Goal: Task Accomplishment & Management: Manage account settings

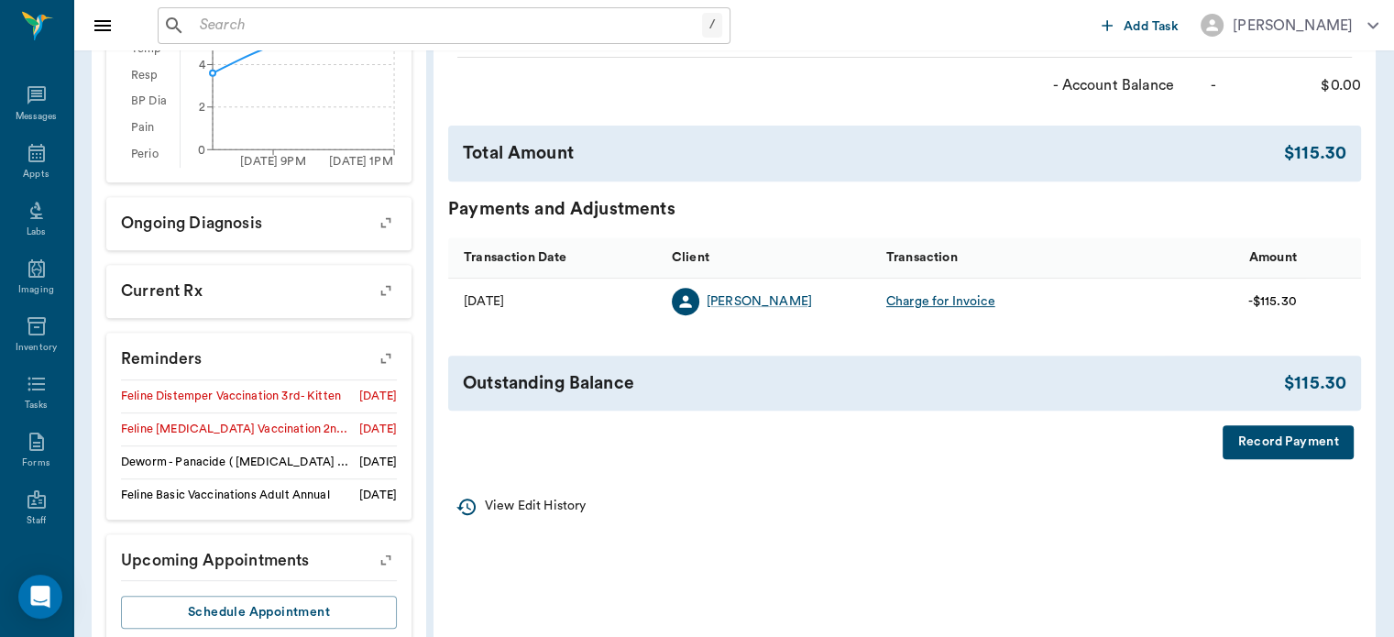
scroll to position [716, 0]
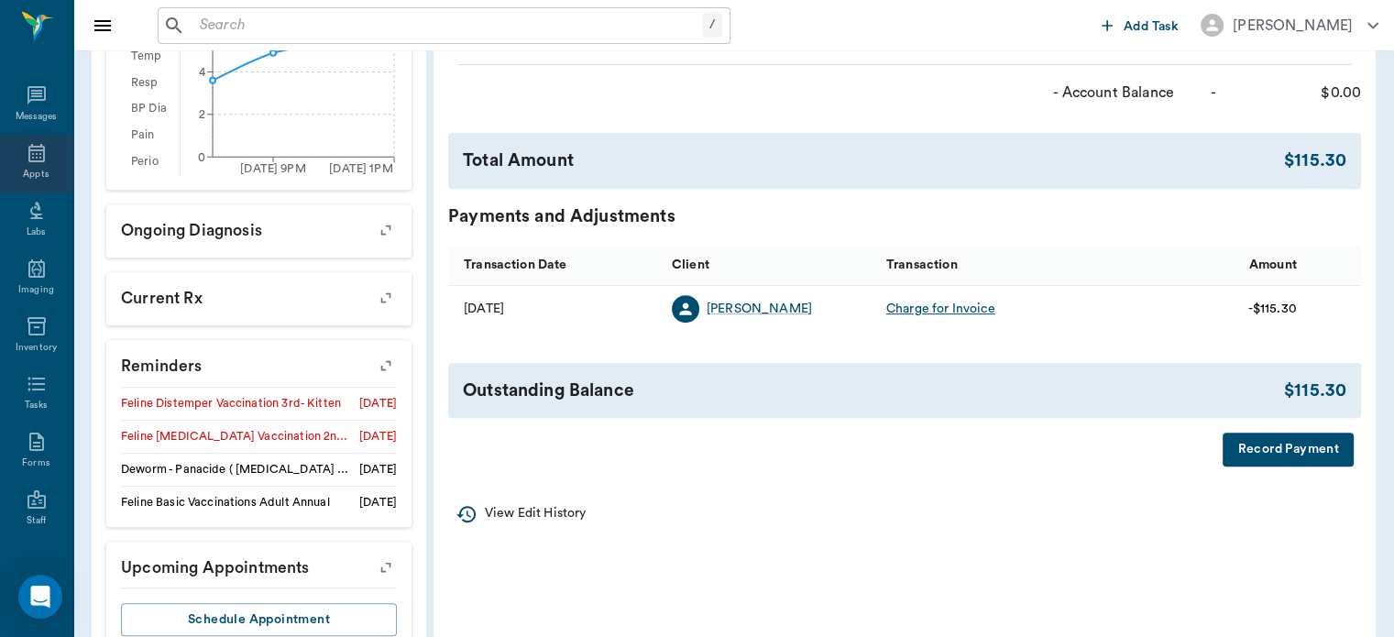
click at [41, 169] on div "Appts" at bounding box center [36, 175] width 26 height 14
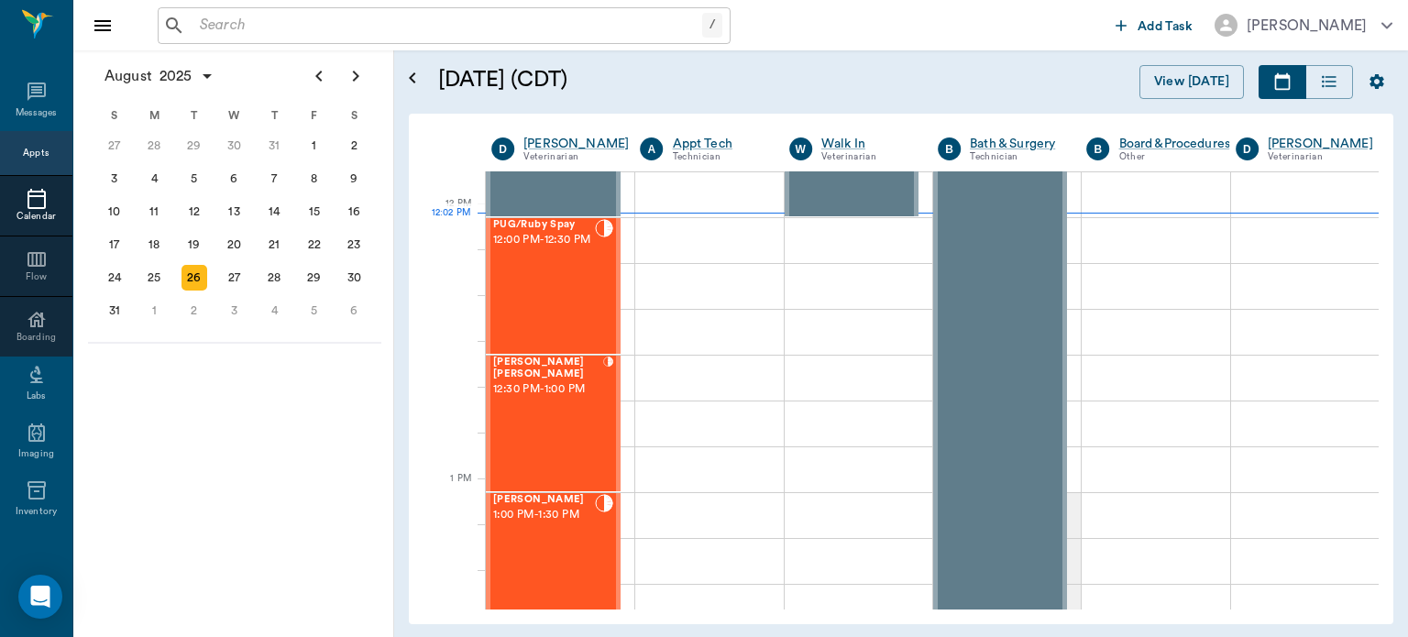
scroll to position [1082, 0]
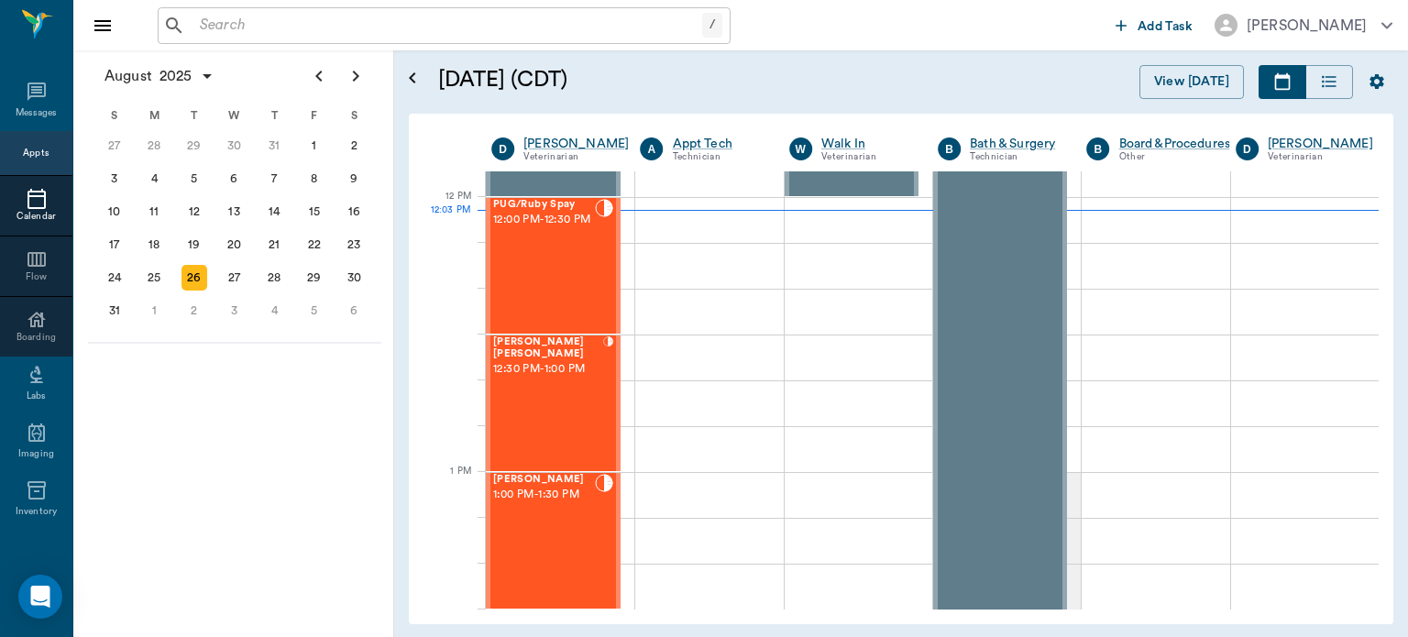
click at [549, 281] on div "PUG/Ruby Spay 12:00 PM - 12:30 PM" at bounding box center [544, 266] width 102 height 134
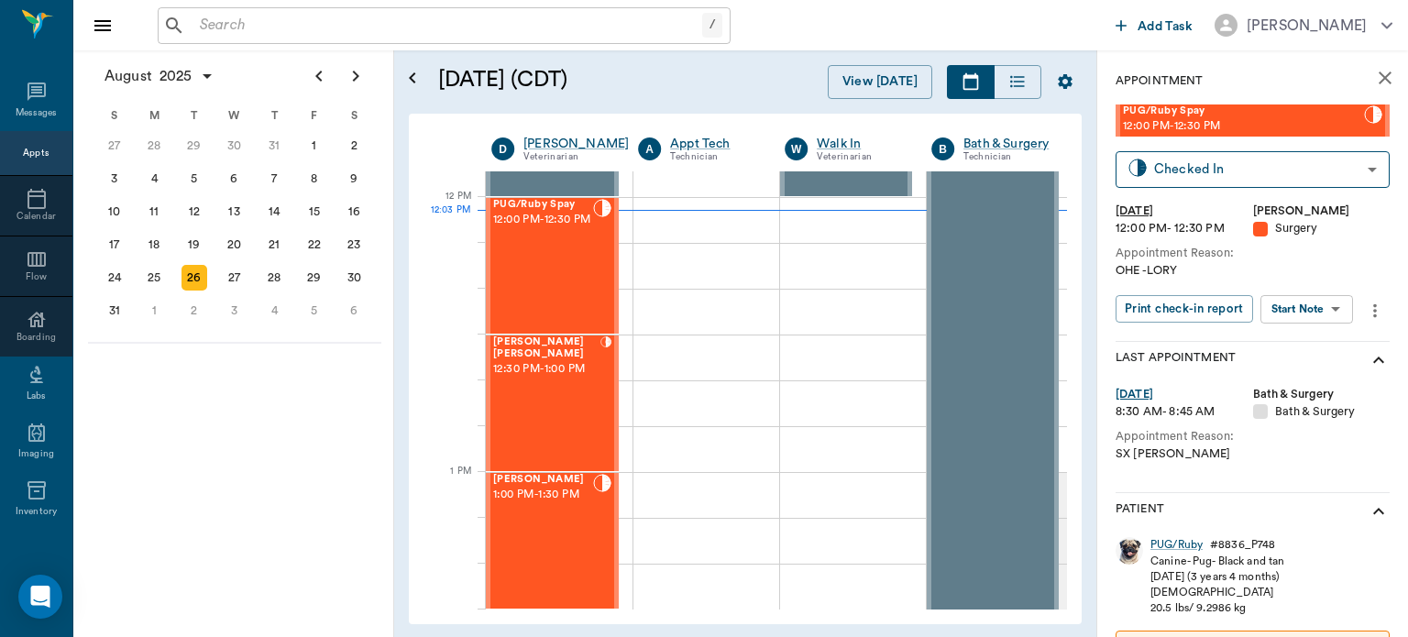
click at [1320, 308] on body "/ ​ Add Task Dr. Bert Ellsworth Nectar Messages Appts Calendar Flow Boarding La…" at bounding box center [704, 318] width 1408 height 637
click at [1315, 374] on button "Start Surgery" at bounding box center [1292, 376] width 75 height 21
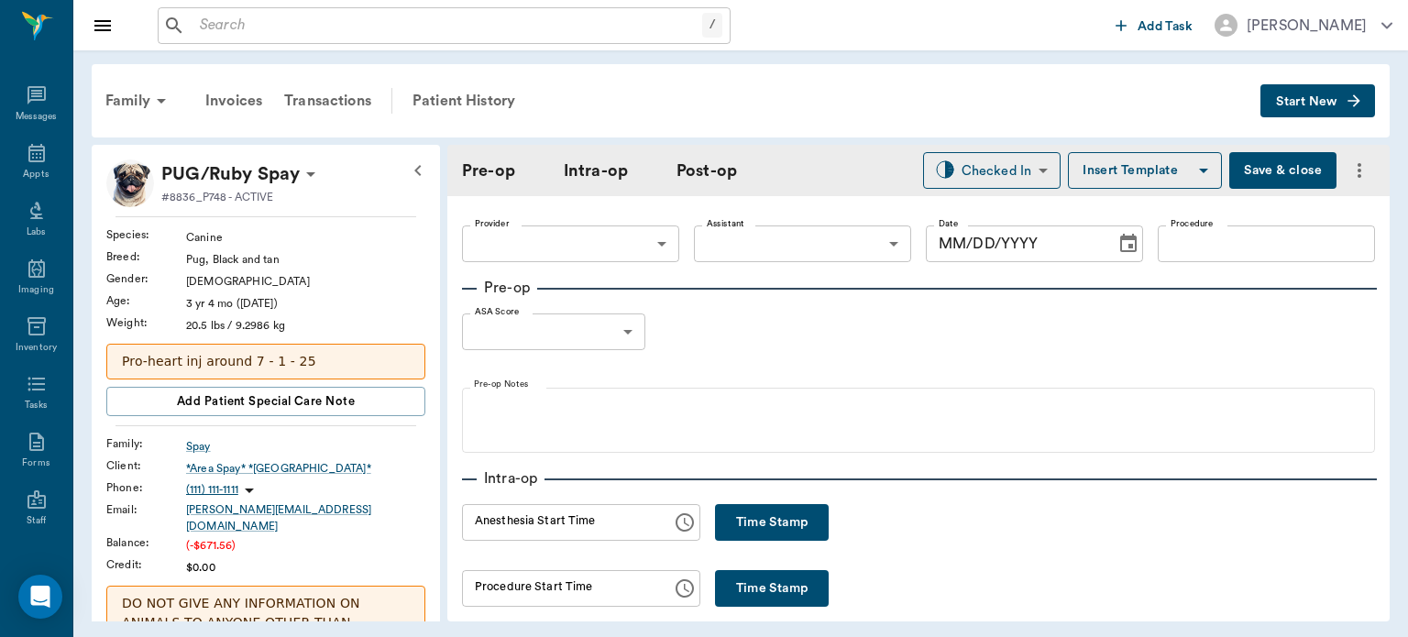
type input "63ec2f075fda476ae8351a4d"
type input "[DATE]"
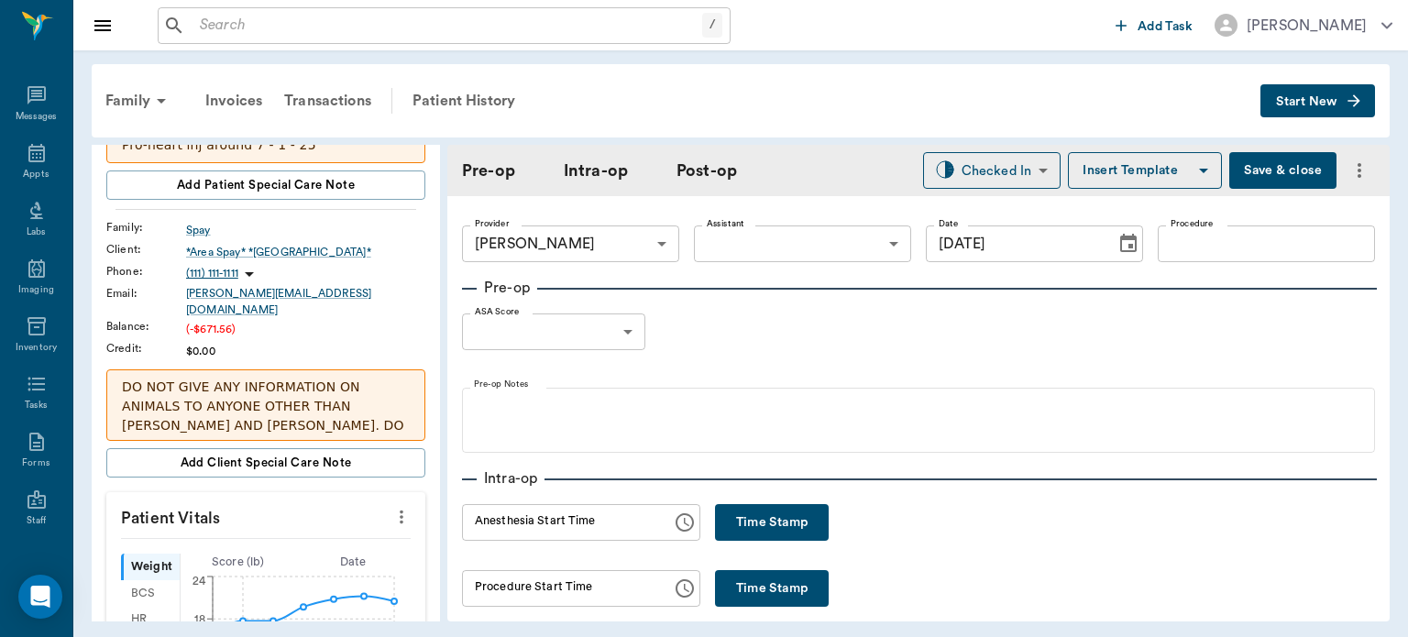
scroll to position [313, 0]
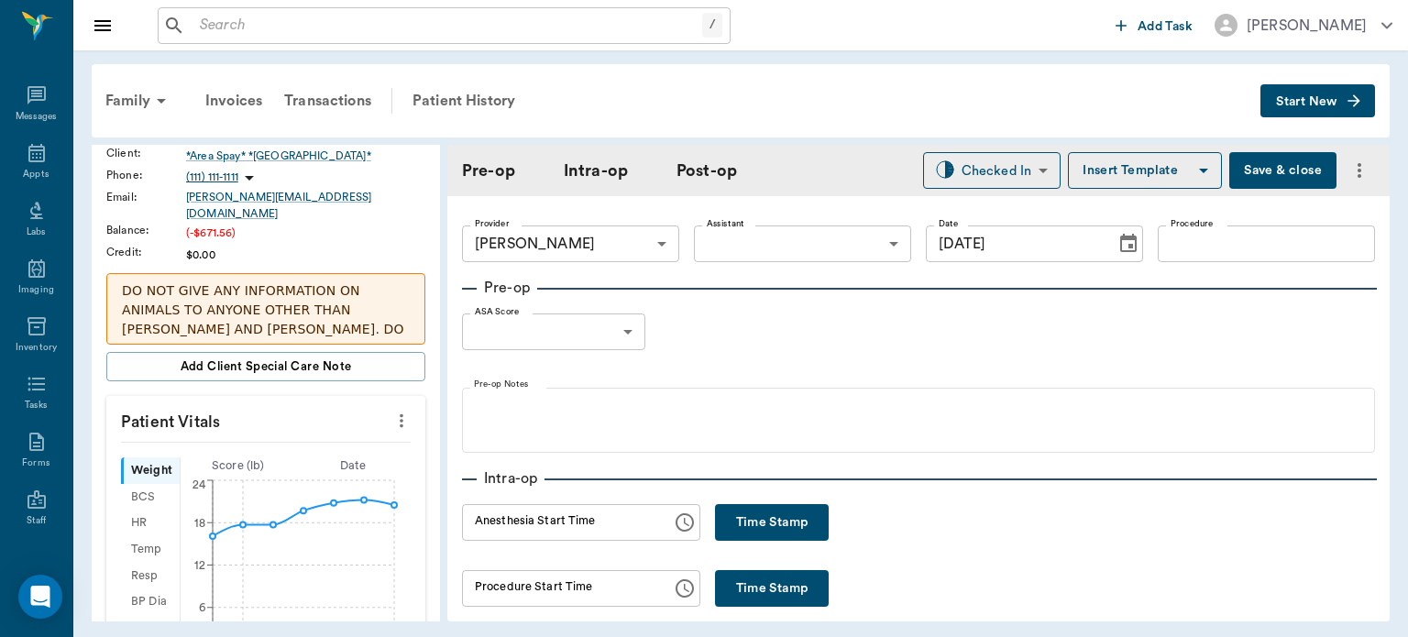
click at [400, 414] on icon "more" at bounding box center [402, 421] width 4 height 14
click at [295, 433] on span "Enter Vitals" at bounding box center [311, 438] width 154 height 19
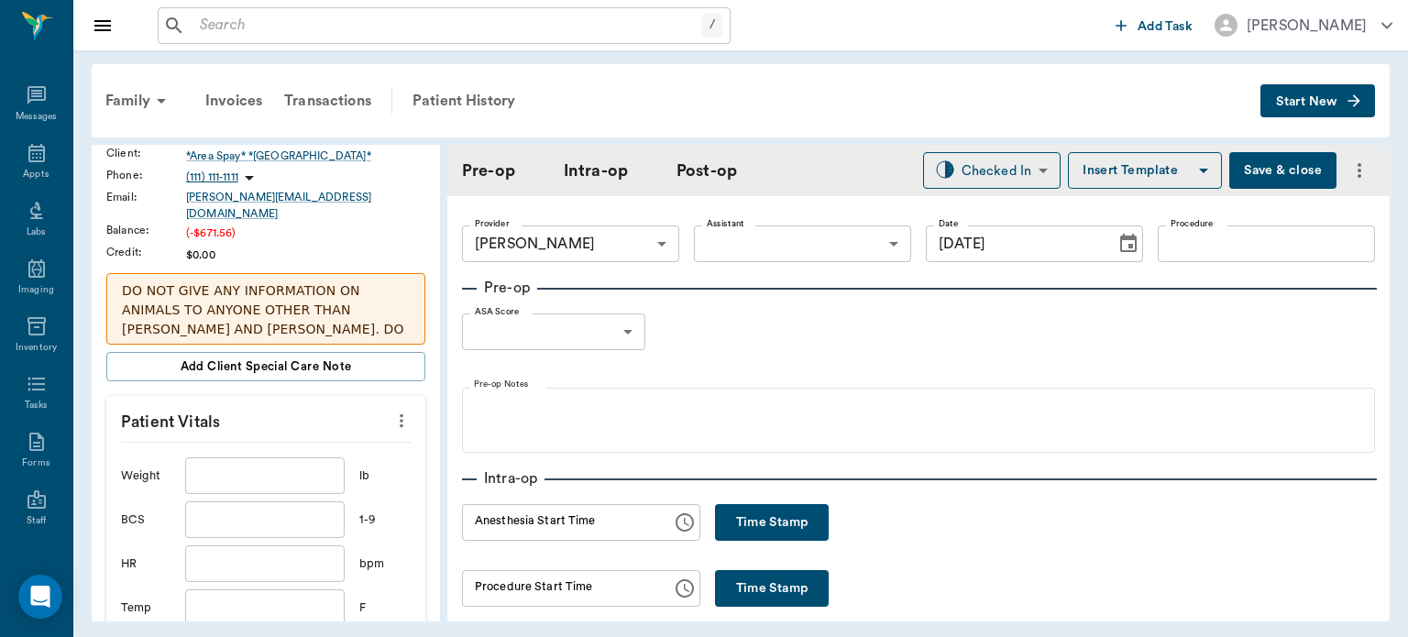
click at [270, 468] on input "text" at bounding box center [264, 475] width 159 height 37
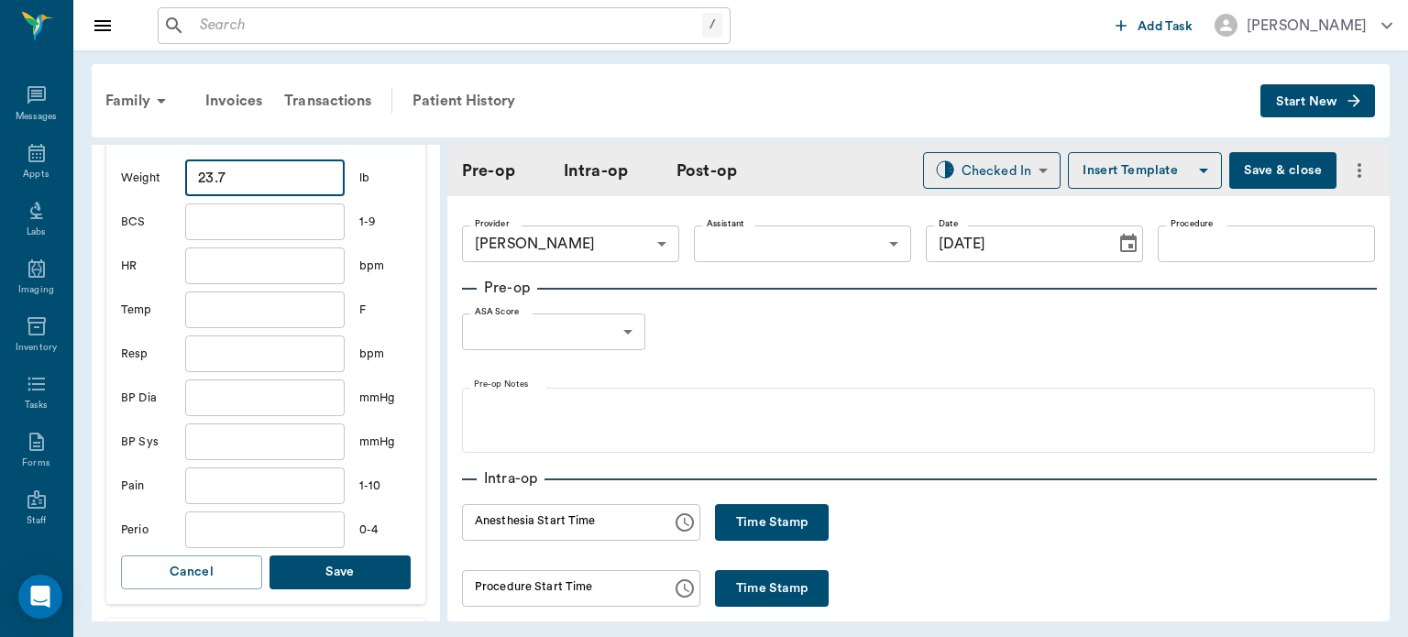
scroll to position [611, 0]
type input "23.7"
click at [379, 568] on button "Save" at bounding box center [339, 572] width 141 height 34
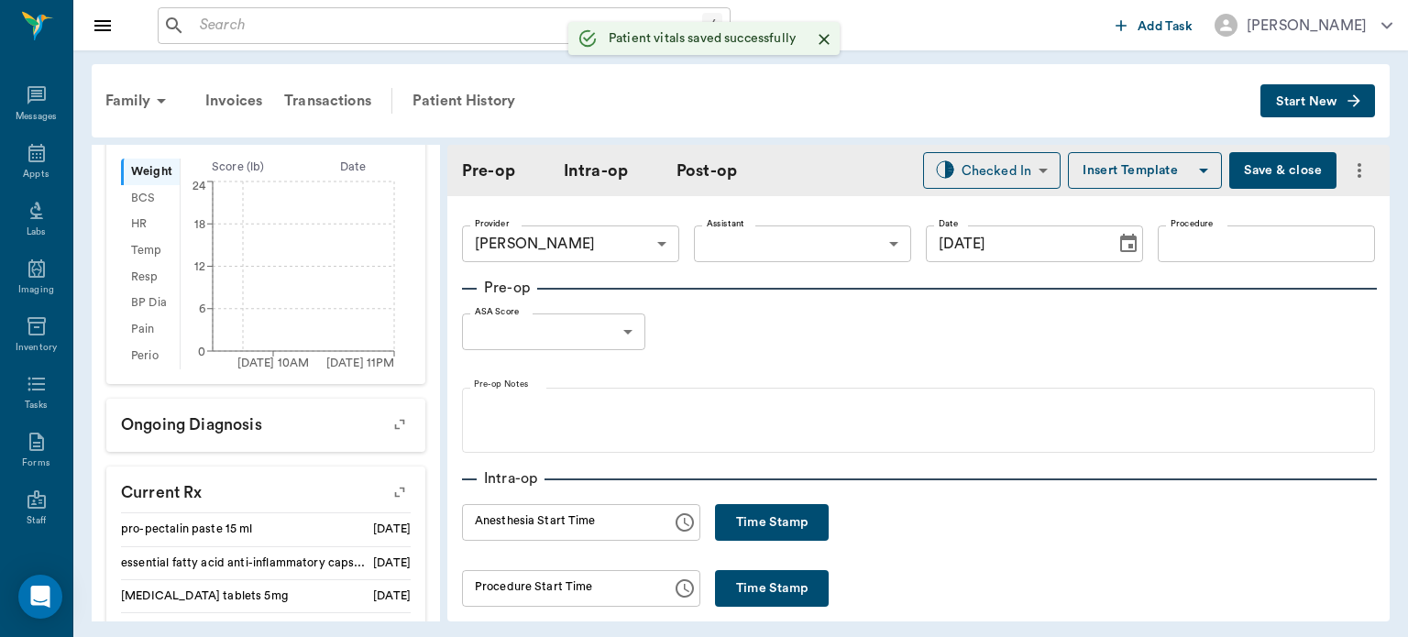
click at [788, 241] on body "/ ​ Add Task Dr. Bert Ellsworth Nectar Messages Appts Labs Imaging Inventory Ta…" at bounding box center [704, 318] width 1408 height 637
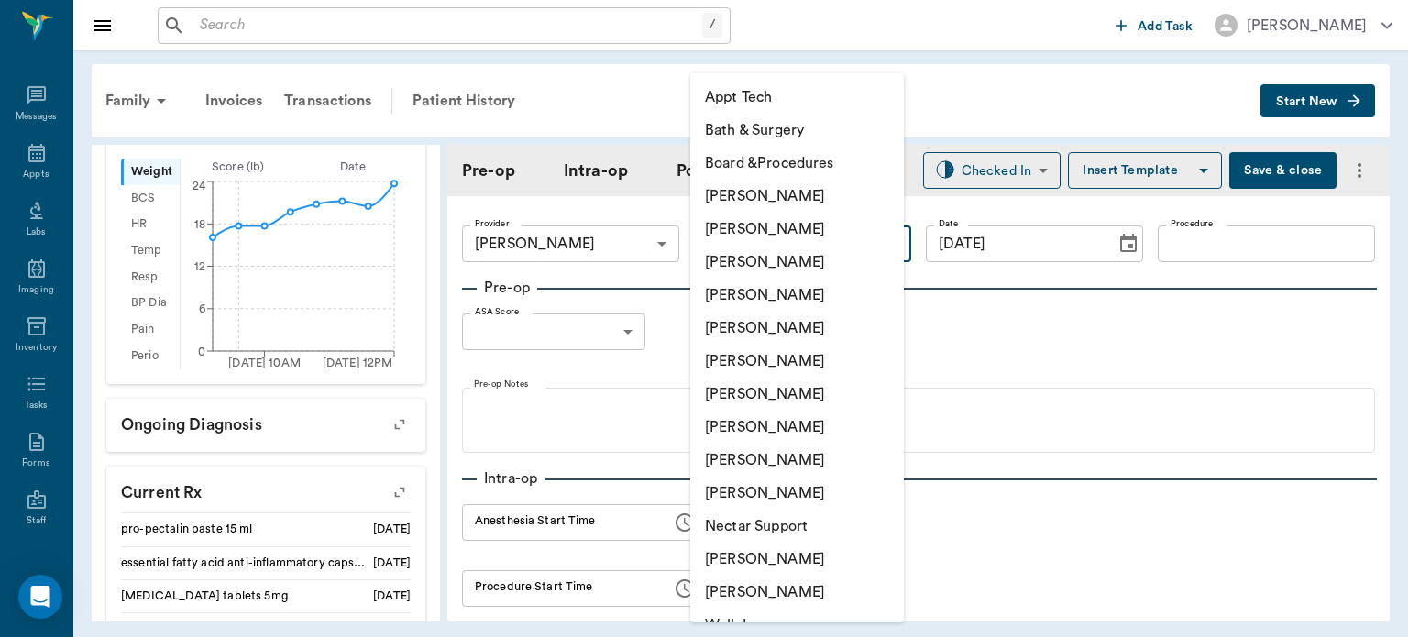
click at [771, 438] on li "[PERSON_NAME]" at bounding box center [797, 427] width 214 height 33
type input "63ec2e7e52e12b0ba117b124"
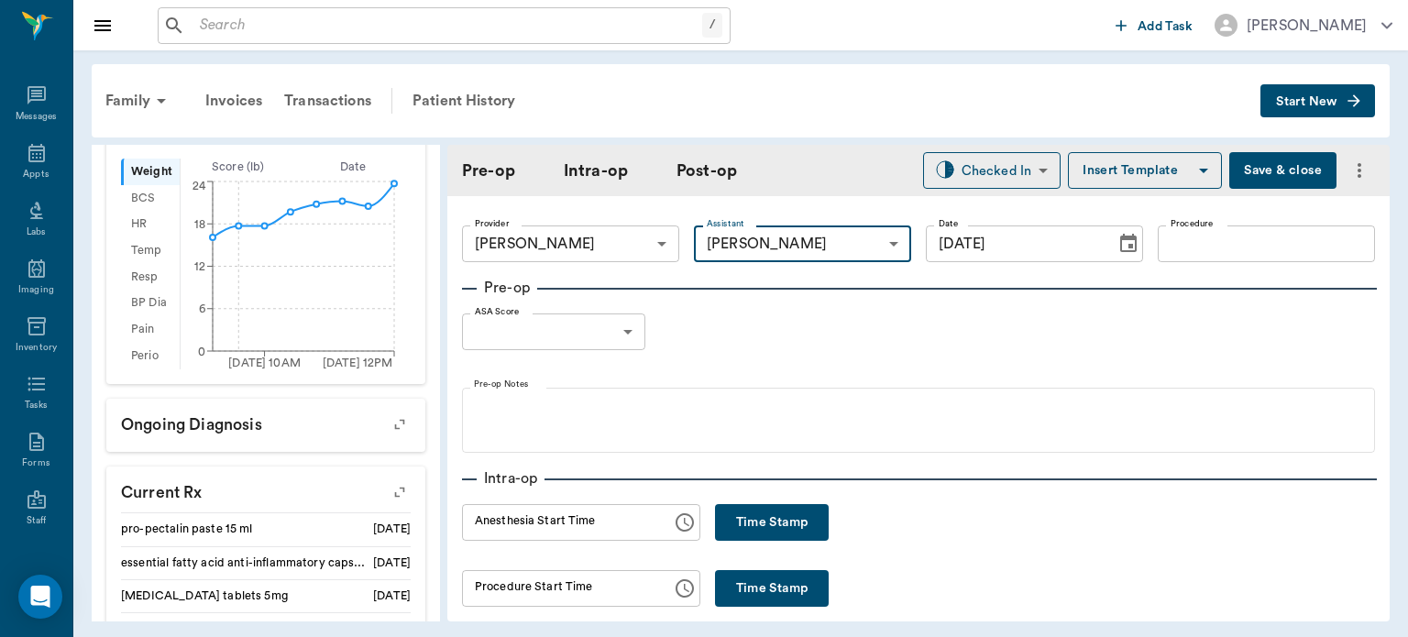
click at [1217, 248] on input "Procedure" at bounding box center [1266, 243] width 217 height 37
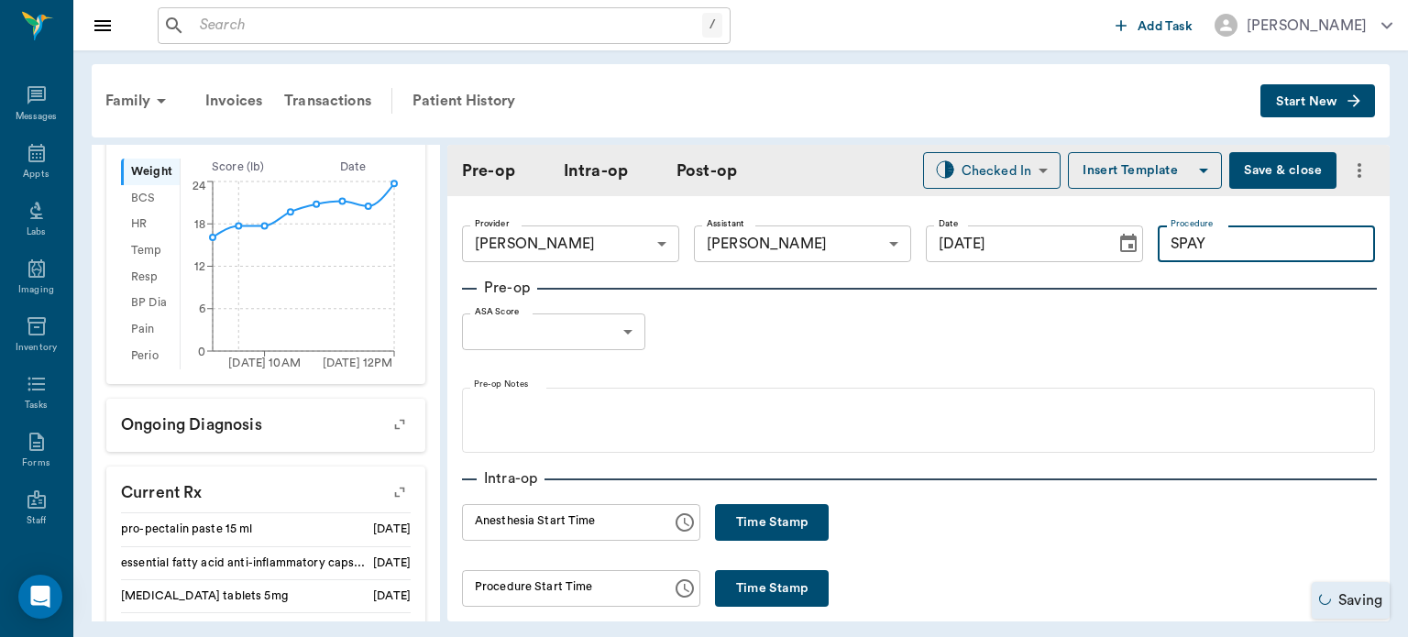
type input "SPAY"
click at [1127, 161] on button "Insert Template" at bounding box center [1145, 170] width 154 height 37
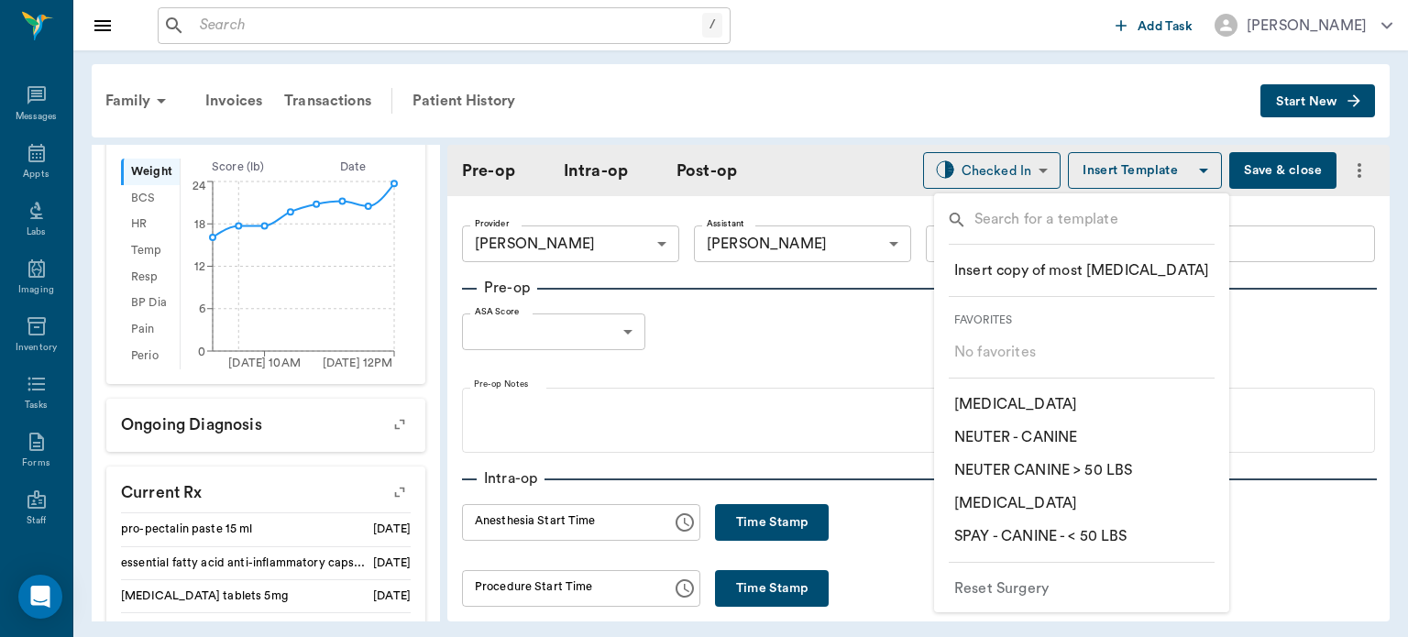
click at [1094, 537] on p "​ SPAY - CANINE - < 50 LBS" at bounding box center [1040, 536] width 173 height 22
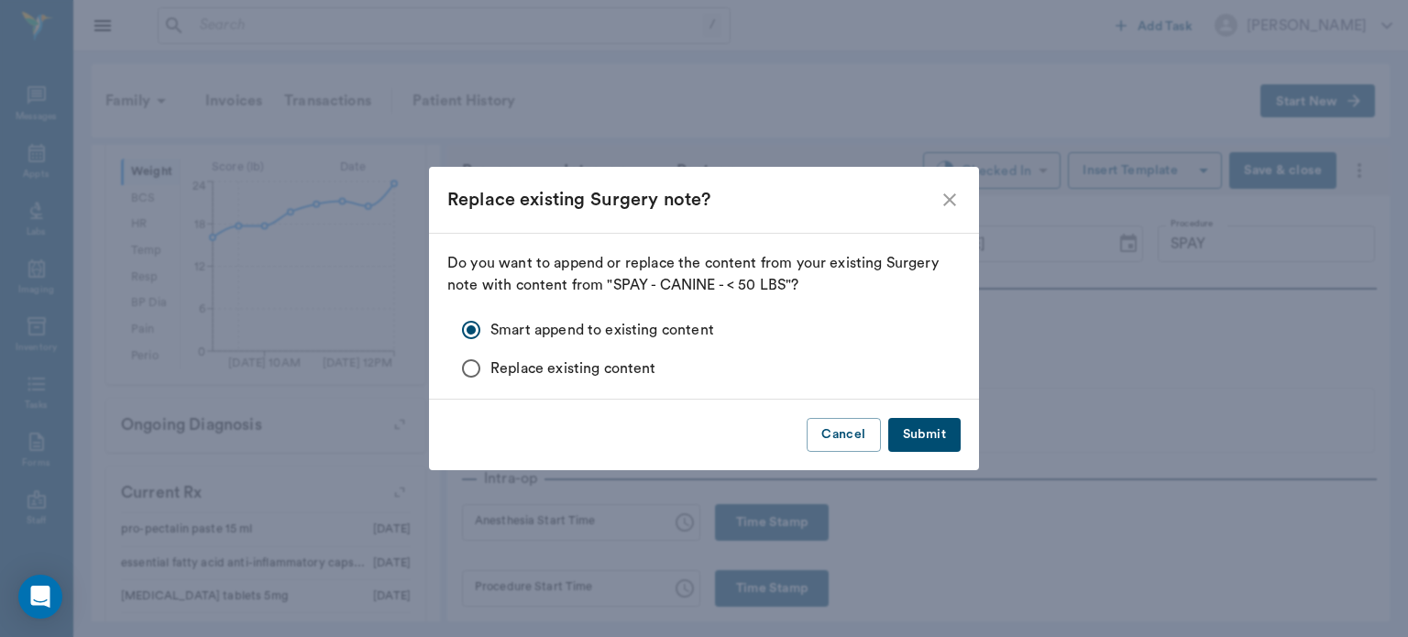
click at [931, 429] on button "Submit" at bounding box center [924, 435] width 72 height 34
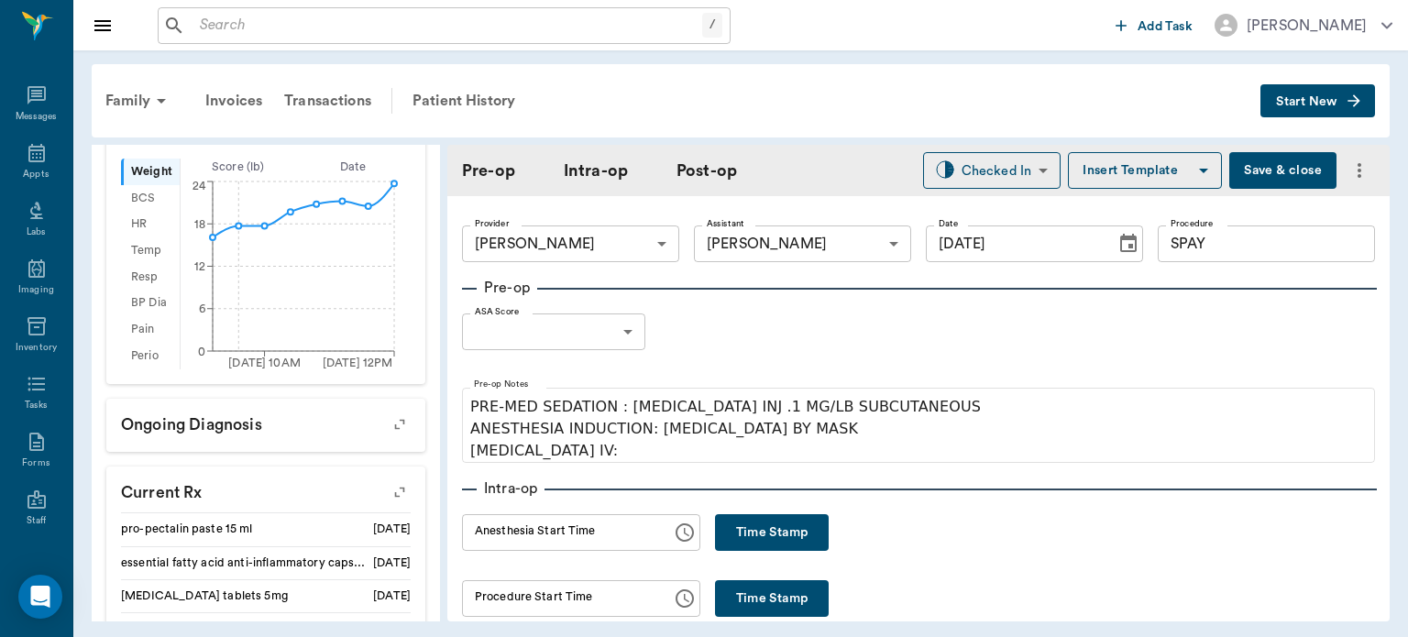
click at [587, 315] on body "/ ​ Add Task [PERSON_NAME] Nectar Messages Appts Labs Imaging Inventory Tasks F…" at bounding box center [704, 318] width 1408 height 637
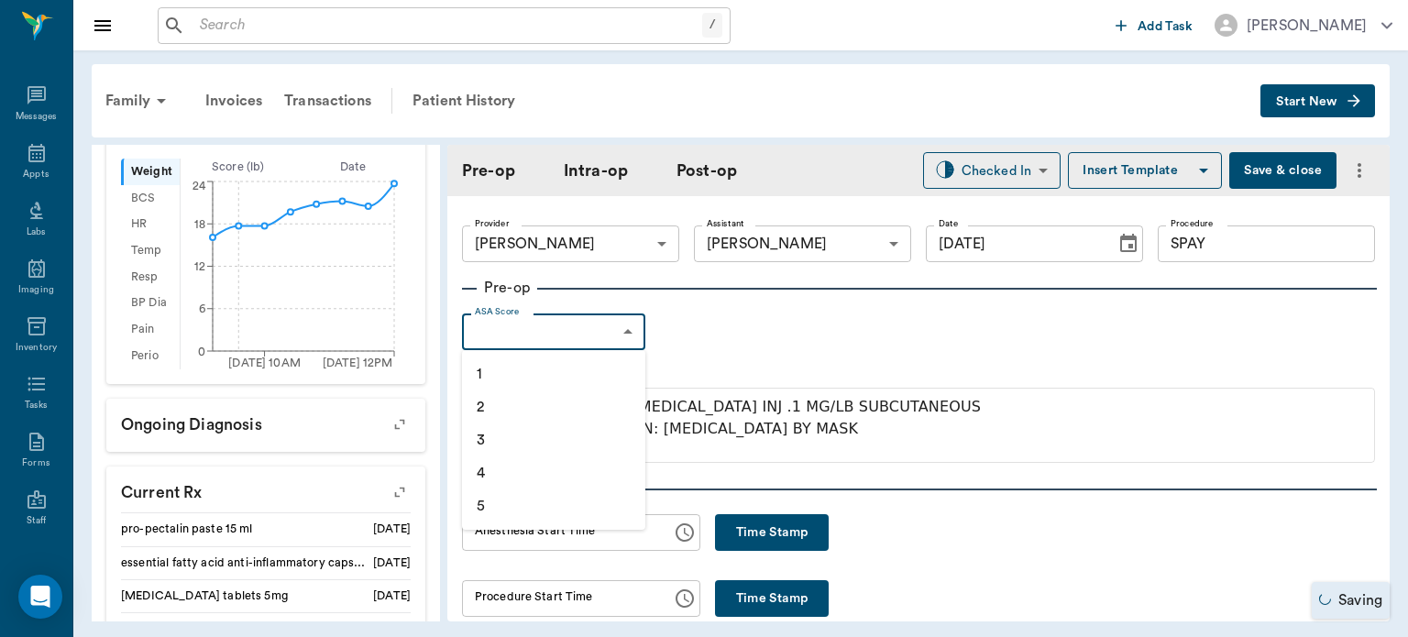
click at [516, 373] on li "1" at bounding box center [553, 373] width 183 height 33
type input "1"
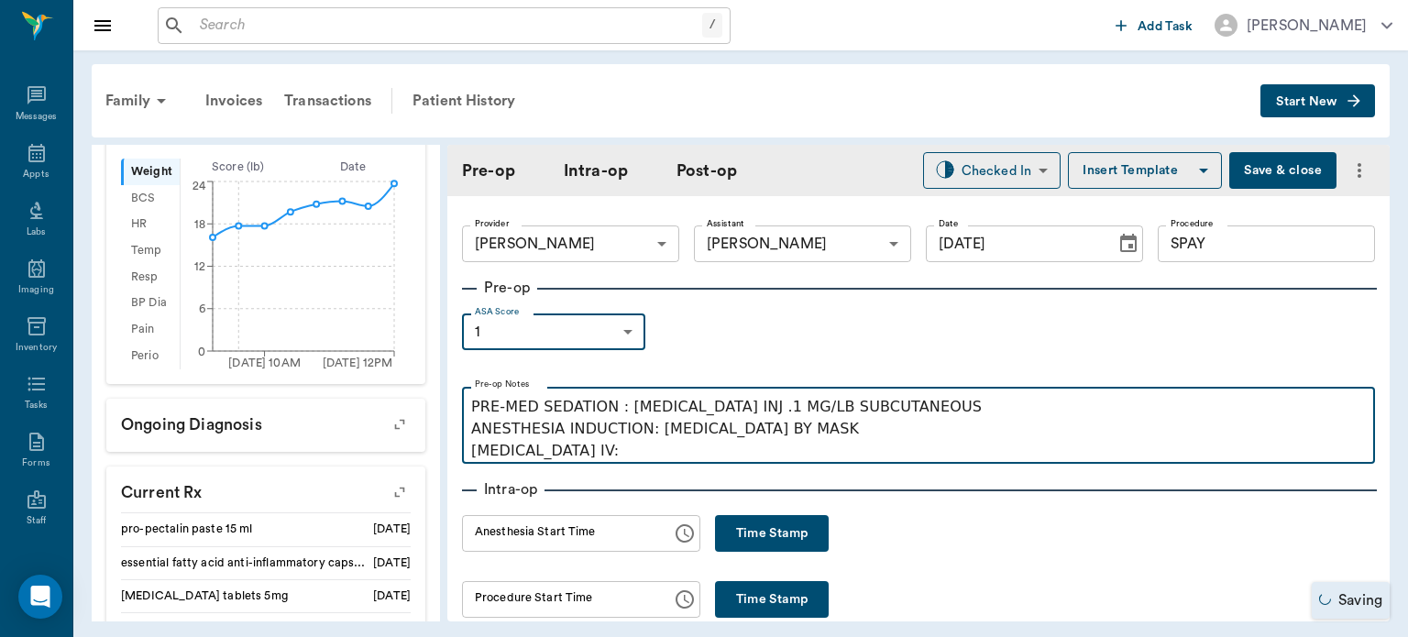
click at [600, 462] on p "PRE-MED SEDATION : [MEDICAL_DATA] INJ .1 MG/LB SUBCUTANEOUS ANESTHESIA INDUCTIO…" at bounding box center [918, 429] width 895 height 66
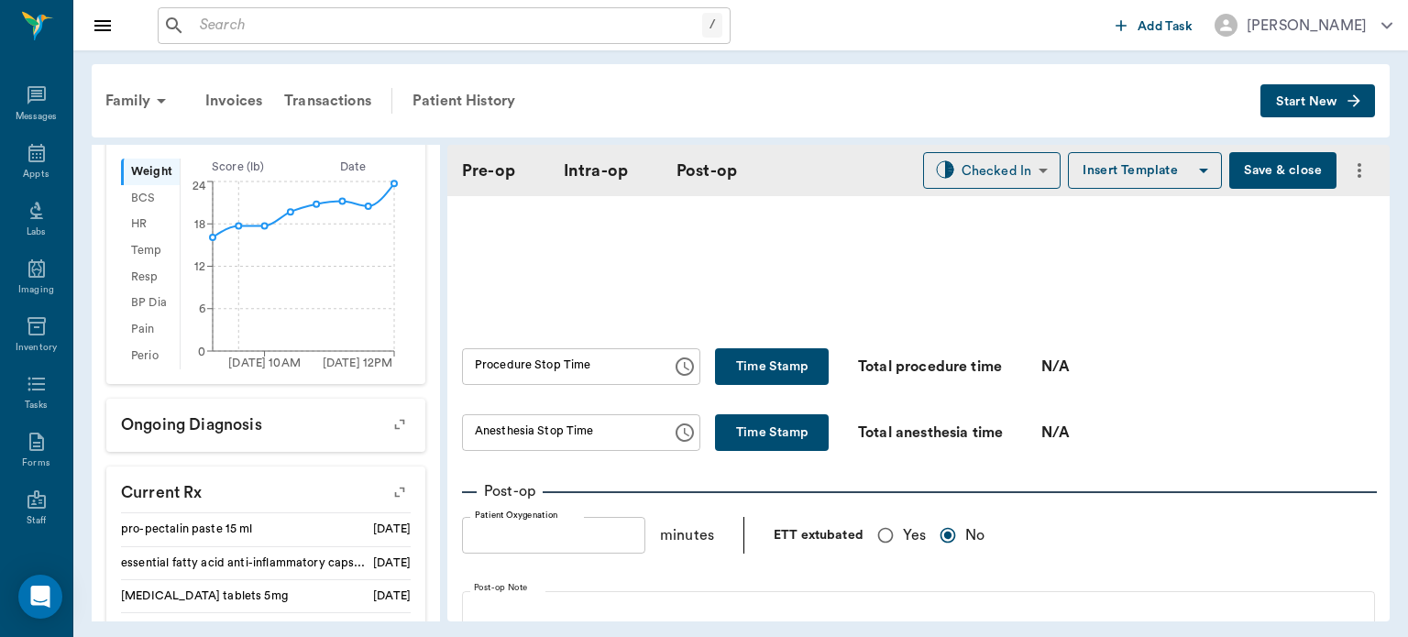
click at [878, 527] on input "Yes" at bounding box center [885, 535] width 35 height 35
radio input "true"
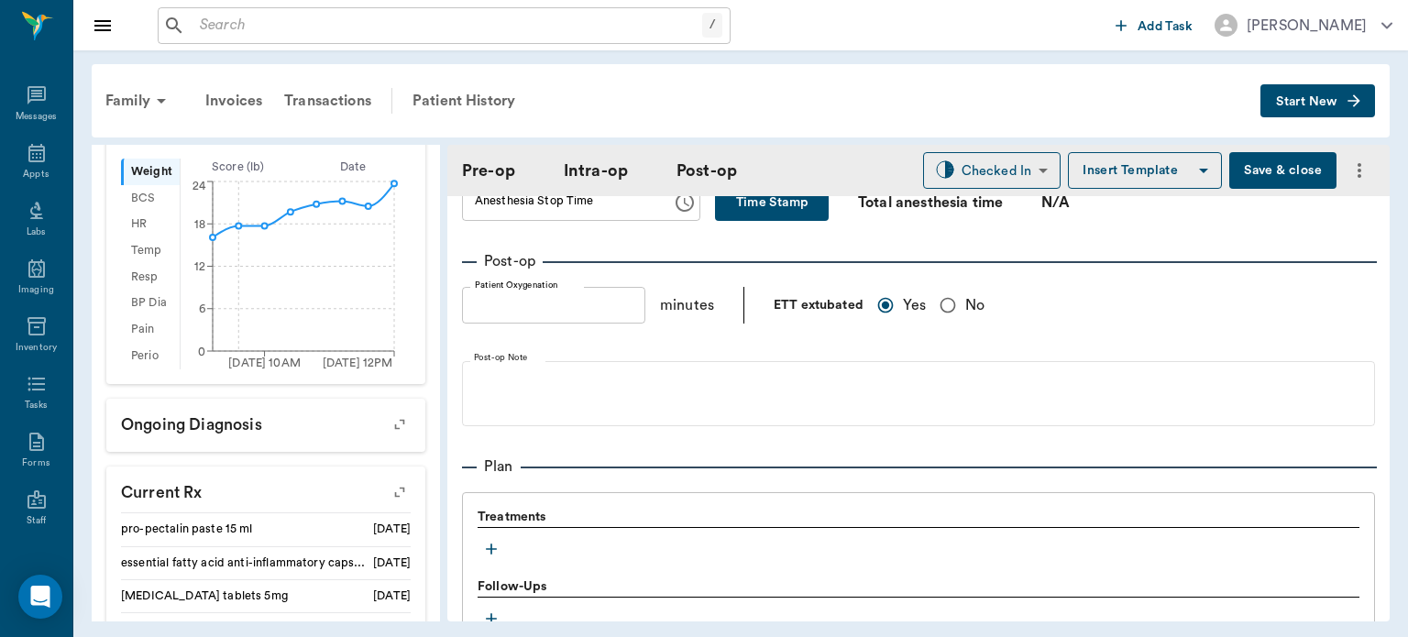
scroll to position [1338, 0]
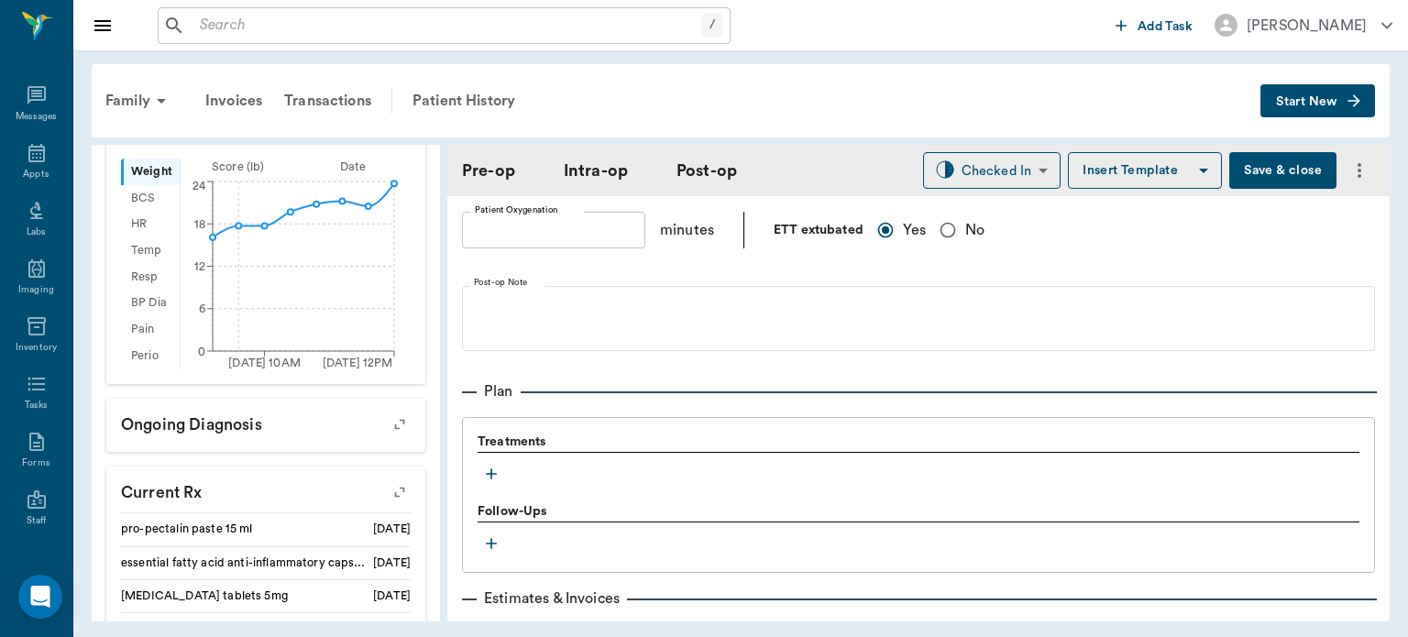
click at [491, 468] on icon "button" at bounding box center [491, 473] width 11 height 11
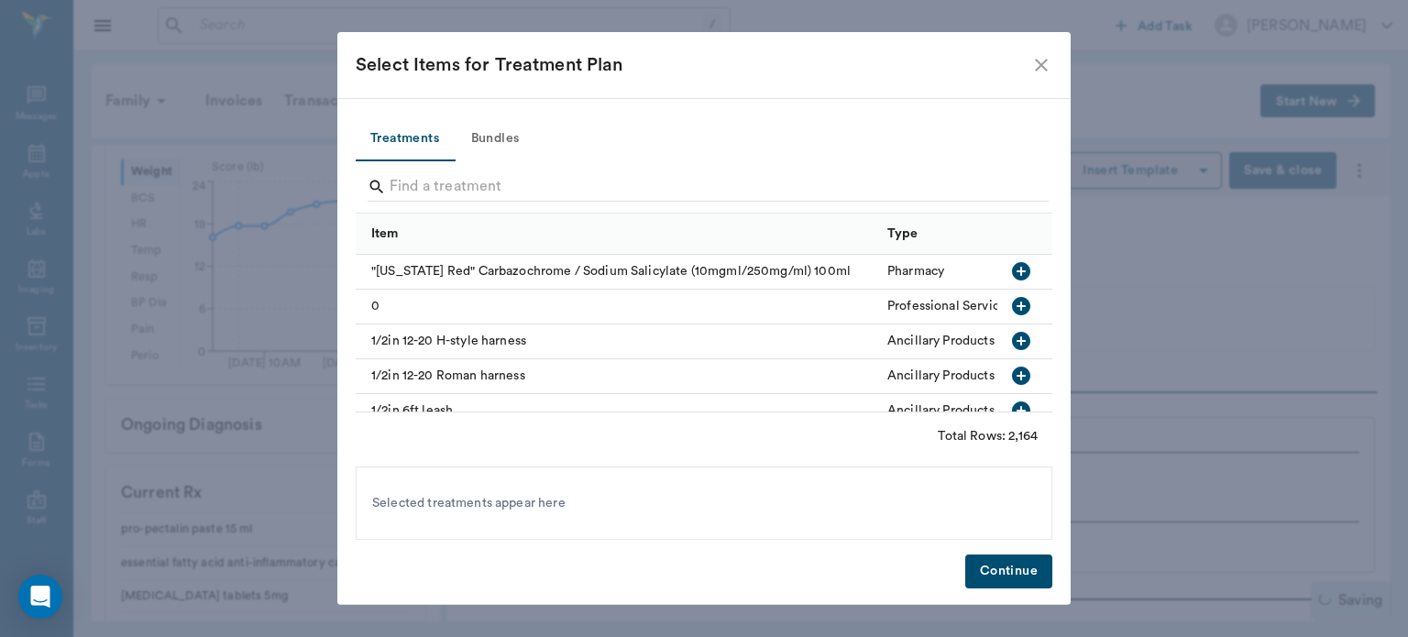
click at [500, 147] on button "Bundles" at bounding box center [495, 139] width 82 height 44
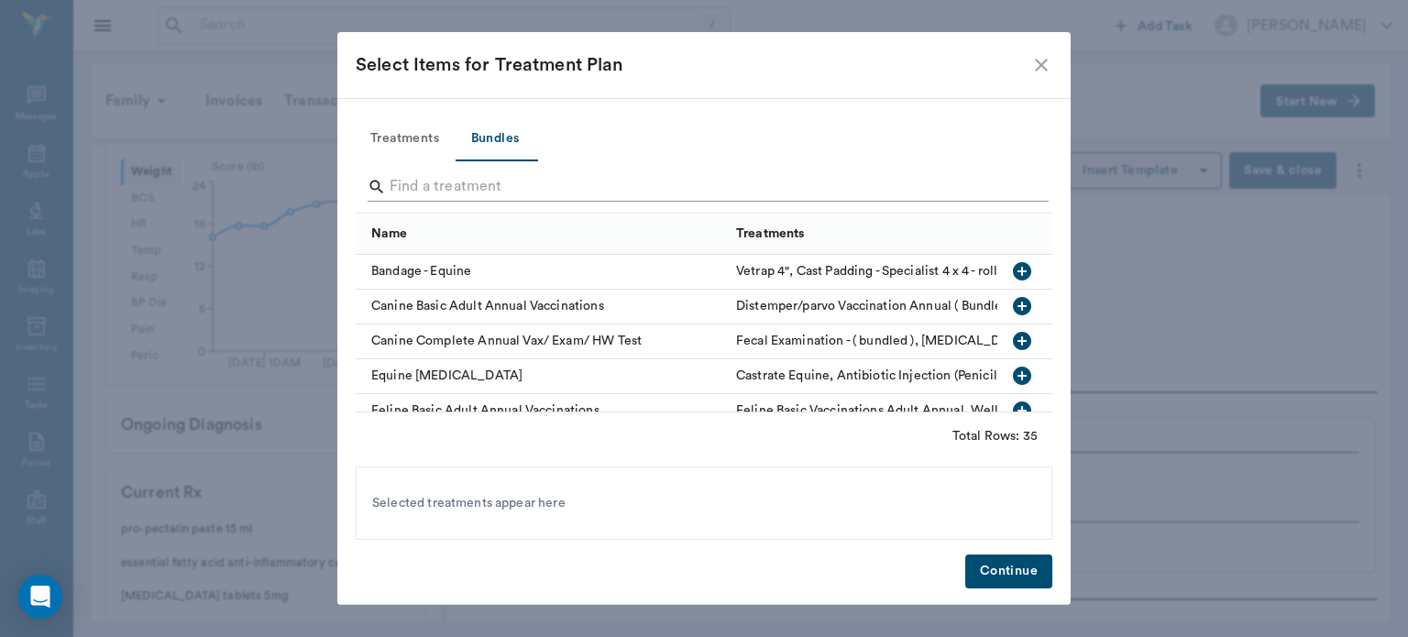
click at [400, 187] on input "Search" at bounding box center [706, 186] width 632 height 29
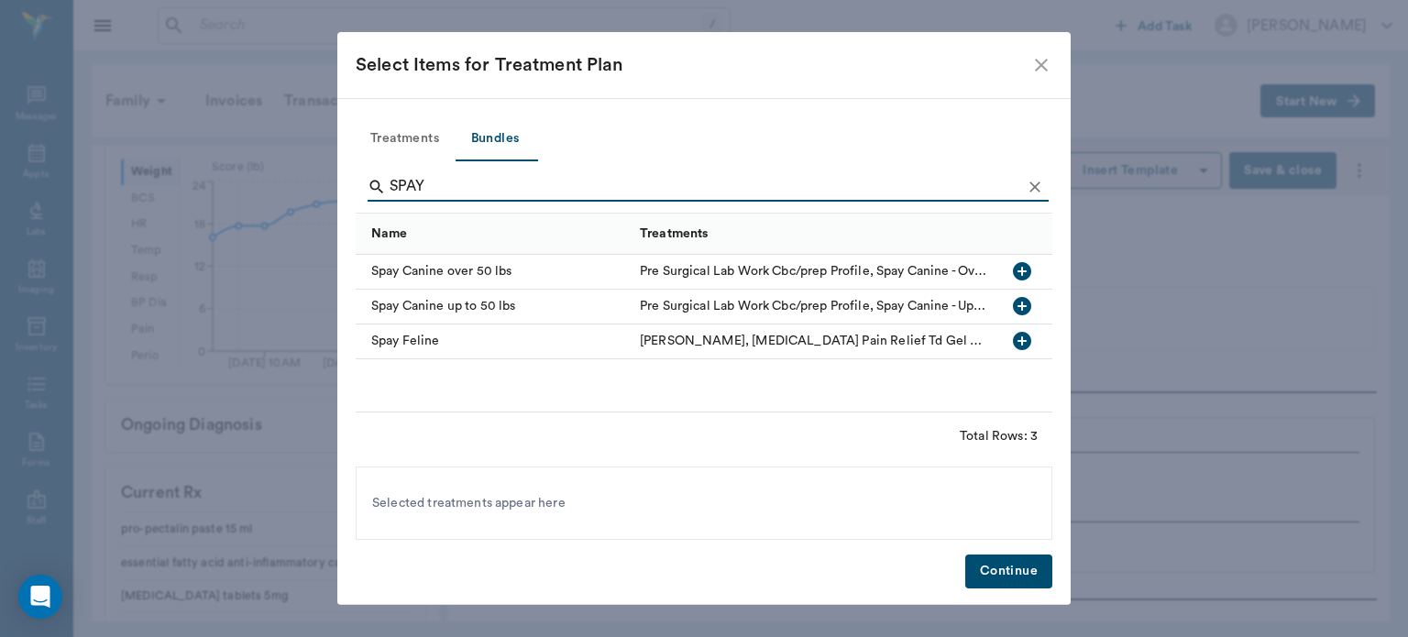
type input "SPAY"
click at [1028, 304] on icon "button" at bounding box center [1022, 306] width 18 height 18
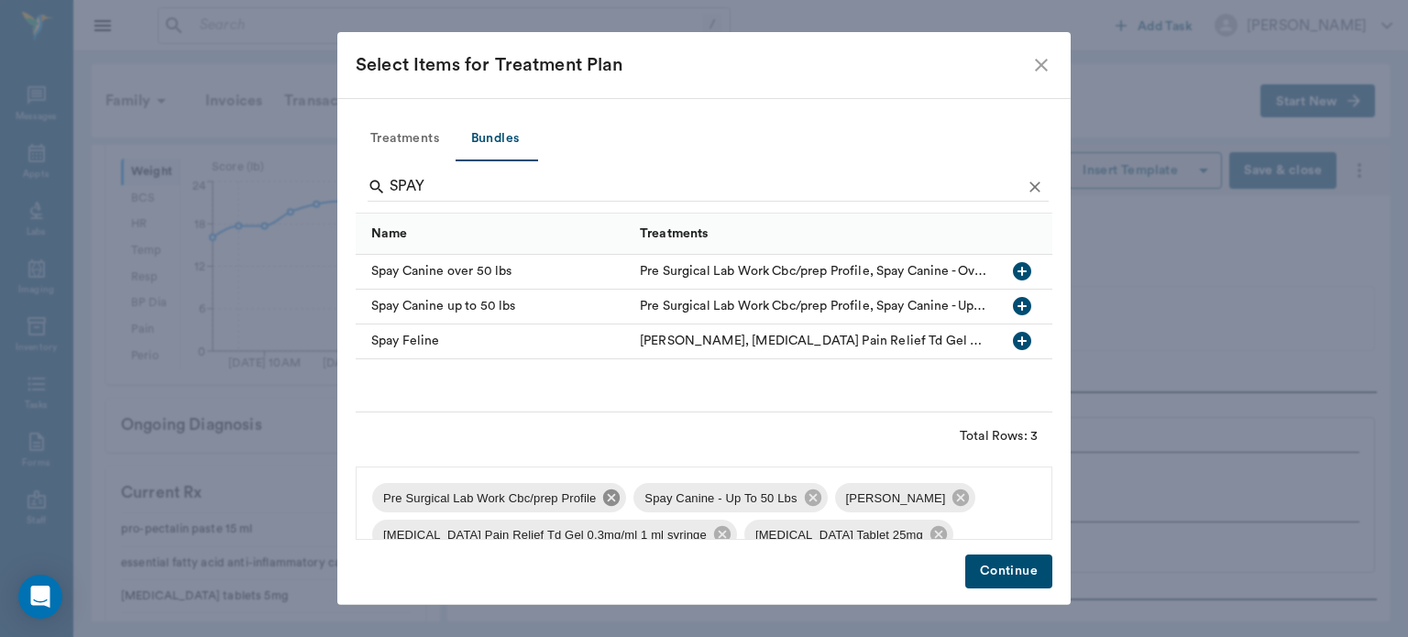
click at [601, 501] on icon at bounding box center [611, 498] width 20 height 20
click at [692, 506] on icon at bounding box center [699, 497] width 16 height 16
click at [915, 499] on icon at bounding box center [923, 497] width 16 height 16
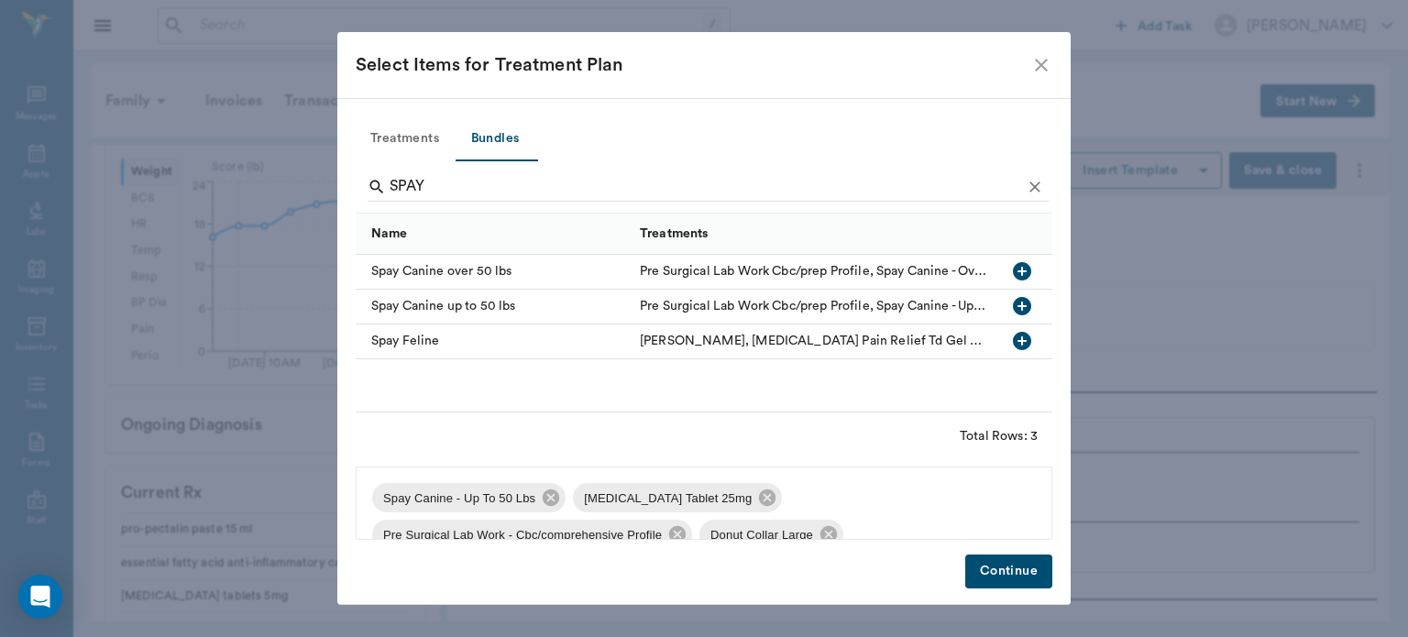
click at [759, 502] on icon at bounding box center [767, 497] width 16 height 16
click at [870, 495] on icon at bounding box center [878, 497] width 16 height 16
click at [694, 499] on icon at bounding box center [702, 497] width 16 height 16
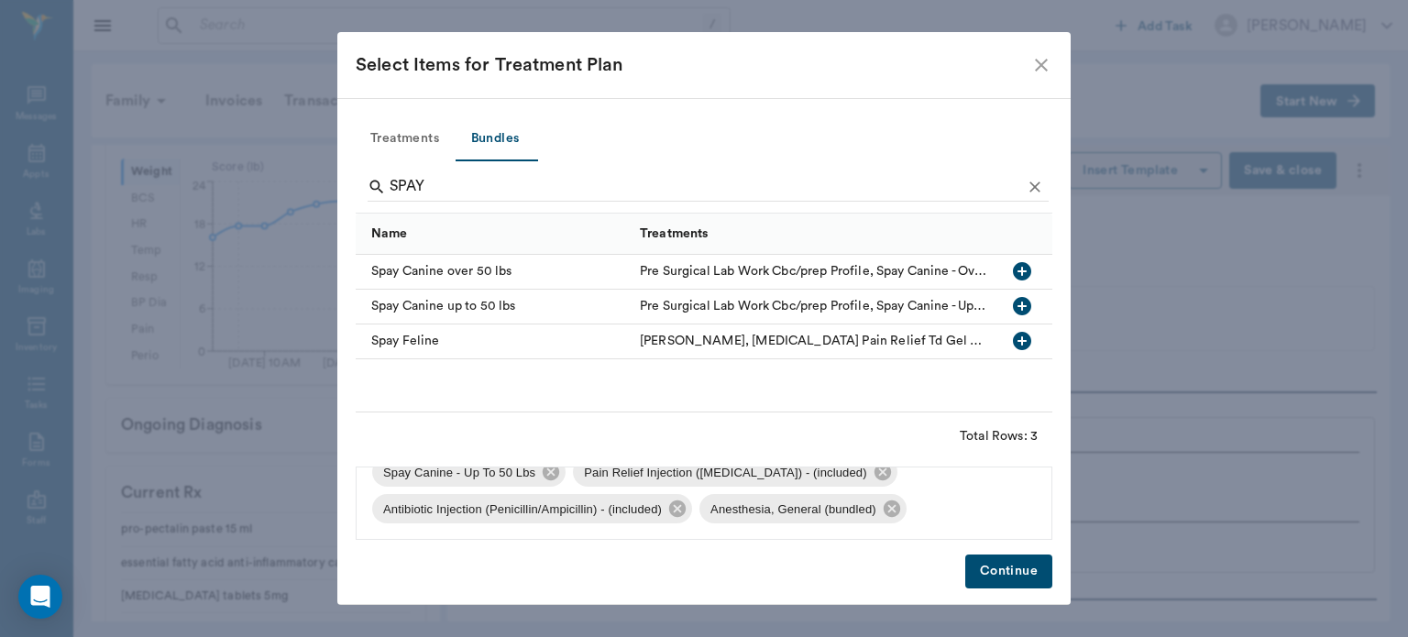
click at [984, 582] on button "Continue" at bounding box center [1008, 572] width 87 height 34
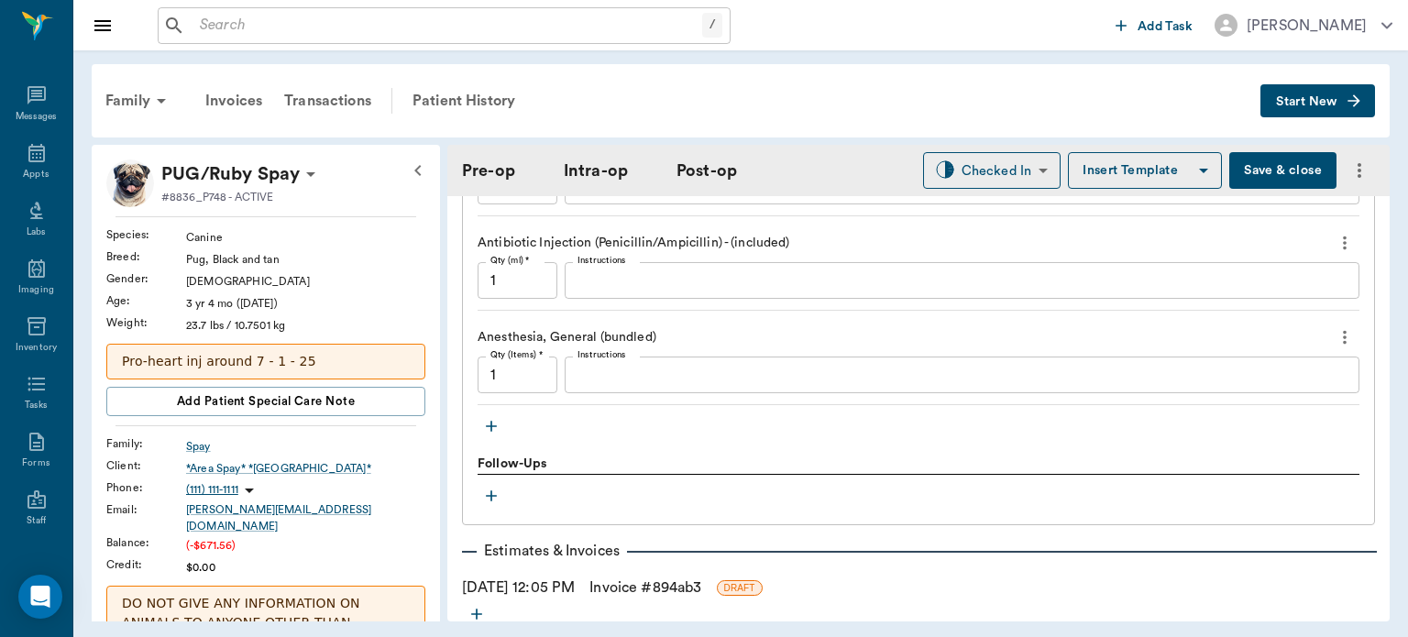
scroll to position [1896, 0]
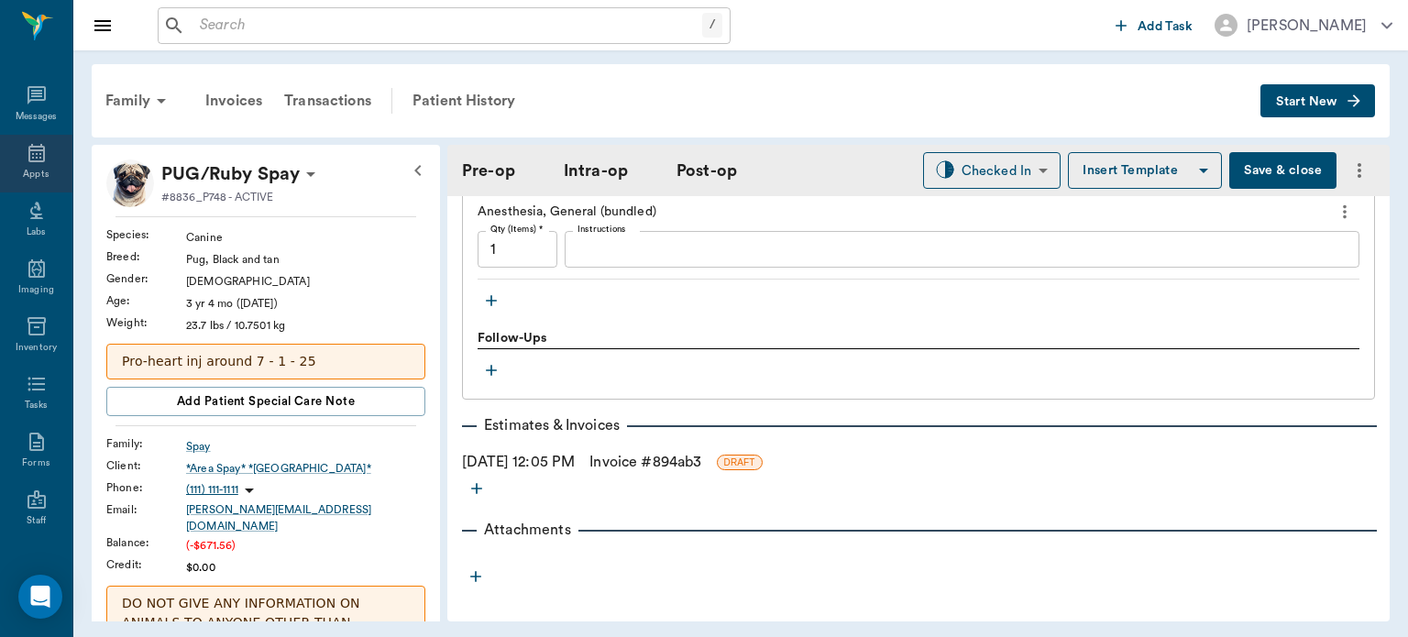
click at [28, 159] on icon at bounding box center [36, 153] width 16 height 18
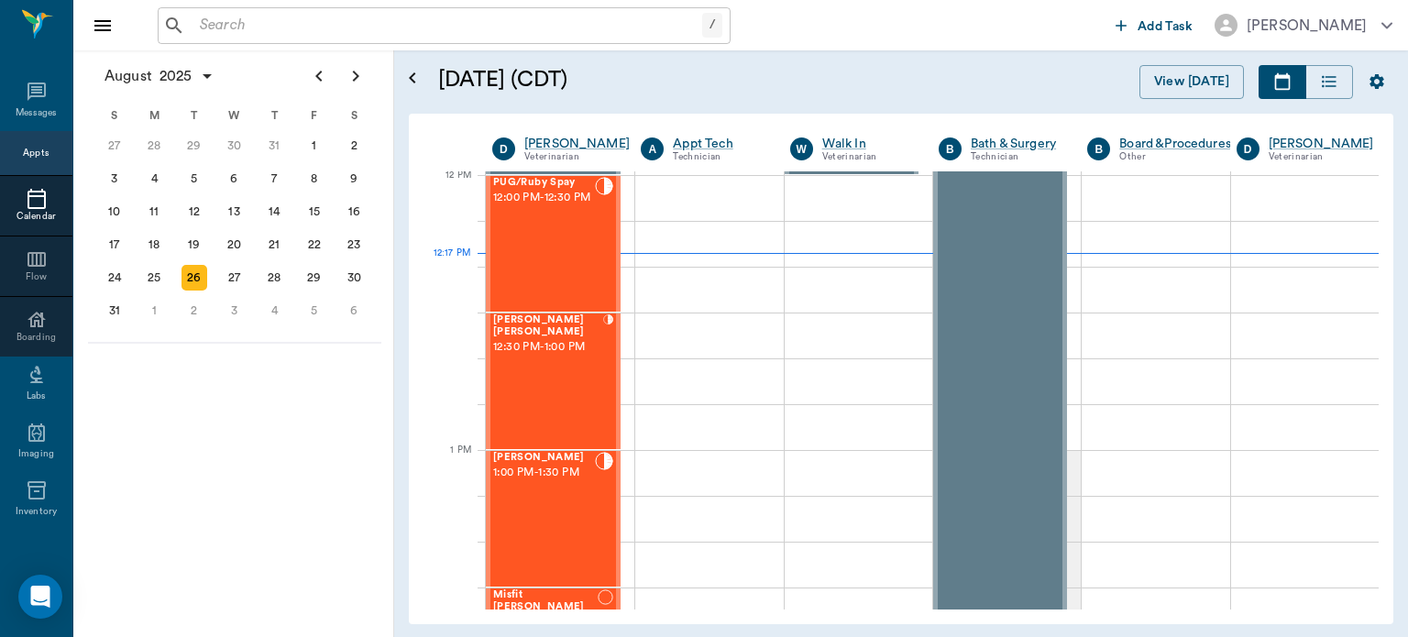
scroll to position [1104, 0]
click at [560, 357] on span "12:30 PM - 1:00 PM" at bounding box center [548, 347] width 110 height 18
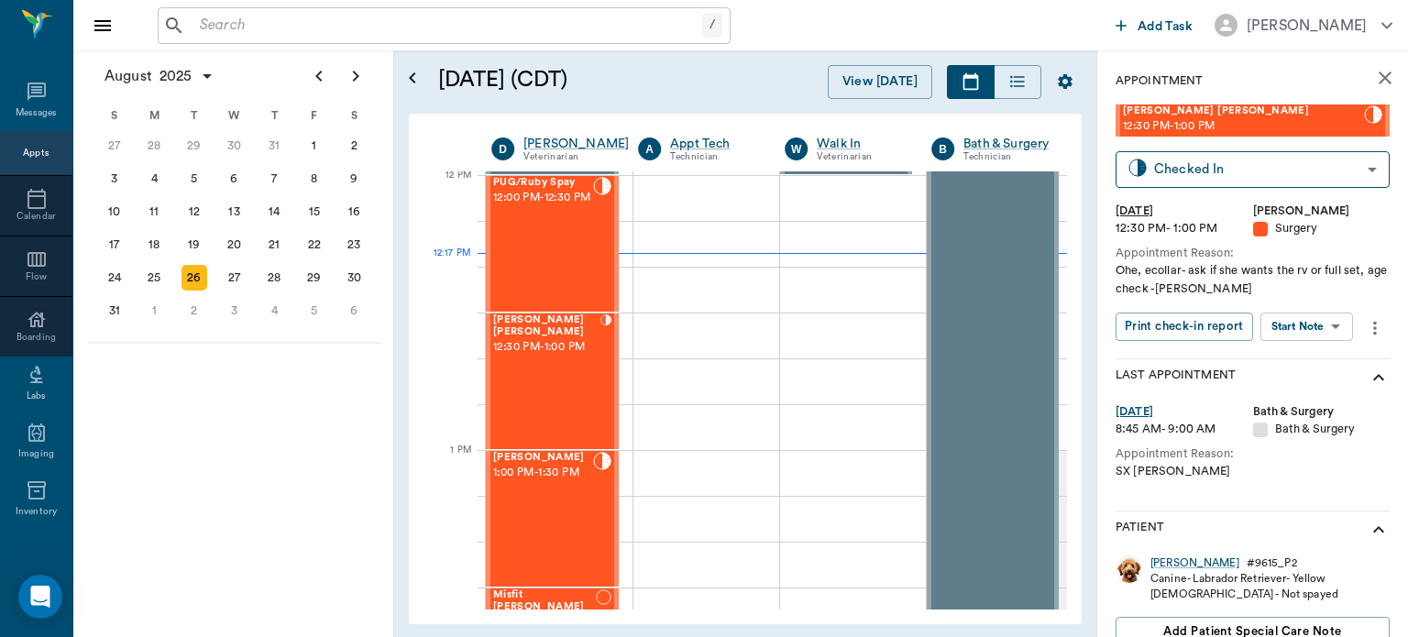
click at [1321, 326] on body "/ ​ Add Task Dr. Bert Ellsworth Nectar Messages Appts Calendar Flow Boarding La…" at bounding box center [704, 318] width 1408 height 637
click at [1320, 395] on button "Start Surgery" at bounding box center [1292, 393] width 75 height 21
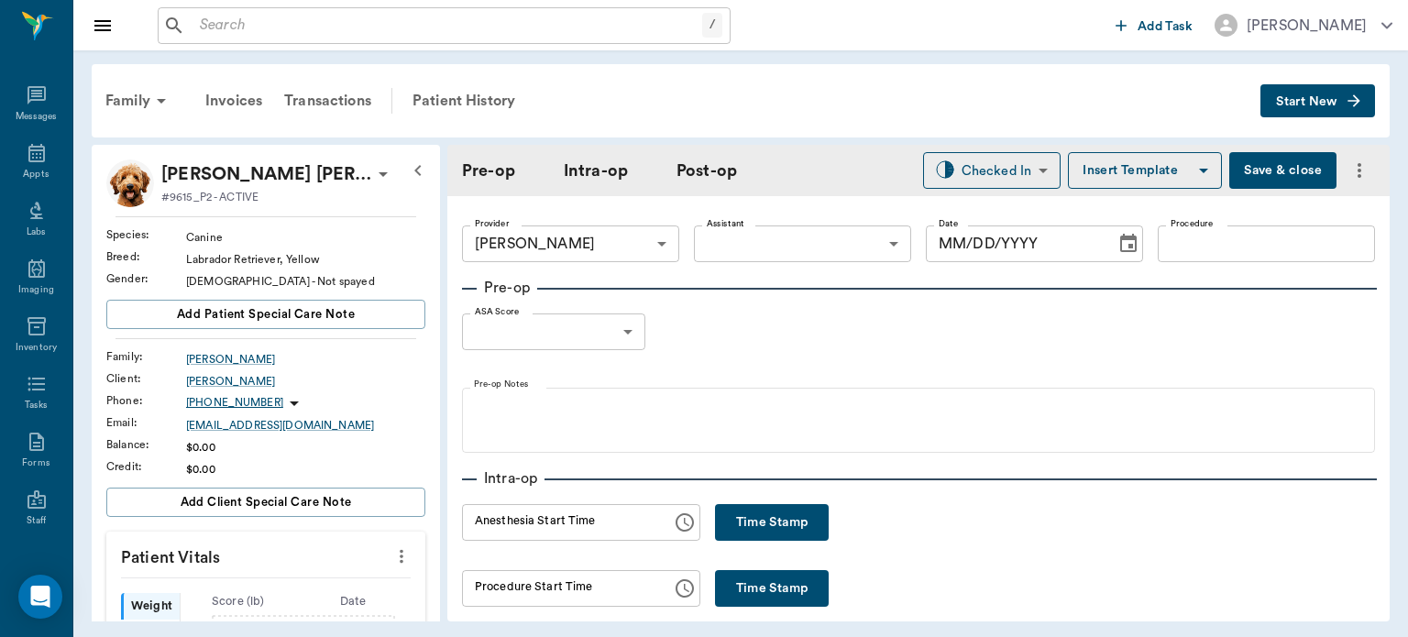
type input "63ec2f075fda476ae8351a4d"
type input "[DATE]"
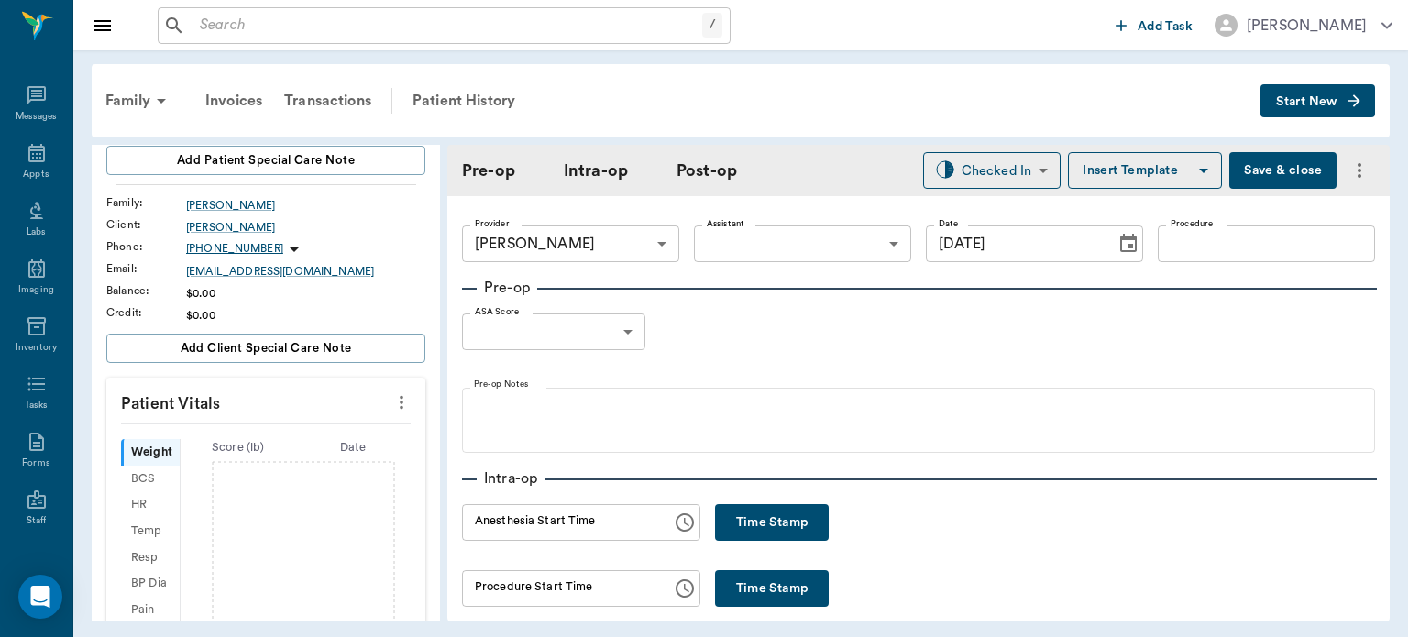
scroll to position [235, 0]
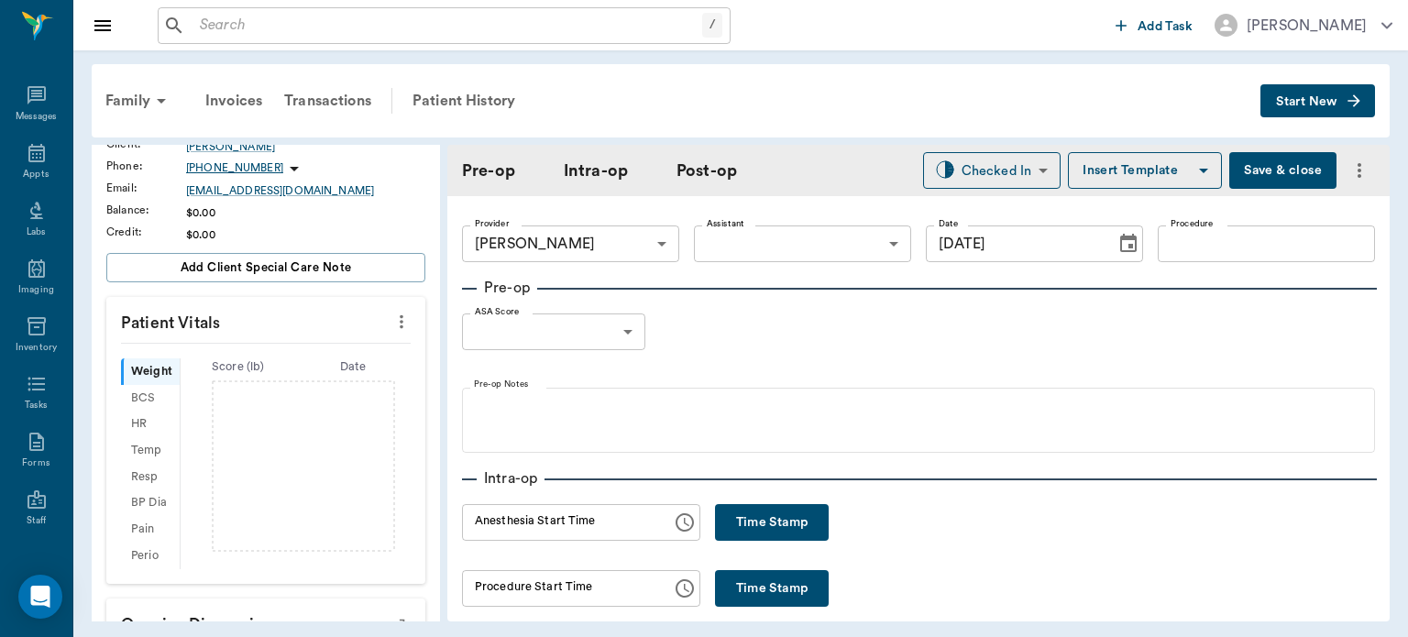
click at [394, 313] on icon "more" at bounding box center [401, 322] width 20 height 22
click at [329, 354] on span "Enter Vitals" at bounding box center [311, 352] width 154 height 19
click at [312, 380] on input "text" at bounding box center [264, 376] width 159 height 37
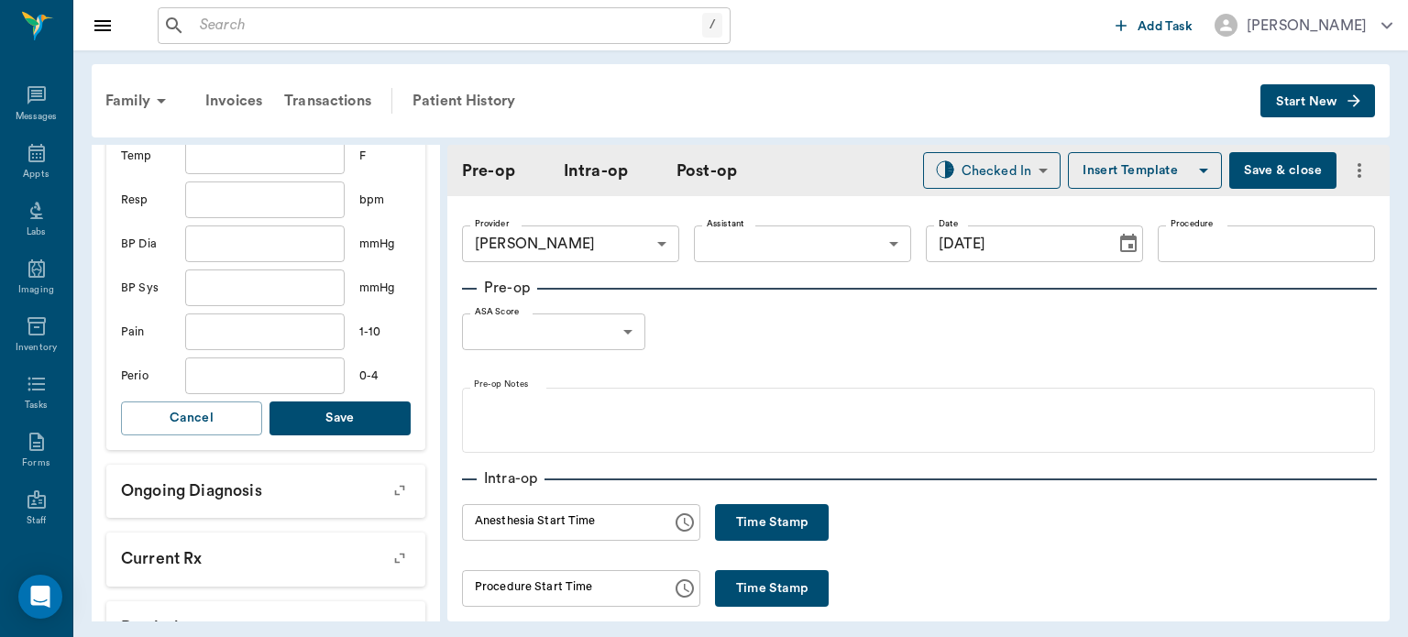
type input "47.4"
click at [347, 418] on button "Save" at bounding box center [339, 418] width 141 height 34
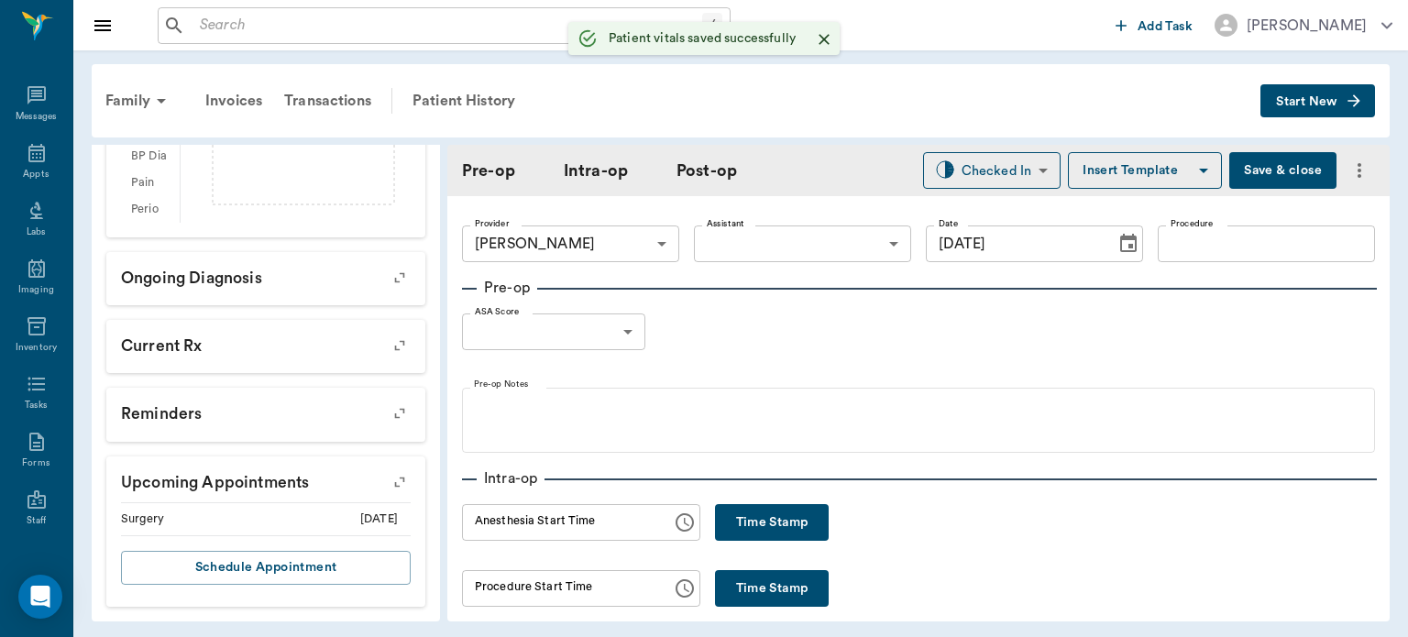
scroll to position [601, 0]
click at [788, 236] on body "/ ​ Add Task Dr. Bert Ellsworth Nectar Messages Appts Labs Imaging Inventory Ta…" at bounding box center [704, 318] width 1408 height 637
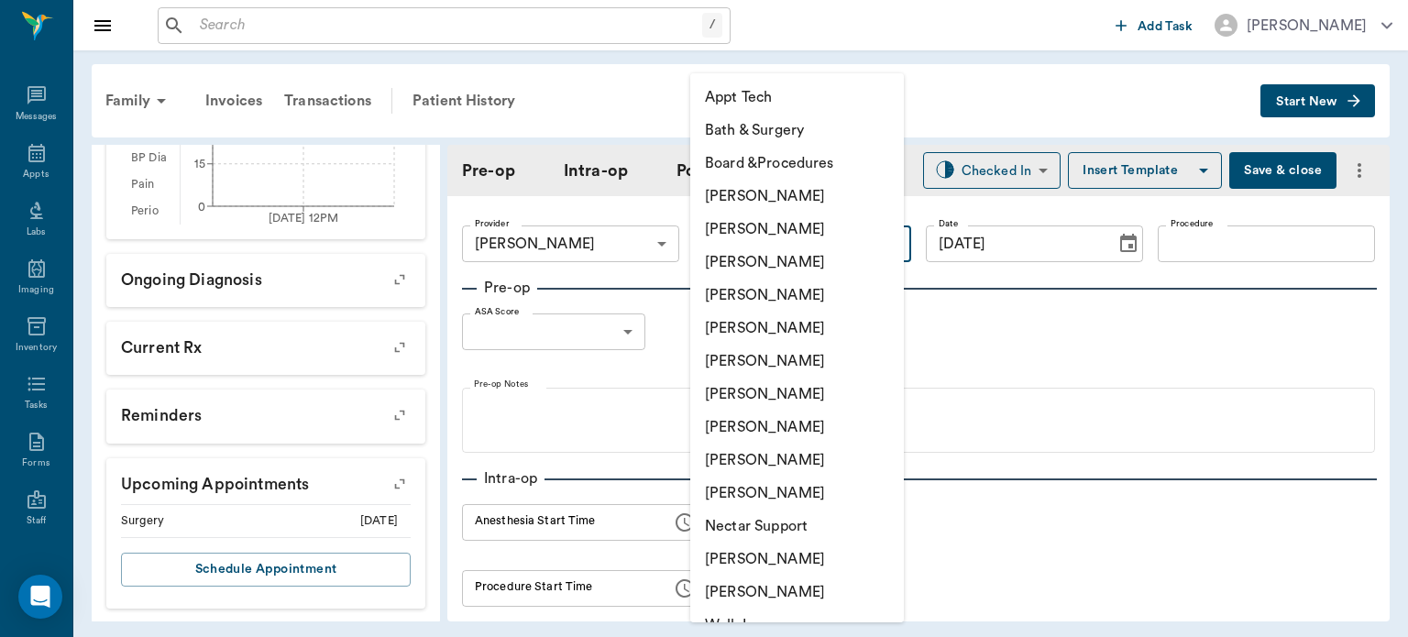
click at [764, 432] on li "[PERSON_NAME]" at bounding box center [797, 427] width 214 height 33
type input "63ec2e7e52e12b0ba117b124"
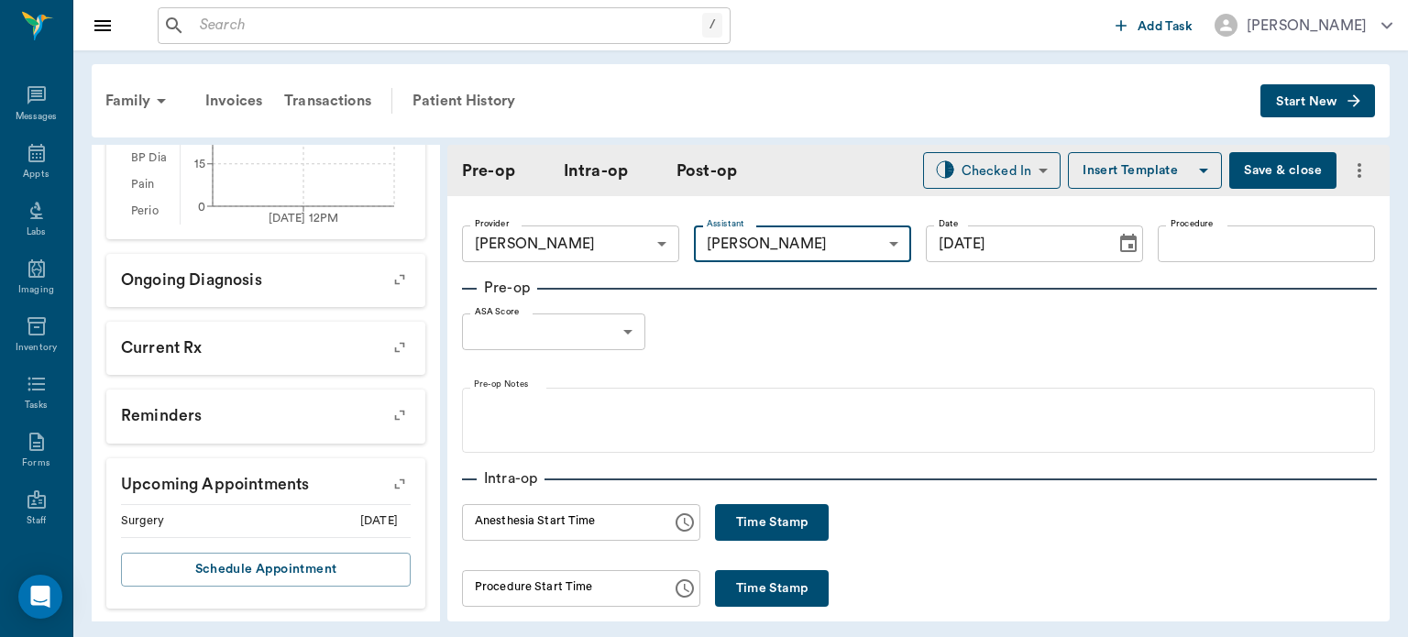
click at [1259, 246] on input "Procedure" at bounding box center [1266, 243] width 217 height 37
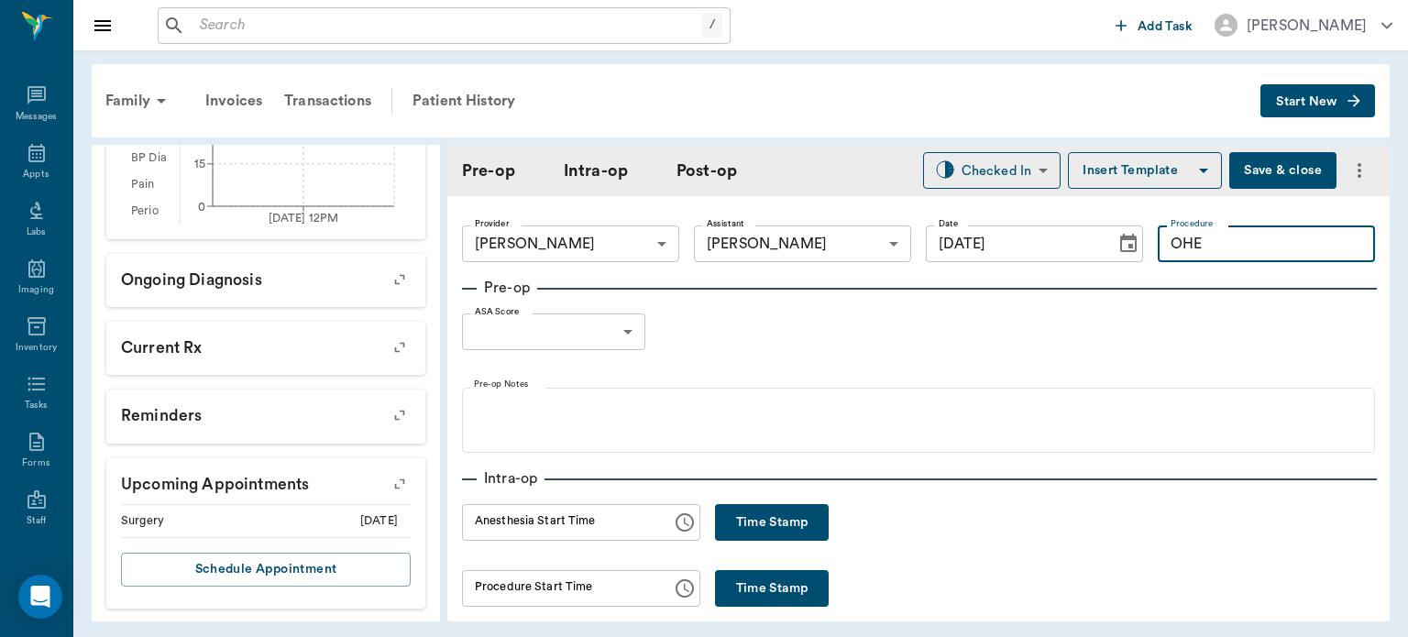
type input "OHE"
click at [1121, 179] on button "Insert Template" at bounding box center [1145, 170] width 154 height 37
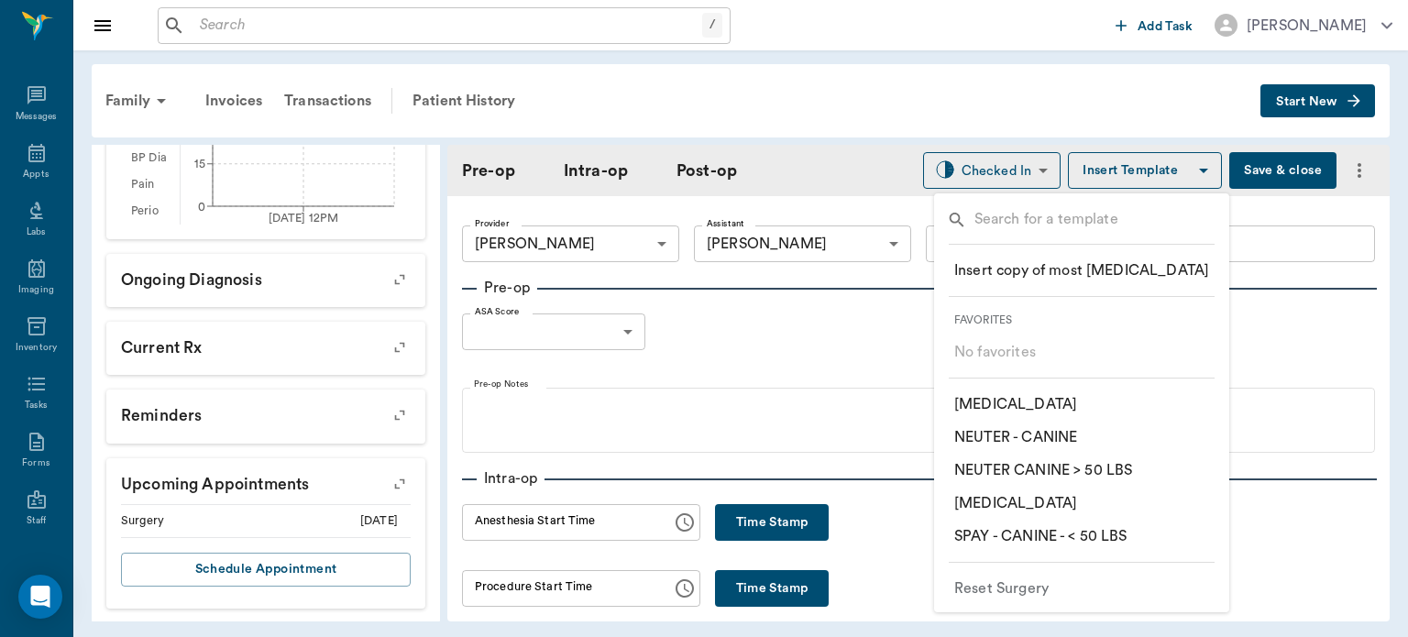
click at [1124, 539] on p "​ SPAY - CANINE - < 50 LBS" at bounding box center [1040, 536] width 173 height 22
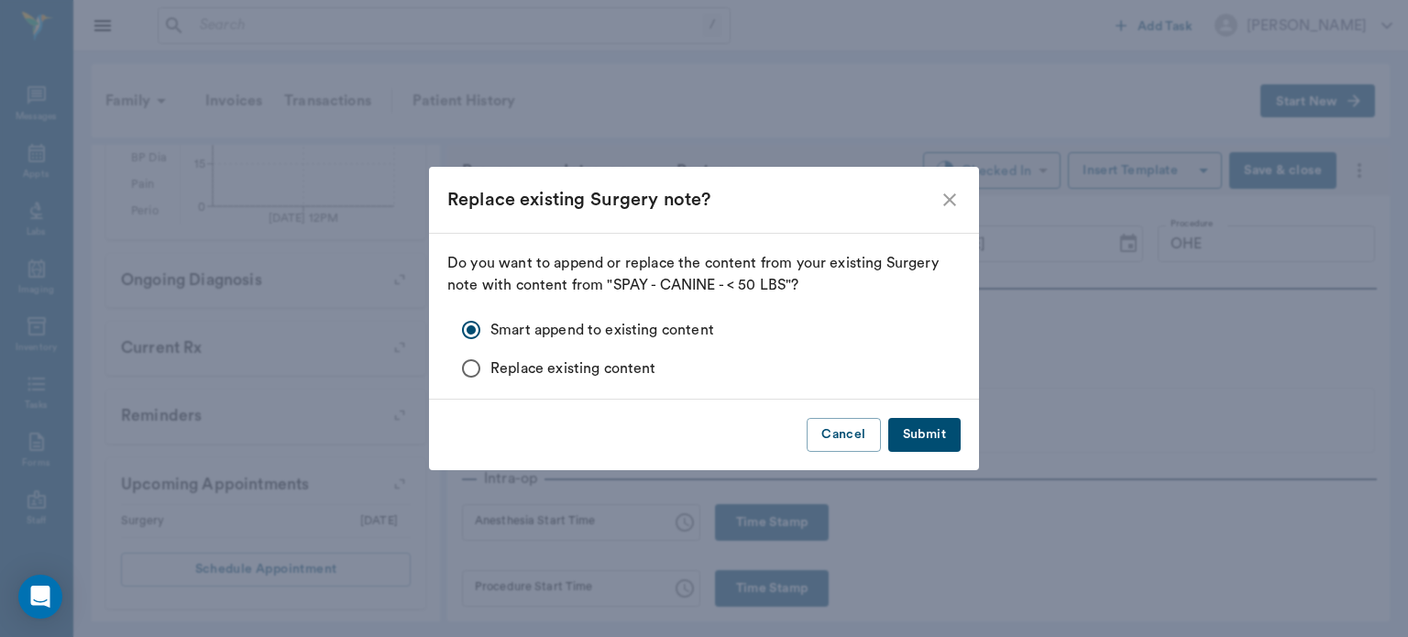
click at [941, 428] on button "Submit" at bounding box center [924, 435] width 72 height 34
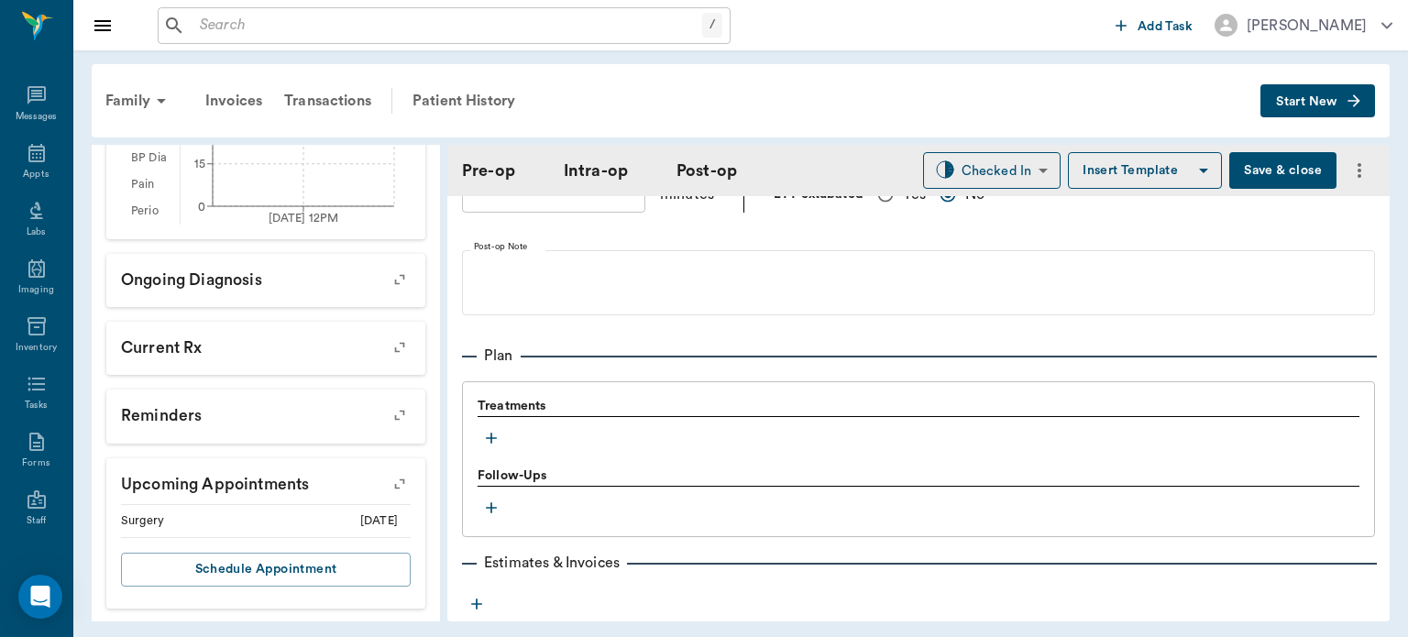
scroll to position [1381, 0]
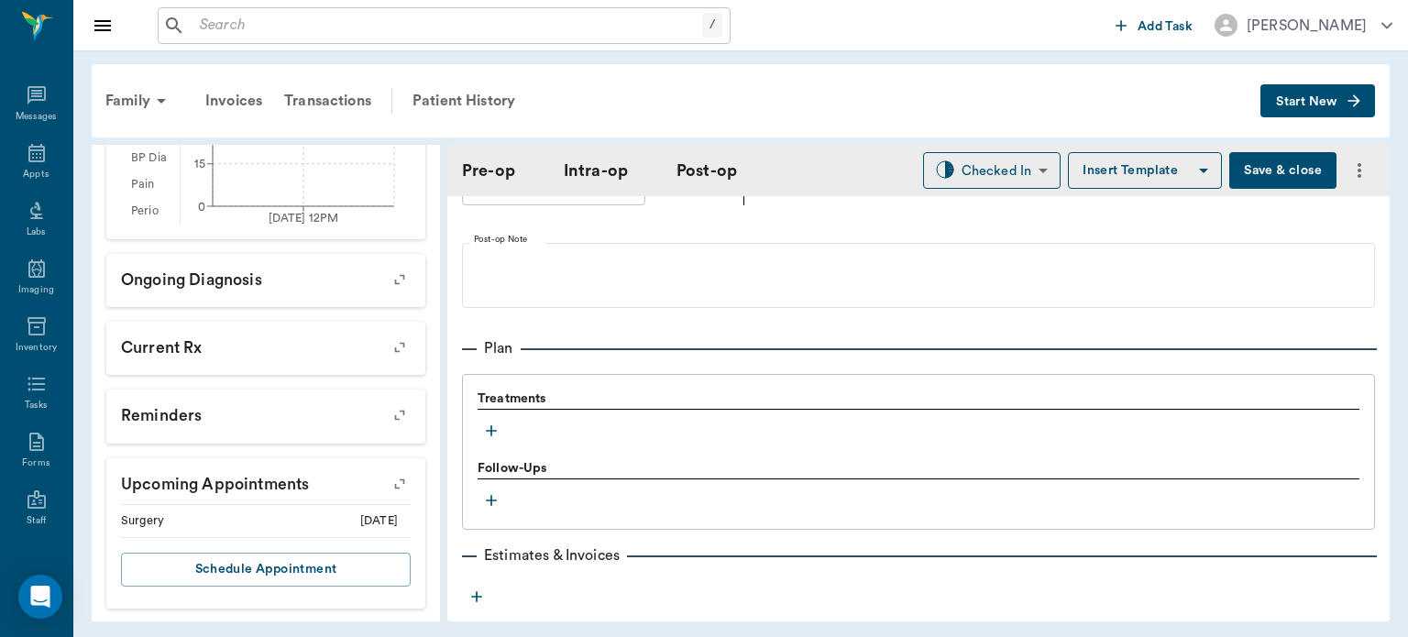
click at [491, 425] on icon "button" at bounding box center [491, 430] width 11 height 11
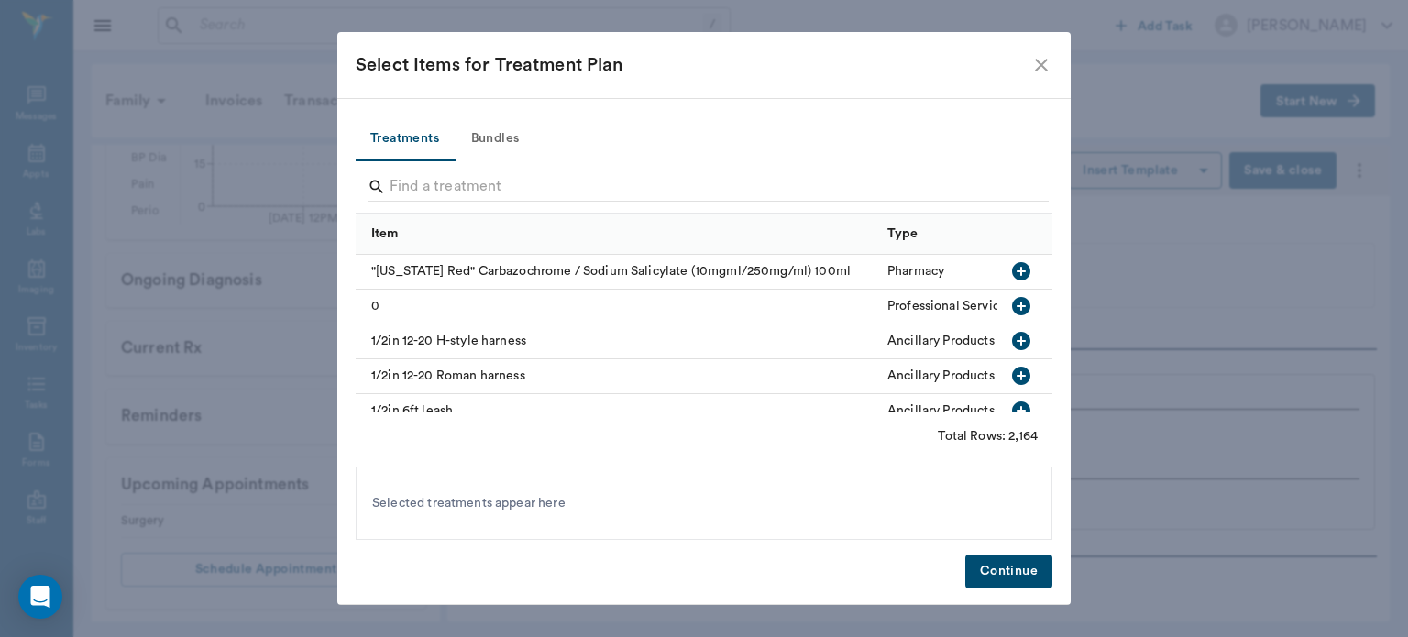
click at [509, 132] on button "Bundles" at bounding box center [495, 139] width 82 height 44
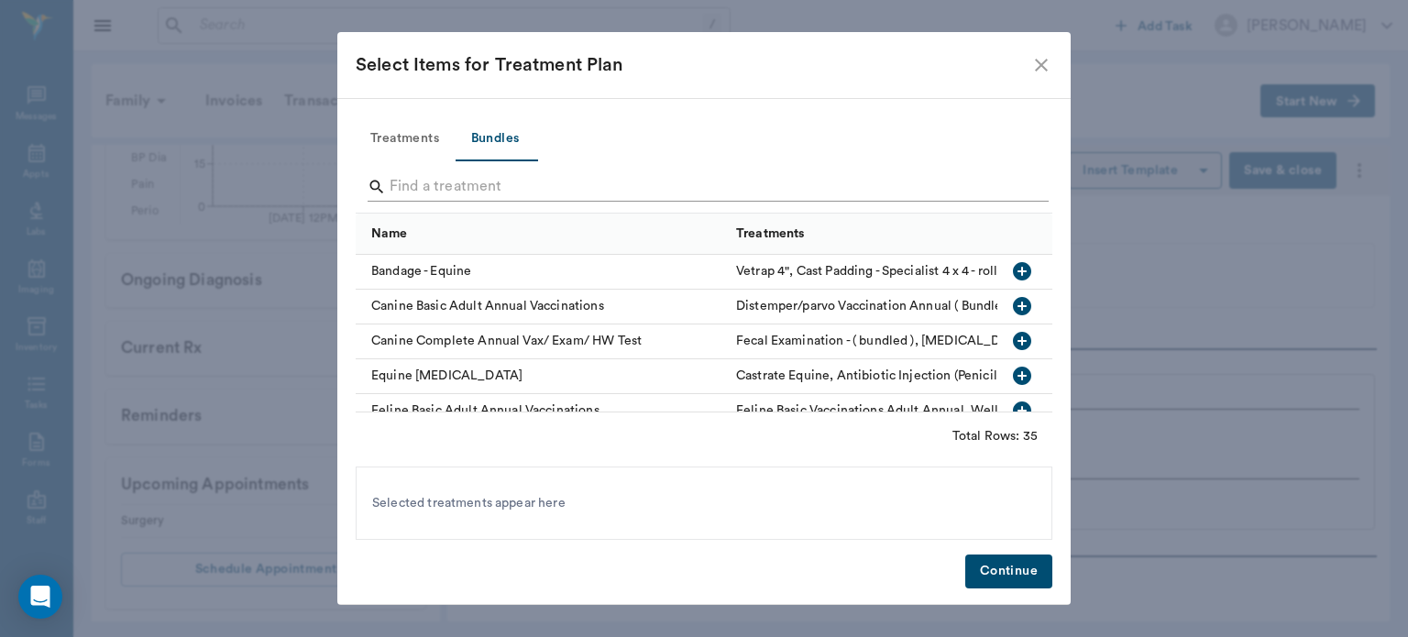
click at [554, 188] on input "Search" at bounding box center [706, 186] width 632 height 29
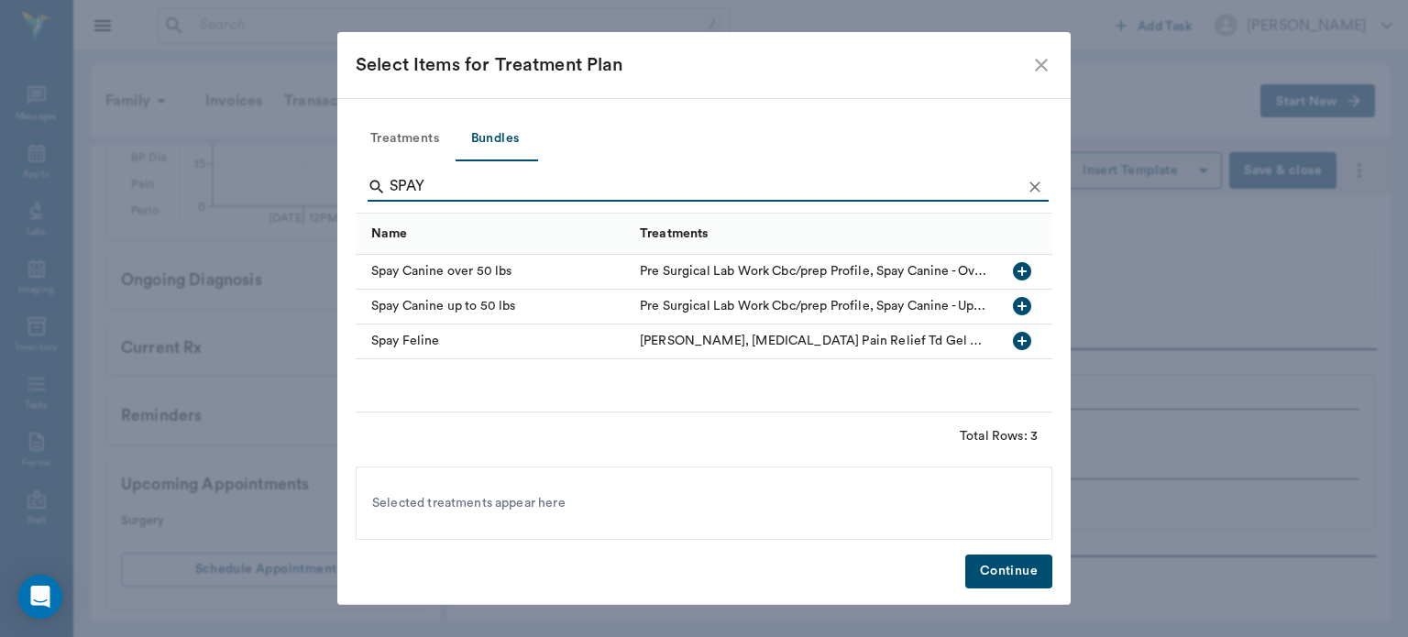
type input "SPAY"
click at [1014, 304] on icon "button" at bounding box center [1022, 306] width 18 height 18
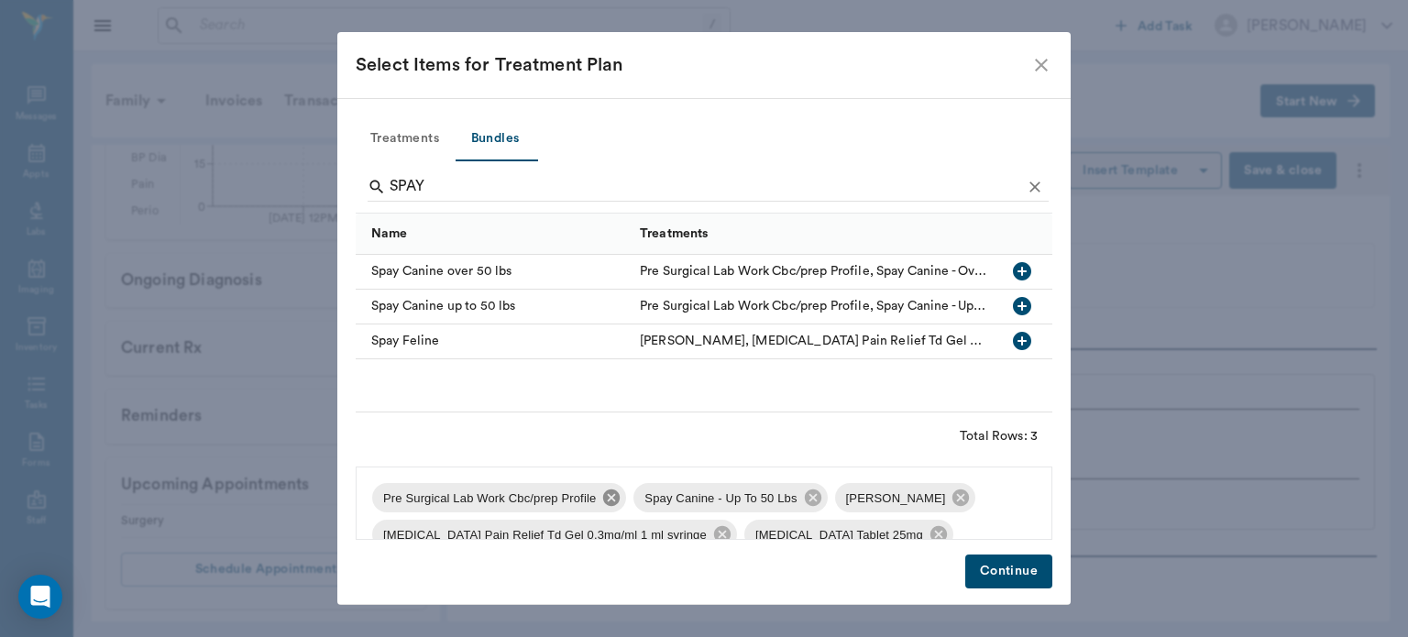
click at [609, 493] on icon at bounding box center [611, 497] width 16 height 16
click at [546, 499] on icon at bounding box center [551, 498] width 20 height 20
click at [863, 502] on icon at bounding box center [871, 497] width 16 height 16
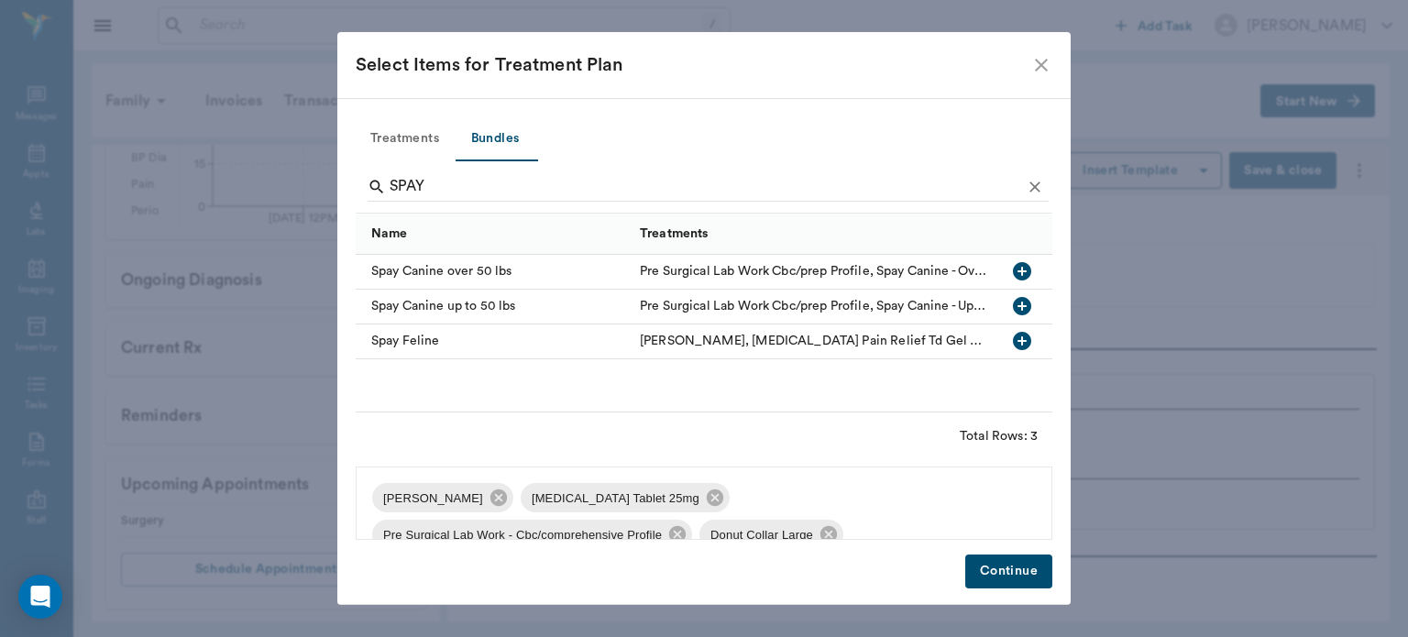
click at [674, 556] on div "Pain Relief Injection ([MEDICAL_DATA]) - (included)" at bounding box center [534, 570] width 324 height 29
click at [707, 506] on icon at bounding box center [715, 497] width 16 height 16
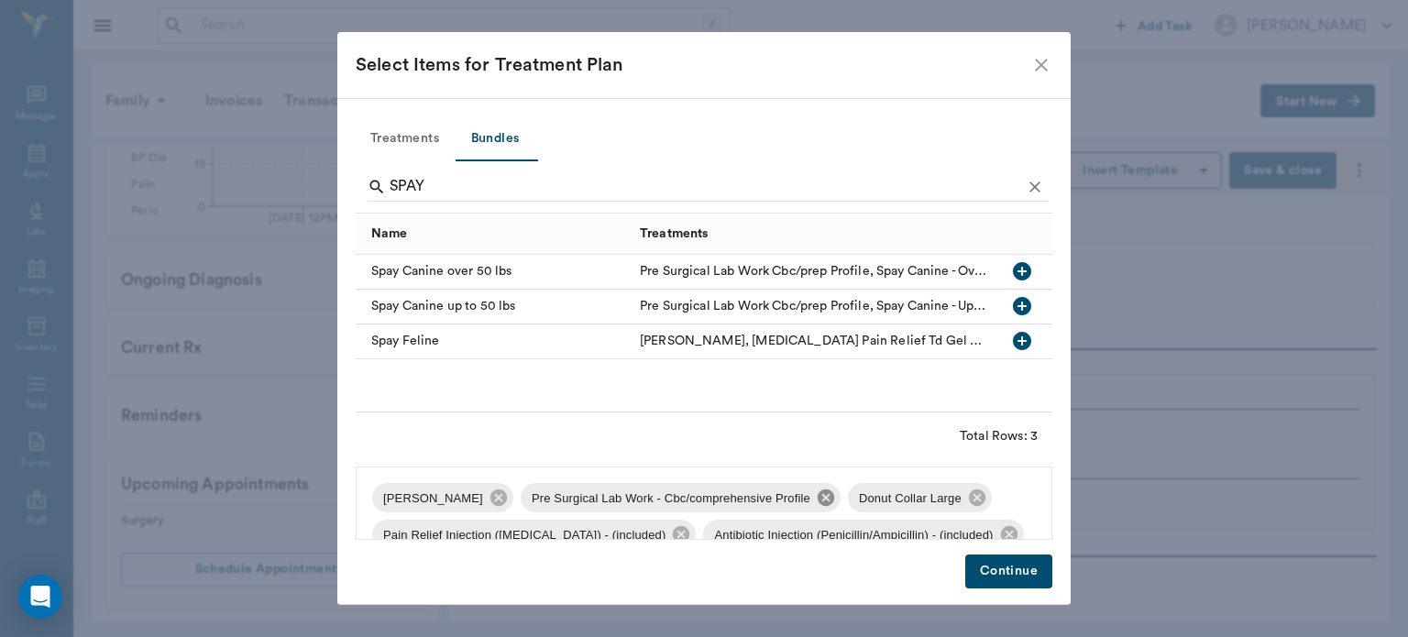
click at [819, 503] on icon at bounding box center [826, 497] width 16 height 16
click at [642, 497] on icon at bounding box center [650, 497] width 16 height 16
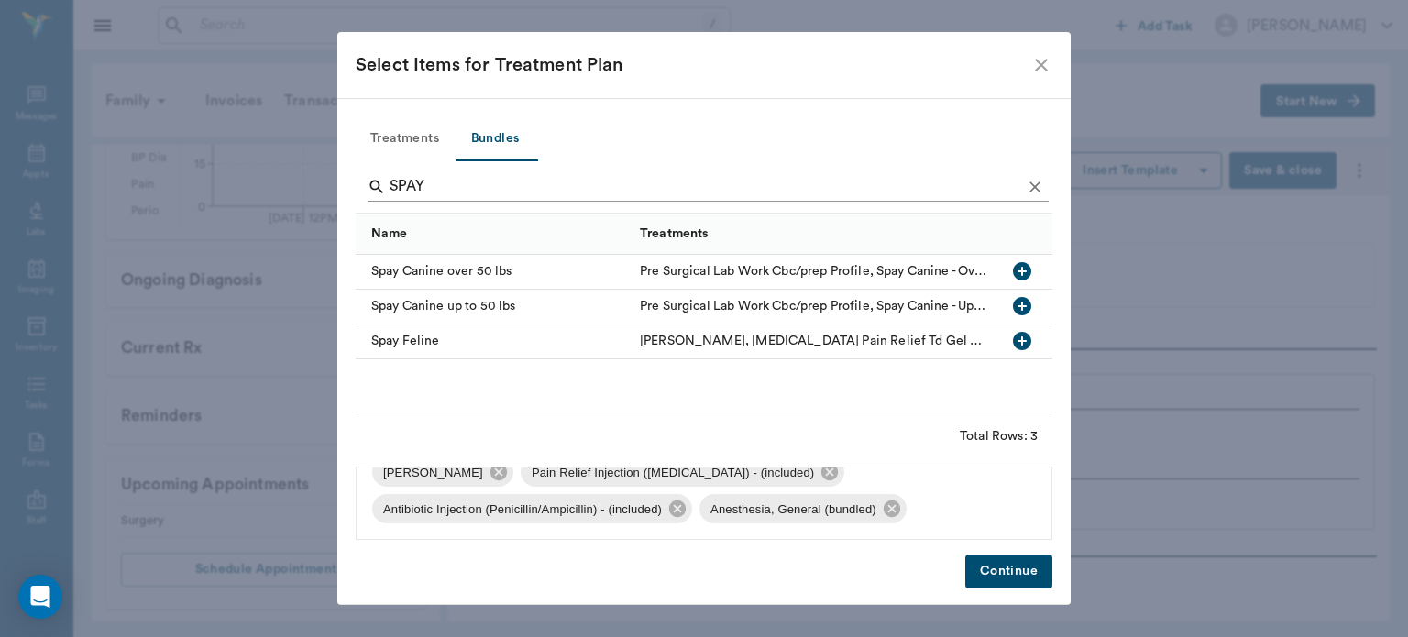
click at [1038, 186] on icon "Clear" at bounding box center [1035, 187] width 18 height 18
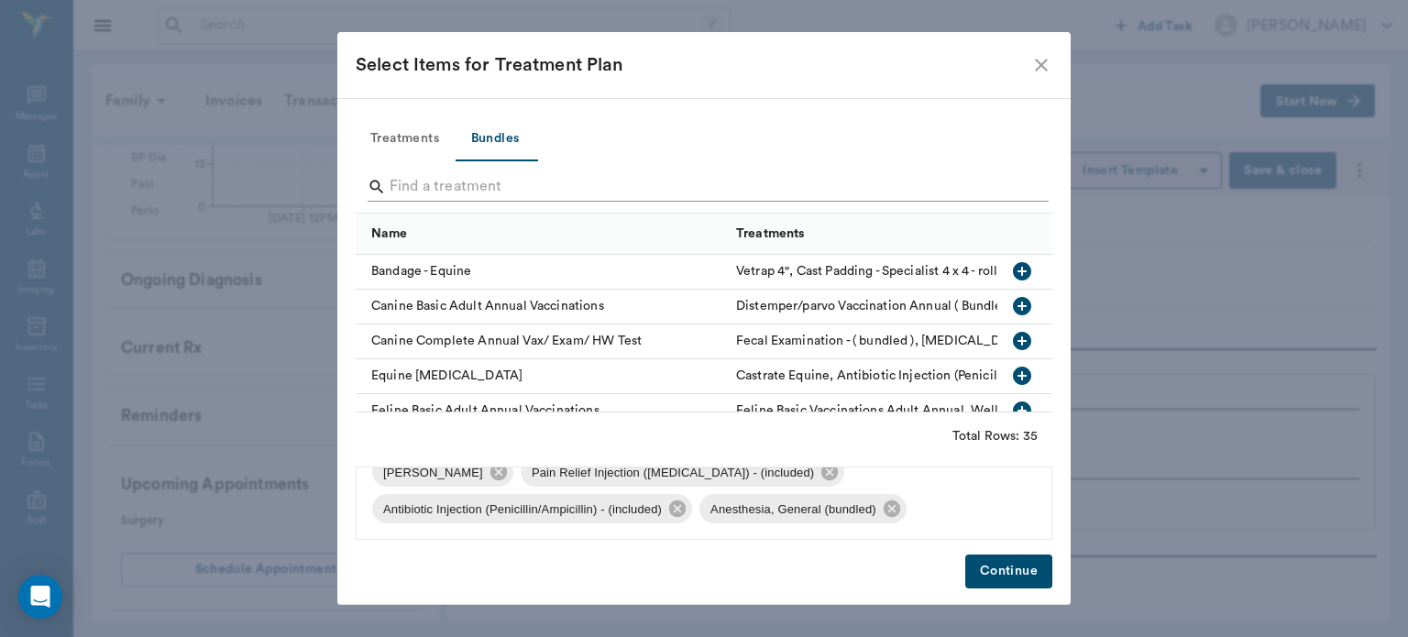
click at [516, 189] on input "Search" at bounding box center [706, 186] width 632 height 29
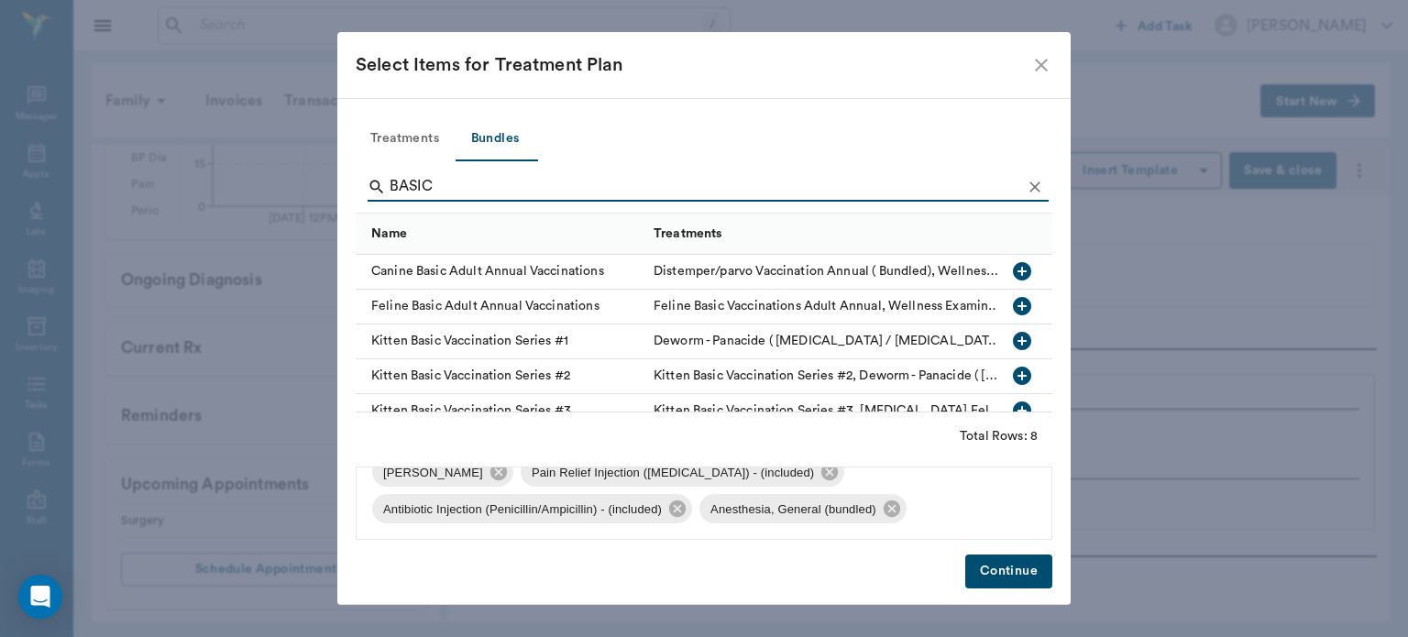
type input "BASIC"
click at [1011, 270] on icon "button" at bounding box center [1022, 271] width 22 height 22
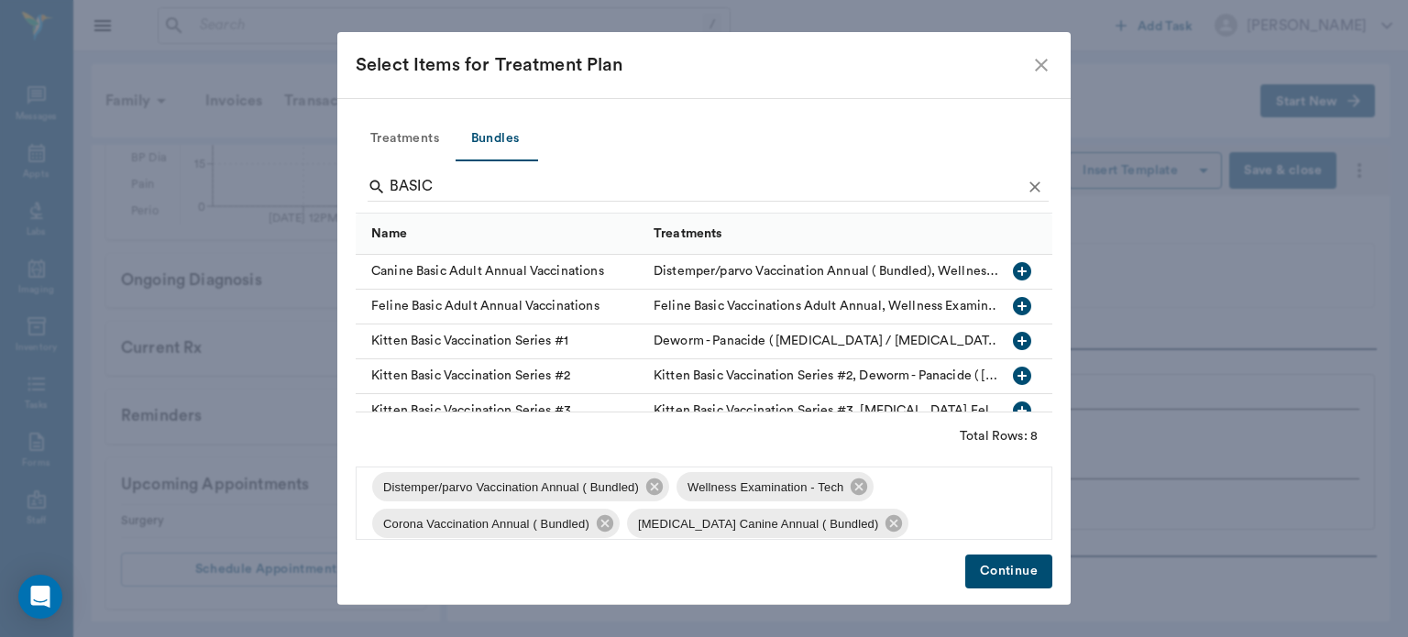
scroll to position [81, 0]
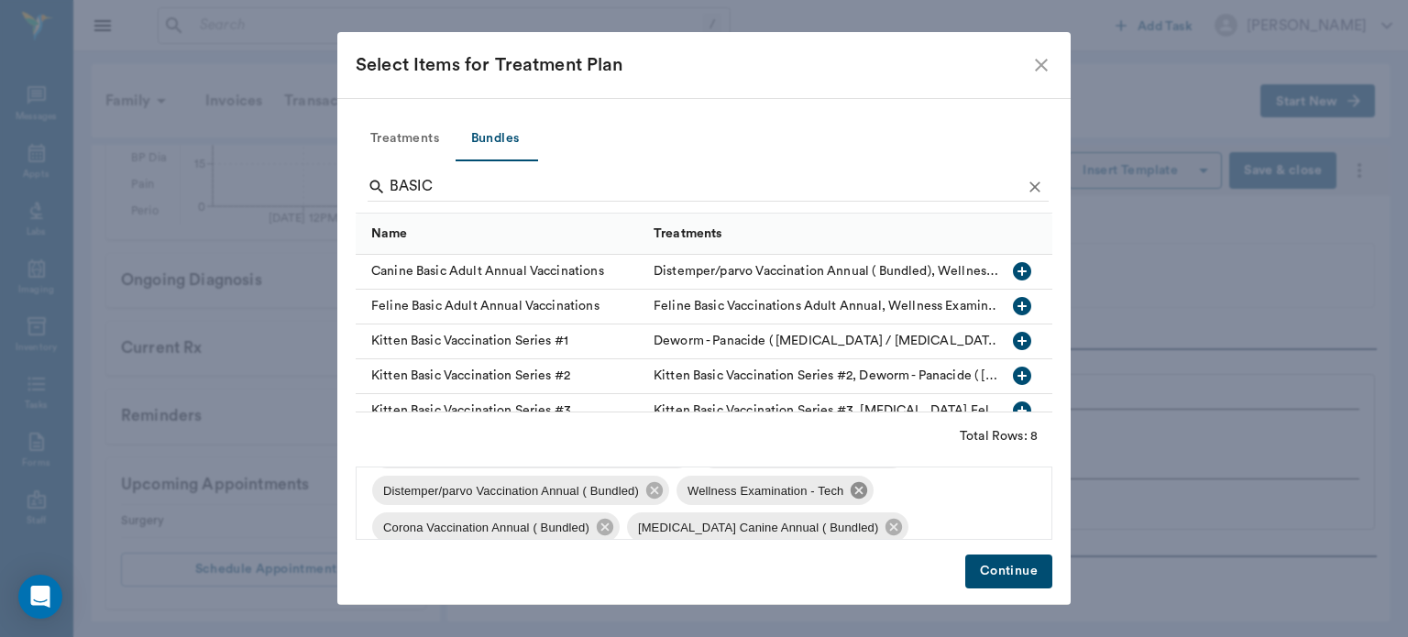
click at [862, 497] on icon at bounding box center [859, 490] width 16 height 16
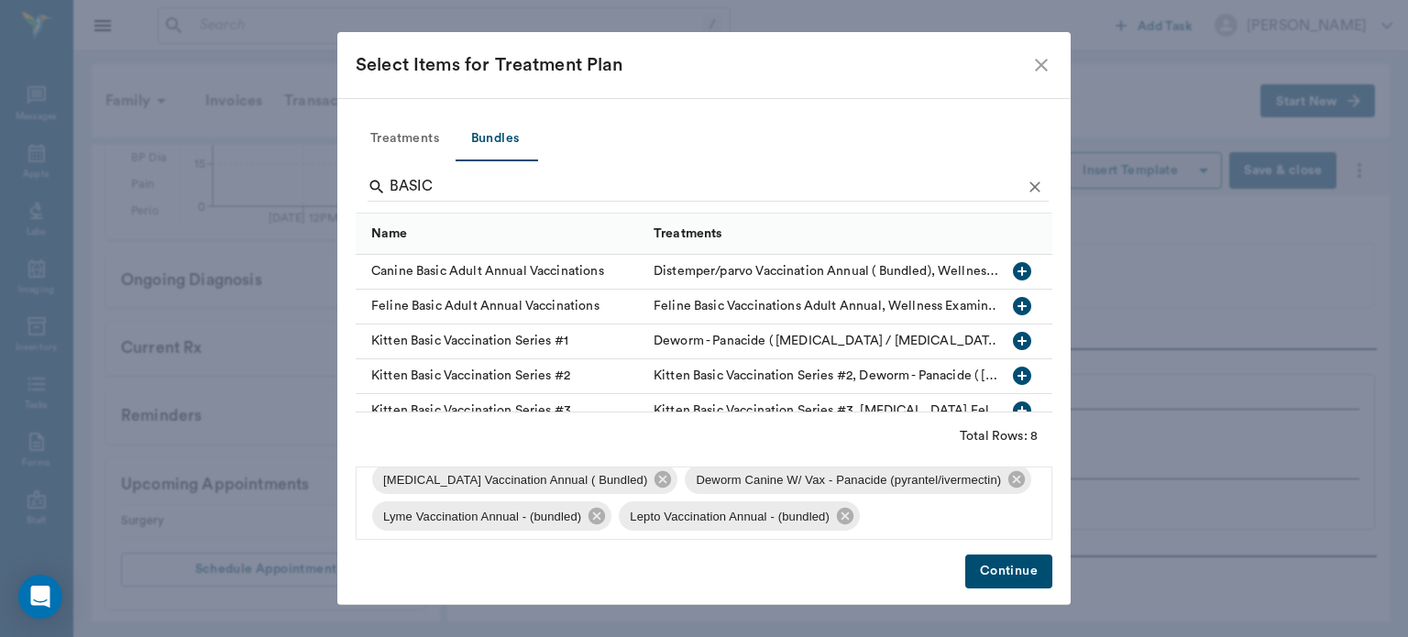
scroll to position [172, 0]
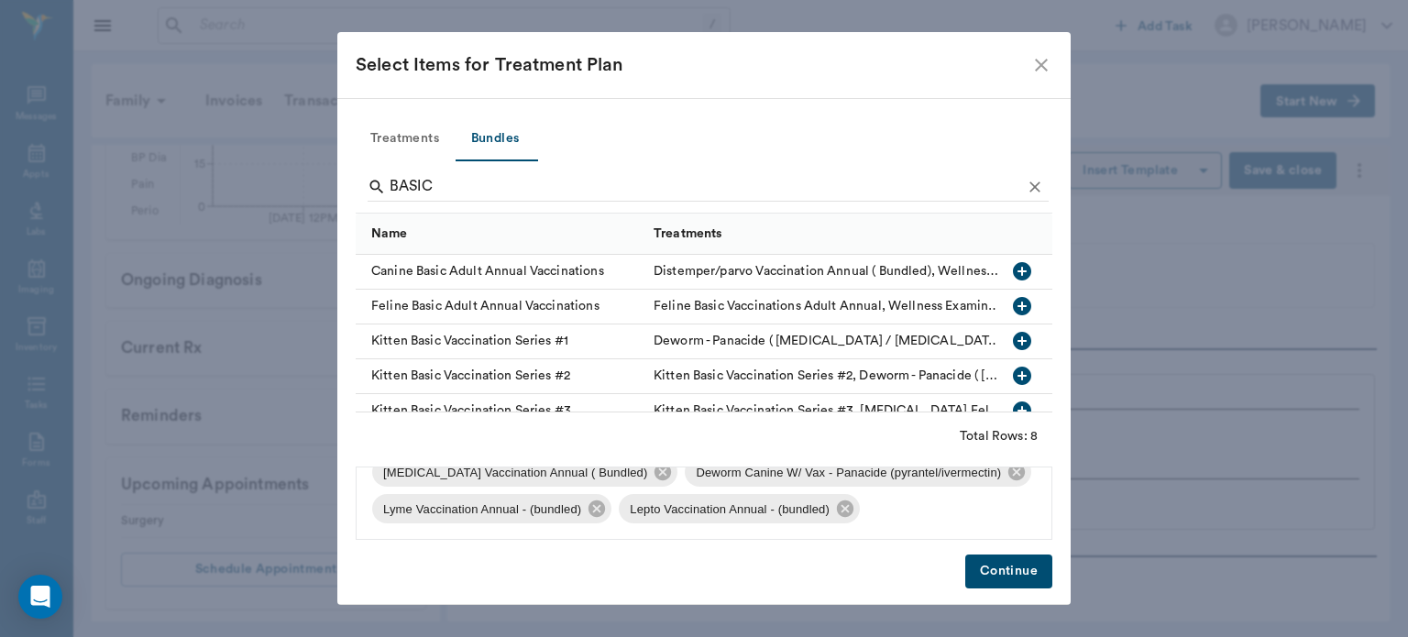
click at [1027, 579] on button "Continue" at bounding box center [1008, 572] width 87 height 34
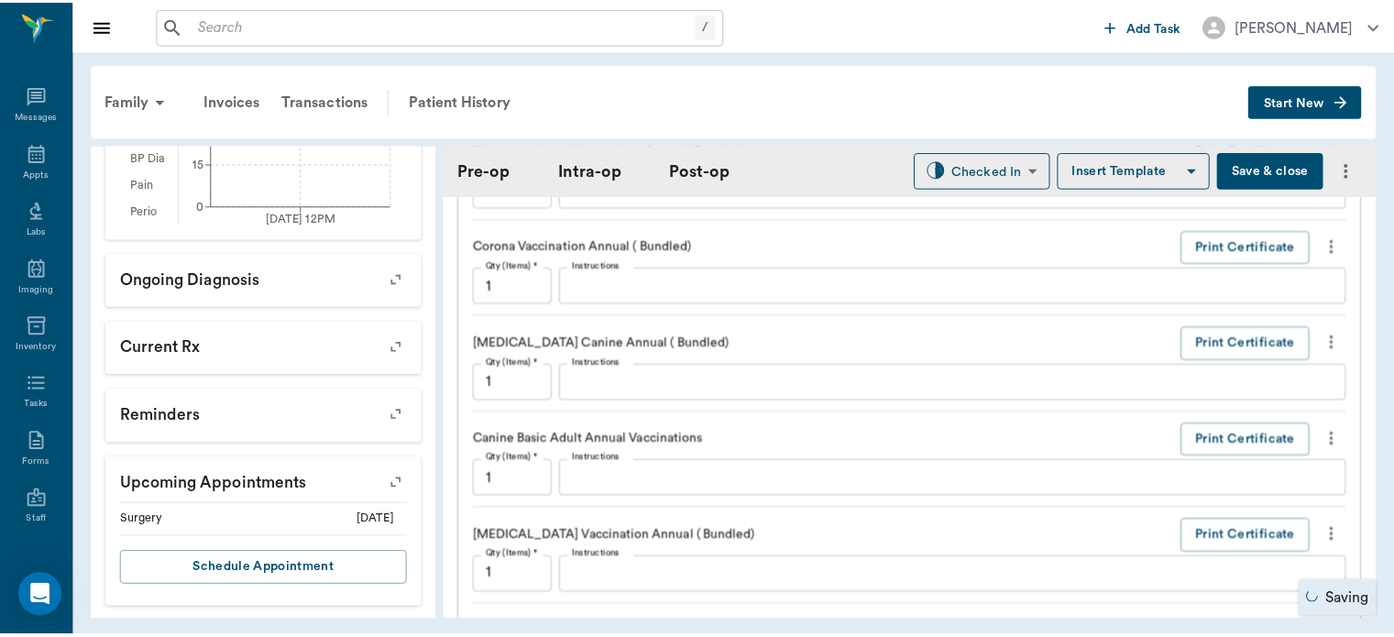
scroll to position [2664, 0]
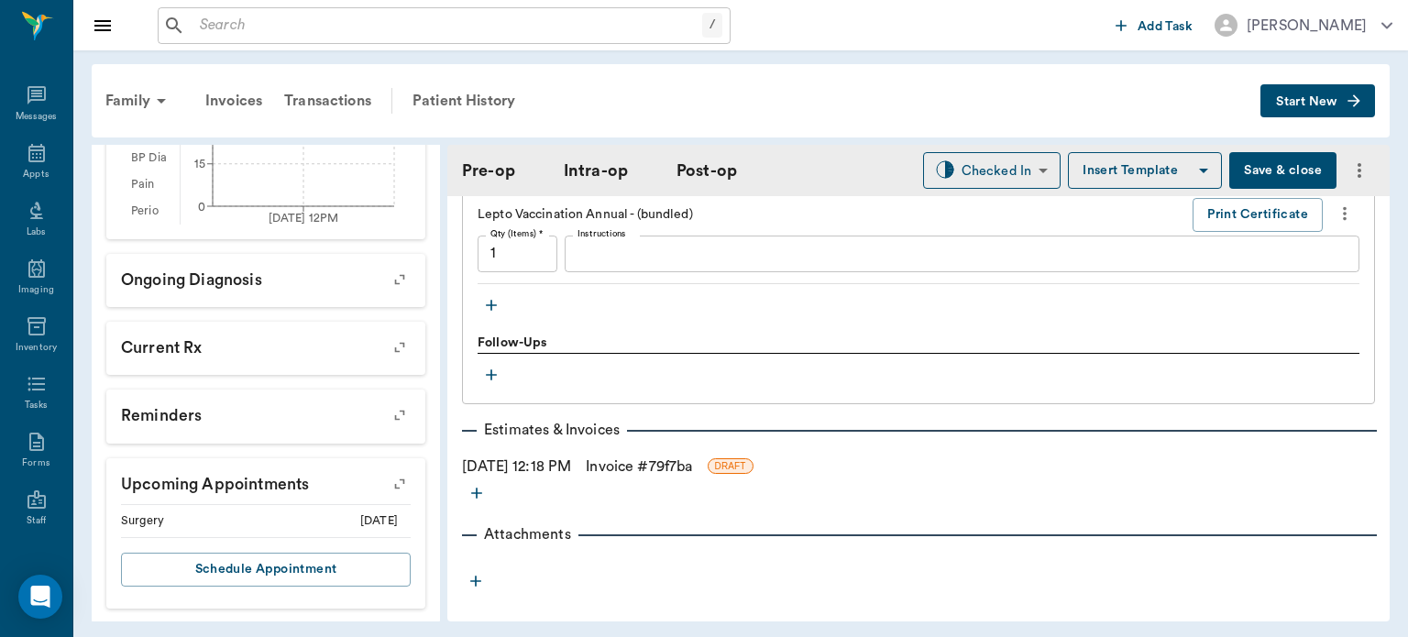
click at [1265, 176] on button "Save & close" at bounding box center [1282, 170] width 107 height 37
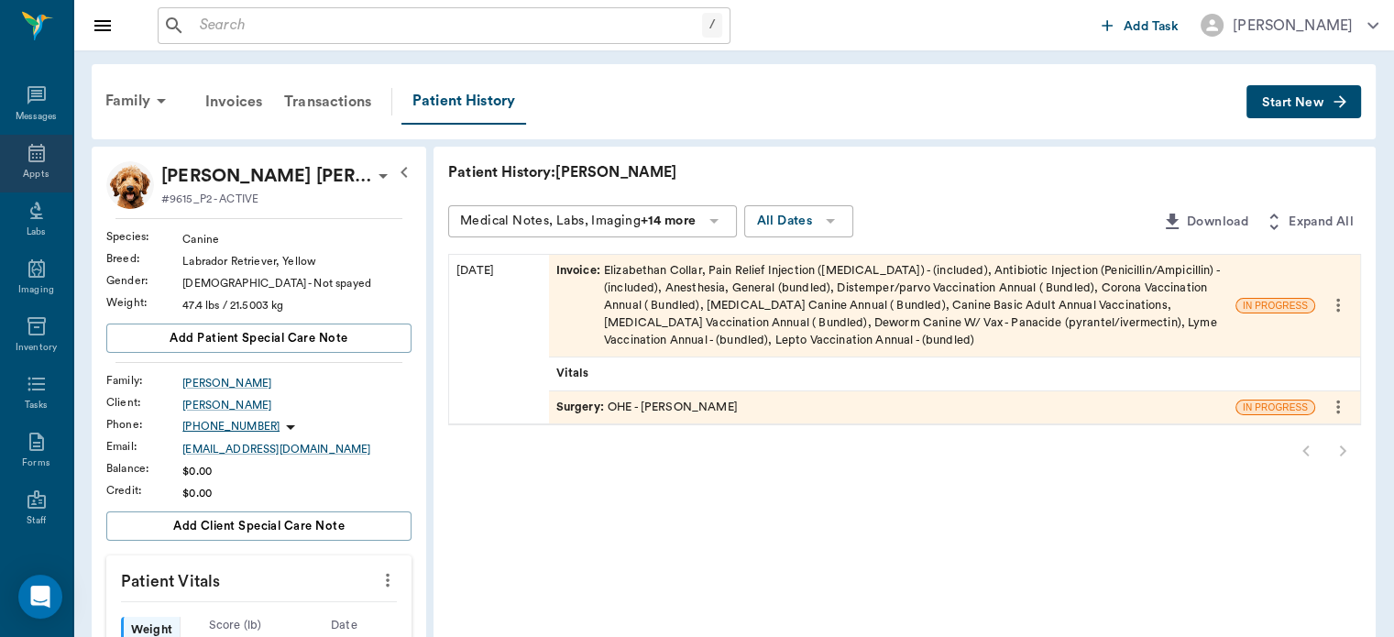
click at [37, 178] on div "Appts" at bounding box center [36, 175] width 26 height 14
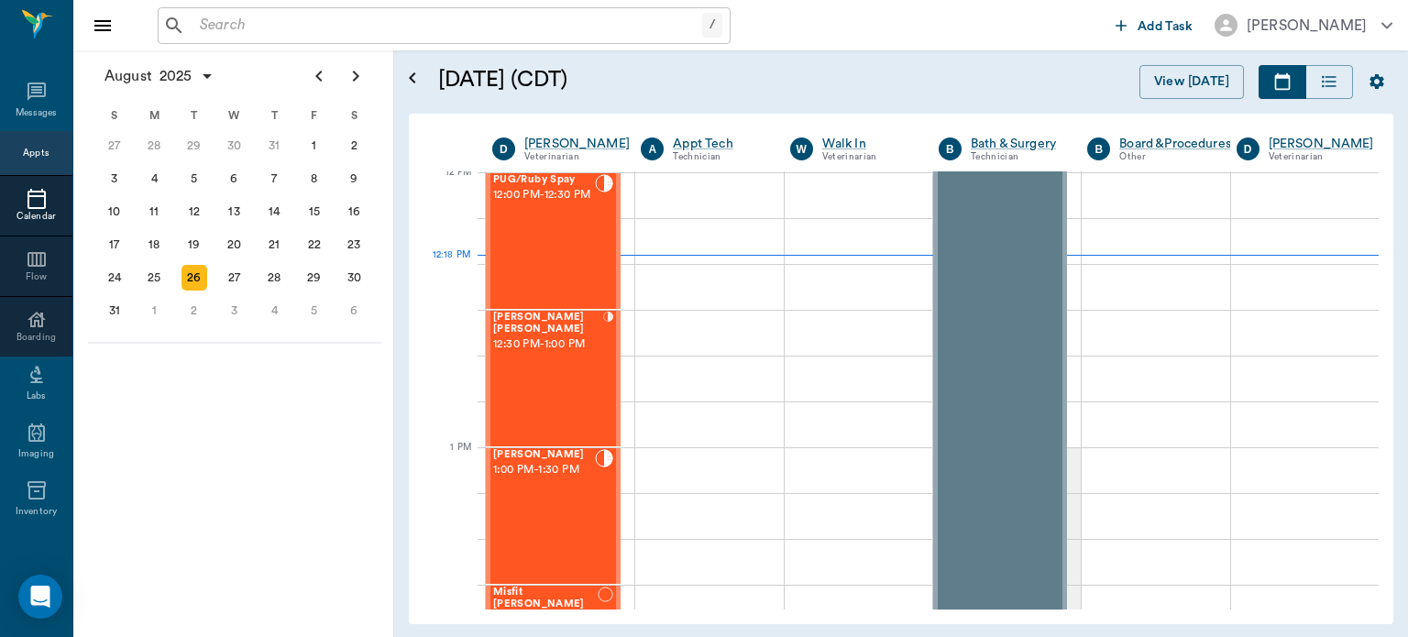
scroll to position [1104, 0]
click at [534, 506] on div "Millie Jones Jones 1:00 PM - 1:30 PM" at bounding box center [544, 519] width 102 height 134
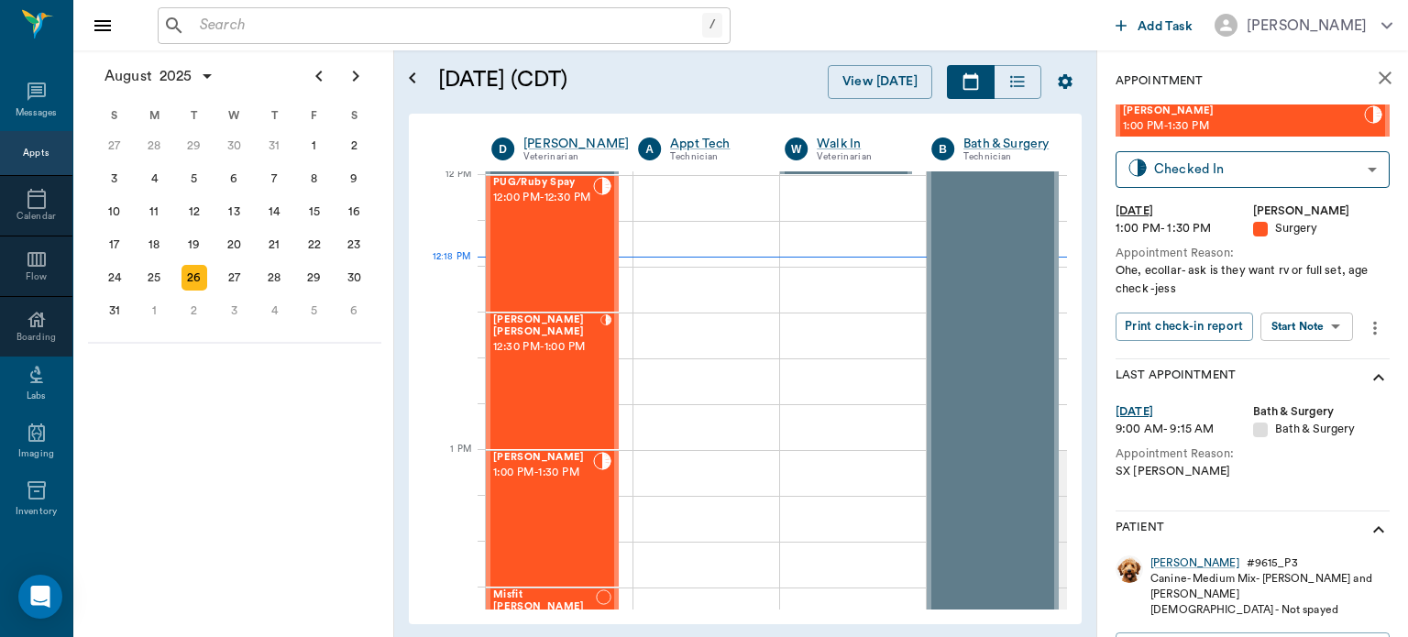
click at [1314, 331] on body "/ ​ Add Task Dr. Bert Ellsworth Nectar Messages Appts Calendar Flow Boarding La…" at bounding box center [704, 318] width 1408 height 637
click at [1309, 392] on button "Start Surgery" at bounding box center [1292, 393] width 75 height 21
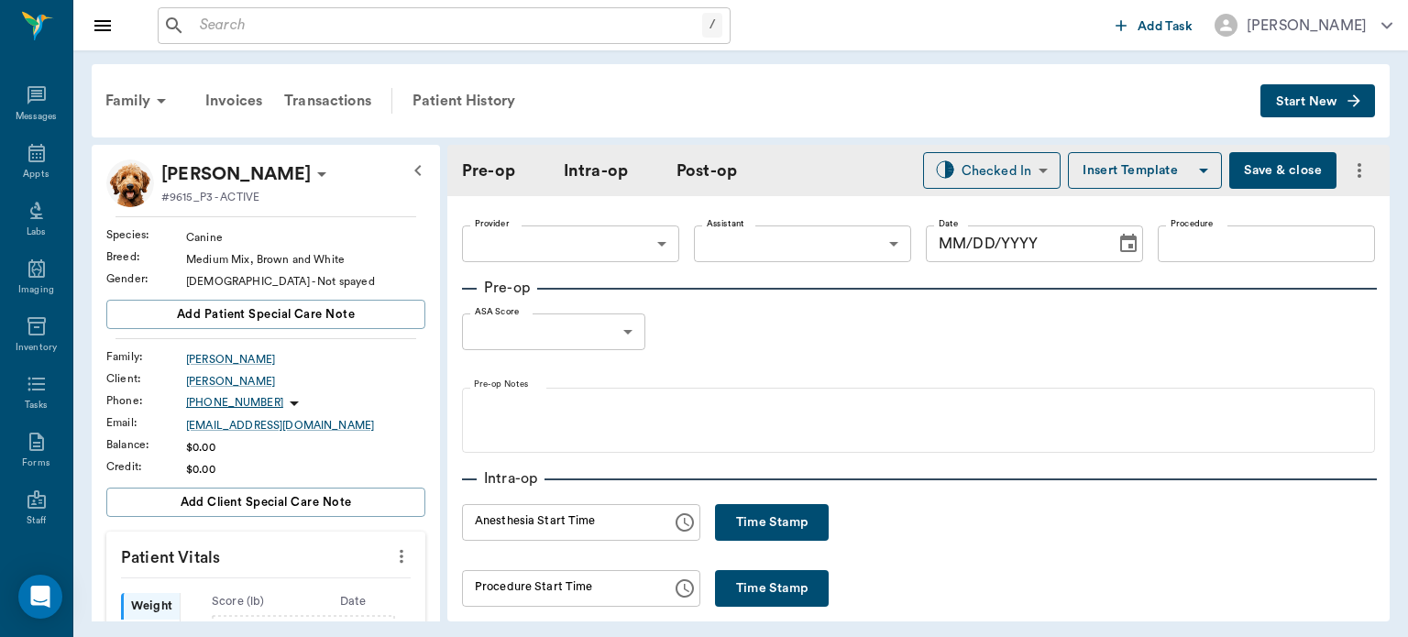
type input "63ec2f075fda476ae8351a4d"
type input "08/26/2025"
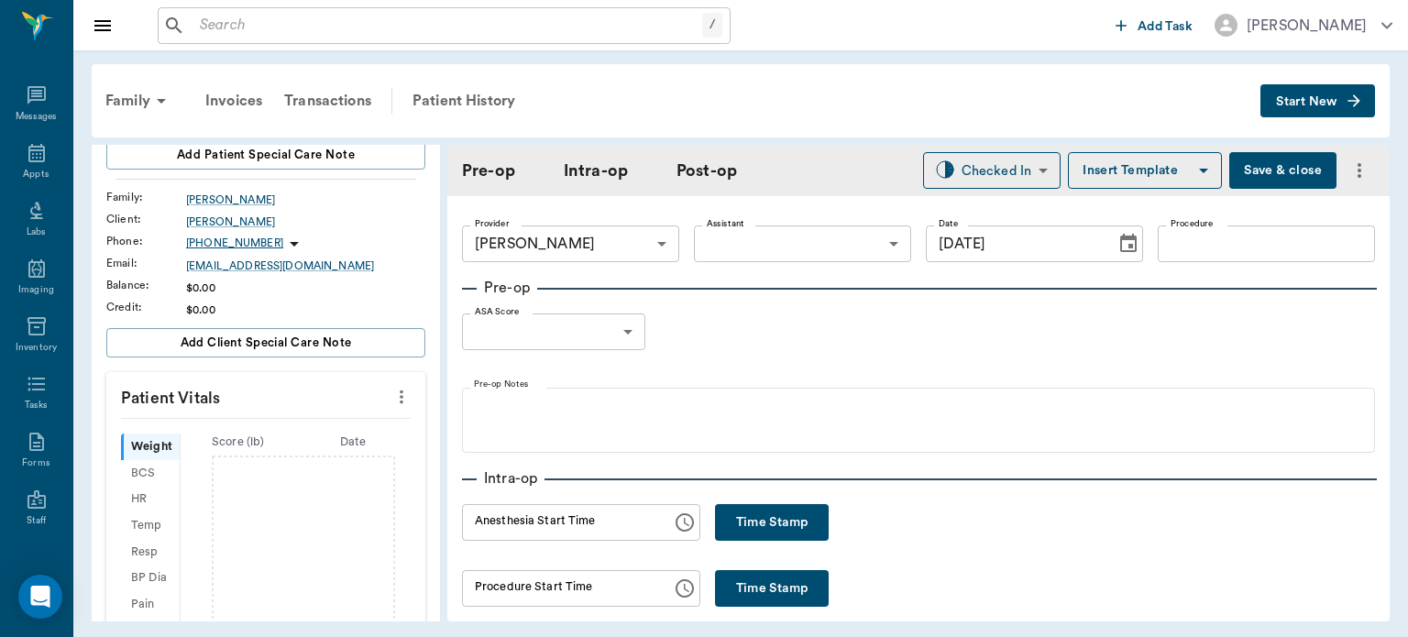
scroll to position [160, 0]
click at [389, 411] on p "Patient Vitals" at bounding box center [265, 394] width 319 height 46
click at [370, 398] on p "Patient Vitals" at bounding box center [265, 394] width 319 height 46
click at [400, 395] on icon "more" at bounding box center [402, 397] width 4 height 14
click at [332, 434] on span "Enter Vitals" at bounding box center [311, 426] width 154 height 19
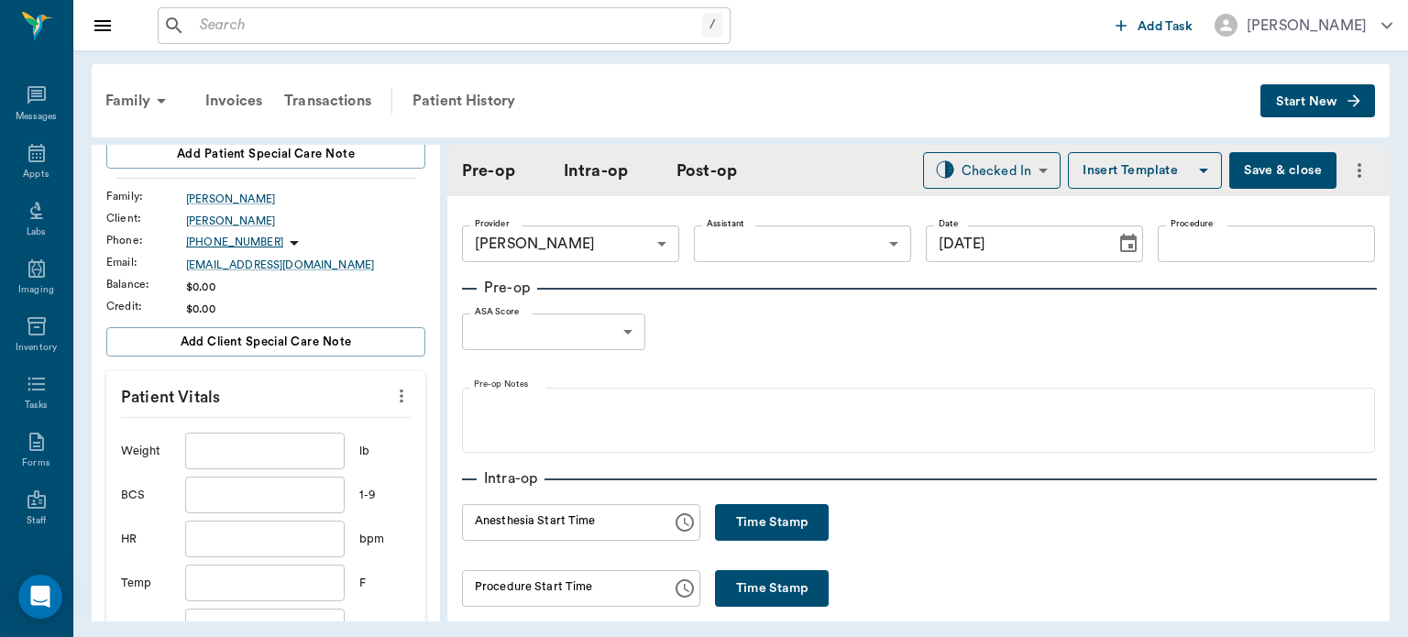
click at [302, 455] on input "text" at bounding box center [264, 451] width 159 height 37
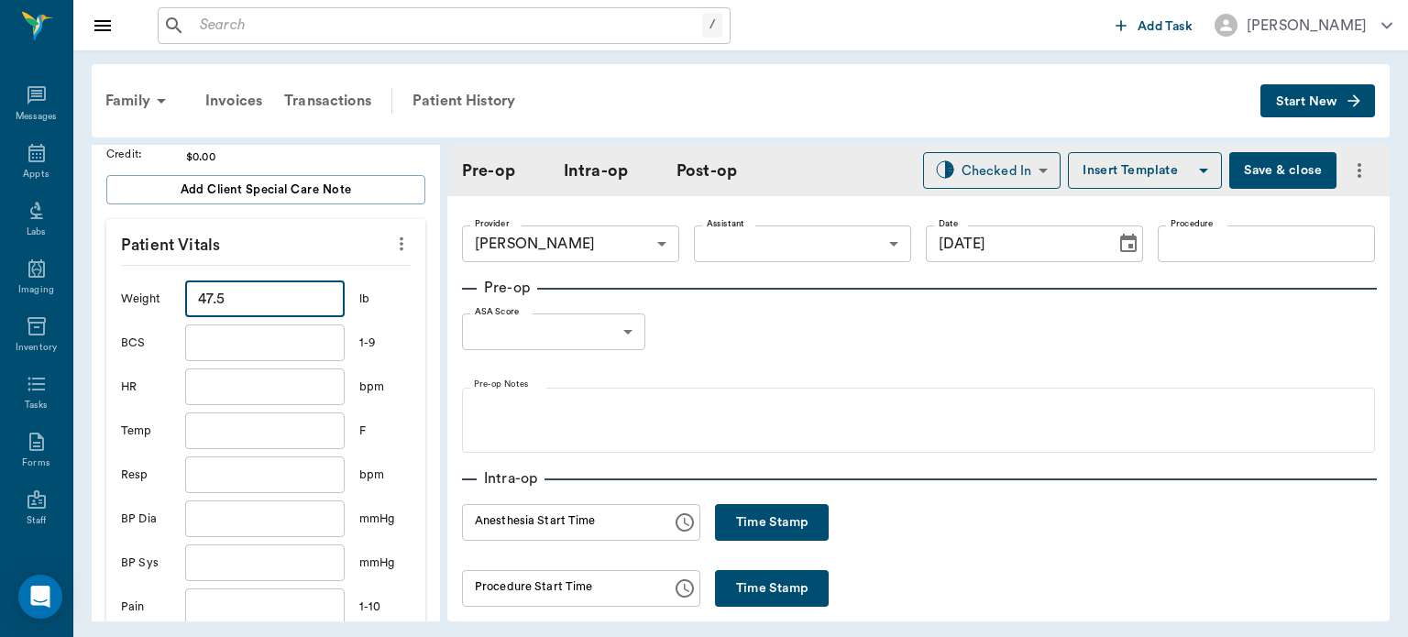
scroll to position [455, 0]
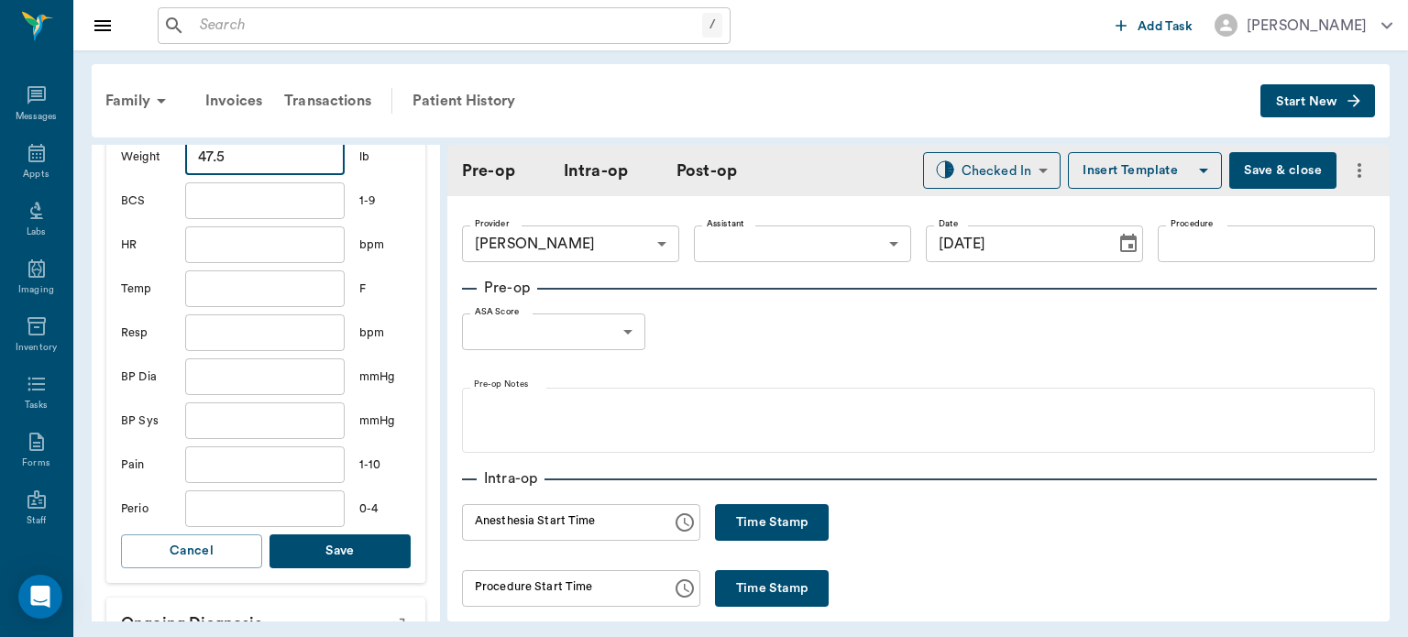
type input "47.5"
click at [369, 557] on button "Save" at bounding box center [339, 551] width 141 height 34
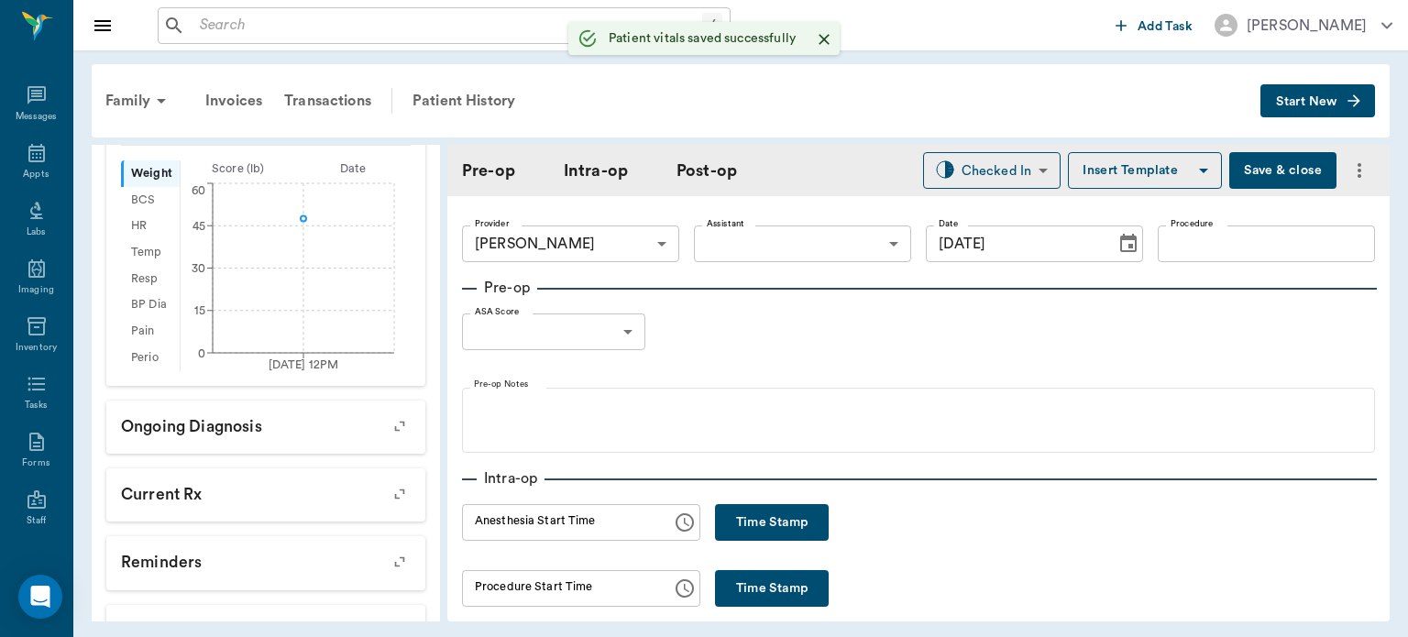
scroll to position [477, 0]
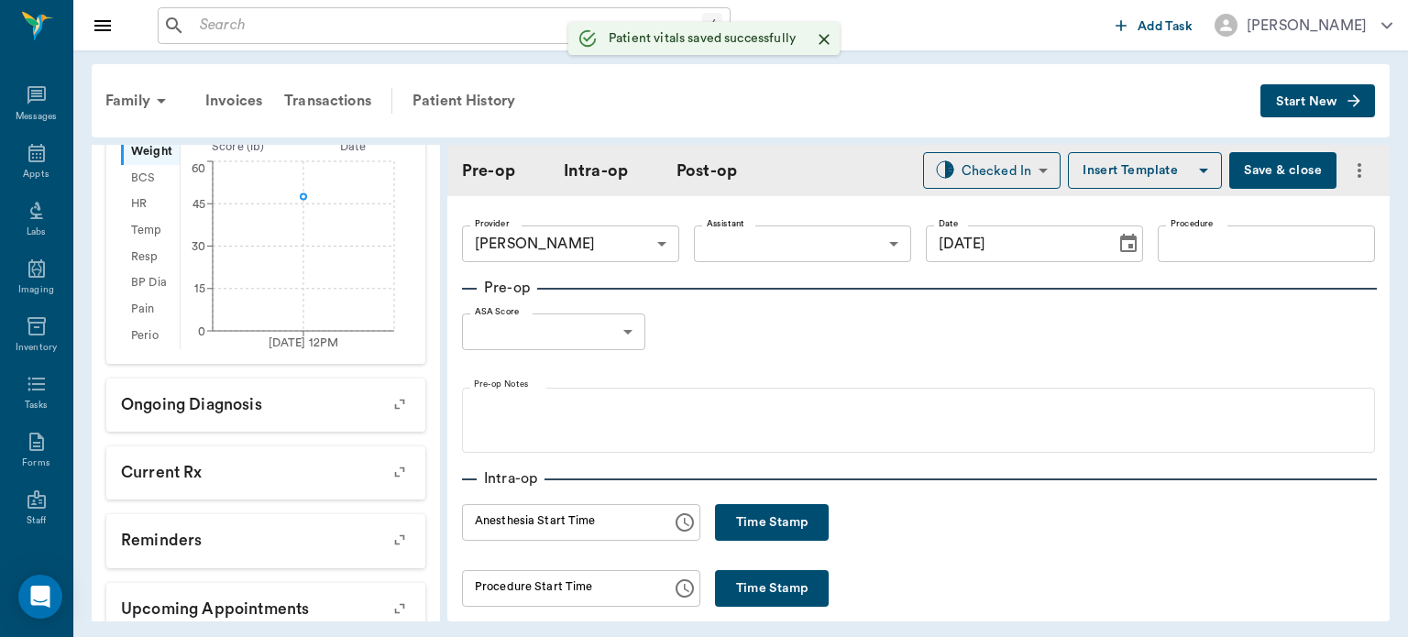
click at [757, 245] on body "/ ​ Add Task Dr. Bert Ellsworth Nectar Messages Appts Labs Imaging Inventory Ta…" at bounding box center [704, 318] width 1408 height 637
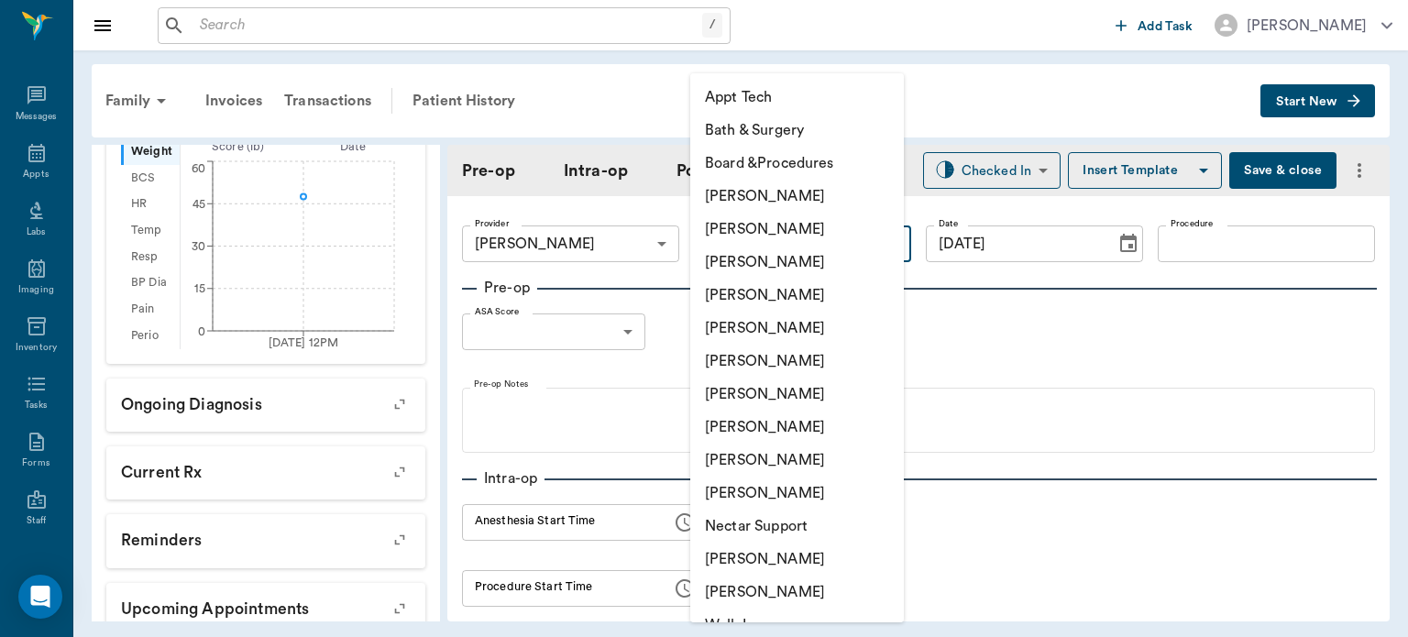
click at [772, 424] on li "[PERSON_NAME]" at bounding box center [797, 427] width 214 height 33
type input "63ec2e7e52e12b0ba117b124"
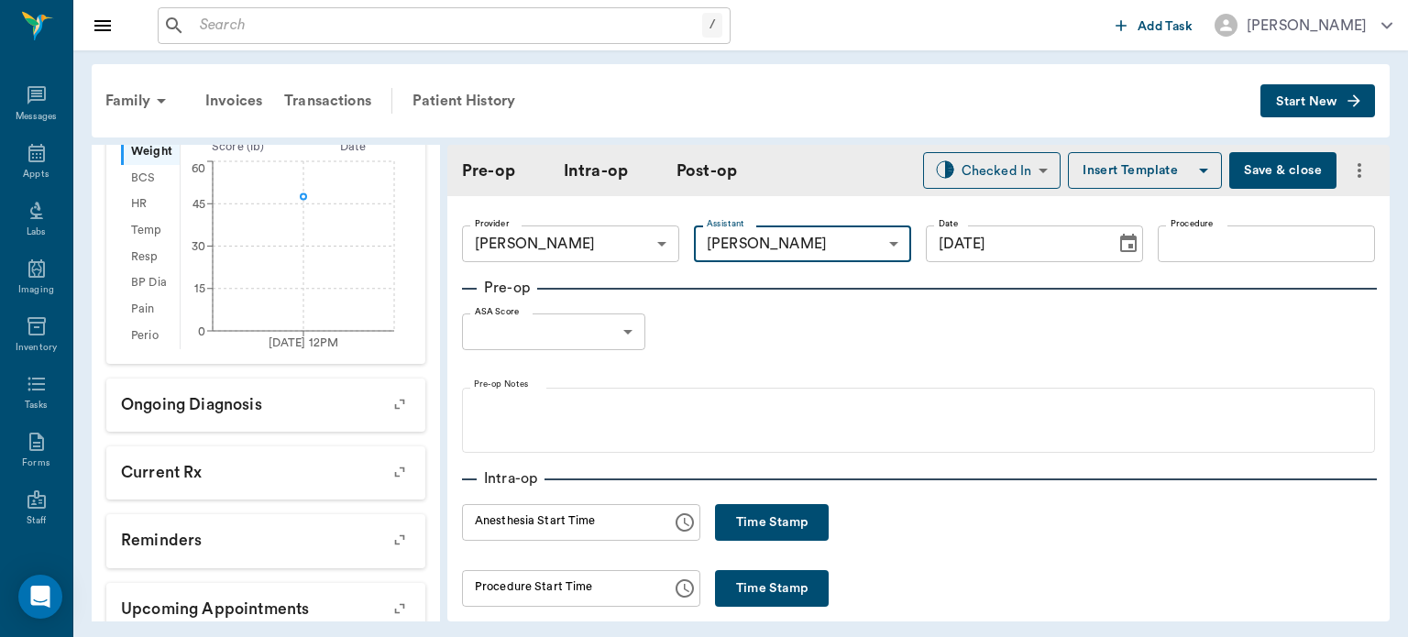
click at [1271, 243] on input "Procedure" at bounding box center [1266, 243] width 217 height 37
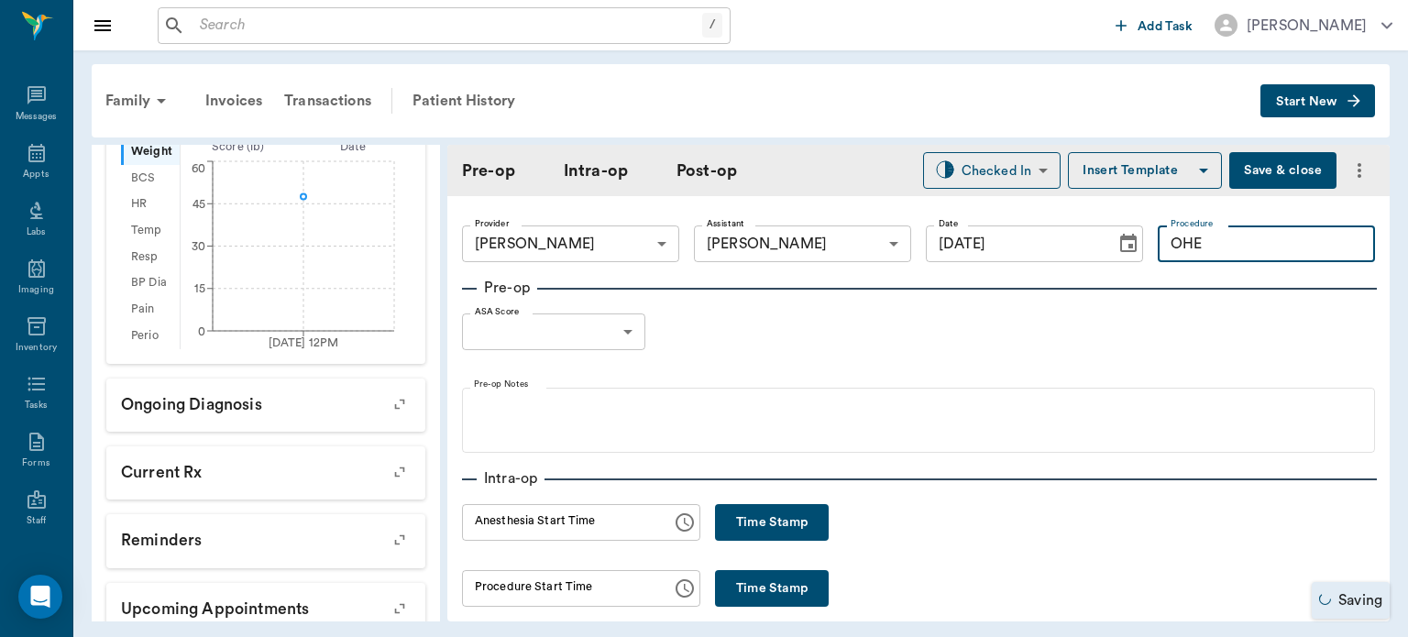
type input "OHE"
click at [1155, 166] on button "Insert Template" at bounding box center [1145, 170] width 154 height 37
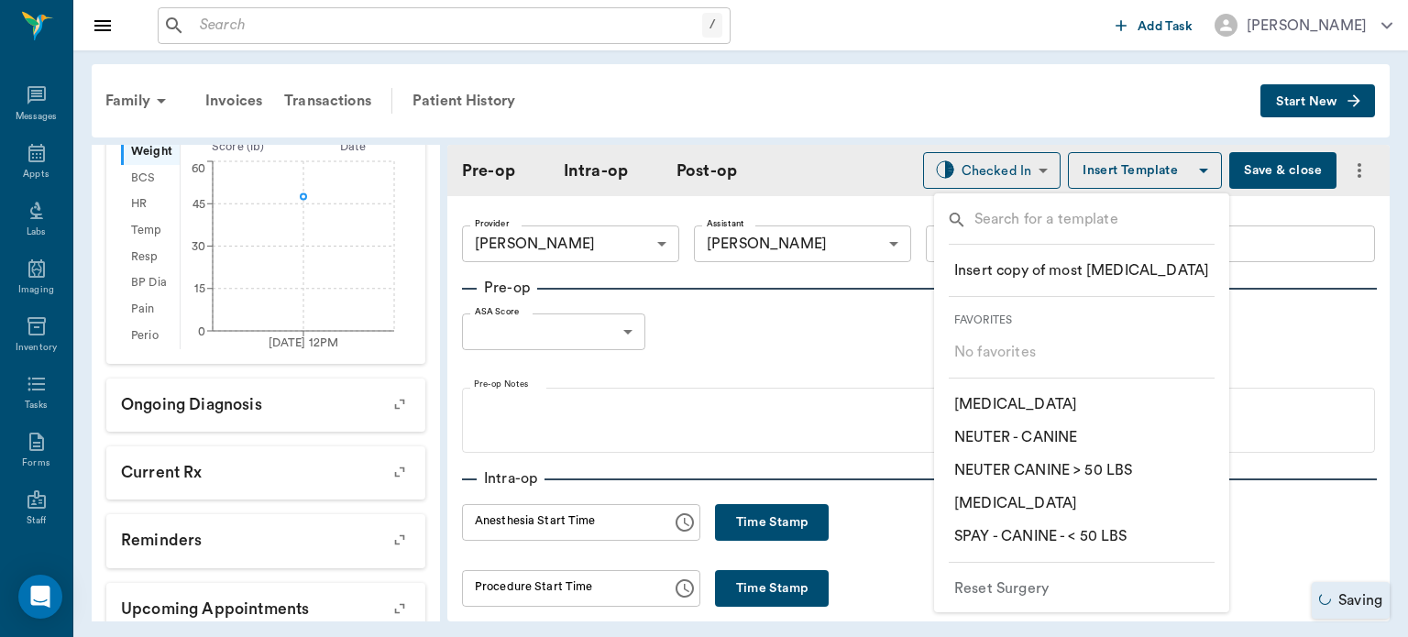
click at [1115, 543] on p "​ SPAY - CANINE - < 50 LBS" at bounding box center [1040, 536] width 173 height 22
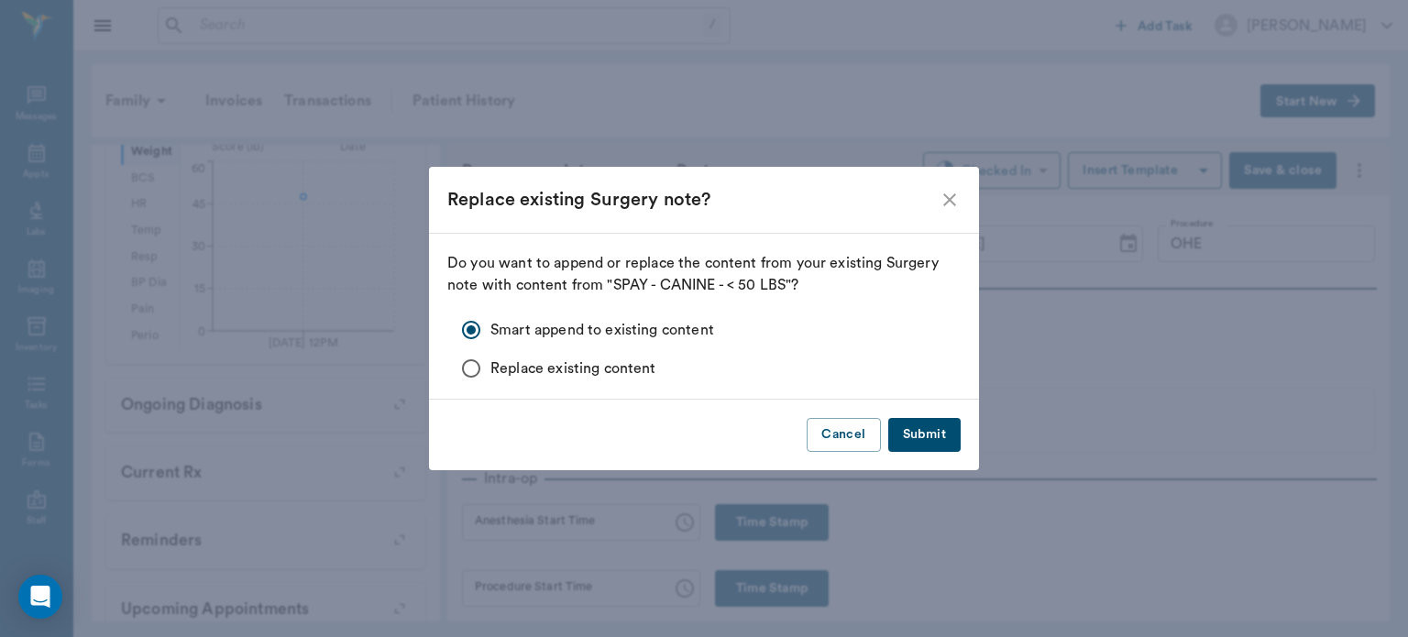
click at [940, 432] on button "Submit" at bounding box center [924, 435] width 72 height 34
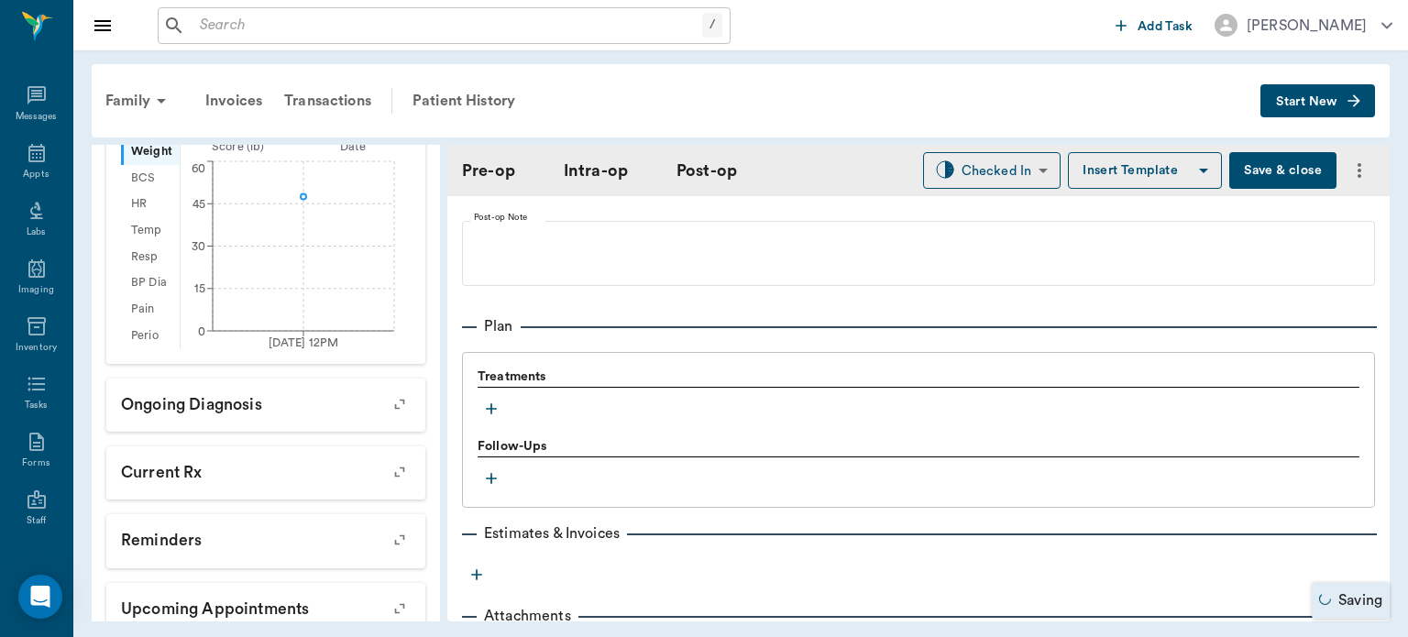
scroll to position [1401, 0]
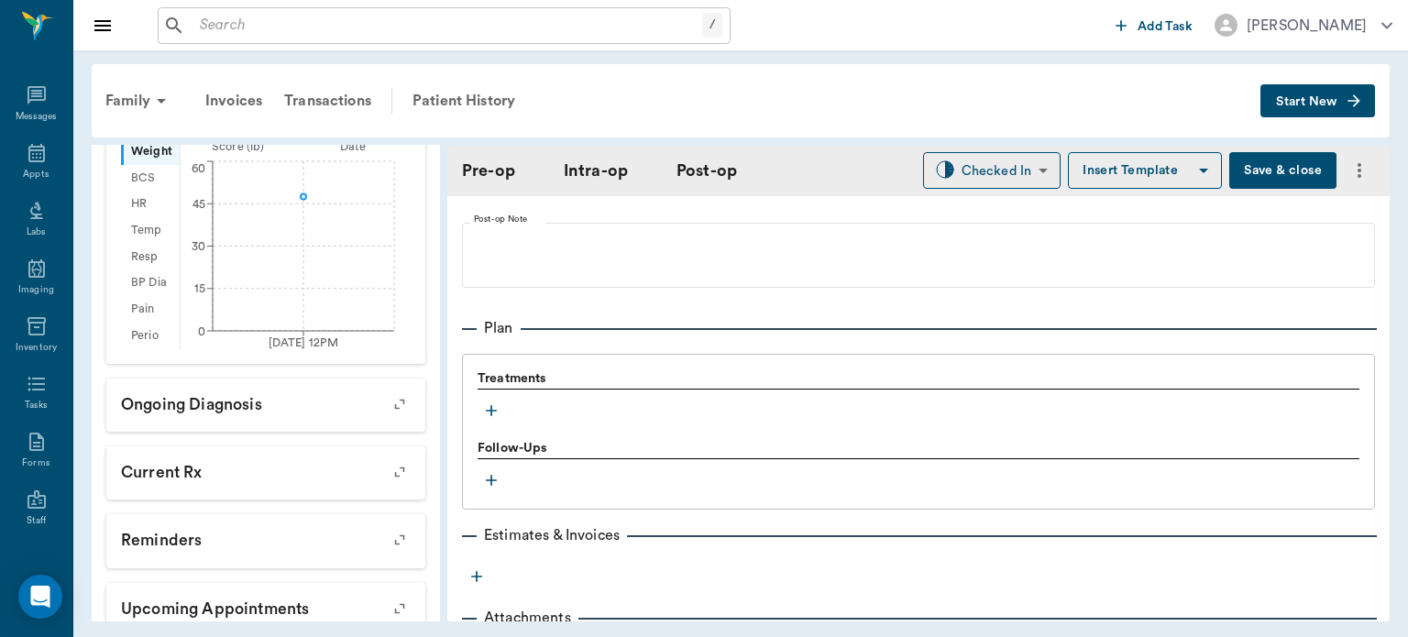
click at [490, 405] on icon "button" at bounding box center [491, 410] width 11 height 11
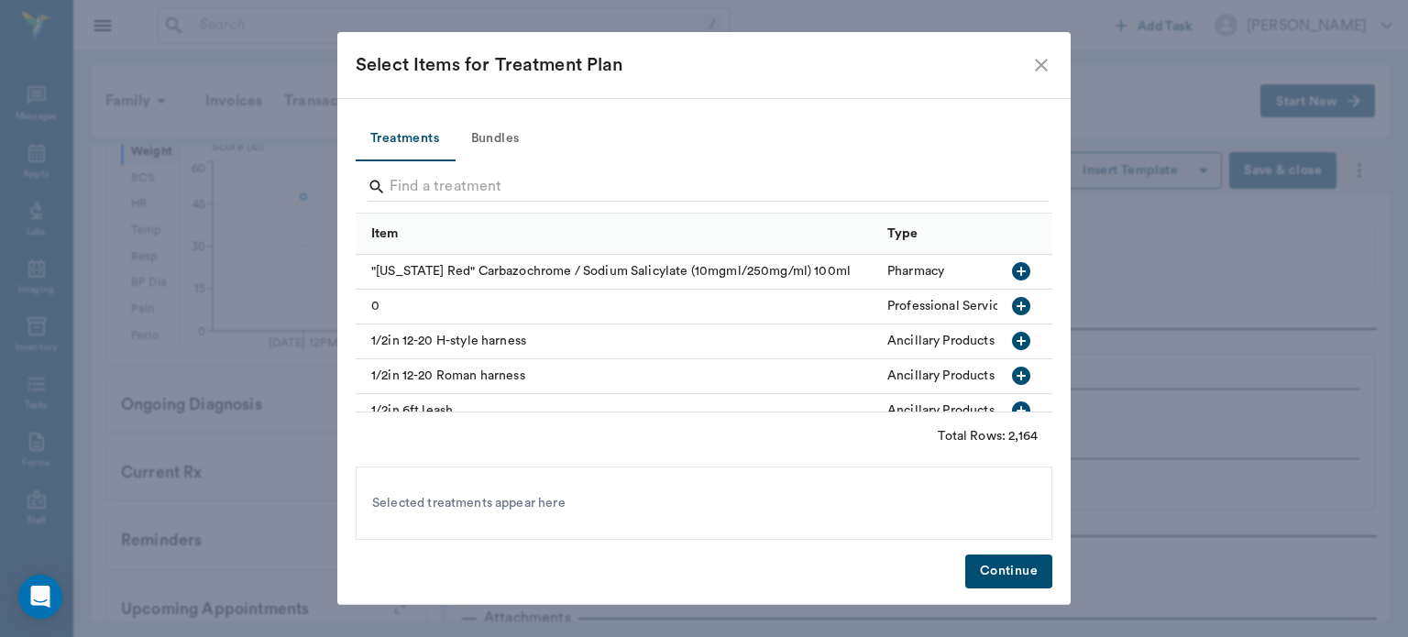
click at [502, 132] on button "Bundles" at bounding box center [495, 139] width 82 height 44
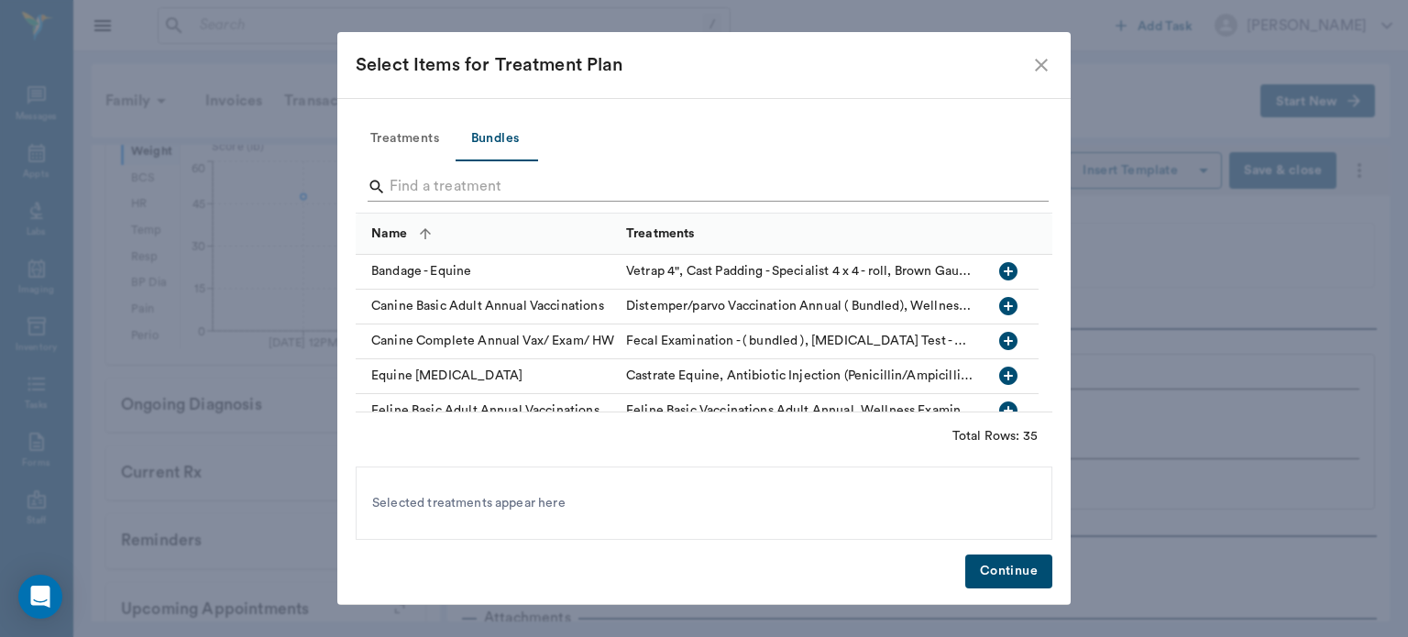
click at [517, 191] on input "Search" at bounding box center [706, 186] width 632 height 29
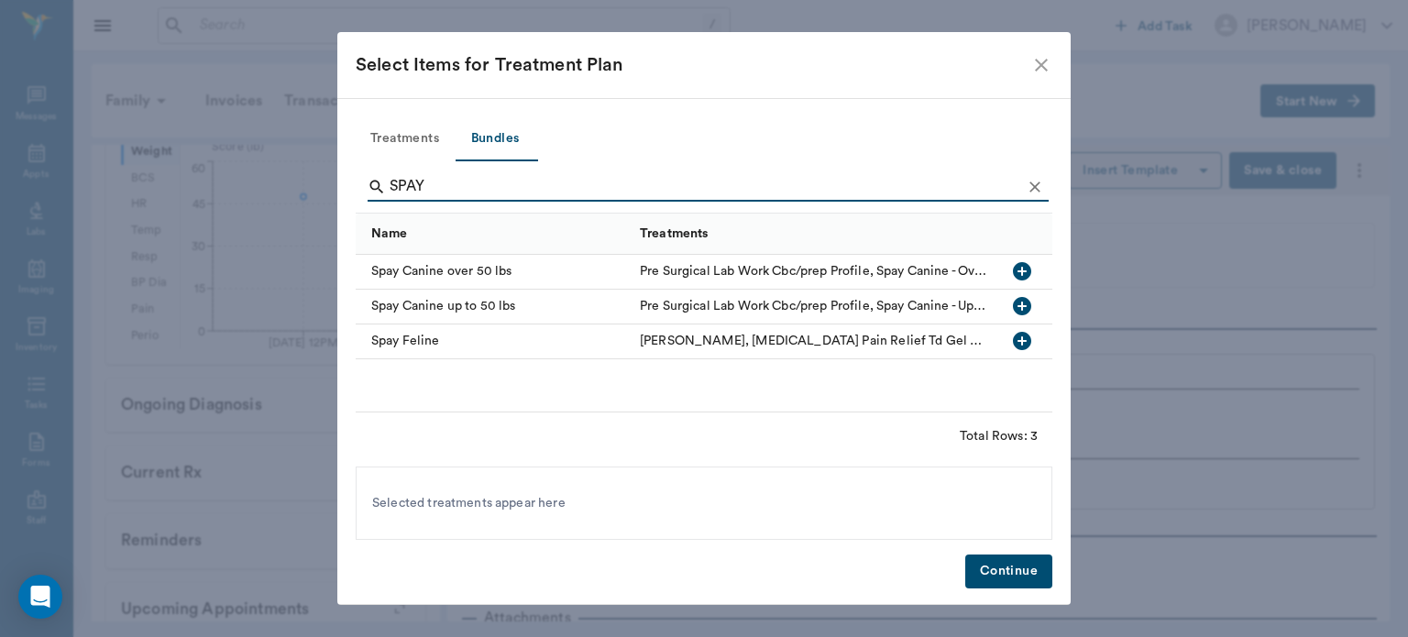
type input "SPAY"
click at [1022, 306] on icon "button" at bounding box center [1022, 306] width 22 height 22
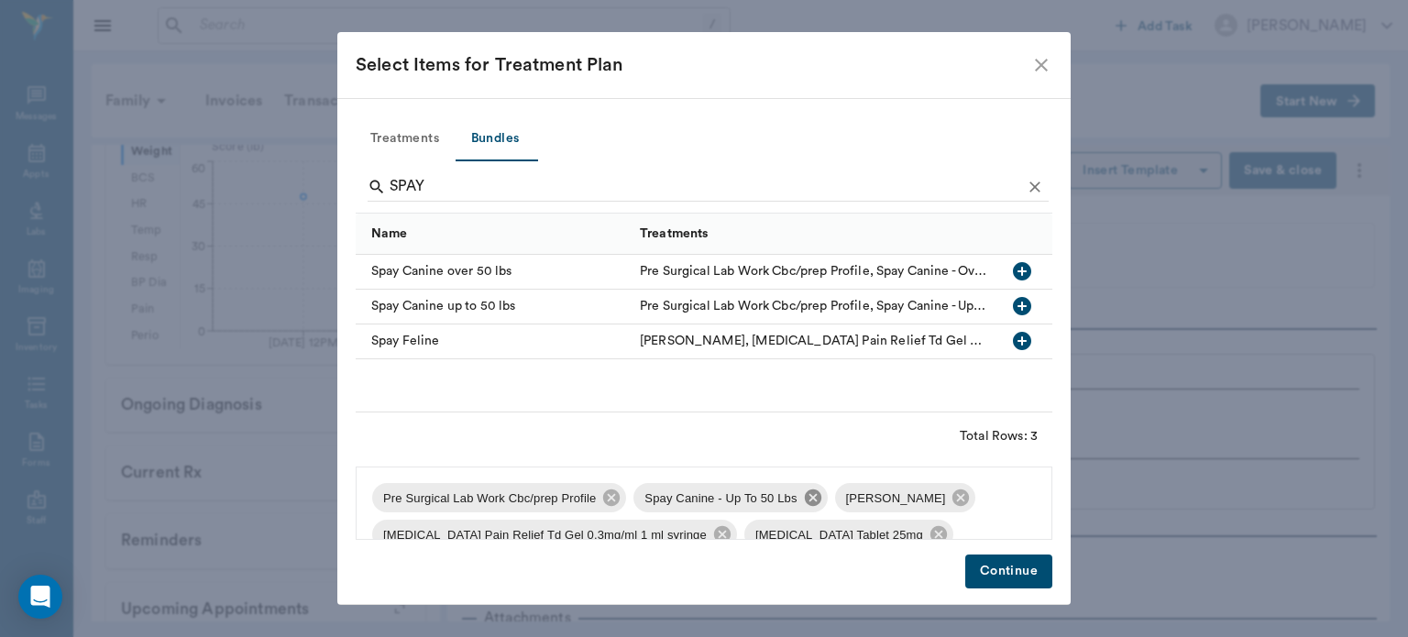
click at [807, 492] on icon at bounding box center [812, 497] width 16 height 16
click at [601, 489] on icon at bounding box center [611, 498] width 20 height 20
click at [495, 501] on icon at bounding box center [498, 497] width 16 height 16
click at [495, 506] on span "Buprenorphine Pain Relief Td Gel 0.3mg/ml 1 ml syringe" at bounding box center [545, 498] width 346 height 18
click at [491, 499] on span "Buprenorphine Pain Relief Td Gel 0.3mg/ml 1 ml syringe" at bounding box center [545, 498] width 346 height 18
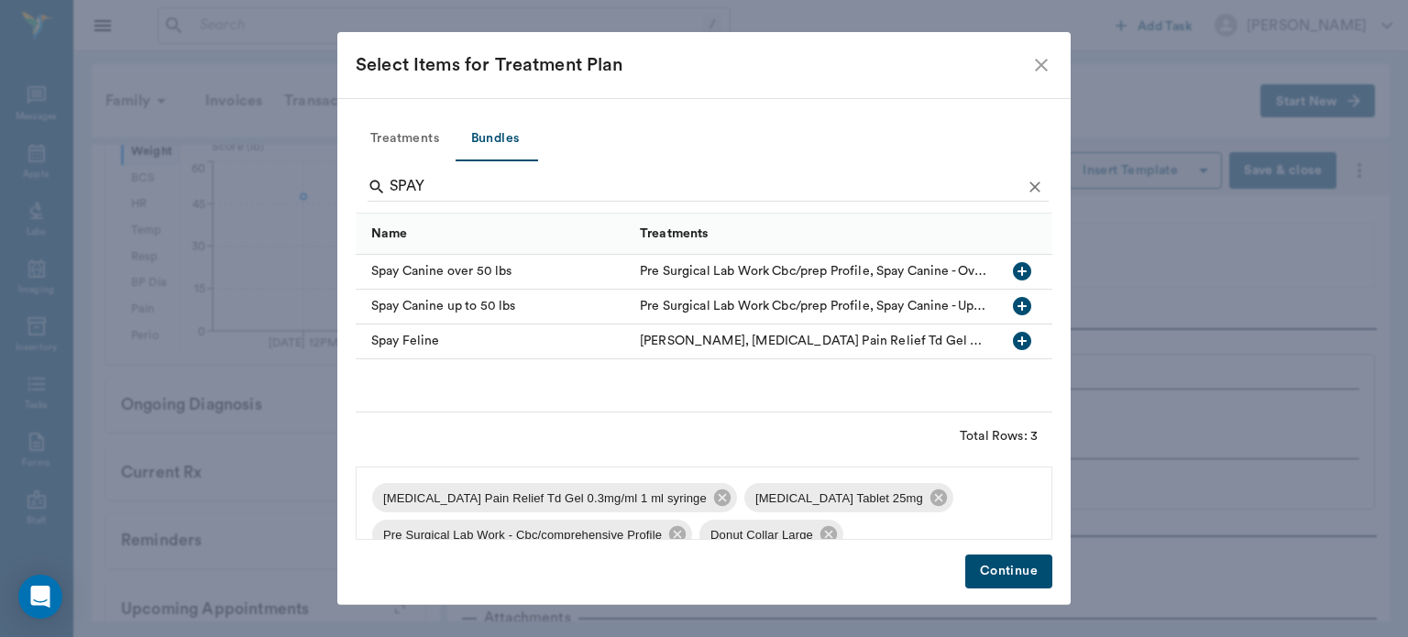
click at [496, 501] on span "Buprenorphine Pain Relief Td Gel 0.3mg/ml 1 ml syringe" at bounding box center [545, 498] width 346 height 18
click at [714, 499] on icon at bounding box center [722, 497] width 16 height 16
click at [824, 535] on icon at bounding box center [832, 534] width 16 height 16
click at [558, 503] on icon at bounding box center [566, 497] width 16 height 16
click at [680, 497] on icon at bounding box center [677, 497] width 16 height 16
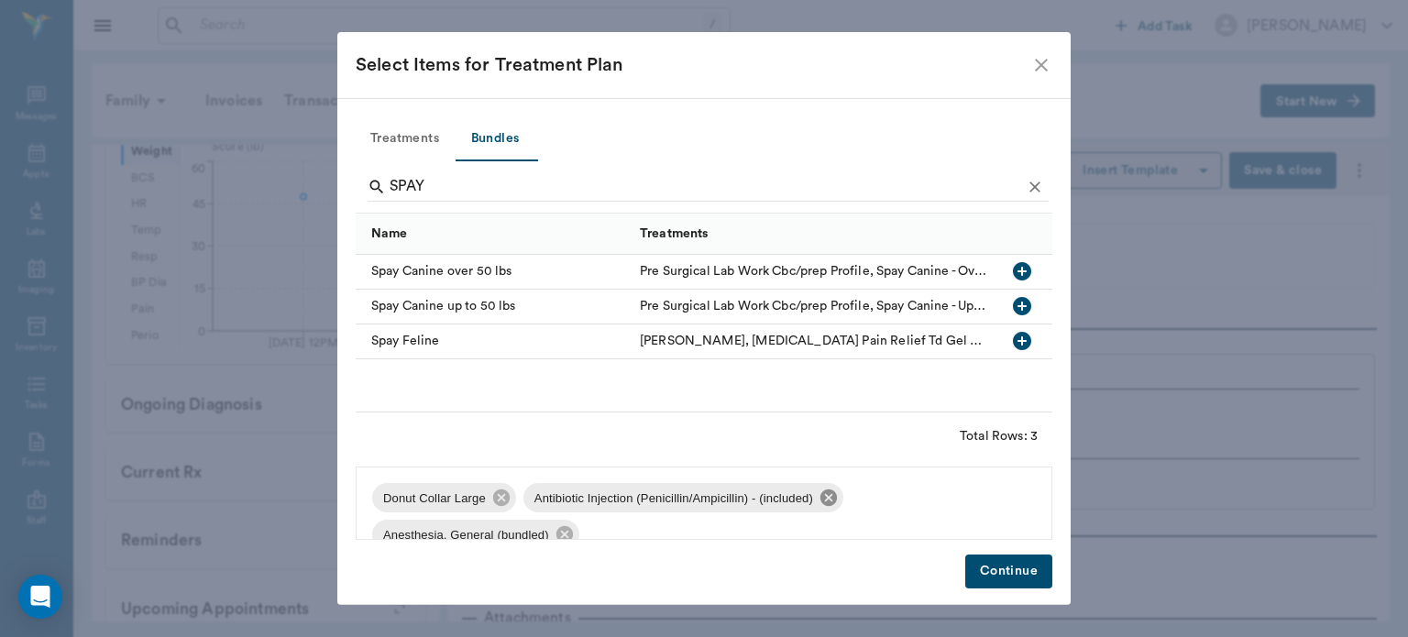
click at [834, 502] on icon at bounding box center [828, 497] width 16 height 16
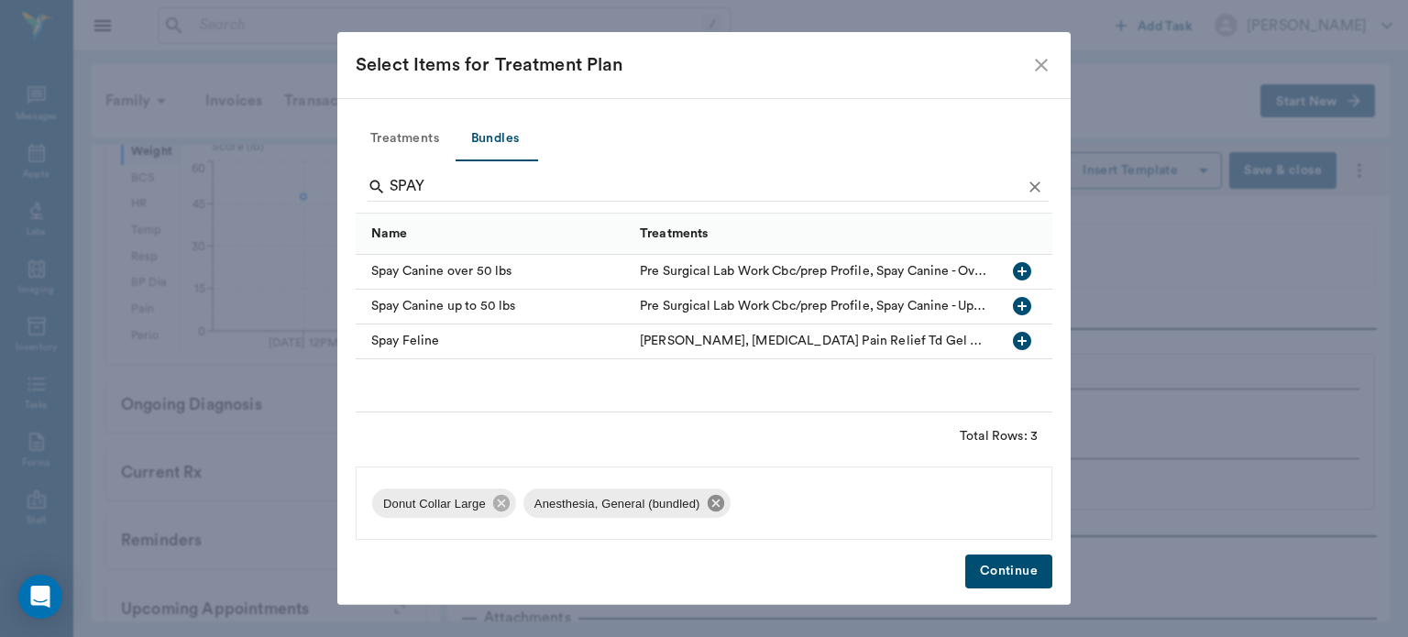
click at [711, 501] on icon at bounding box center [716, 503] width 20 height 20
click at [495, 500] on icon at bounding box center [501, 503] width 16 height 16
click at [1019, 307] on icon "button" at bounding box center [1022, 306] width 18 height 18
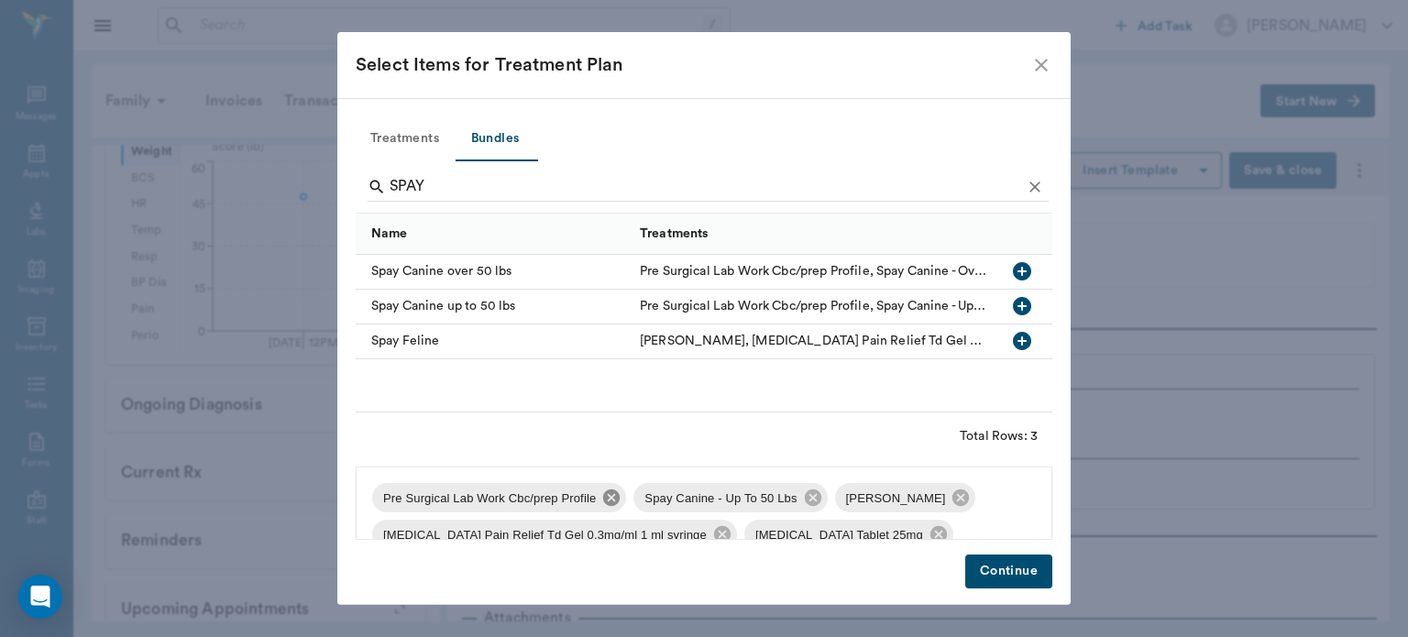
click at [604, 497] on icon at bounding box center [611, 497] width 16 height 16
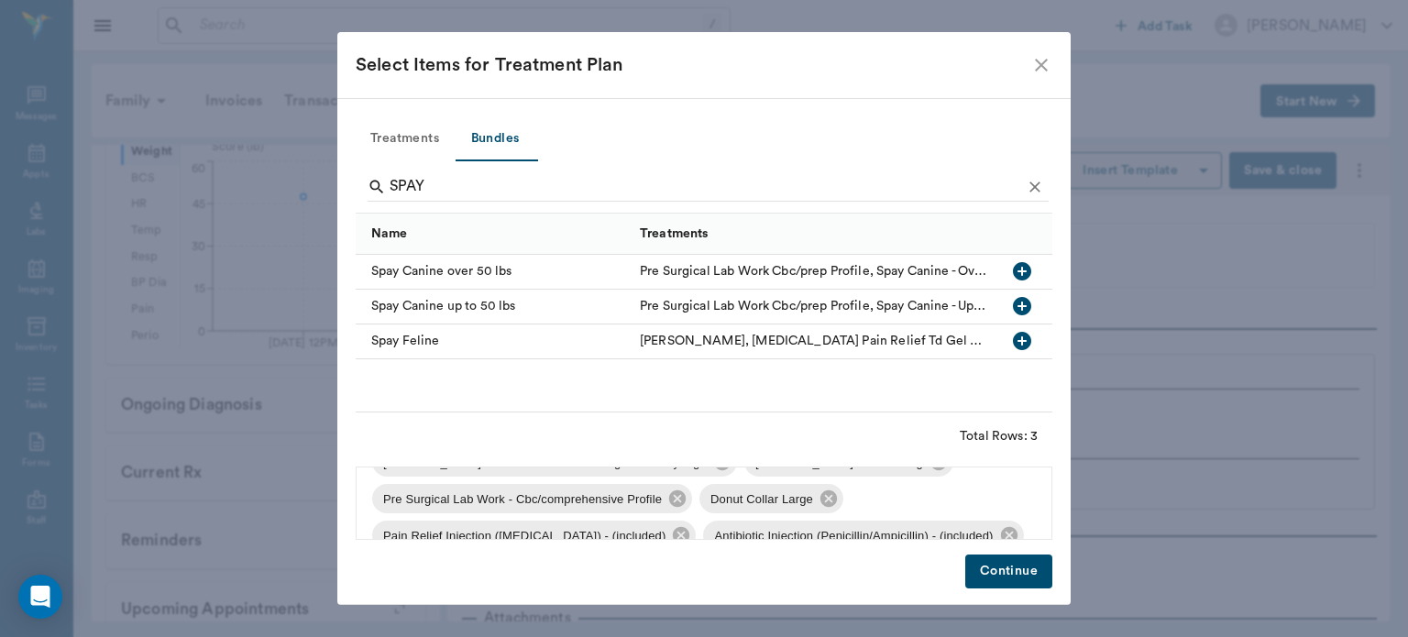
scroll to position [73, 0]
click at [682, 501] on icon at bounding box center [677, 497] width 16 height 16
click at [493, 495] on icon at bounding box center [501, 497] width 16 height 16
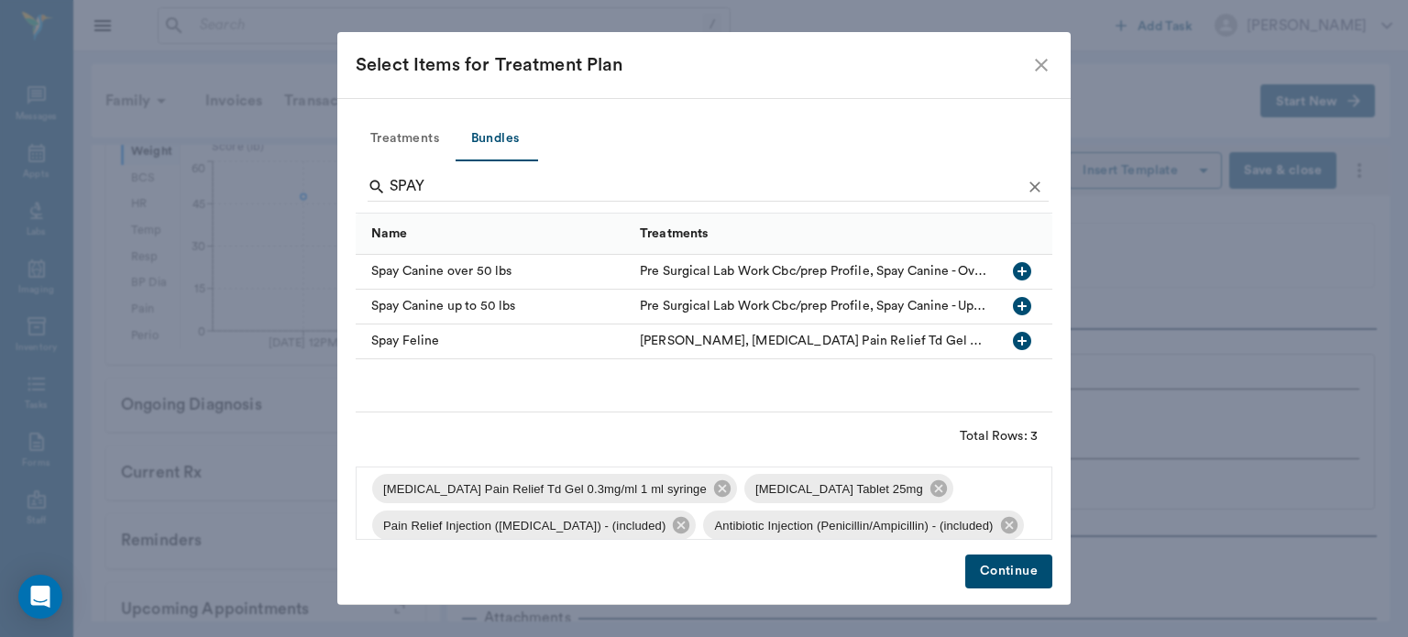
scroll to position [28, 0]
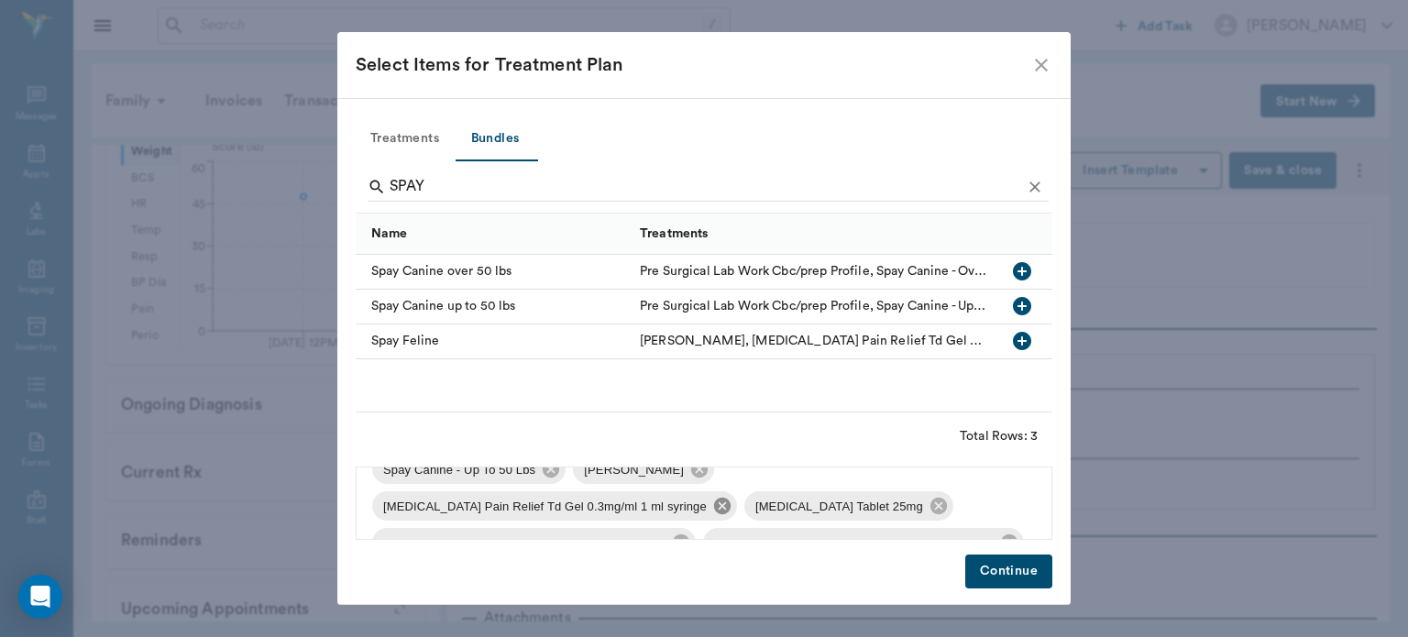
click at [712, 510] on icon at bounding box center [722, 506] width 20 height 20
click at [907, 477] on icon at bounding box center [915, 469] width 16 height 16
click at [1039, 183] on icon "Clear" at bounding box center [1035, 187] width 18 height 18
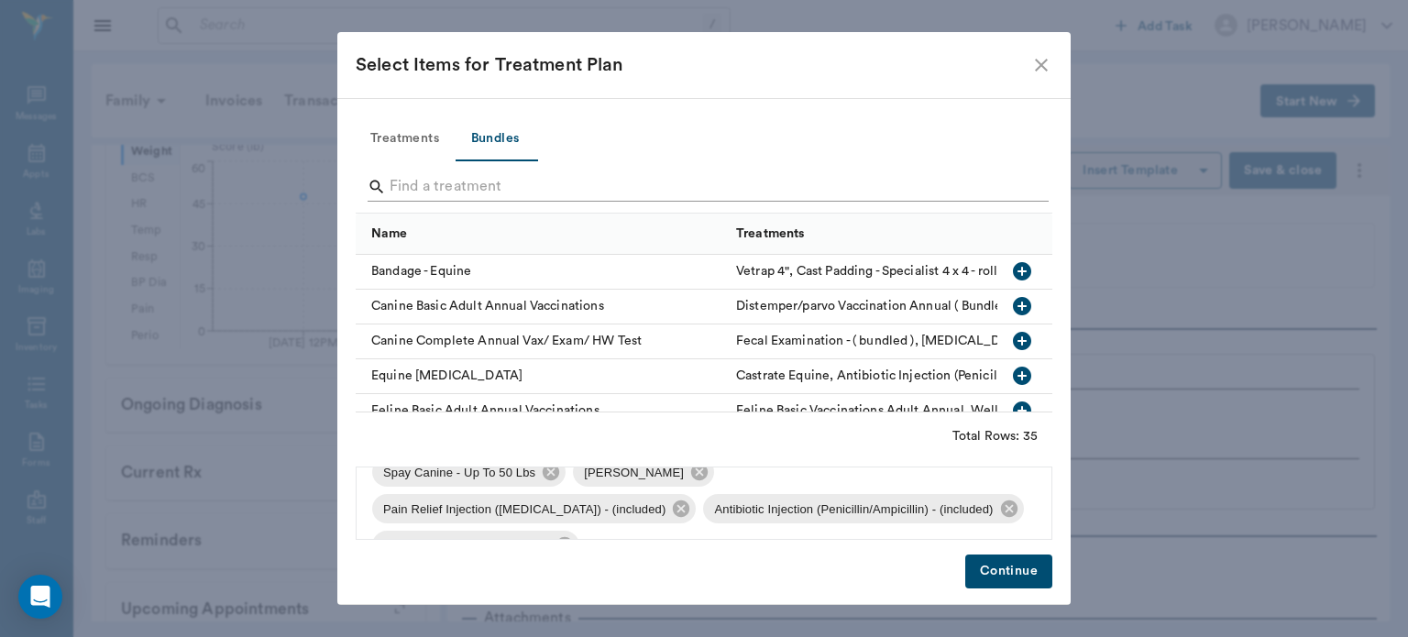
click at [432, 183] on input "Search" at bounding box center [706, 186] width 632 height 29
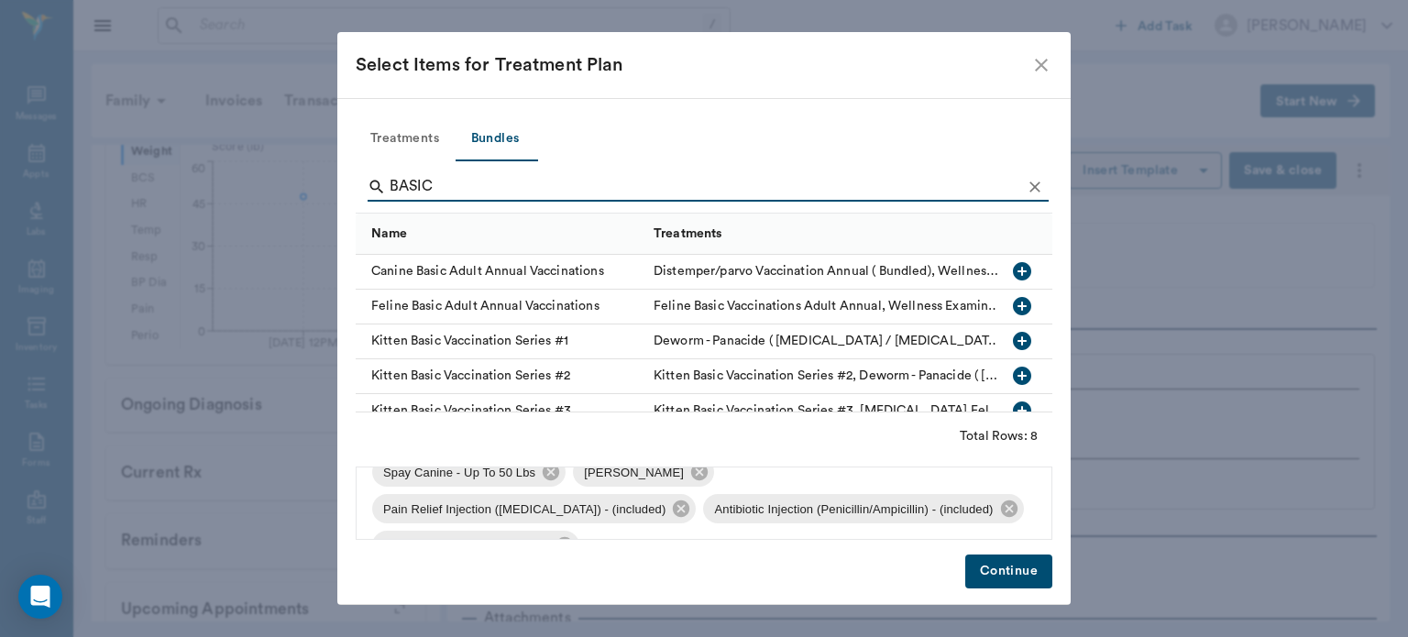
type input "BASIC"
click at [1011, 275] on icon "button" at bounding box center [1022, 271] width 22 height 22
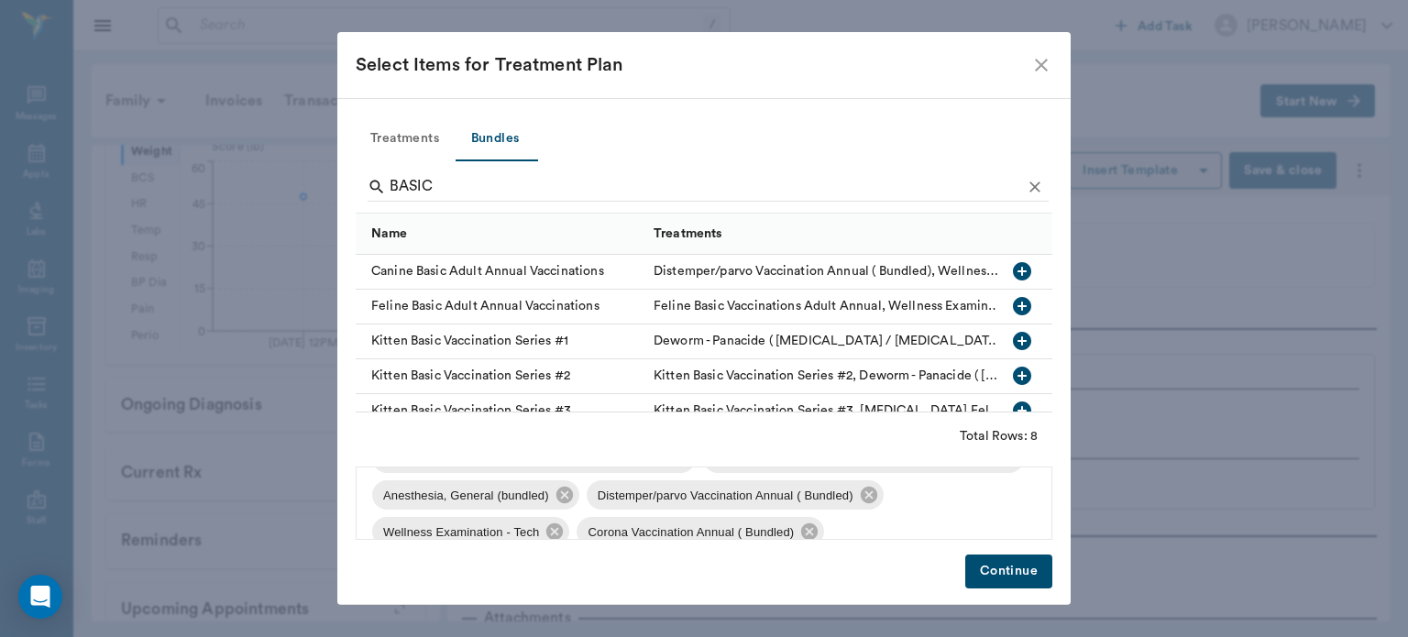
scroll to position [71, 0]
click at [563, 528] on icon at bounding box center [554, 536] width 16 height 16
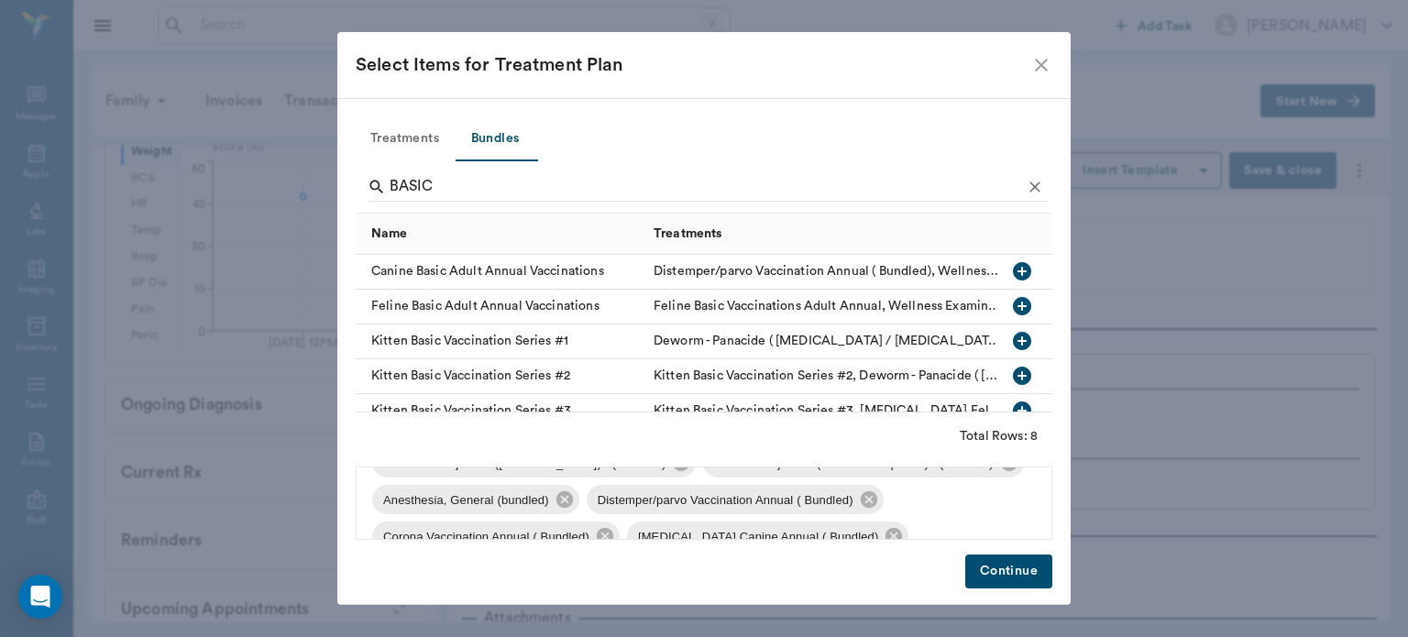
click at [1029, 572] on button "Continue" at bounding box center [1008, 572] width 87 height 34
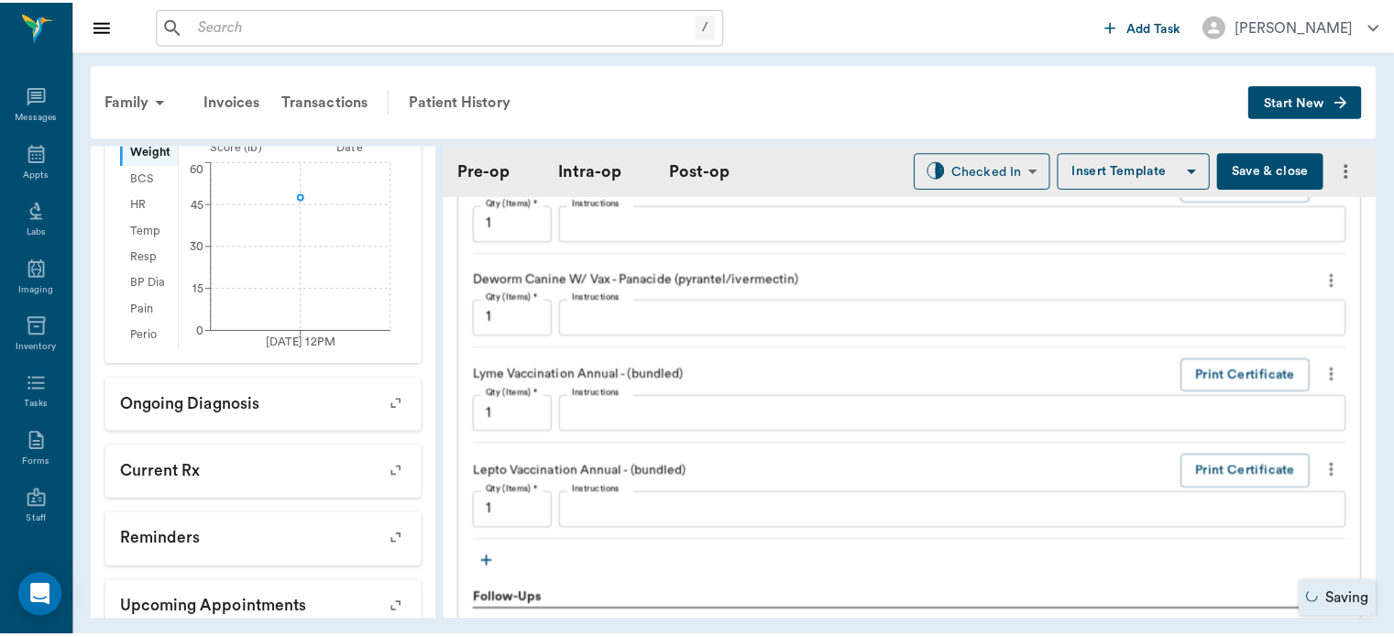
scroll to position [2539, 0]
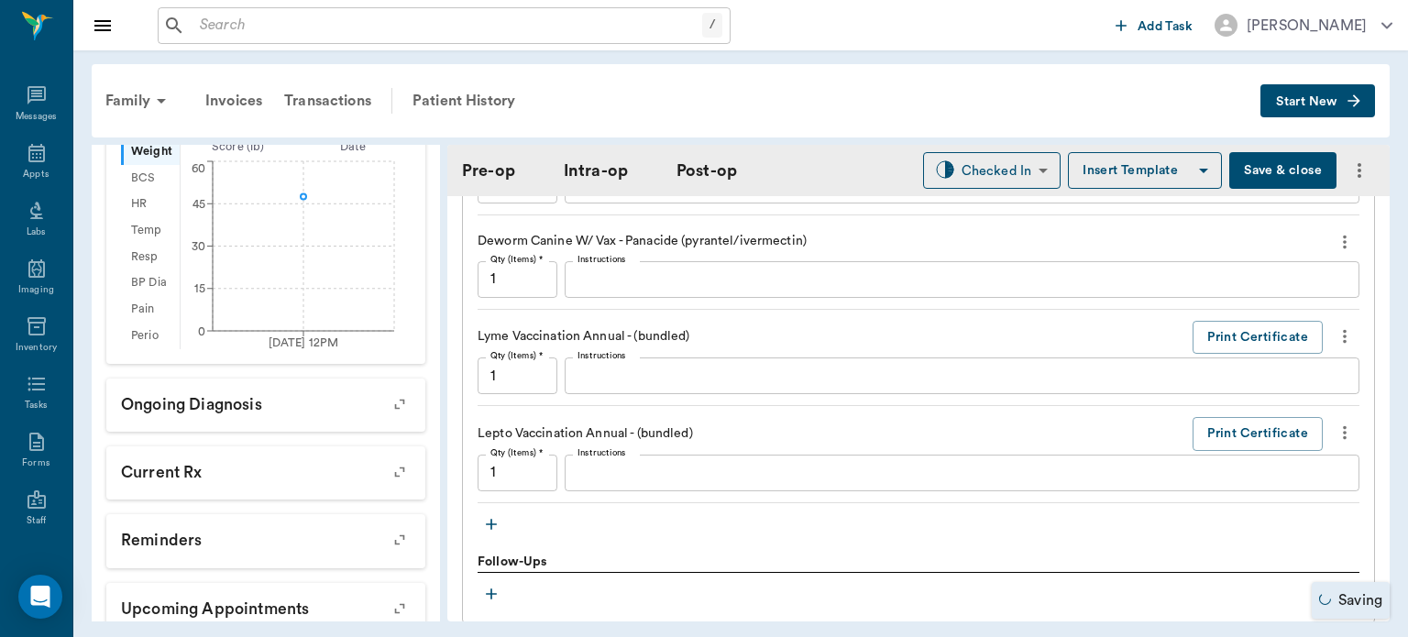
click at [1276, 167] on button "Save & close" at bounding box center [1282, 170] width 107 height 37
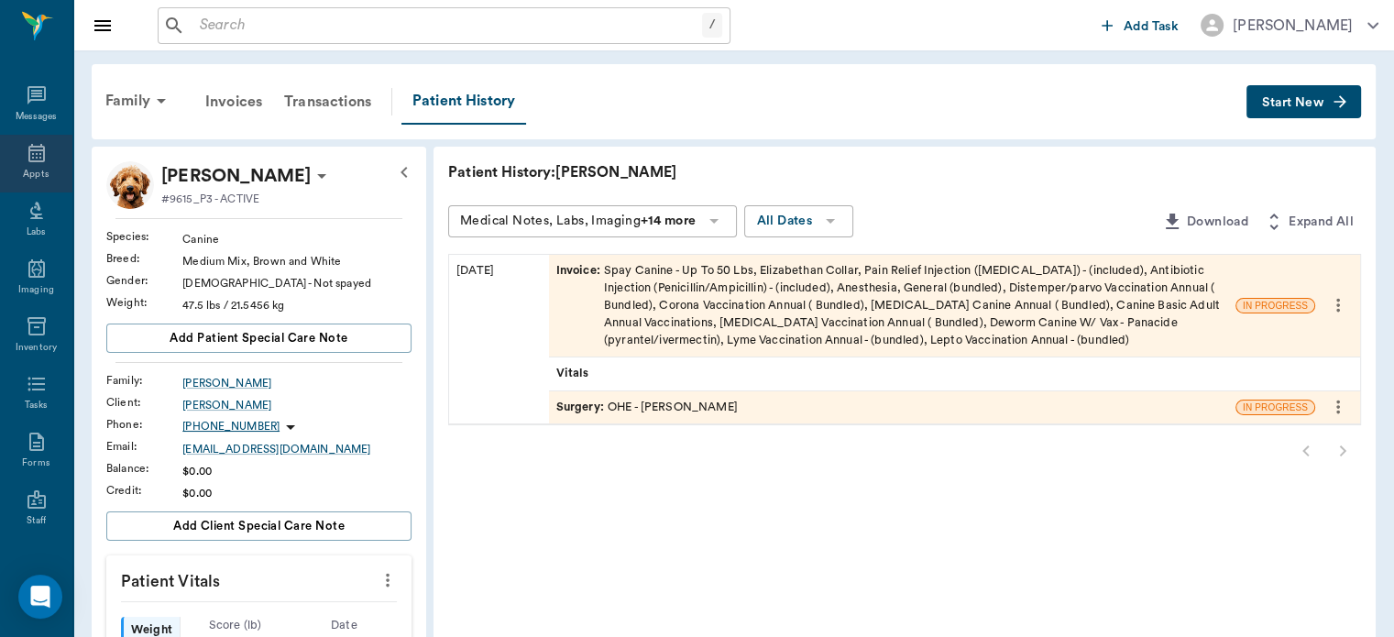
click at [26, 155] on icon at bounding box center [37, 153] width 22 height 22
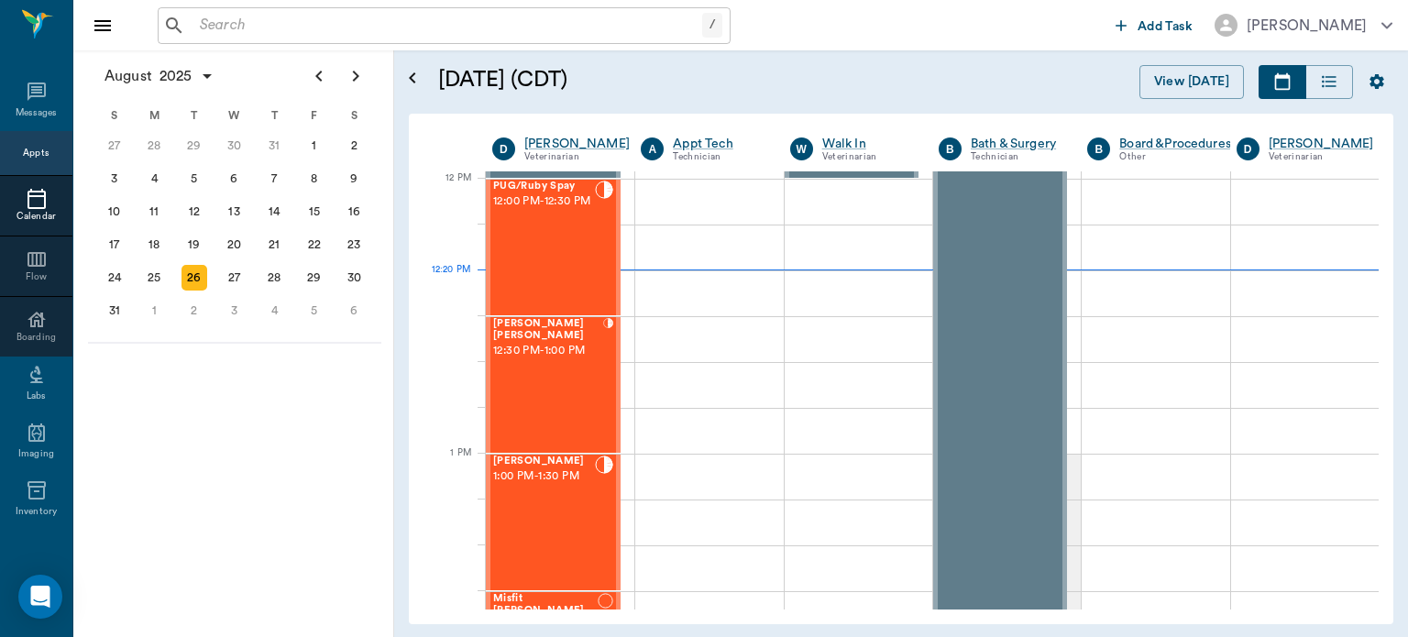
scroll to position [1100, 0]
click at [548, 253] on div "PUG/Ruby Spay 12:00 PM - 12:30 PM" at bounding box center [544, 248] width 102 height 134
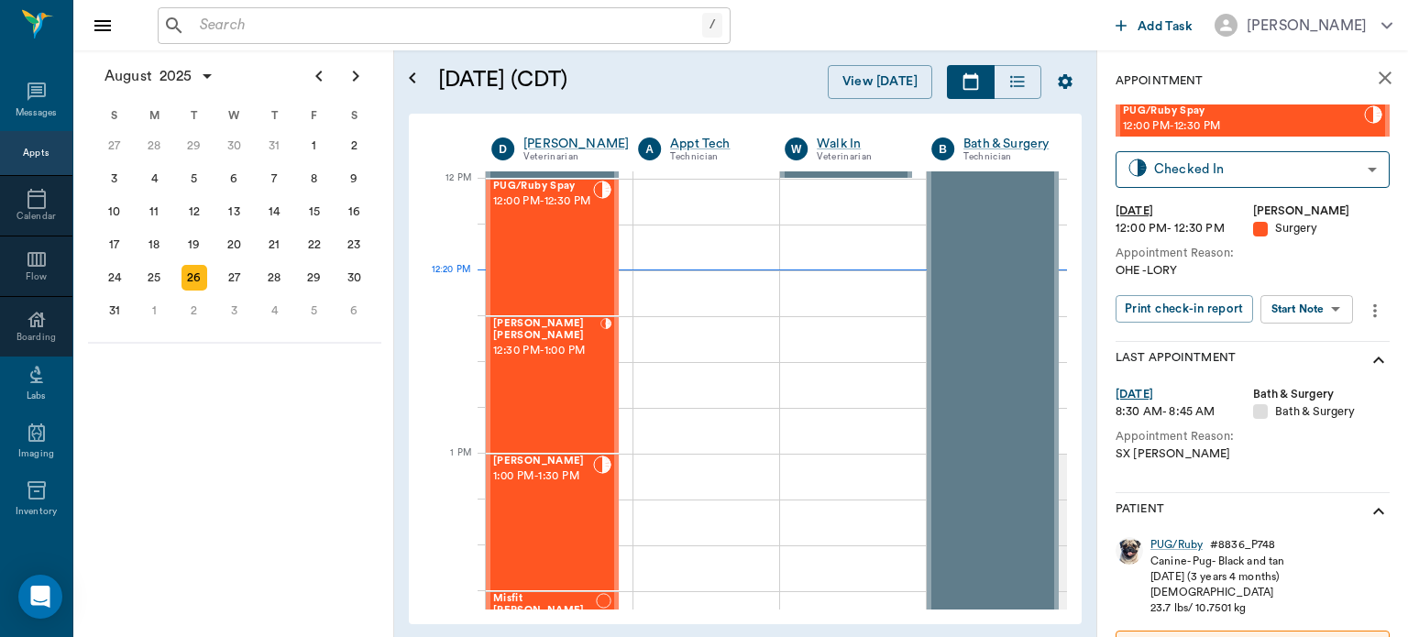
click at [1321, 308] on body "/ ​ Add Task Dr. Bert Ellsworth Nectar Messages Appts Calendar Flow Boarding La…" at bounding box center [704, 318] width 1408 height 637
click at [1311, 375] on button "View Surgery" at bounding box center [1292, 376] width 75 height 21
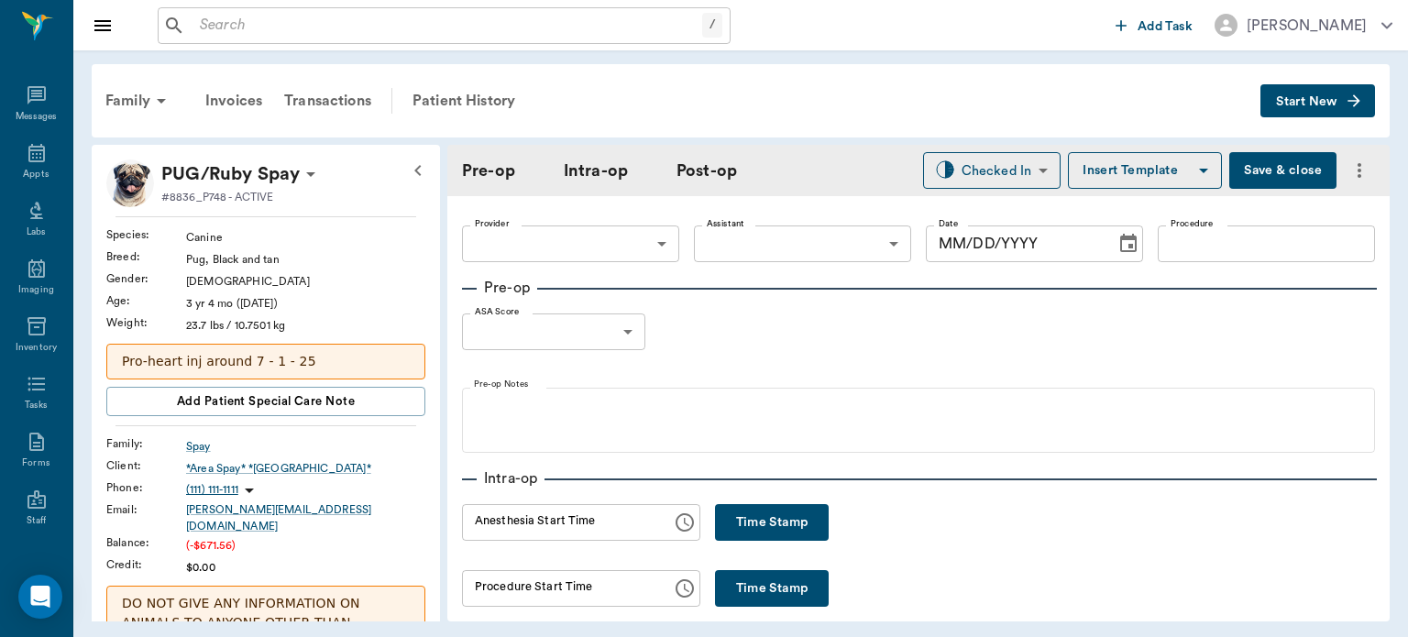
type input "63ec2f075fda476ae8351a4d"
type input "63ec2e7e52e12b0ba117b124"
type input "SPAY"
type input "1"
radio input "true"
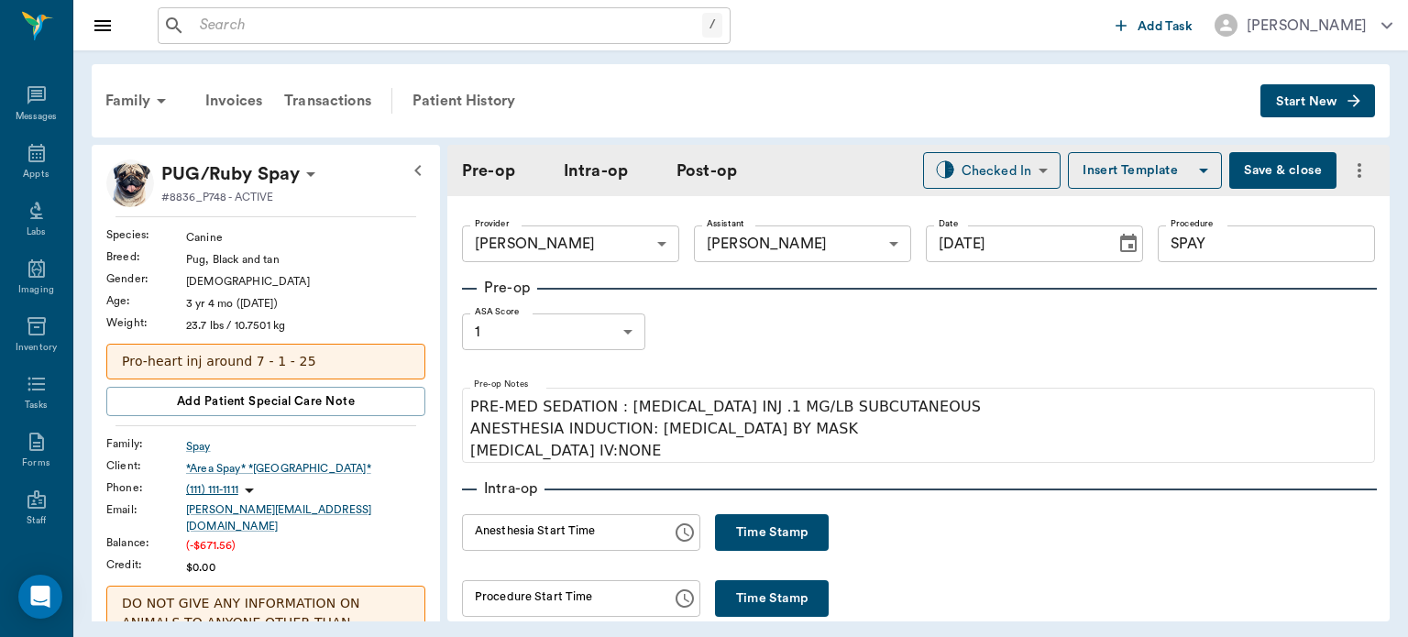
type input "[DATE]"
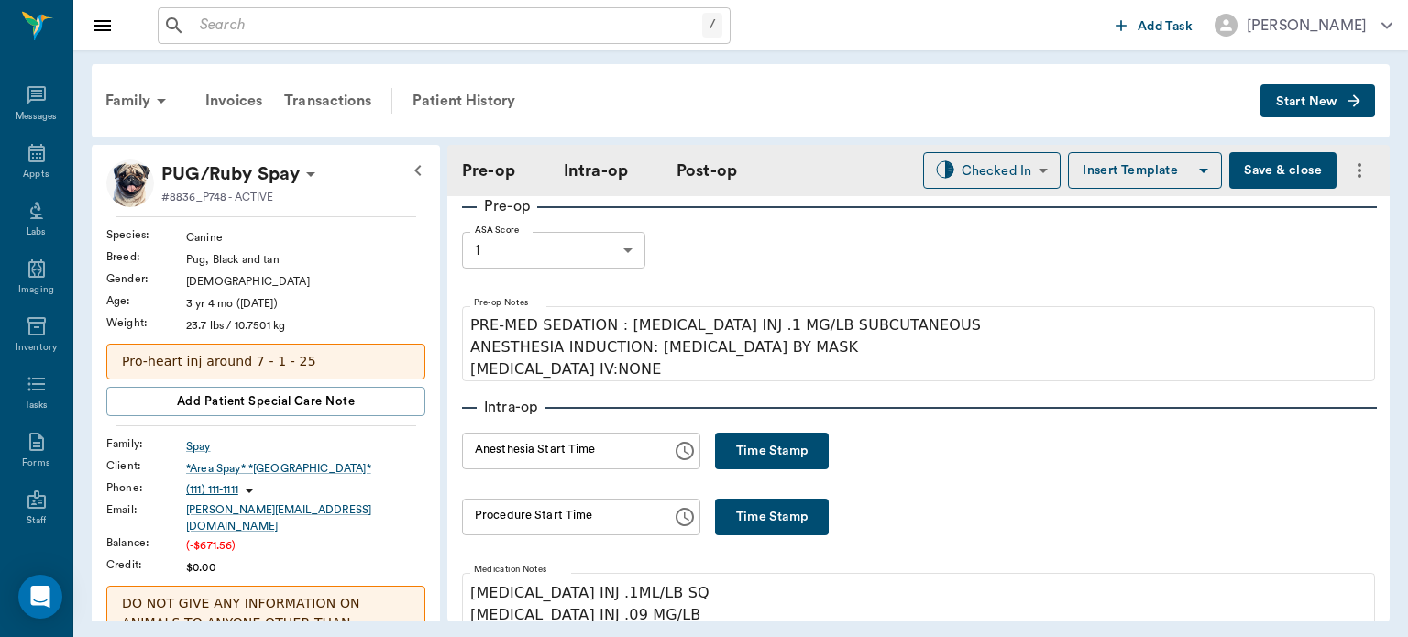
scroll to position [75, 0]
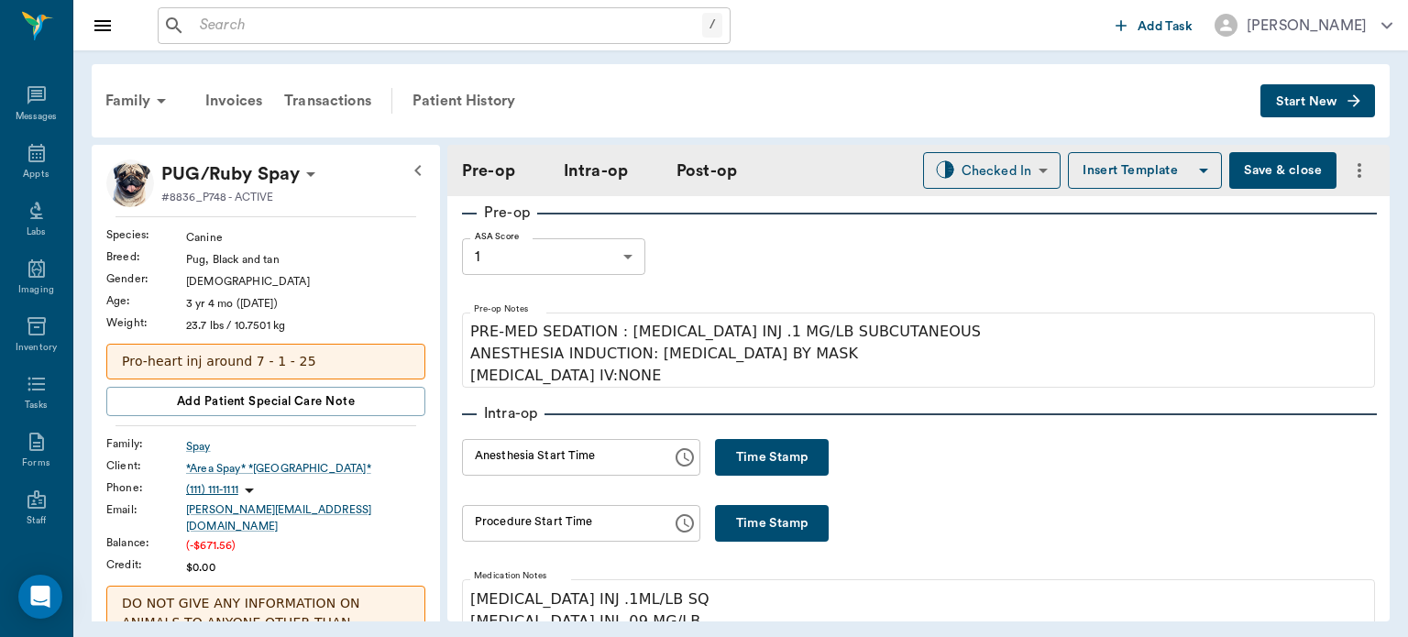
click at [757, 445] on button "Time Stamp" at bounding box center [772, 457] width 114 height 37
click at [504, 453] on input "12:40 PM" at bounding box center [560, 457] width 197 height 37
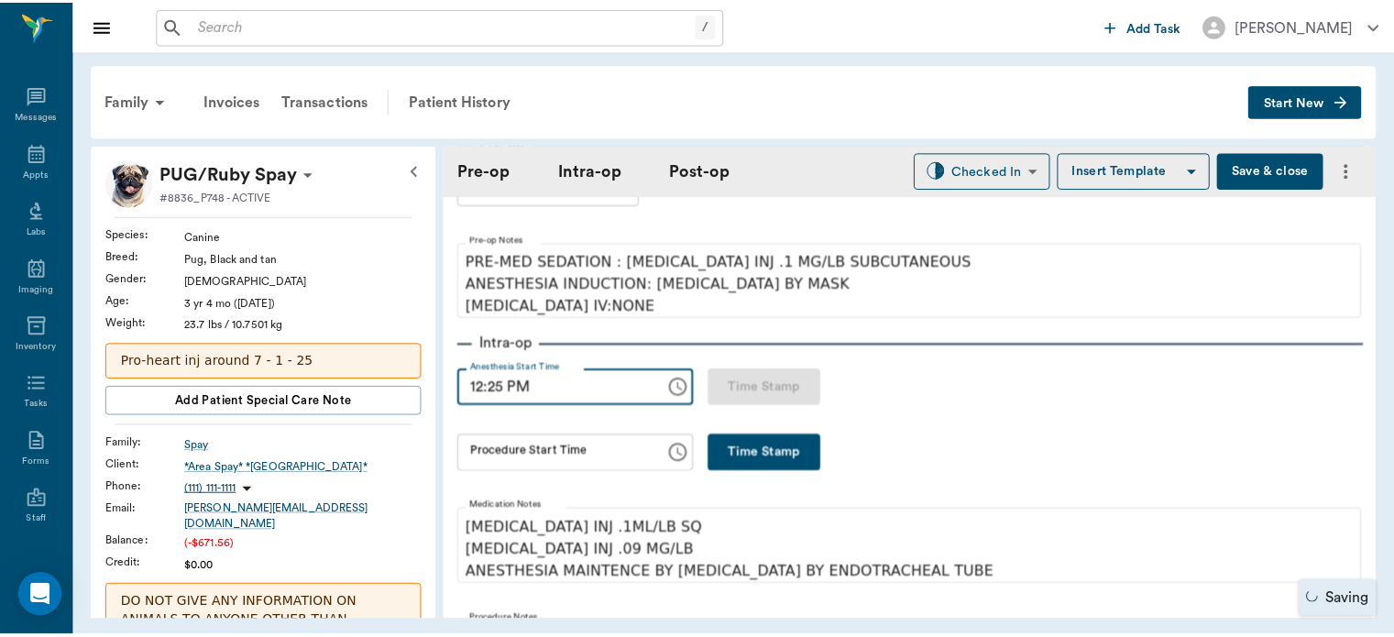
scroll to position [149, 0]
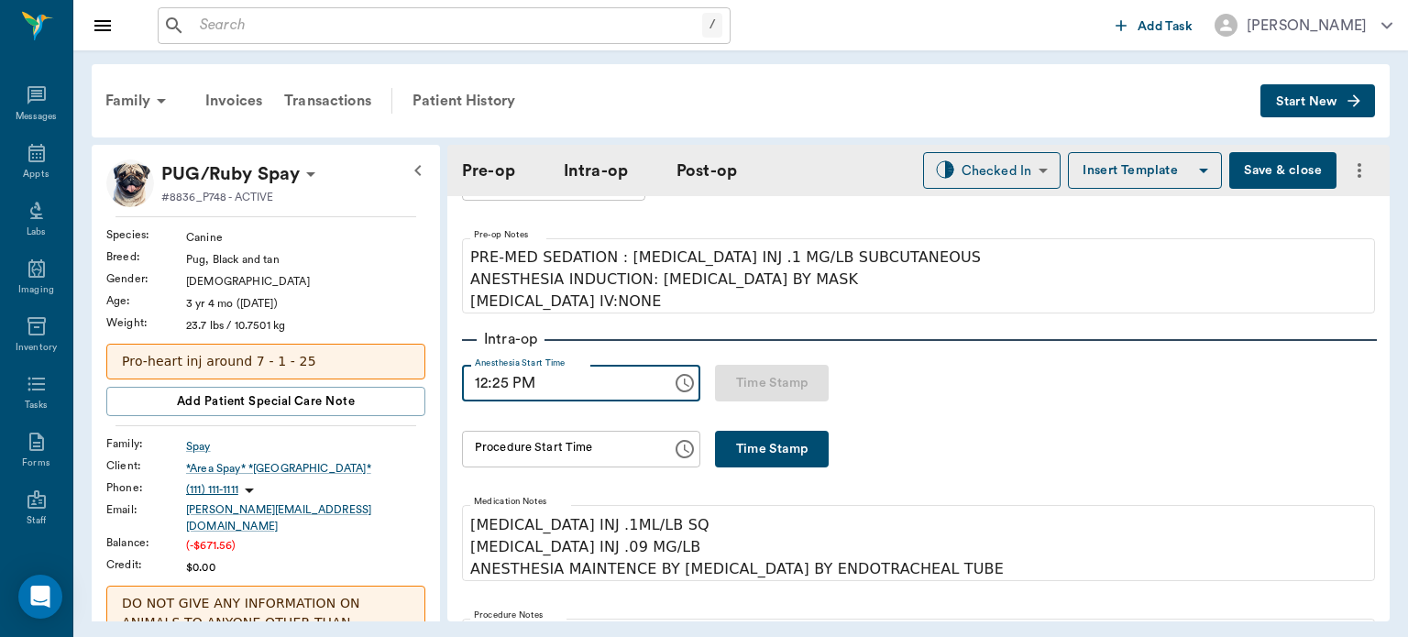
type input "12:25 PM"
click at [1276, 166] on button "Save & close" at bounding box center [1282, 170] width 107 height 37
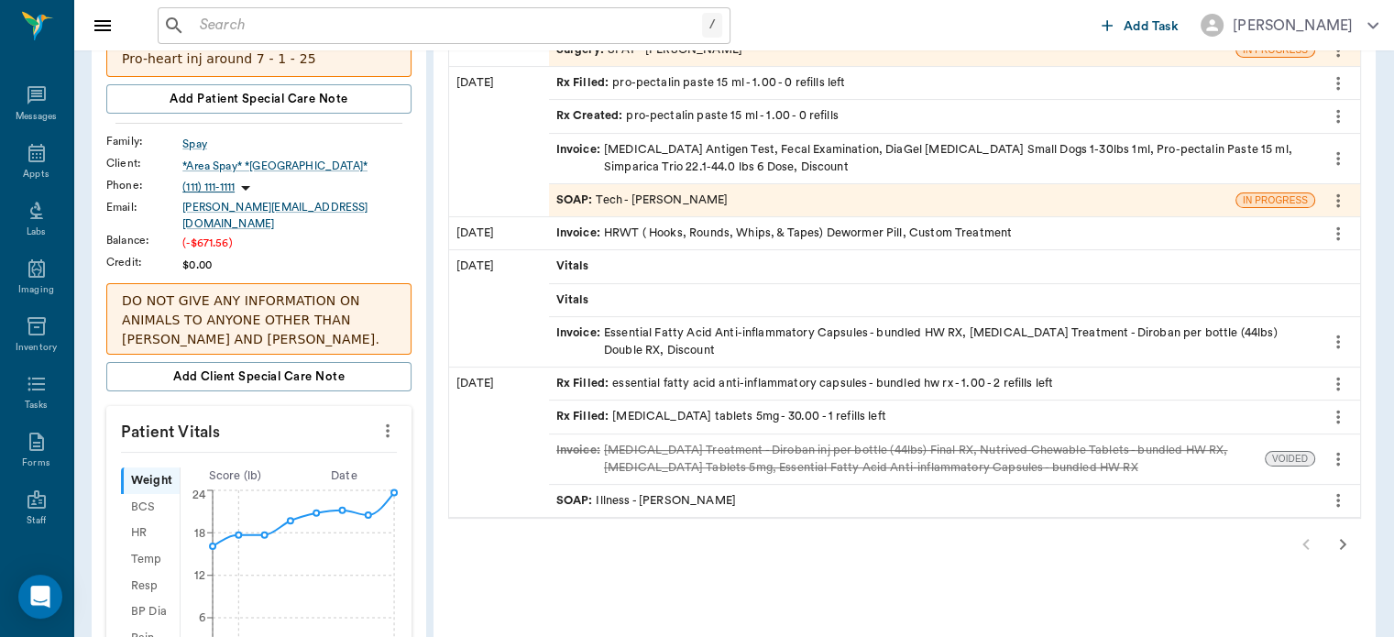
scroll to position [304, 0]
click at [1335, 546] on icon "button" at bounding box center [1343, 544] width 22 height 22
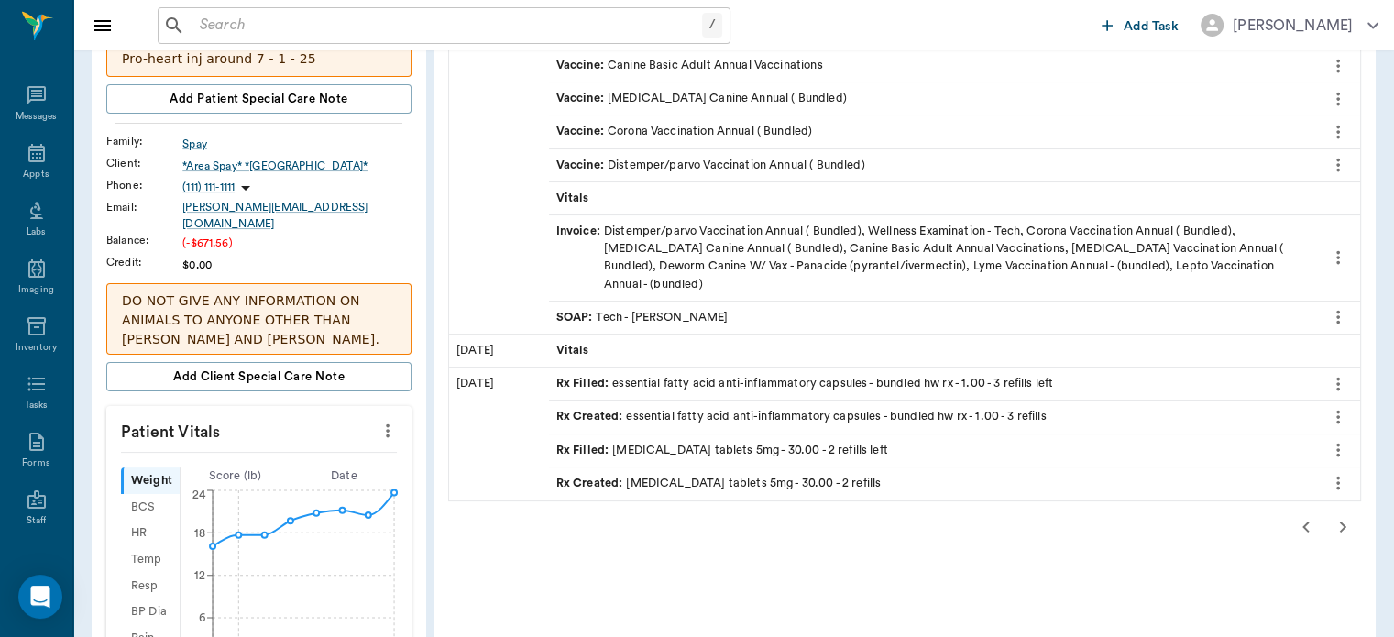
click at [1346, 516] on icon "button" at bounding box center [1343, 527] width 22 height 22
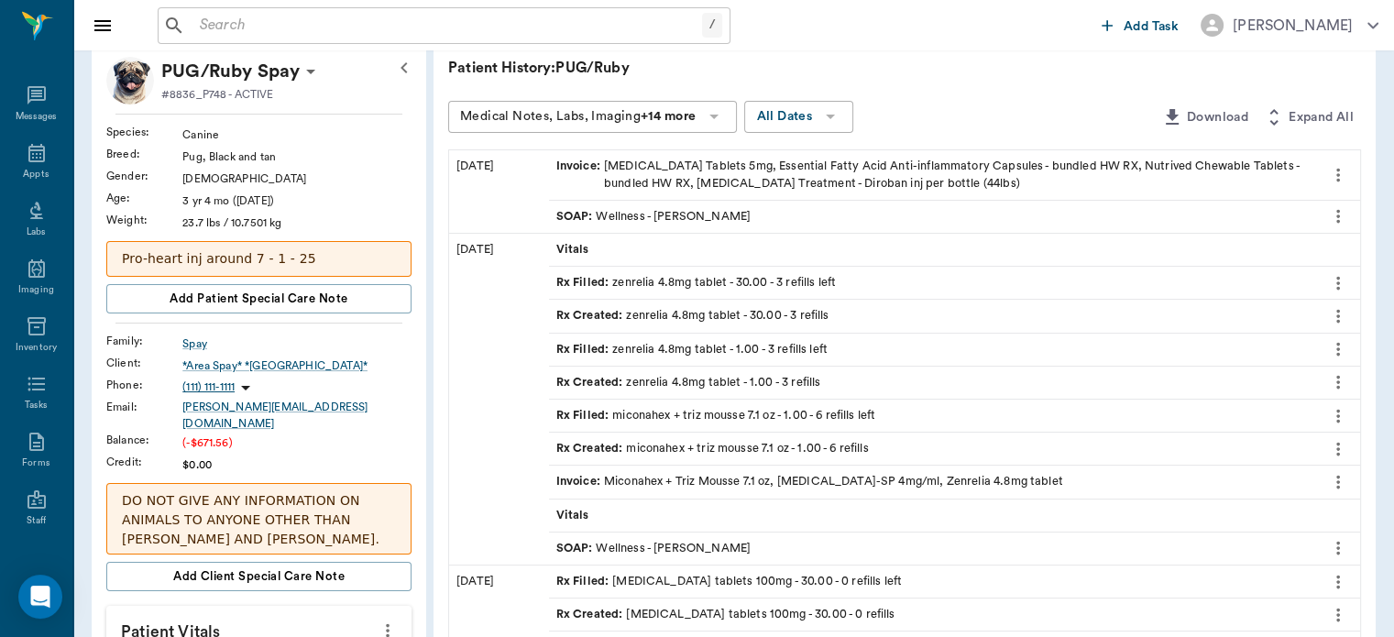
scroll to position [114, 0]
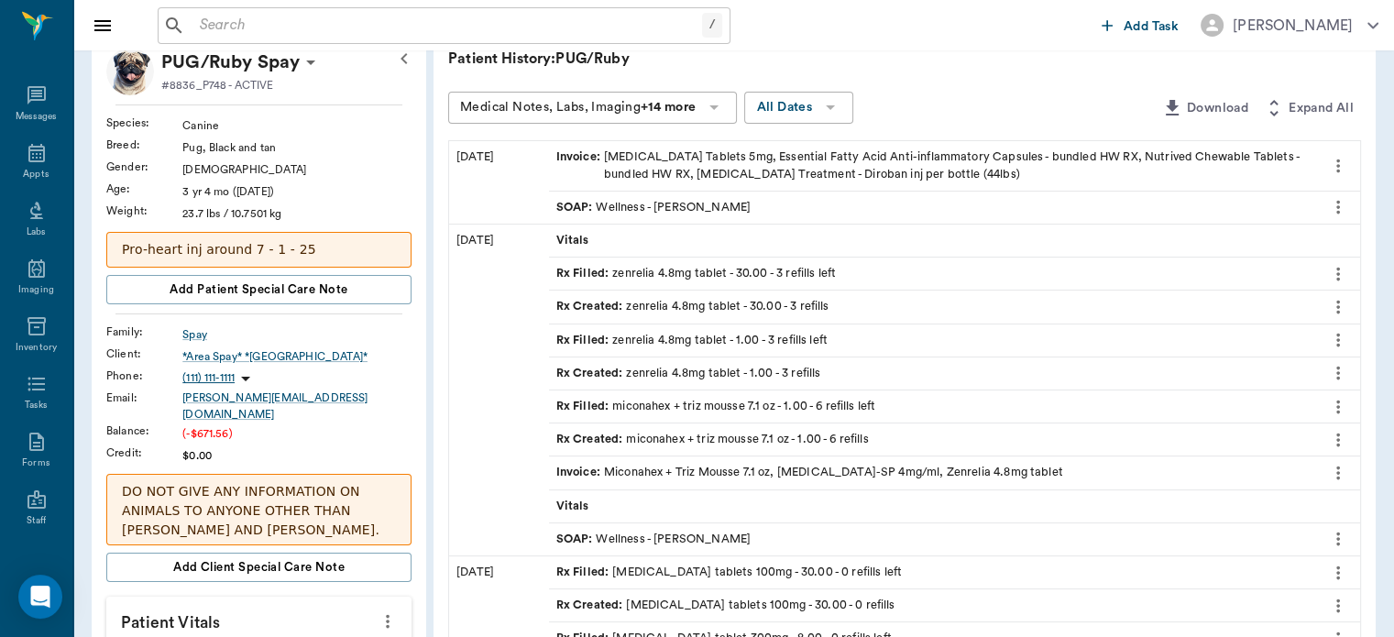
click at [573, 535] on span "SOAP :" at bounding box center [576, 539] width 40 height 17
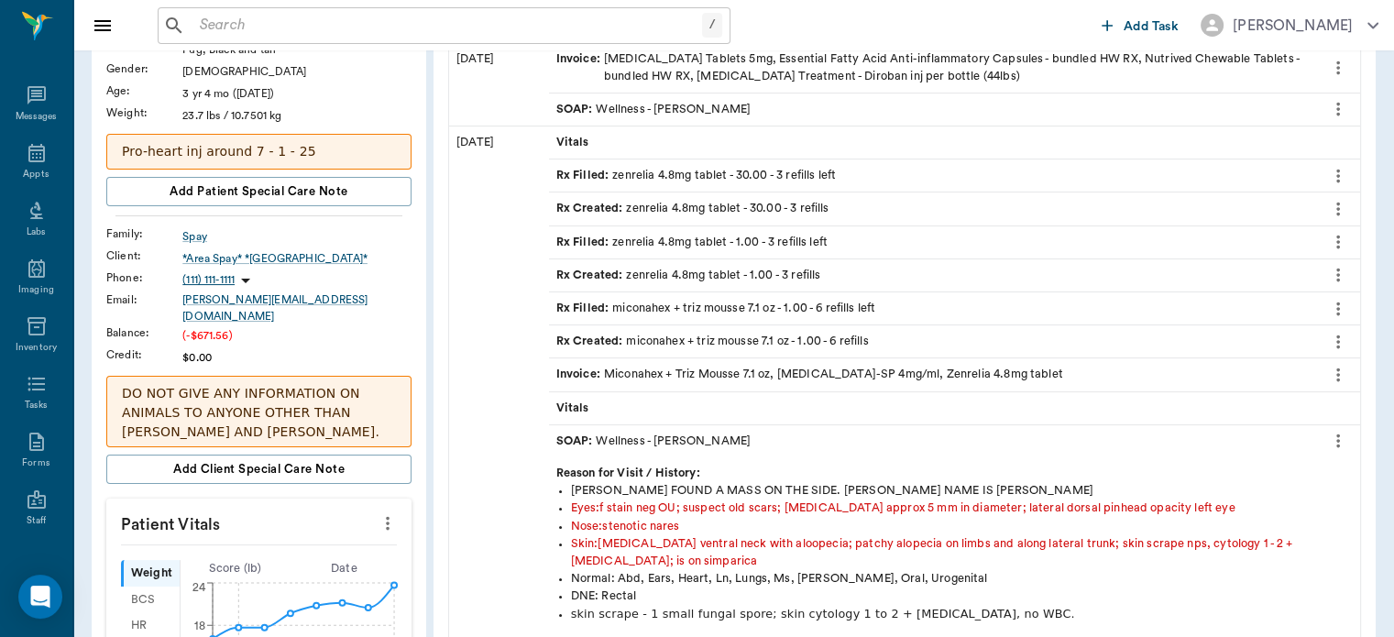
scroll to position [214, 0]
click at [1338, 434] on icon "more" at bounding box center [1338, 439] width 20 height 22
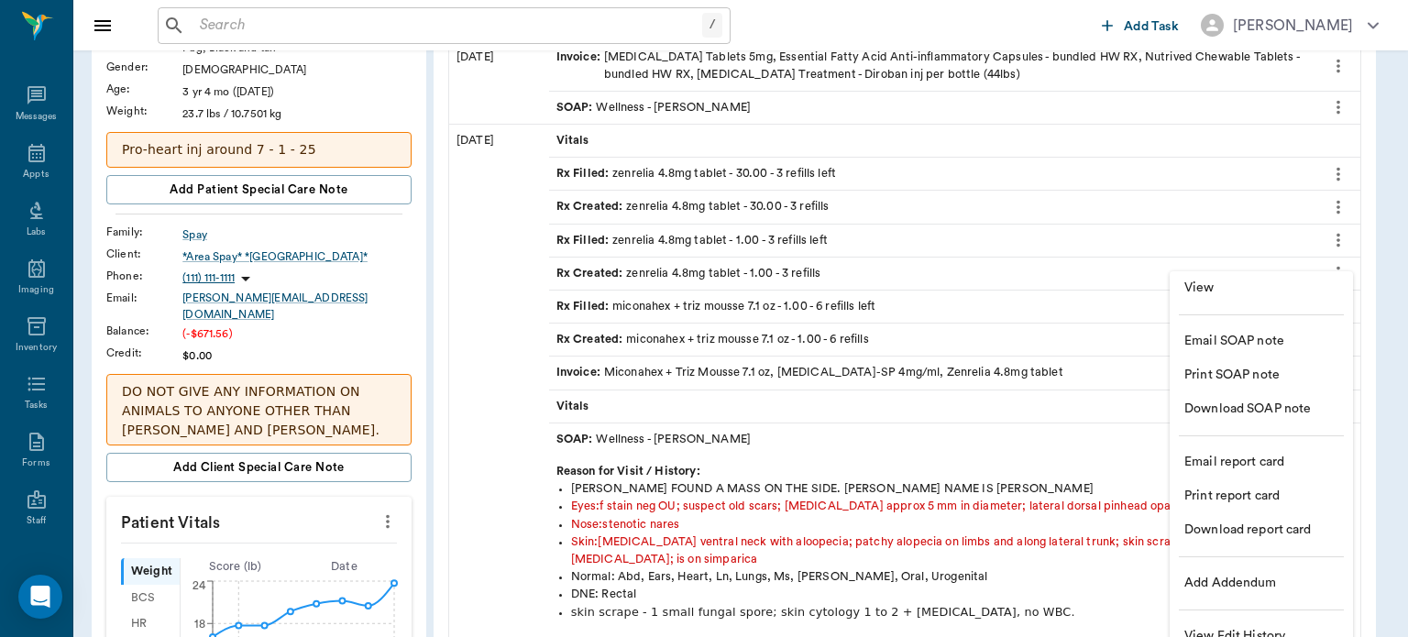
click at [1207, 293] on span "View" at bounding box center [1261, 288] width 154 height 19
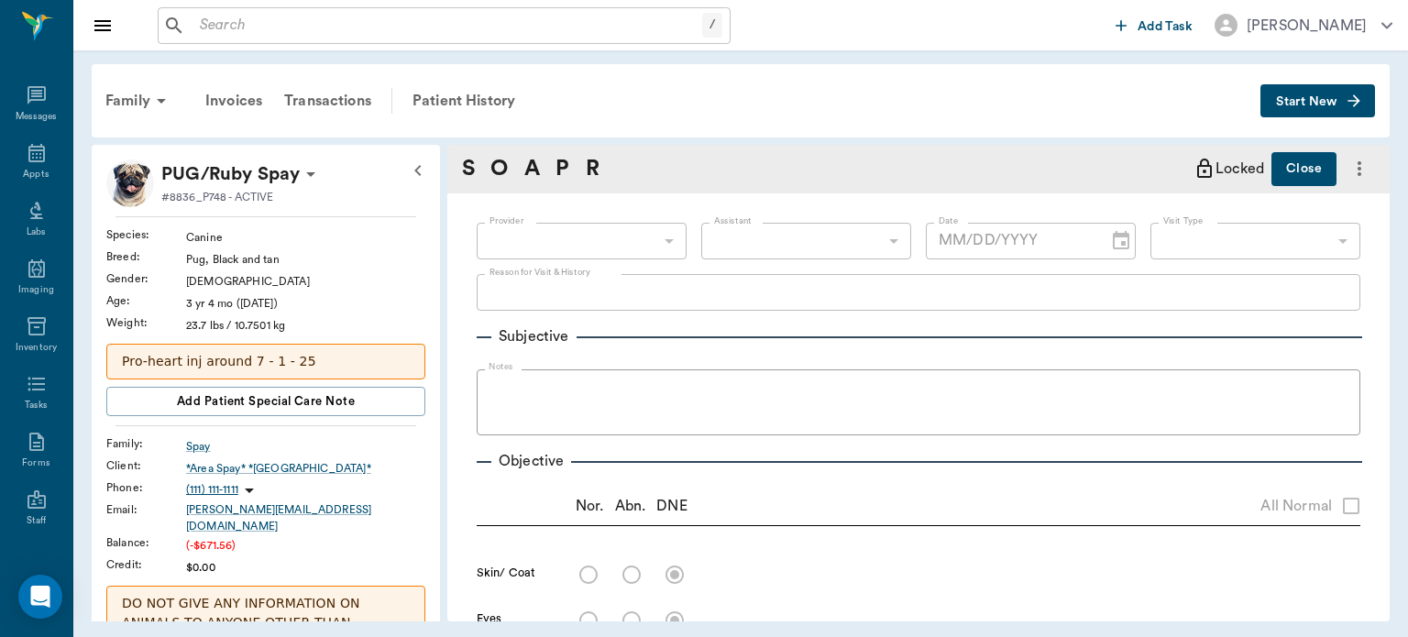
type input "670e8b52b987dc0b25a864ee"
type input "65d2be4f46e3a538d89b8c14"
type textarea "FOSTER FOUND A MASS ON THE SIDE. FOSTER'S NAME IS KAREN -LORY"
radio input "true"
type textarea "erythema ventral neck with aloopecia; patchy alopecia on limbs and along latera…"
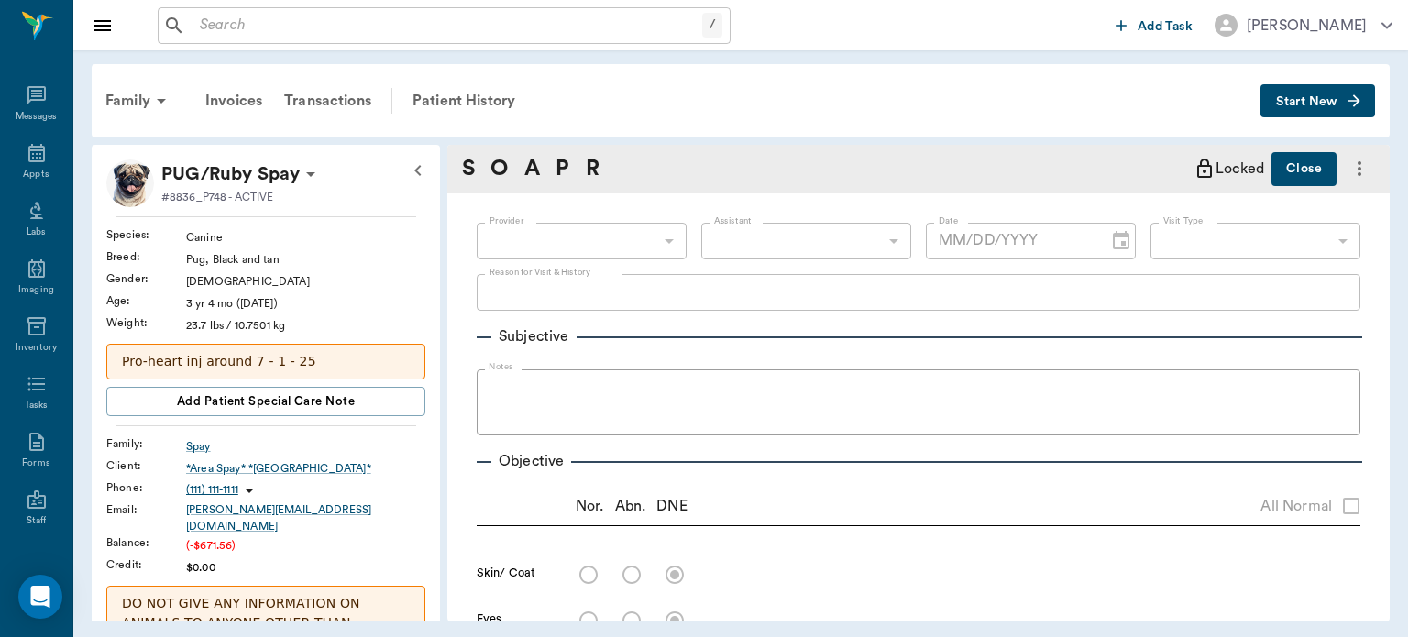
radio input "true"
type textarea "f stain neg OU; suspect old scars; central corneal opacity right eye approx 5 m…"
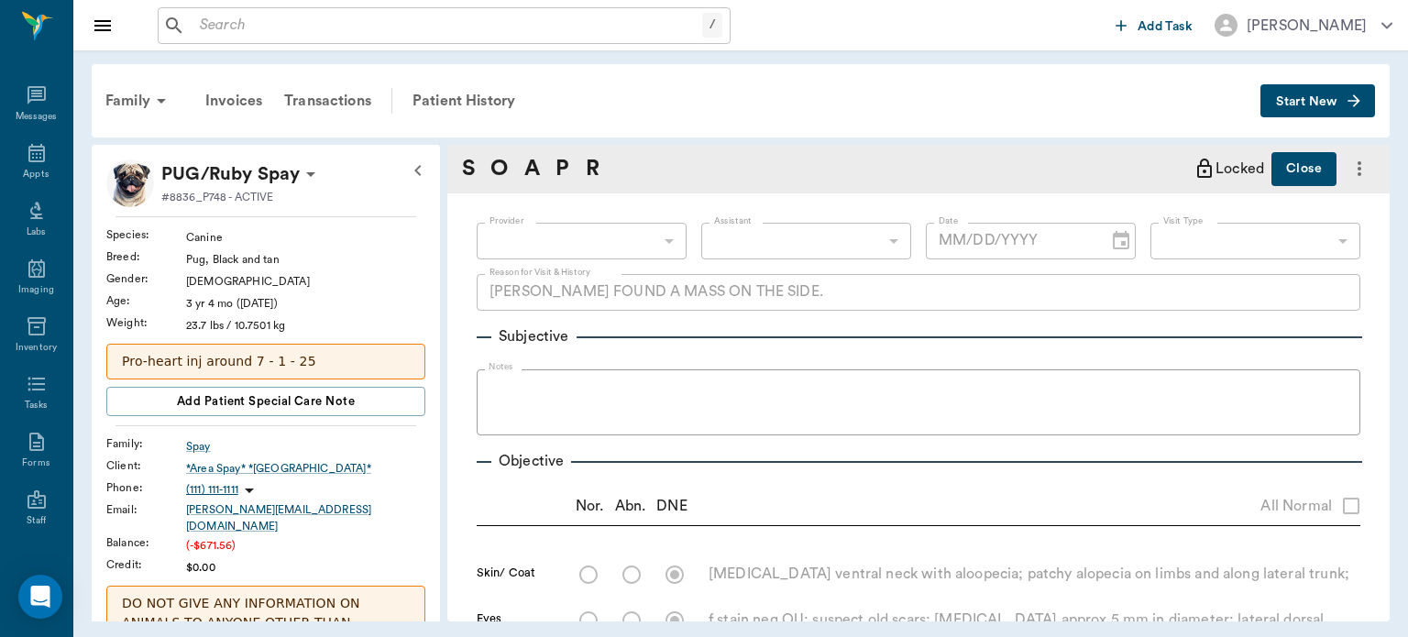
radio input "true"
type textarea "stenotic nares"
radio input "true"
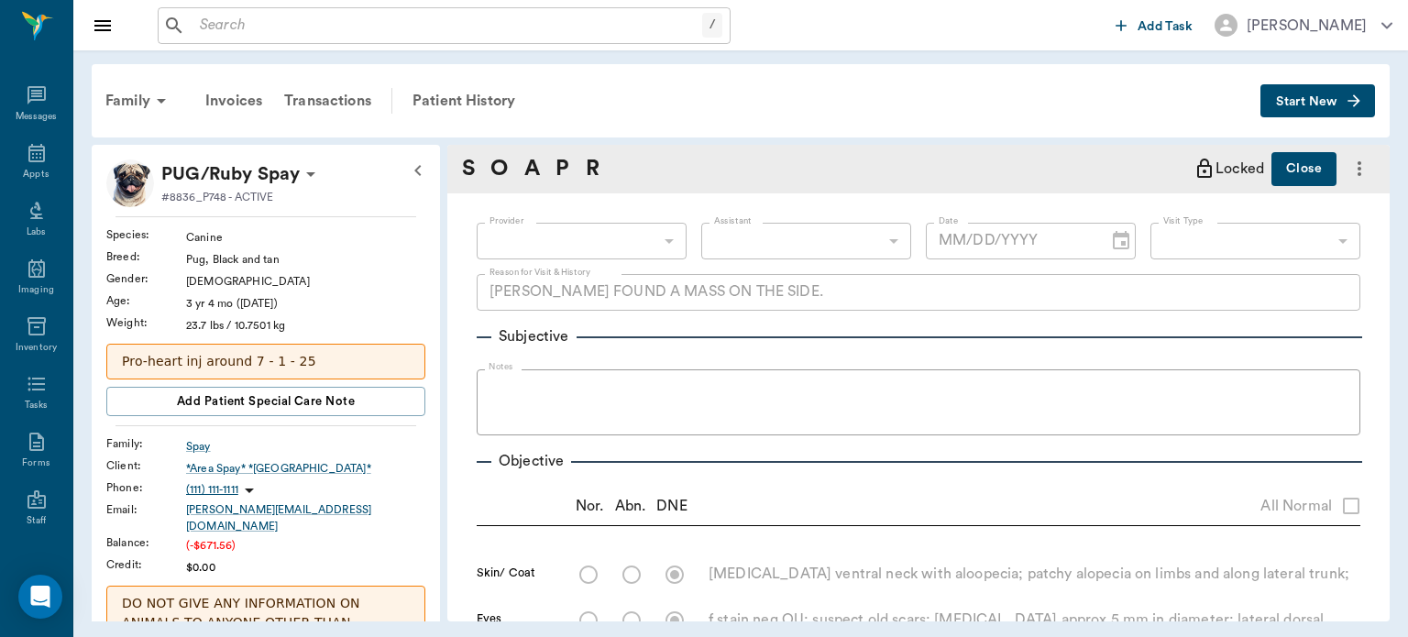
radio input "true"
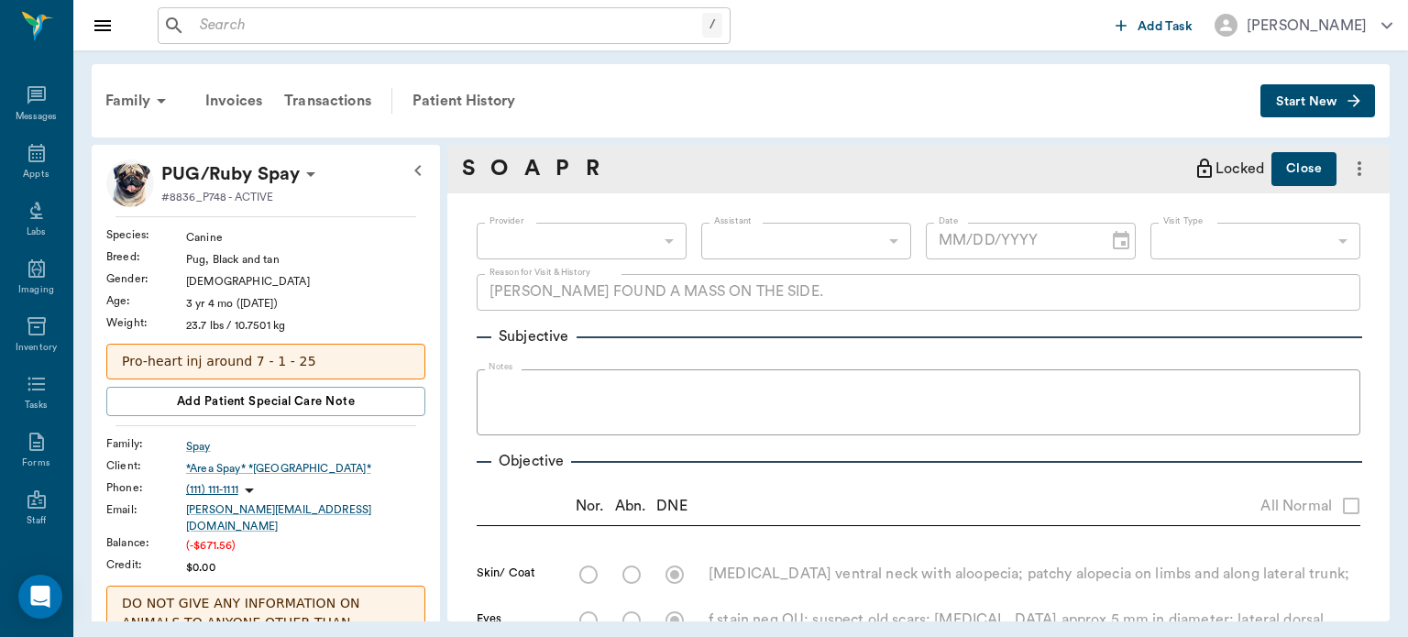
type textarea "ambulatory x 4"
radio input "true"
type textarea "limited wnl"
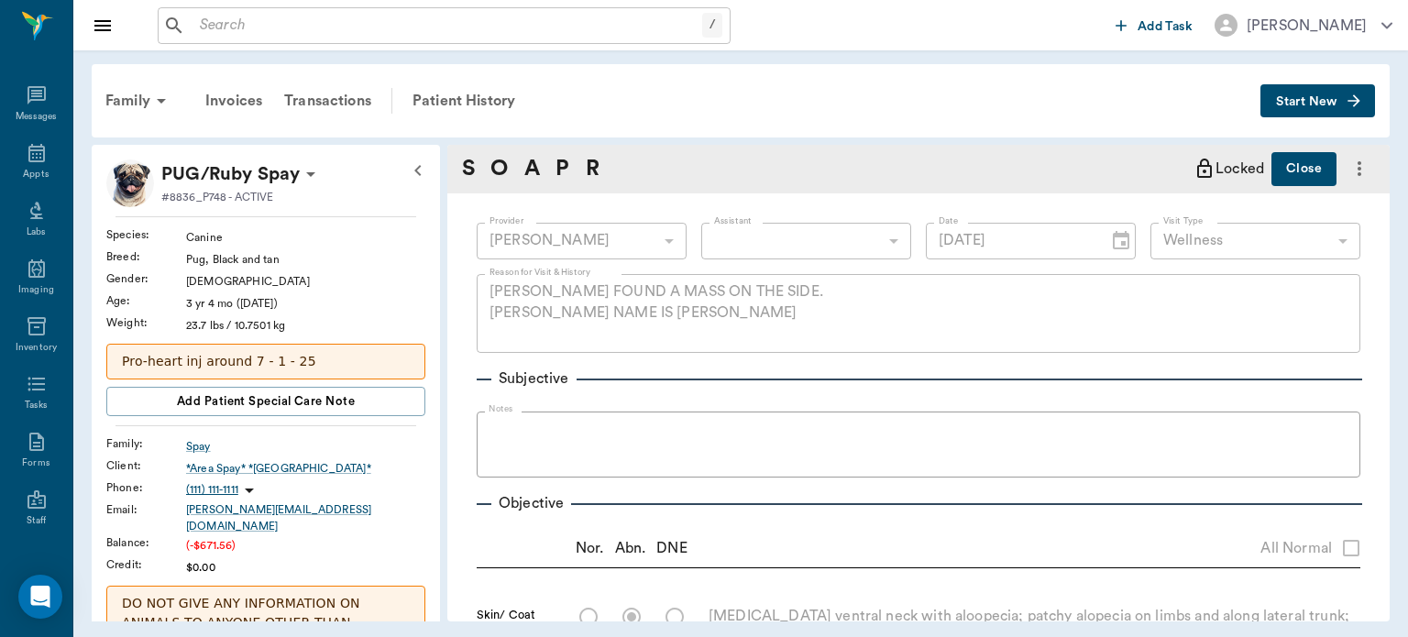
type input "04/28/2025"
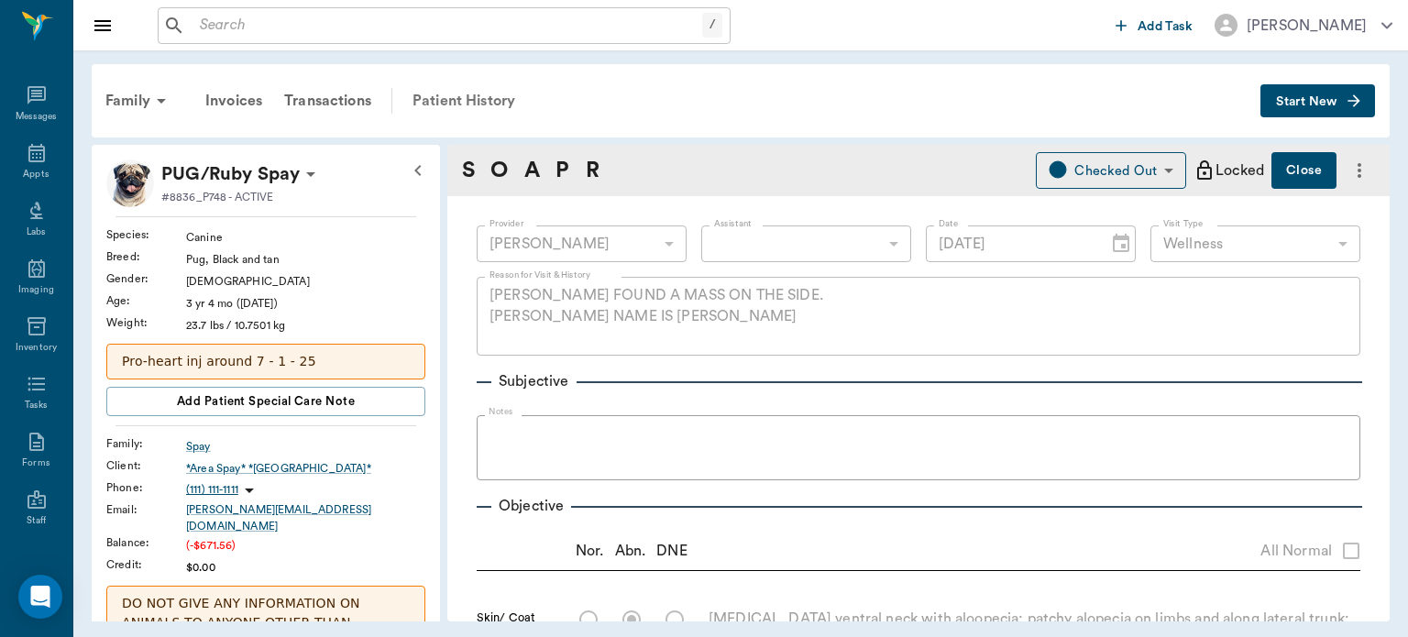
click at [517, 103] on div "Patient History" at bounding box center [463, 101] width 125 height 44
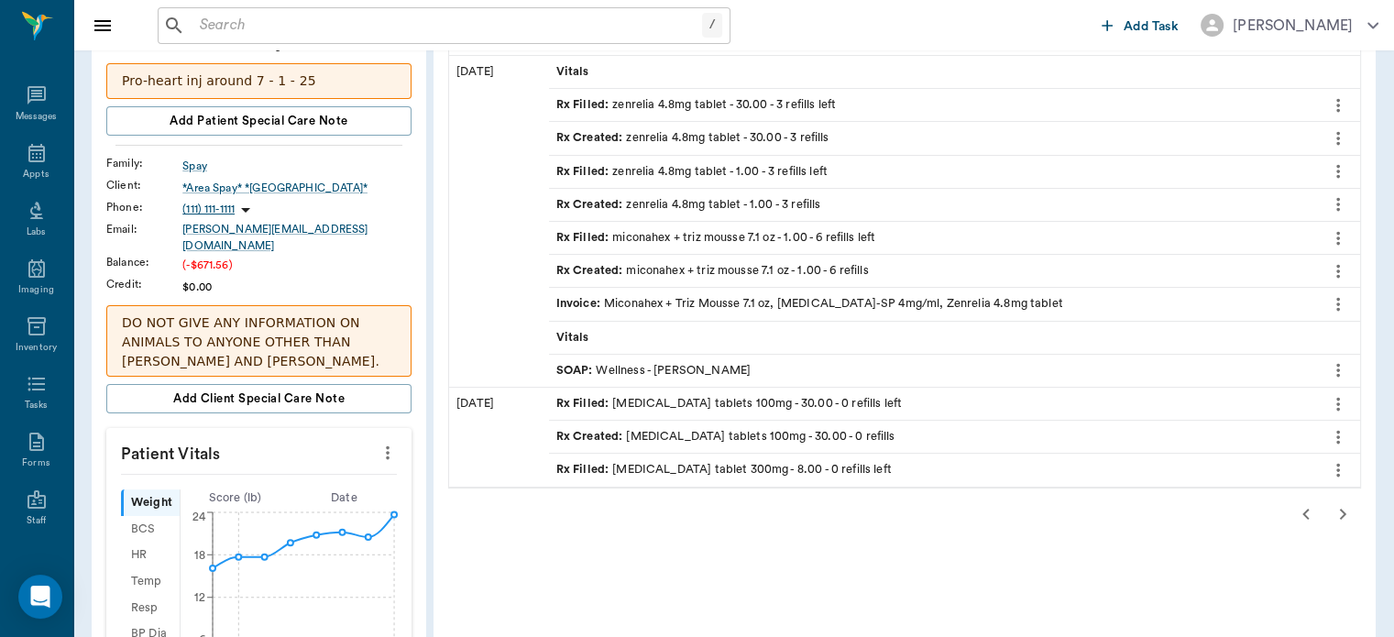
scroll to position [291, 0]
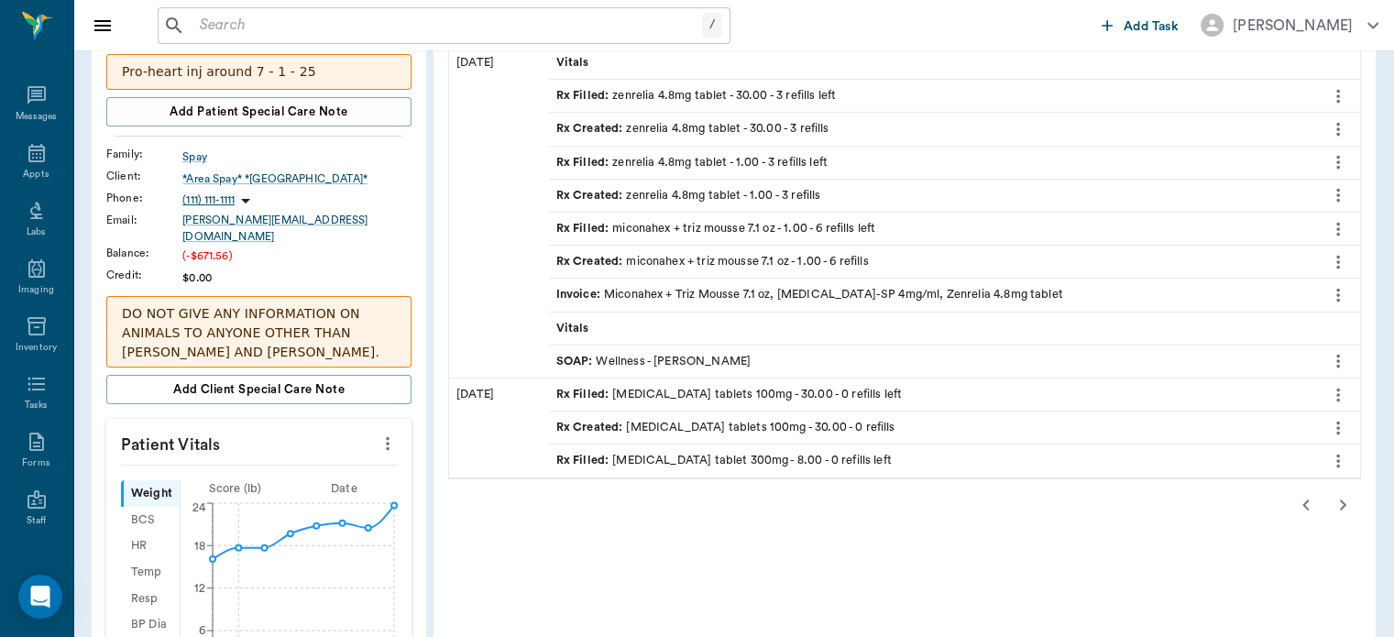
click at [1298, 502] on icon "button" at bounding box center [1306, 505] width 22 height 22
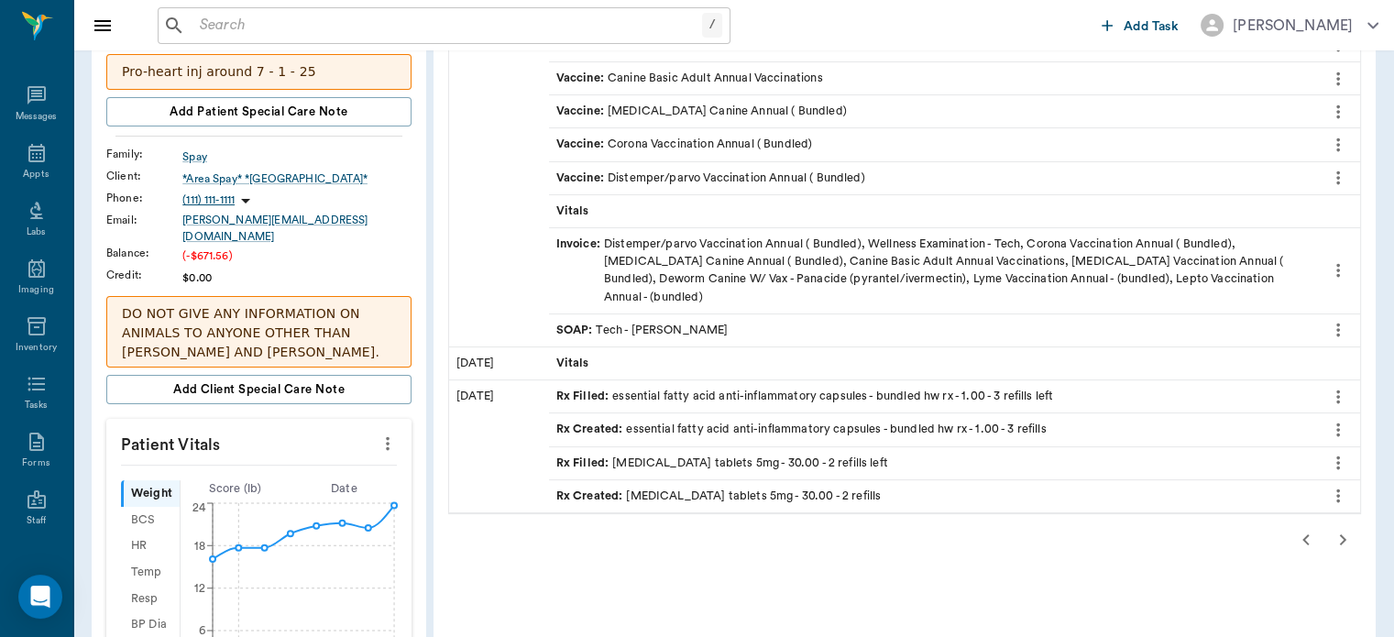
click at [1304, 534] on icon "button" at bounding box center [1306, 539] width 6 height 11
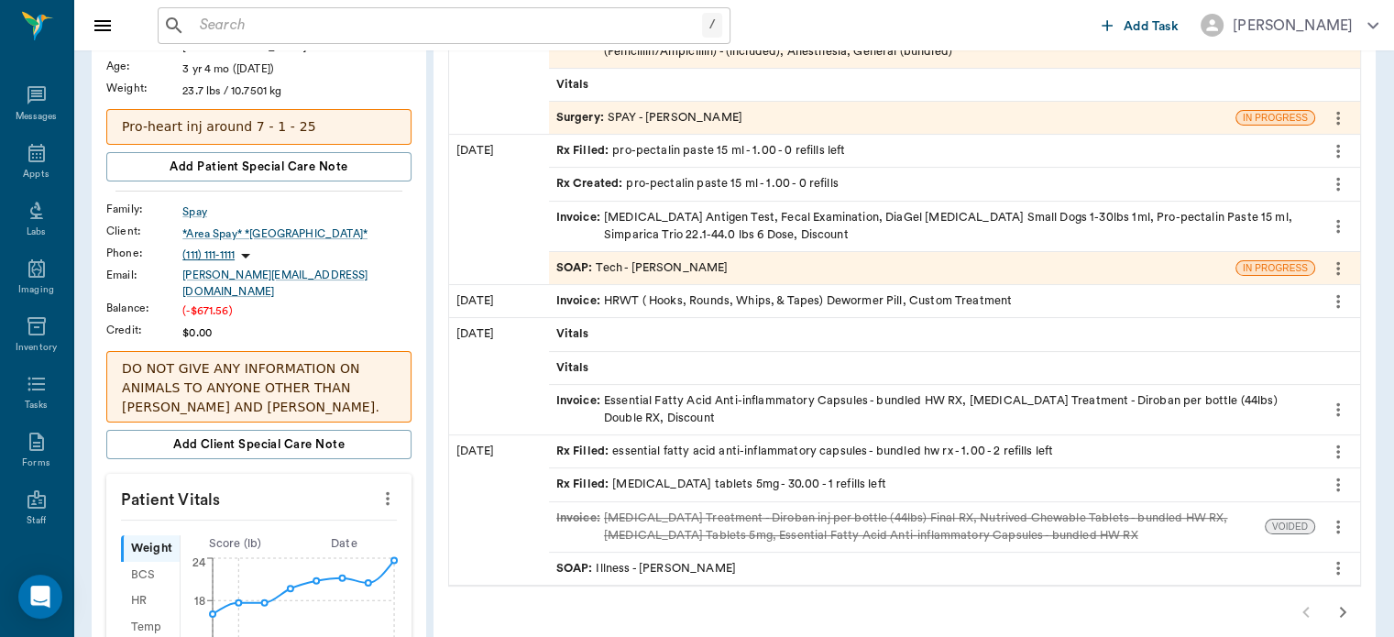
scroll to position [241, 0]
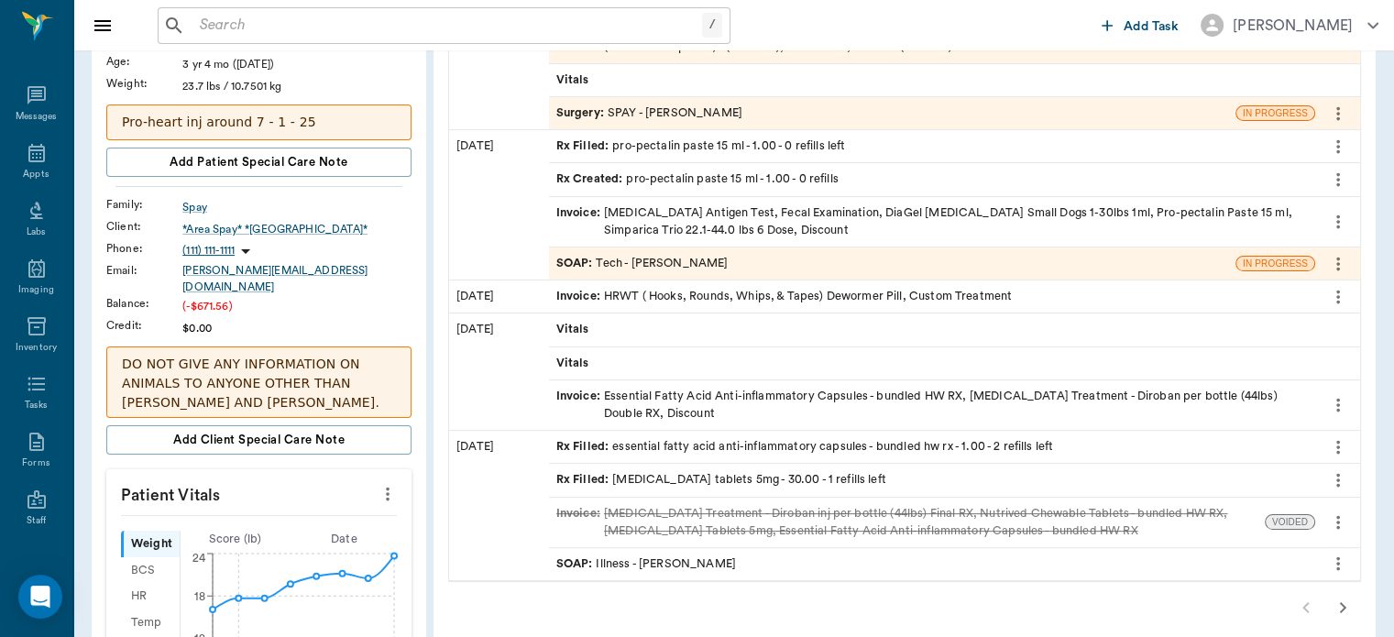
click at [576, 565] on span "SOAP :" at bounding box center [576, 563] width 40 height 17
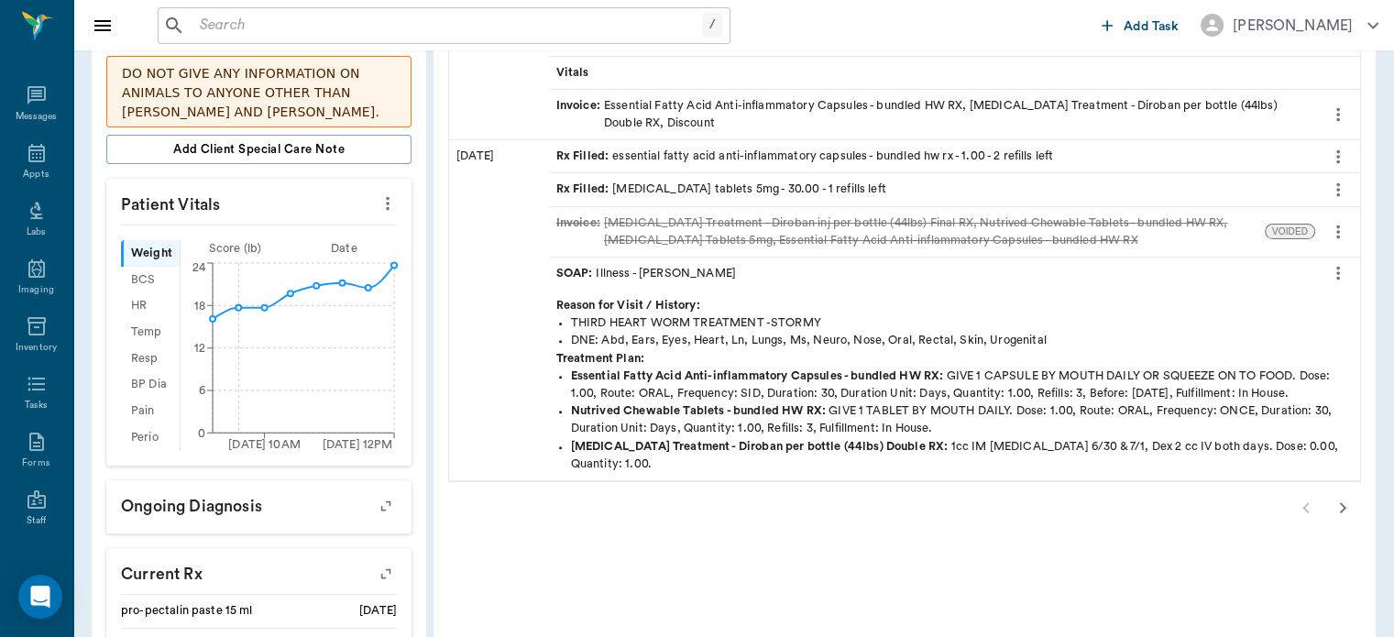
scroll to position [533, 0]
click at [1341, 495] on icon "button" at bounding box center [1343, 506] width 22 height 22
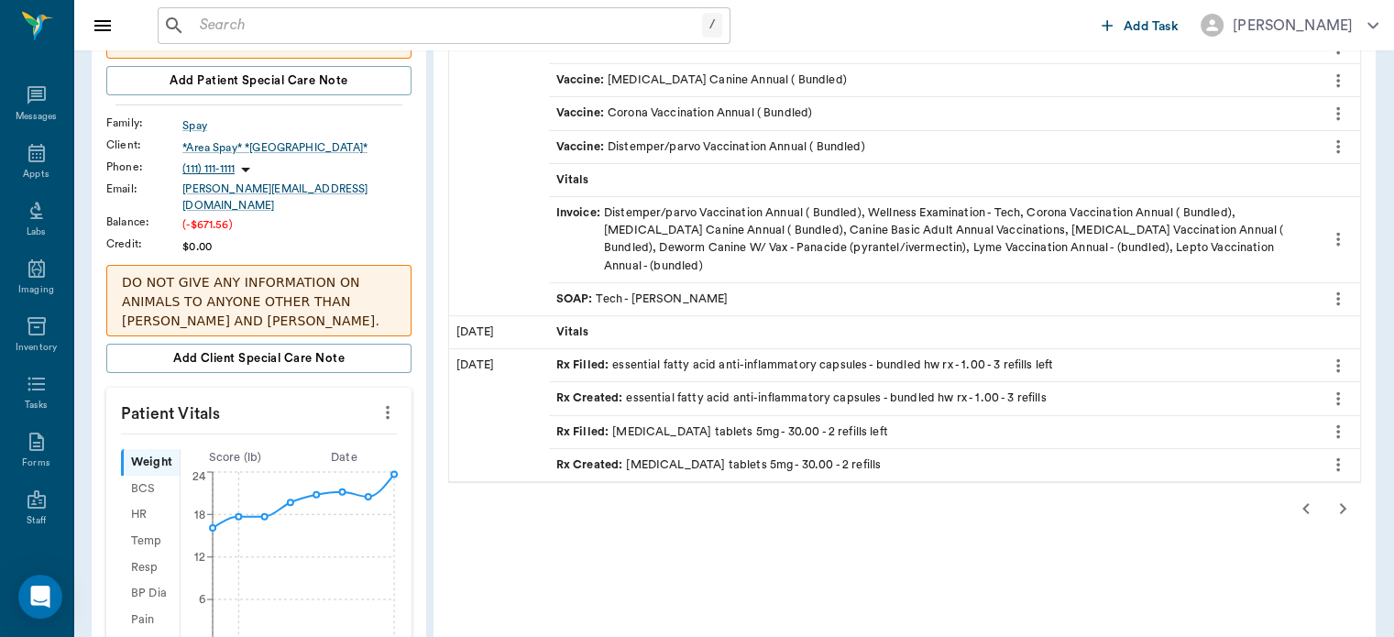
scroll to position [328, 0]
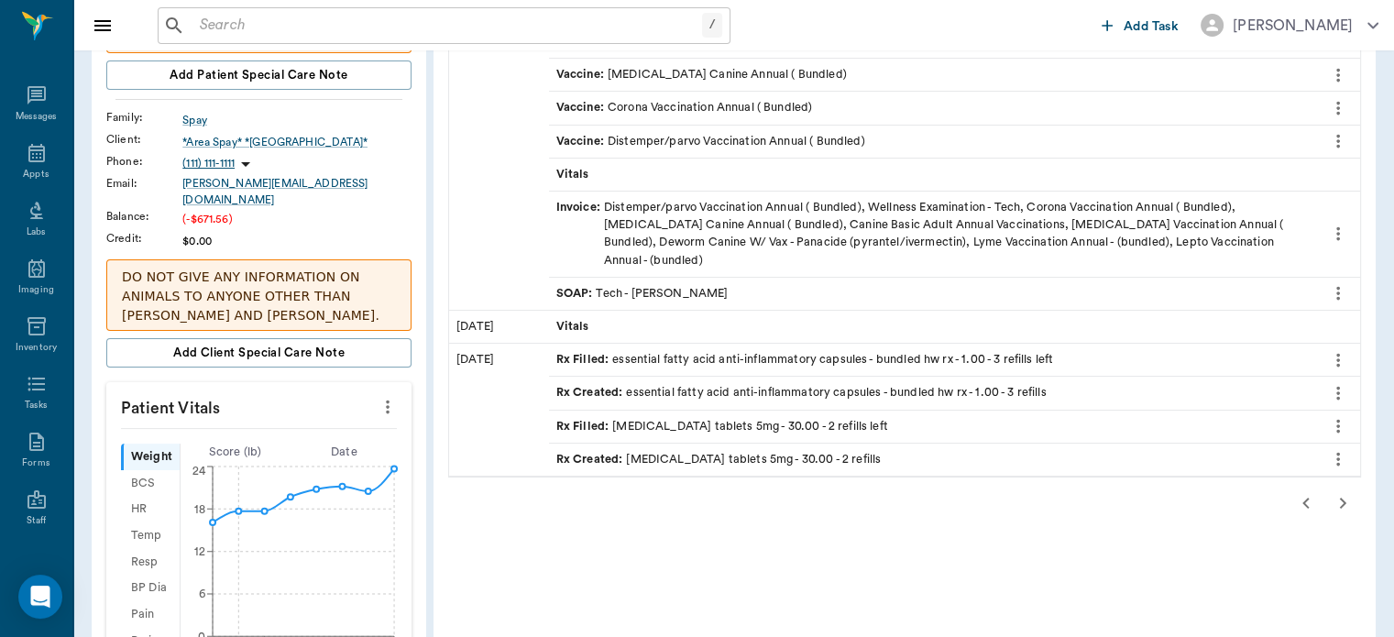
click at [1323, 485] on button "button" at bounding box center [1306, 503] width 37 height 37
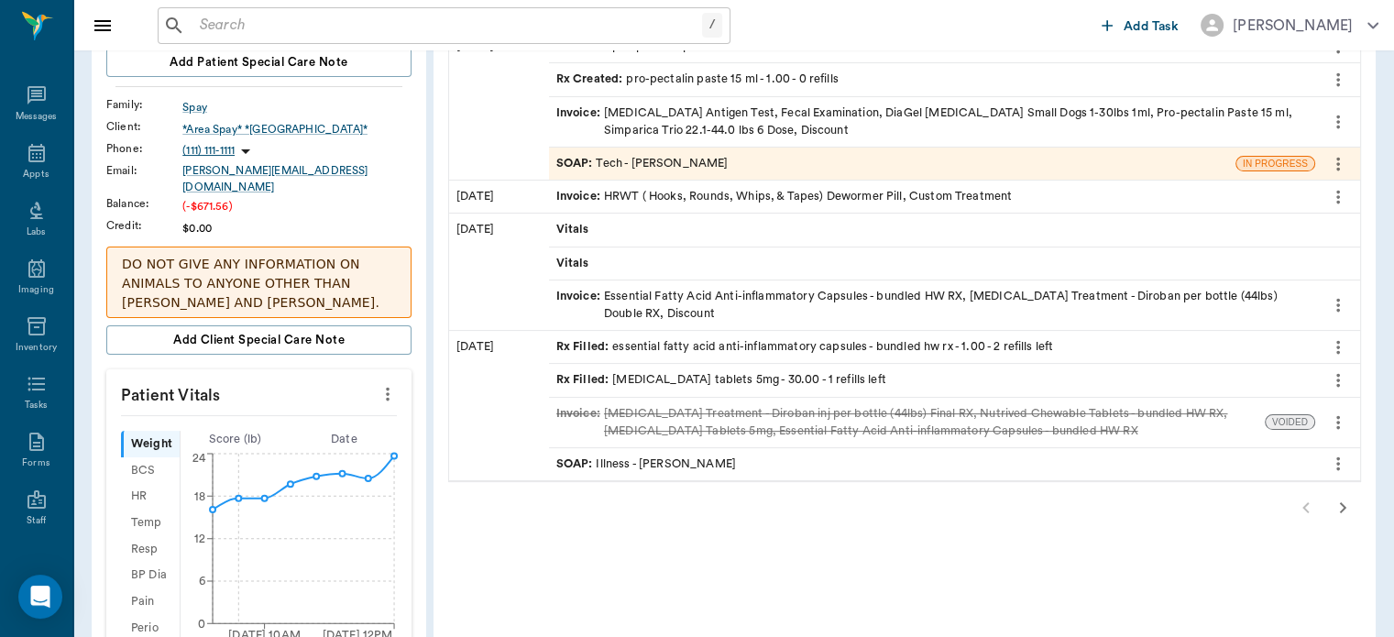
scroll to position [349, 0]
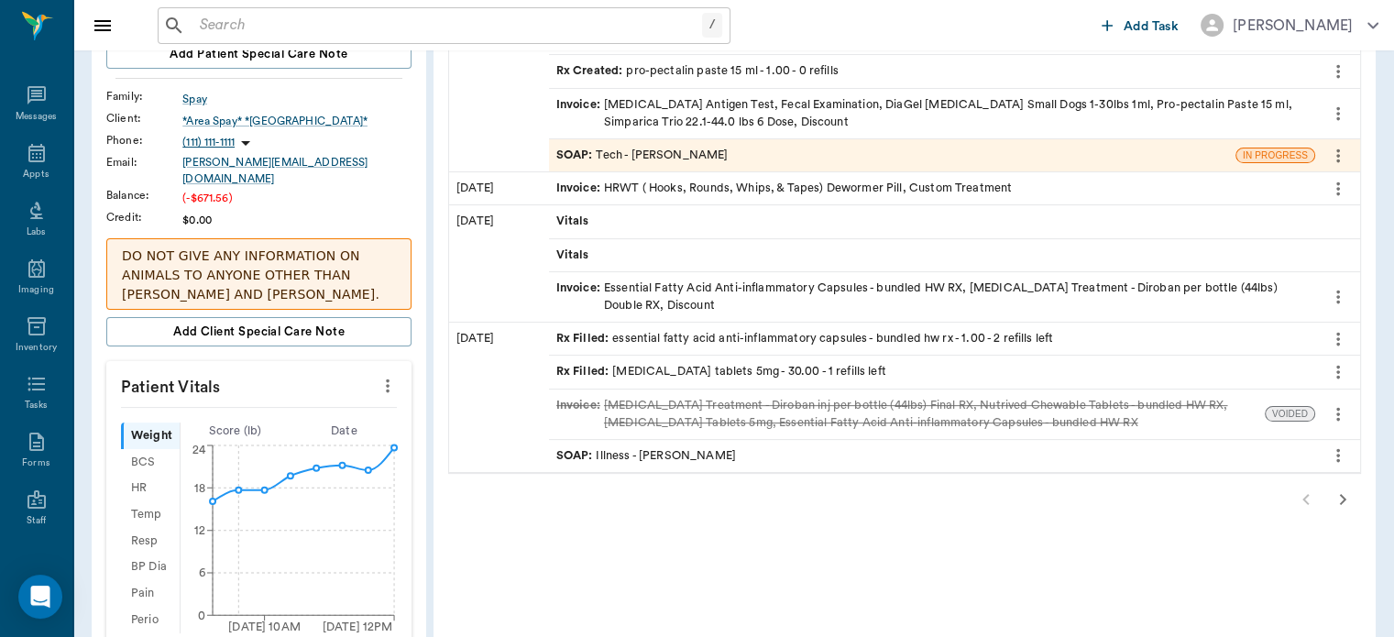
click at [1309, 468] on div "SOAP : Illness - Dr. Bert Ellsworth" at bounding box center [932, 456] width 766 height 32
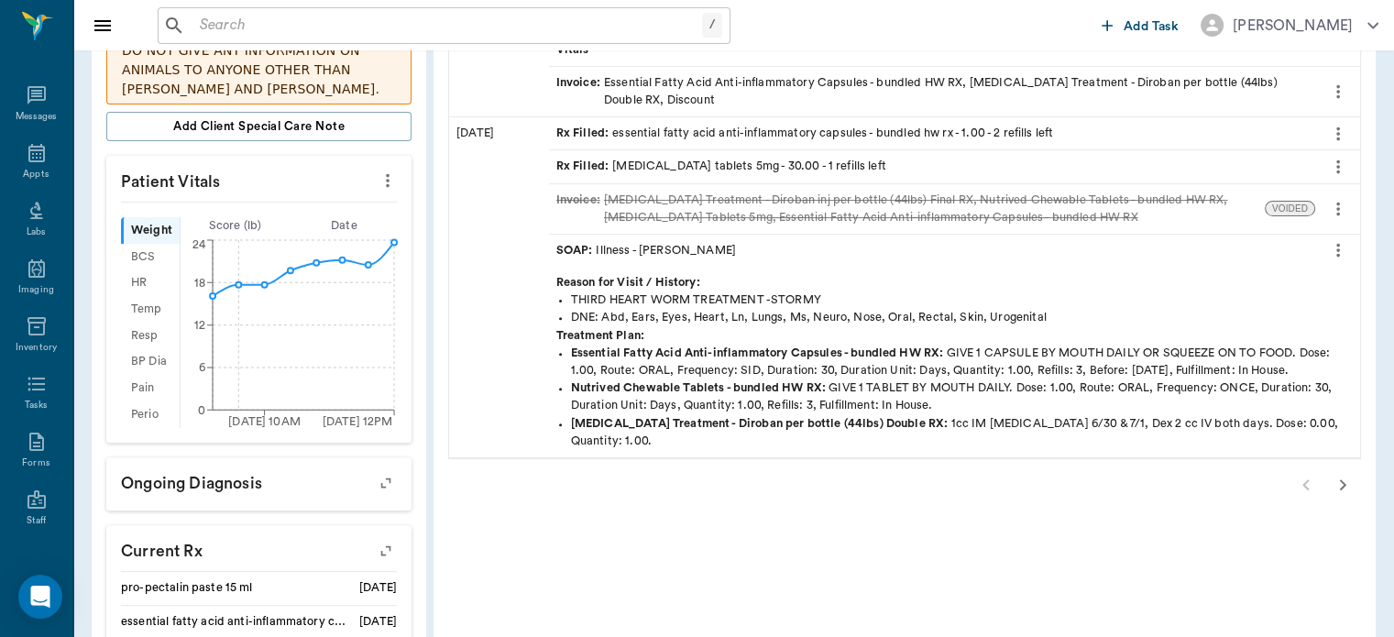
scroll to position [559, 0]
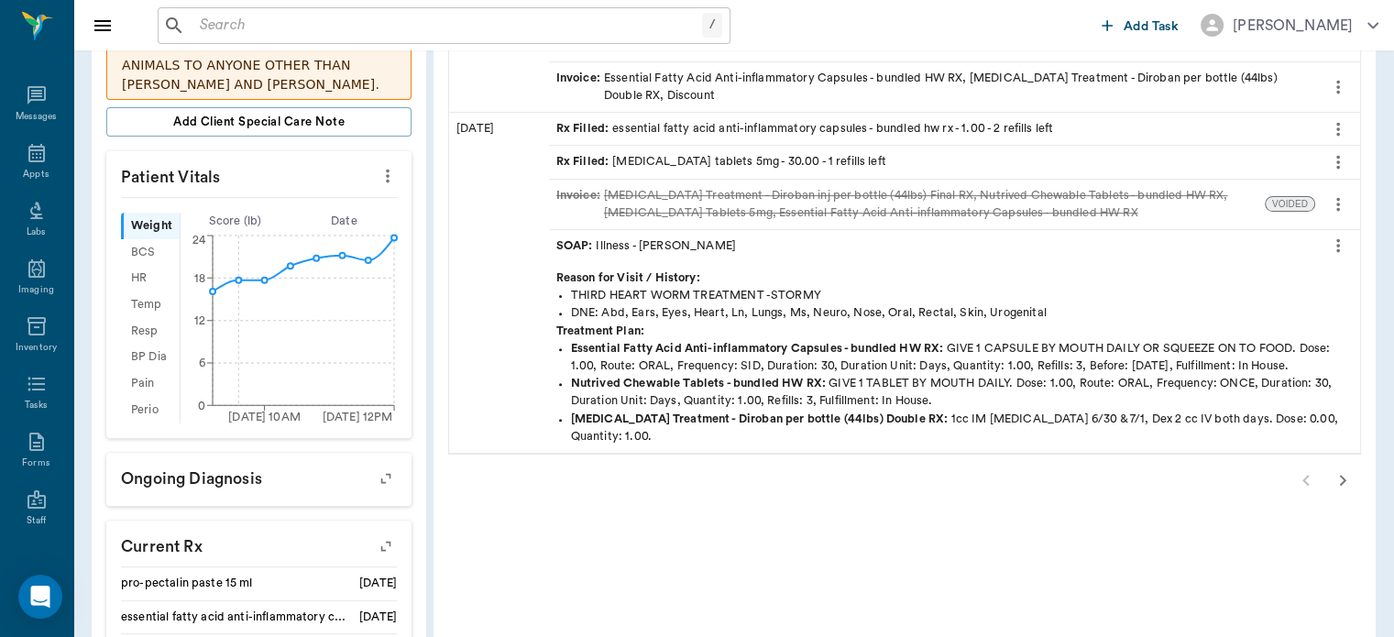
click at [1338, 469] on icon "button" at bounding box center [1343, 480] width 22 height 22
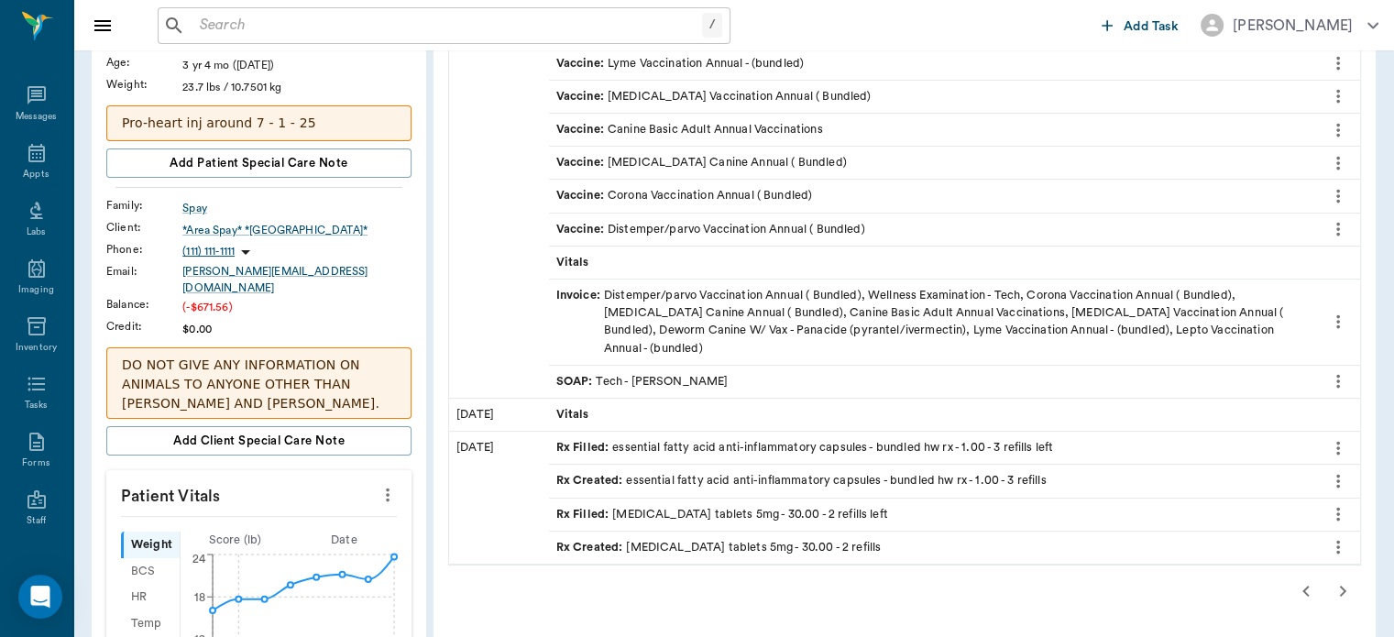
scroll to position [241, 0]
click at [1342, 579] on icon "button" at bounding box center [1343, 590] width 22 height 22
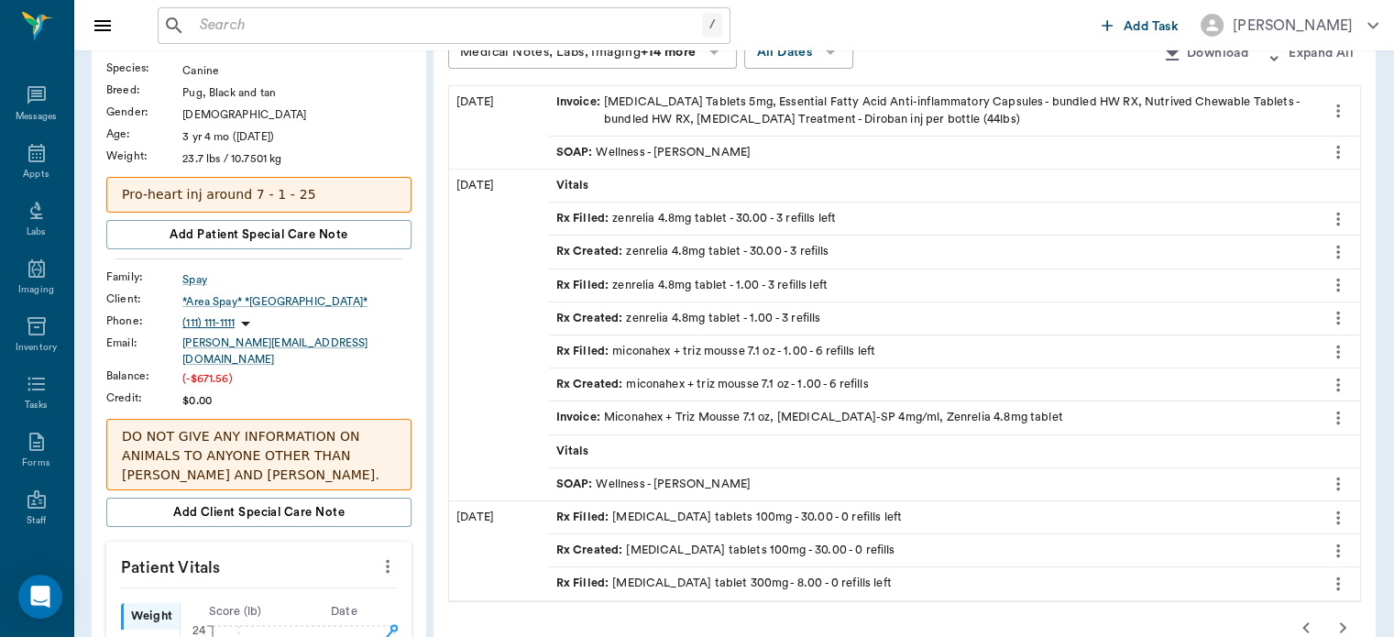
scroll to position [235, 0]
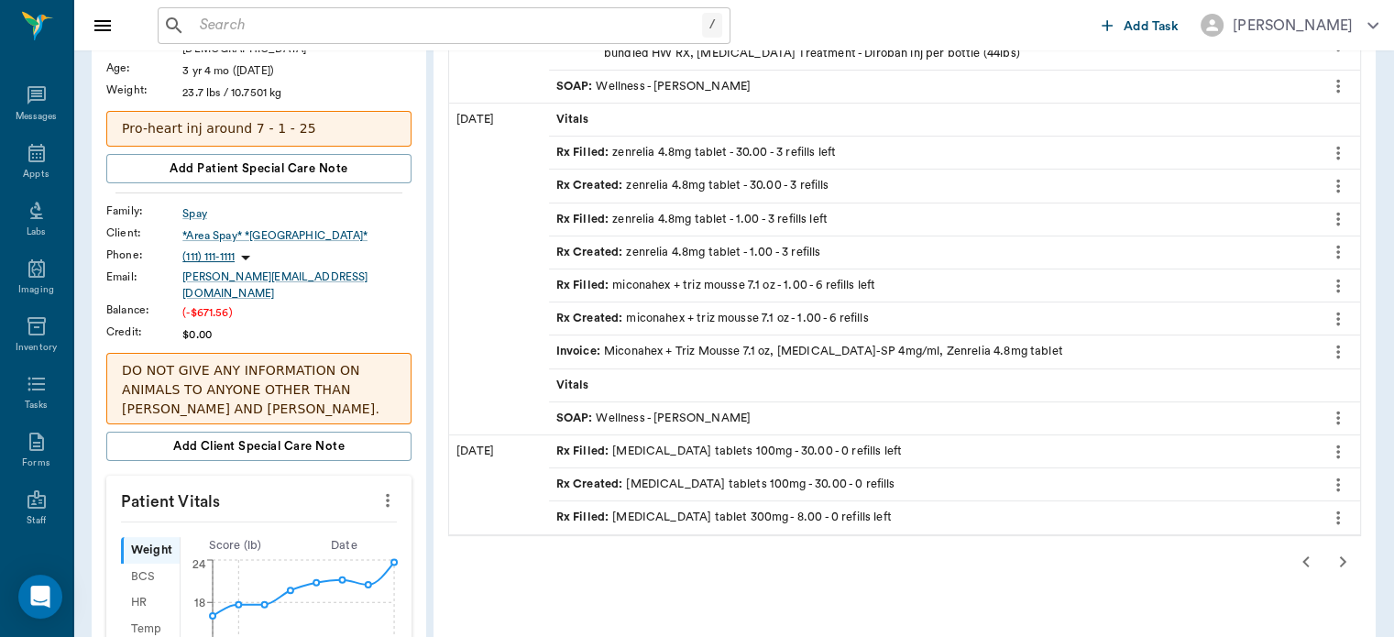
click at [1298, 560] on icon "button" at bounding box center [1306, 562] width 22 height 22
click at [1306, 557] on div "Patient History: PUG/Ruby Medical Notes, Labs, Imaging +14 more All Dates Downl…" at bounding box center [905, 645] width 942 height 1467
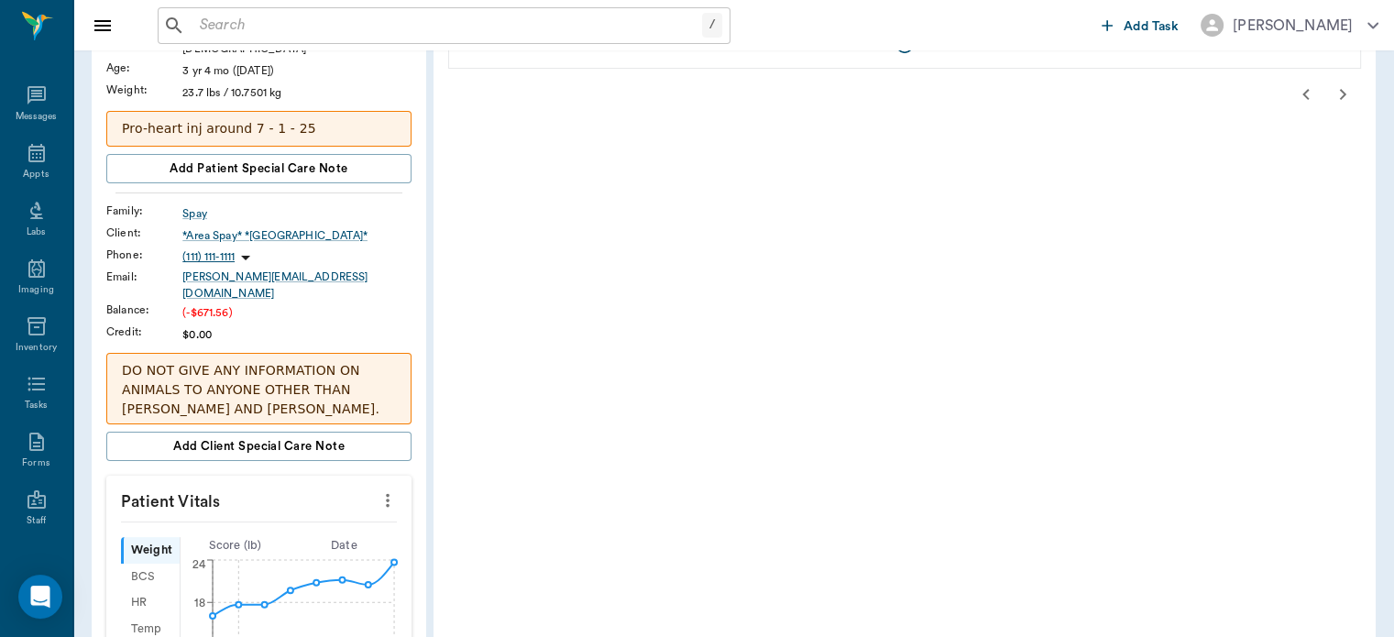
click at [1292, 574] on div "Patient History: PUG/Ruby Medical Notes, Labs, Imaging +14 more All Dates Downl…" at bounding box center [905, 645] width 942 height 1467
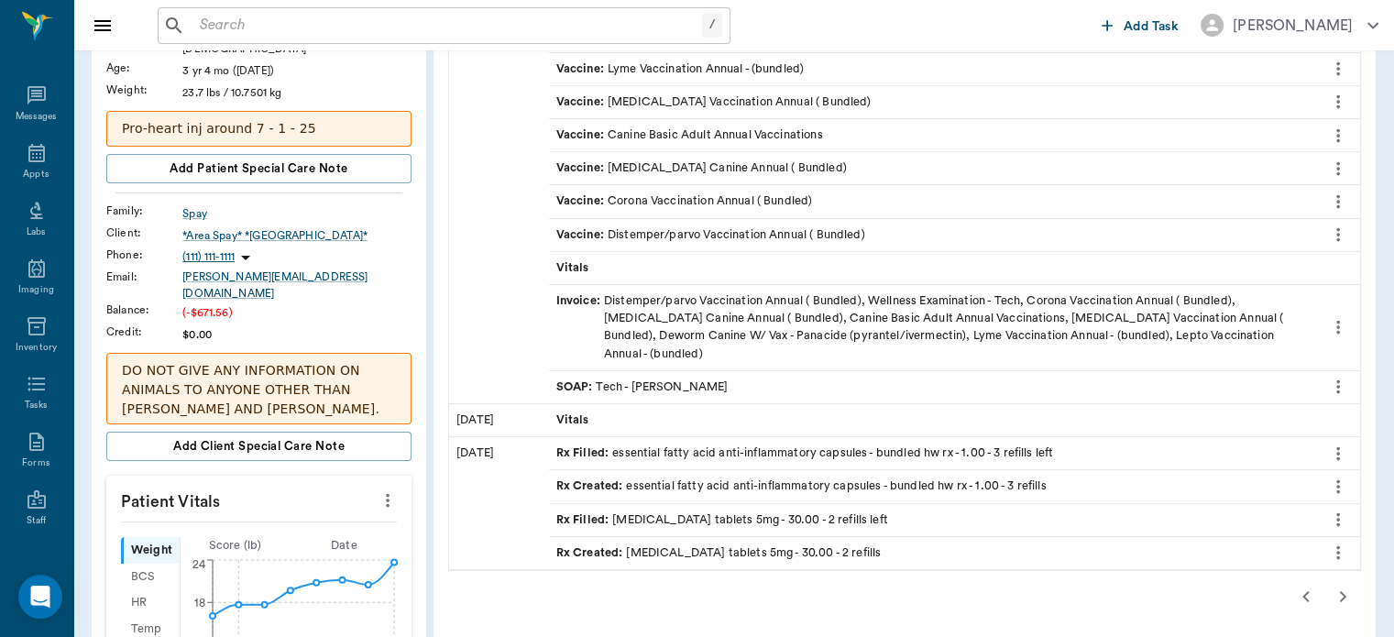
click at [1292, 578] on button "button" at bounding box center [1306, 596] width 37 height 37
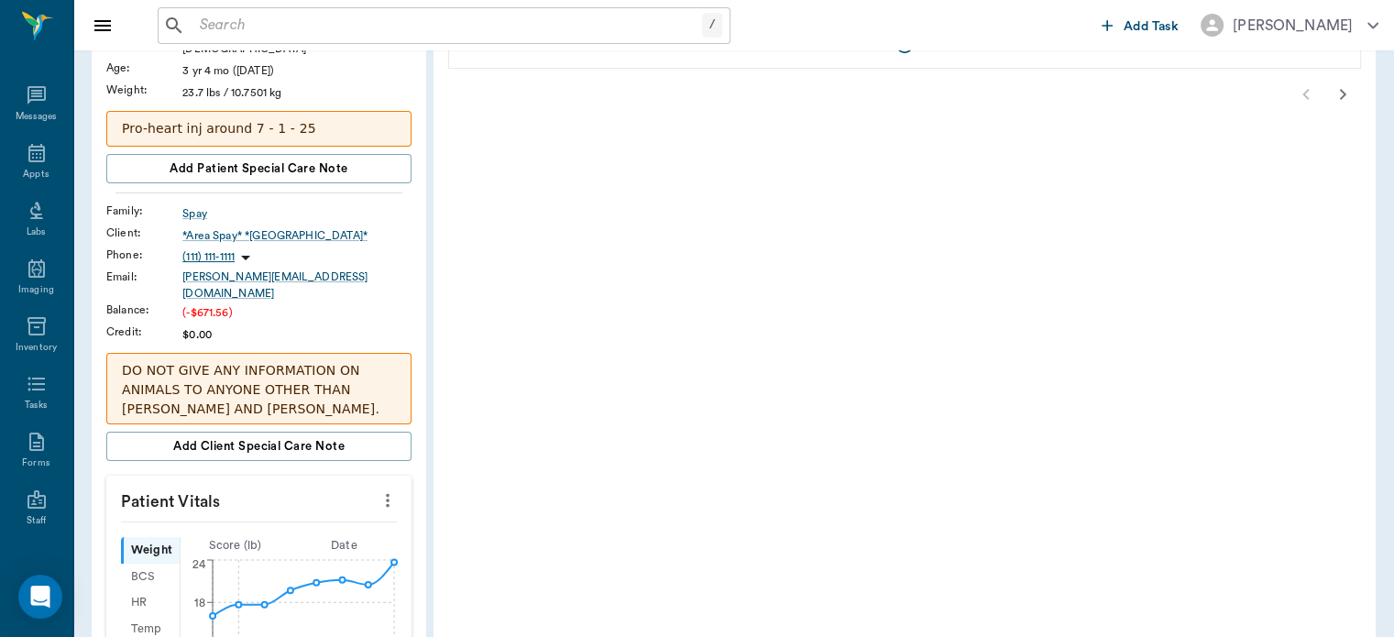
click at [1291, 546] on div "Patient History: PUG/Ruby Medical Notes, Labs, Imaging +14 more All Dates Downl…" at bounding box center [905, 645] width 942 height 1467
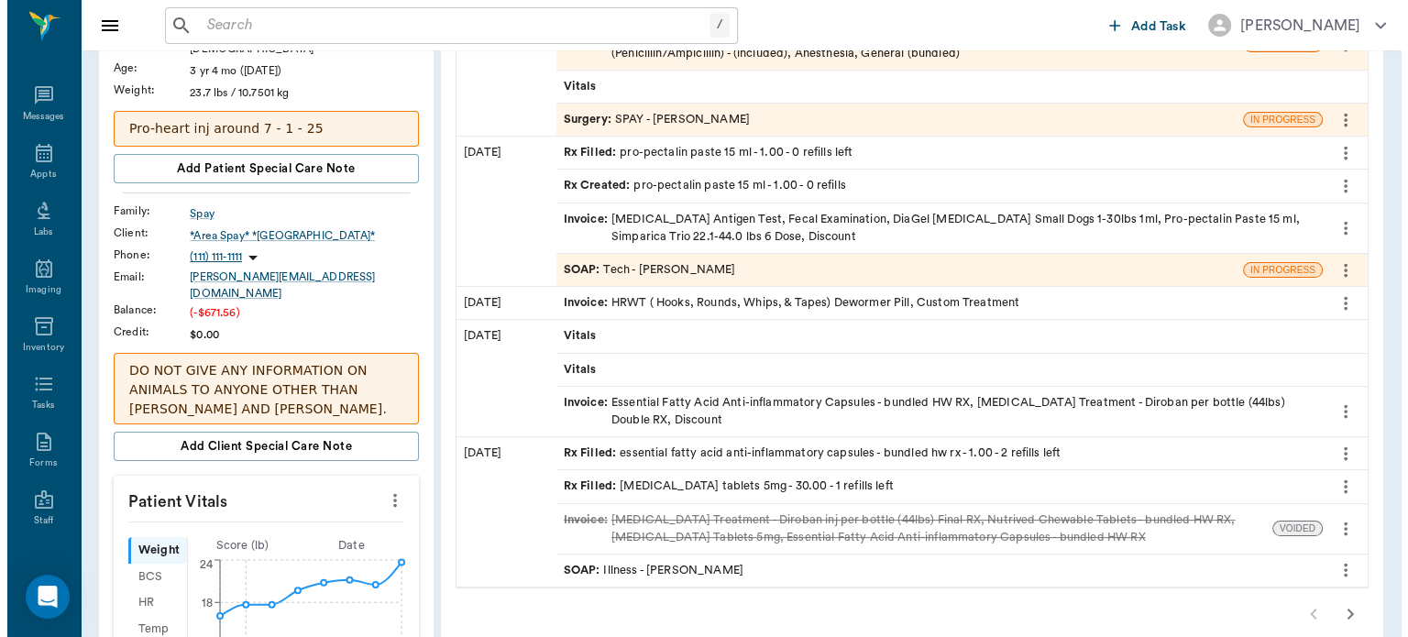
scroll to position [0, 0]
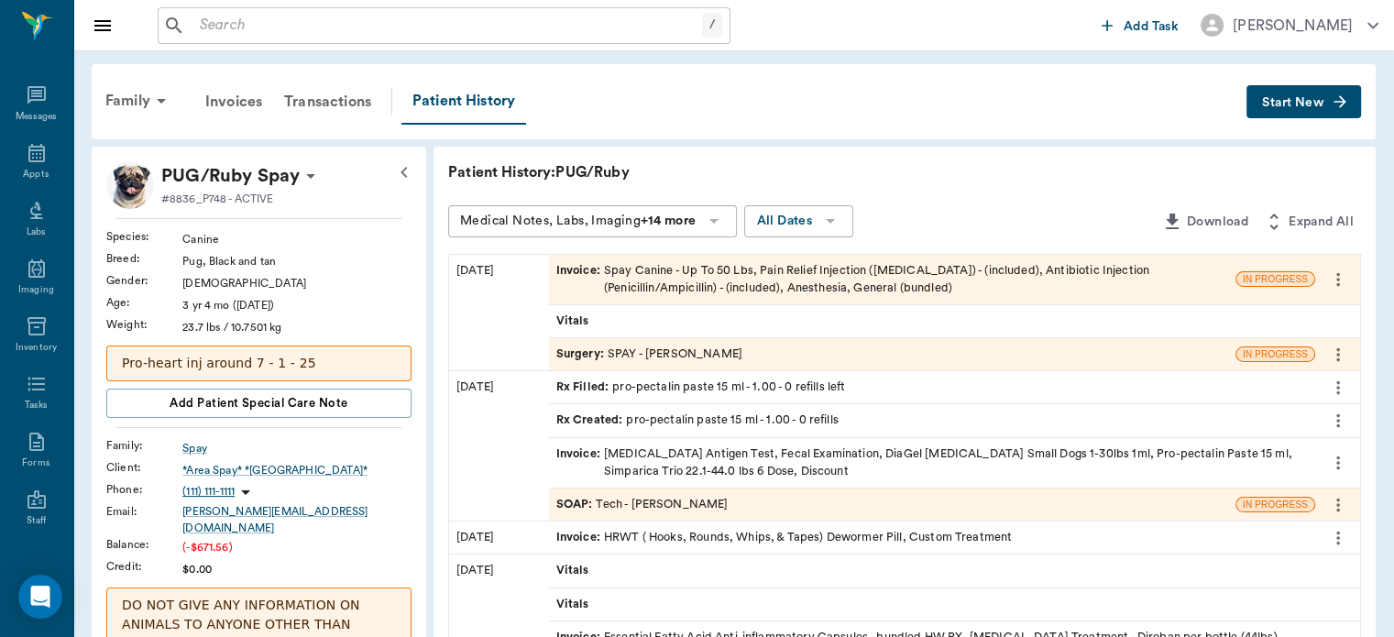
click at [571, 355] on span "Surgery :" at bounding box center [581, 354] width 51 height 17
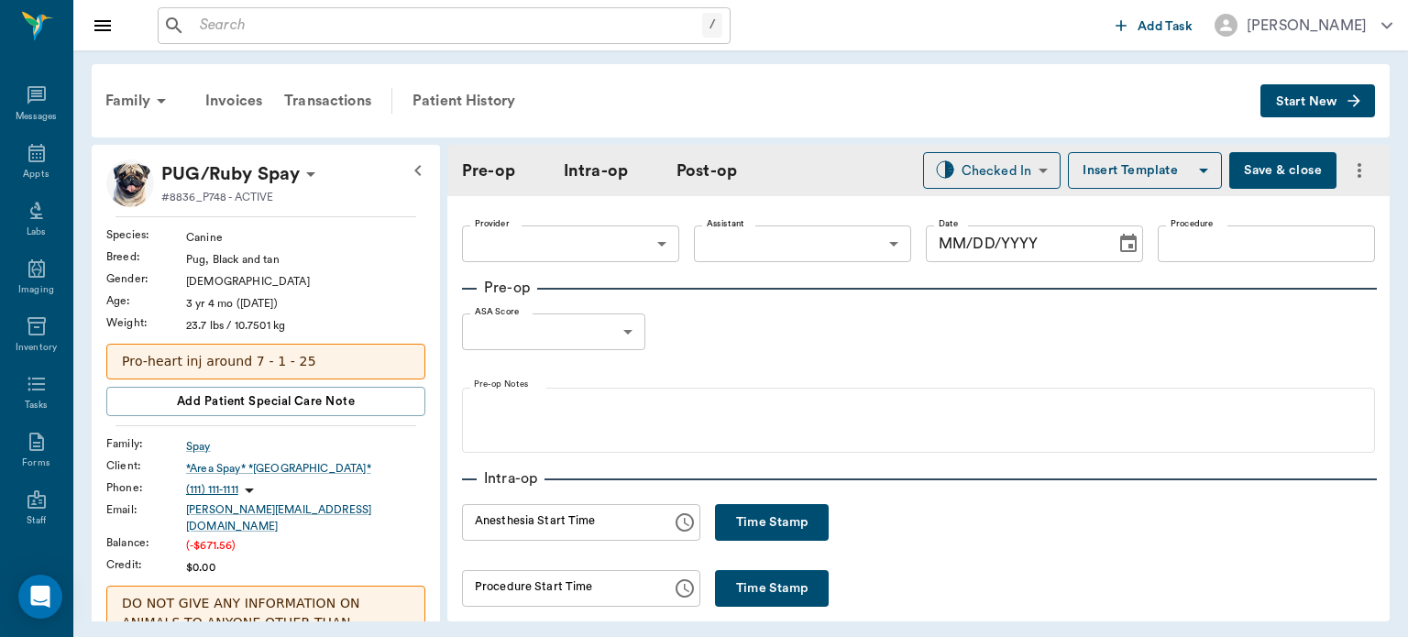
type input "63ec2f075fda476ae8351a4d"
type input "63ec2e7e52e12b0ba117b124"
type input "SPAY"
type input "1"
radio input "true"
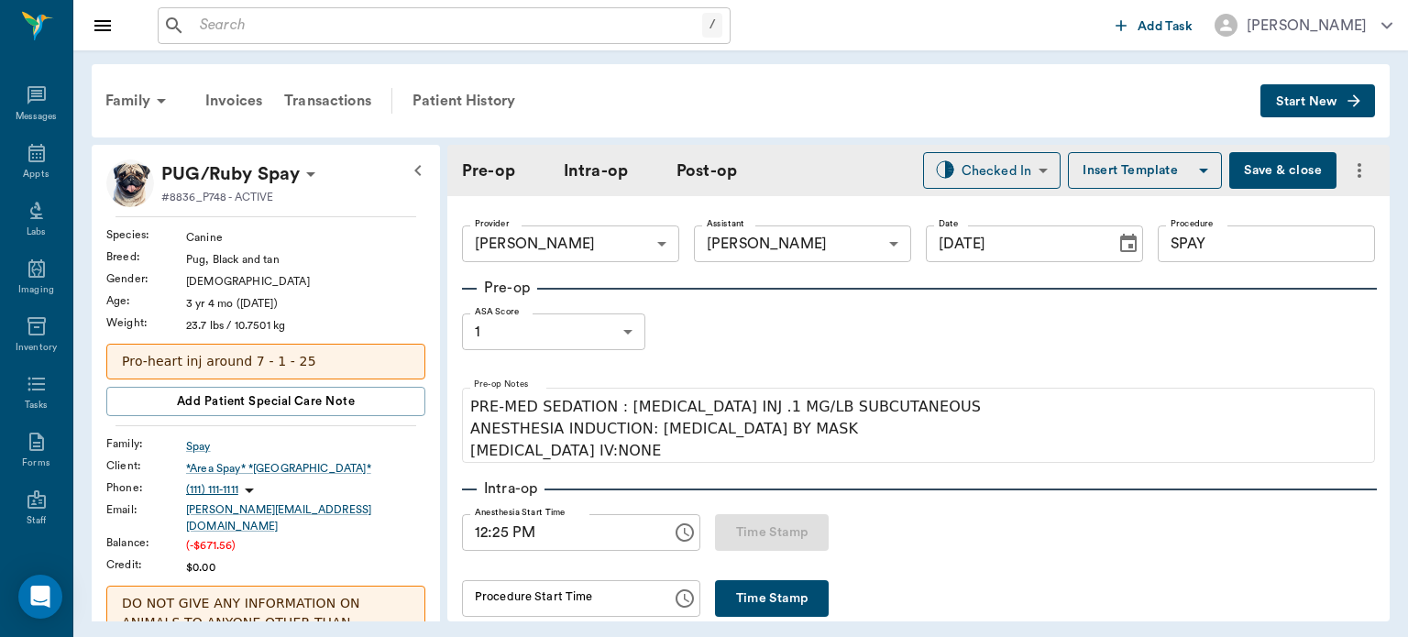
type input "[DATE]"
type input "12:25 PM"
click at [762, 605] on button "Time Stamp" at bounding box center [772, 598] width 114 height 37
type input "12:45 PM"
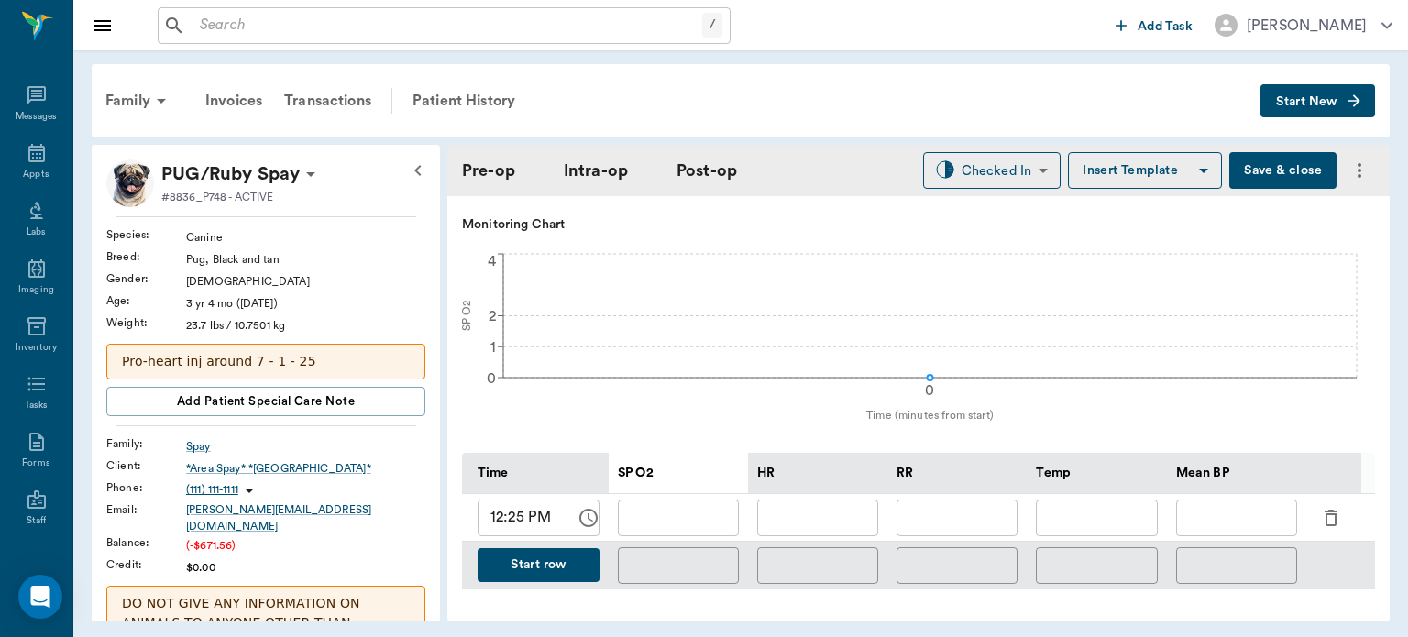
scroll to position [670, 0]
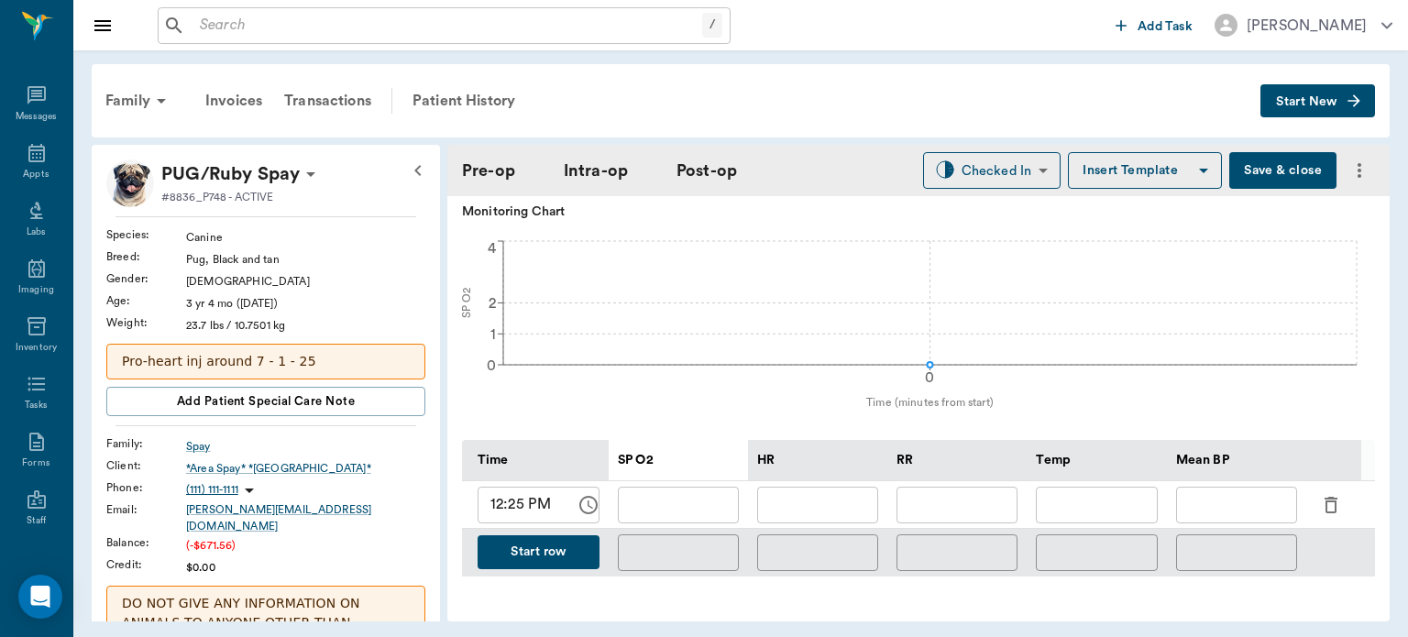
click at [1335, 494] on icon "button" at bounding box center [1331, 505] width 22 height 22
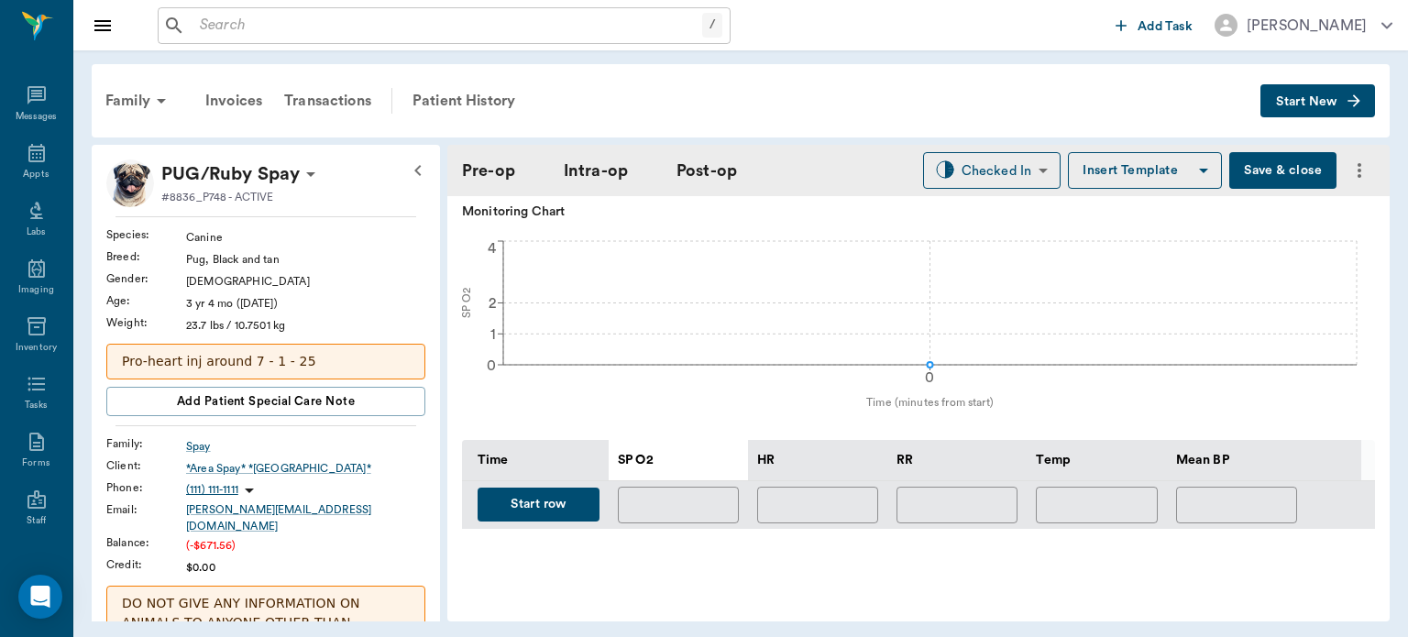
click at [532, 488] on button "Start row" at bounding box center [539, 505] width 122 height 34
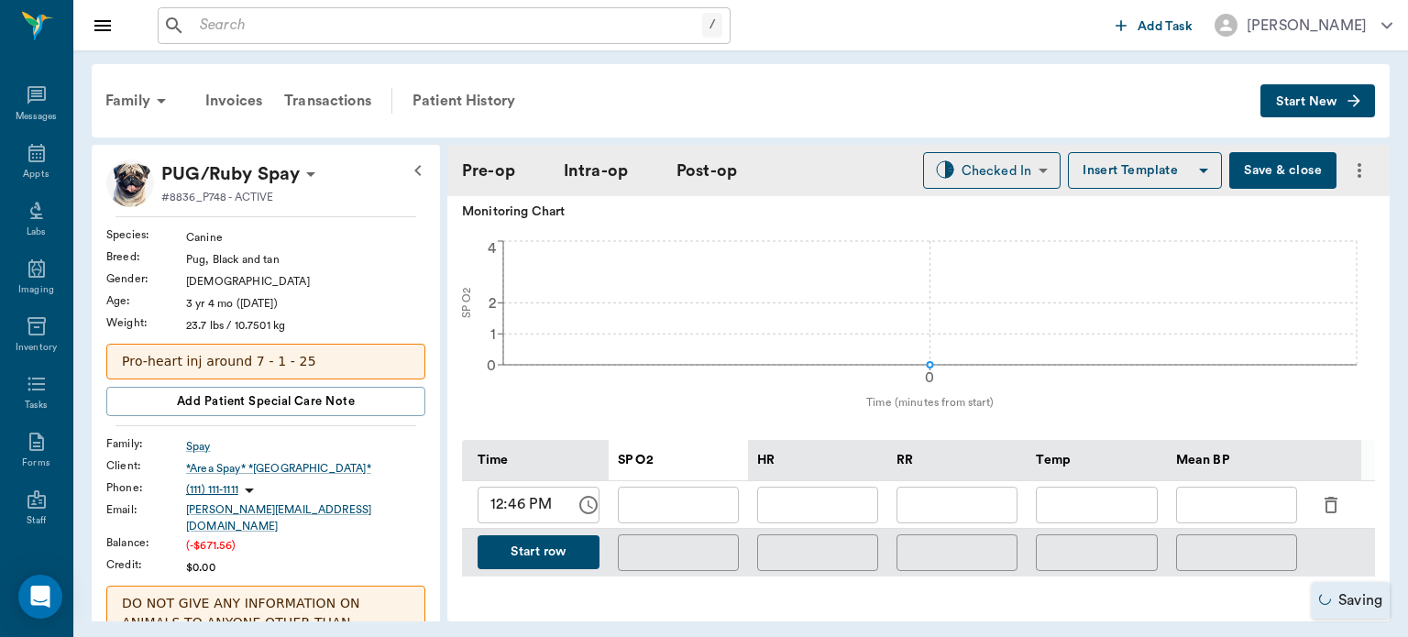
click at [807, 493] on input "text" at bounding box center [817, 505] width 121 height 37
type input "95"
click at [687, 489] on input "text" at bounding box center [678, 505] width 121 height 37
type input "100"
click at [972, 500] on input "text" at bounding box center [956, 505] width 121 height 37
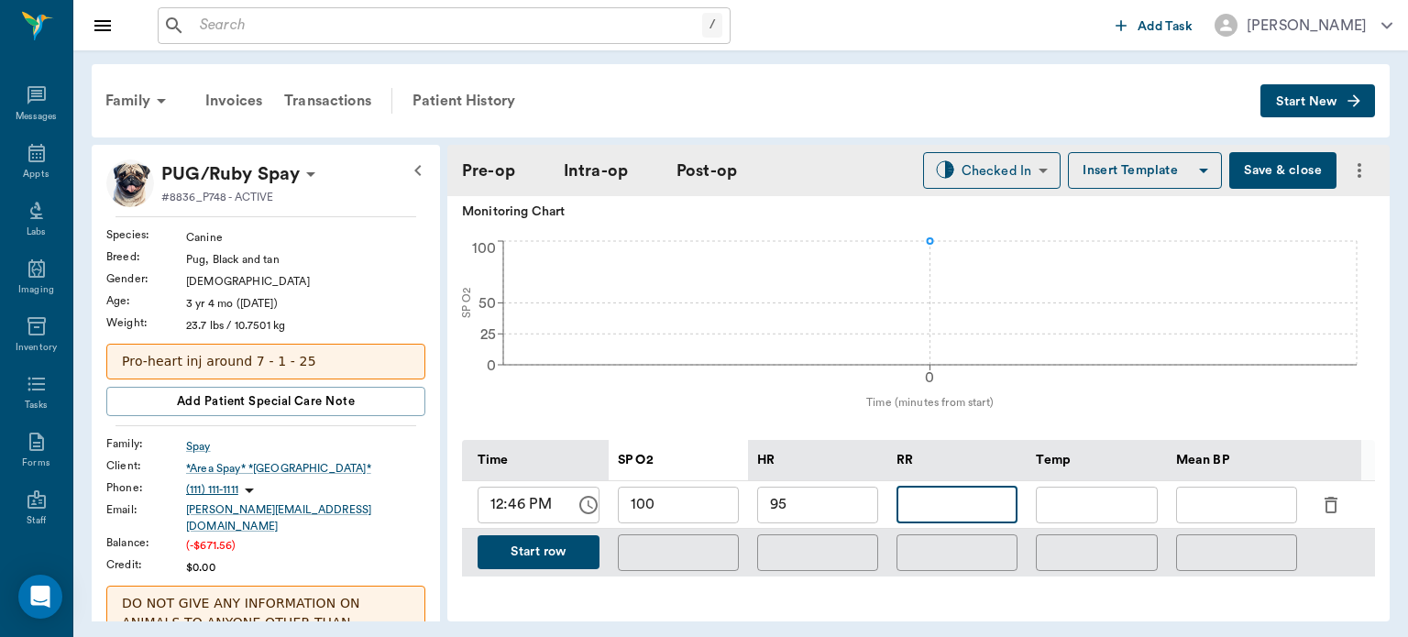
click at [1113, 499] on input "text" at bounding box center [1096, 505] width 121 height 37
click at [963, 502] on input "text" at bounding box center [956, 505] width 121 height 37
type input "65"
click at [1237, 488] on input "text" at bounding box center [1236, 505] width 121 height 37
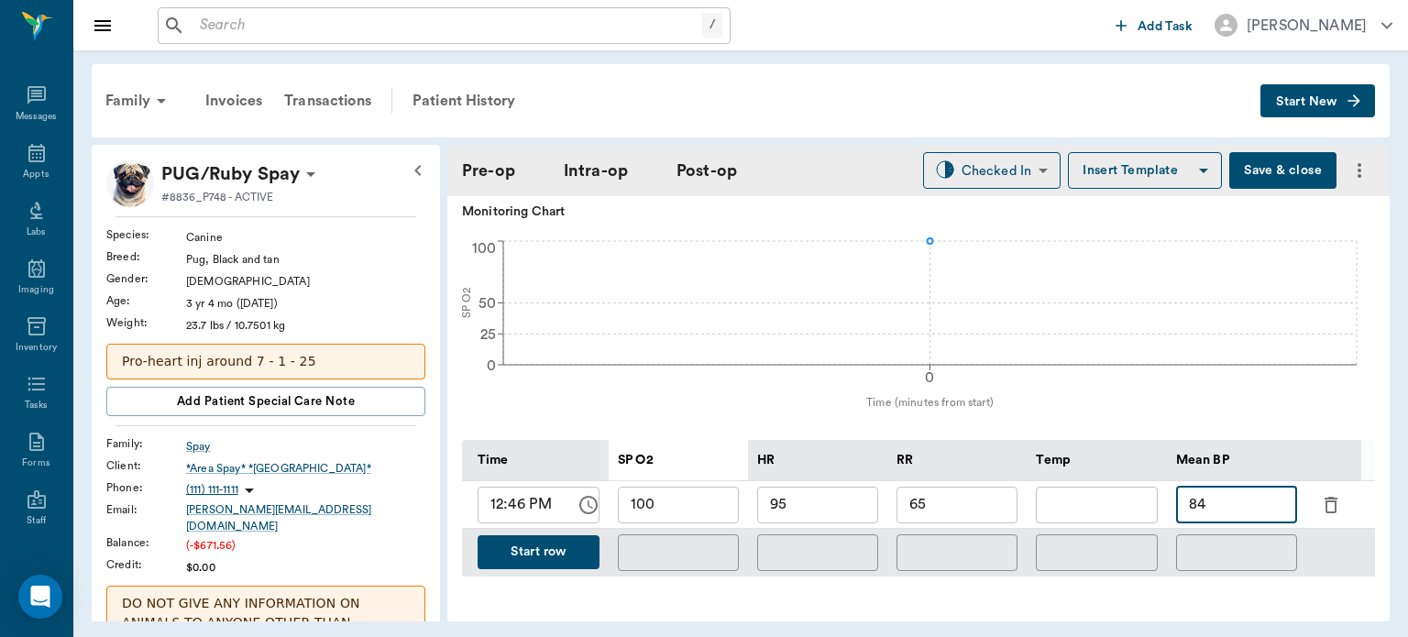
type input "84"
click at [528, 535] on button "Start row" at bounding box center [539, 552] width 122 height 34
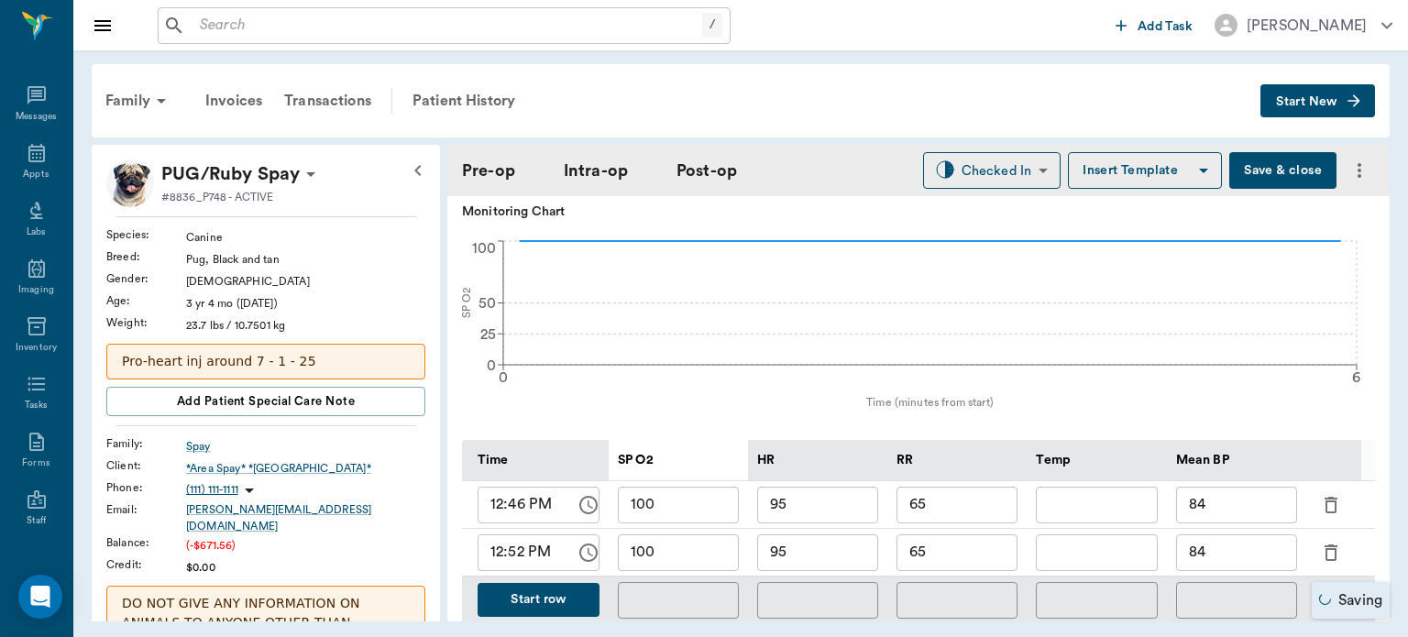
click at [831, 534] on input "95" at bounding box center [817, 552] width 121 height 37
type input "92"
click at [944, 540] on input "65" at bounding box center [956, 552] width 121 height 37
type input "6"
type input "17"
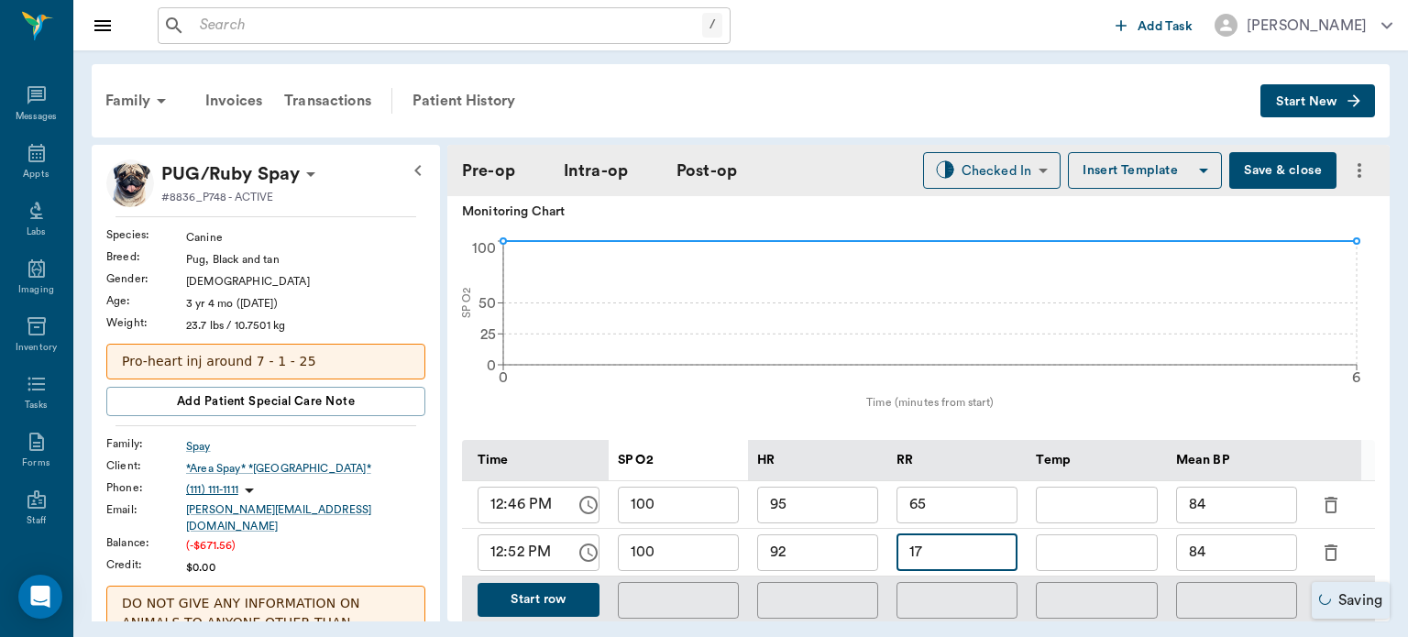
click at [1228, 540] on input "84" at bounding box center [1236, 552] width 121 height 37
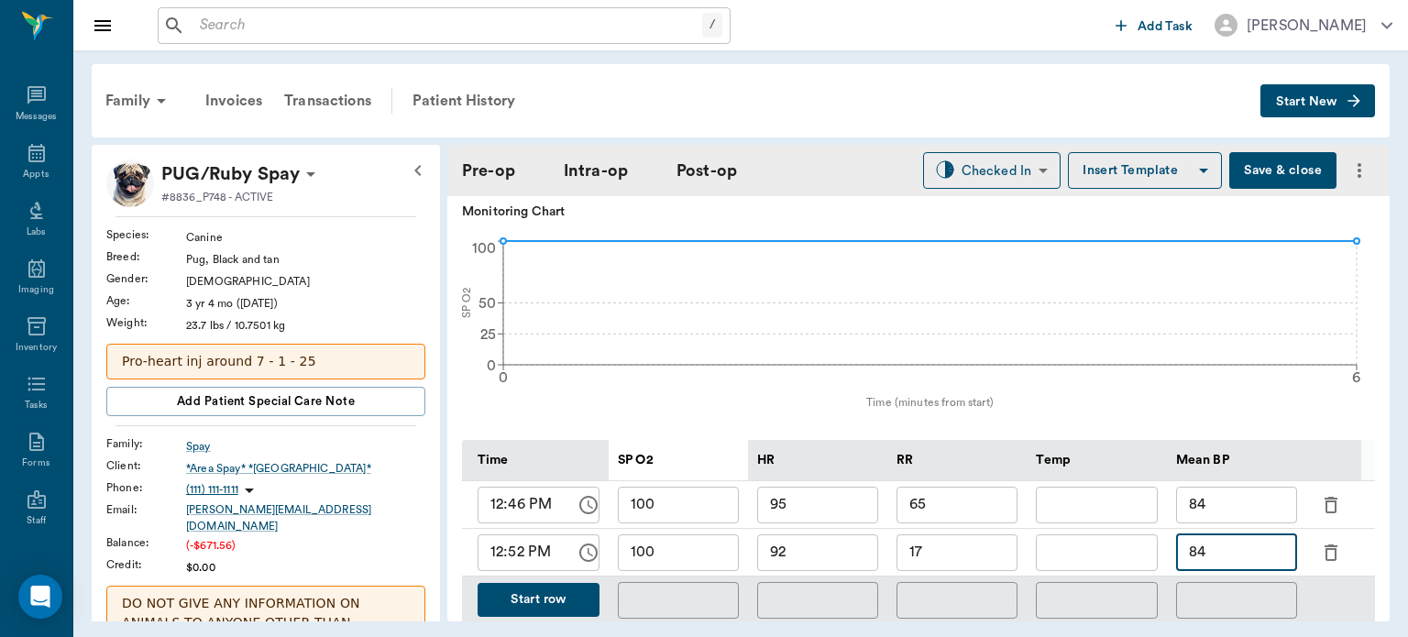
type input "8"
type input "79"
click at [1267, 177] on button "Save & close" at bounding box center [1282, 170] width 107 height 37
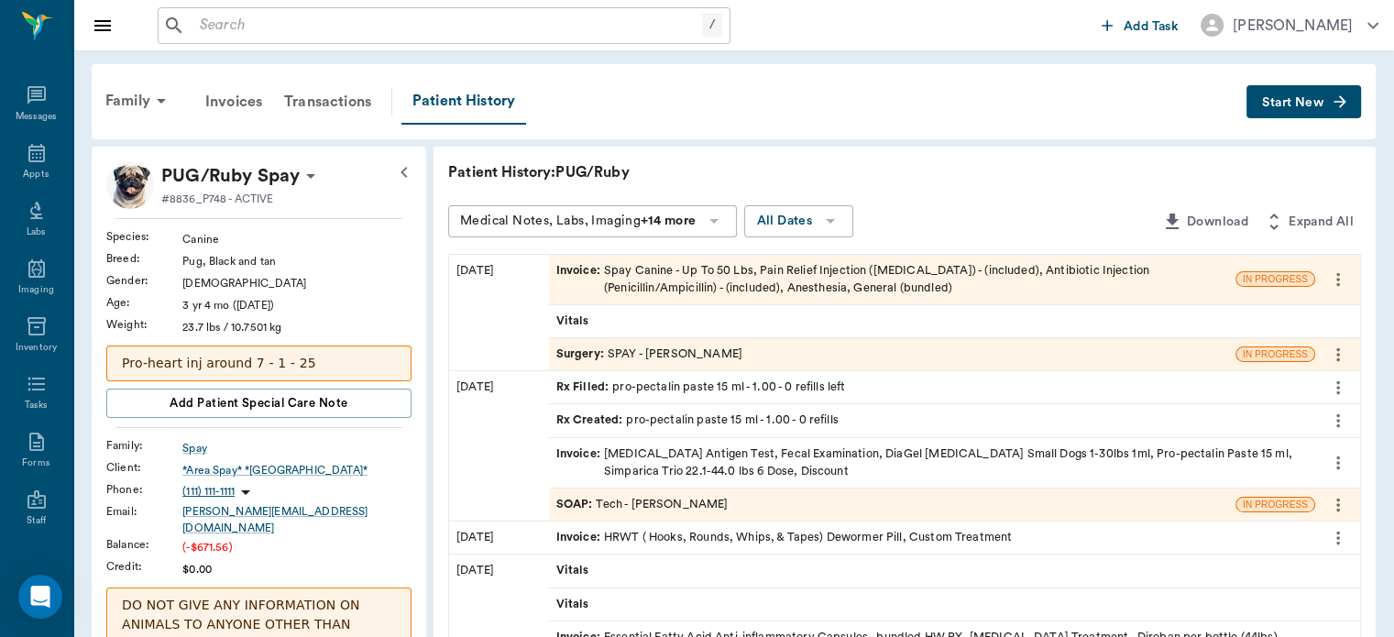
click at [579, 497] on span "SOAP :" at bounding box center [576, 504] width 40 height 17
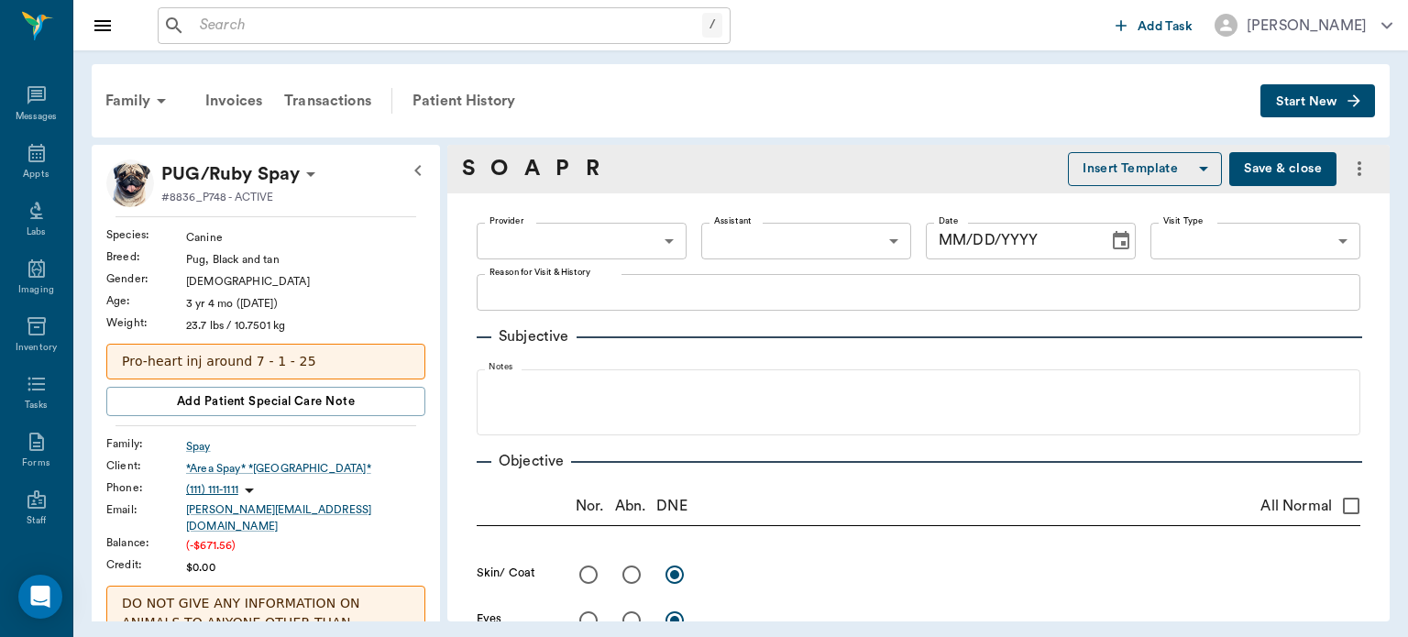
type input "682b670d8bdc6f7f8feef3db"
type input "63ec2f075fda476ae8351a4c"
type input "65d2be4f46e3a538d89b8c1a"
type textarea "HWT----- DISCUSS HW PREV -STORMY"
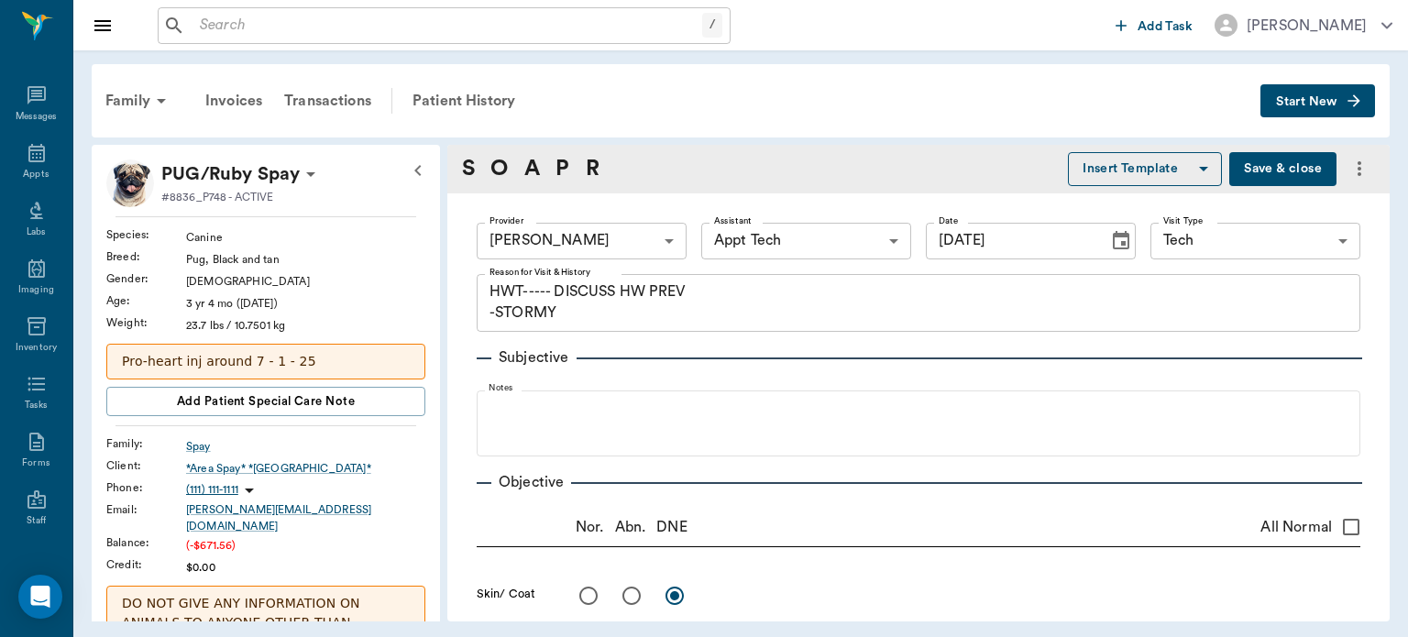
type input "08/05/2025"
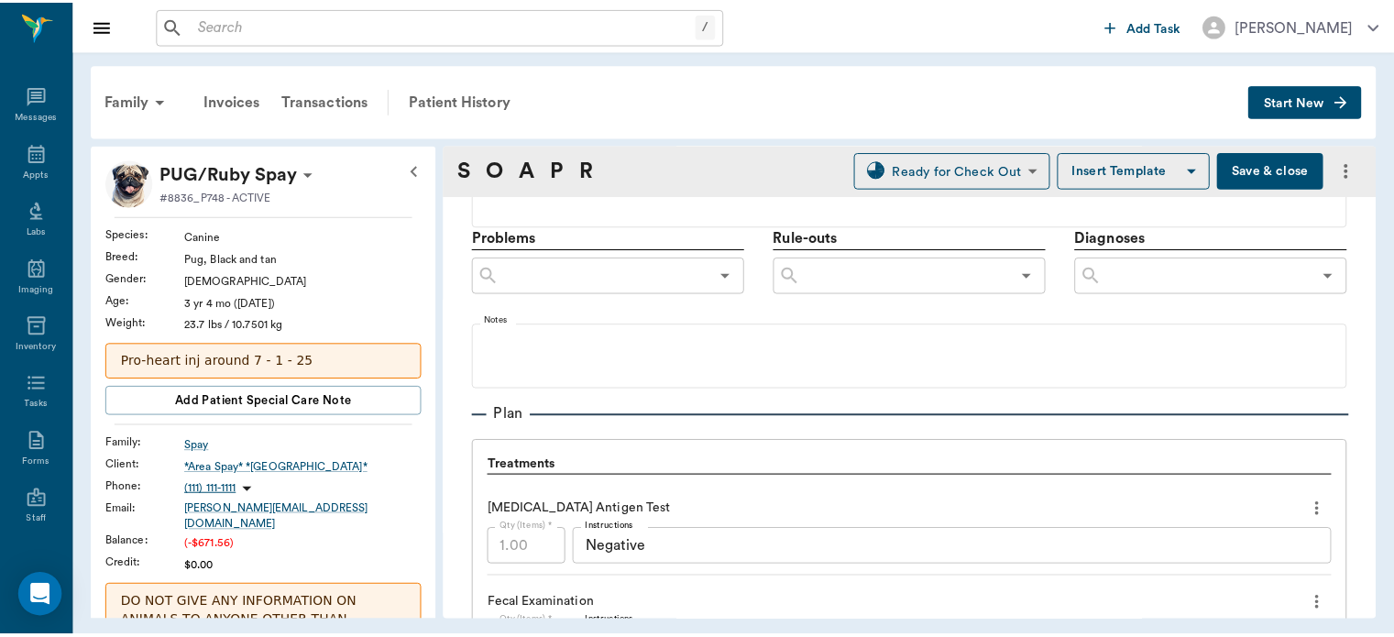
scroll to position [1000, 0]
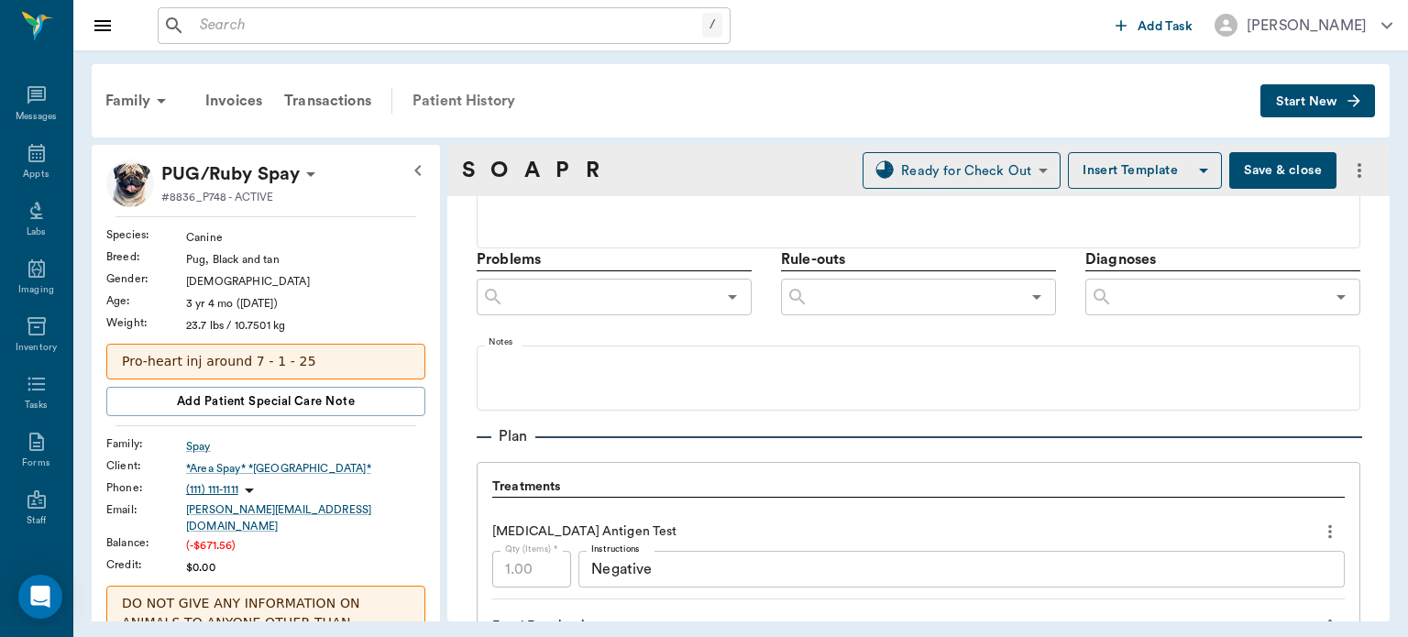
click at [501, 107] on div "Patient History" at bounding box center [463, 101] width 125 height 44
click at [1199, 169] on icon "button" at bounding box center [1203, 171] width 9 height 5
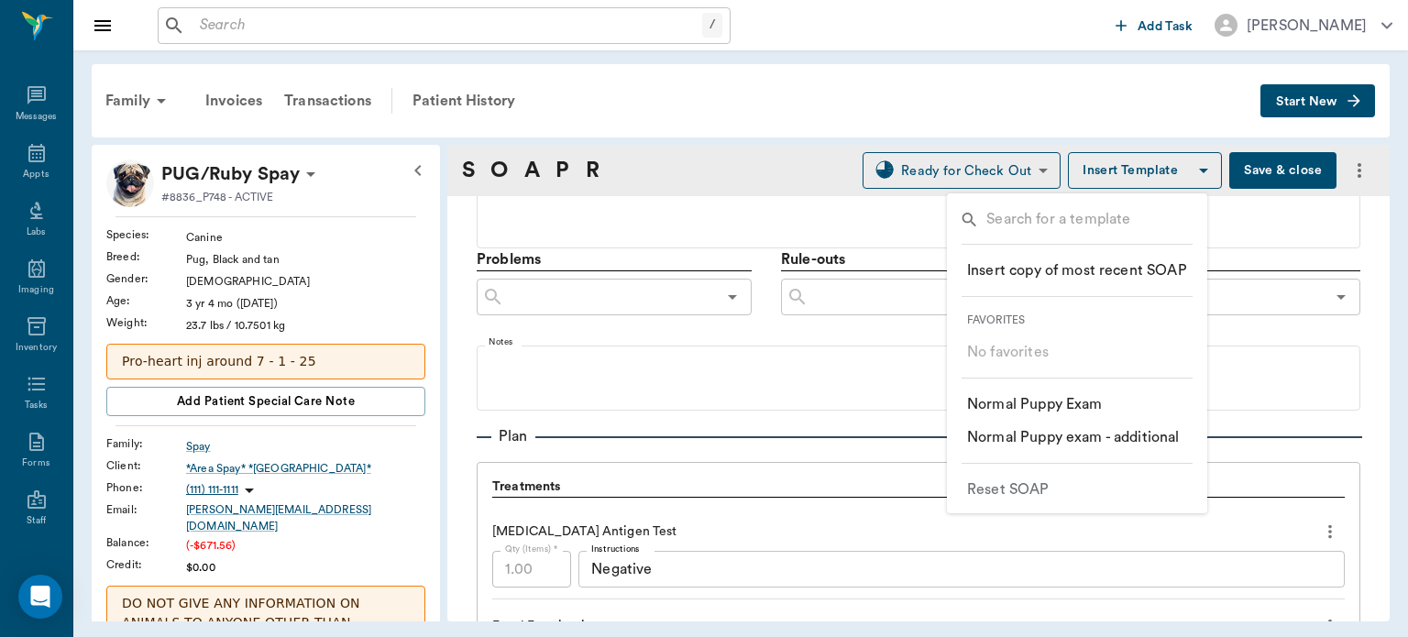
click at [799, 50] on div at bounding box center [704, 318] width 1408 height 637
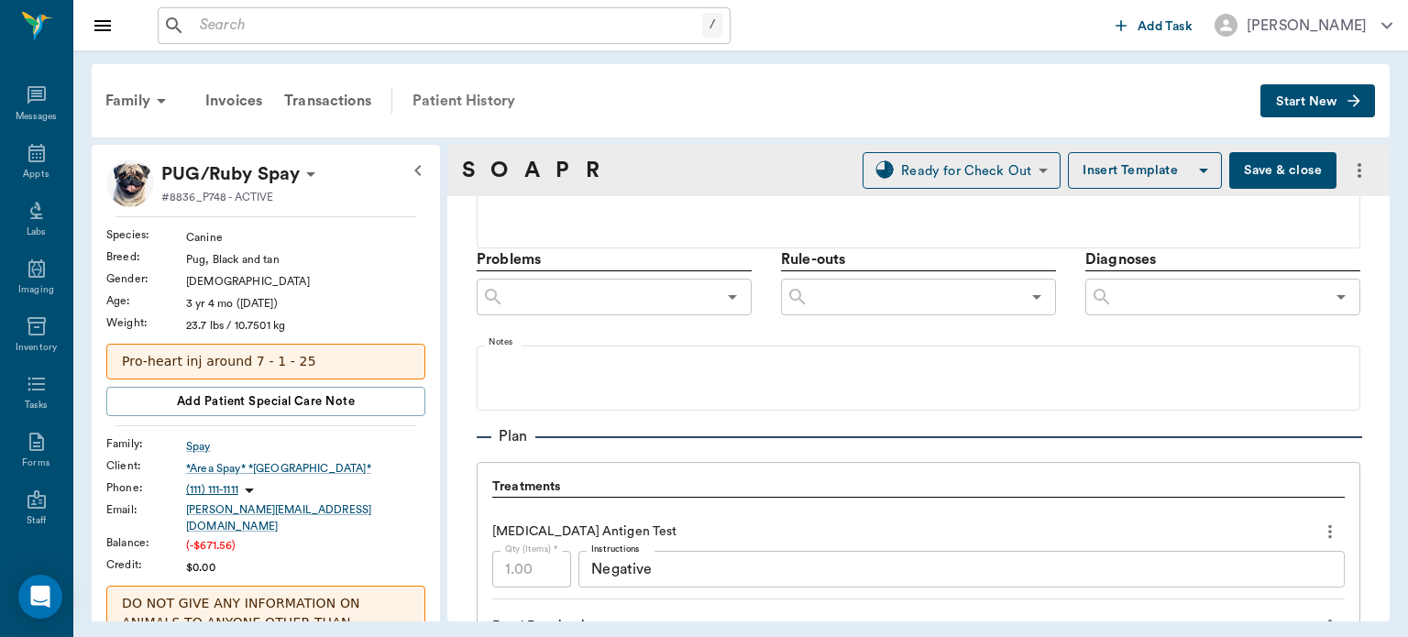
click at [469, 110] on div "Patient History" at bounding box center [463, 101] width 125 height 44
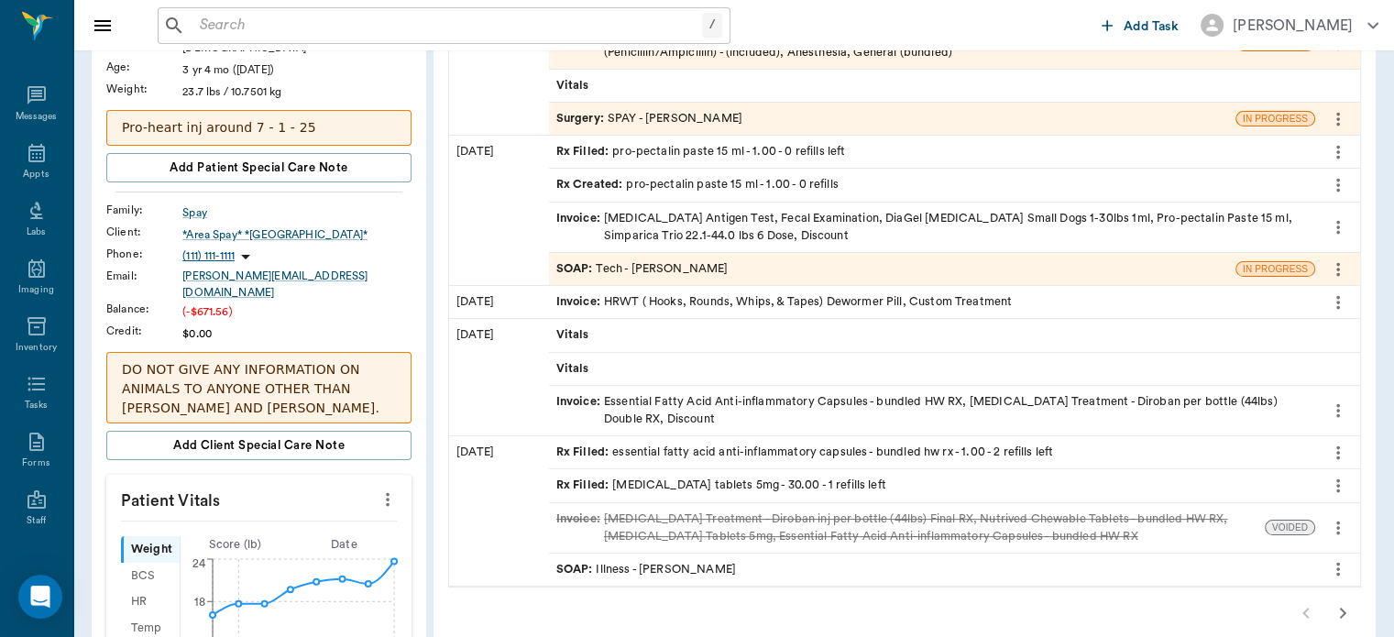
scroll to position [252, 0]
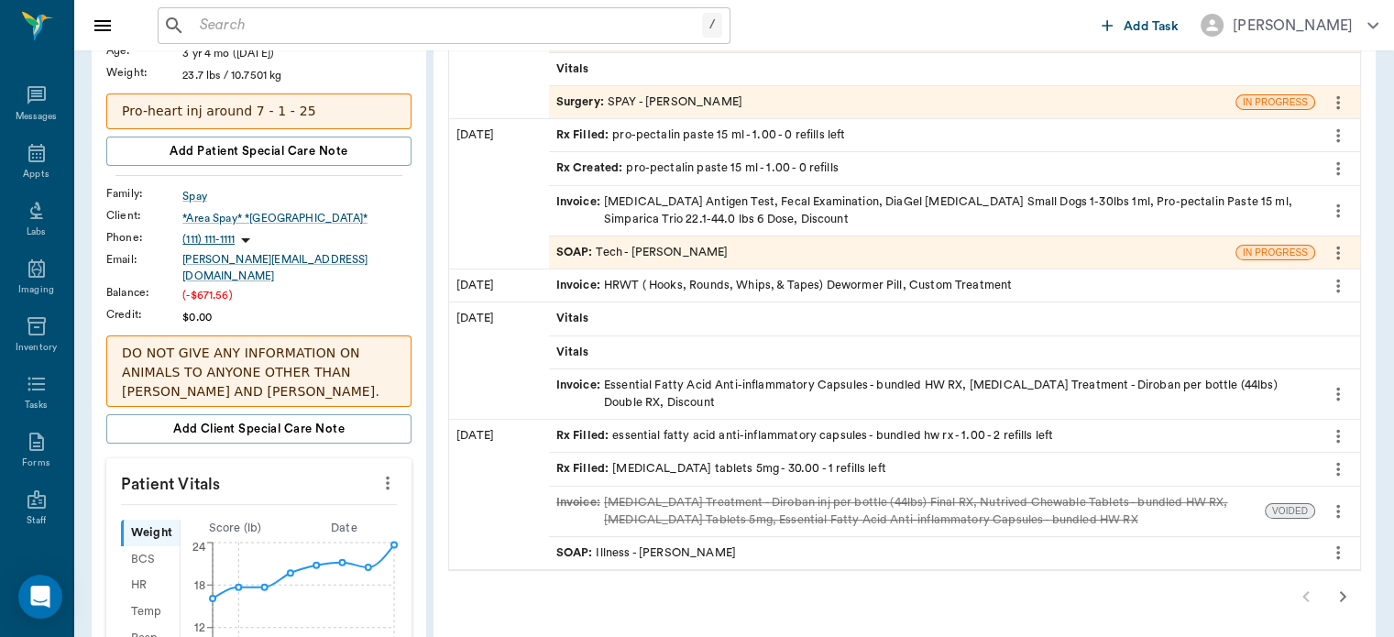
click at [587, 385] on span "Invoice :" at bounding box center [580, 394] width 48 height 35
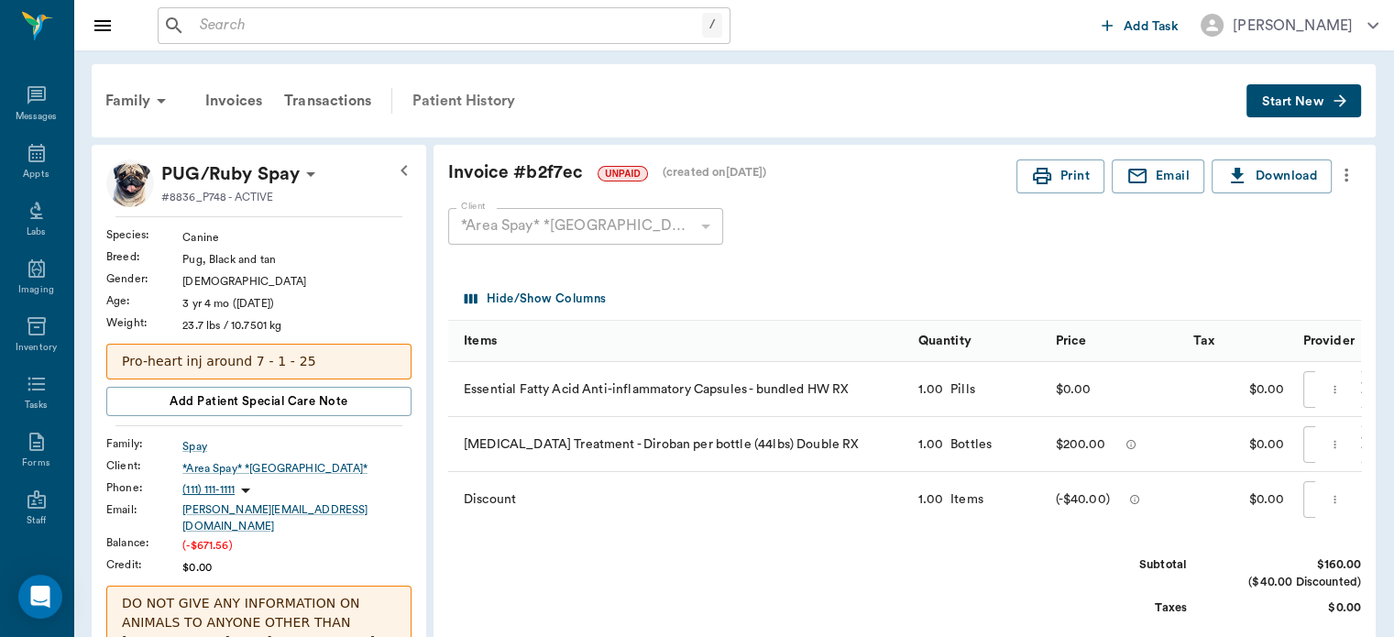
click at [484, 94] on div "Patient History" at bounding box center [463, 101] width 125 height 44
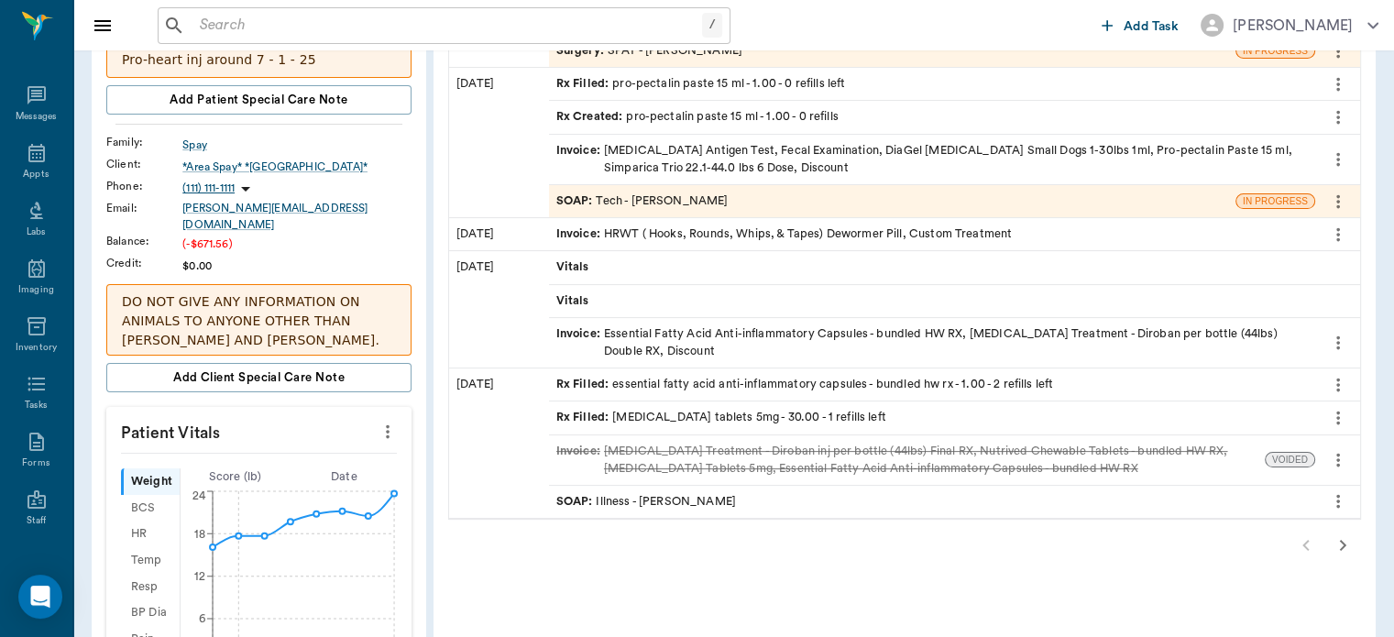
scroll to position [312, 0]
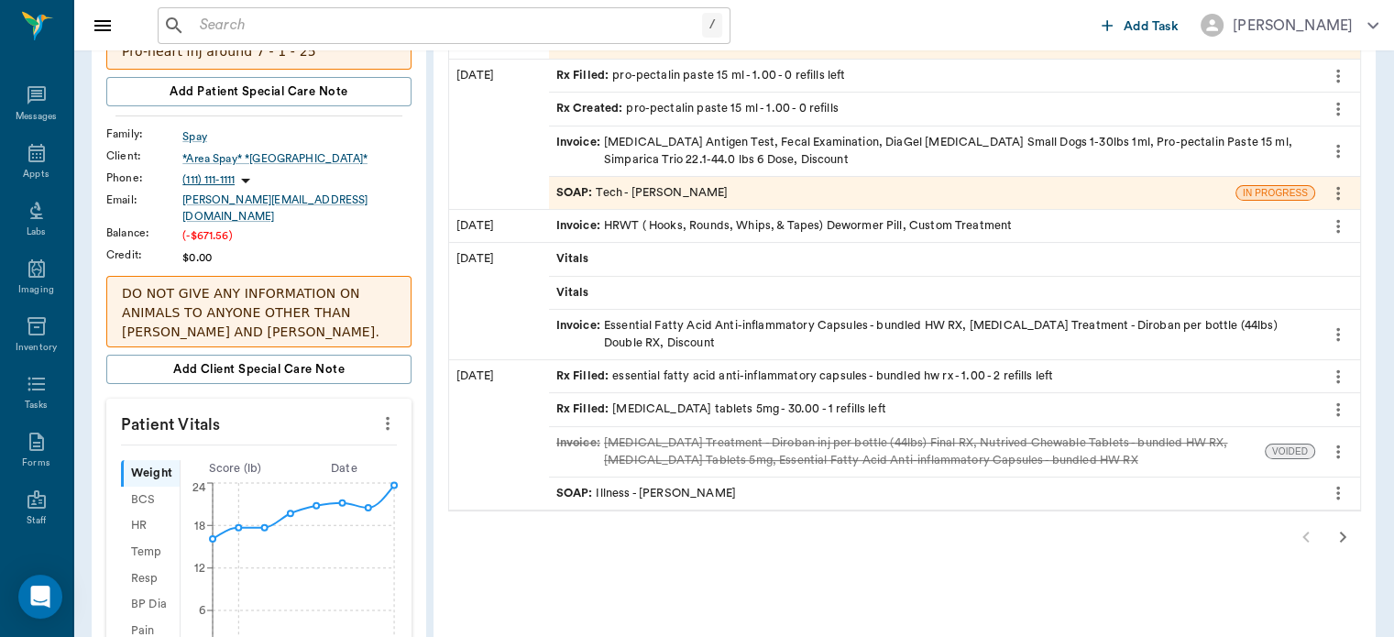
click at [580, 490] on span "SOAP :" at bounding box center [576, 493] width 40 height 17
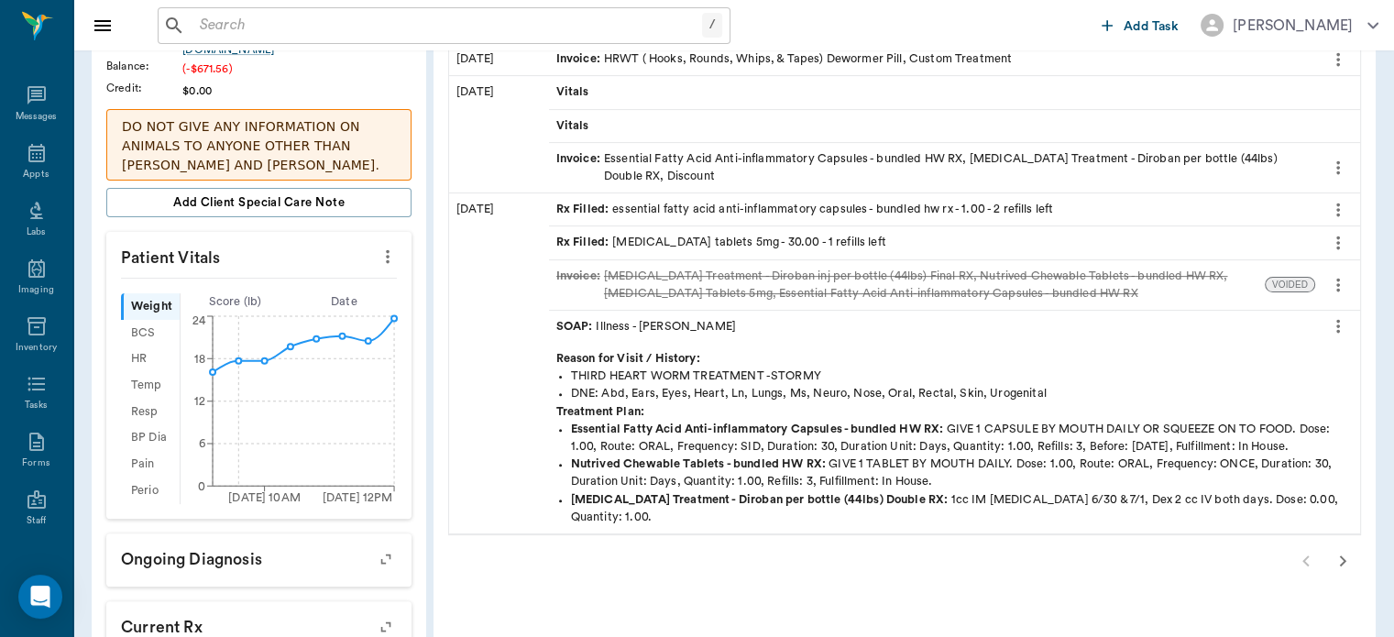
scroll to position [502, 0]
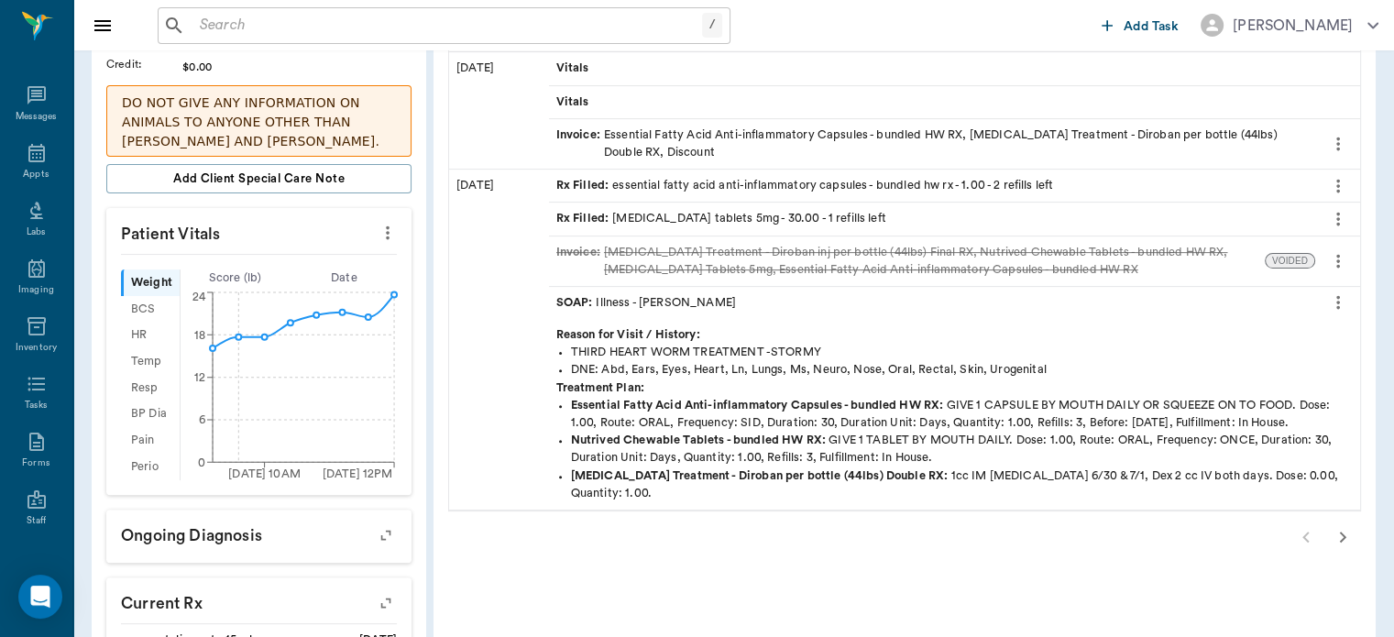
click at [579, 519] on div at bounding box center [904, 537] width 913 height 37
click at [1342, 532] on icon "button" at bounding box center [1343, 537] width 6 height 11
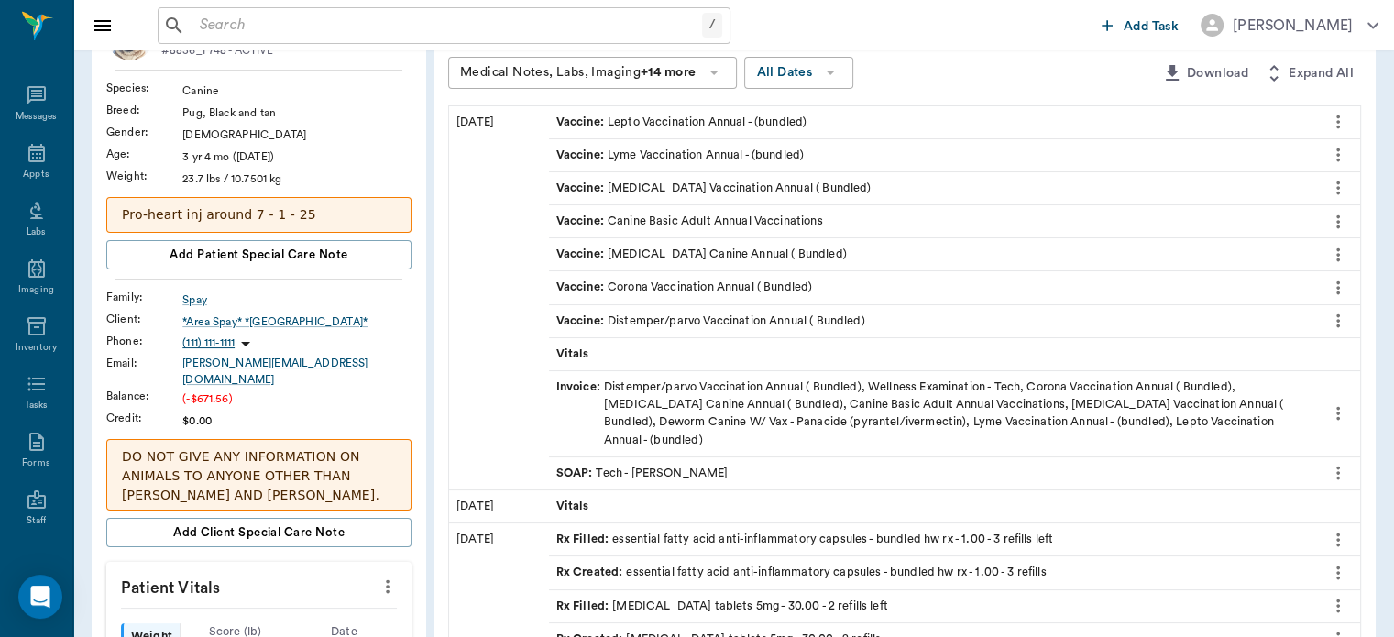
scroll to position [154, 0]
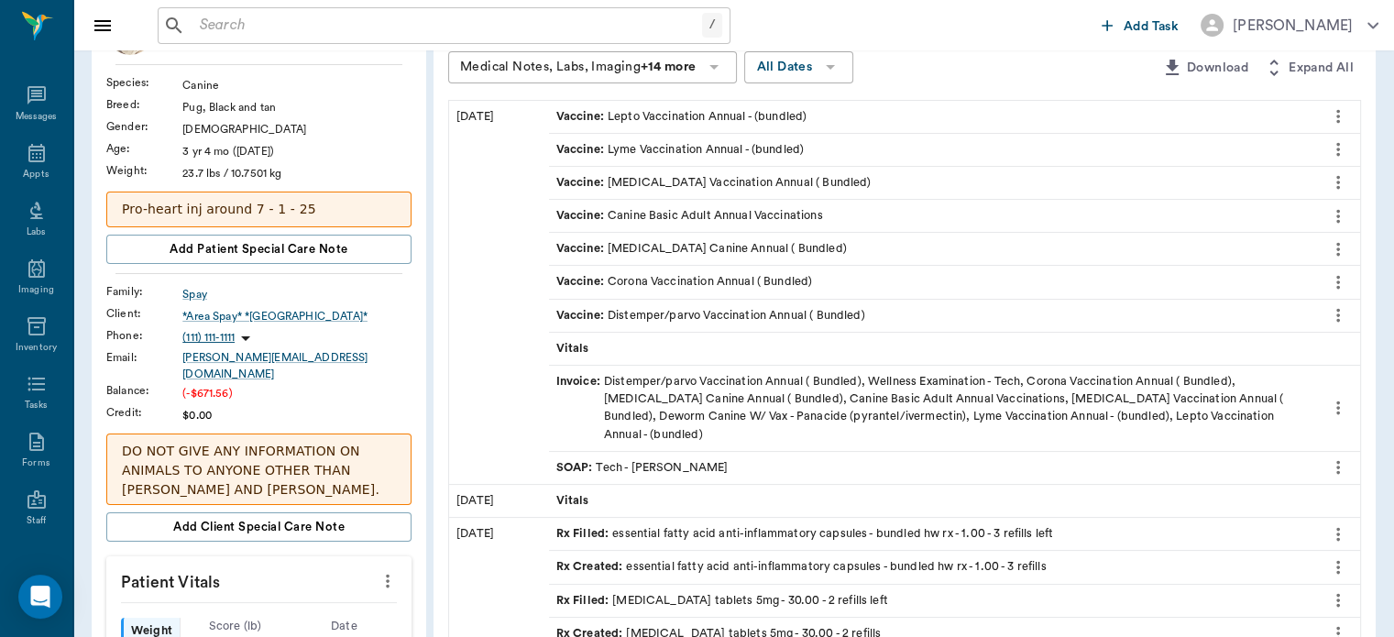
click at [581, 459] on span "SOAP :" at bounding box center [576, 467] width 40 height 17
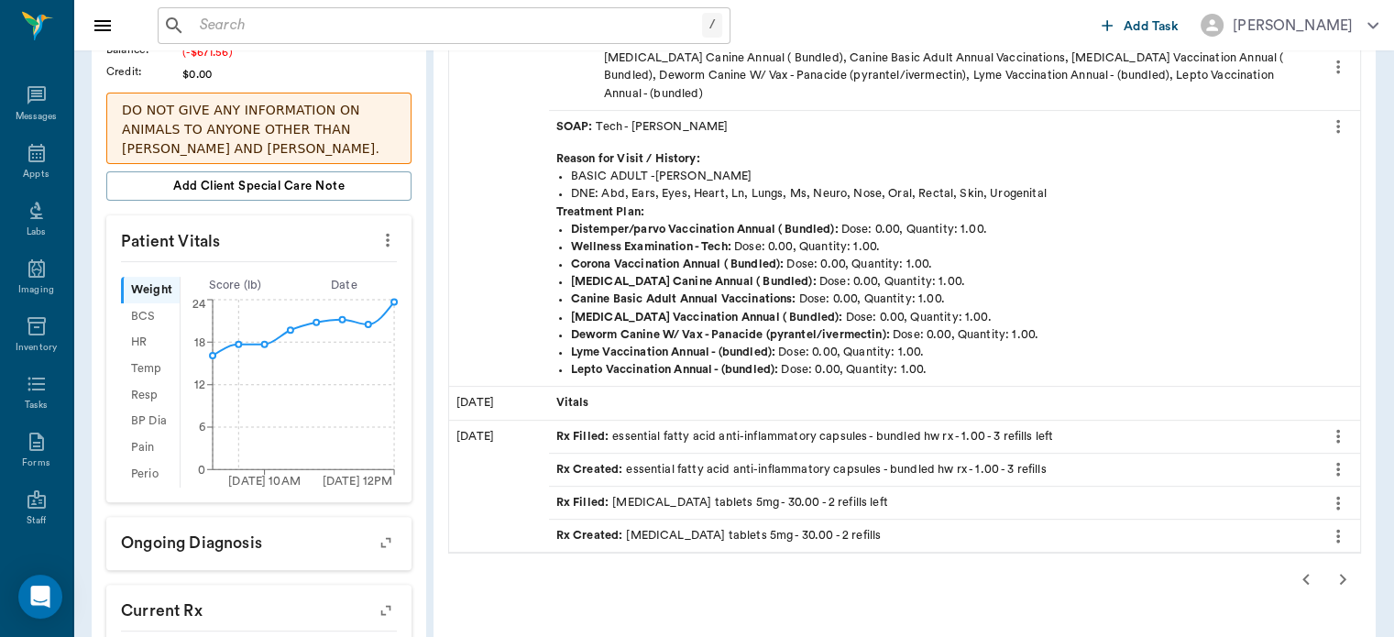
scroll to position [512, 0]
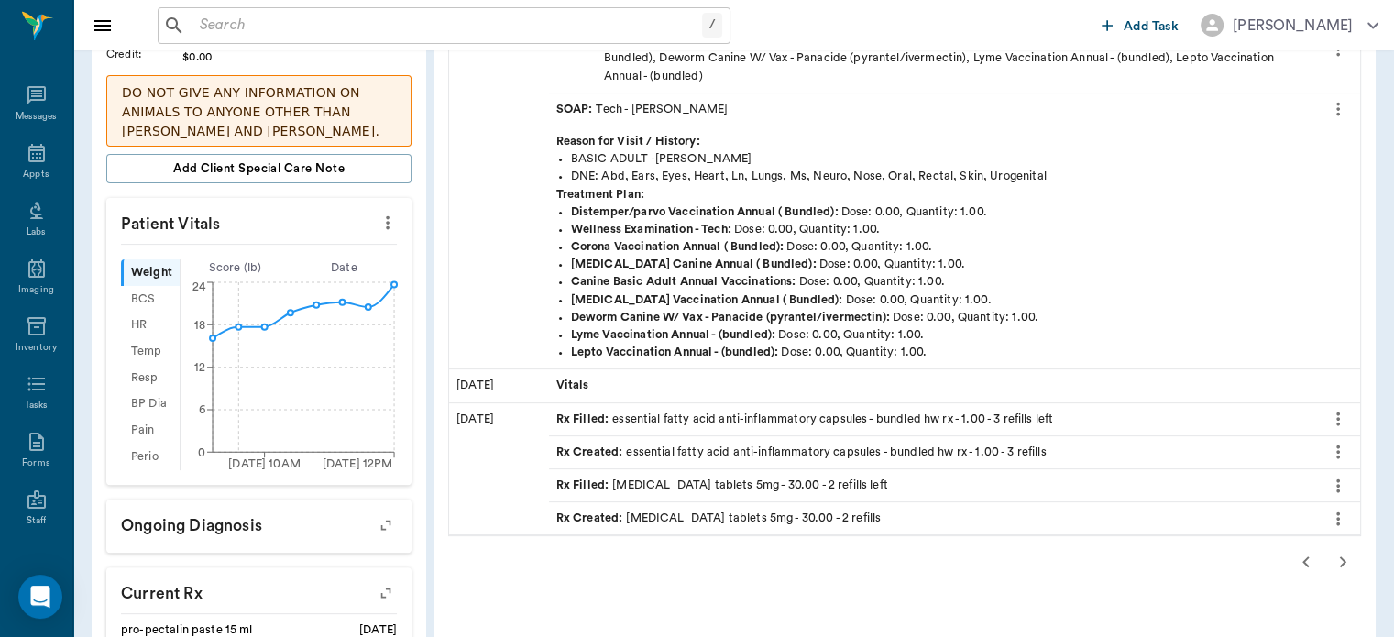
click at [1342, 551] on icon "button" at bounding box center [1343, 562] width 22 height 22
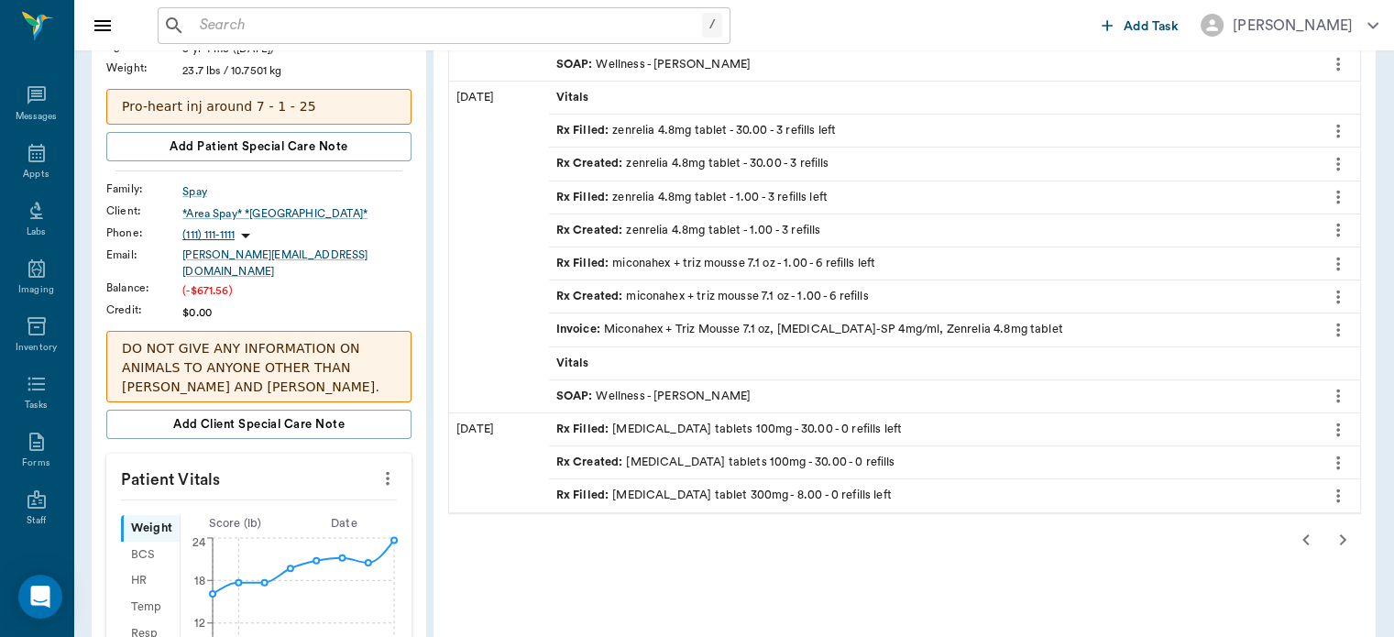
scroll to position [260, 0]
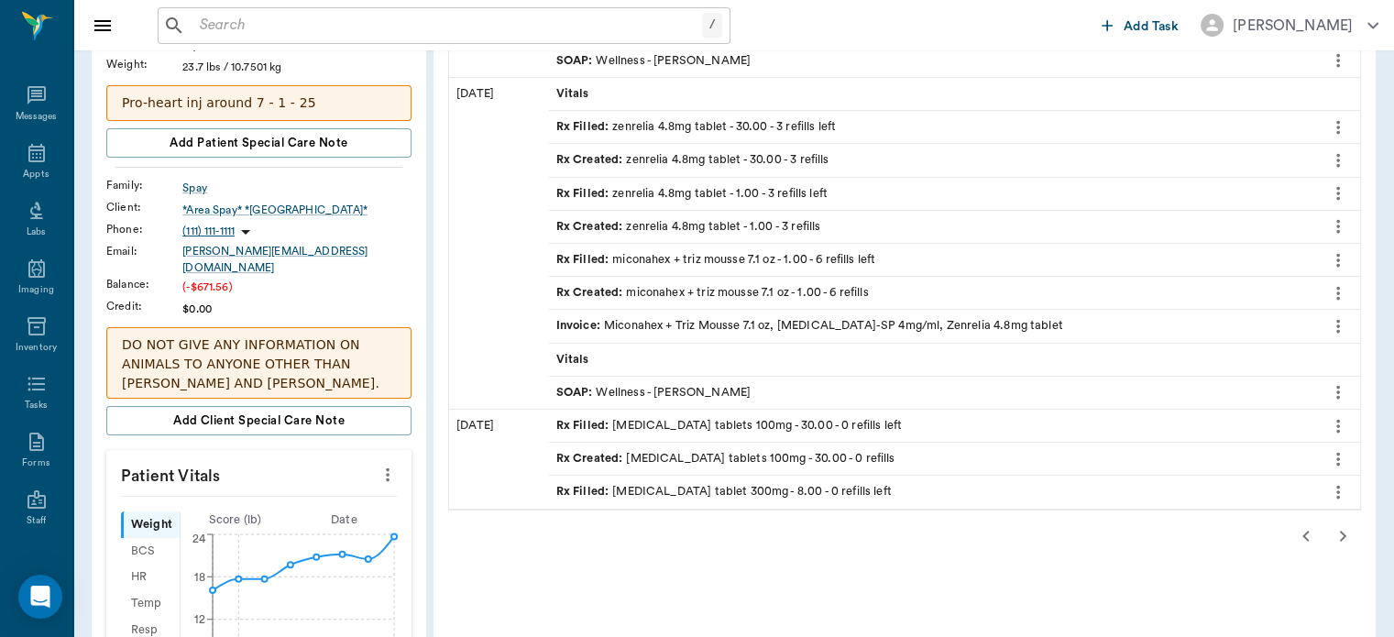
click at [1225, 499] on div "Rx Filled : doxycycline tablet 300mg - 8.00 - 0 refills left" at bounding box center [932, 492] width 766 height 32
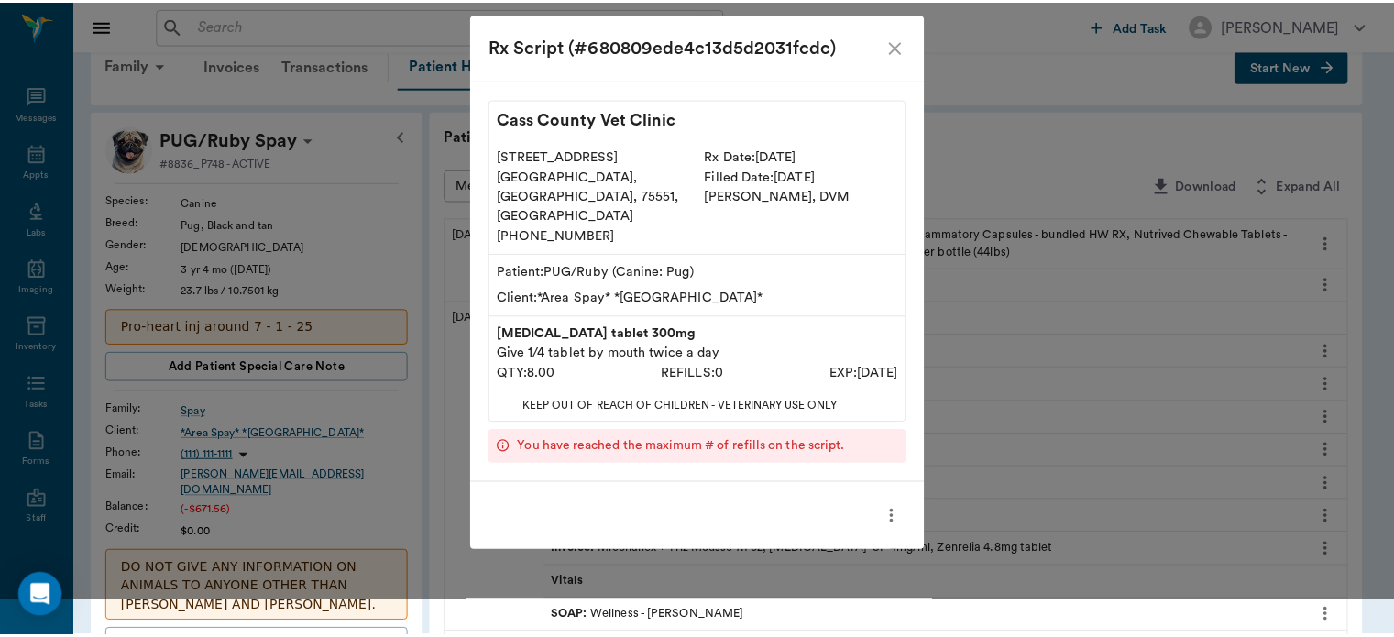
scroll to position [0, 0]
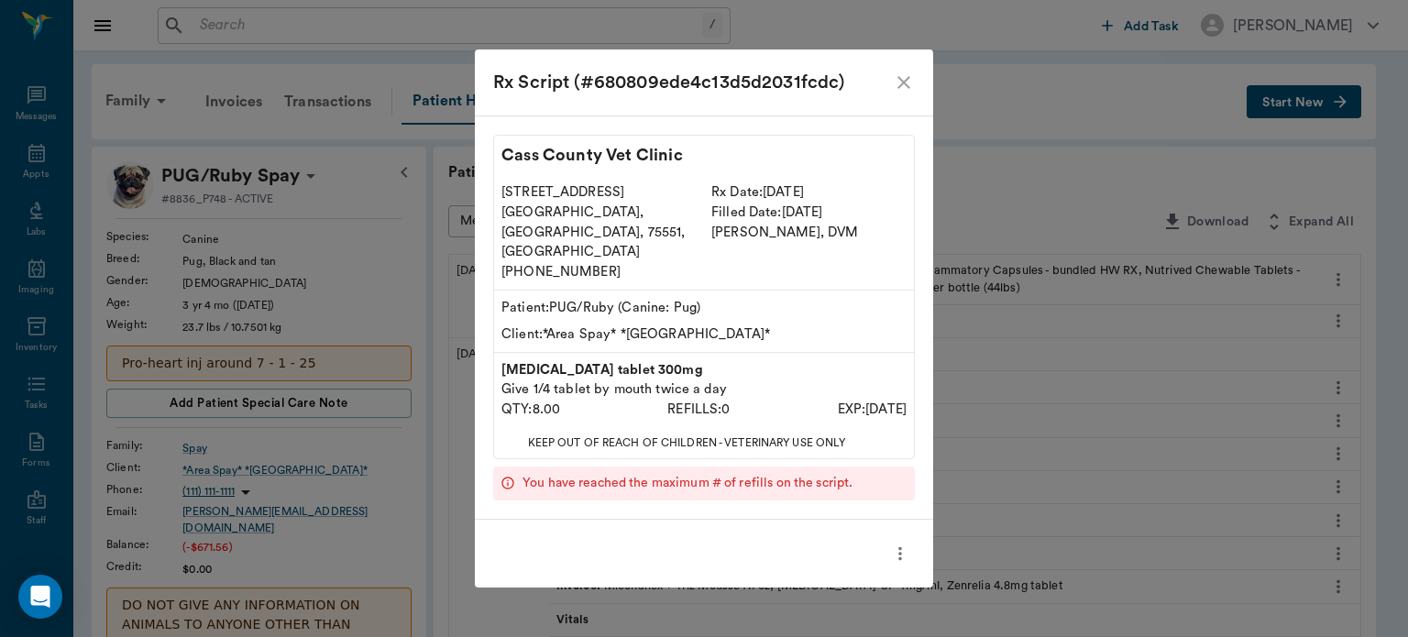
click at [896, 93] on icon "close" at bounding box center [904, 82] width 22 height 22
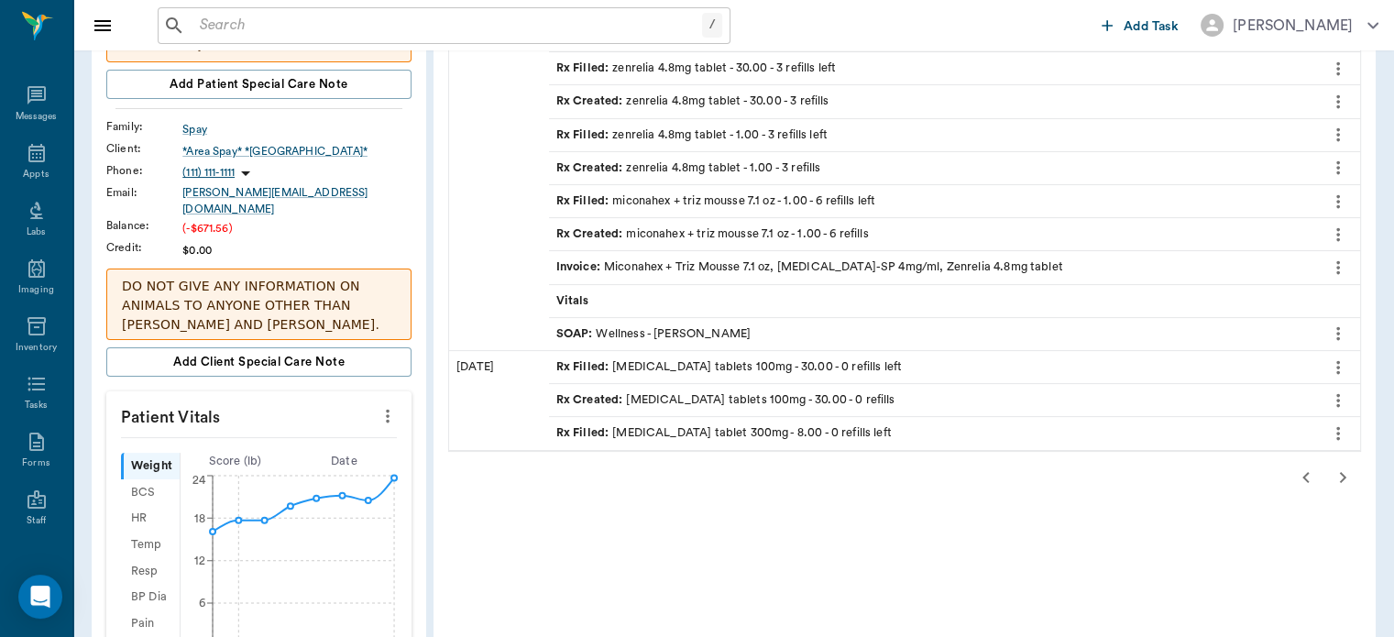
scroll to position [323, 0]
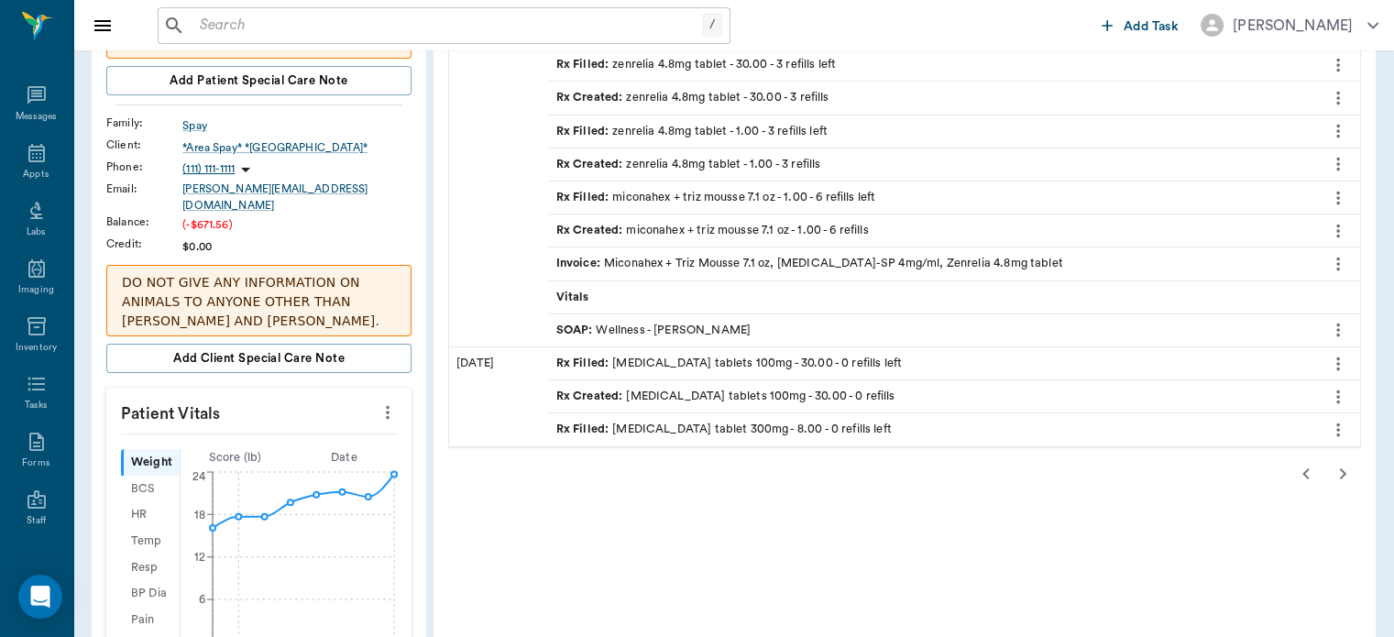
click at [1342, 474] on icon "button" at bounding box center [1343, 474] width 22 height 22
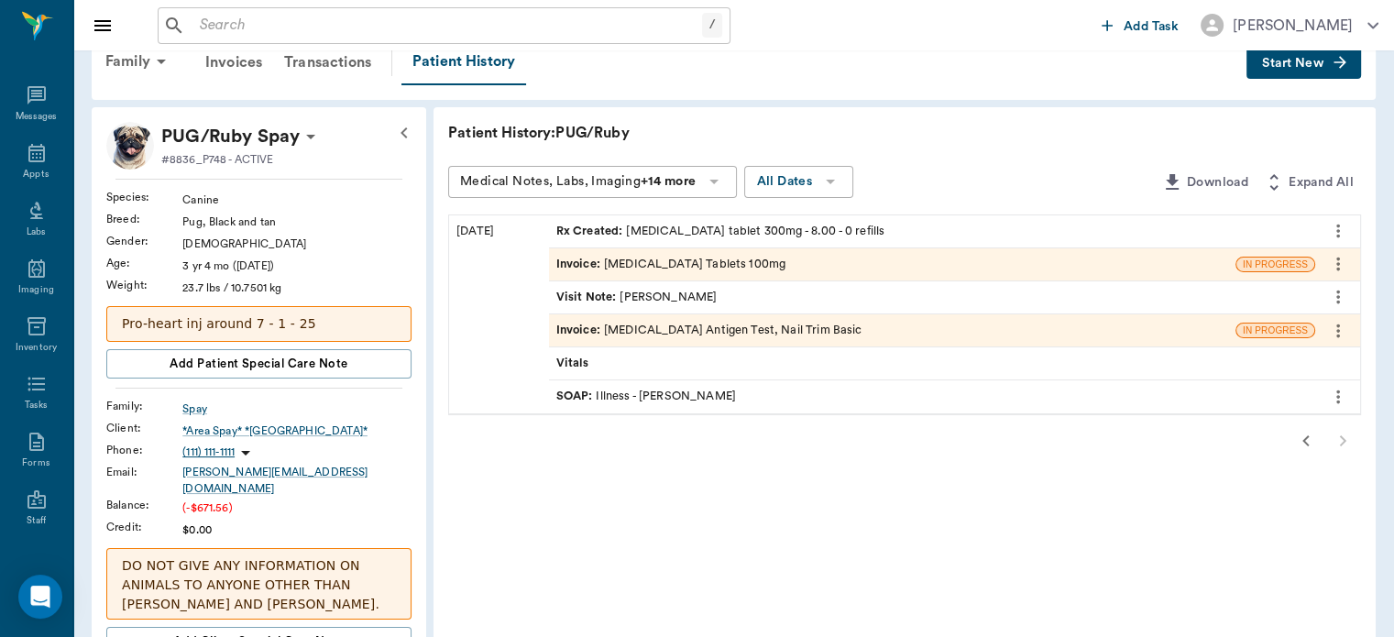
scroll to position [40, 0]
click at [1305, 437] on icon "button" at bounding box center [1306, 440] width 22 height 22
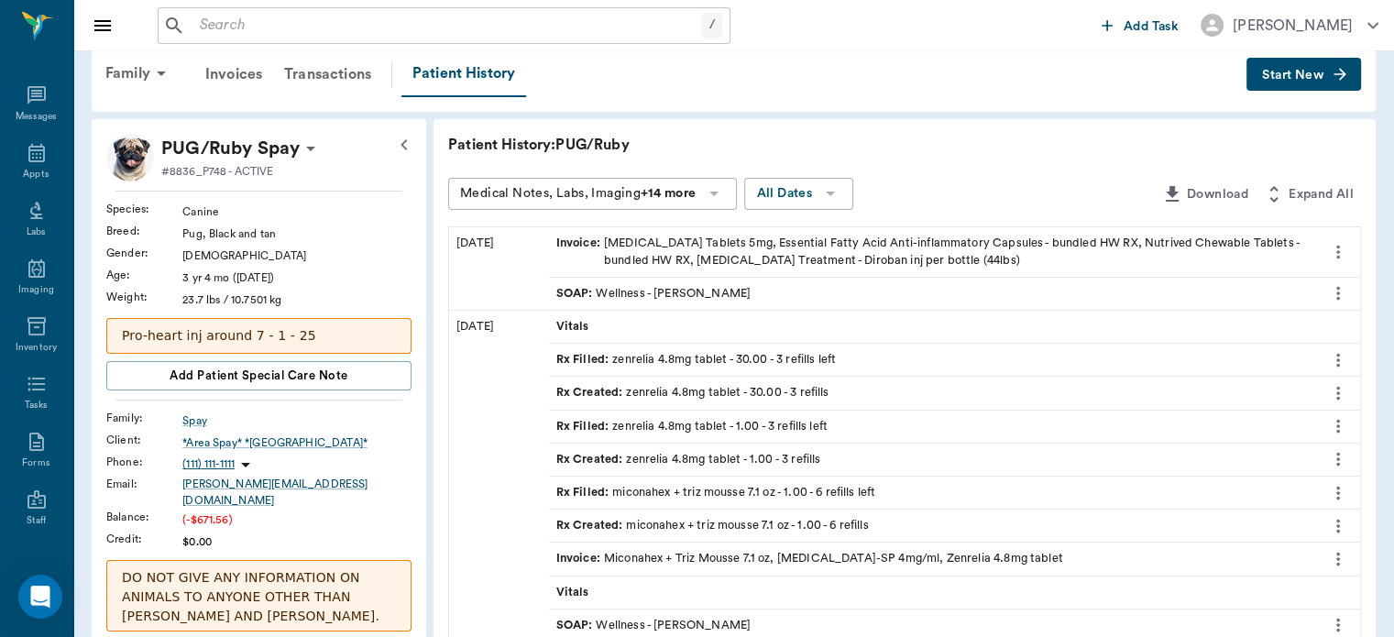
scroll to position [41, 0]
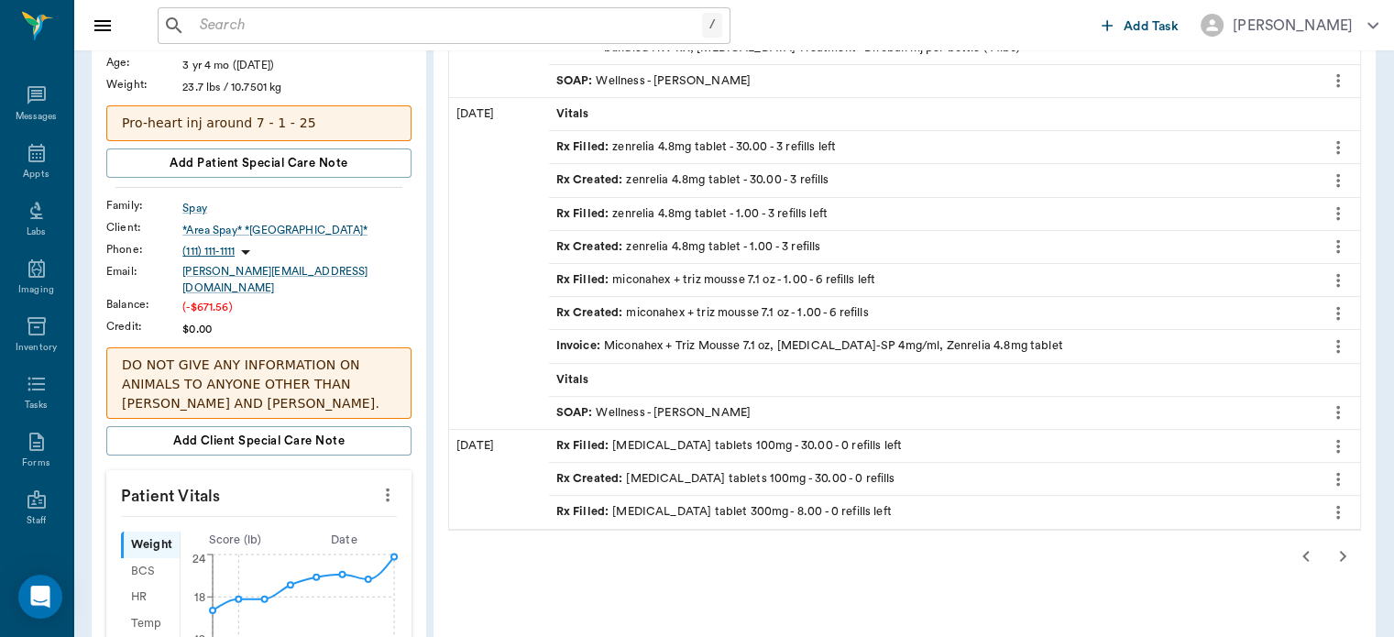
scroll to position [241, 0]
click at [1298, 550] on icon "button" at bounding box center [1306, 555] width 22 height 22
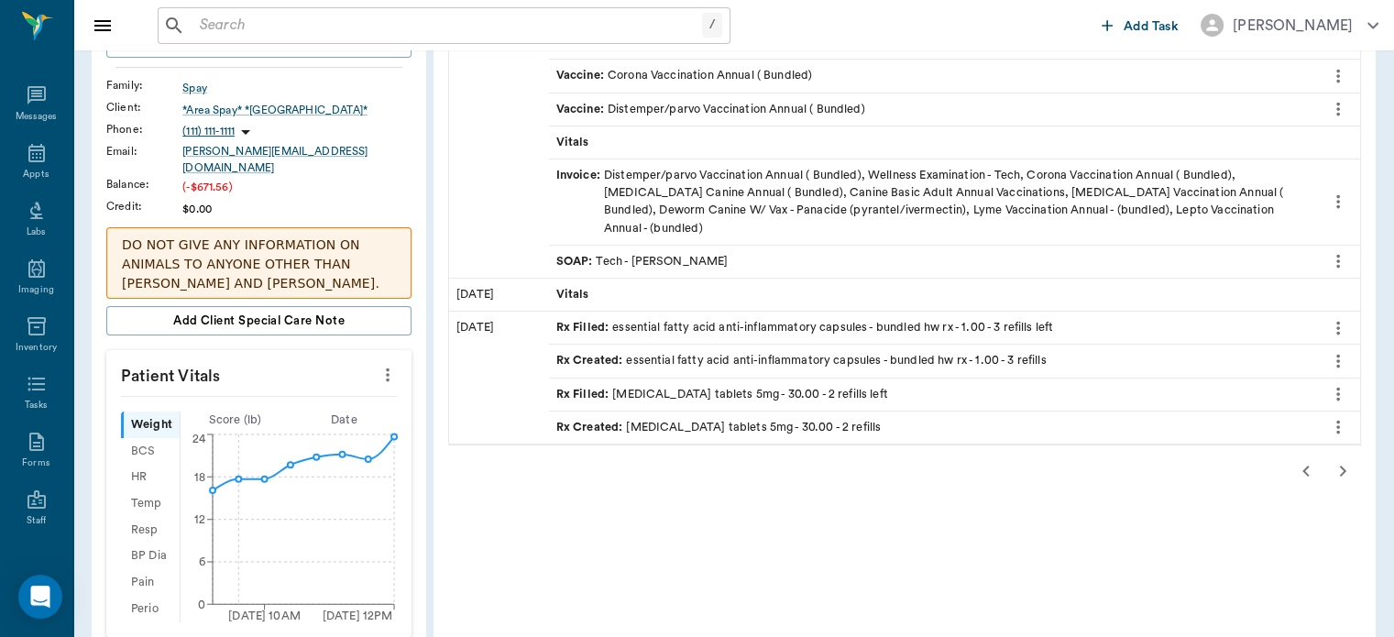
scroll to position [361, 0]
click at [1304, 465] on icon "button" at bounding box center [1306, 470] width 6 height 11
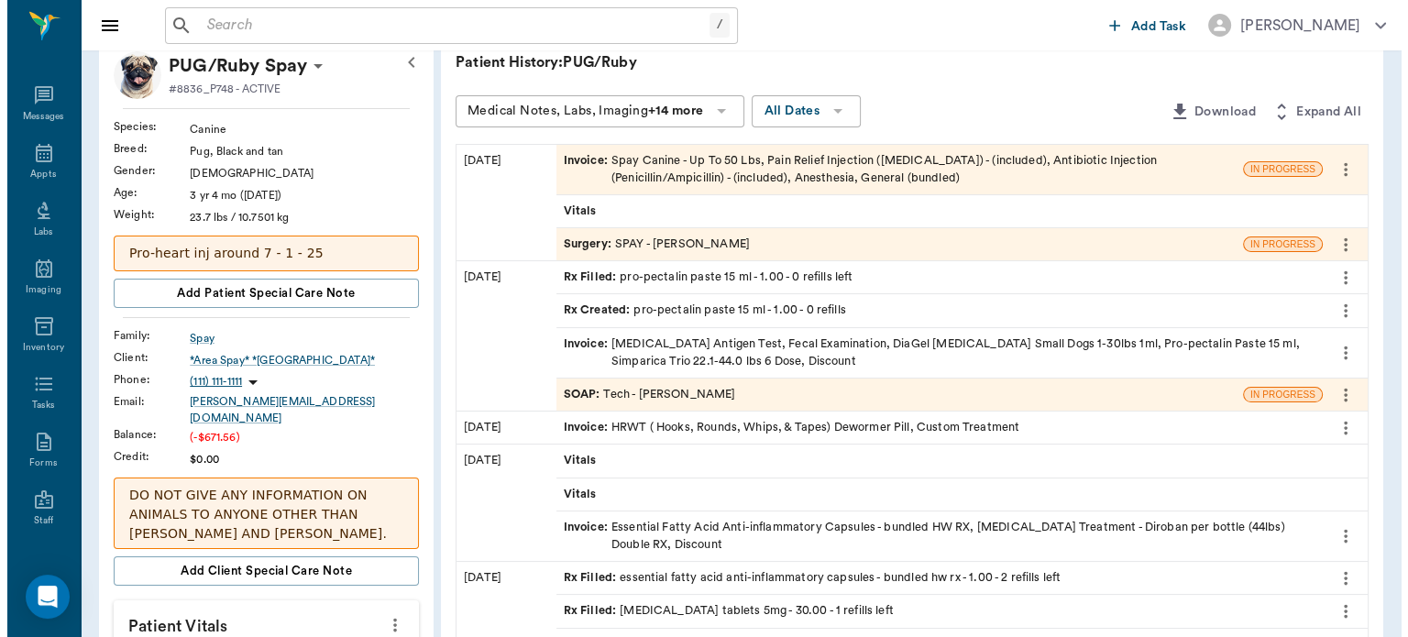
scroll to position [0, 0]
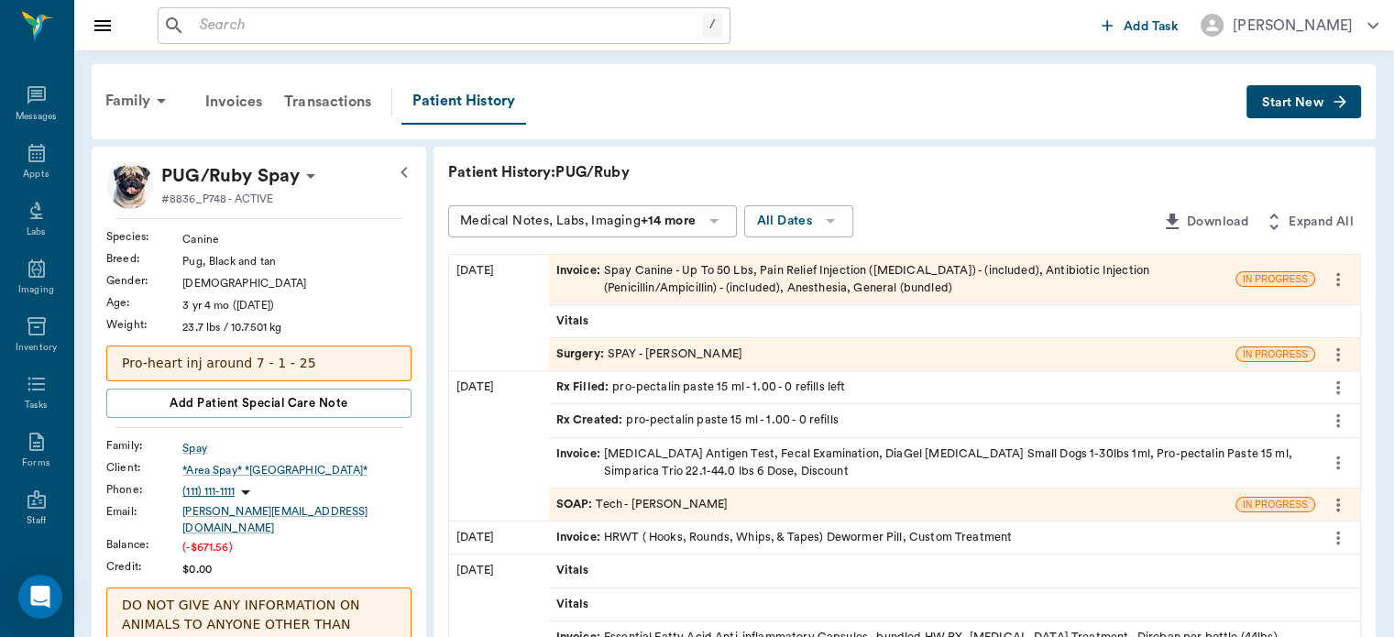
click at [583, 359] on span "Surgery :" at bounding box center [581, 354] width 51 height 17
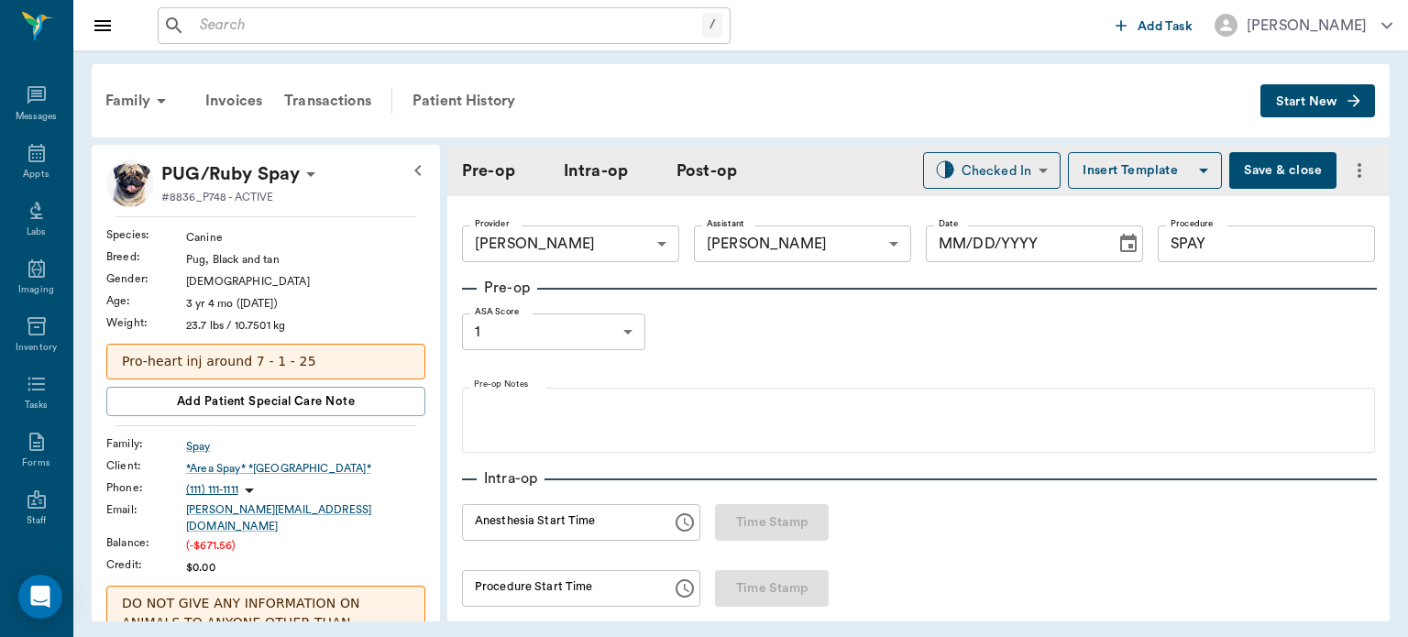
type input "63ec2f075fda476ae8351a4d"
type input "63ec2e7e52e12b0ba117b124"
type input "SPAY"
type input "1"
radio input "true"
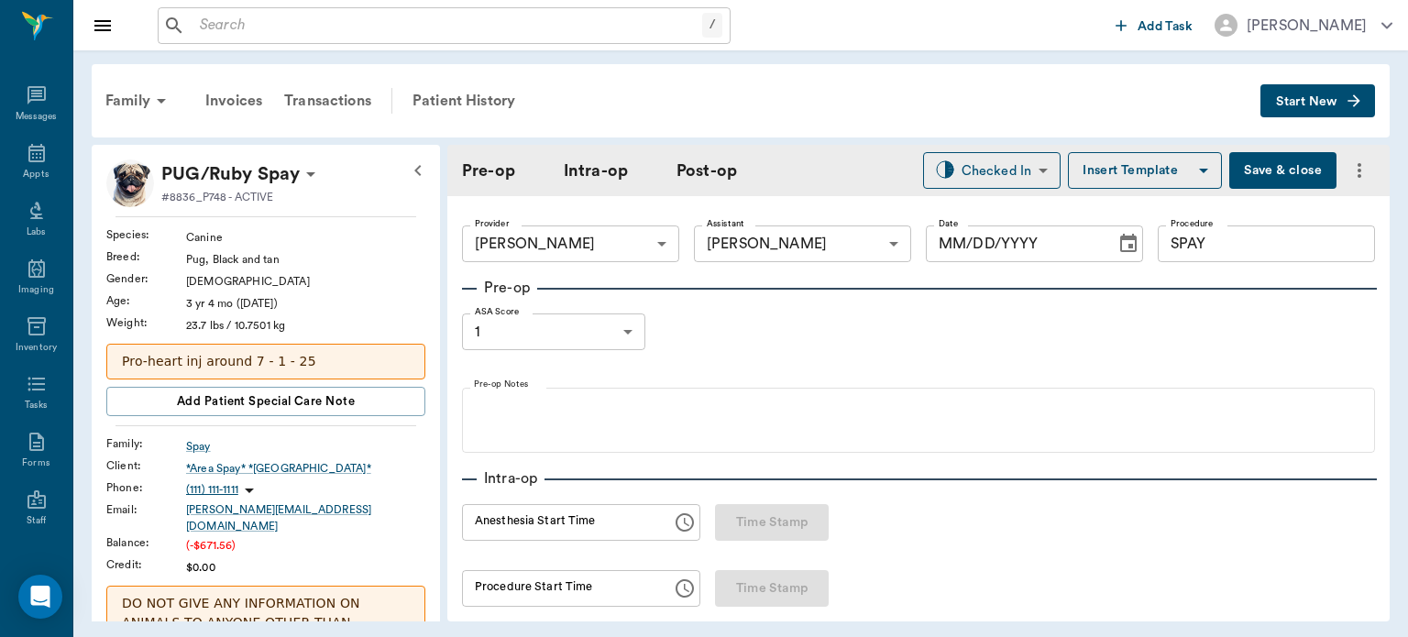
type input "[DATE]"
type input "12:25 PM"
type input "12:45 PM"
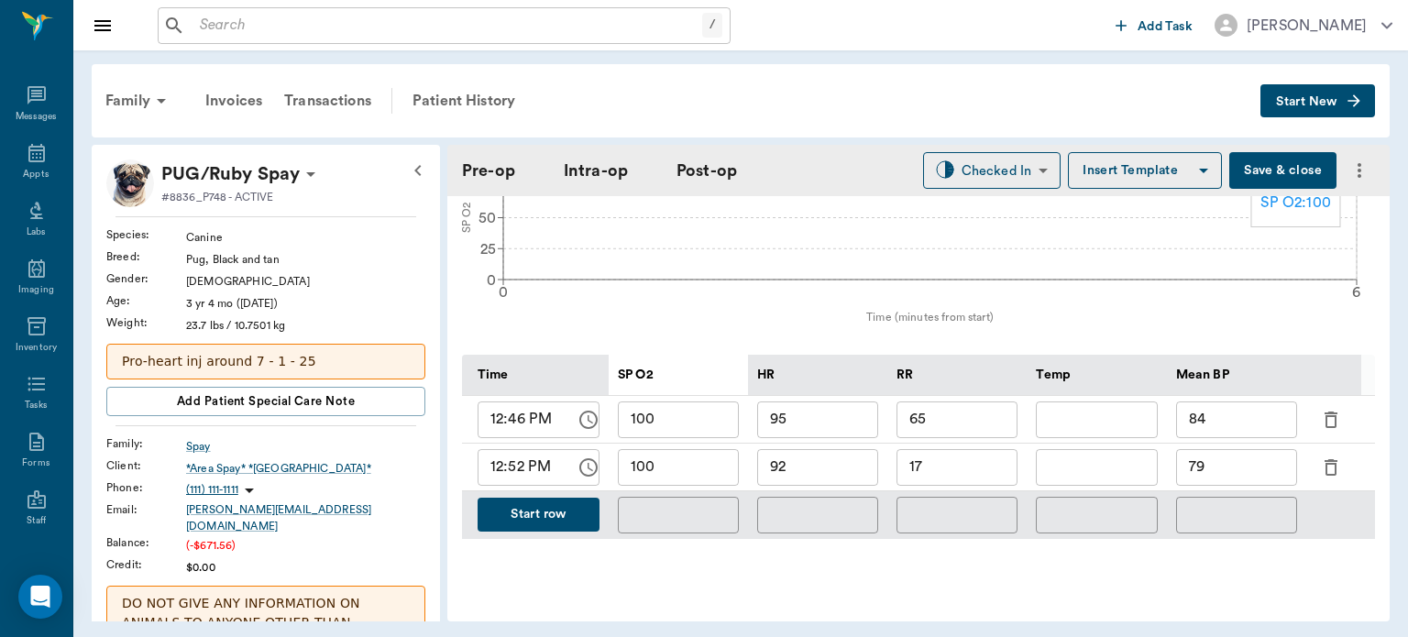
scroll to position [759, 0]
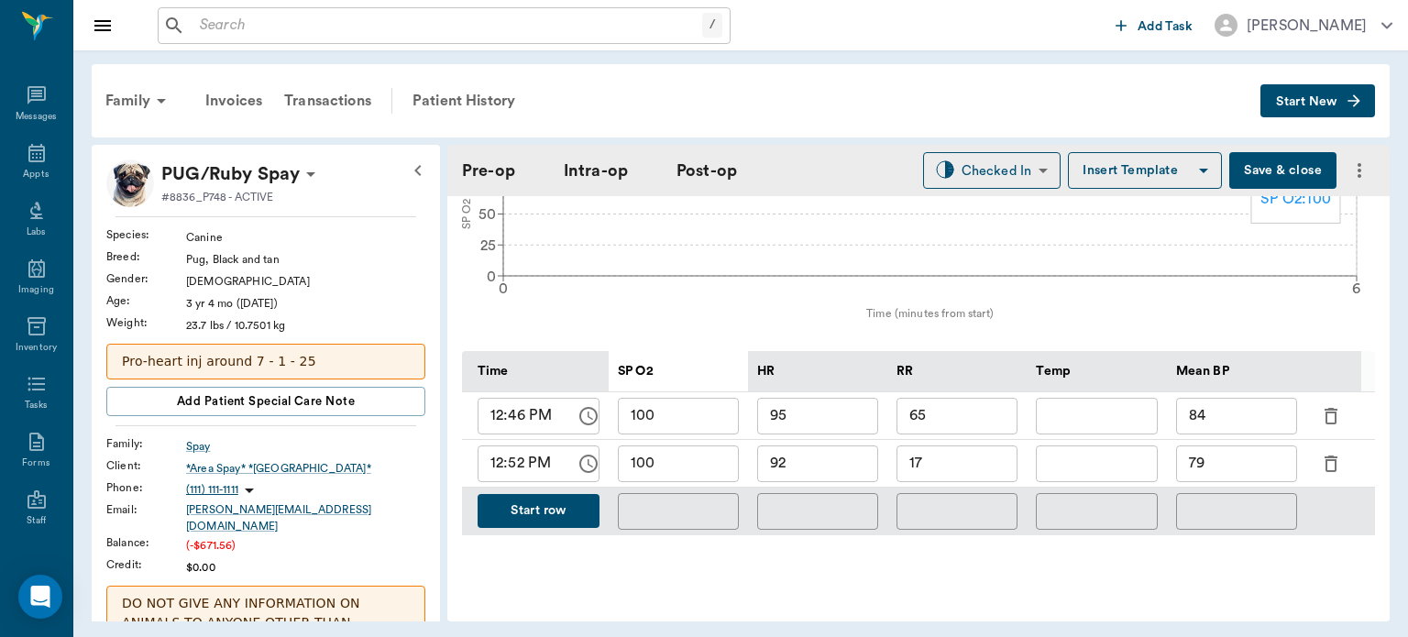
click at [566, 504] on button "Start row" at bounding box center [539, 511] width 122 height 34
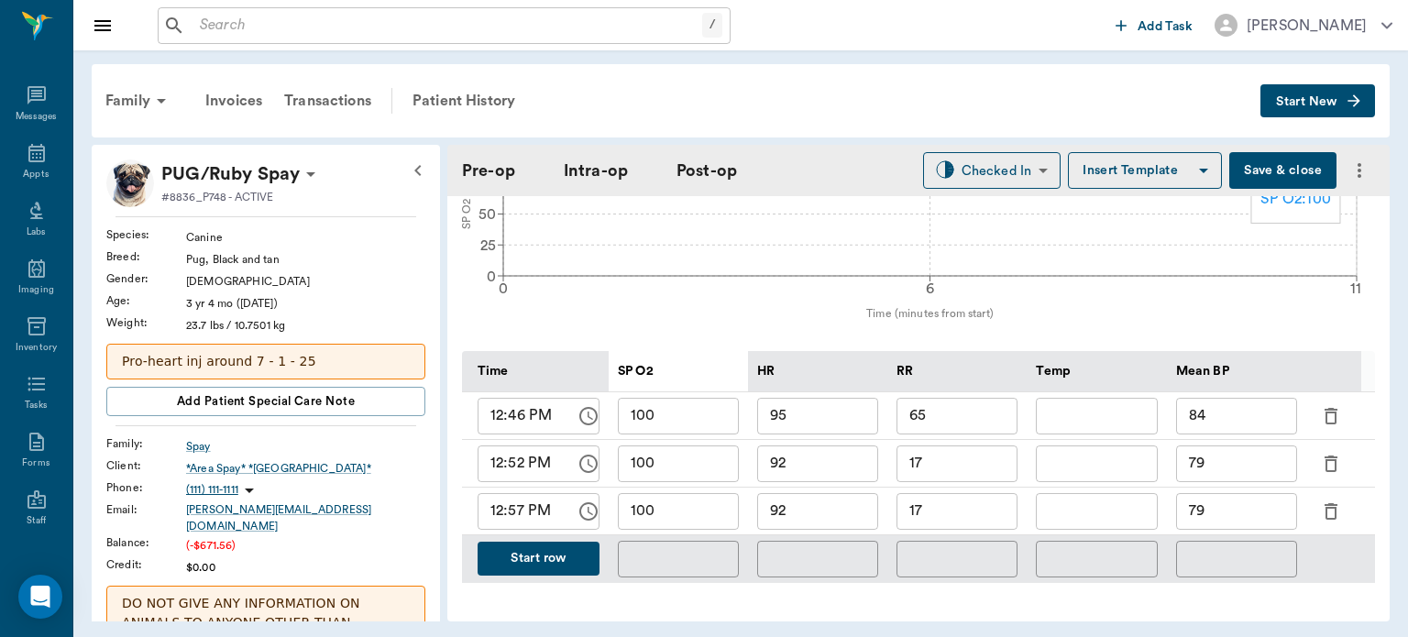
click at [832, 503] on input "92" at bounding box center [817, 511] width 121 height 37
type input "9"
type input "87"
click at [957, 502] on input "17" at bounding box center [956, 511] width 121 height 37
type input "16"
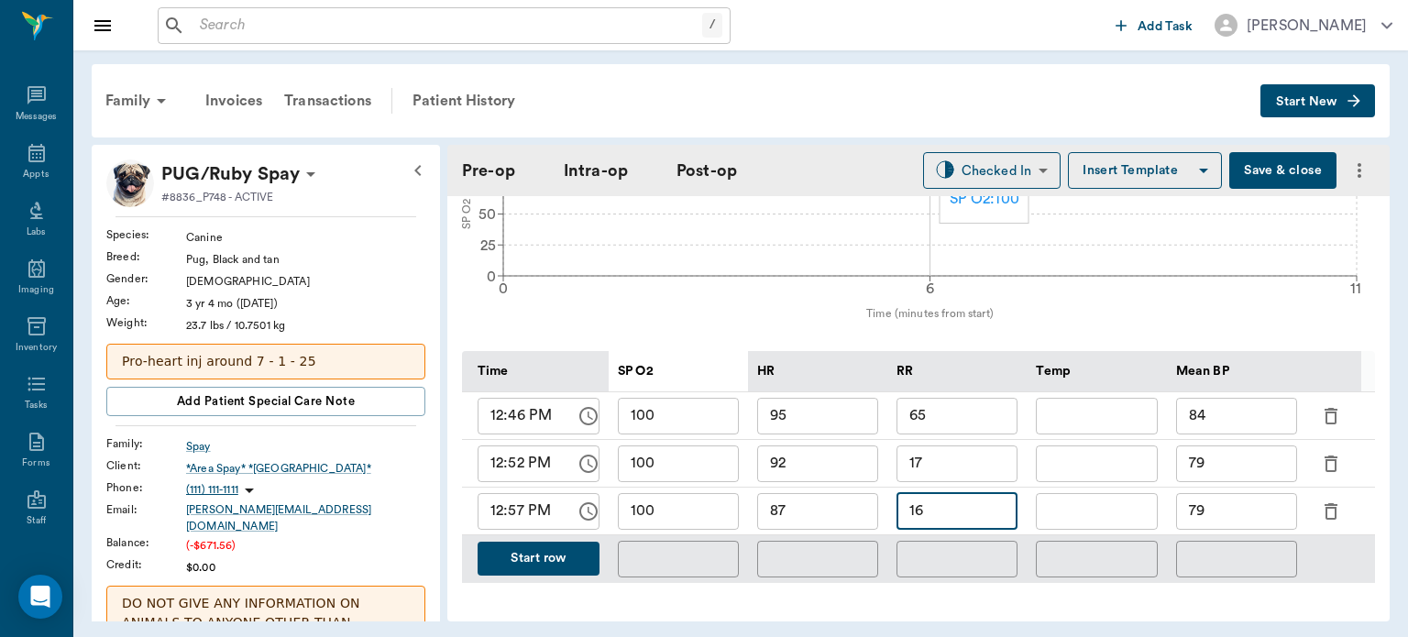
click at [1261, 502] on input "79" at bounding box center [1236, 511] width 121 height 37
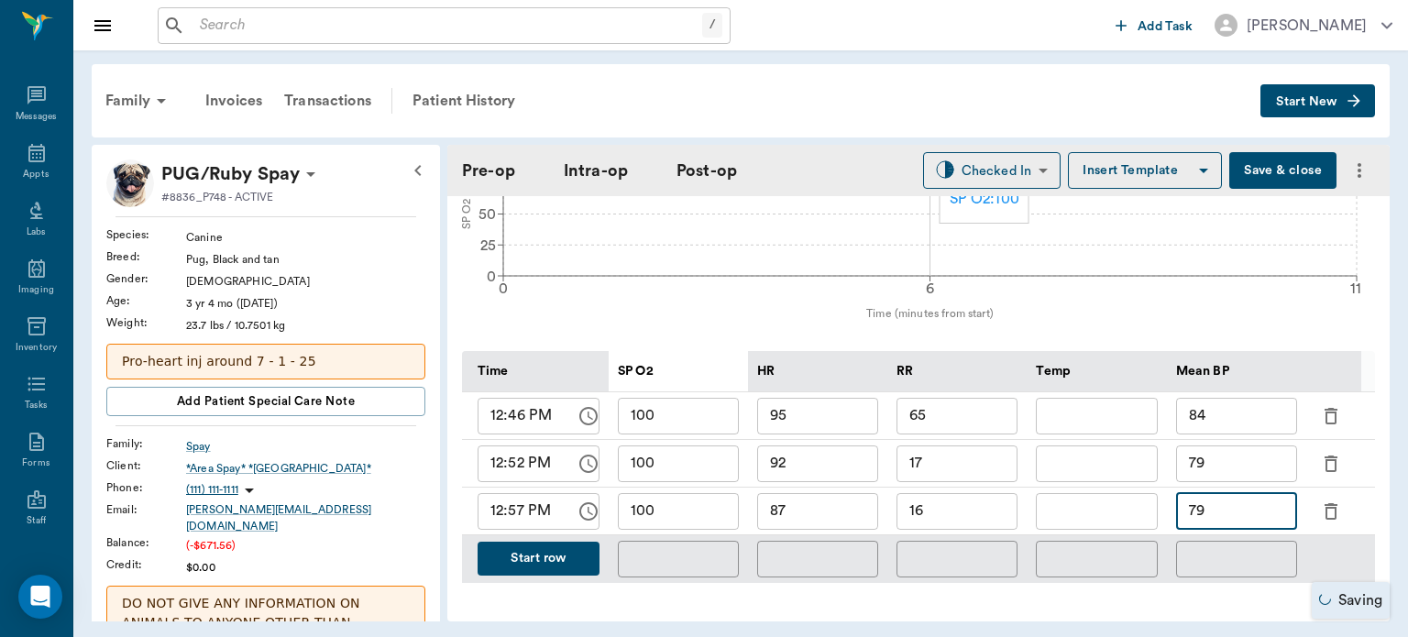
type input "7"
type input "68"
click at [1274, 178] on button "Save & close" at bounding box center [1282, 170] width 107 height 37
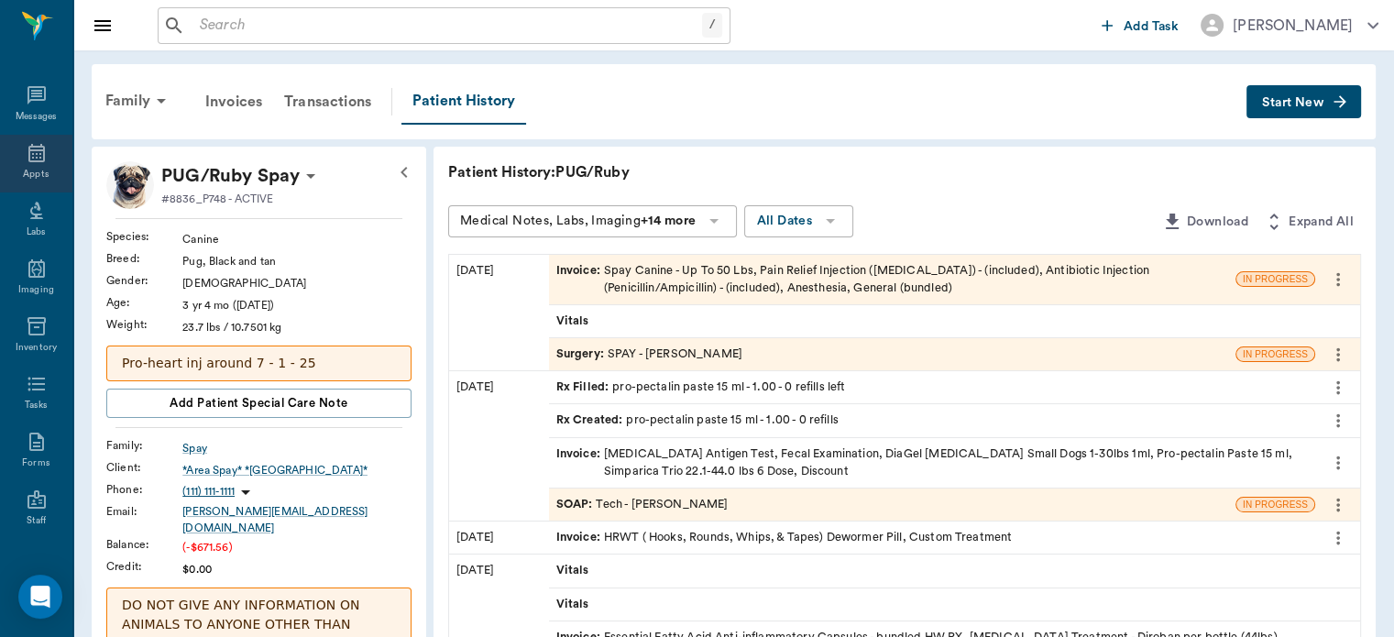
click at [35, 151] on icon at bounding box center [37, 153] width 22 height 22
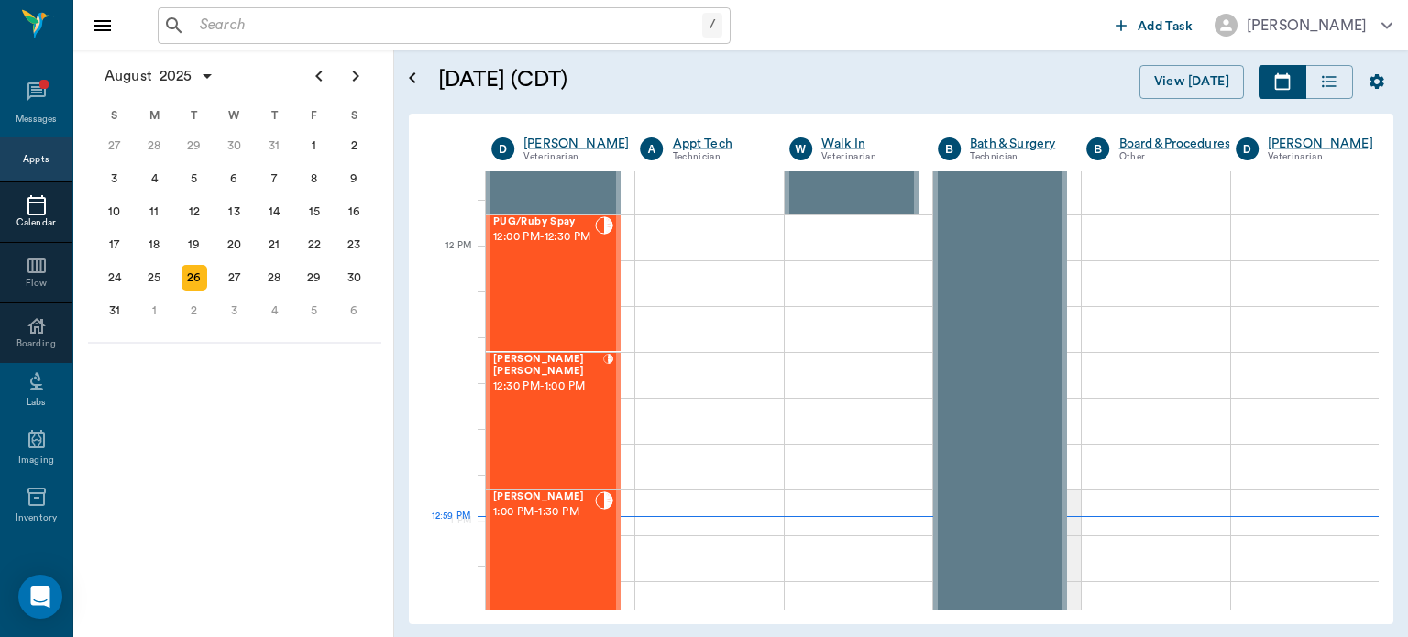
scroll to position [1020, 0]
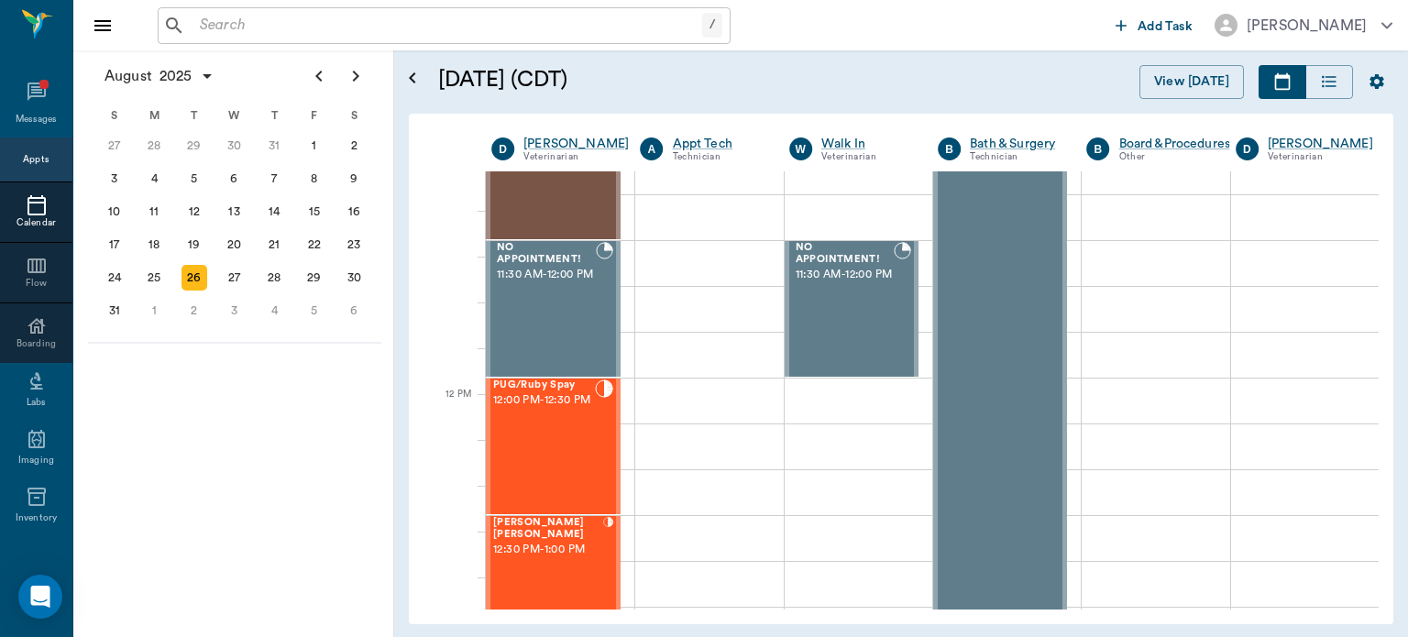
scroll to position [883, 0]
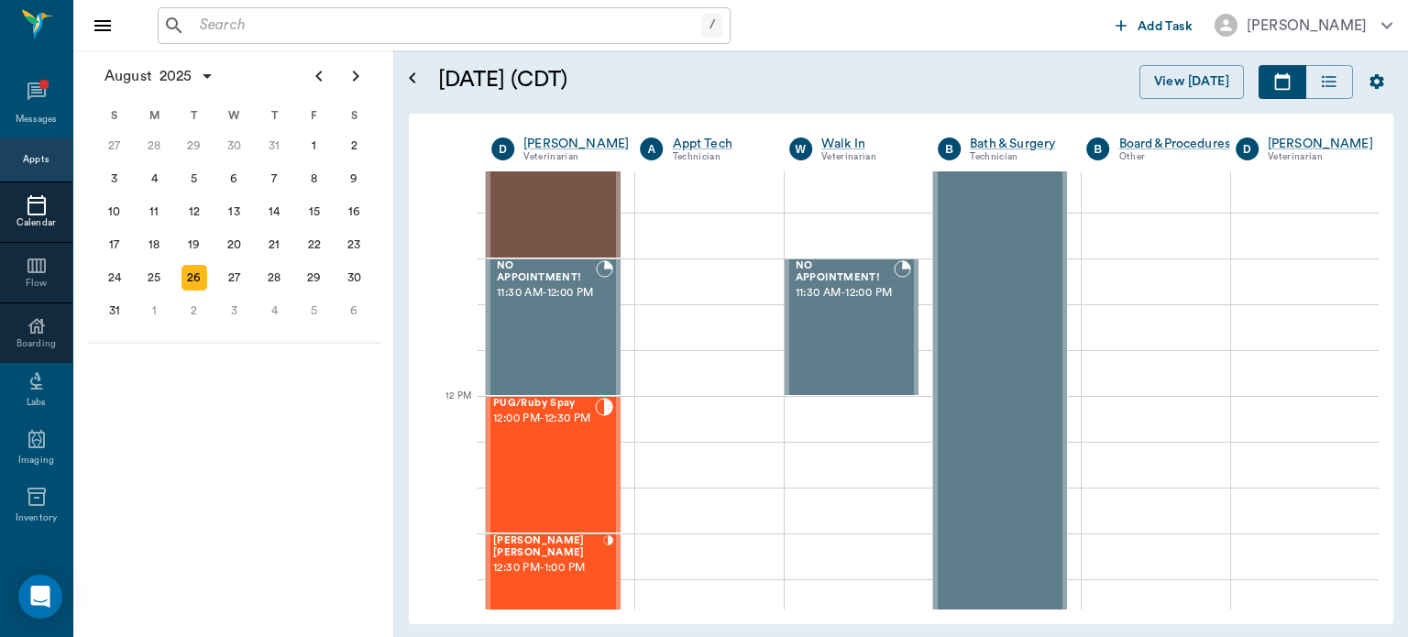
click at [565, 462] on div "PUG/Ruby Spay 12:00 PM - 12:30 PM" at bounding box center [544, 465] width 102 height 134
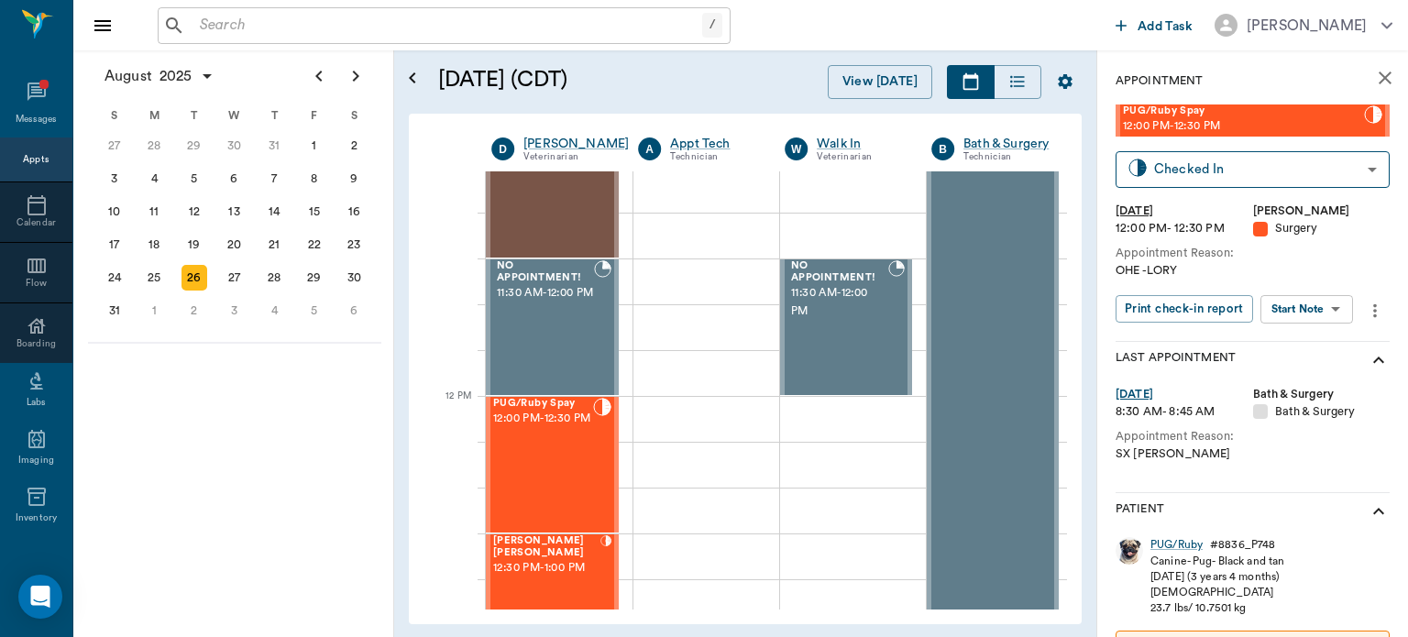
click at [1312, 313] on body "/ ​ Add Task Dr. Bert Ellsworth Nectar Messages Appts Calendar Flow Boarding La…" at bounding box center [704, 318] width 1408 height 637
click at [1295, 379] on button "View Surgery" at bounding box center [1292, 376] width 75 height 21
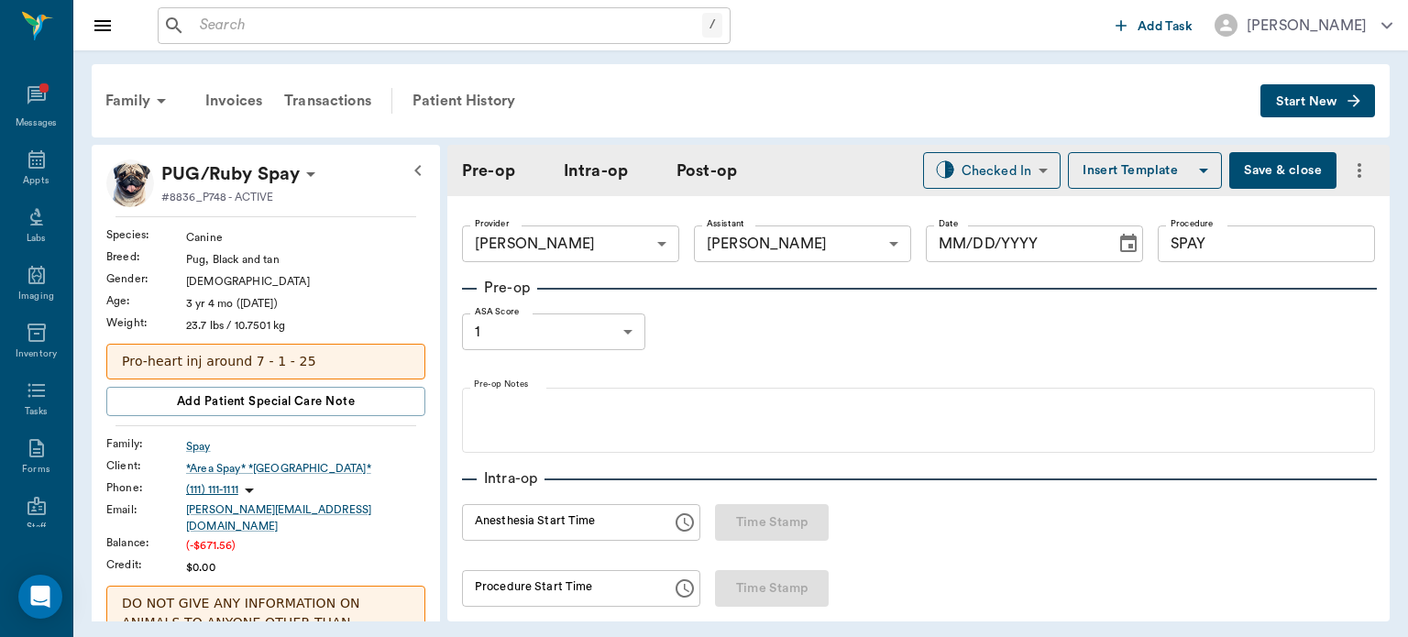
type input "63ec2f075fda476ae8351a4d"
type input "63ec2e7e52e12b0ba117b124"
type input "SPAY"
type input "1"
radio input "true"
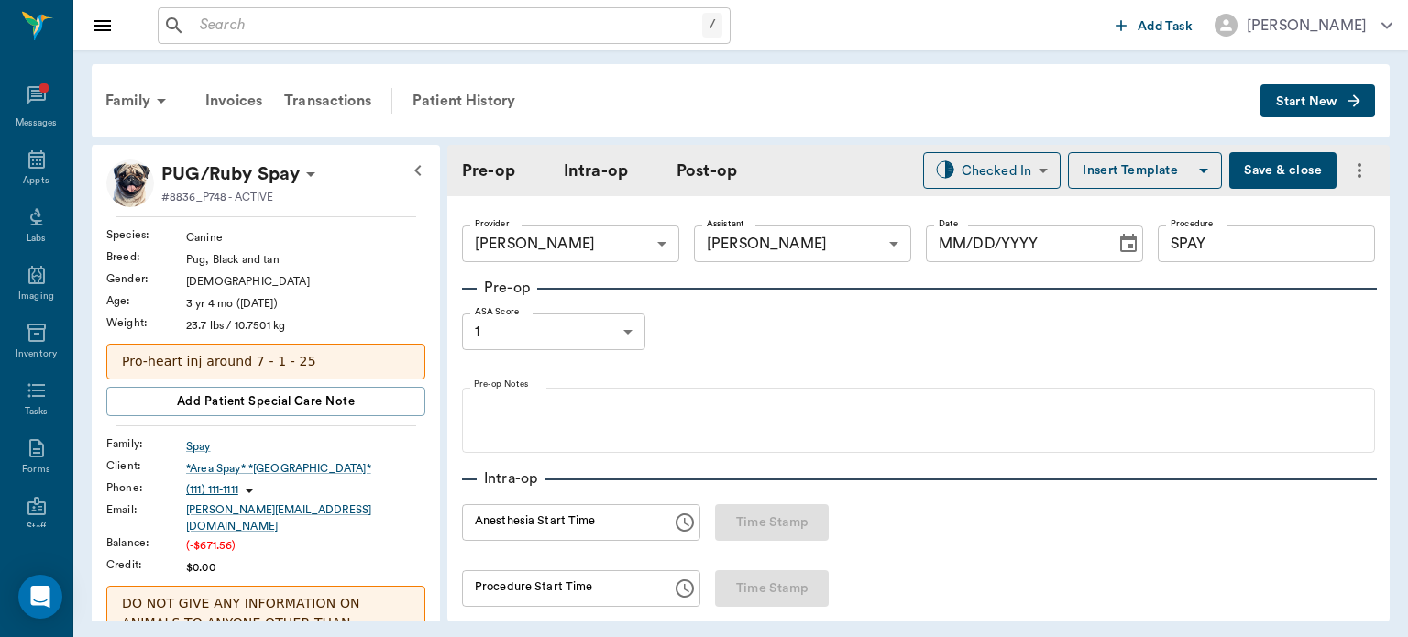
type input "[DATE]"
type input "12:25 PM"
type input "12:45 PM"
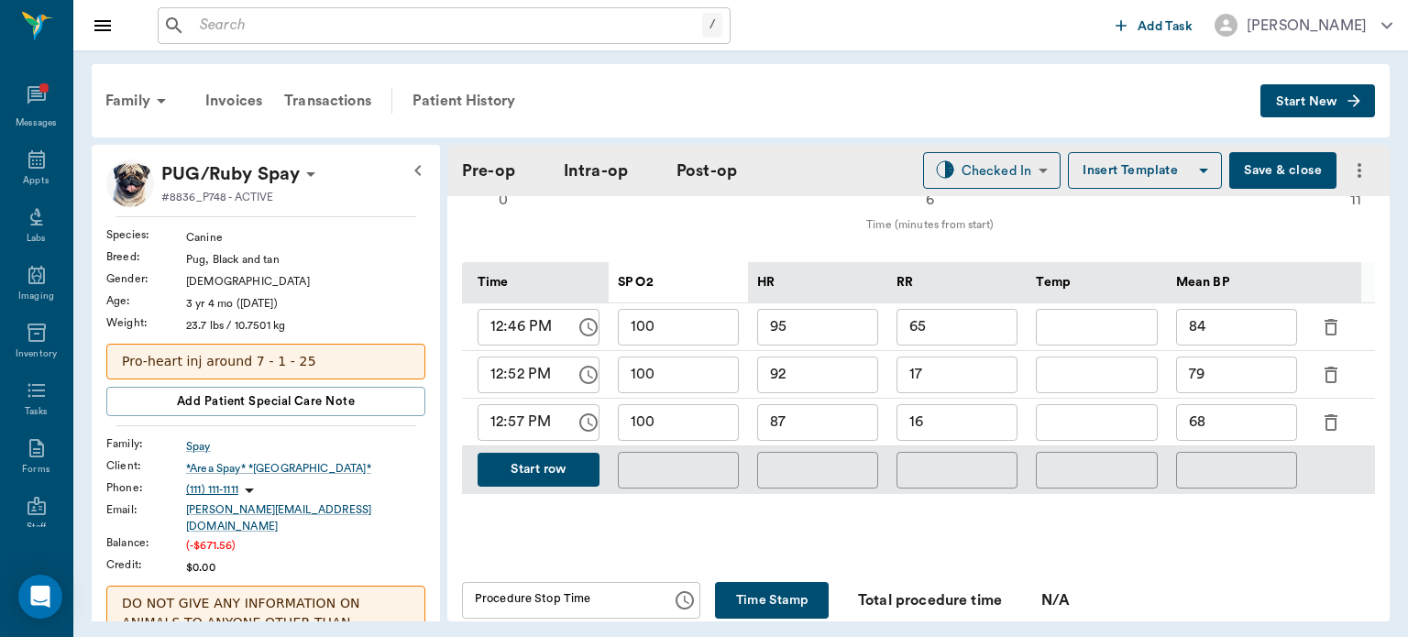
scroll to position [849, 0]
click at [1261, 175] on button "Save & close" at bounding box center [1282, 170] width 107 height 37
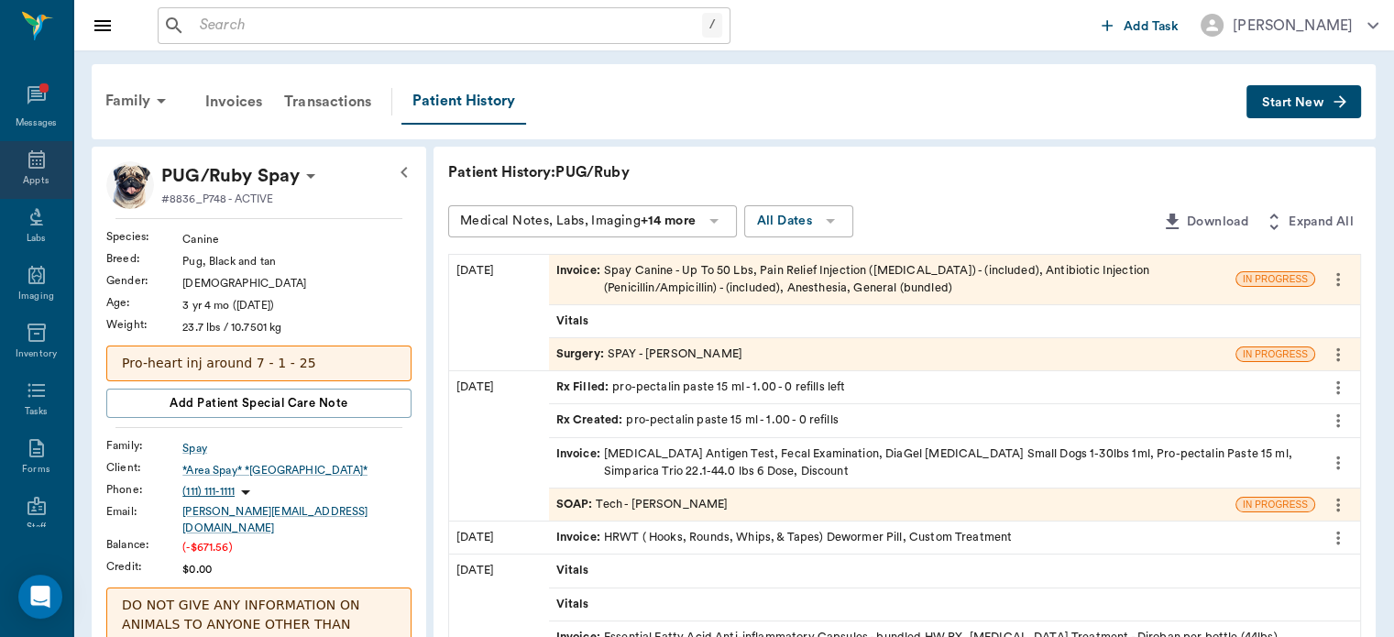
click at [28, 164] on icon at bounding box center [36, 159] width 16 height 18
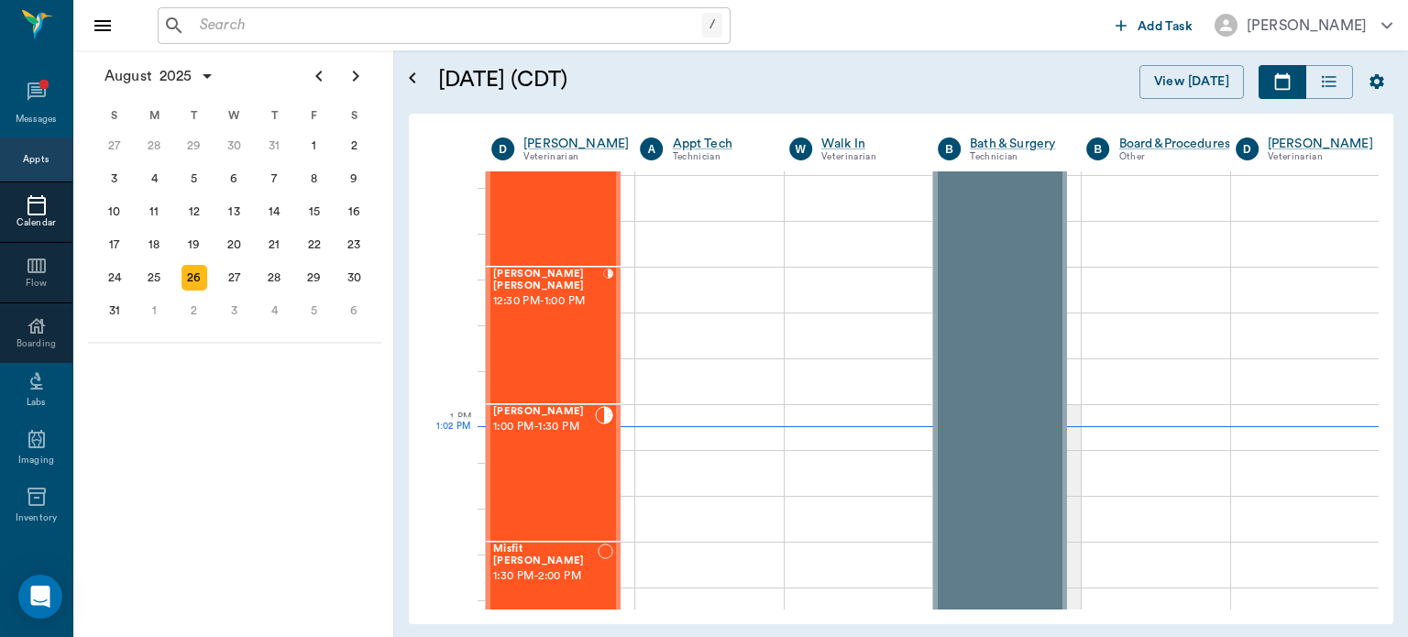
scroll to position [1118, 0]
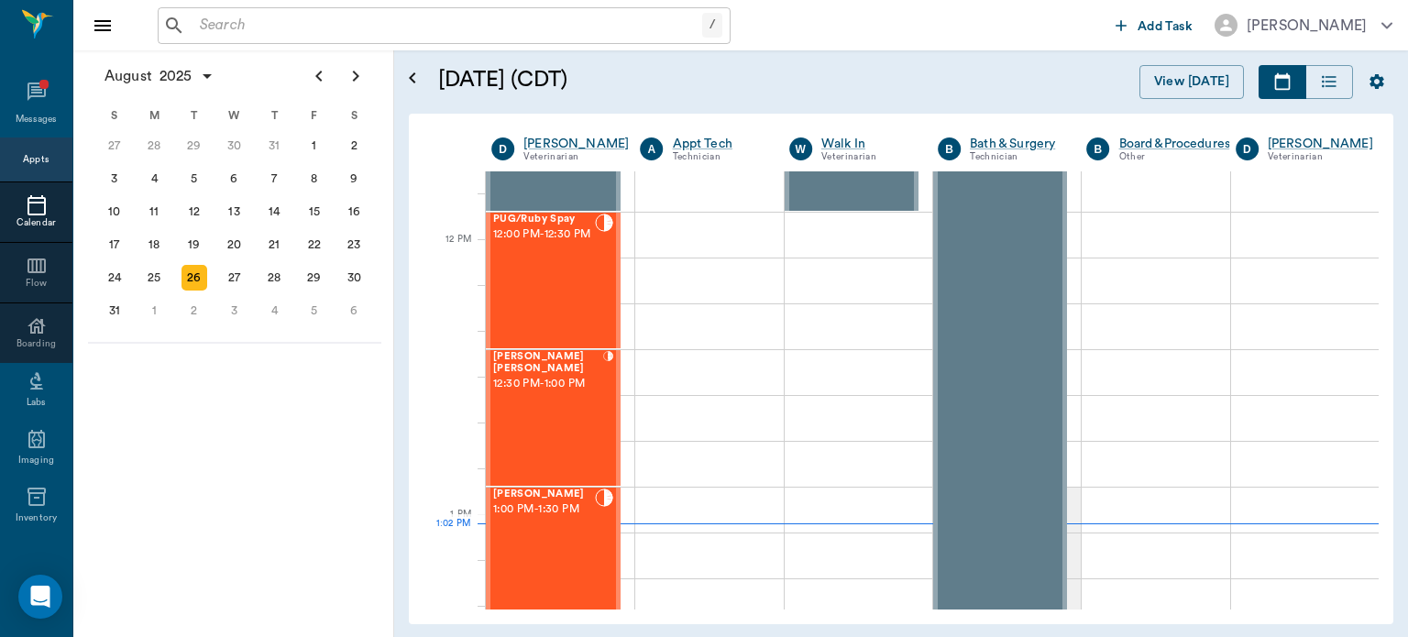
scroll to position [1089, 0]
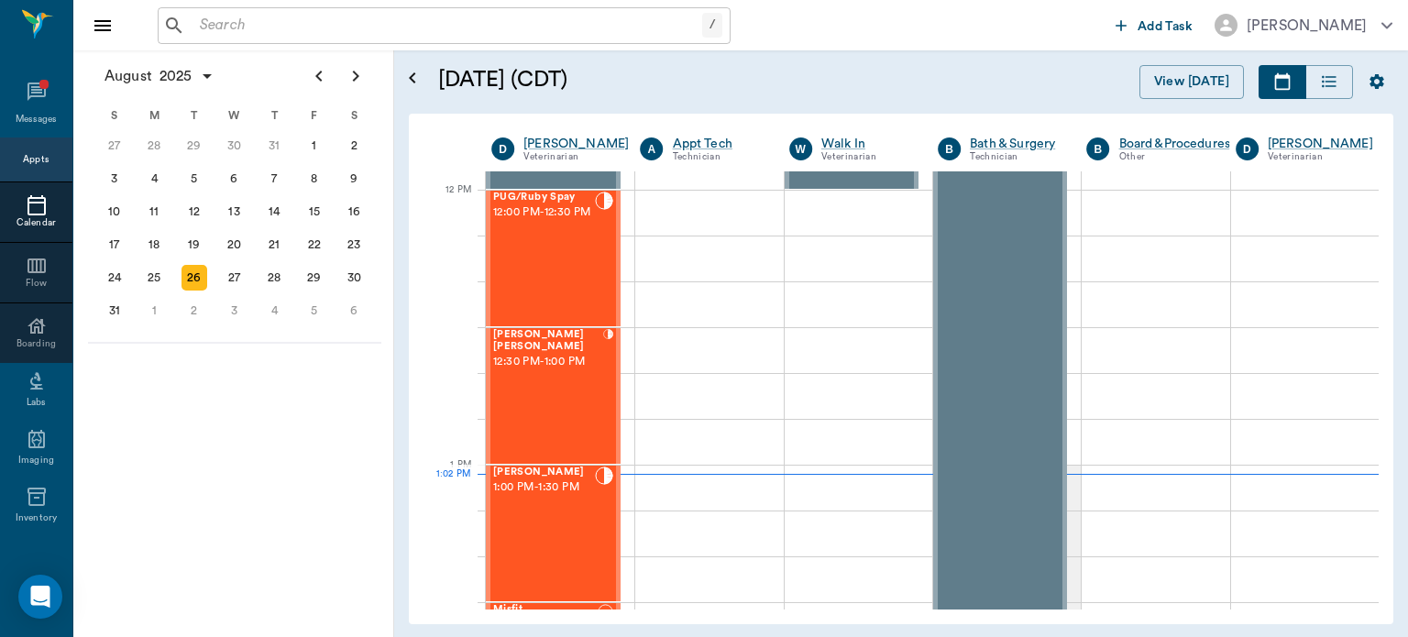
click at [534, 222] on span "12:00 PM - 12:30 PM" at bounding box center [544, 212] width 102 height 18
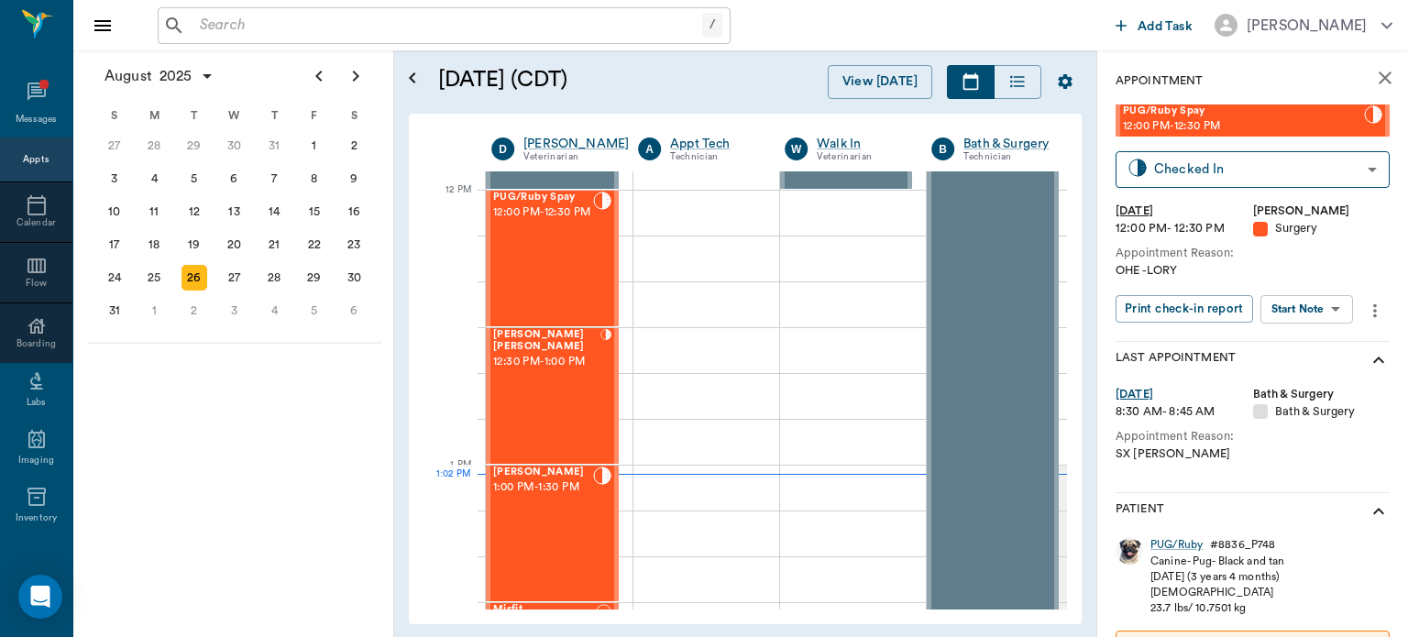
click at [1323, 308] on body "/ ​ Add Task [PERSON_NAME] Nectar Messages Appts Calendar Flow Boarding Labs Im…" at bounding box center [704, 318] width 1408 height 637
click at [1312, 371] on button "View Surgery" at bounding box center [1292, 376] width 75 height 21
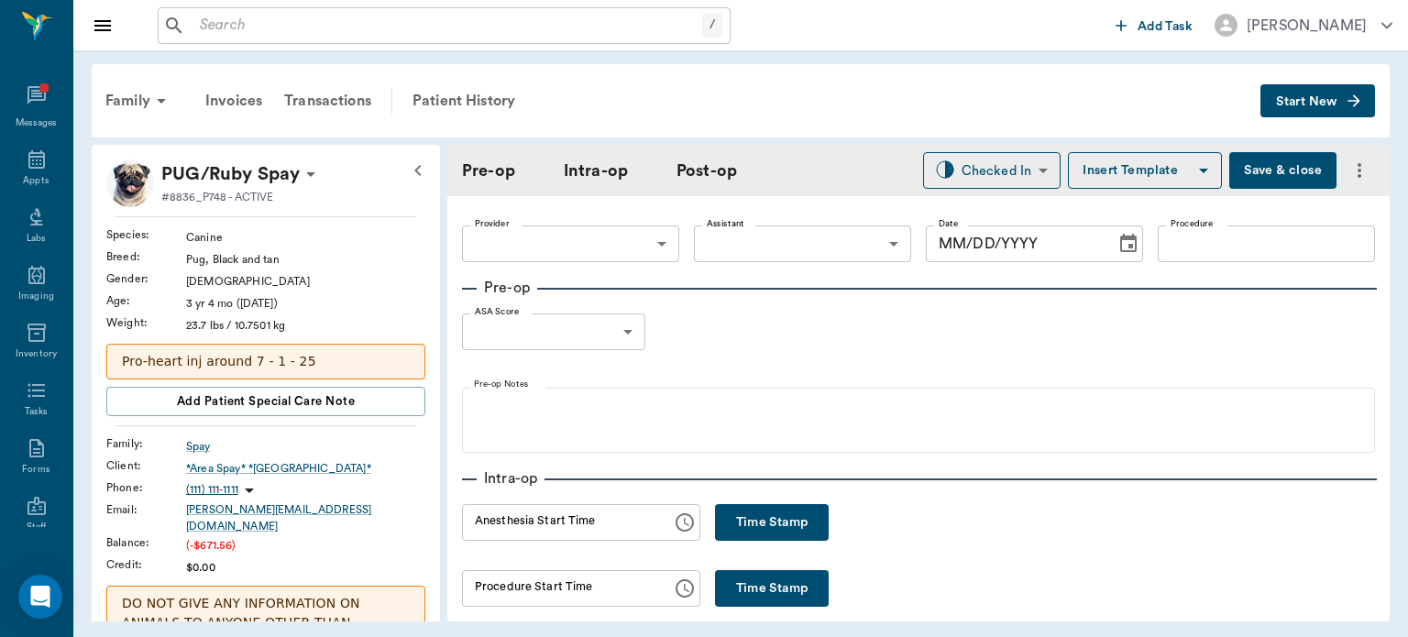
type input "63ec2f075fda476ae8351a4d"
type input "63ec2e7e52e12b0ba117b124"
type input "SPAY"
type input "1"
radio input "true"
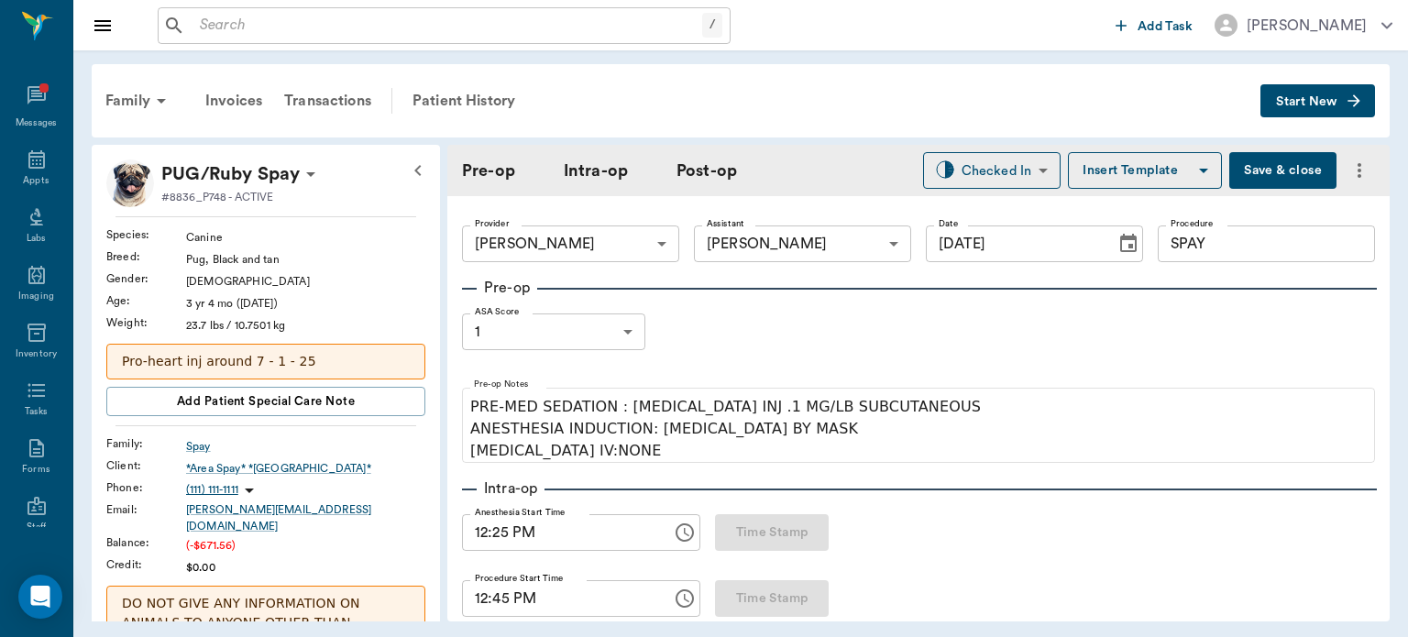
type input "[DATE]"
type input "12:25 PM"
type input "12:45 PM"
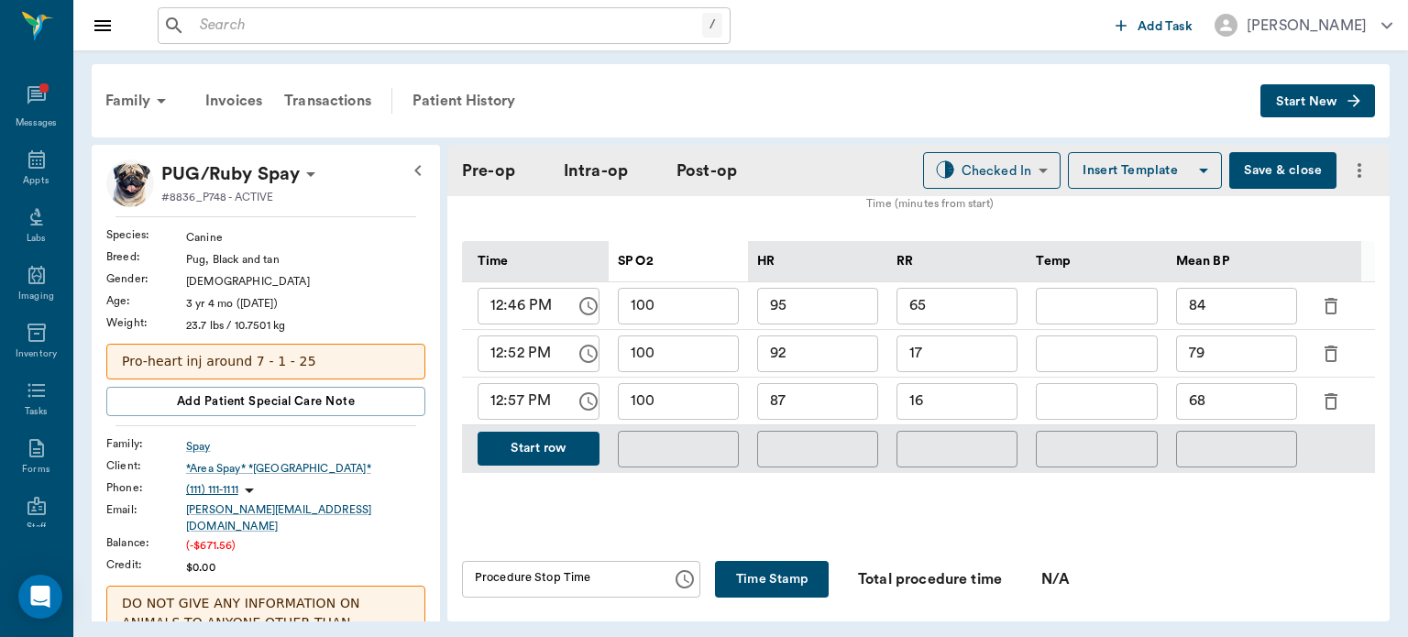
scroll to position [874, 0]
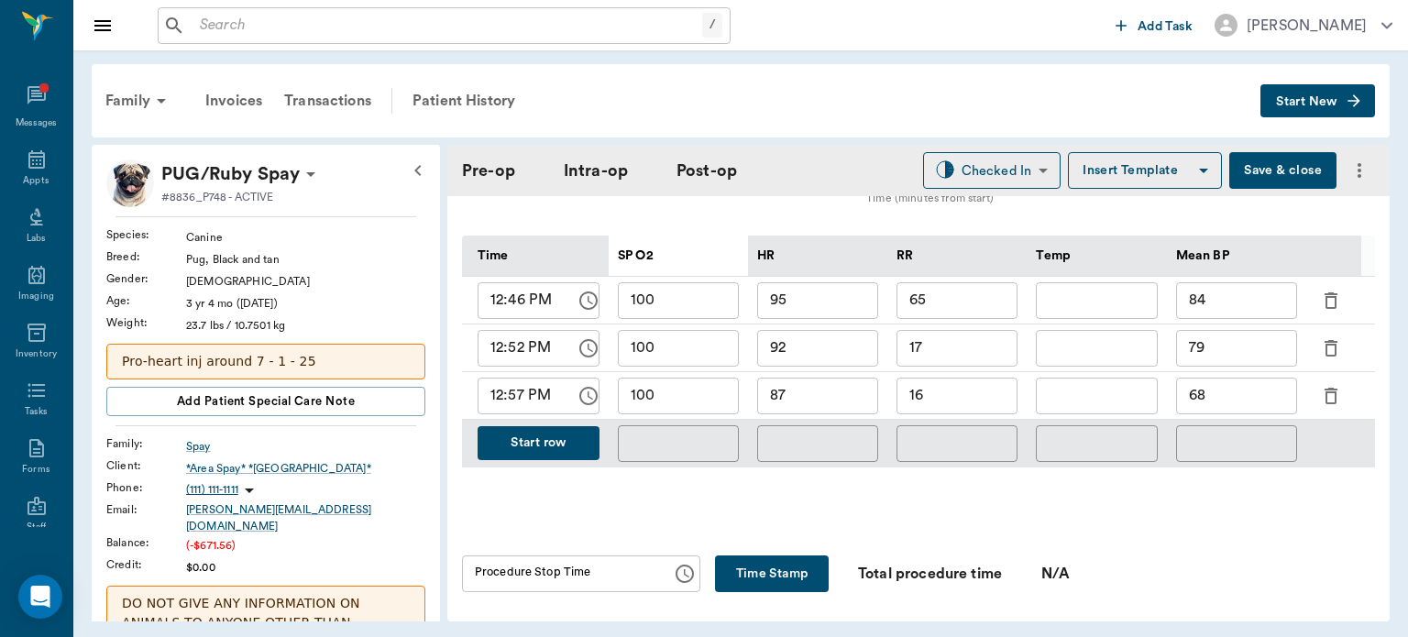
click at [1248, 170] on button "Save & close" at bounding box center [1282, 170] width 107 height 37
click at [29, 155] on icon at bounding box center [37, 159] width 22 height 22
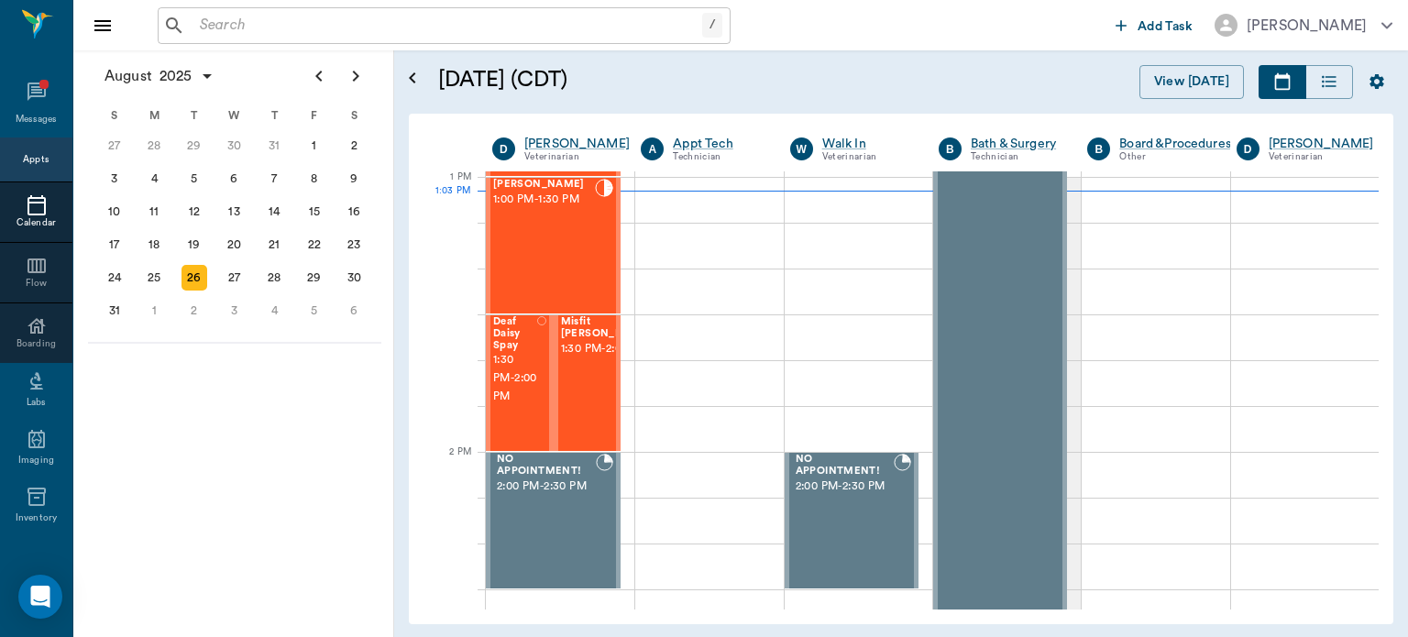
scroll to position [1377, 0]
click at [510, 377] on span "1:30 PM - 2:00 PM" at bounding box center [515, 378] width 44 height 55
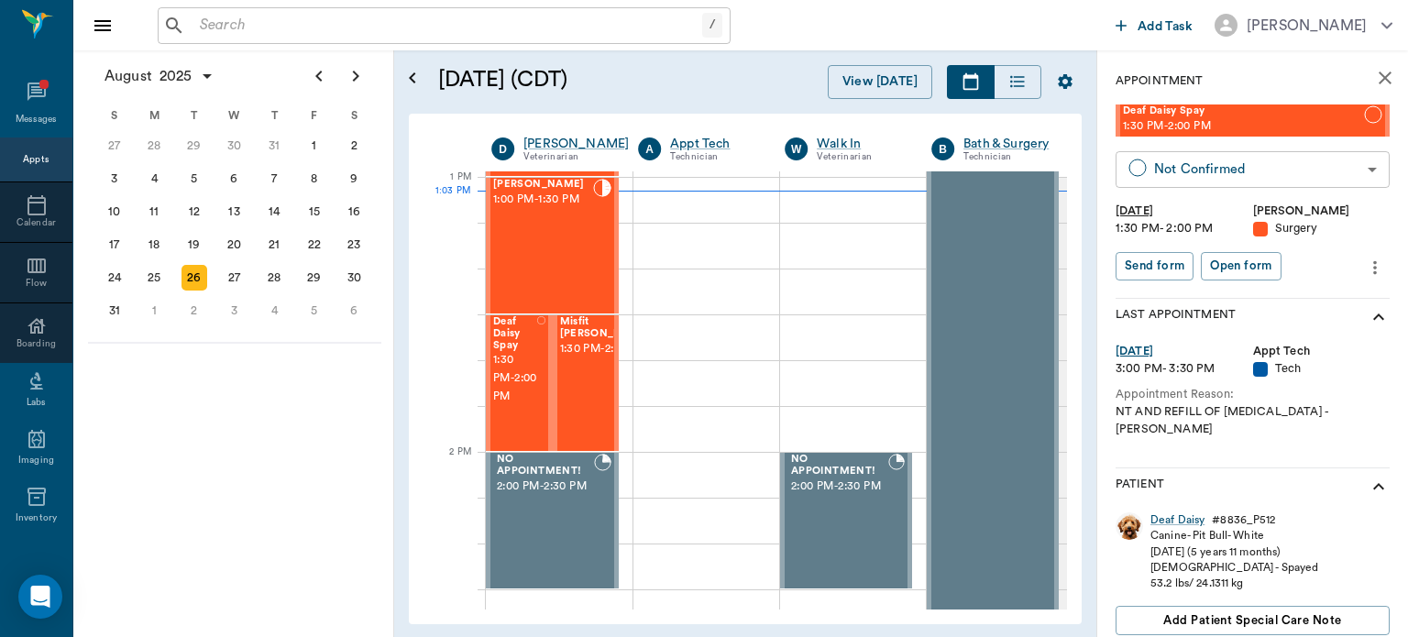
click at [1292, 171] on body "/ ​ Add Task [PERSON_NAME] Nectar Messages Appts Calendar Flow Boarding Labs Im…" at bounding box center [704, 318] width 1408 height 637
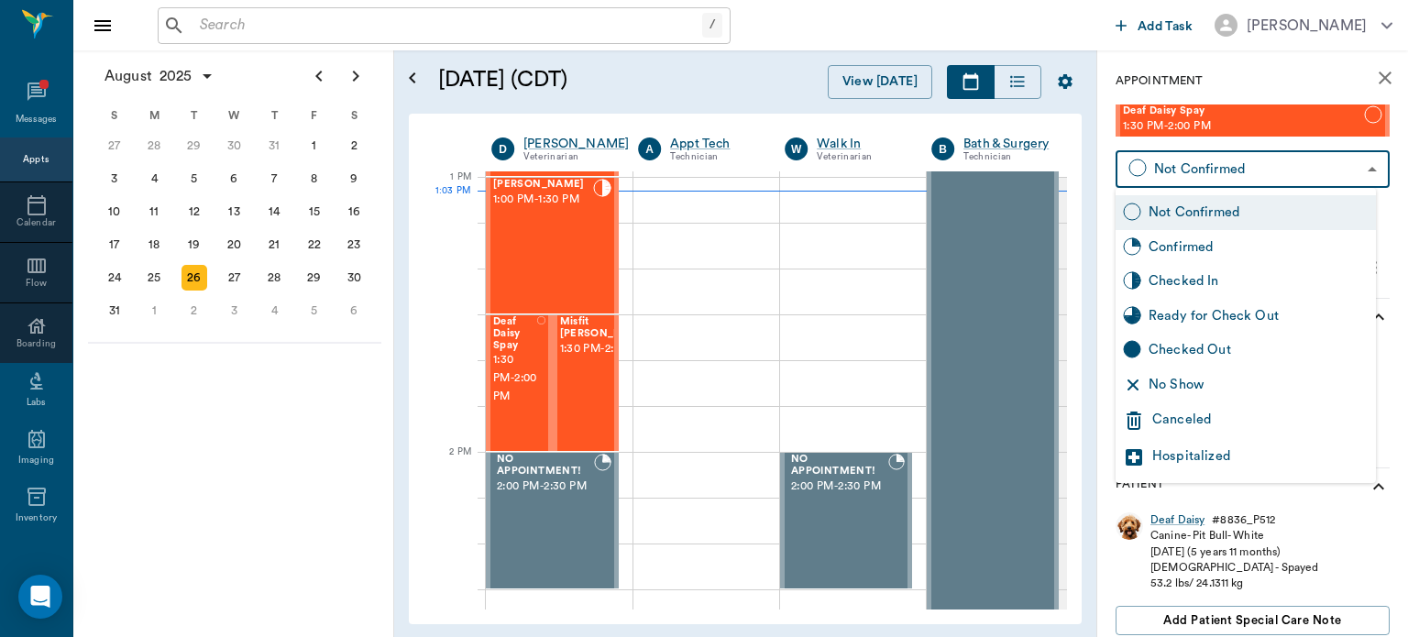
click at [1221, 247] on div "Confirmed" at bounding box center [1259, 247] width 220 height 20
type input "BOOKED"
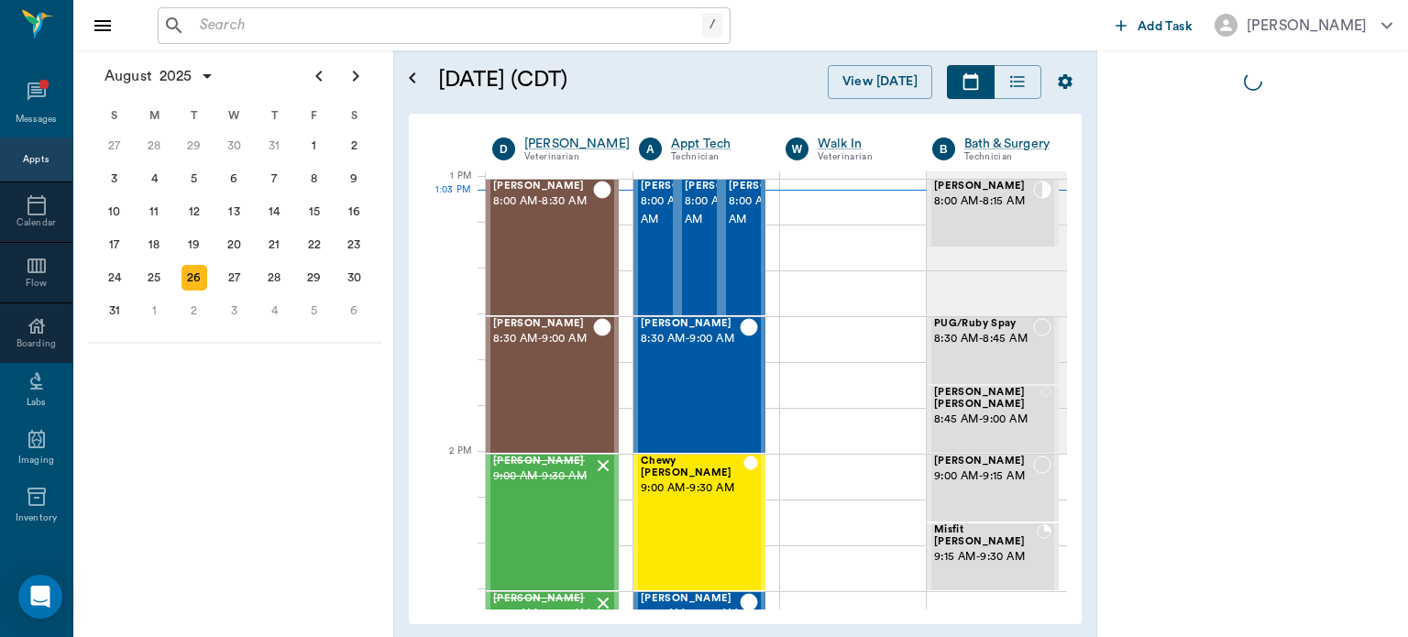
scroll to position [1377, 0]
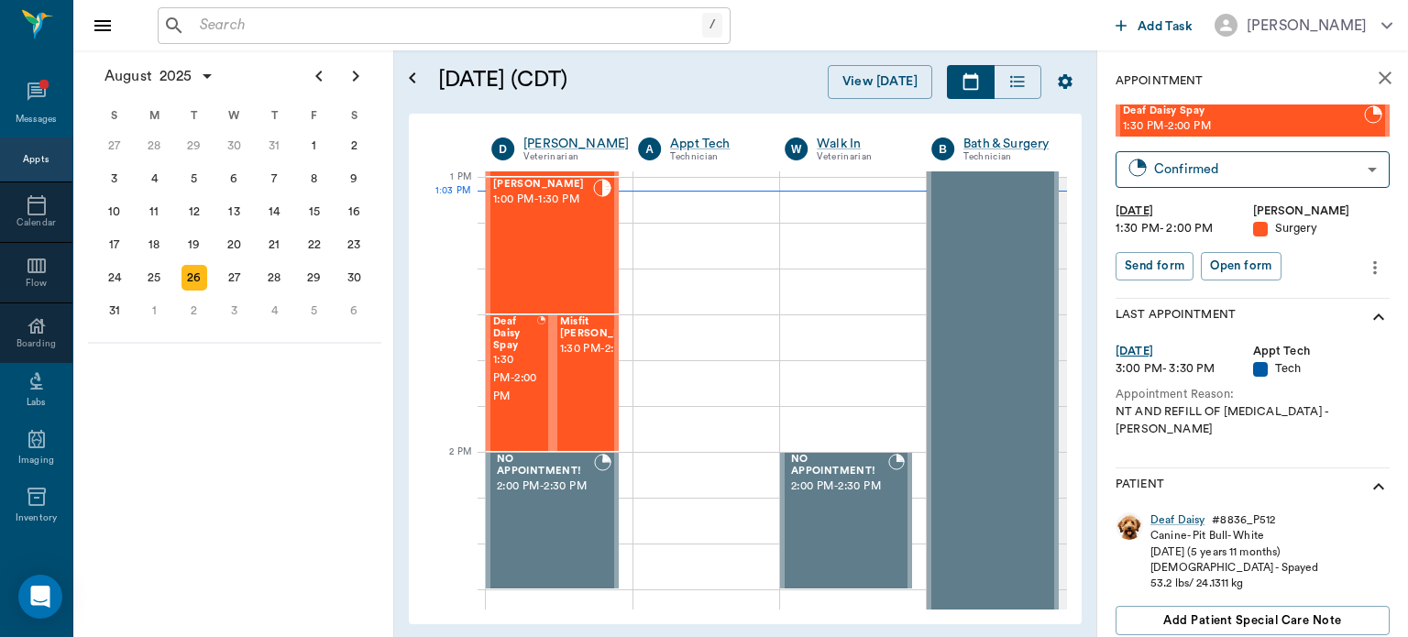
click at [1365, 269] on icon "more" at bounding box center [1375, 268] width 20 height 22
click at [1376, 223] on div at bounding box center [704, 318] width 1408 height 637
click at [1334, 166] on body "/ ​ Add Task [PERSON_NAME] Nectar Messages Appts Calendar Flow Boarding Labs Im…" at bounding box center [704, 318] width 1408 height 637
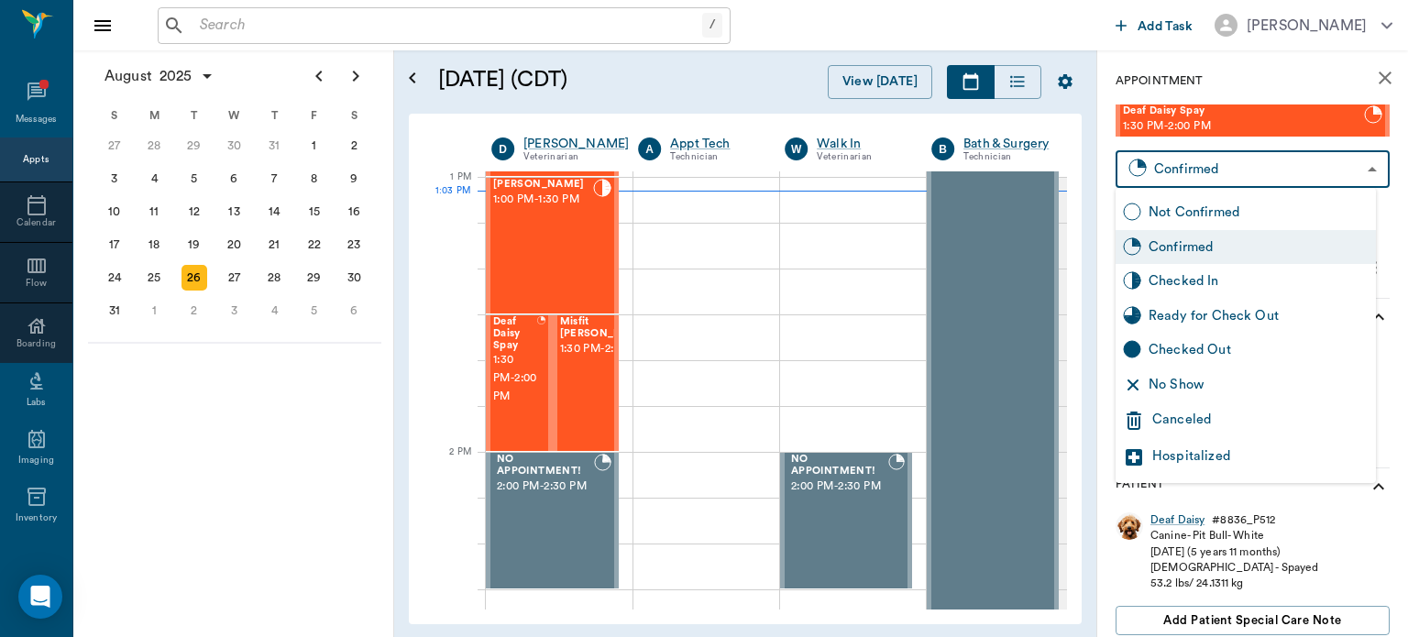
click at [1221, 285] on div "Checked In" at bounding box center [1259, 281] width 220 height 20
type input "CHECKED_IN"
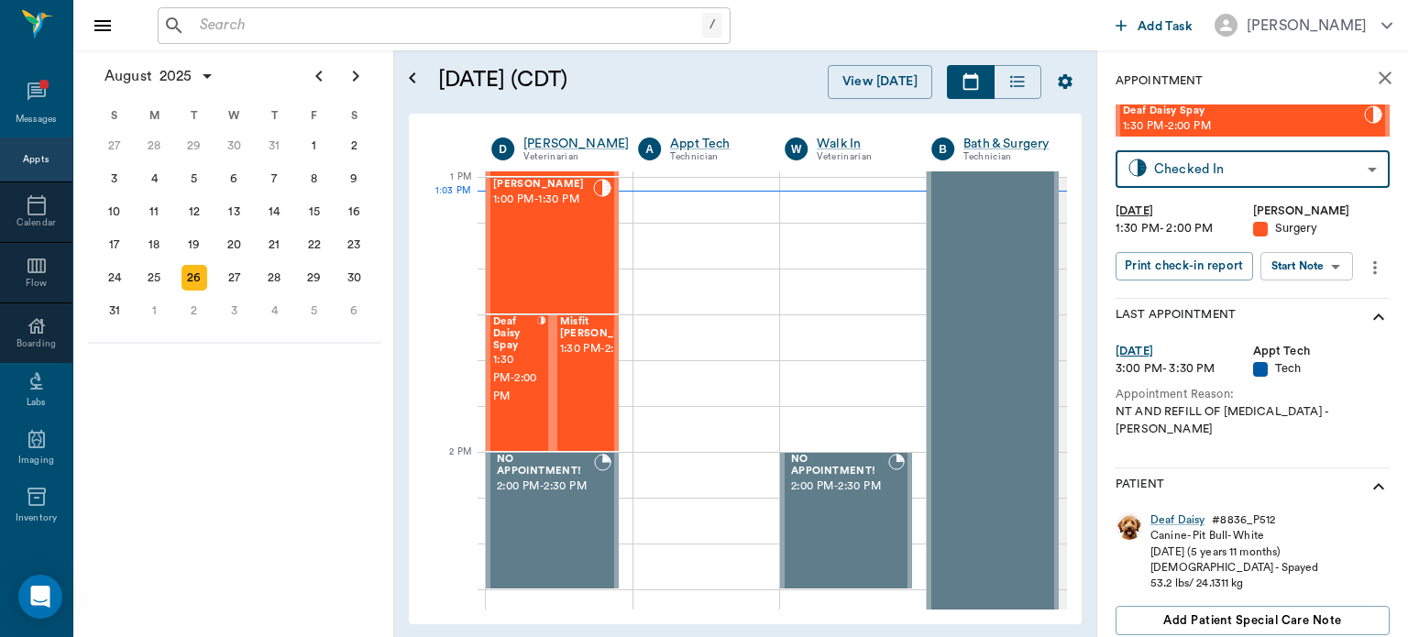
click at [1321, 269] on body "/ ​ Add Task [PERSON_NAME] Nectar Messages Appts Calendar Flow Boarding Labs Im…" at bounding box center [704, 318] width 1408 height 637
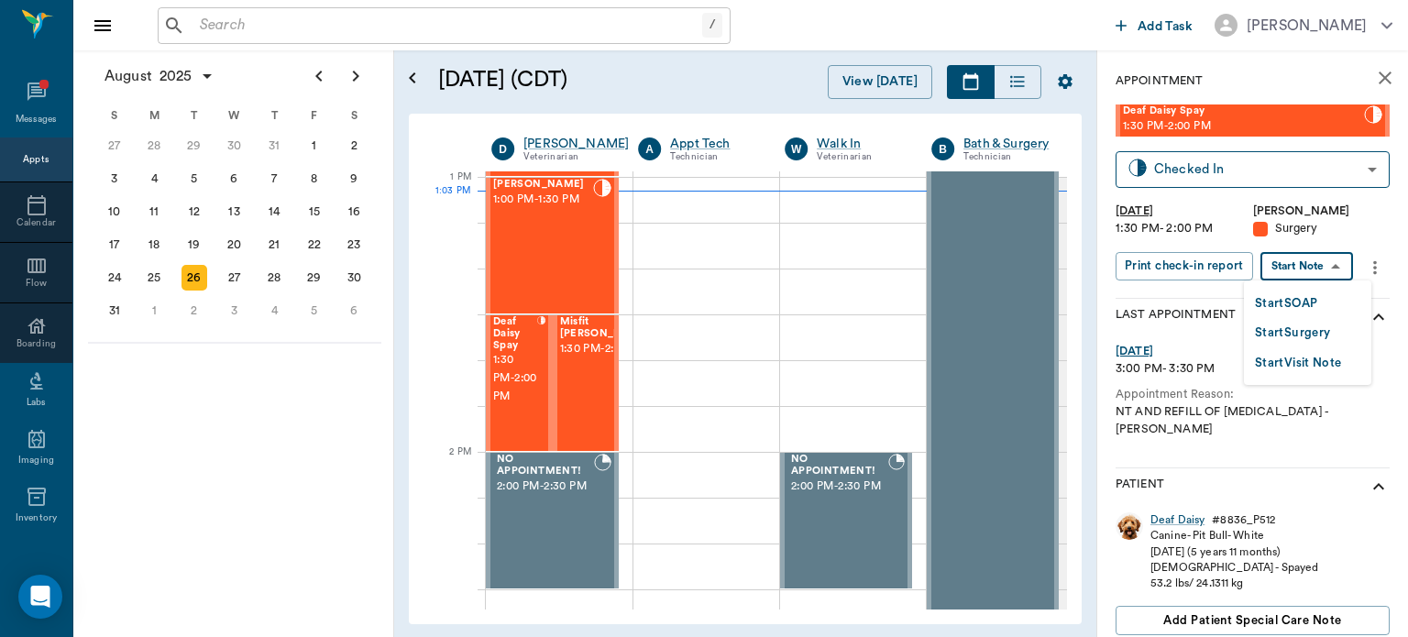
click at [1305, 330] on button "Start Surgery" at bounding box center [1292, 333] width 75 height 21
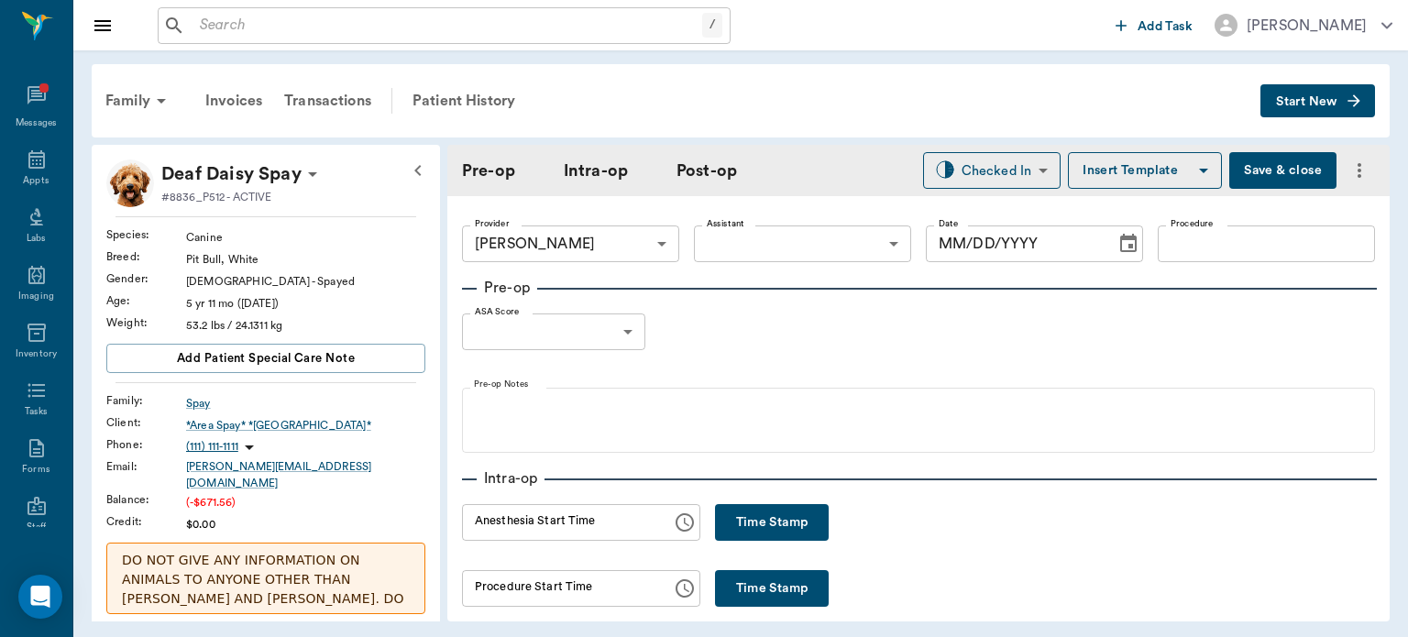
type input "63ec2f075fda476ae8351a4d"
type input "[DATE]"
click at [759, 522] on button "Time Stamp" at bounding box center [772, 522] width 114 height 37
click at [501, 525] on input "01:03 PM" at bounding box center [560, 522] width 197 height 37
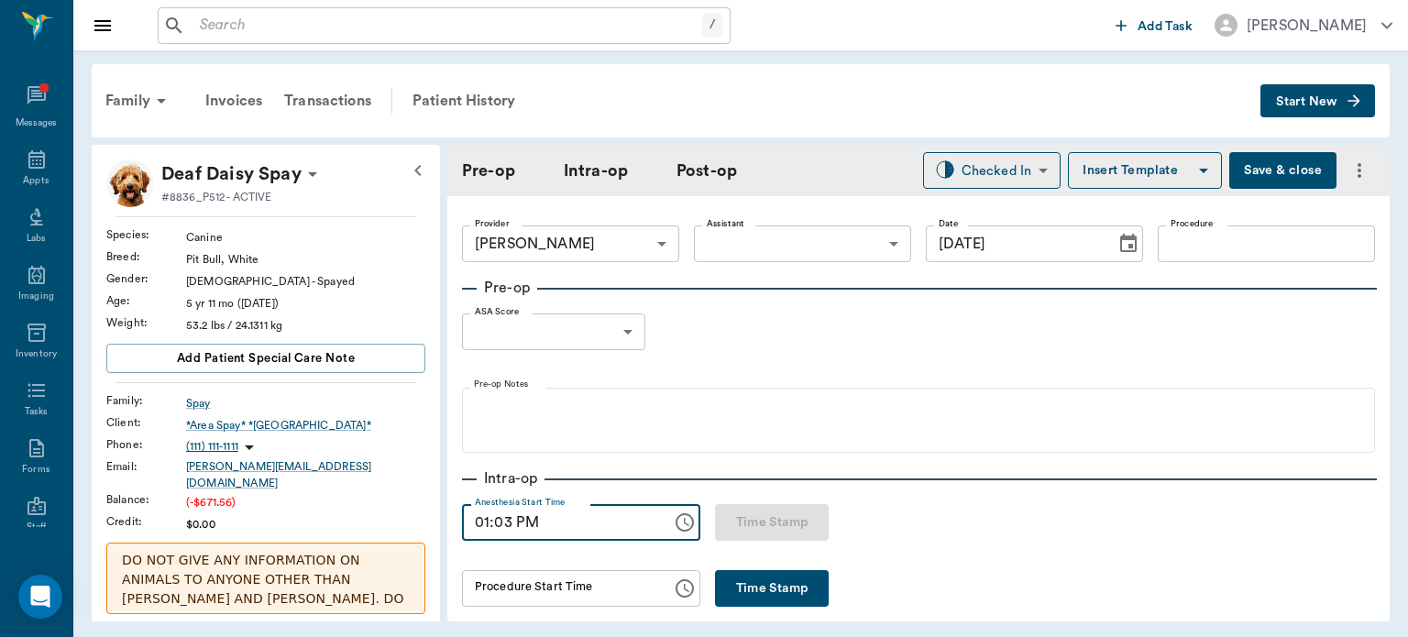
click at [483, 521] on input "01:03 PM" at bounding box center [560, 522] width 197 height 37
type input "12:50 PM"
click at [818, 234] on body "/ ​ Add Task Dr. Bert Ellsworth Nectar Messages Appts Labs Imaging Inventory Ta…" at bounding box center [704, 318] width 1408 height 637
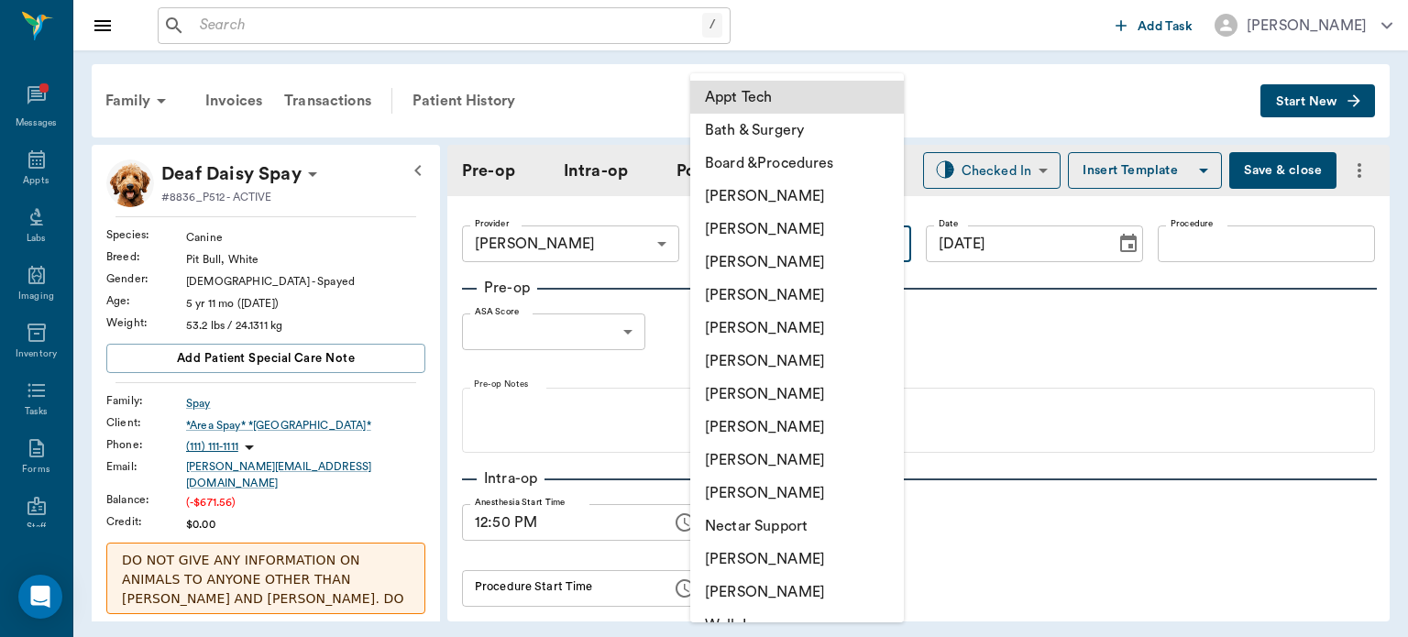
click at [755, 431] on li "[PERSON_NAME]" at bounding box center [797, 427] width 214 height 33
type input "63ec2e7e52e12b0ba117b124"
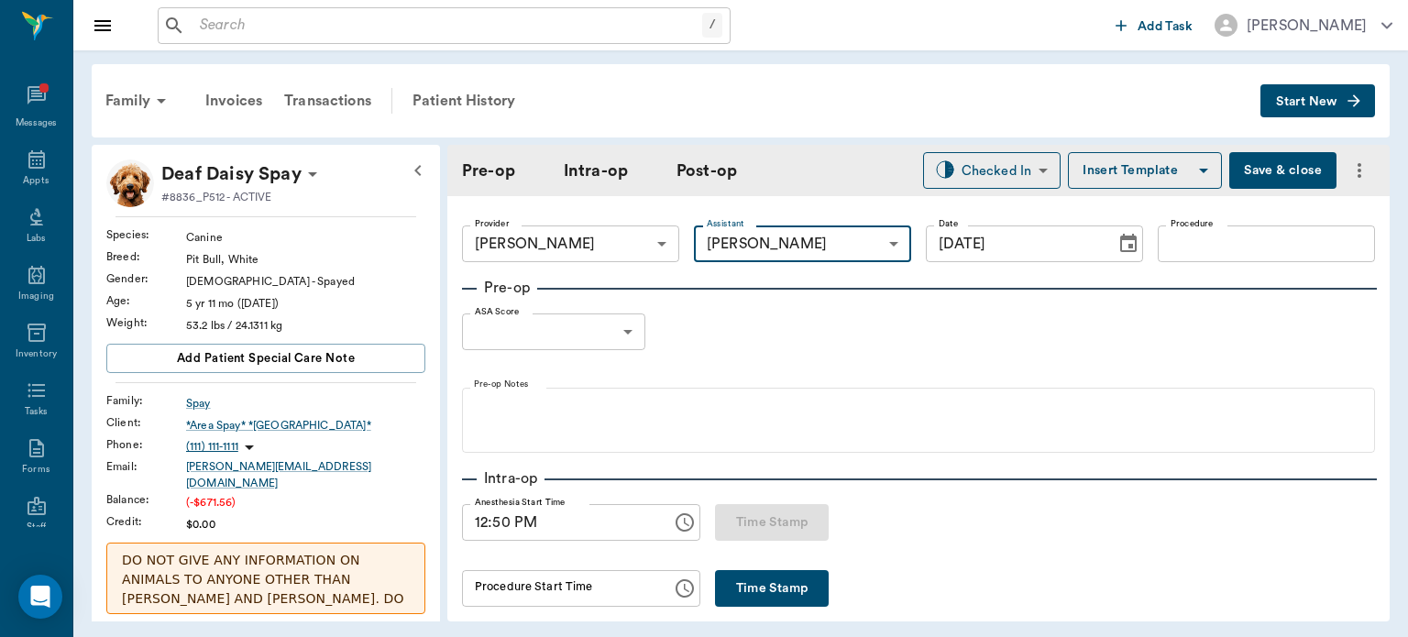
click at [1193, 247] on input "Procedure" at bounding box center [1266, 243] width 217 height 37
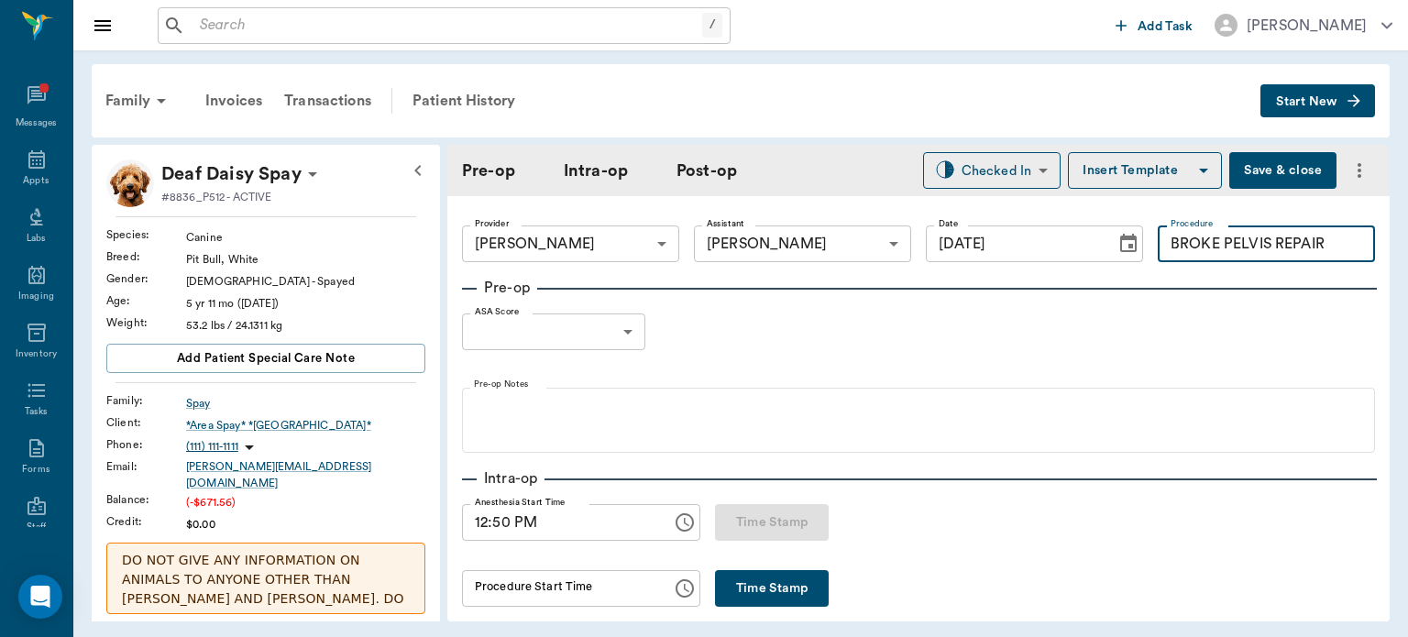
type input "BROKE PELVIS REPAIR"
click at [1144, 168] on button "Insert Template" at bounding box center [1145, 170] width 154 height 37
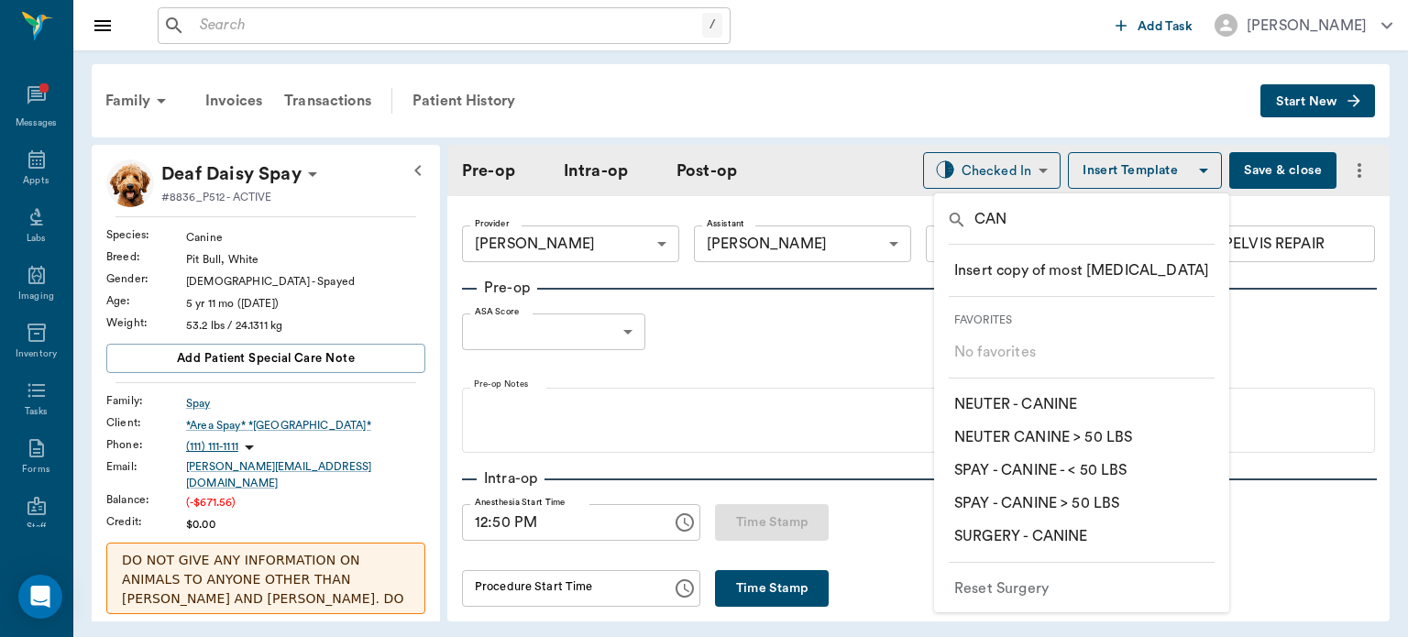
type input "CAN"
click at [1068, 537] on p "​ SURGERY - CANINE" at bounding box center [1020, 536] width 133 height 22
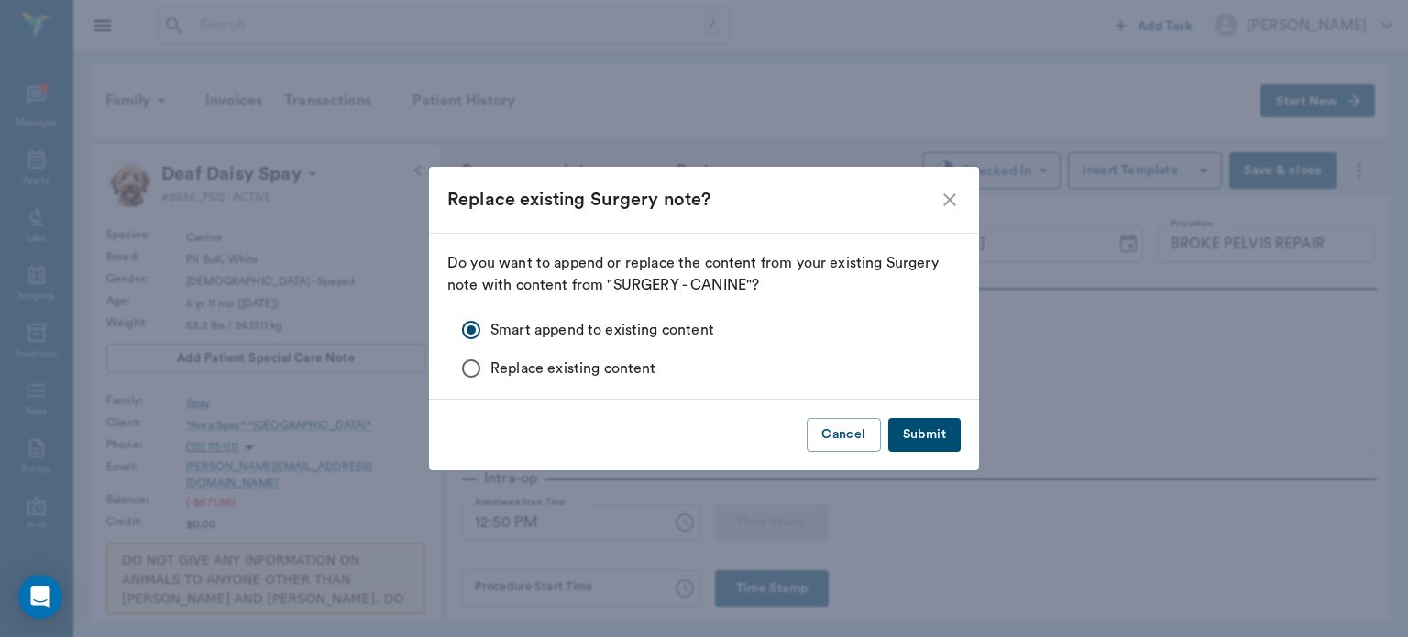
click at [939, 436] on button "Submit" at bounding box center [924, 435] width 72 height 34
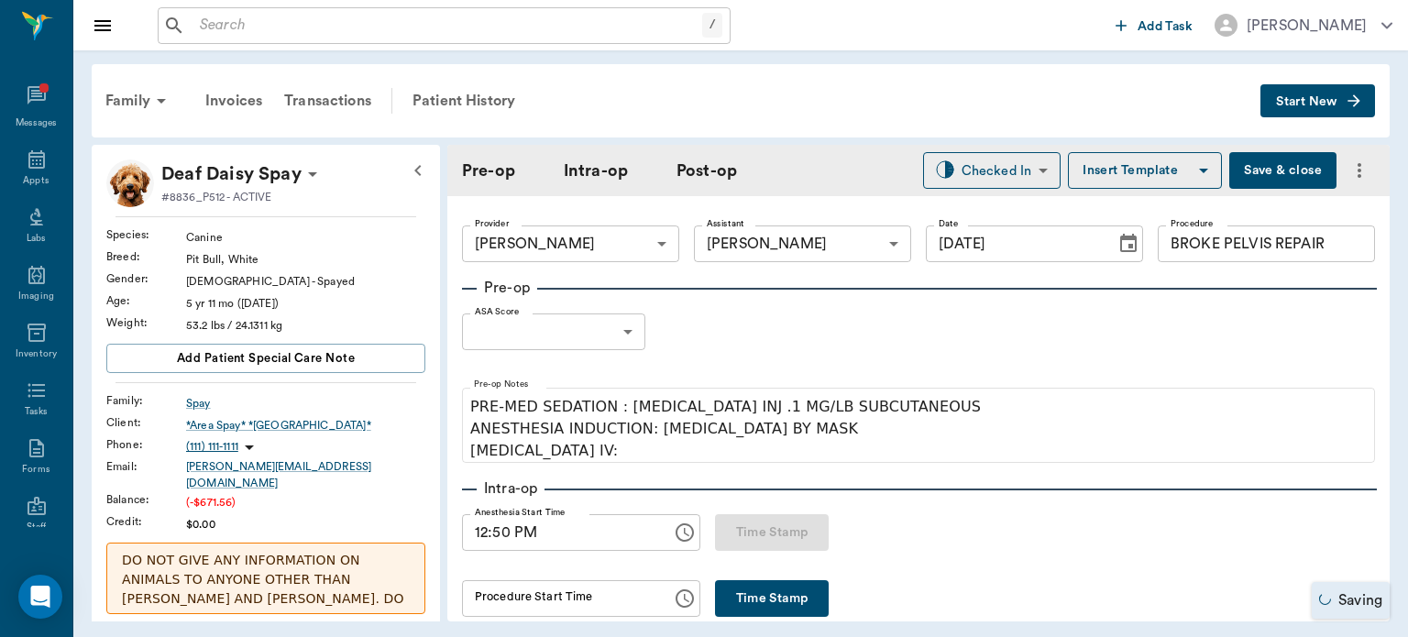
click at [577, 335] on body "/ ​ Add Task Dr. Bert Ellsworth Nectar Messages Appts Labs Imaging Inventory Ta…" at bounding box center [704, 318] width 1408 height 637
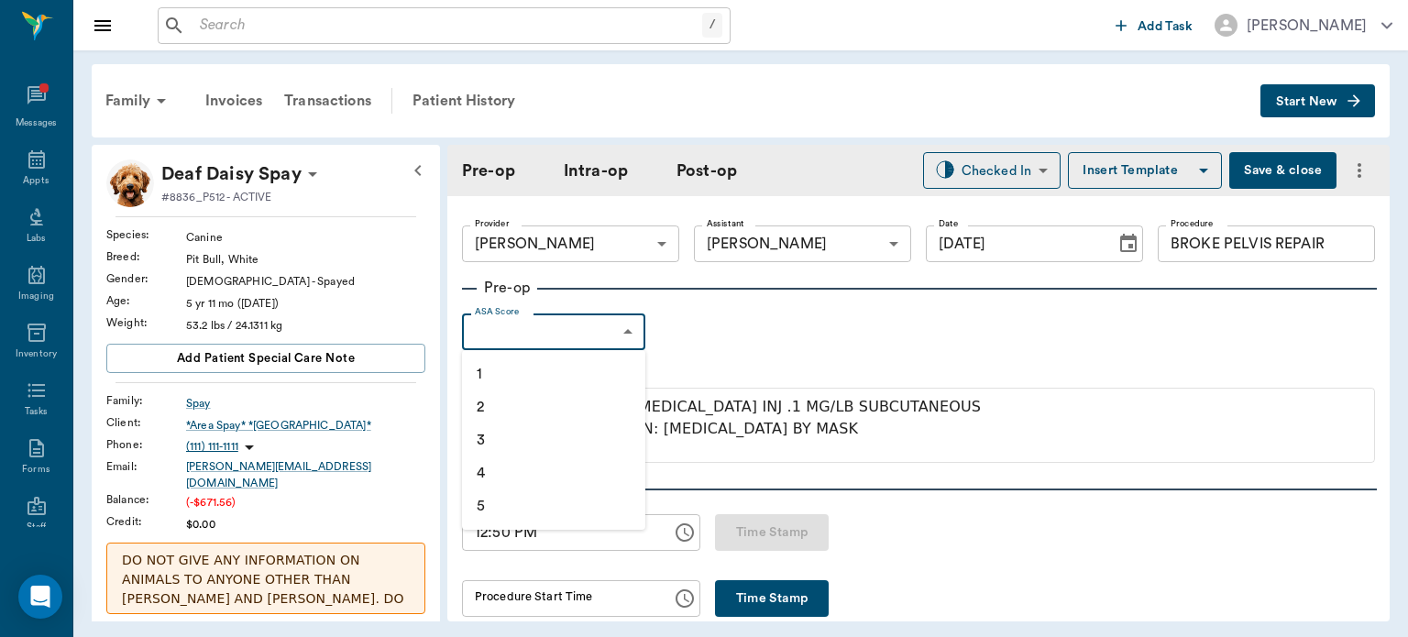
click at [561, 411] on li "2" at bounding box center [553, 406] width 183 height 33
type input "2"
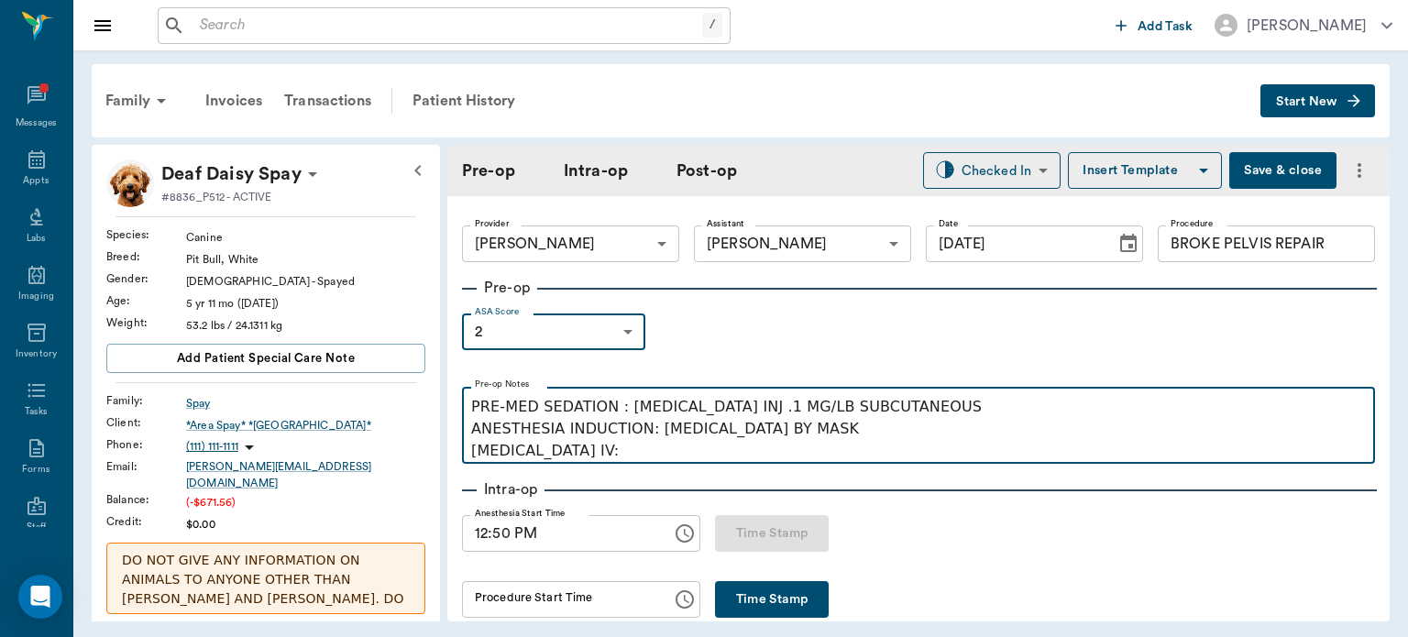
click at [616, 456] on p "PRE-MED SEDATION : [MEDICAL_DATA] INJ .1 MG/LB SUBCUTANEOUS ANESTHESIA INDUCTIO…" at bounding box center [918, 429] width 895 height 66
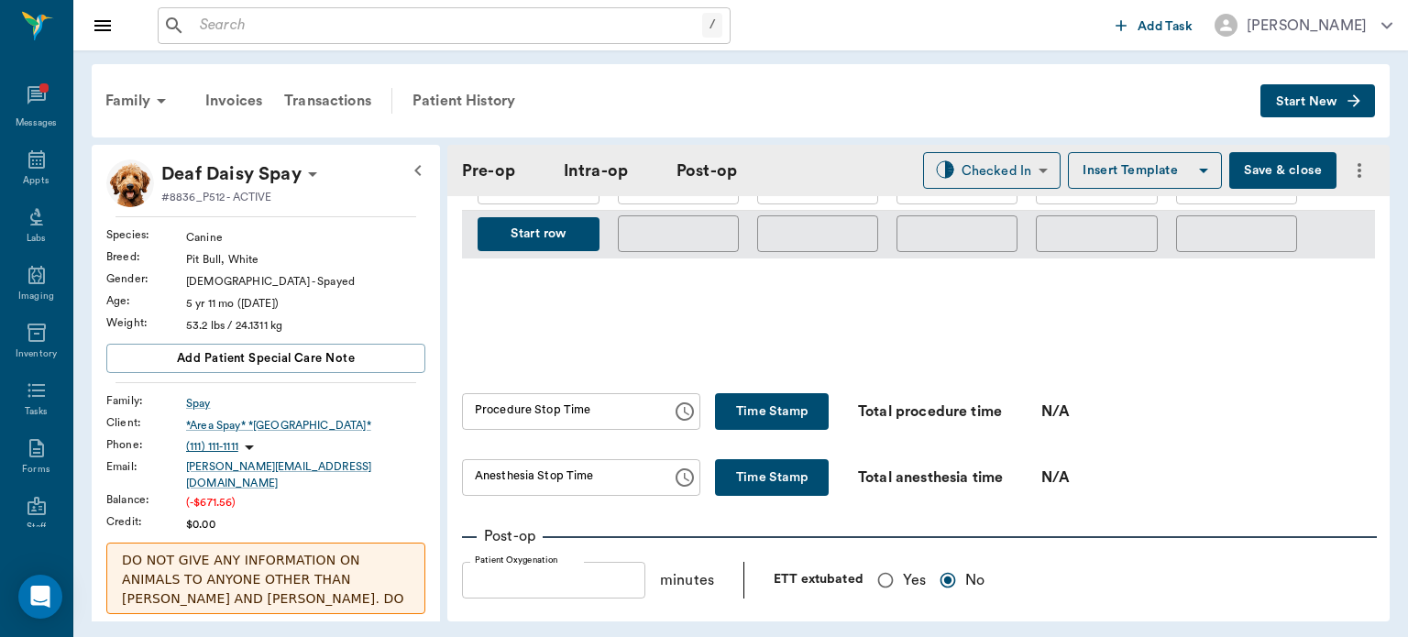
scroll to position [1024, 0]
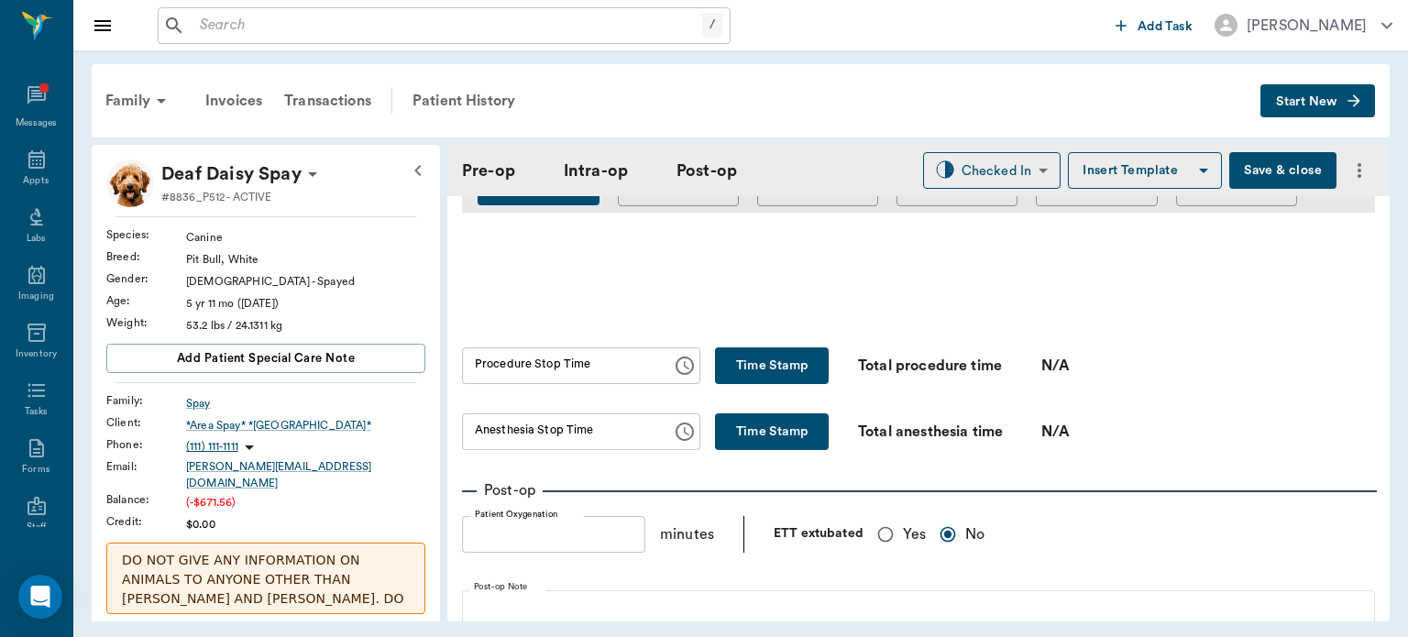
click at [873, 546] on input "Yes" at bounding box center [885, 534] width 35 height 35
radio input "true"
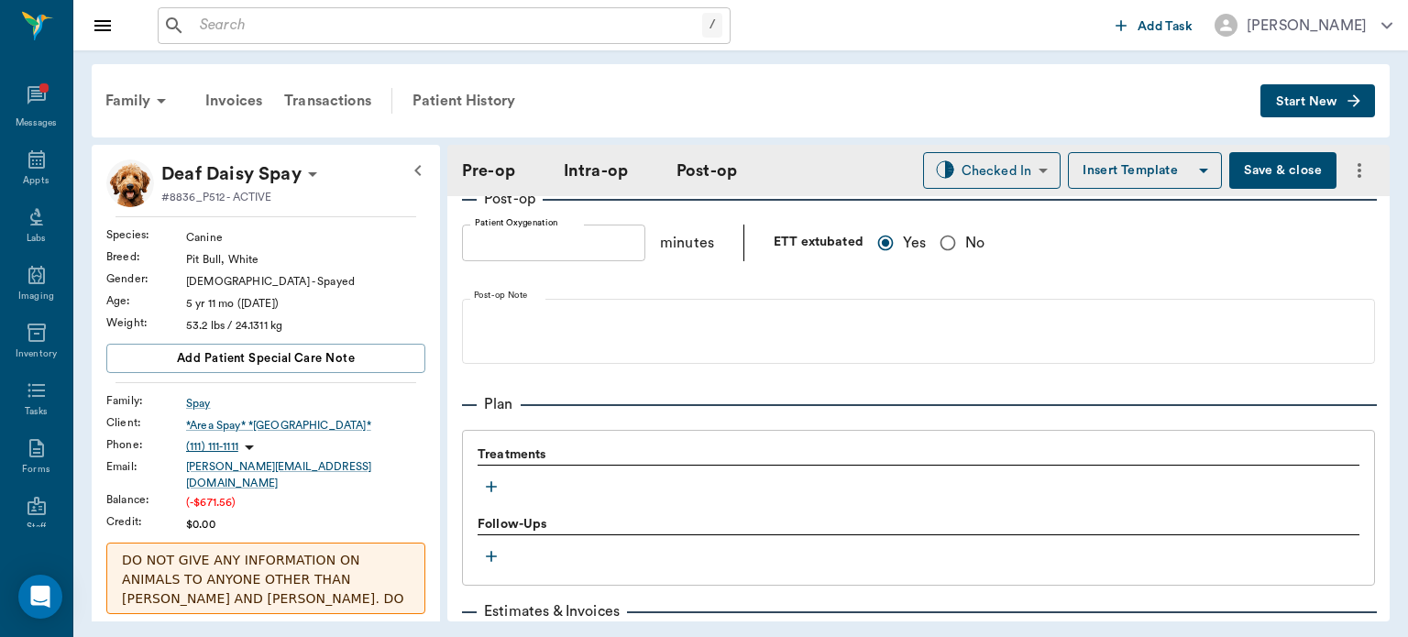
scroll to position [1316, 0]
click at [493, 488] on icon "button" at bounding box center [491, 486] width 18 height 18
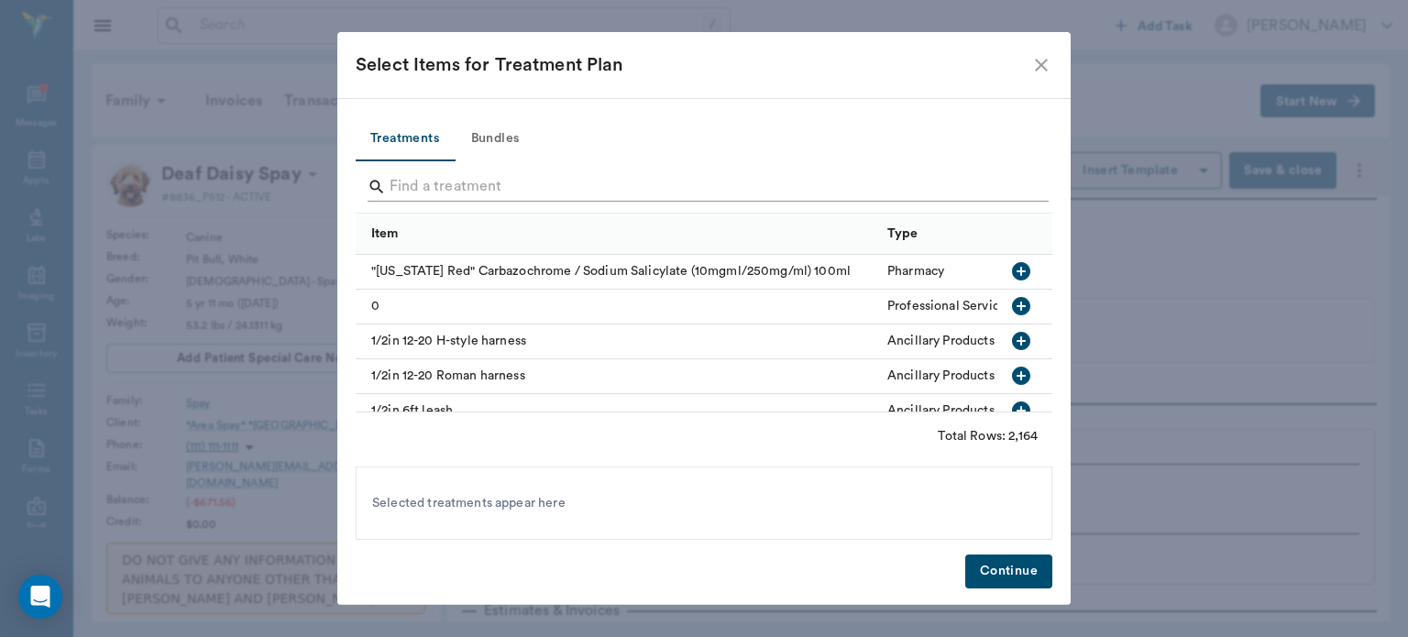
click at [434, 184] on input "Search" at bounding box center [706, 186] width 632 height 29
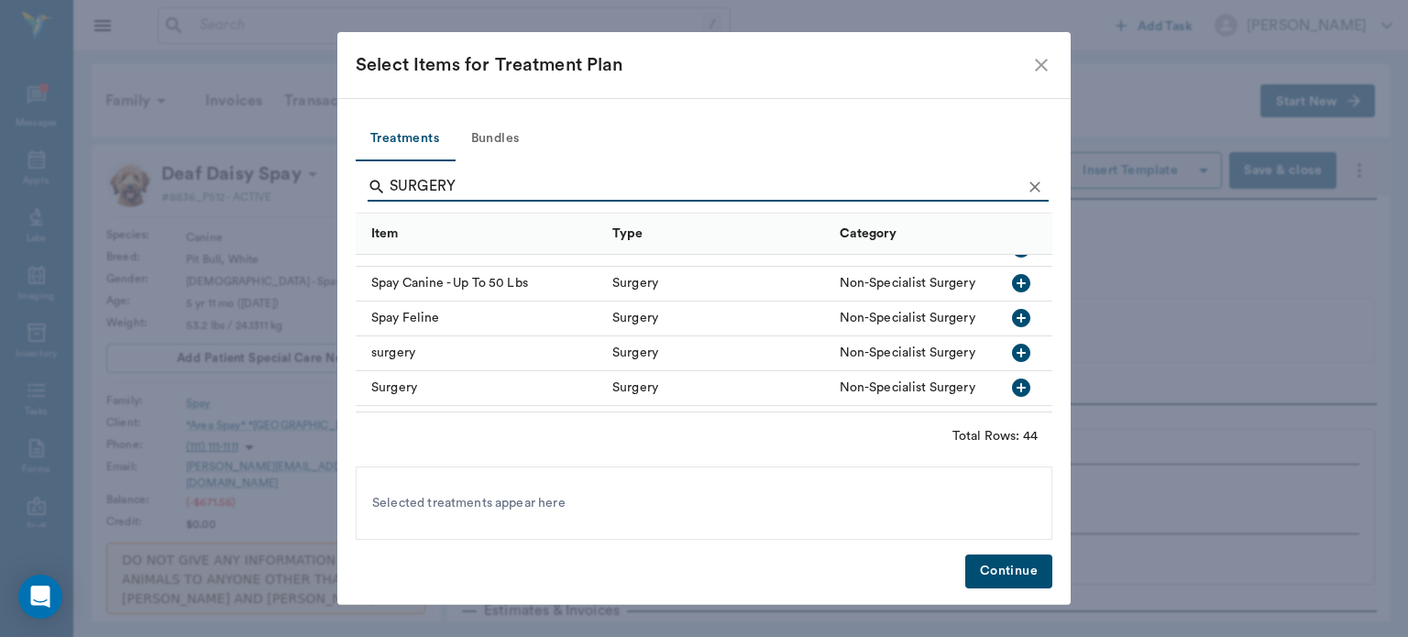
scroll to position [1104, 0]
type input "SURGERY"
click at [1012, 357] on icon "button" at bounding box center [1021, 352] width 18 height 18
click at [1025, 569] on button "Continue" at bounding box center [1008, 572] width 87 height 34
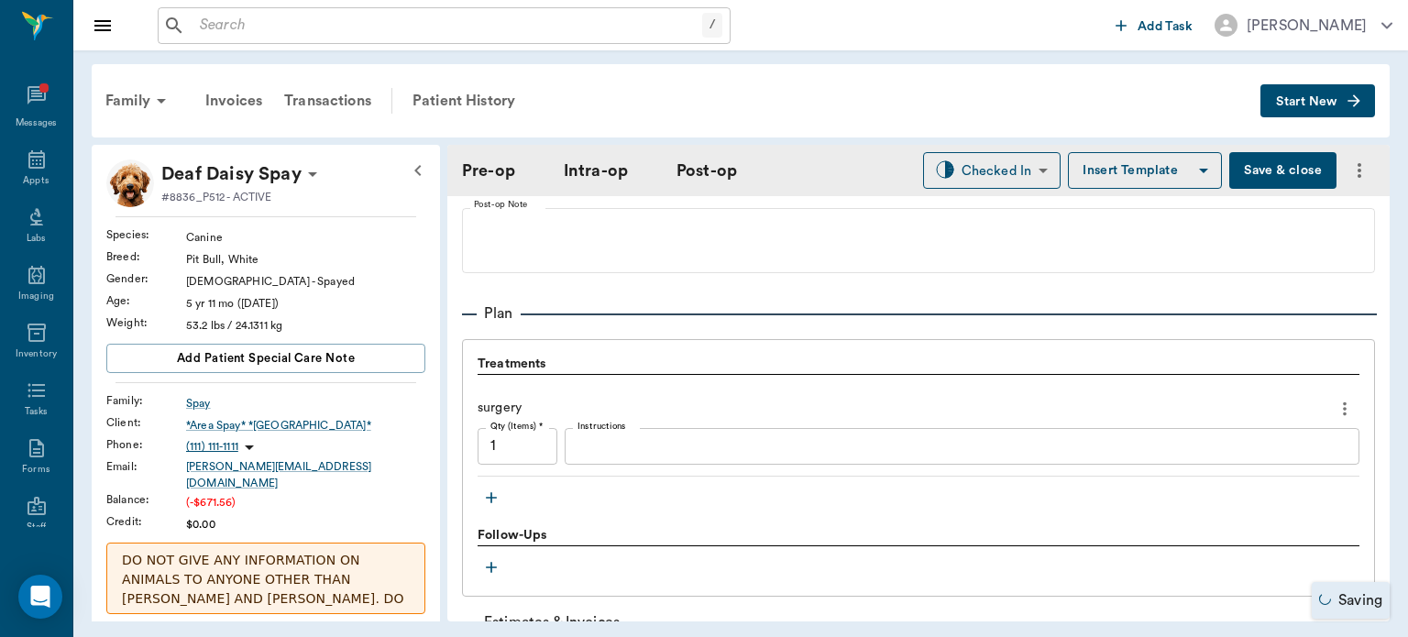
scroll to position [1408, 0]
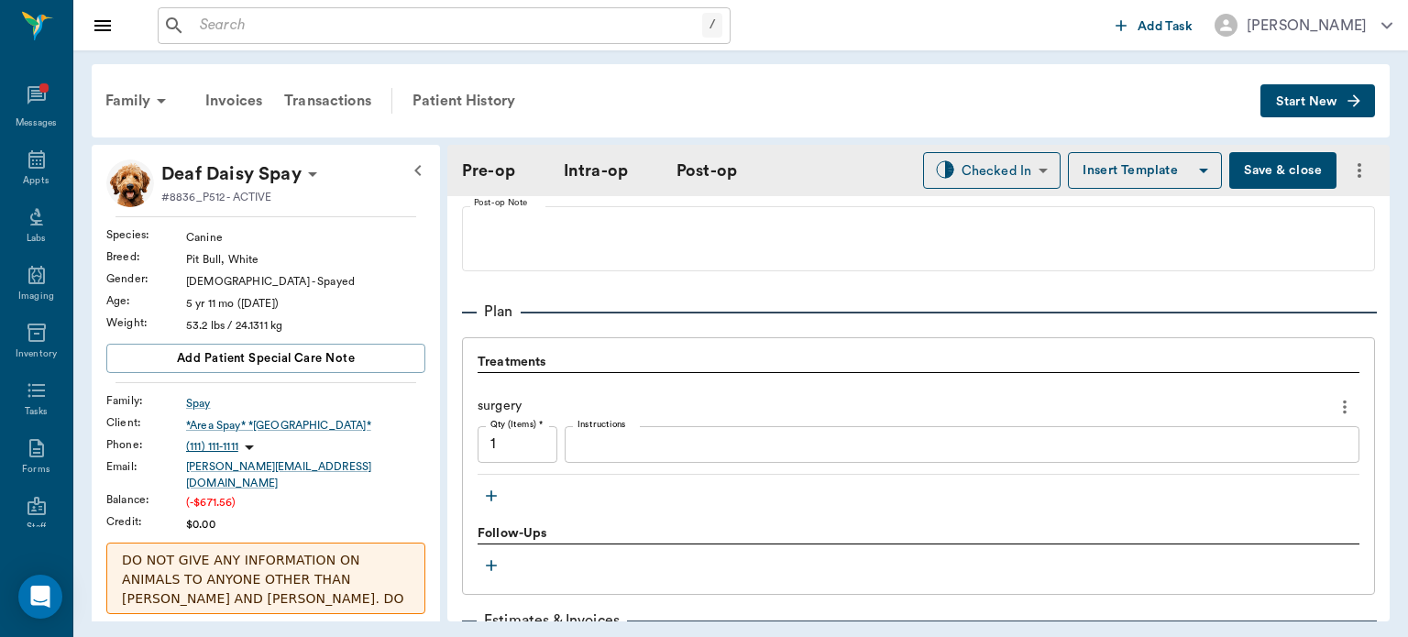
click at [494, 497] on icon "button" at bounding box center [491, 496] width 18 height 18
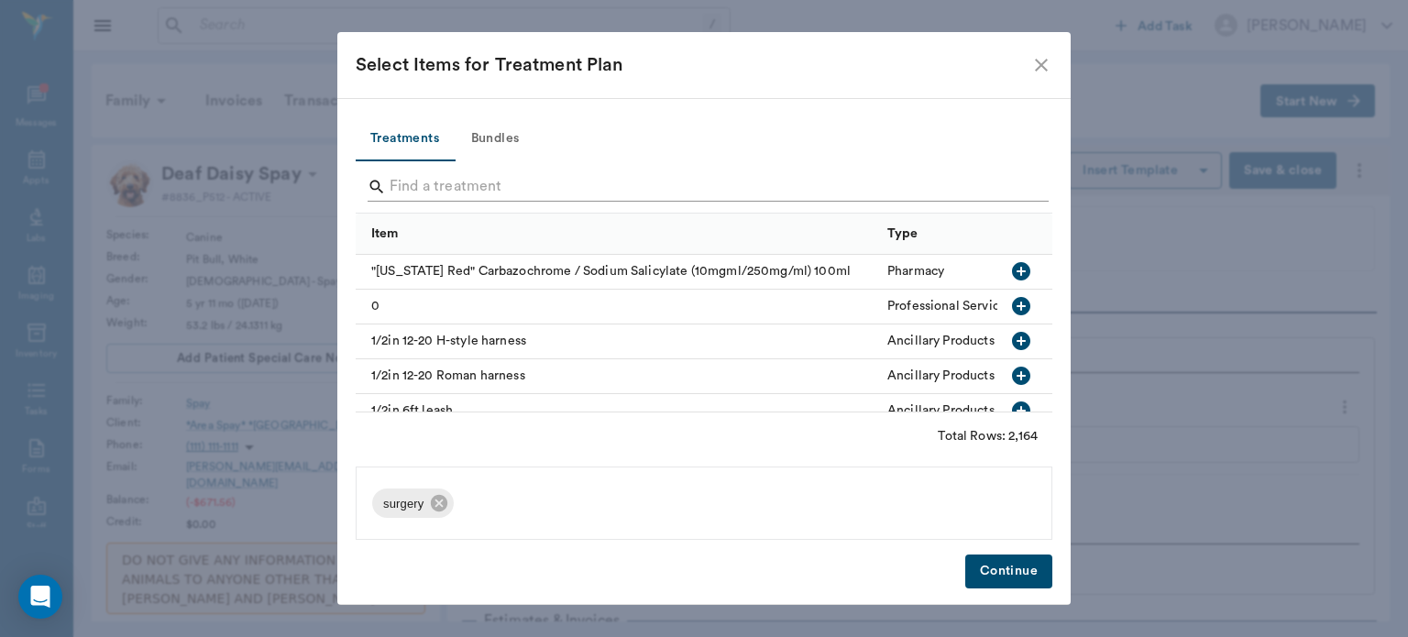
click at [453, 181] on input "Search" at bounding box center [706, 186] width 632 height 29
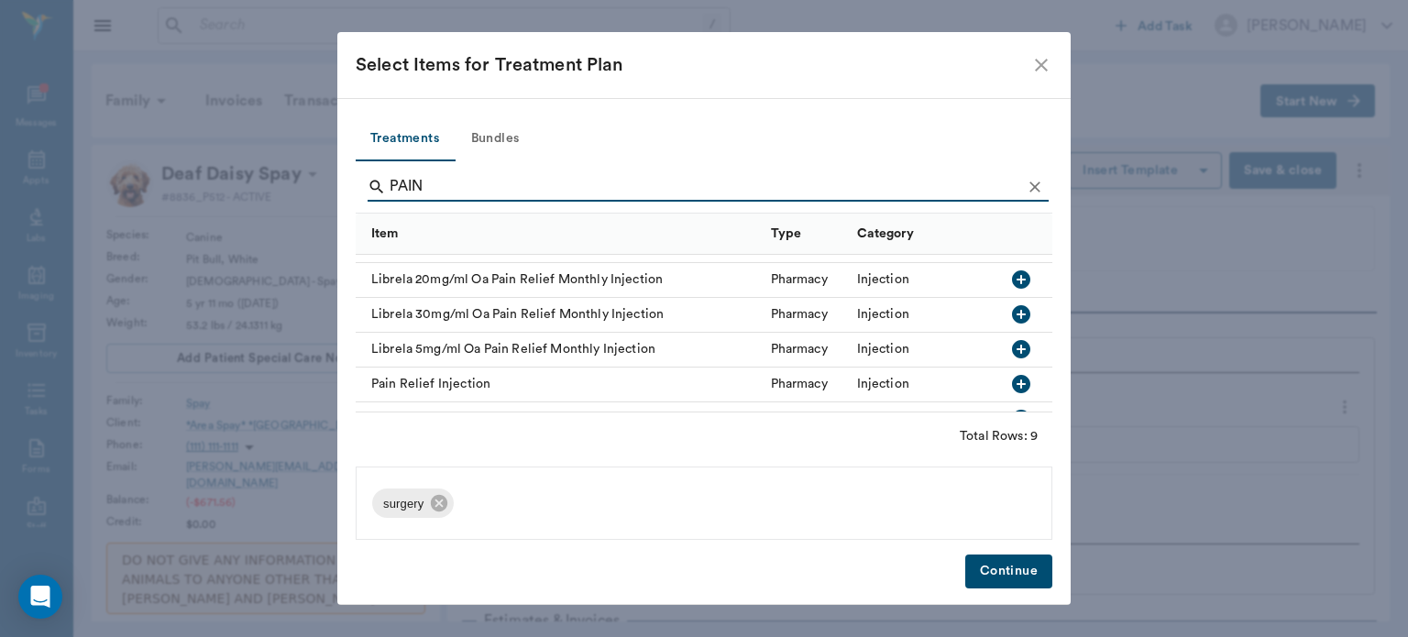
scroll to position [169, 0]
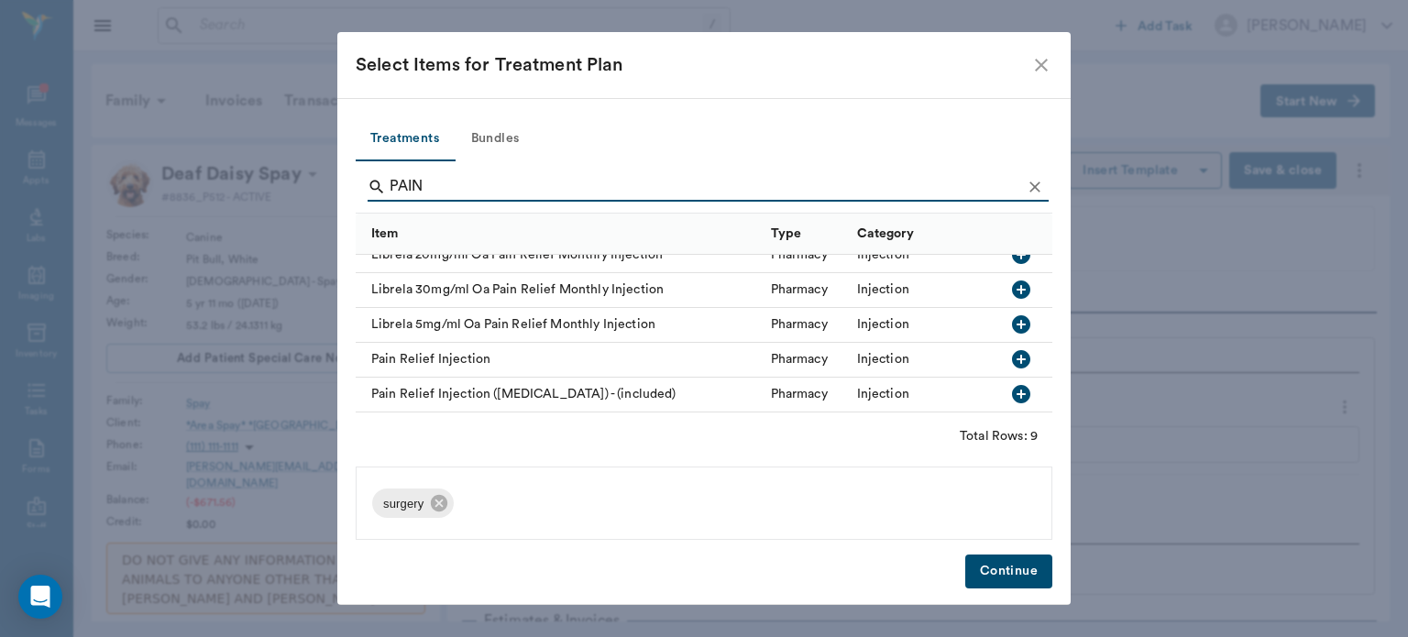
type input "PAIN"
click at [1010, 348] on icon "button" at bounding box center [1021, 359] width 22 height 22
click at [1021, 568] on button "Continue" at bounding box center [1008, 572] width 87 height 34
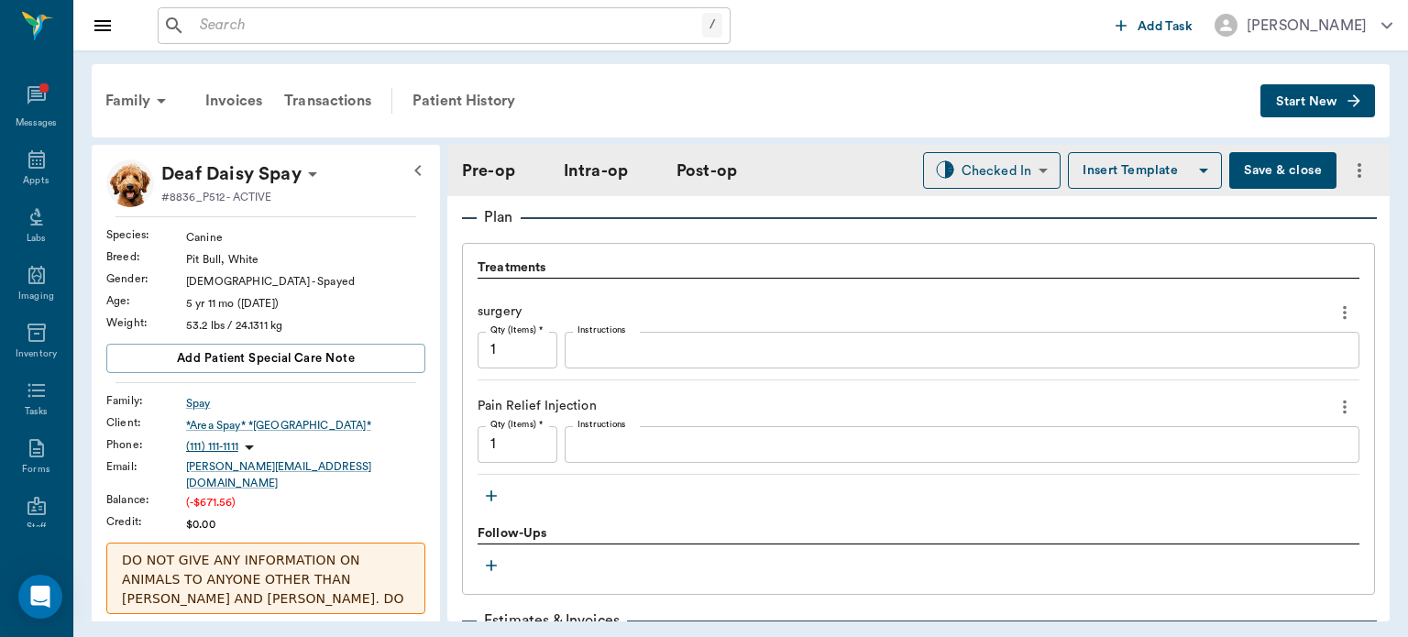
scroll to position [1514, 0]
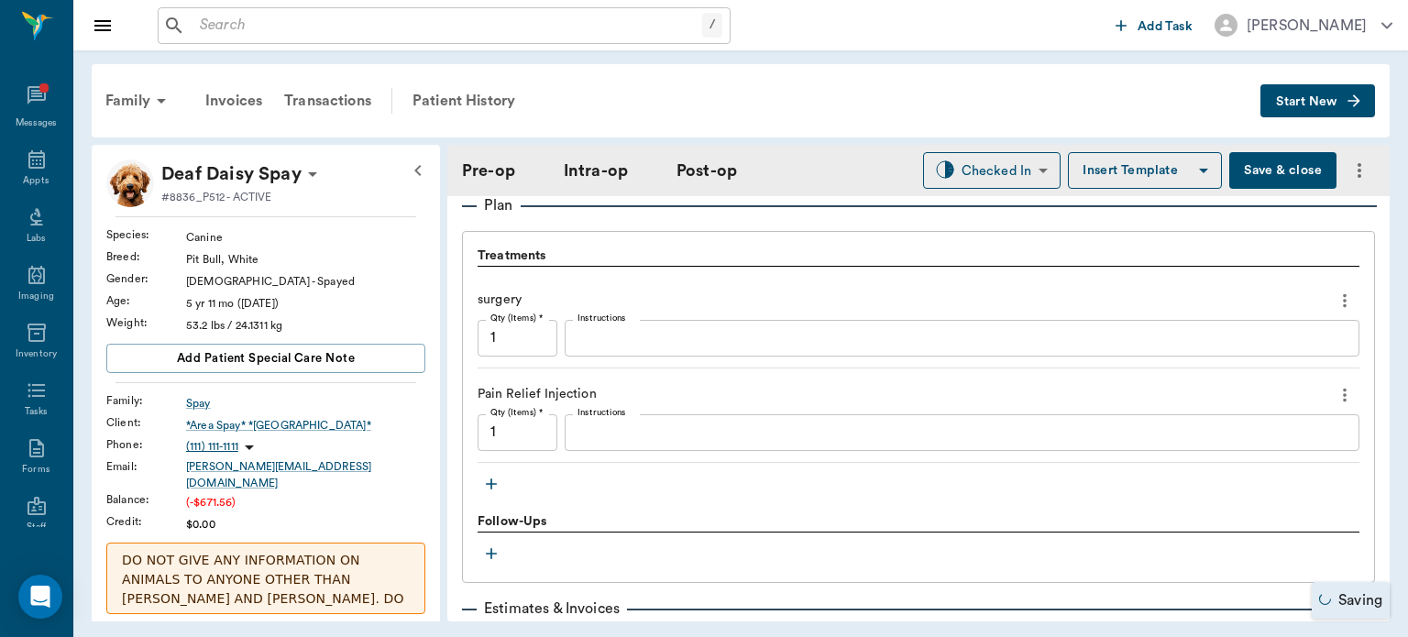
click at [485, 484] on icon "button" at bounding box center [491, 484] width 18 height 18
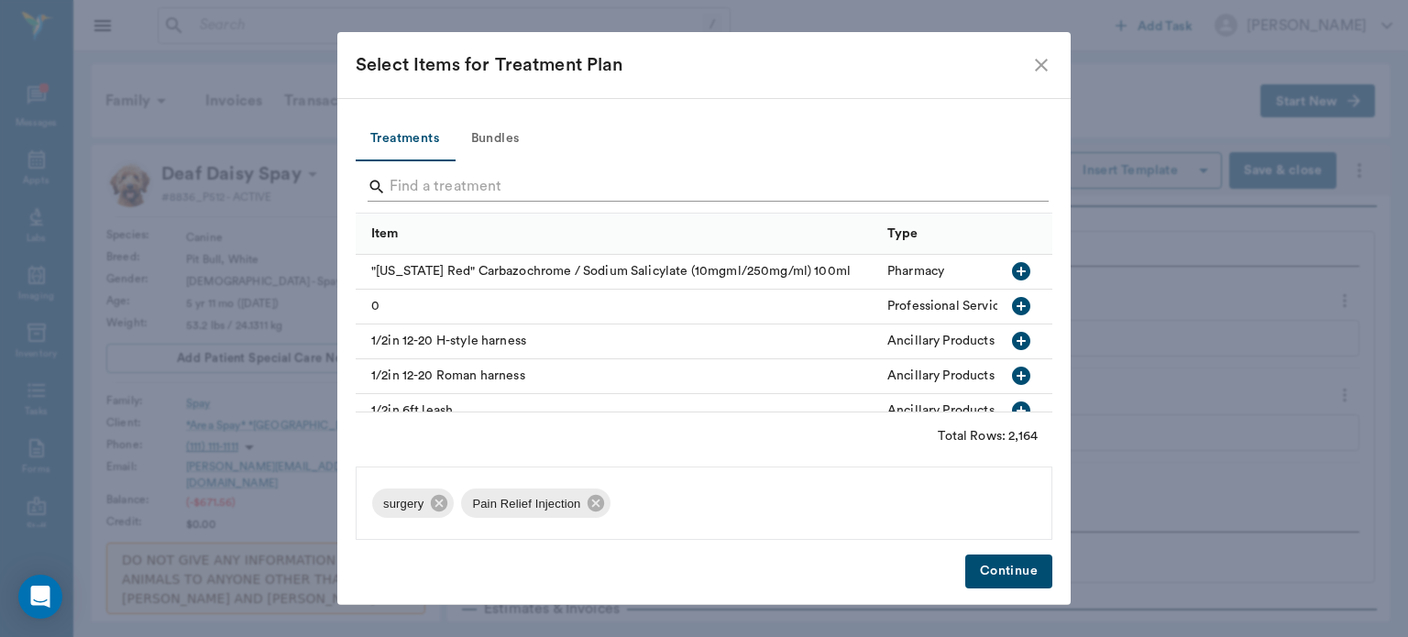
click at [427, 184] on input "Search" at bounding box center [706, 186] width 632 height 29
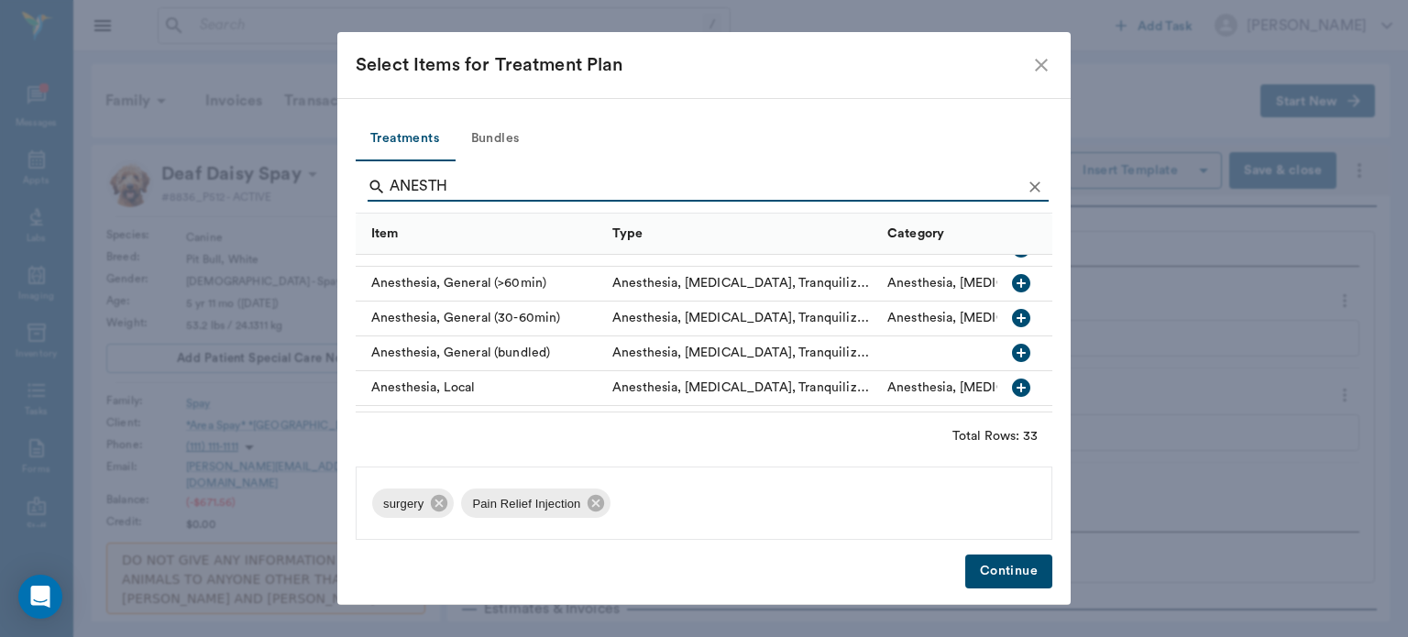
scroll to position [198, 0]
type input "ANESTH"
click at [1012, 318] on icon "button" at bounding box center [1021, 317] width 18 height 18
click at [1002, 576] on button "Continue" at bounding box center [1008, 572] width 87 height 34
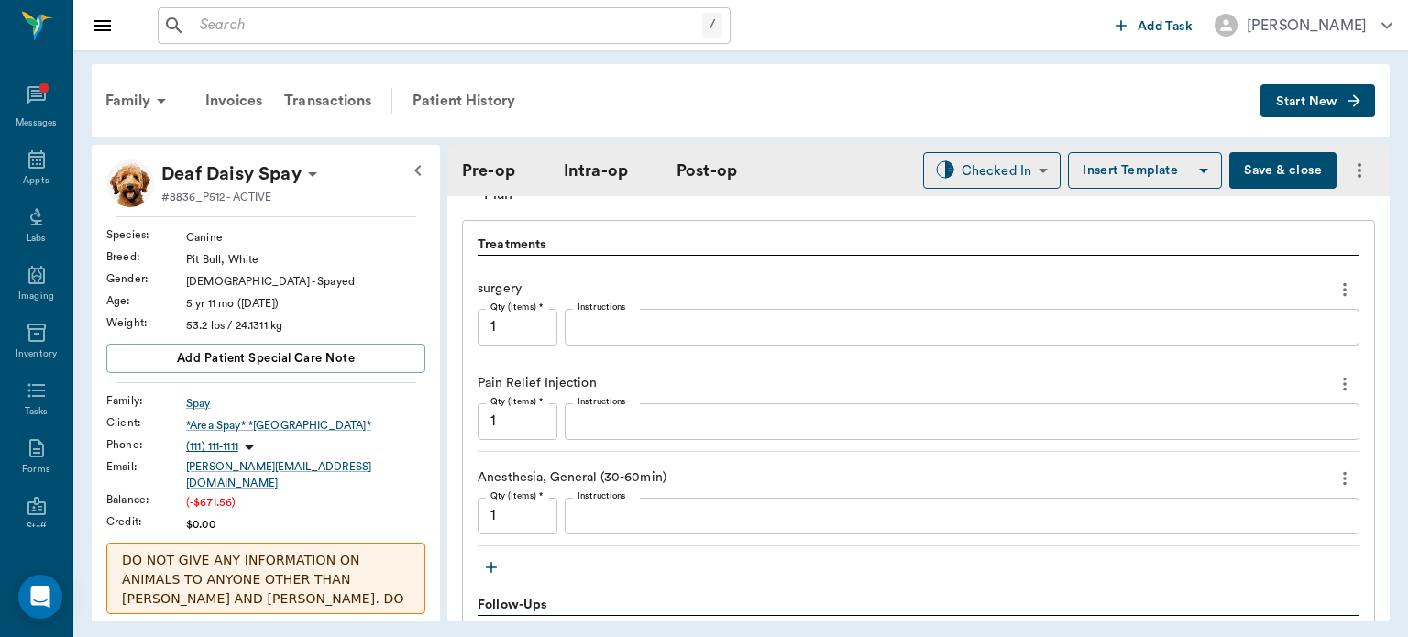
scroll to position [1569, 0]
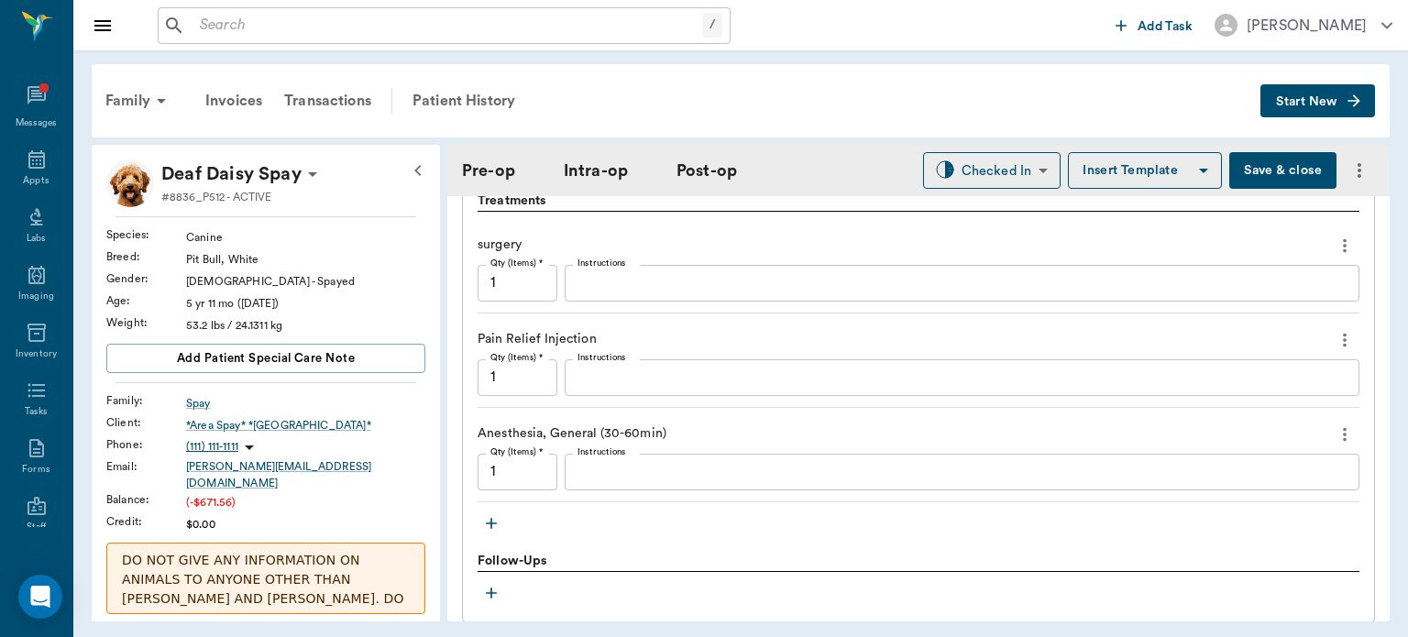
click at [491, 524] on icon "button" at bounding box center [491, 523] width 11 height 11
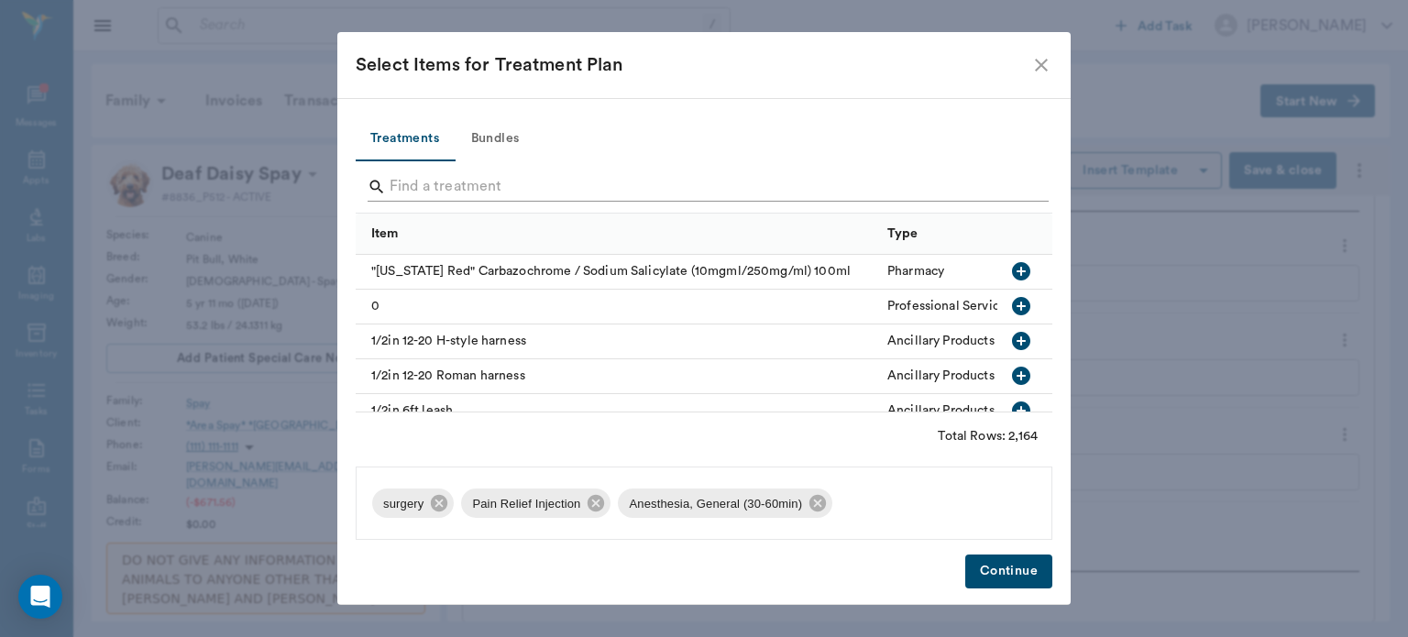
click at [457, 180] on input "Search" at bounding box center [706, 186] width 632 height 29
click at [1045, 59] on icon "close" at bounding box center [1041, 65] width 22 height 22
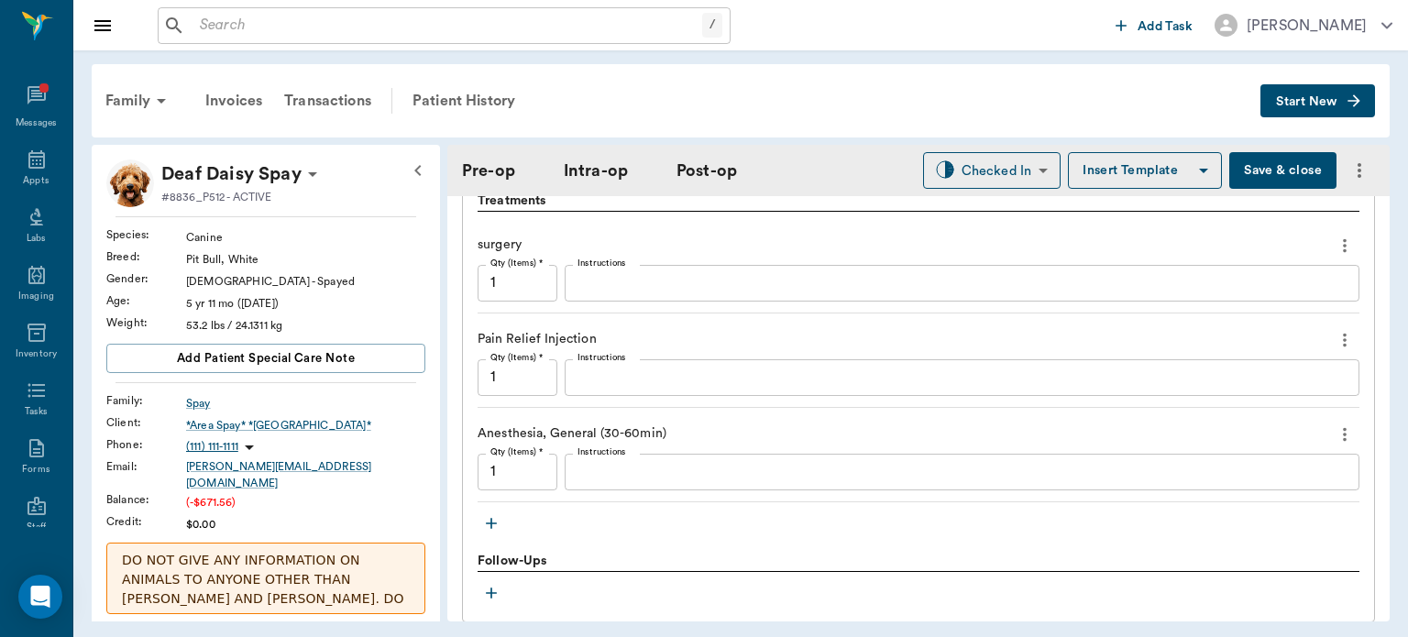
click at [491, 523] on icon "button" at bounding box center [491, 523] width 11 height 11
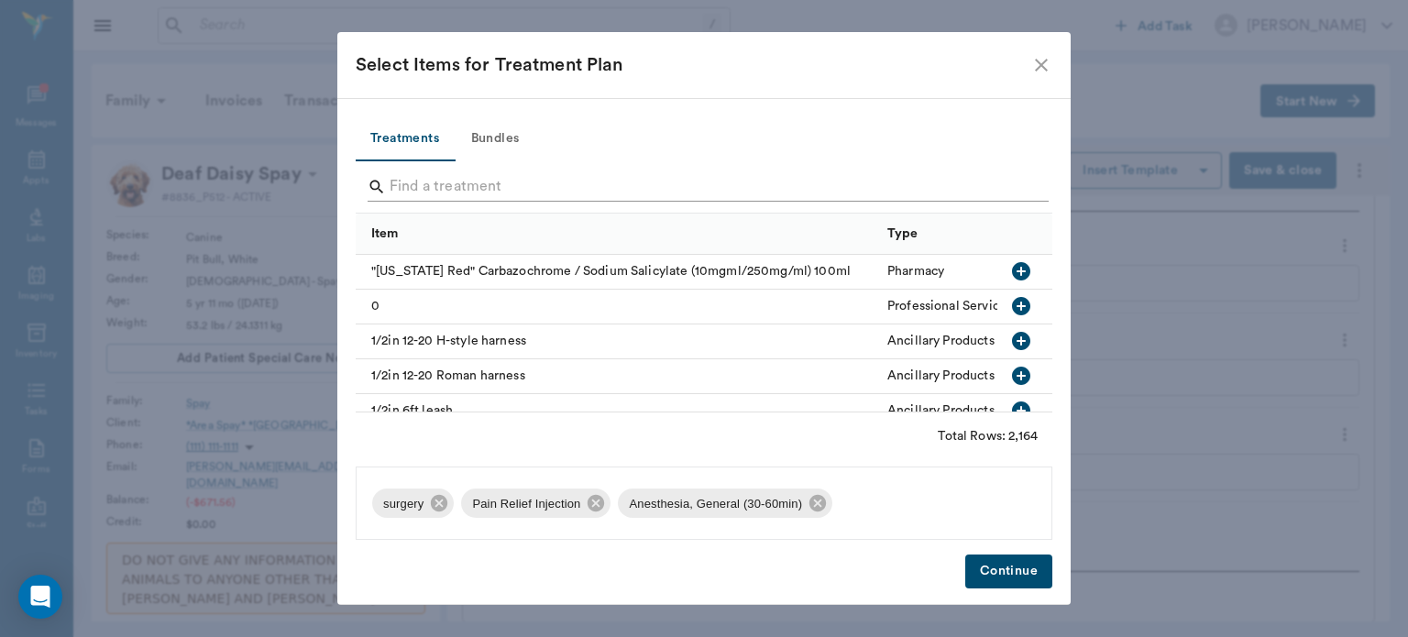
click at [480, 181] on input "Search" at bounding box center [706, 186] width 632 height 29
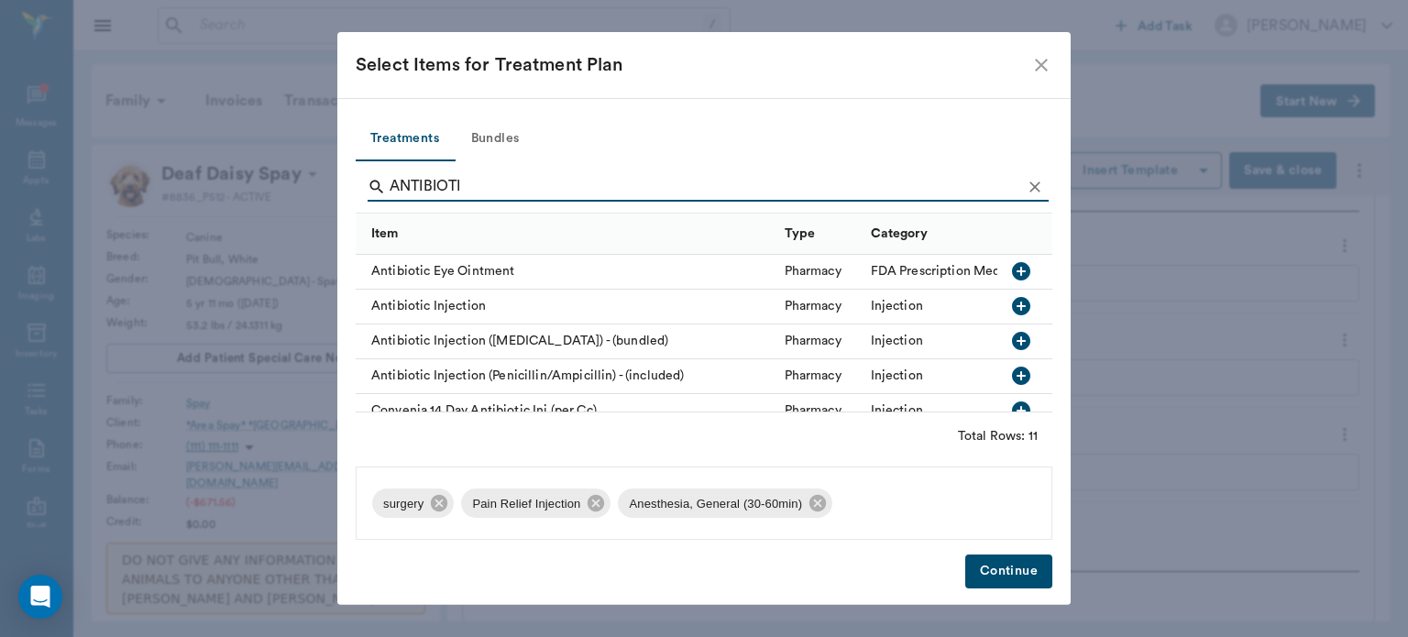
type input "ANTIBIOTI"
click at [1010, 308] on icon "button" at bounding box center [1021, 306] width 22 height 22
click at [996, 568] on button "Continue" at bounding box center [1008, 572] width 87 height 34
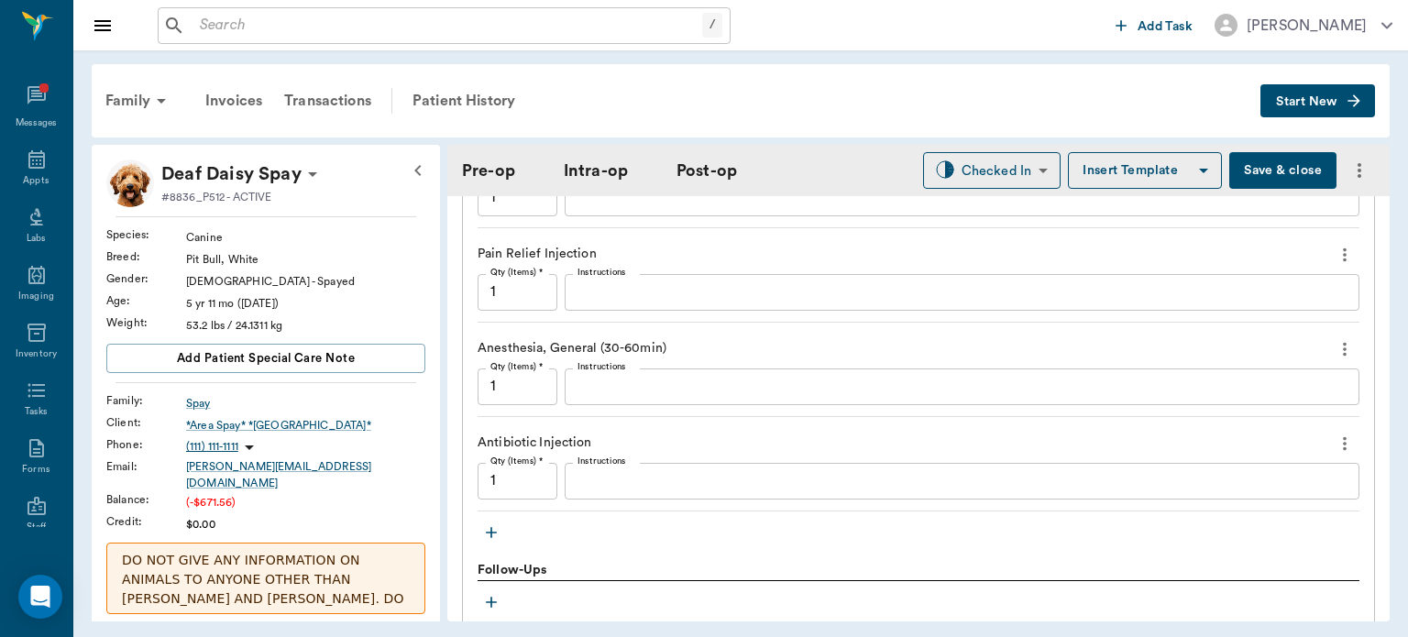
scroll to position [1643, 0]
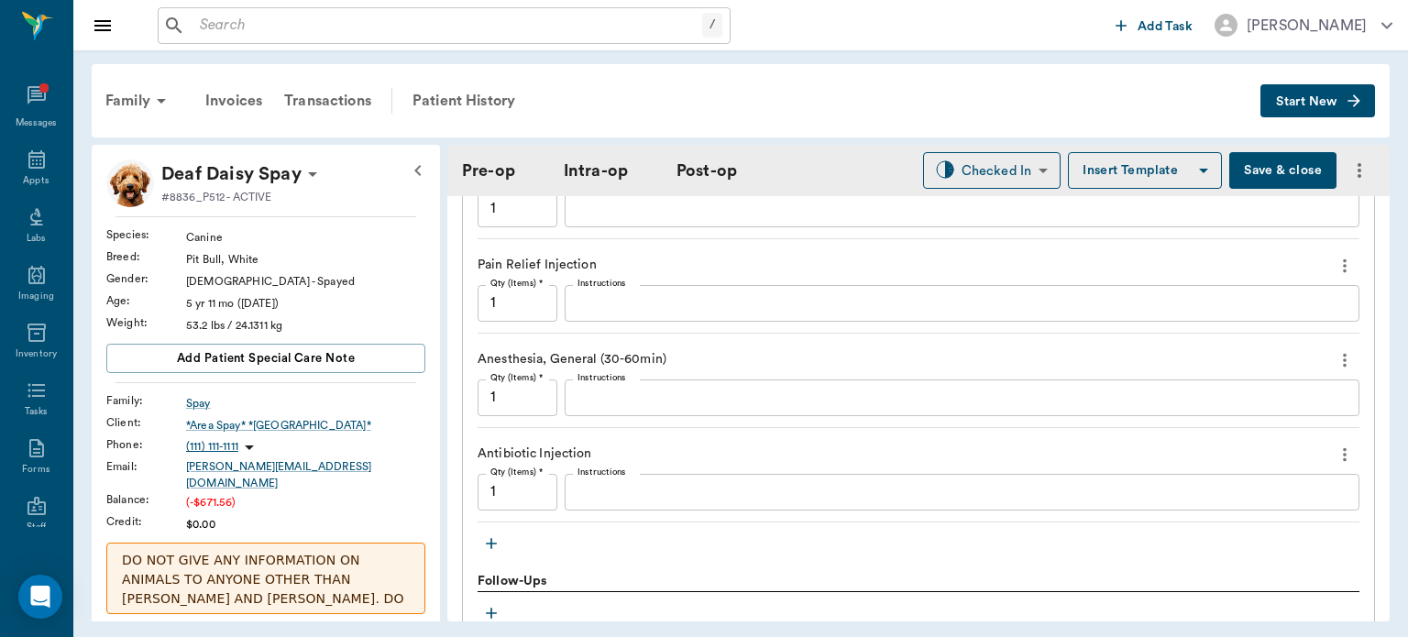
click at [1263, 168] on button "Save & close" at bounding box center [1282, 170] width 107 height 37
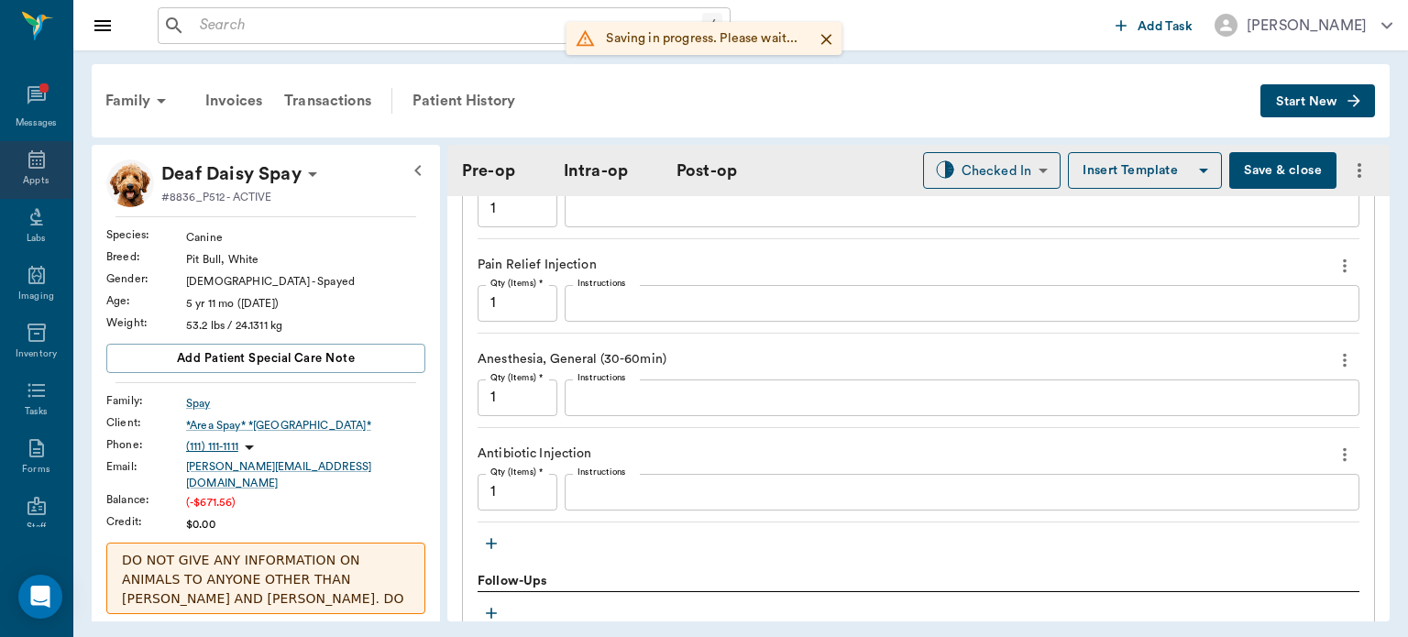
click at [31, 165] on icon at bounding box center [37, 159] width 22 height 22
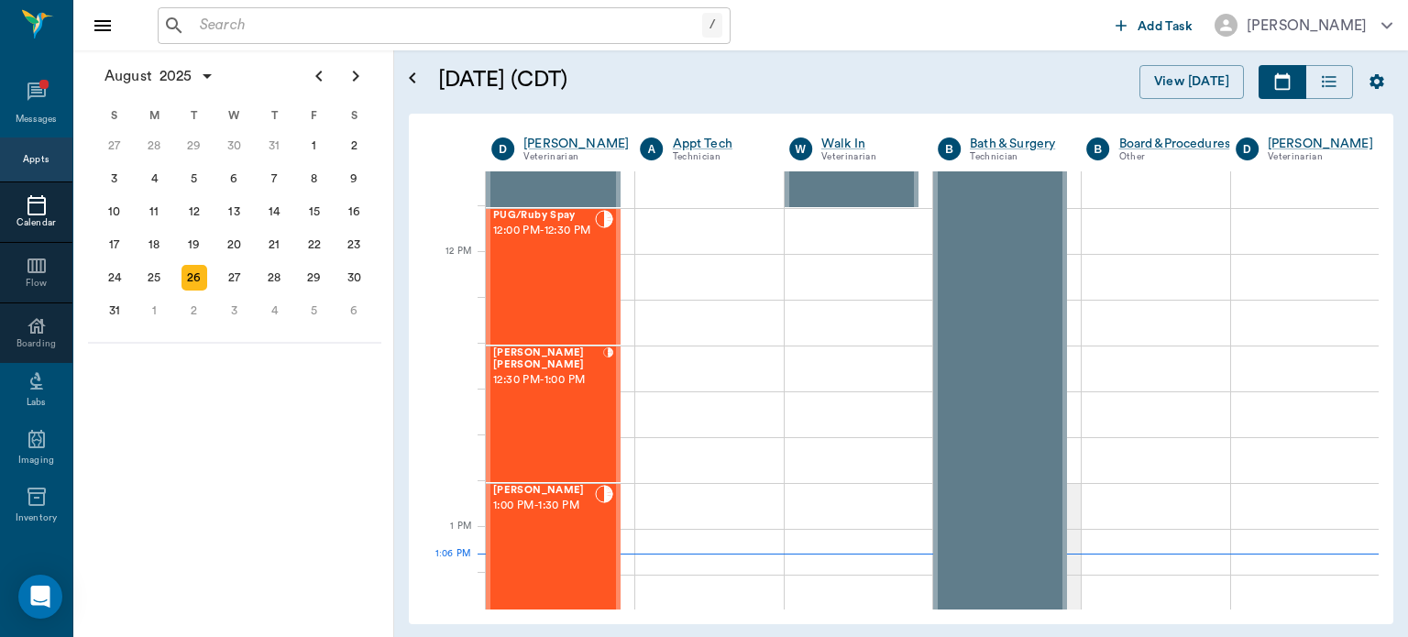
scroll to position [1020, 0]
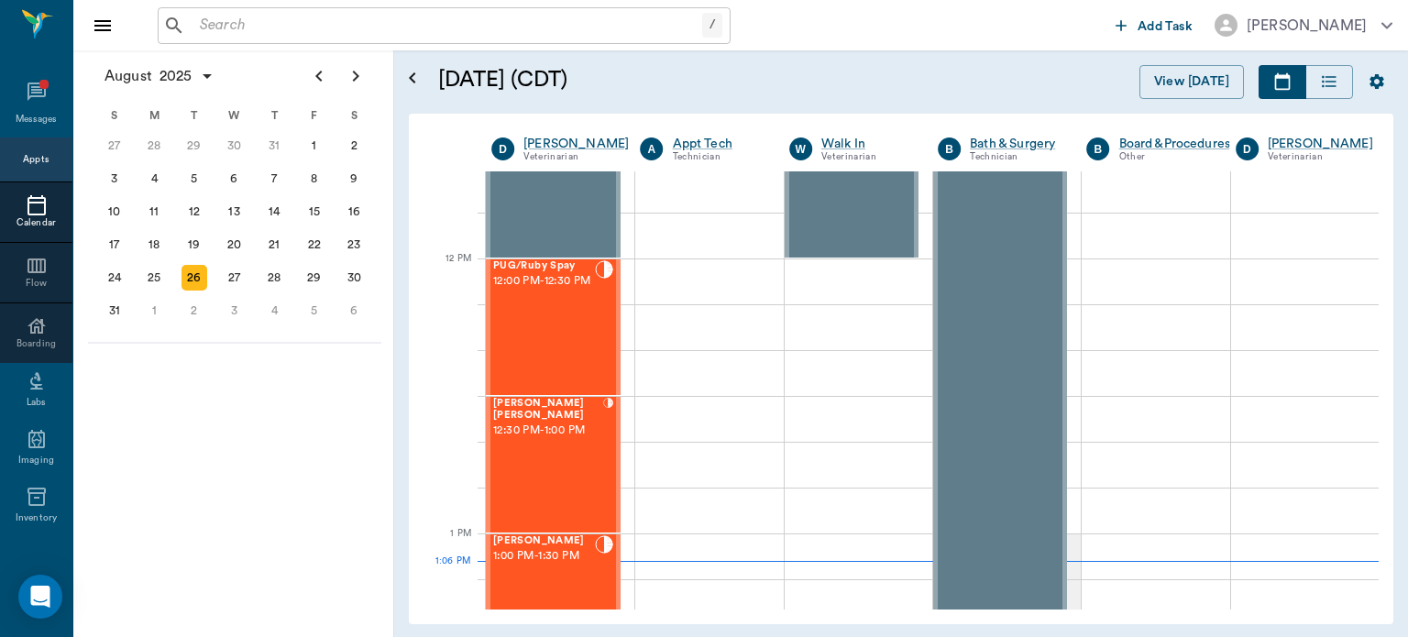
click at [539, 324] on div "PUG/Ruby Spay 12:00 PM - 12:30 PM" at bounding box center [544, 327] width 102 height 134
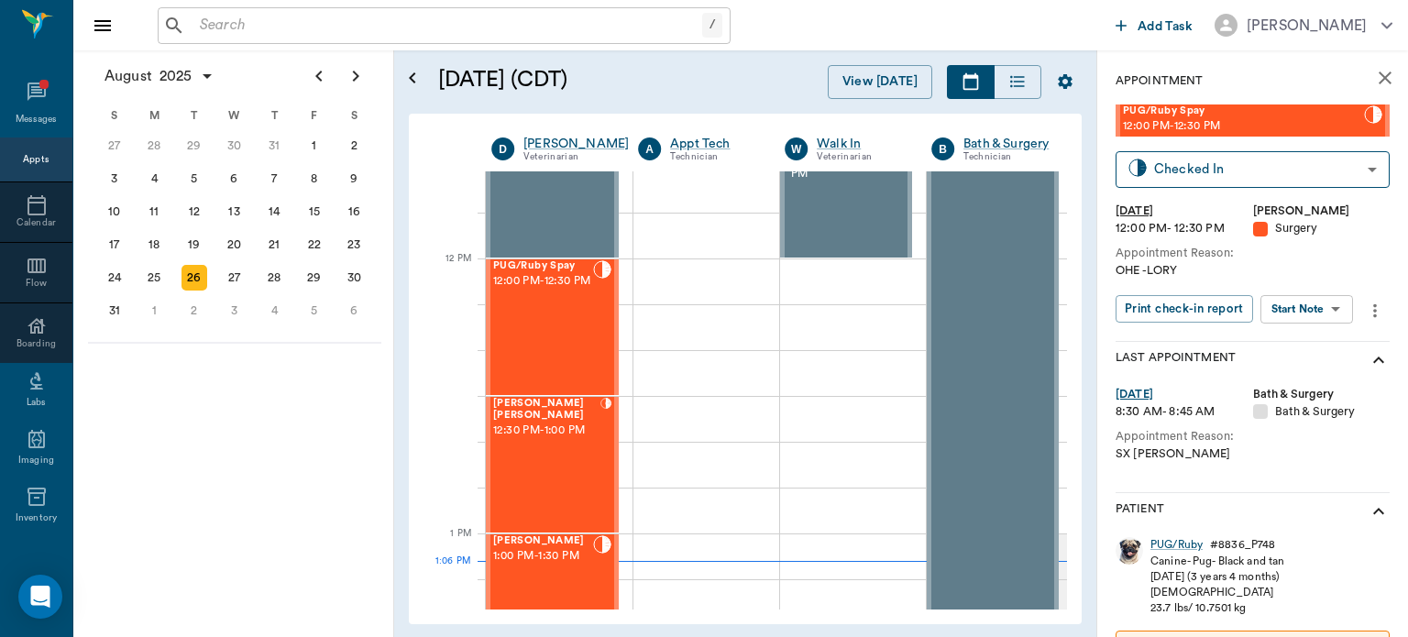
click at [1323, 305] on body "/ ​ Add Task Dr. Bert Ellsworth Nectar Messages Appts Calendar Flow Boarding La…" at bounding box center [704, 318] width 1408 height 637
click at [1305, 374] on button "View Surgery" at bounding box center [1292, 376] width 75 height 21
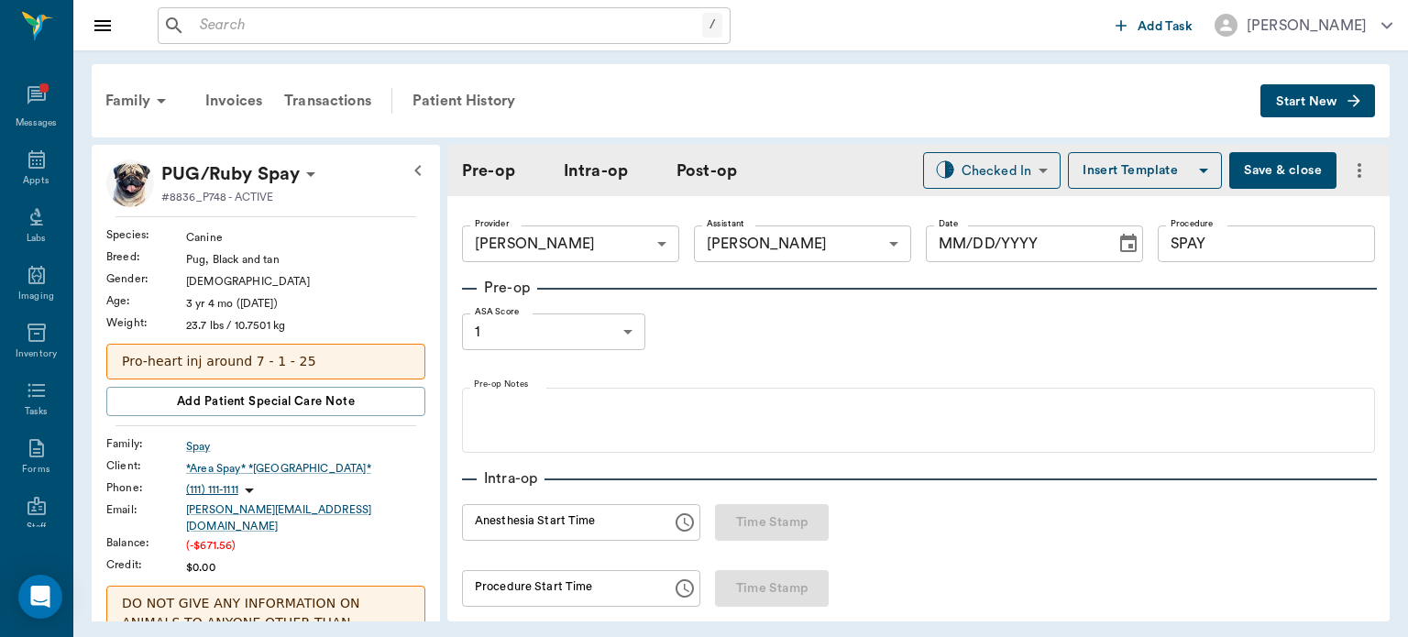
type input "63ec2f075fda476ae8351a4d"
type input "63ec2e7e52e12b0ba117b124"
type input "SPAY"
type input "1"
radio input "true"
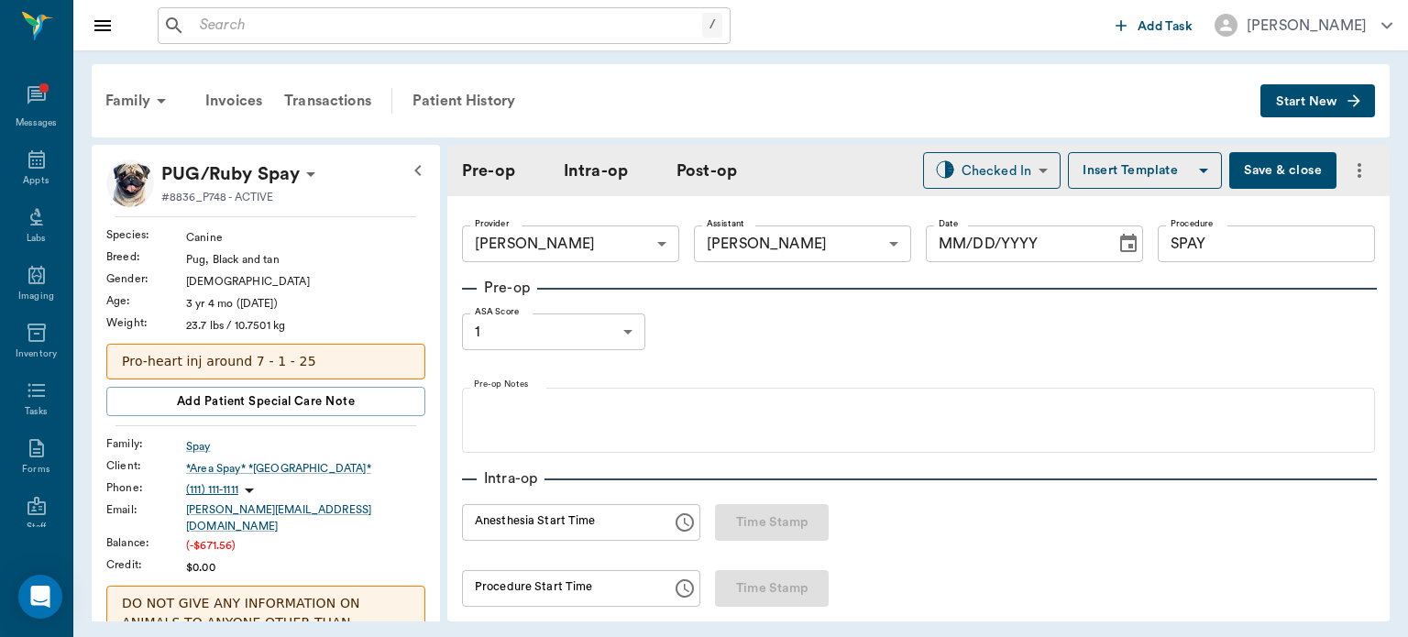
type input "[DATE]"
type input "12:25 PM"
type input "12:45 PM"
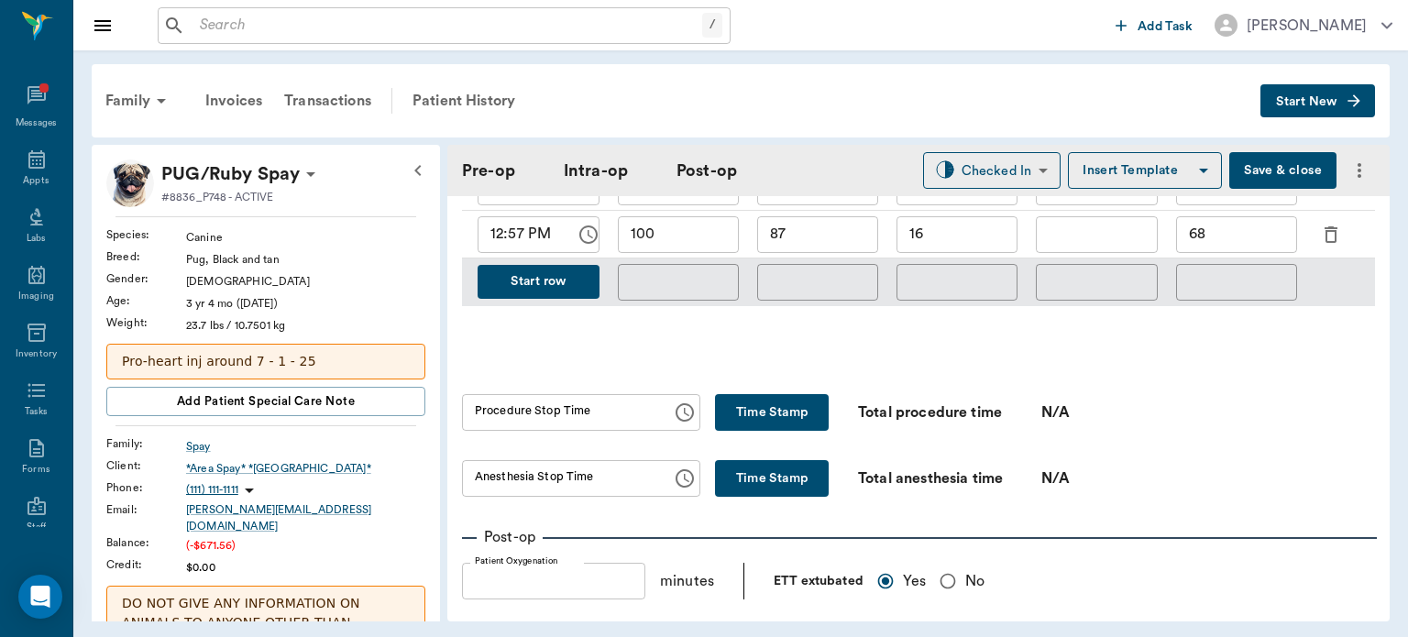
scroll to position [1045, 0]
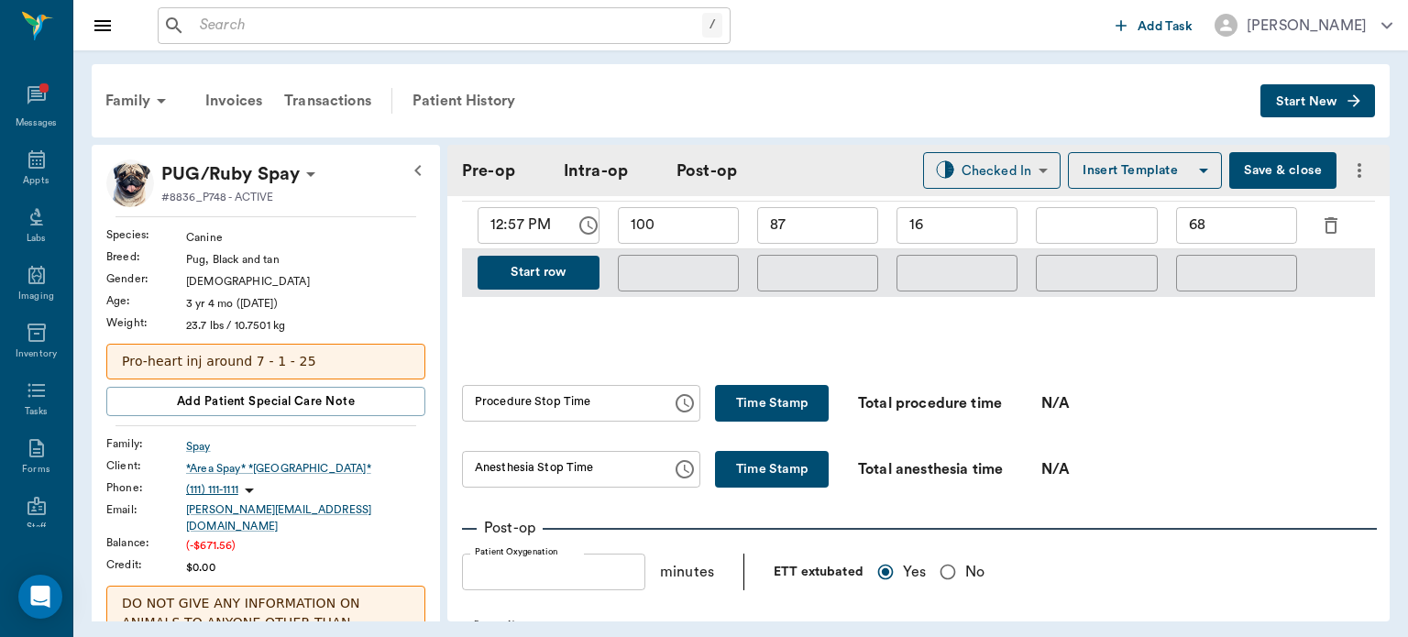
click at [764, 398] on button "Time Stamp" at bounding box center [772, 403] width 114 height 37
type input "01:06 PM"
click at [780, 455] on button "Time Stamp" at bounding box center [772, 469] width 114 height 37
type input "01:07 PM"
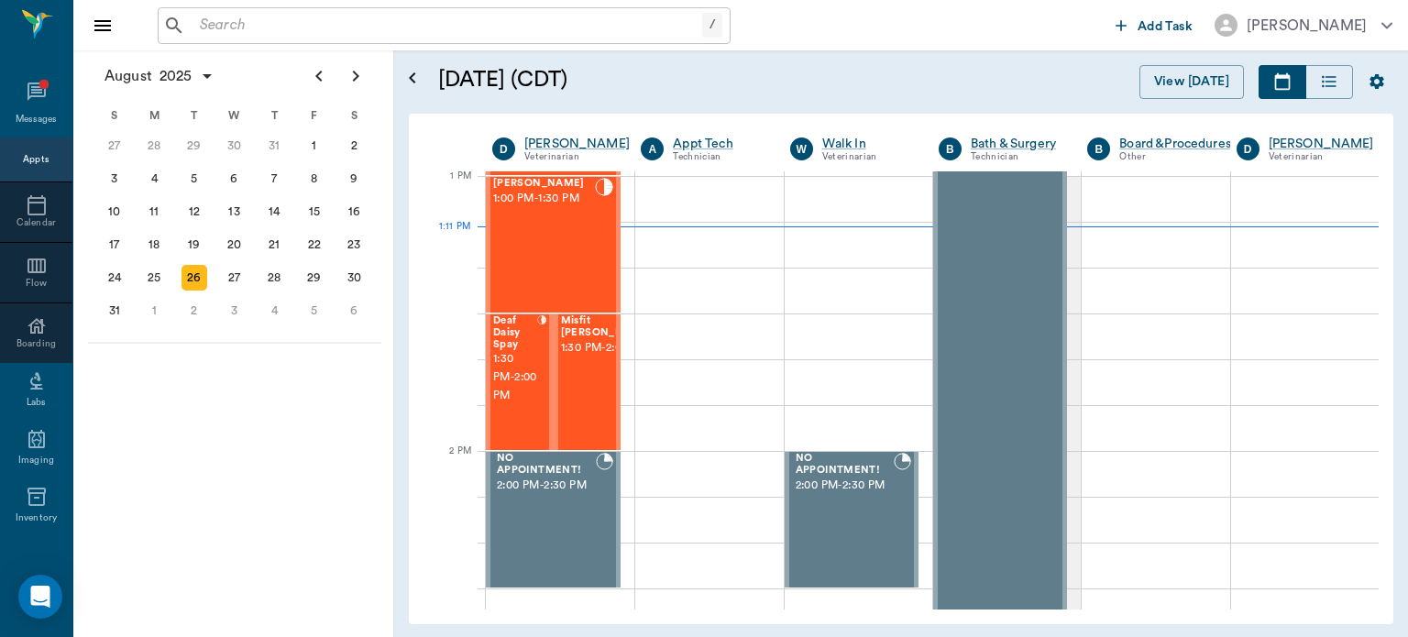
scroll to position [1378, 0]
click at [499, 368] on span "1:30 PM - 2:00 PM" at bounding box center [515, 377] width 44 height 55
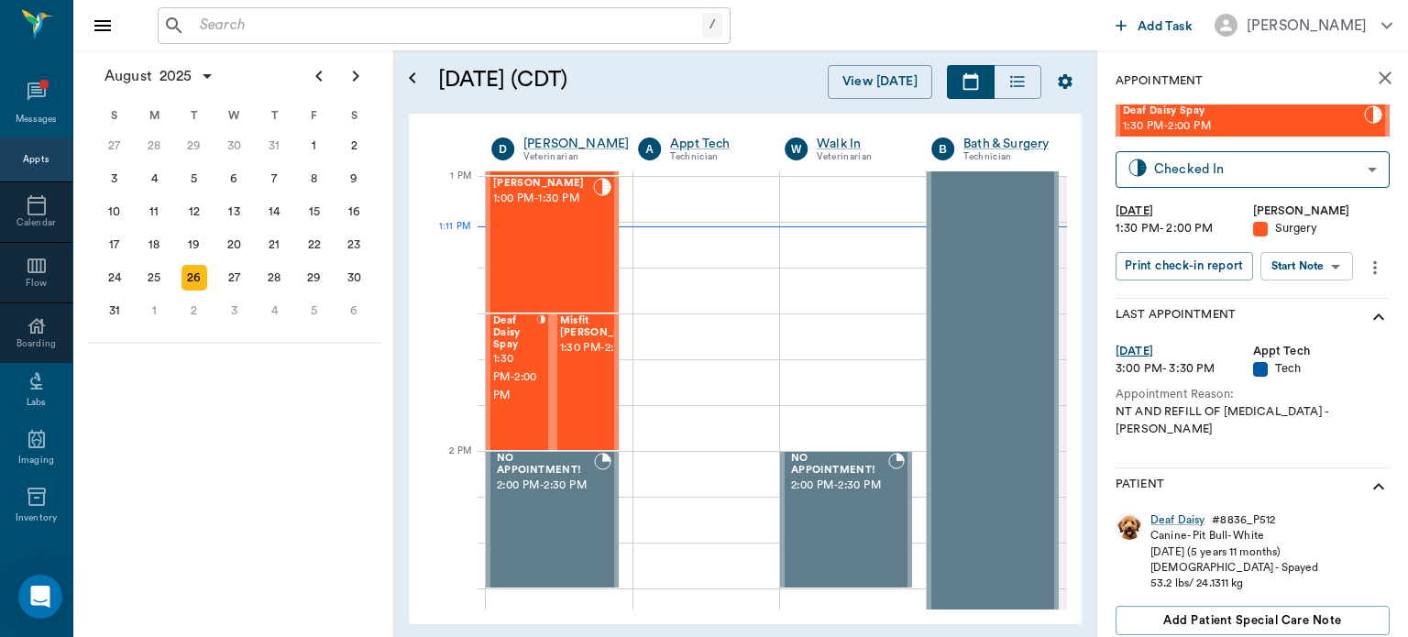
click at [1338, 259] on body "/ ​ Add Task [PERSON_NAME] Nectar Messages Appts Calendar Flow Boarding Labs Im…" at bounding box center [704, 318] width 1408 height 637
click at [1287, 340] on button "View Surgery" at bounding box center [1292, 333] width 75 height 21
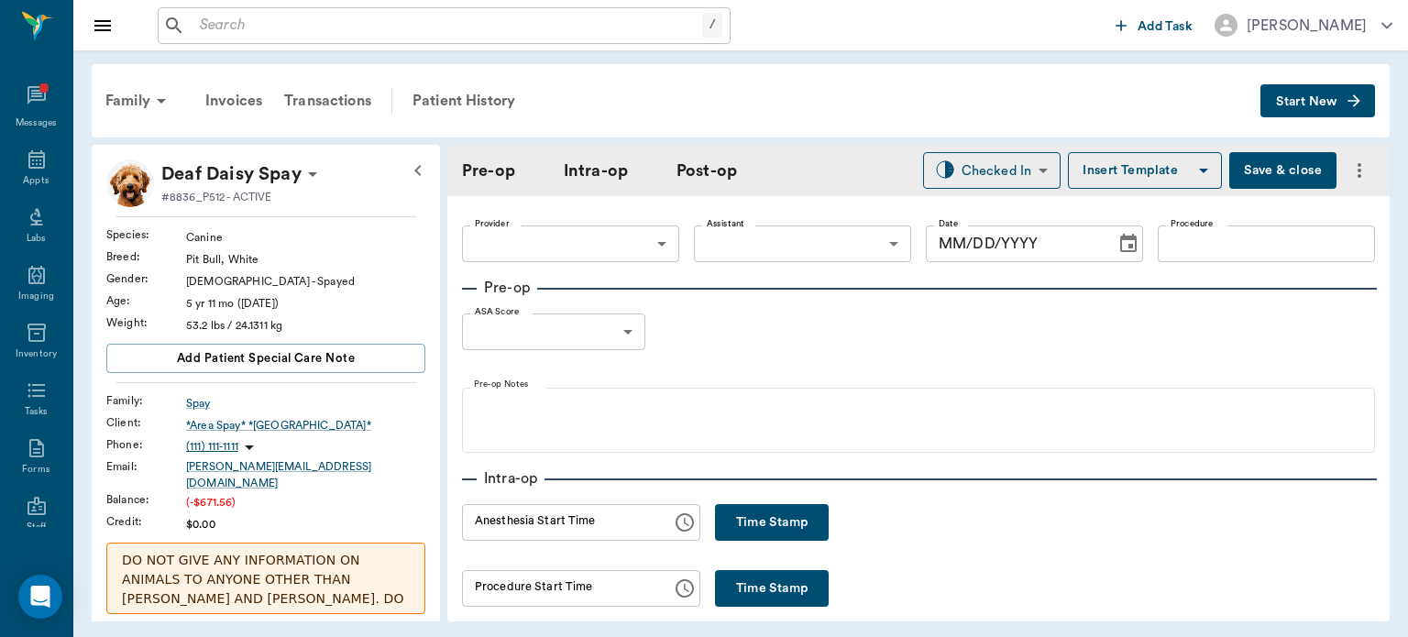
type input "63ec2f075fda476ae8351a4d"
type input "63ec2e7e52e12b0ba117b124"
type input "BROKE PELVIS REPAIR"
type input "2"
radio input "true"
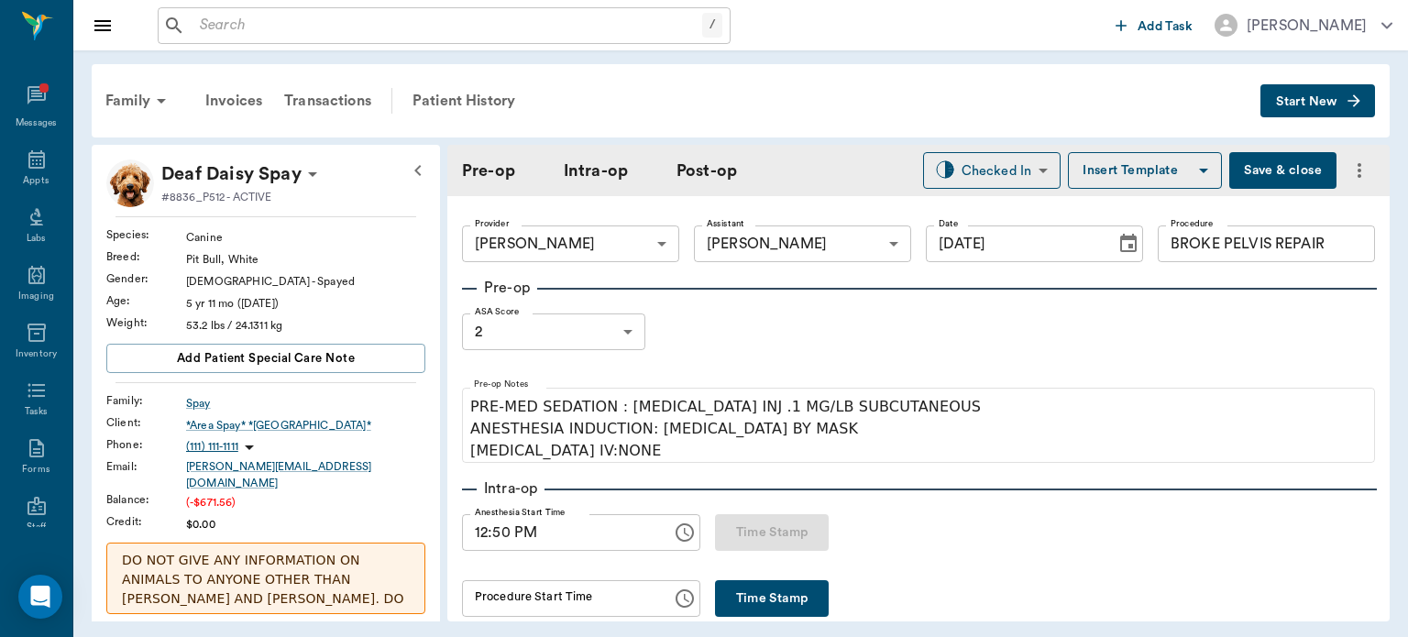
type input "[DATE]"
type input "12:50 PM"
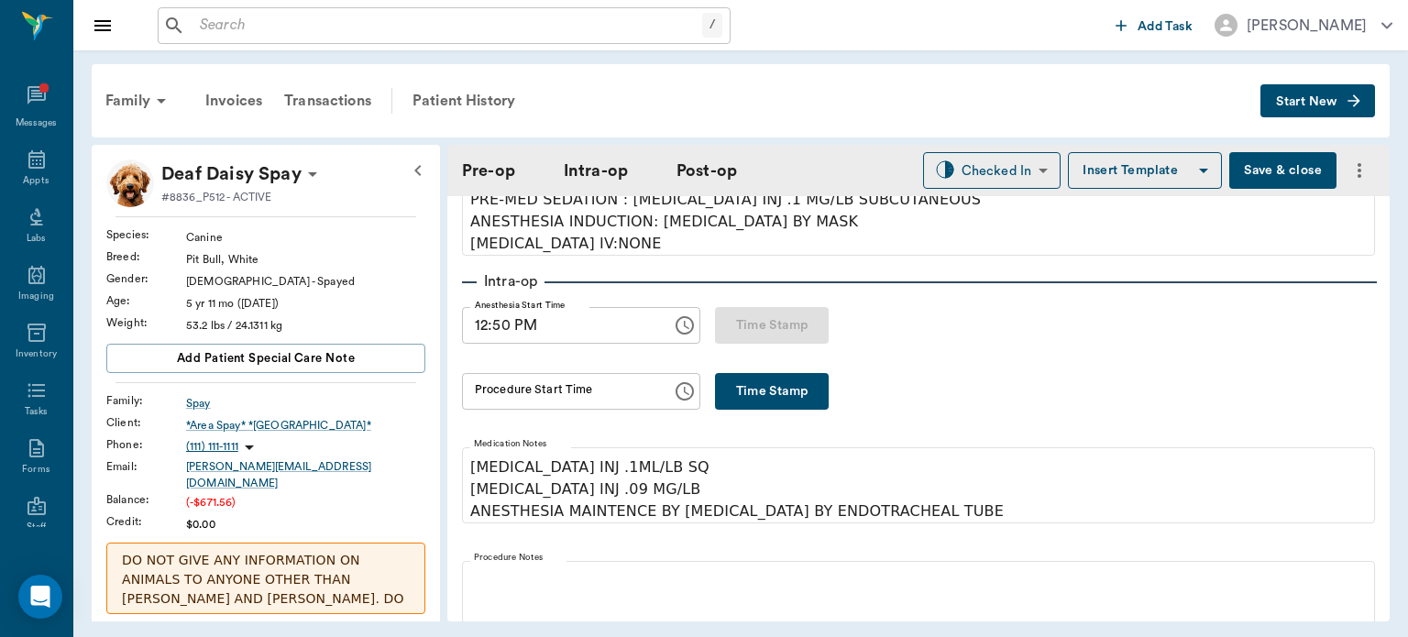
scroll to position [208, 0]
click at [609, 394] on input "Procedure Start Time" at bounding box center [560, 390] width 197 height 37
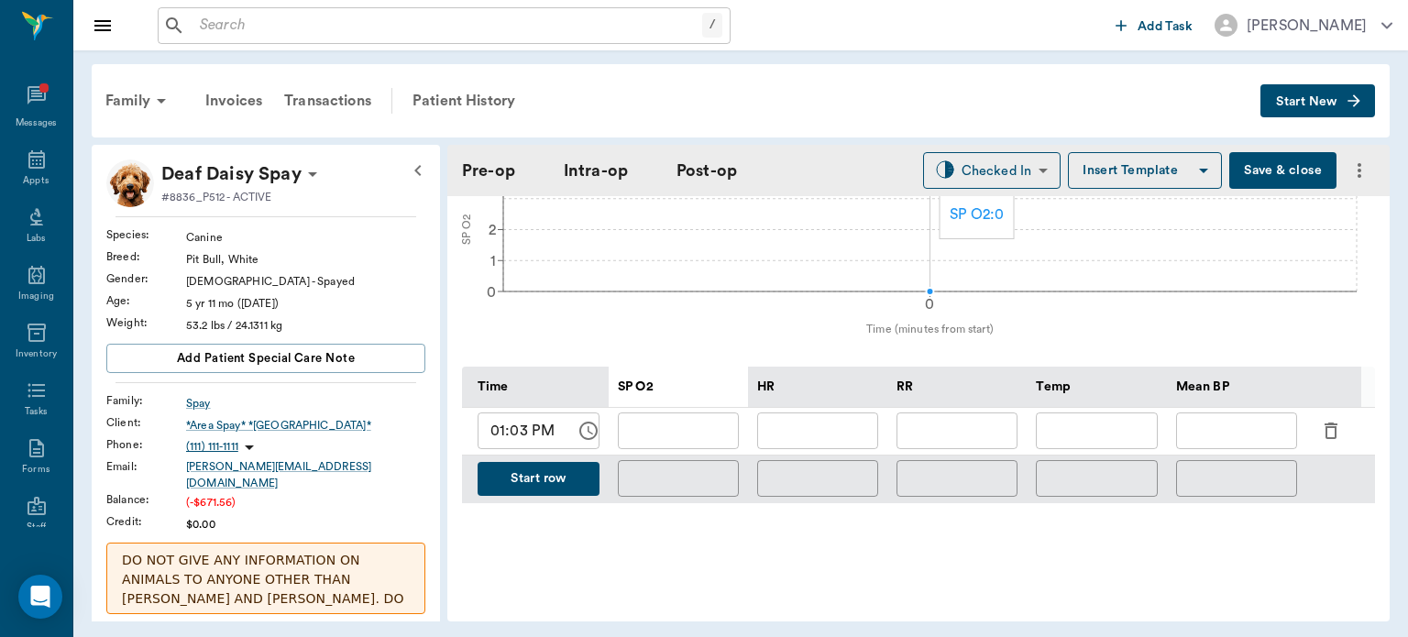
scroll to position [736, 0]
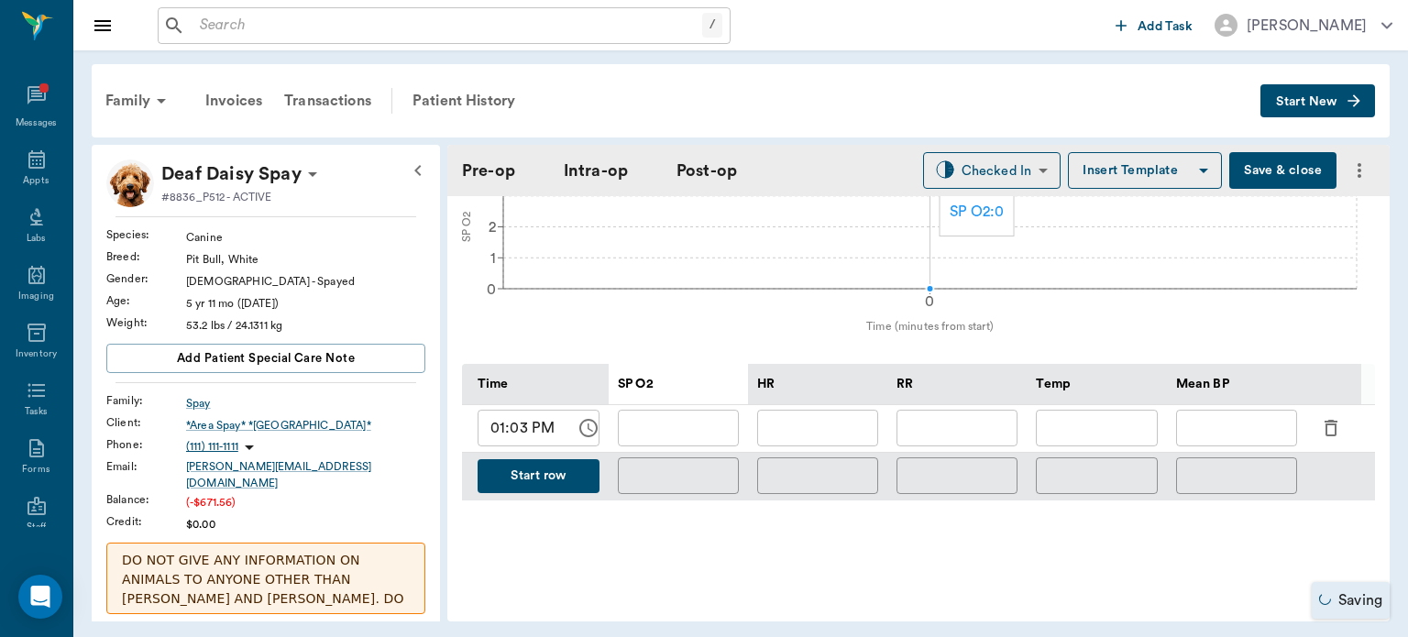
type input "01:12 PM"
click at [693, 436] on input "text" at bounding box center [678, 428] width 121 height 37
type input "100"
type input "69"
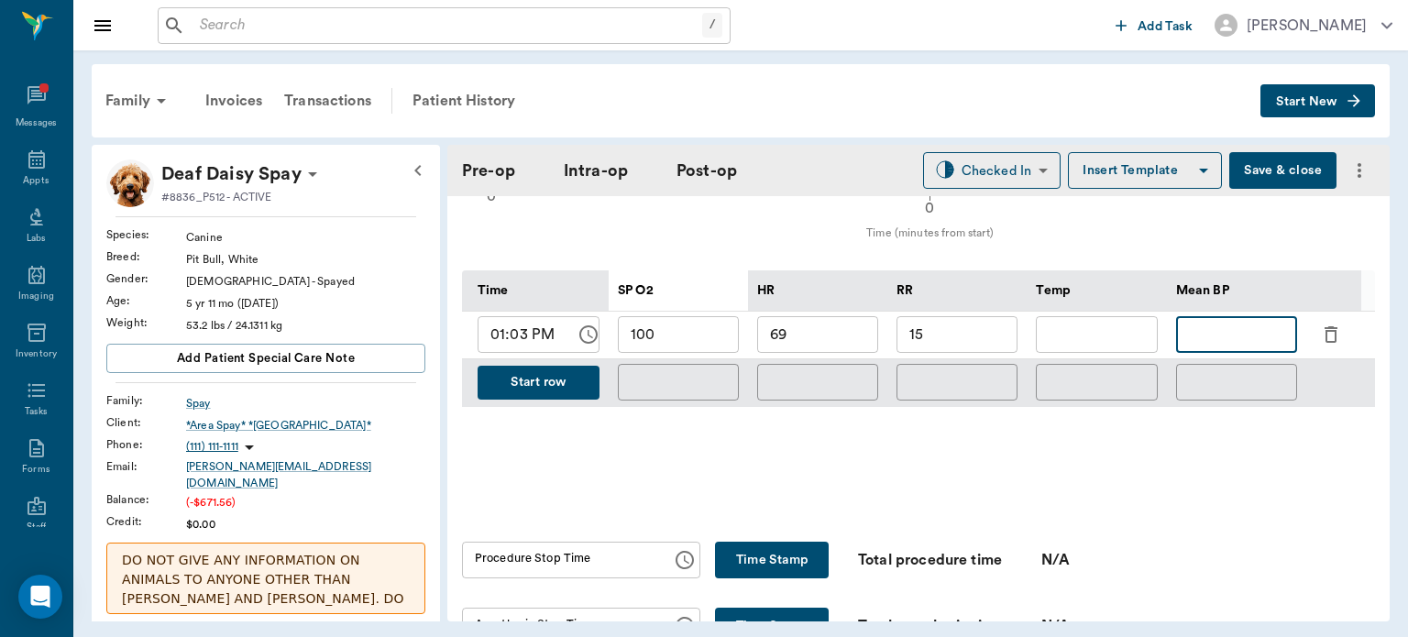
scroll to position [918, 0]
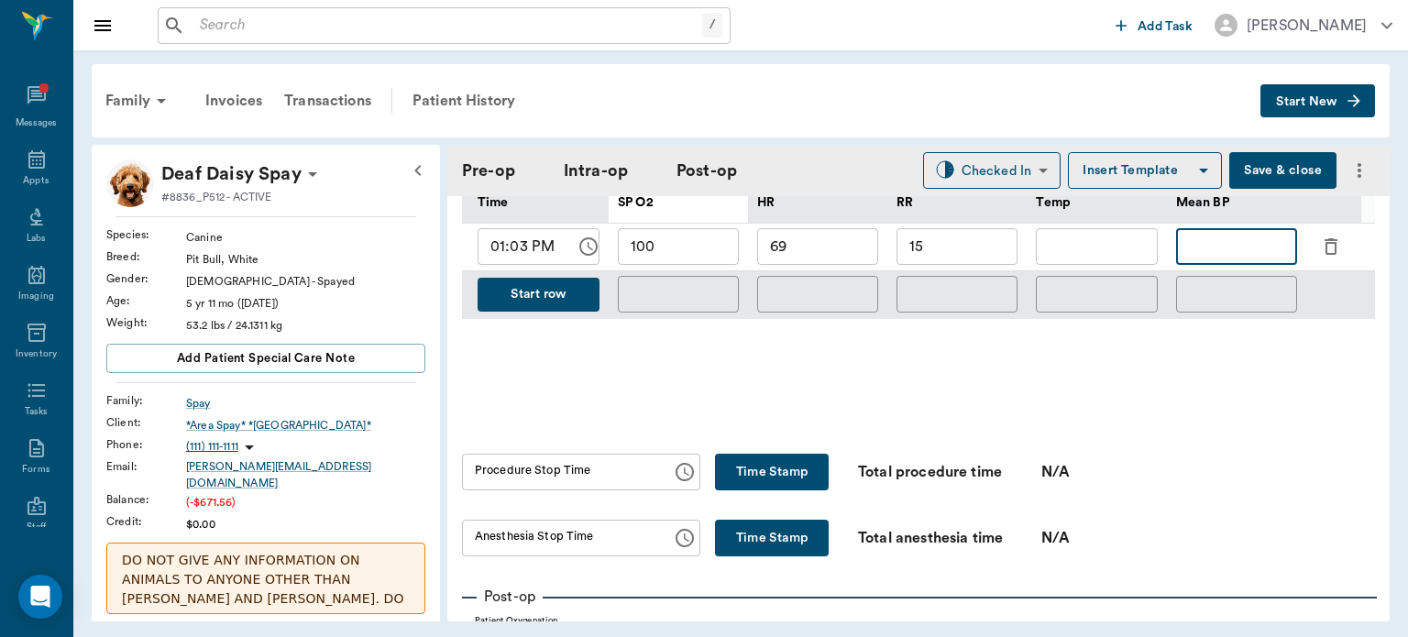
click at [964, 251] on input "15" at bounding box center [956, 246] width 121 height 37
type input "11"
click at [1264, 171] on button "Save & close" at bounding box center [1282, 170] width 107 height 37
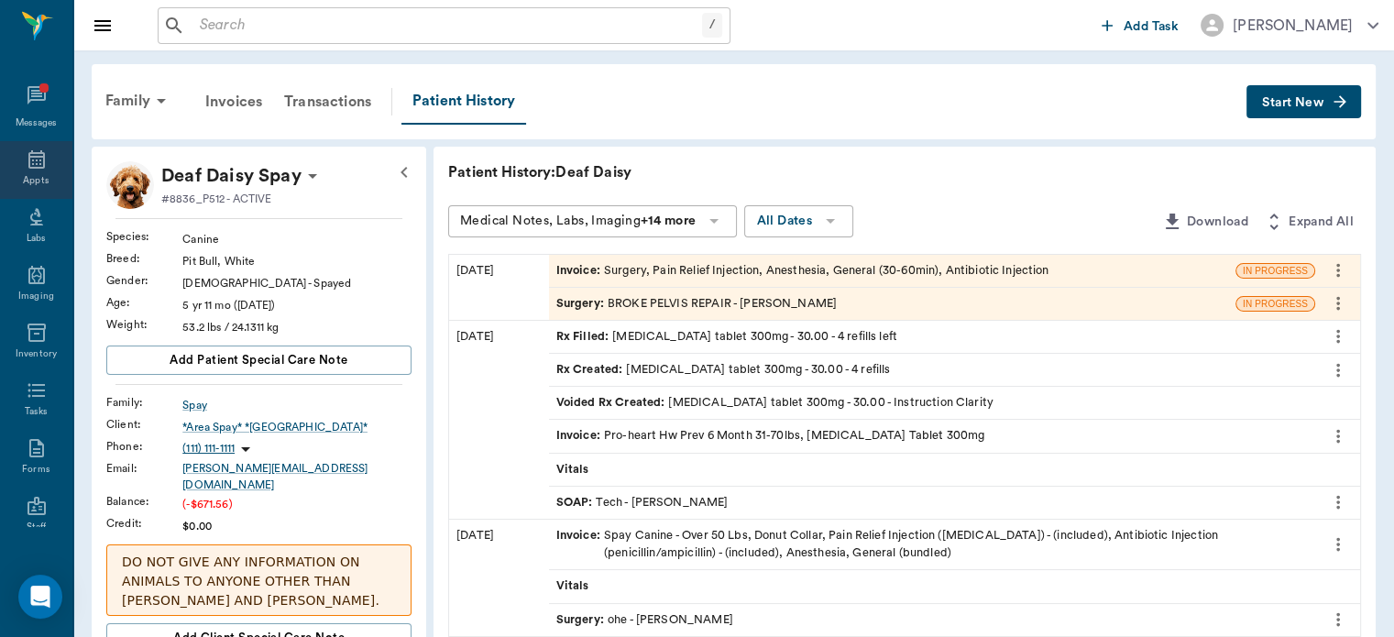
click at [36, 168] on icon at bounding box center [36, 159] width 16 height 18
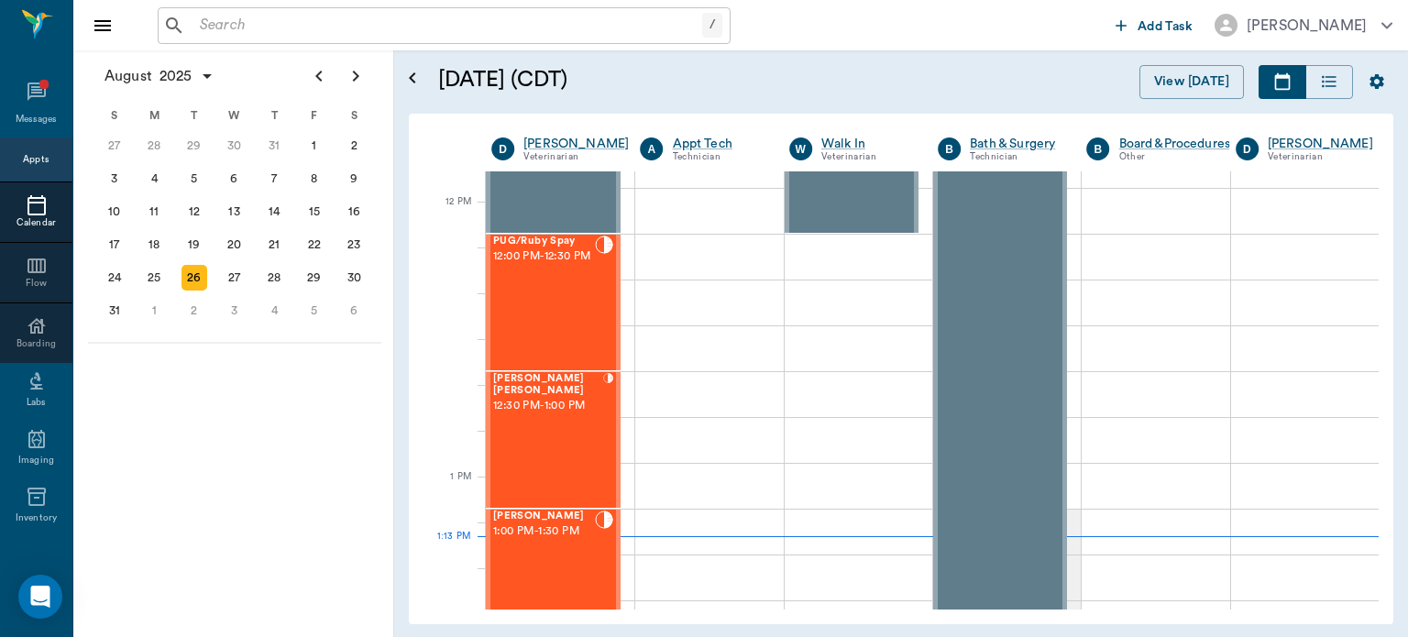
scroll to position [1017, 0]
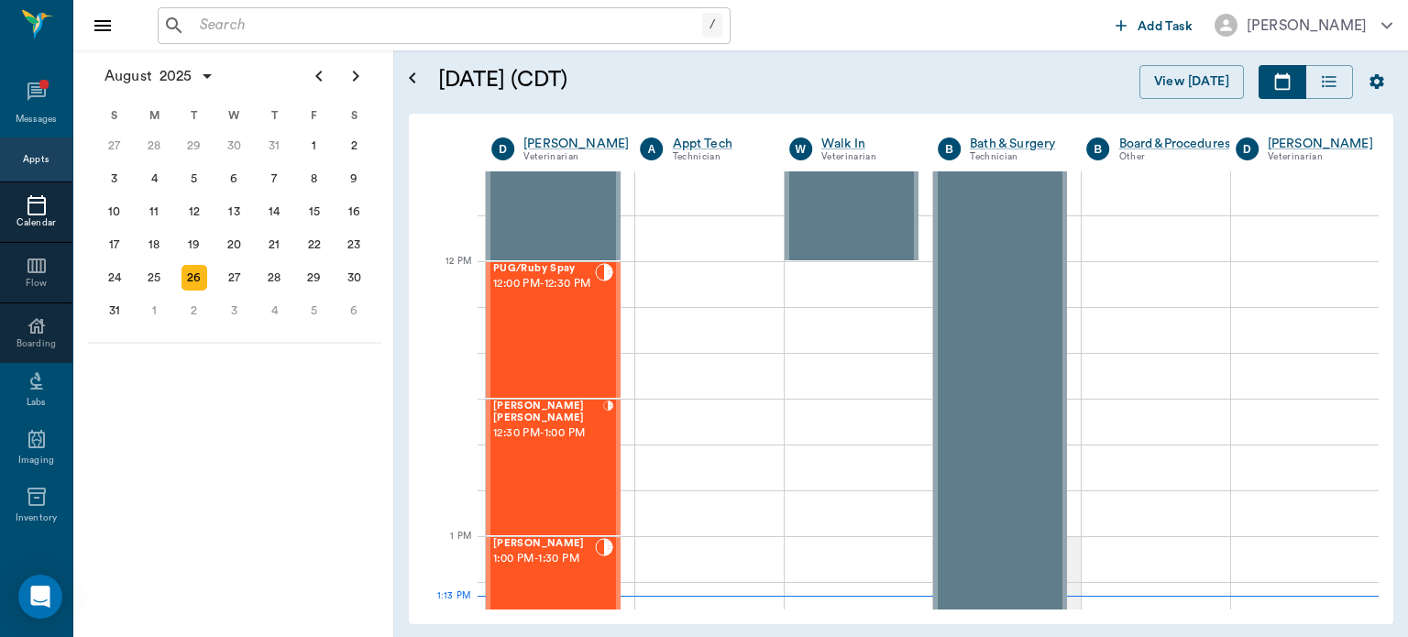
click at [546, 293] on span "12:00 PM - 12:30 PM" at bounding box center [544, 284] width 102 height 18
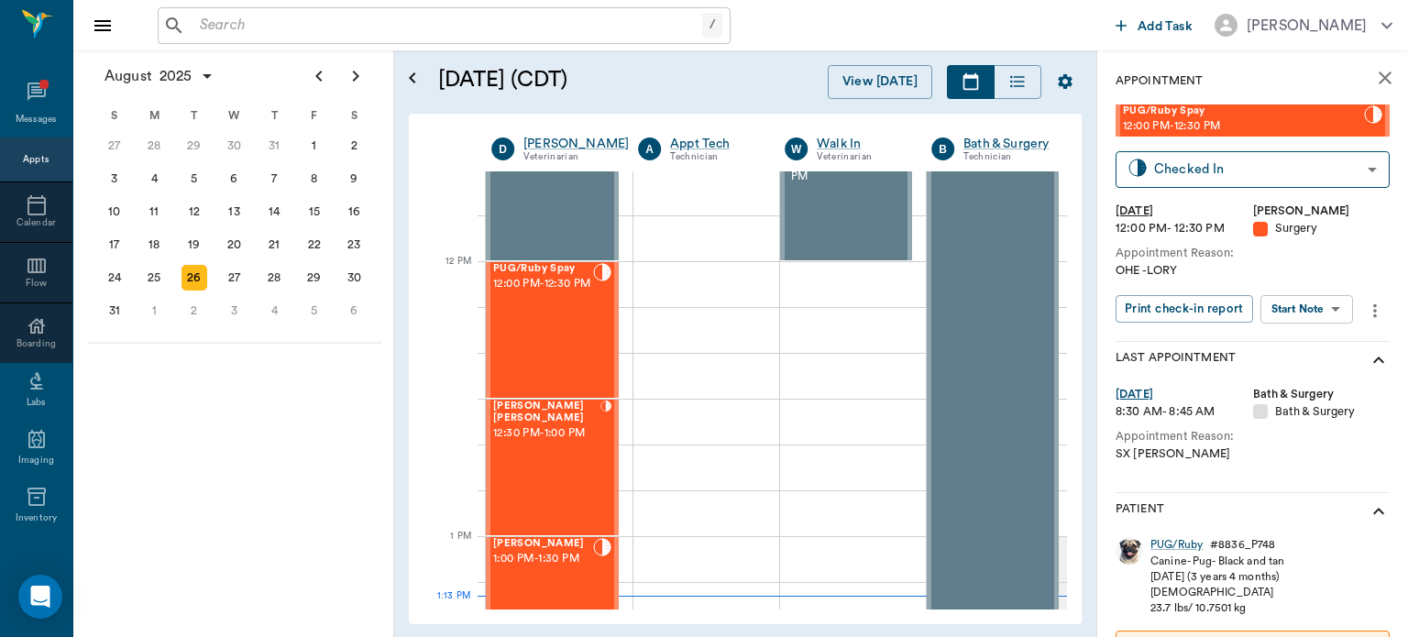
click at [1319, 301] on body "/ ​ Add Task Dr. Bert Ellsworth Nectar Messages Appts Calendar Flow Boarding La…" at bounding box center [704, 318] width 1408 height 637
click at [1300, 381] on button "View Surgery" at bounding box center [1292, 376] width 75 height 21
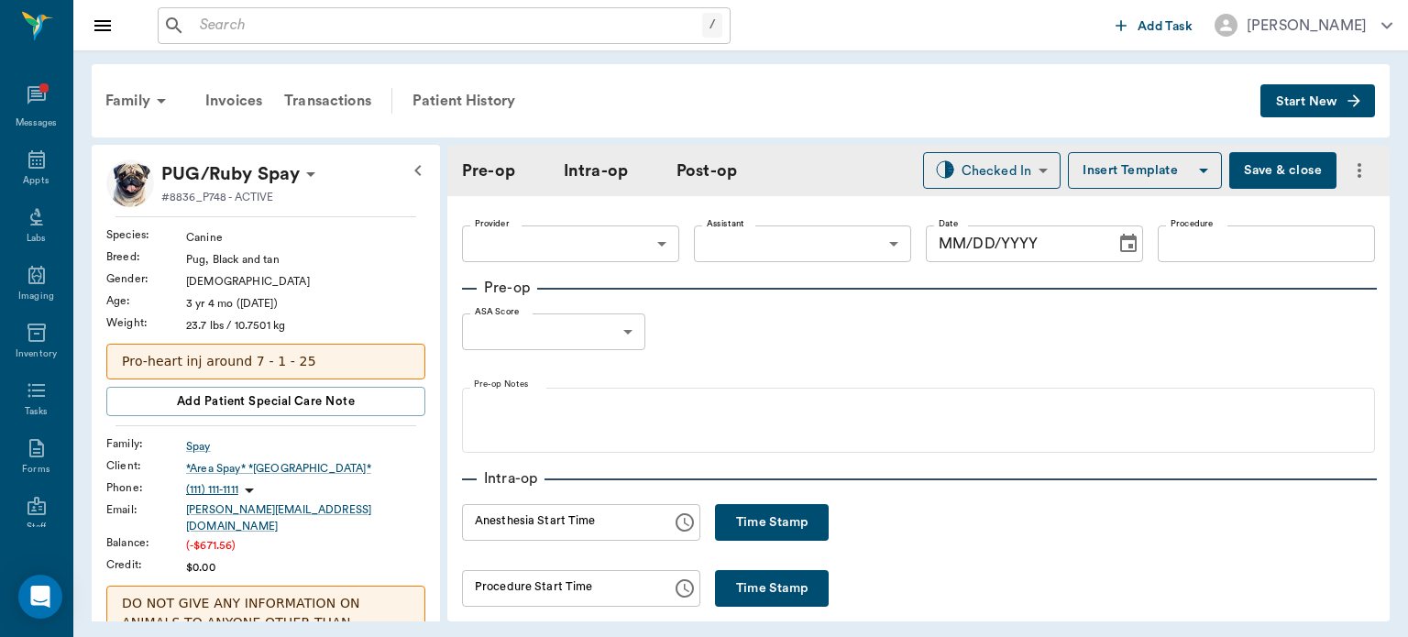
type input "63ec2f075fda476ae8351a4d"
type input "63ec2e7e52e12b0ba117b124"
type input "SPAY"
type input "1"
radio input "true"
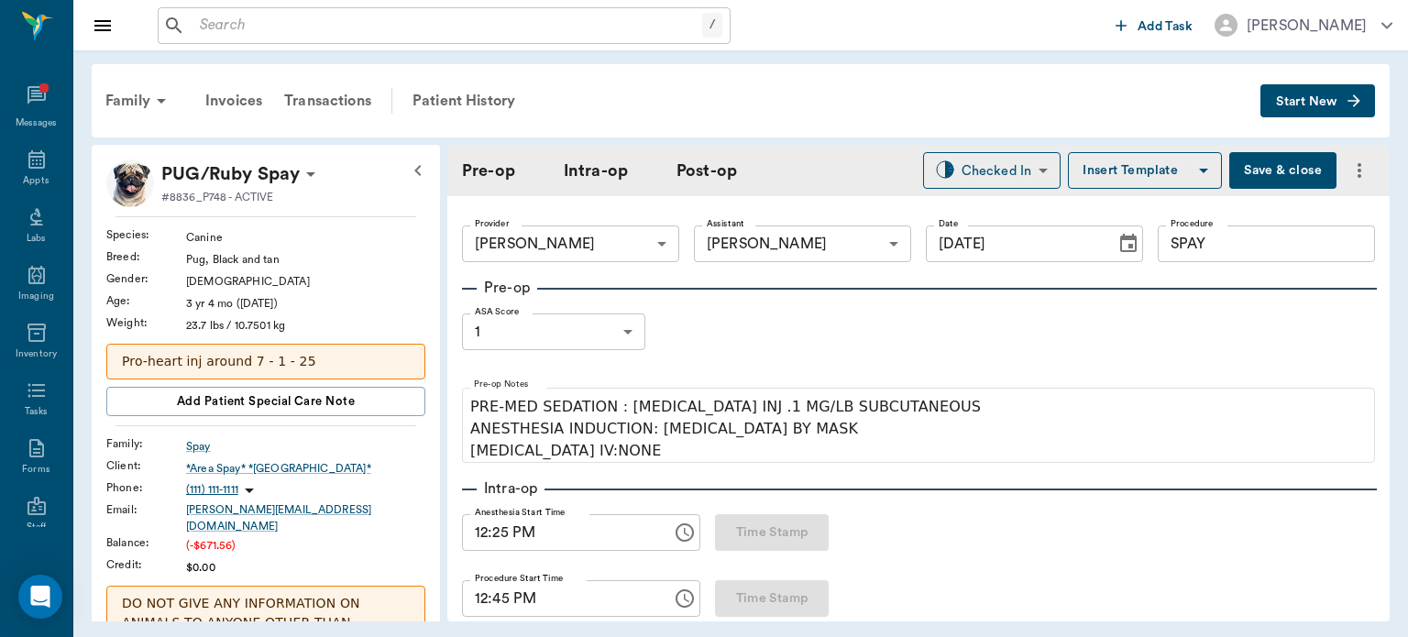
type input "[DATE]"
type input "12:25 PM"
type input "12:45 PM"
type input "01:06 PM"
type input "01:07 PM"
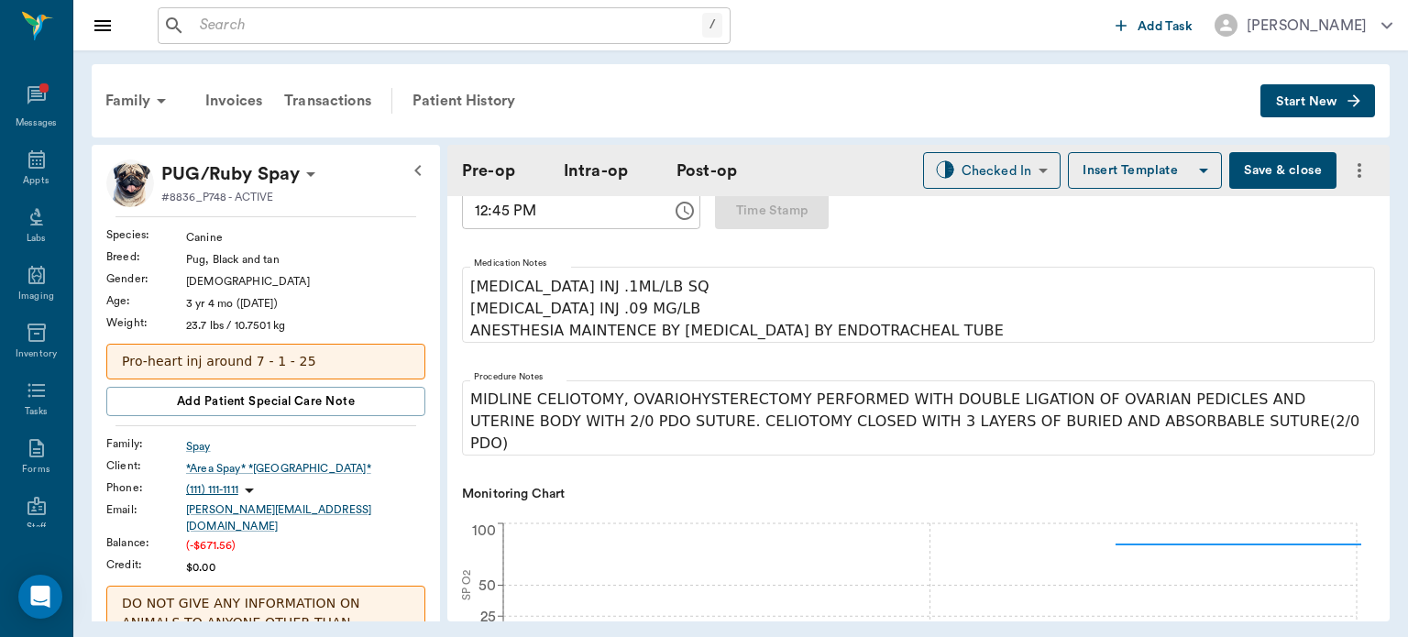
scroll to position [392, 0]
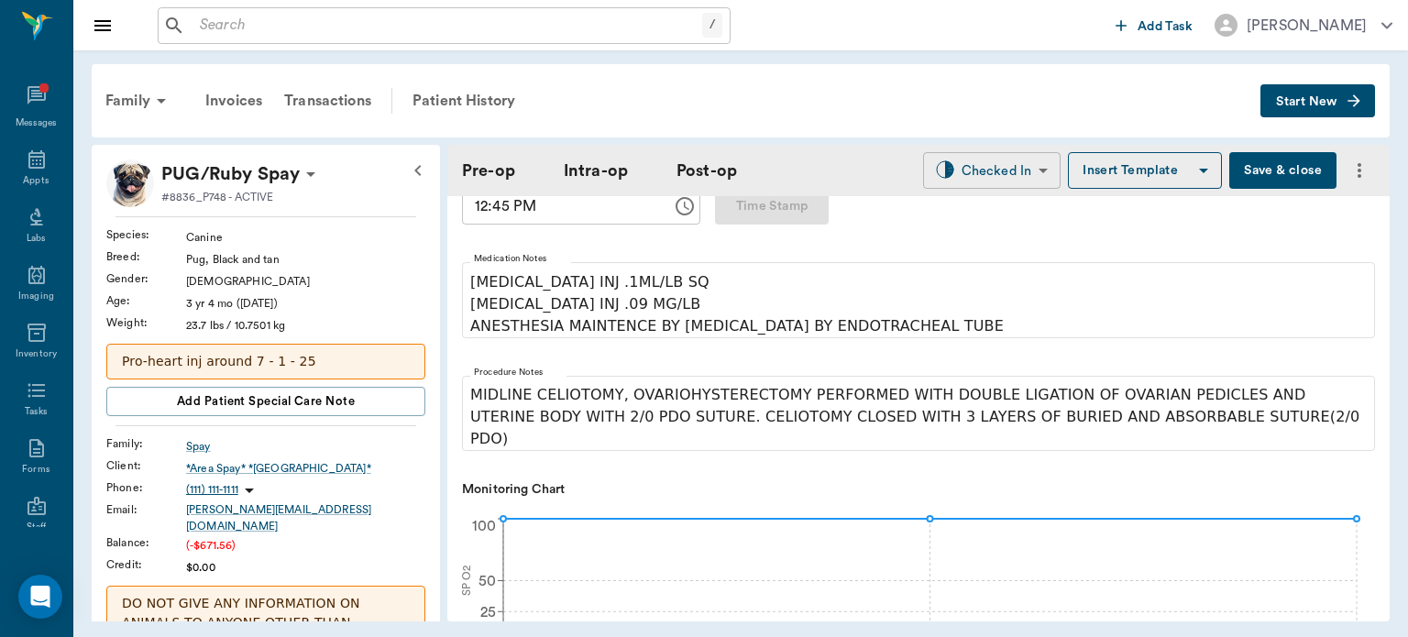
click at [979, 179] on body "/ ​ Add Task Dr. Bert Ellsworth Nectar Messages Appts Labs Imaging Inventory Ta…" at bounding box center [704, 318] width 1408 height 637
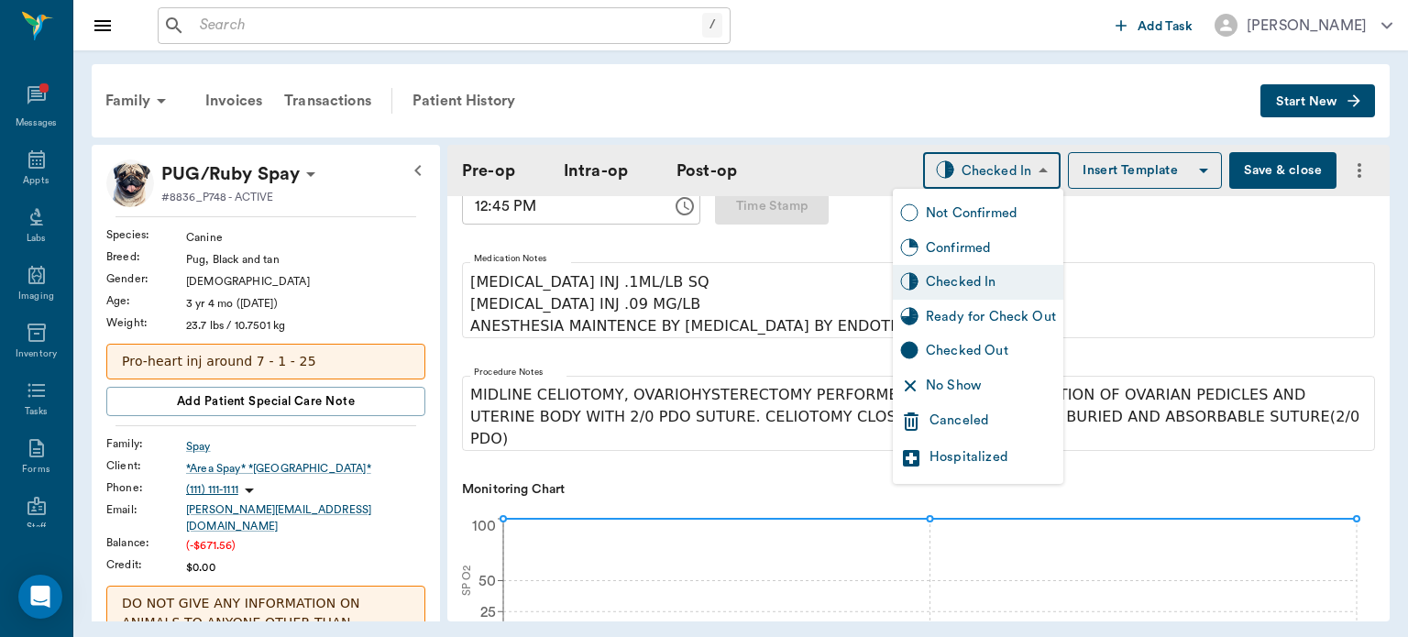
click at [983, 317] on div "Ready for Check Out" at bounding box center [991, 317] width 130 height 20
type input "READY_TO_CHECKOUT"
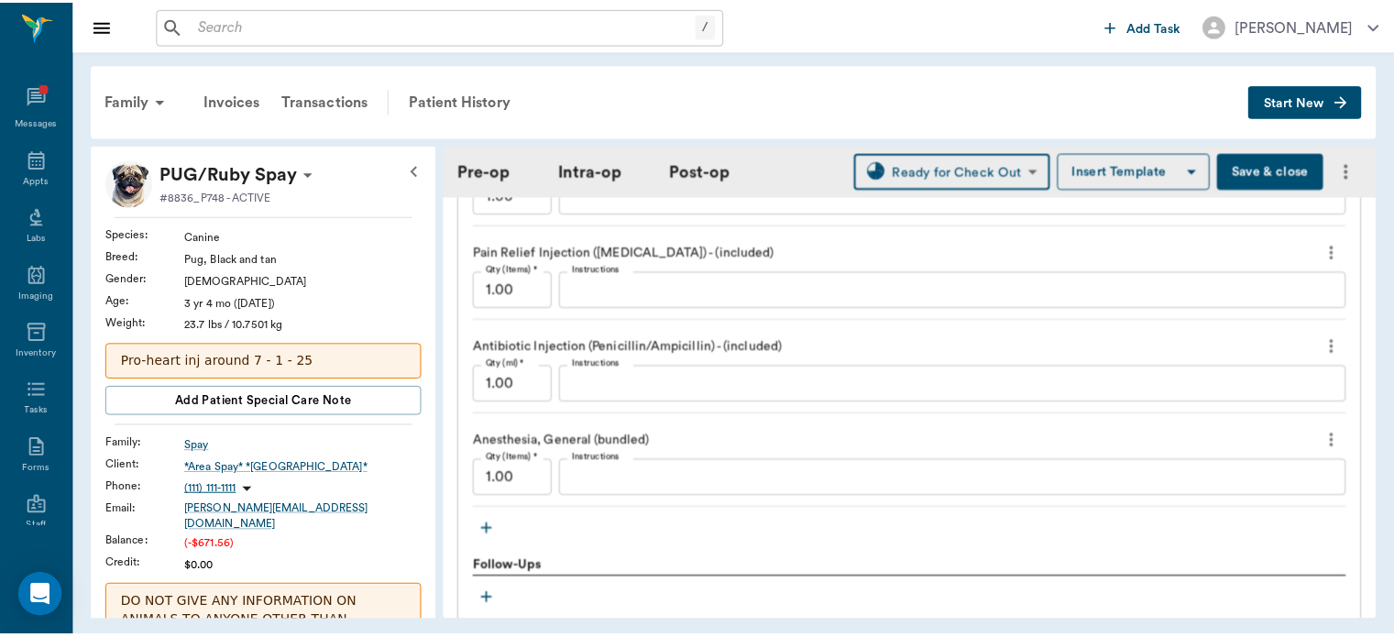
scroll to position [1945, 0]
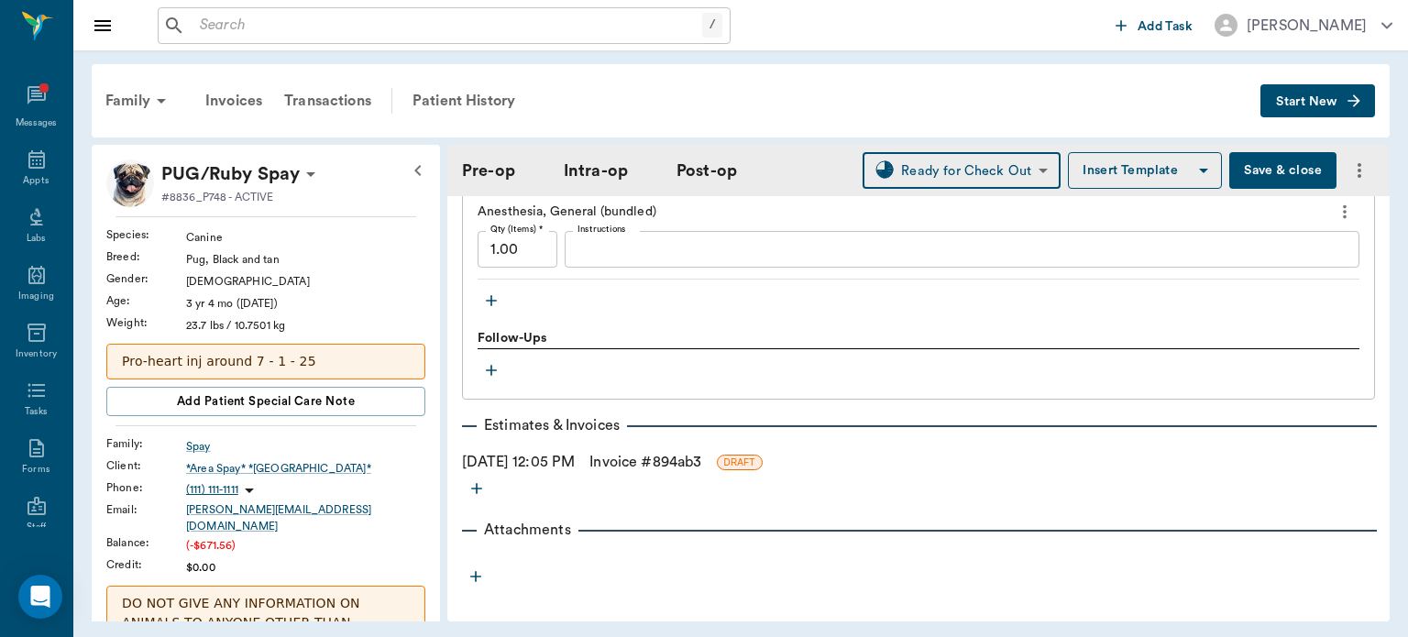
click at [679, 451] on link "Invoice # 894ab3" at bounding box center [645, 462] width 112 height 22
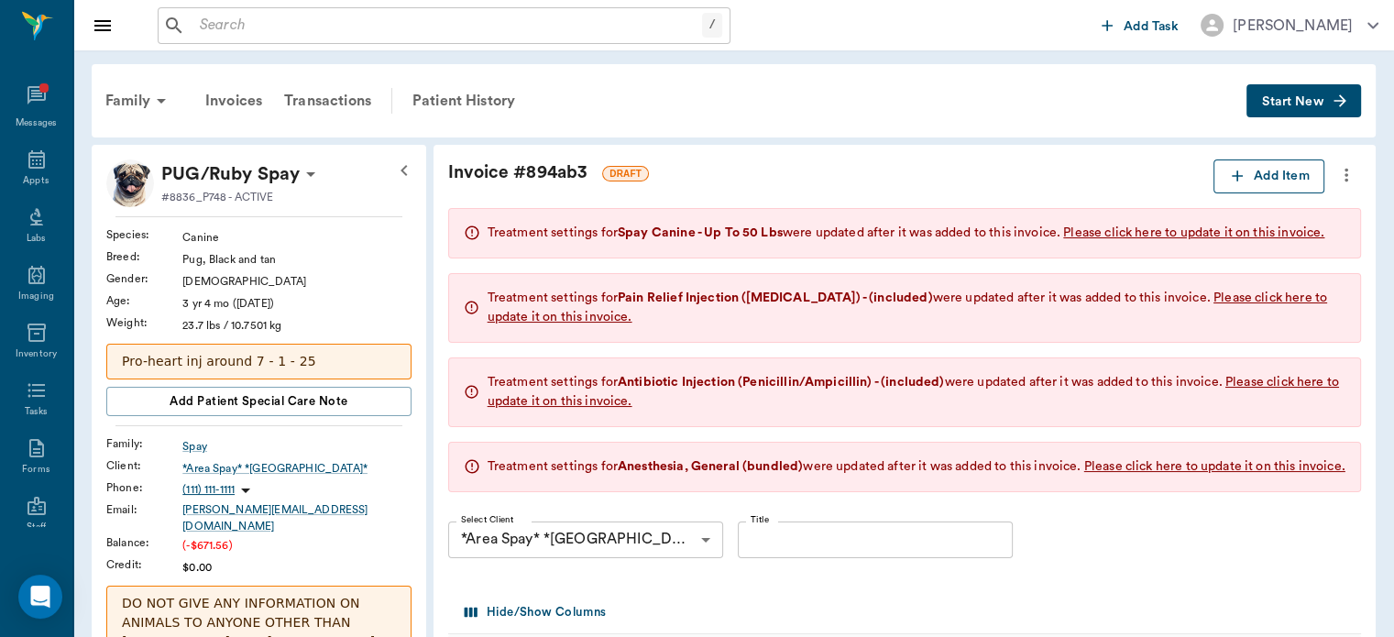
click at [1268, 177] on button "Add Item" at bounding box center [1269, 176] width 111 height 34
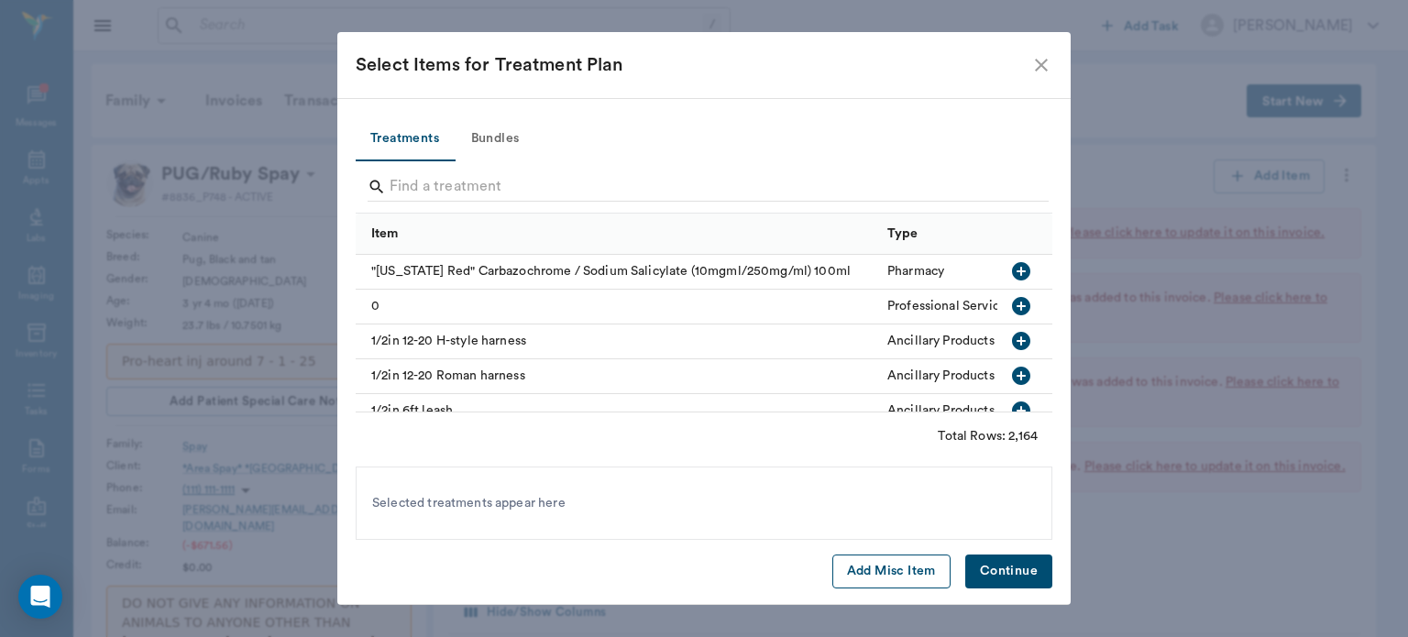
click at [853, 573] on button "Add Misc Item" at bounding box center [891, 572] width 118 height 34
click at [1006, 573] on button "Continue" at bounding box center [1008, 572] width 87 height 34
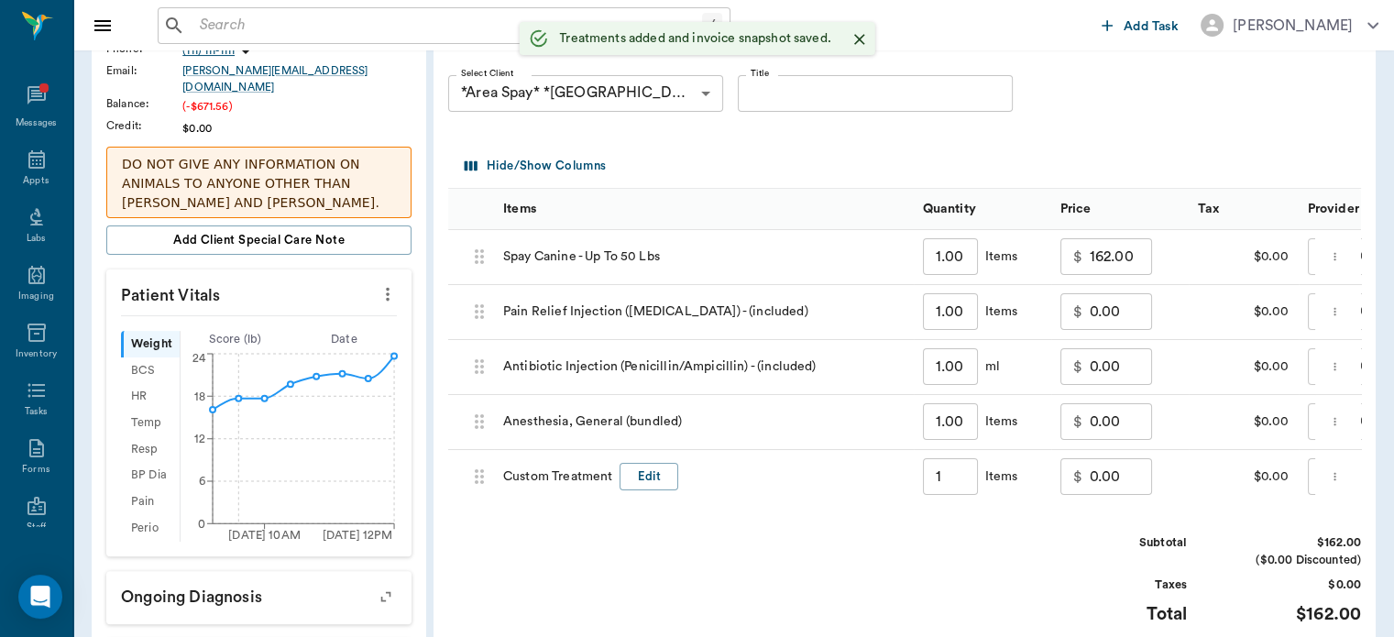
scroll to position [446, 0]
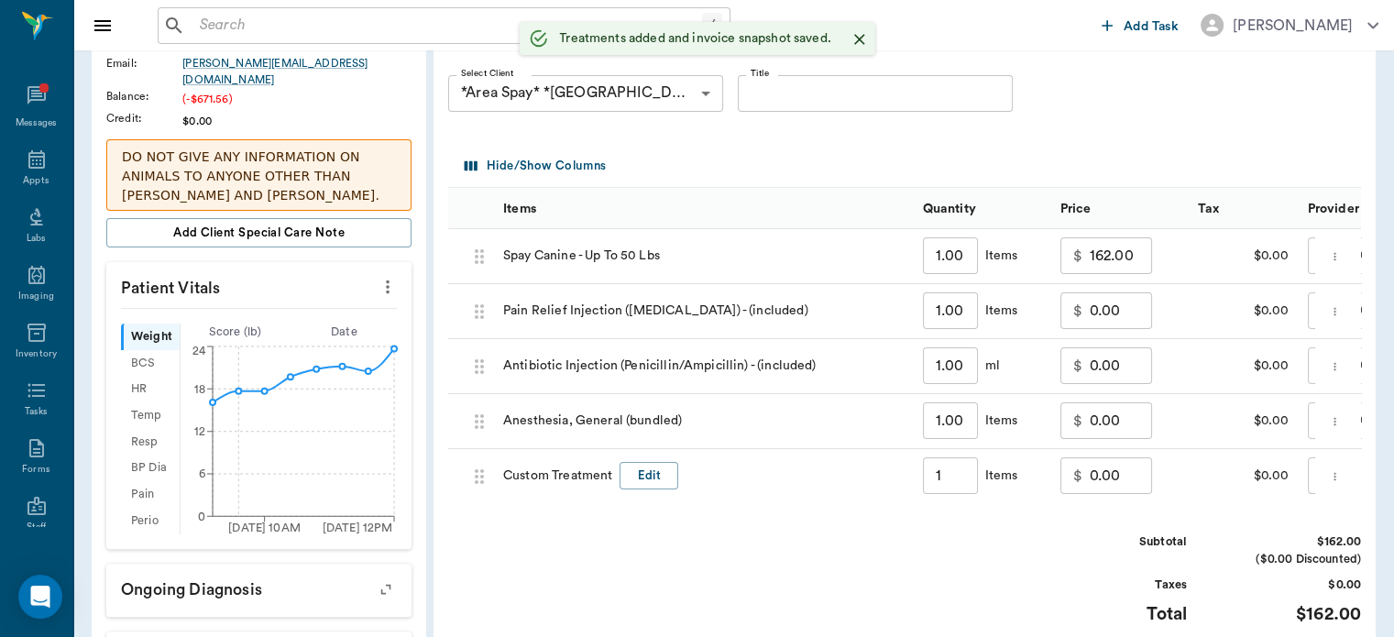
type input "1.00"
click at [653, 490] on button "Edit" at bounding box center [649, 476] width 59 height 28
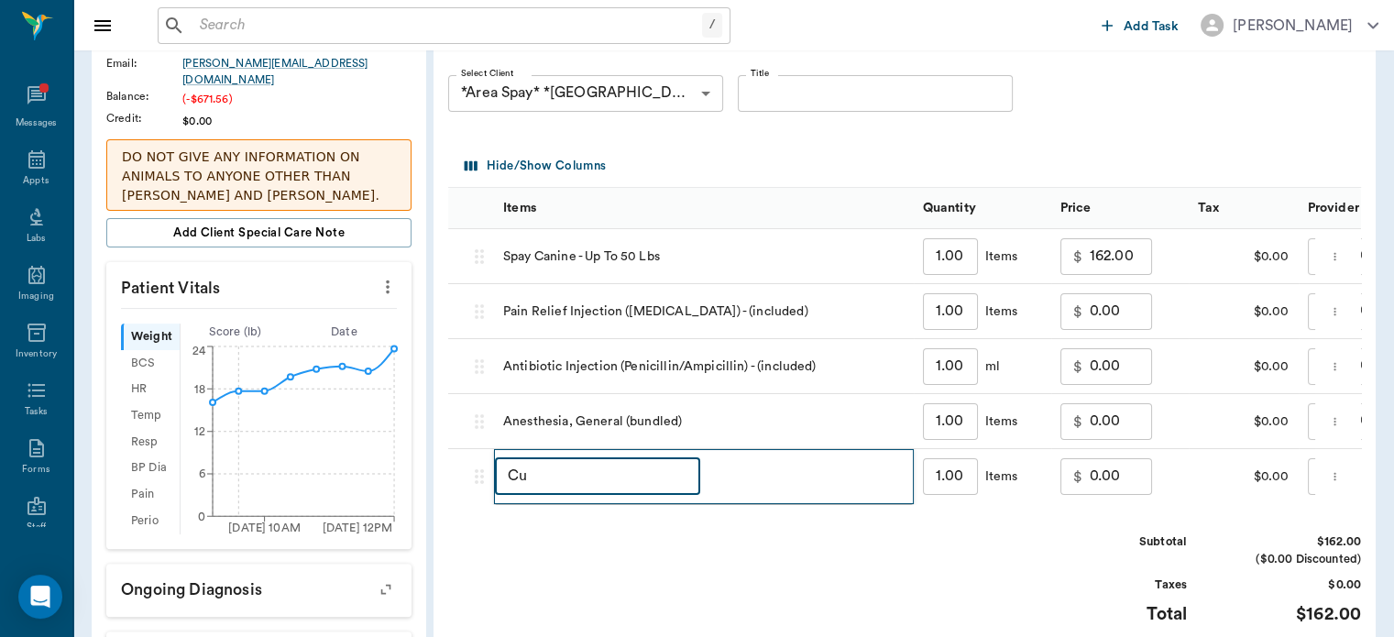
type input "C"
type input "DISCOUNT"
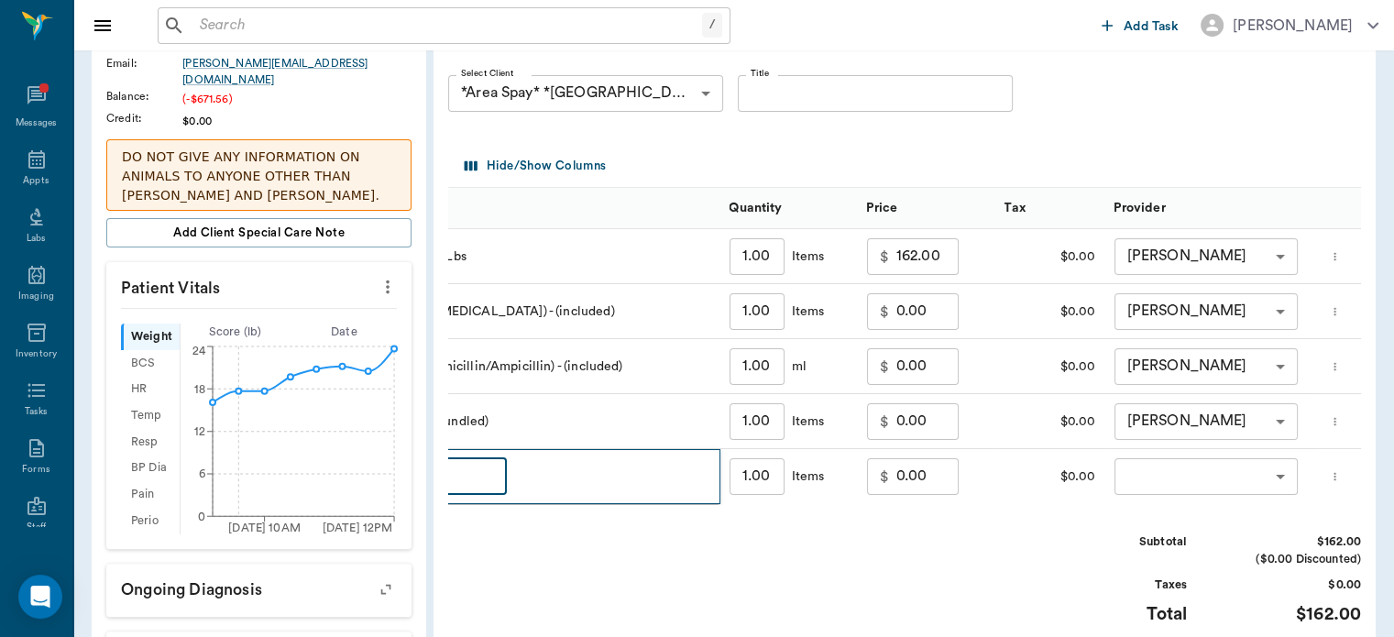
click at [905, 495] on input "0.00" at bounding box center [927, 476] width 62 height 37
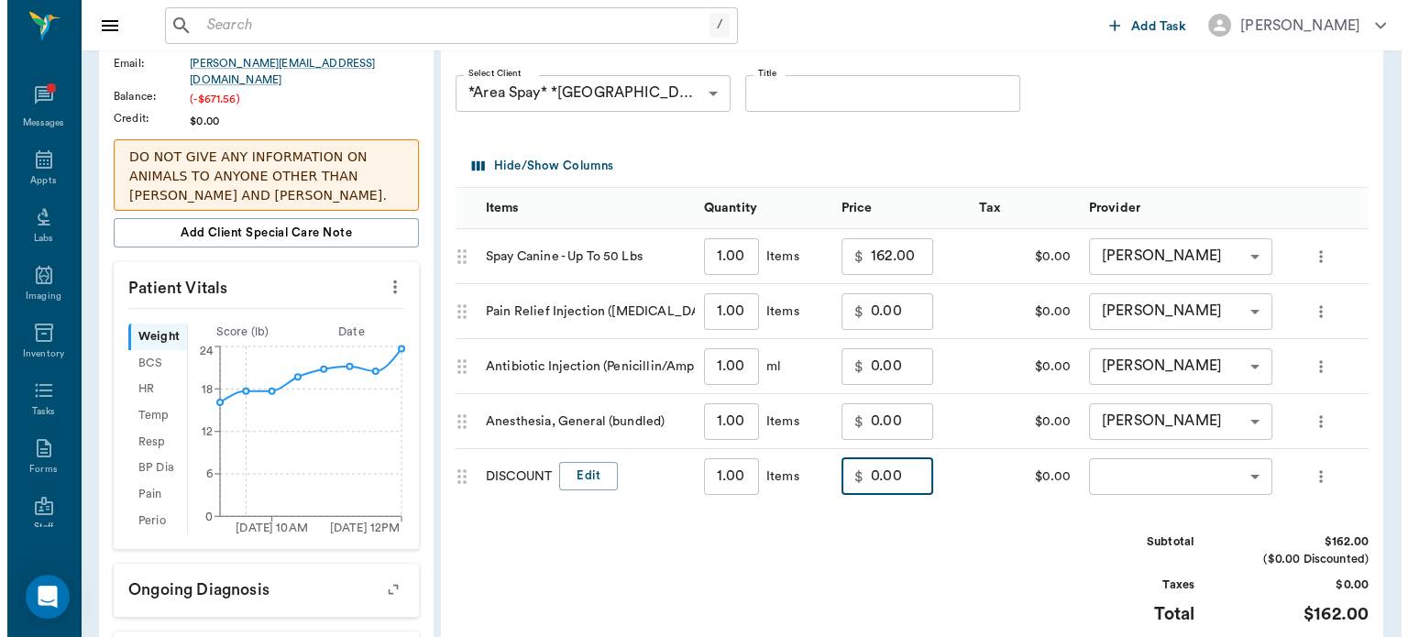
scroll to position [0, 25]
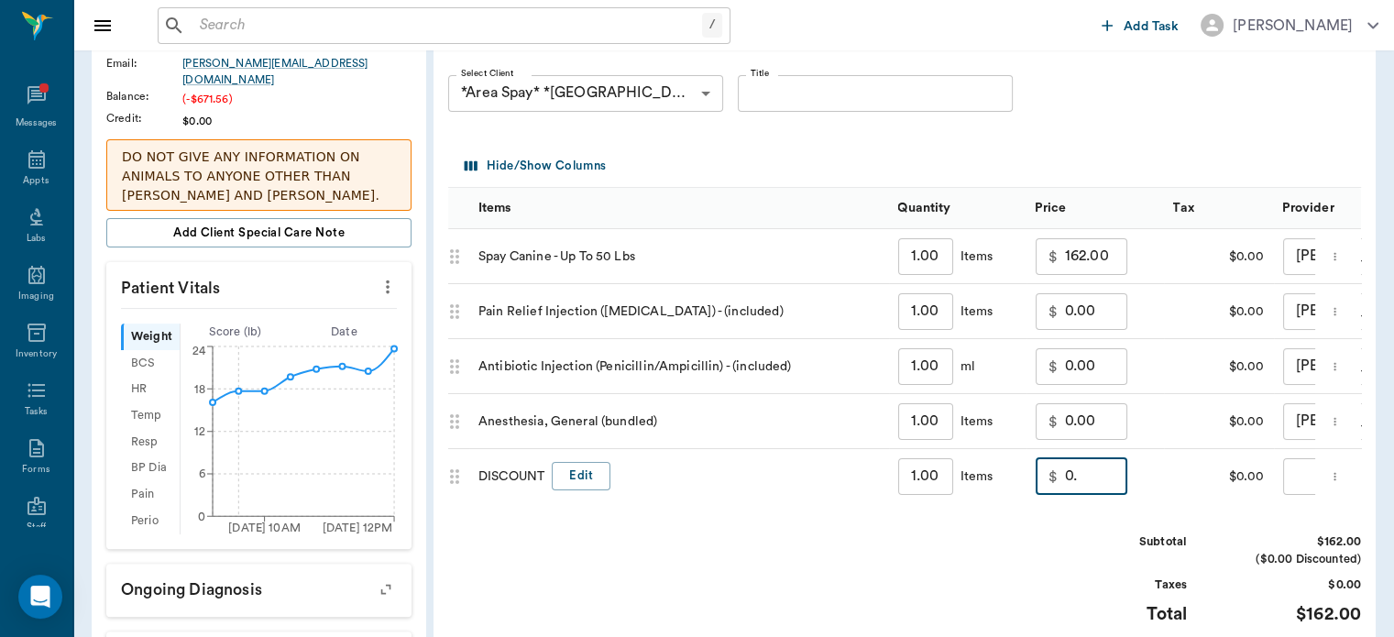
type input "0"
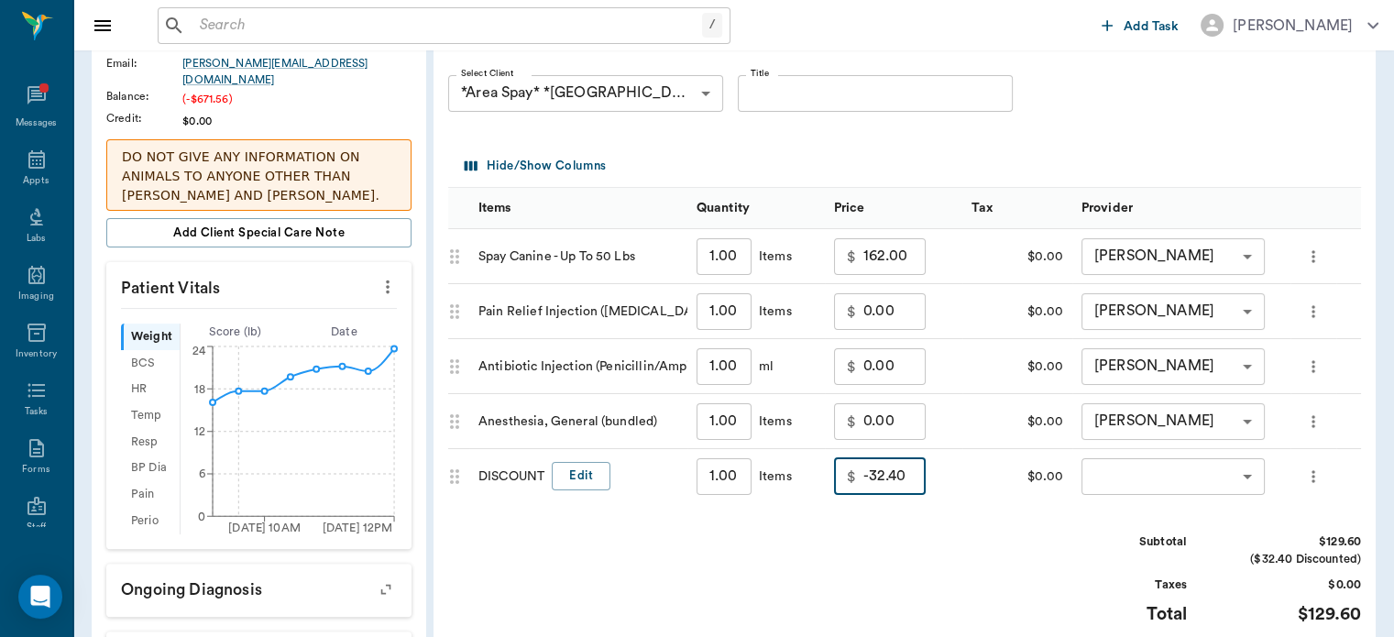
type input "-32.40"
click at [1201, 502] on body "/ ​ Add Task Dr. Bert Ellsworth Nectar Messages Appts Labs Imaging Inventory Ta…" at bounding box center [697, 370] width 1394 height 1632
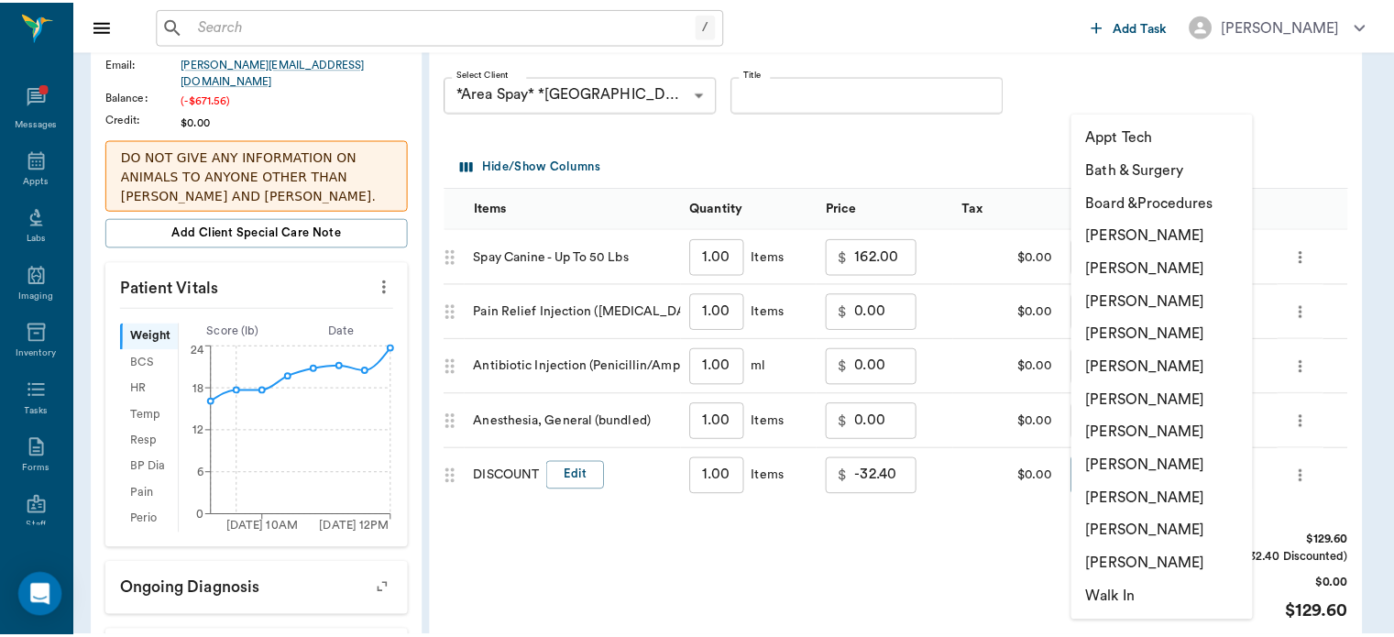
scroll to position [0, 0]
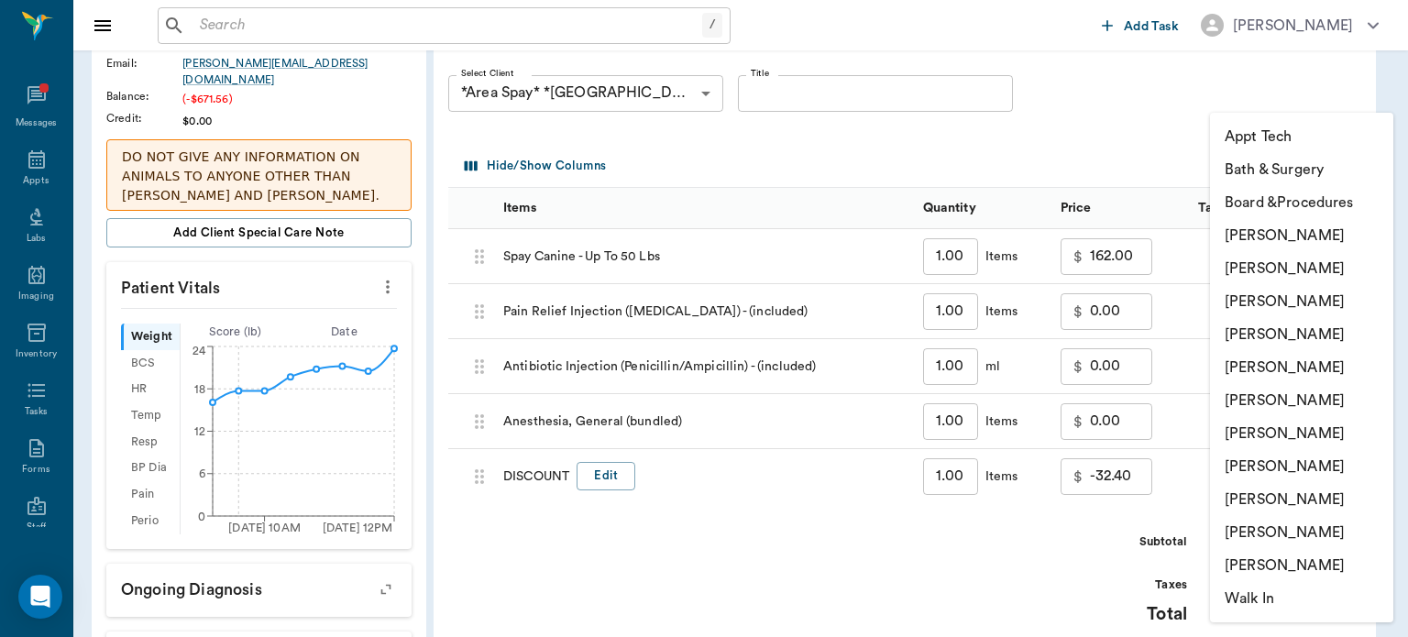
click at [1300, 298] on li "[PERSON_NAME]" at bounding box center [1301, 301] width 183 height 33
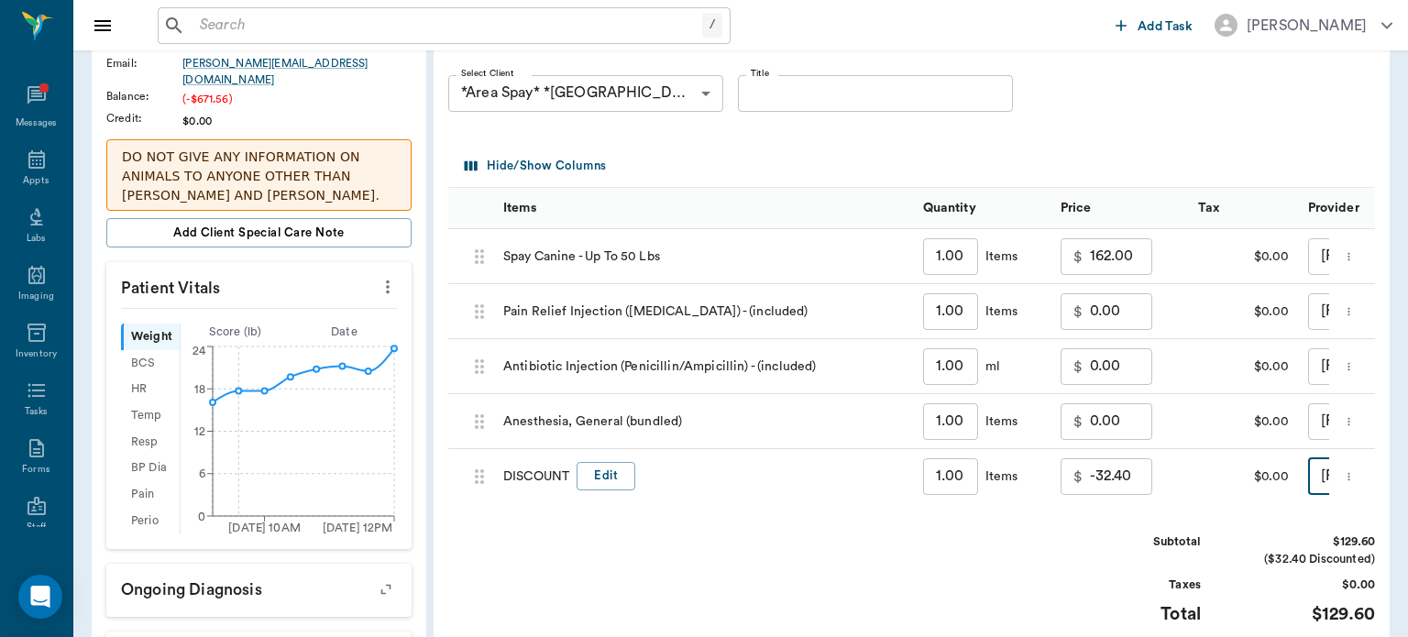
type input "none-63ec2f075fda476ae8351a4d"
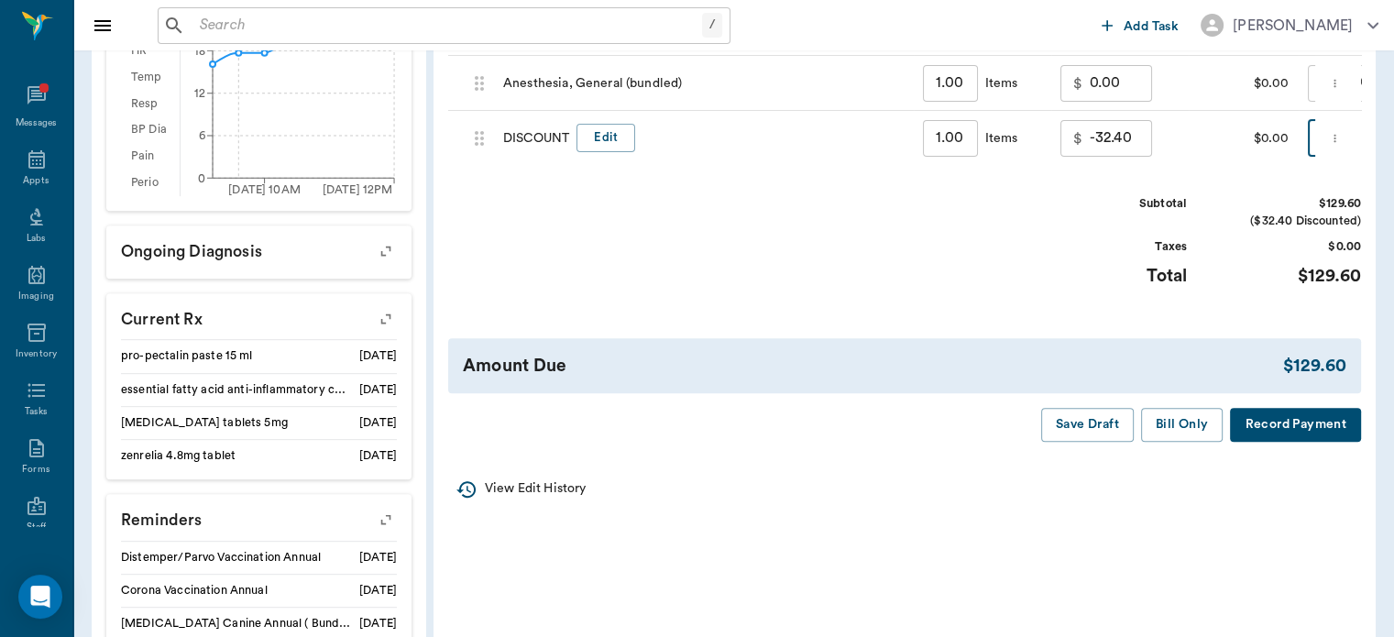
scroll to position [812, 0]
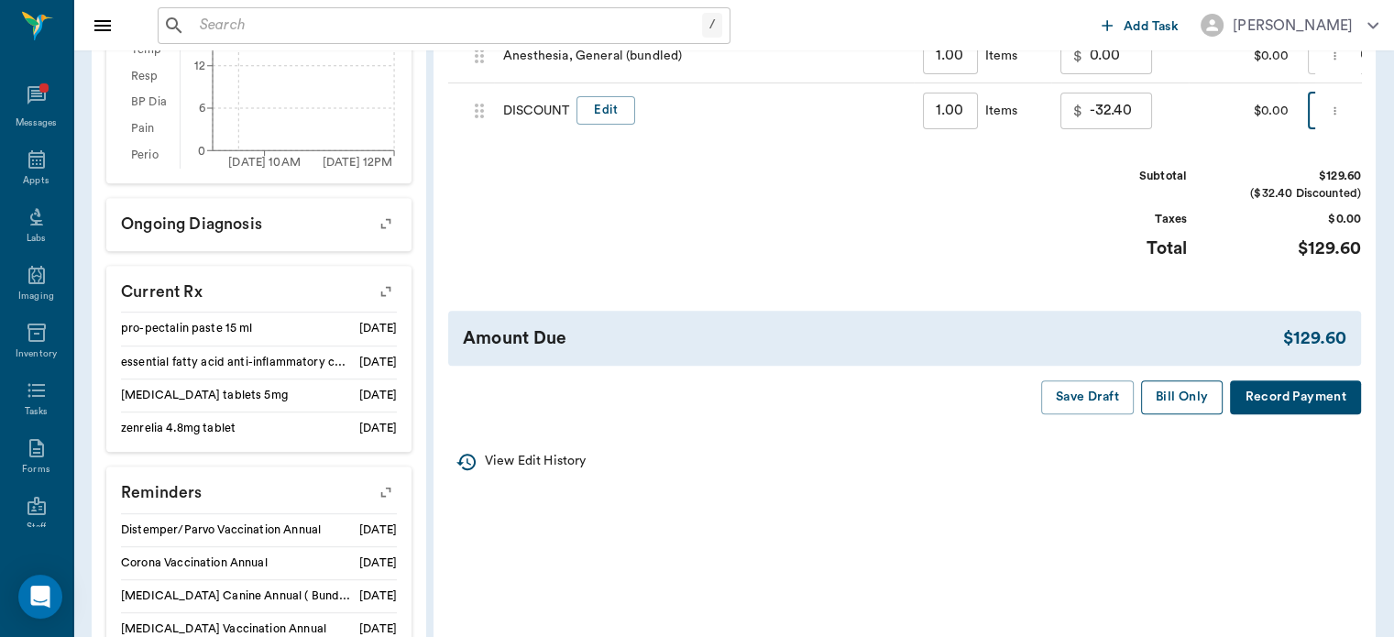
click at [1172, 414] on button "Bill Only" at bounding box center [1182, 397] width 82 height 34
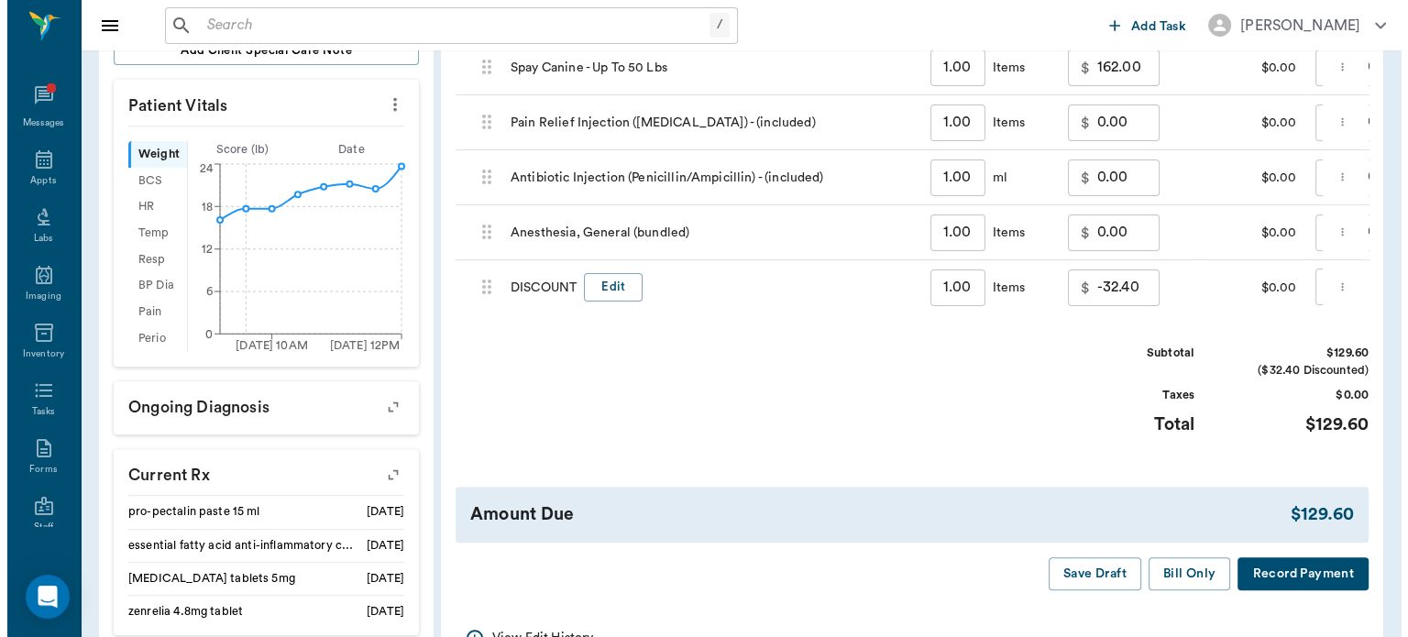
scroll to position [0, 0]
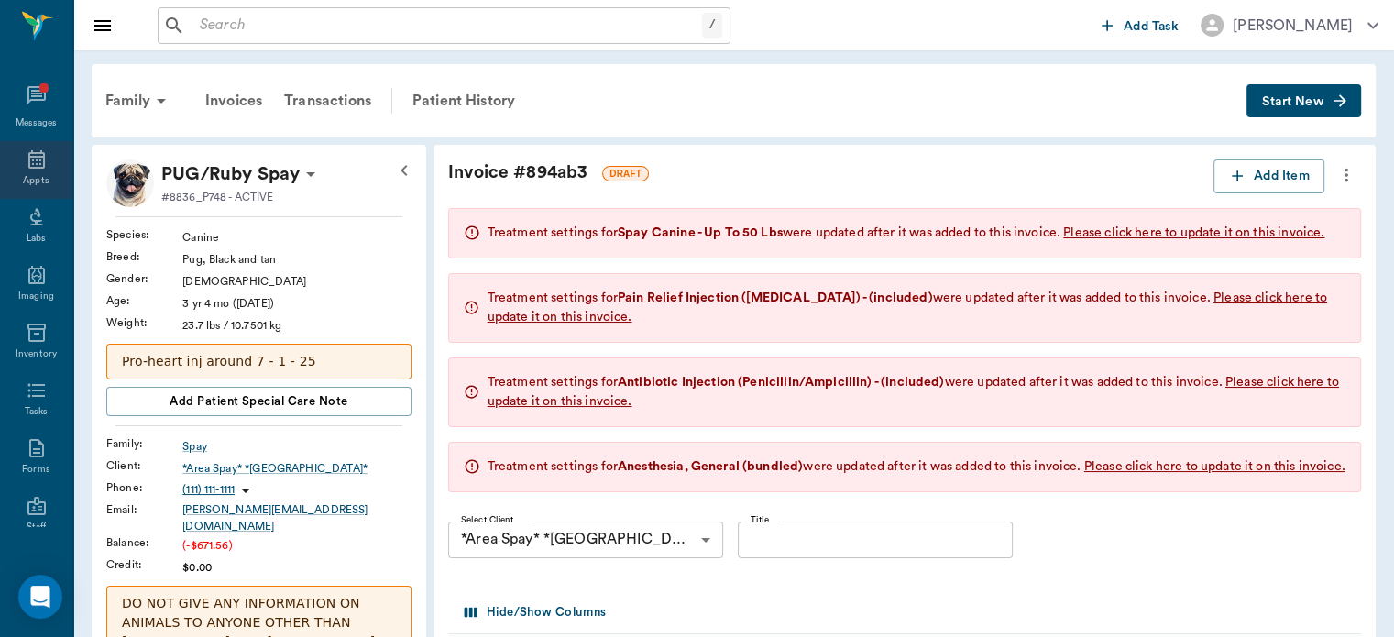
click at [27, 162] on icon at bounding box center [37, 159] width 22 height 22
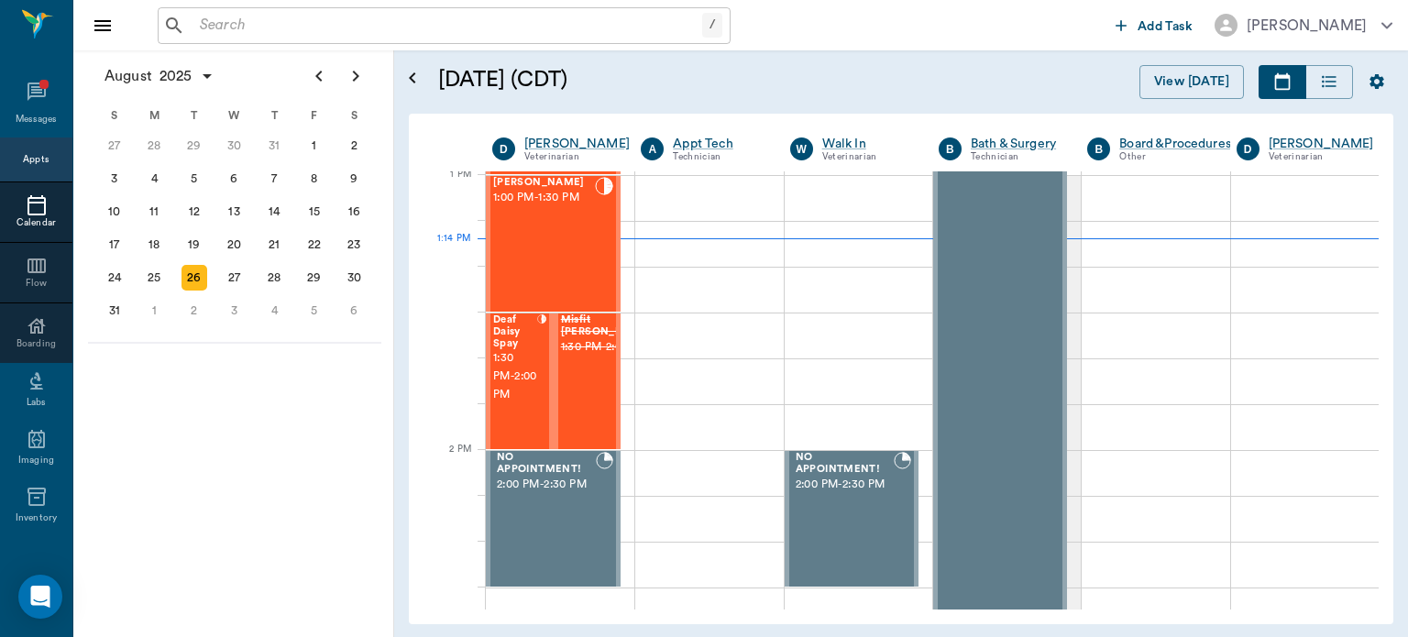
scroll to position [1379, 0]
click at [505, 361] on span "1:30 PM - 2:00 PM" at bounding box center [515, 376] width 44 height 55
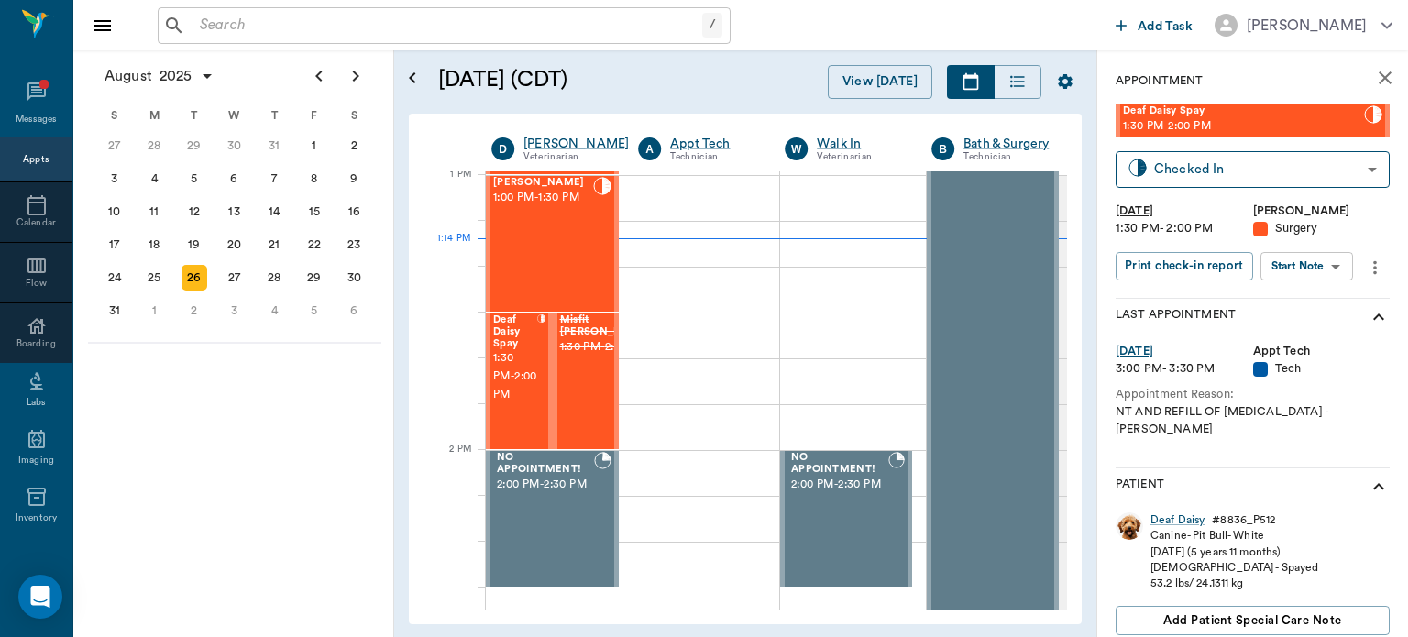
click at [1318, 271] on body "/ ​ Add Task Dr. Bert Ellsworth Nectar Messages Appts Calendar Flow Boarding La…" at bounding box center [704, 318] width 1408 height 637
click at [1314, 335] on button "View Surgery" at bounding box center [1292, 333] width 75 height 21
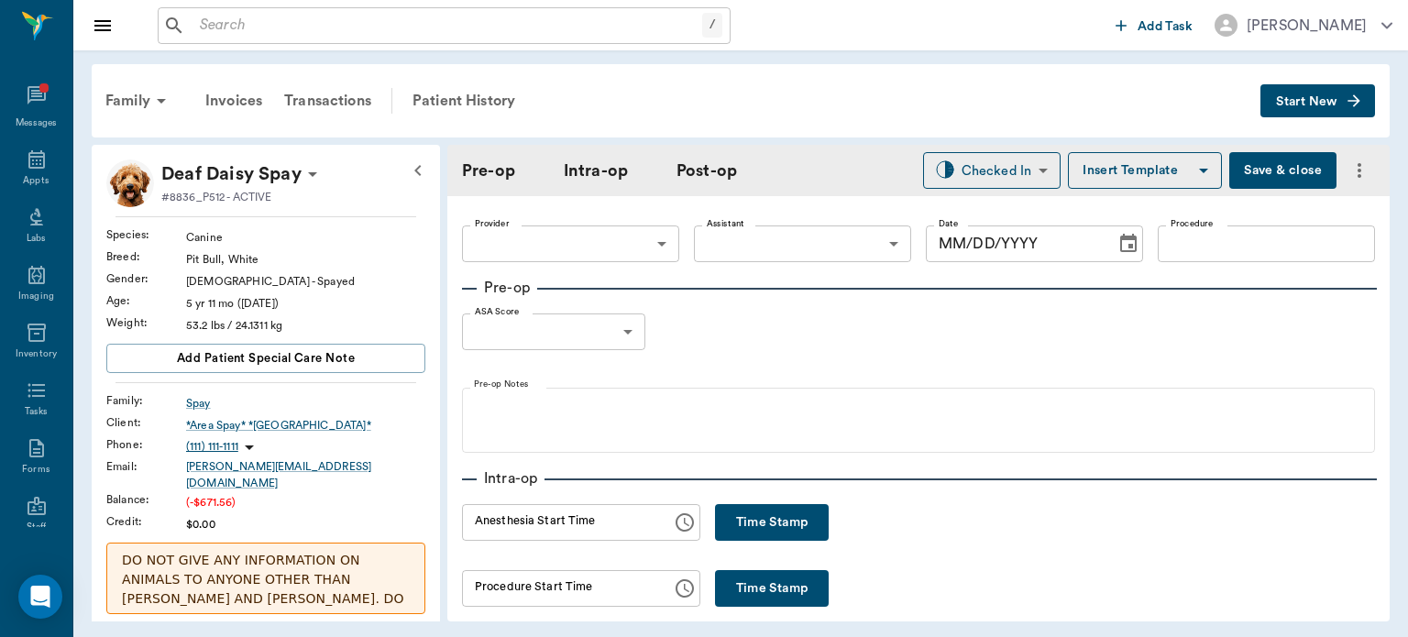
type input "63ec2f075fda476ae8351a4d"
type input "63ec2e7e52e12b0ba117b124"
type input "BROKE PELVIS REPAIR"
type input "2"
radio input "true"
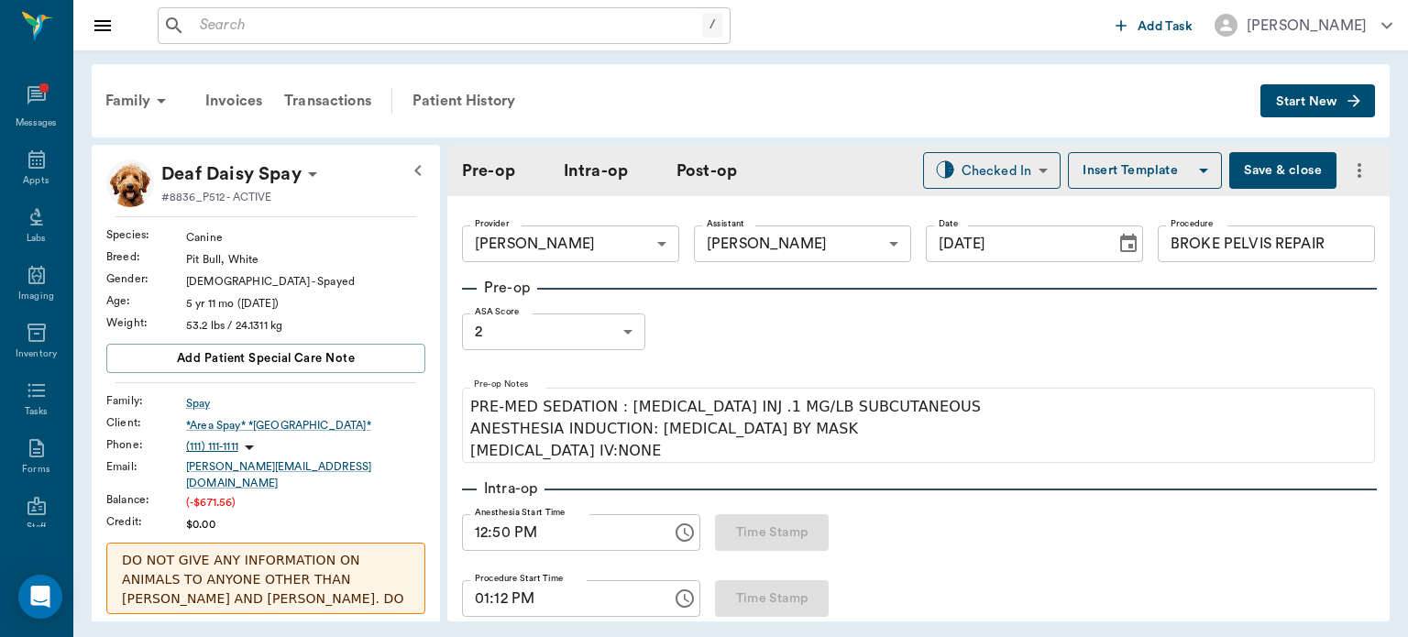
type input "08/26/2025"
type input "12:50 PM"
type input "01:12 PM"
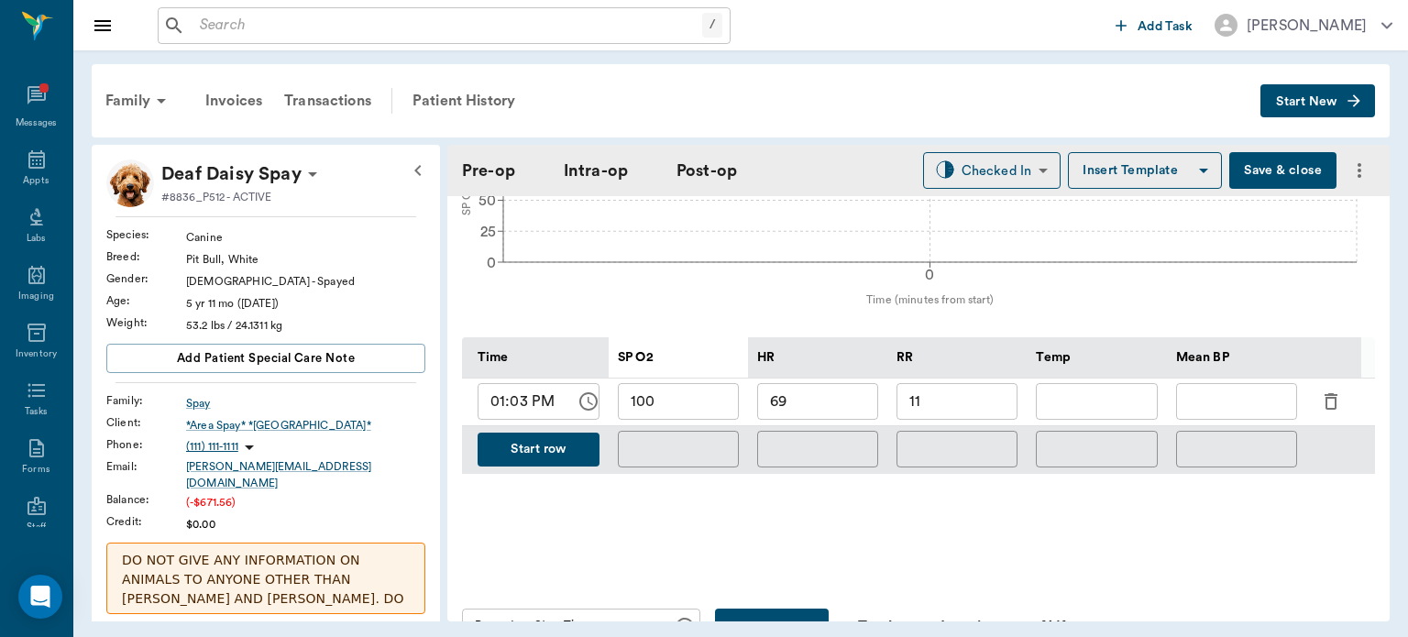
scroll to position [770, 0]
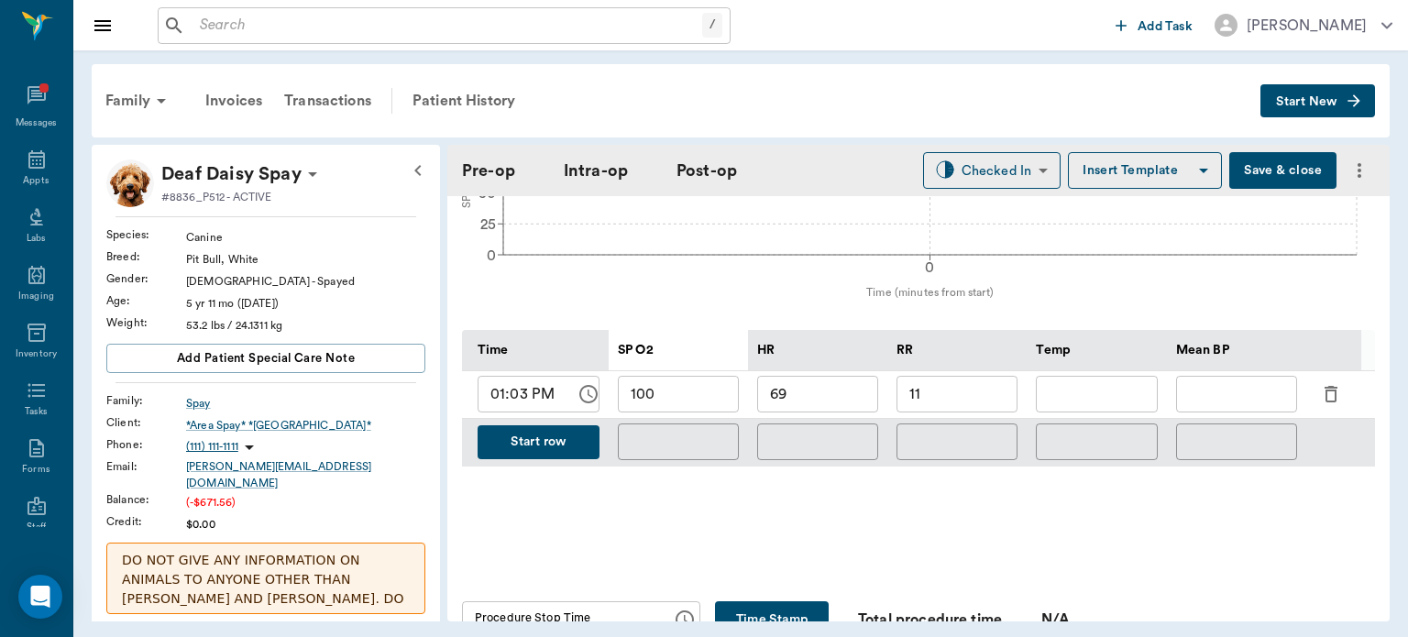
click at [1218, 391] on input "text" at bounding box center [1236, 394] width 121 height 37
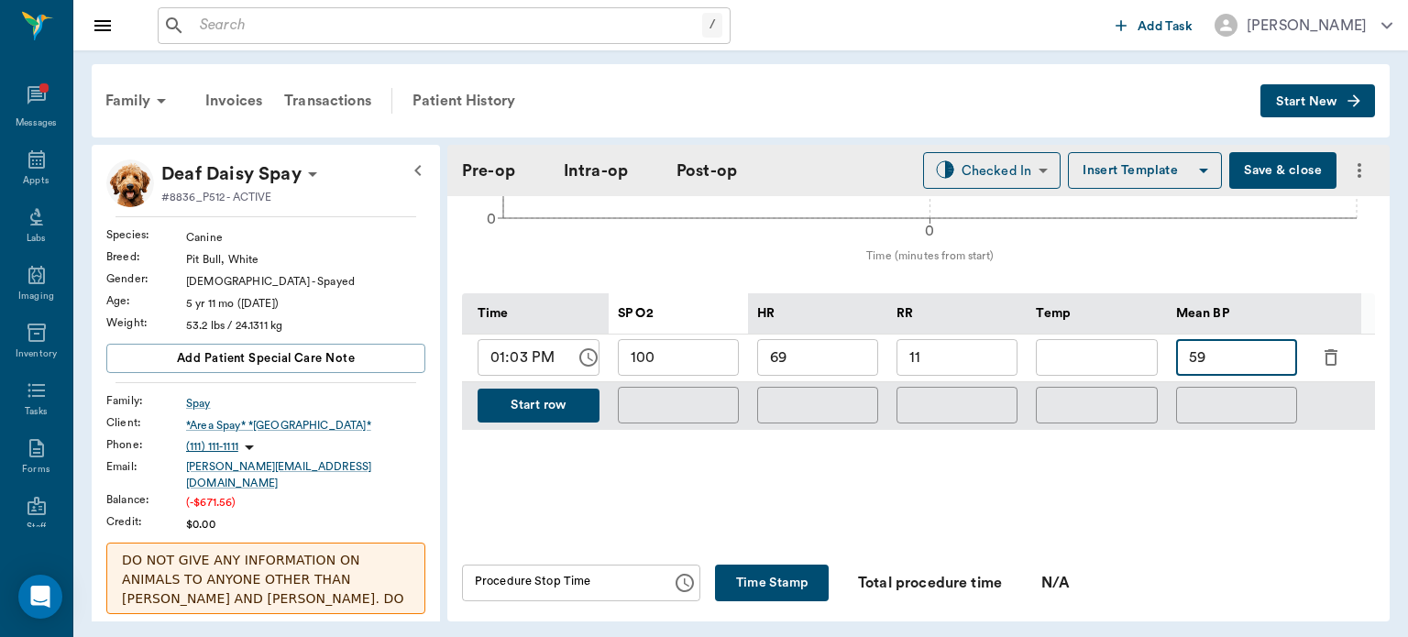
scroll to position [805, 0]
type input "59"
click at [533, 392] on button "Start row" at bounding box center [539, 407] width 122 height 34
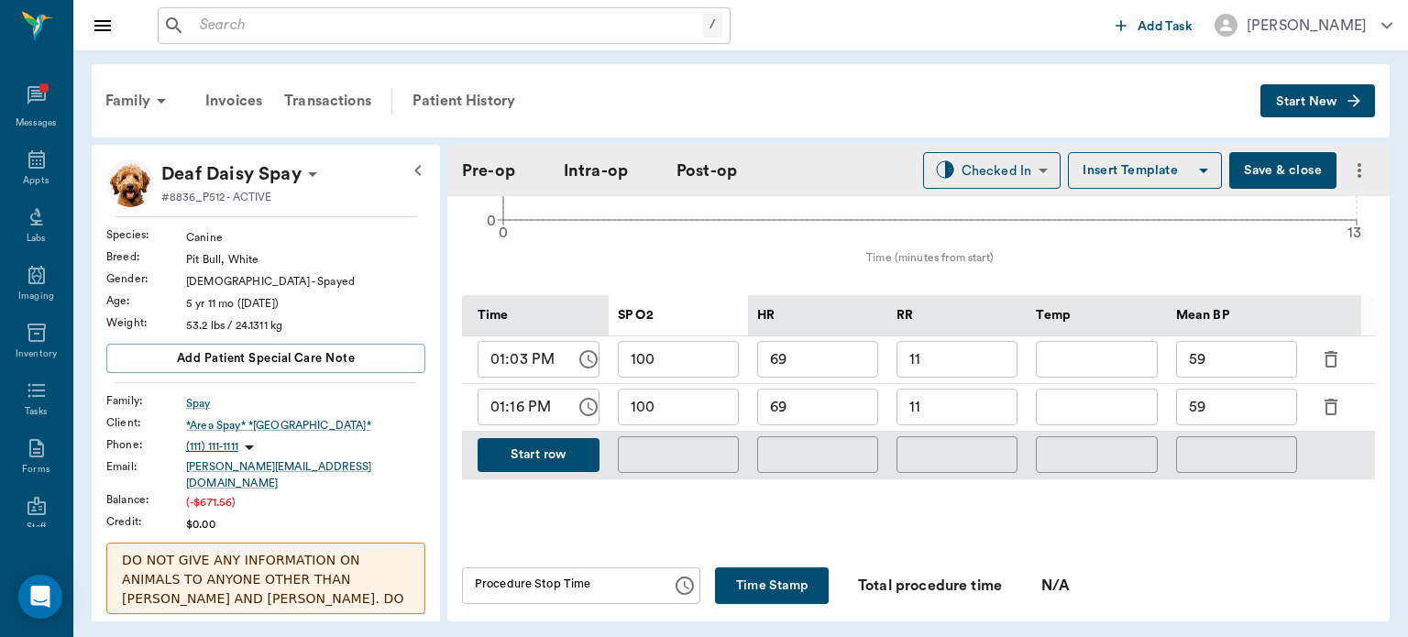
click at [824, 412] on input "69" at bounding box center [817, 407] width 121 height 37
type input "6"
type input "70"
click at [719, 391] on input "100" at bounding box center [678, 407] width 121 height 37
type input "1"
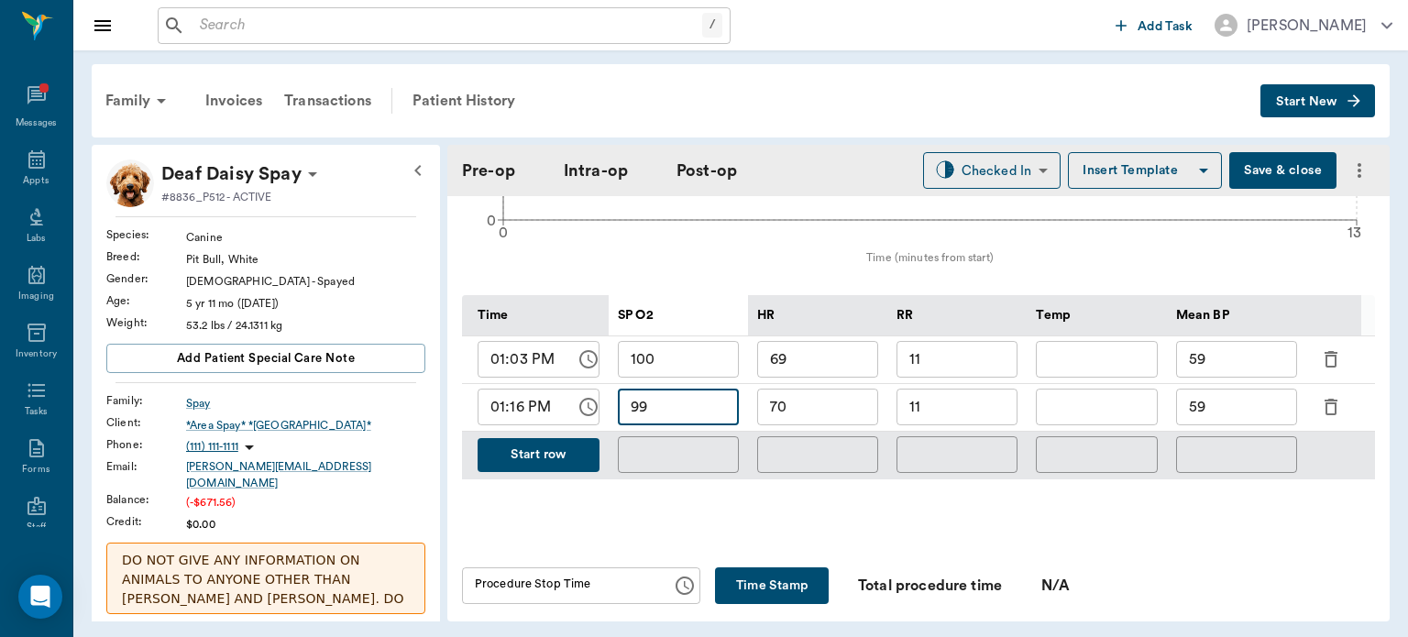
type input "99"
click at [983, 411] on input "11" at bounding box center [956, 407] width 121 height 37
type input "15"
click at [1258, 188] on button "Save & close" at bounding box center [1282, 170] width 107 height 37
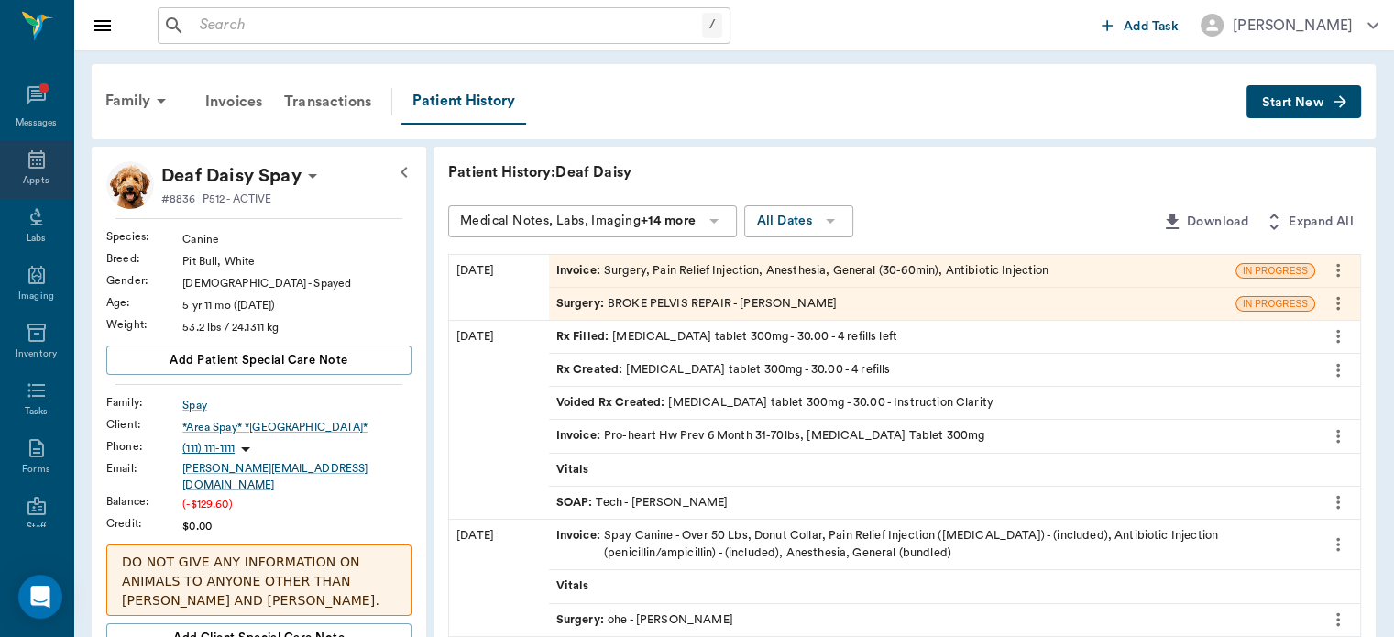
click at [37, 153] on icon at bounding box center [36, 159] width 16 height 18
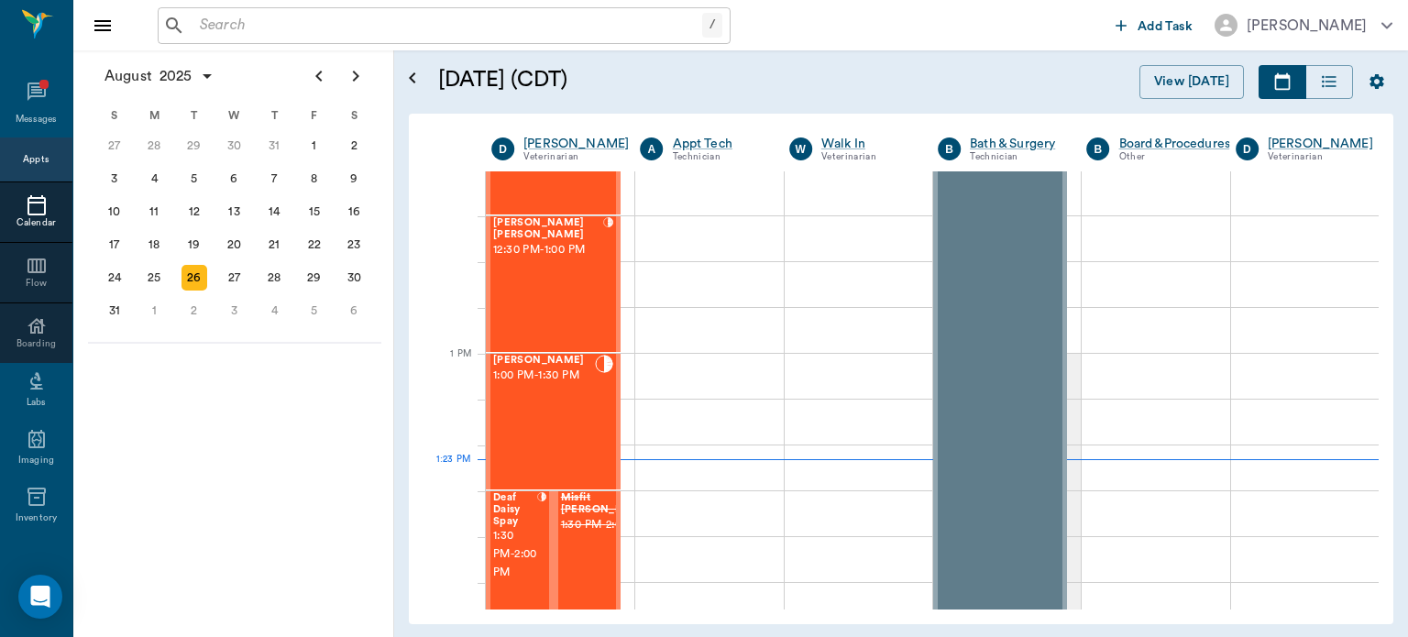
scroll to position [1199, 0]
click at [560, 291] on div "[PERSON_NAME] [PERSON_NAME] 12:30 PM - 1:00 PM" at bounding box center [548, 286] width 110 height 134
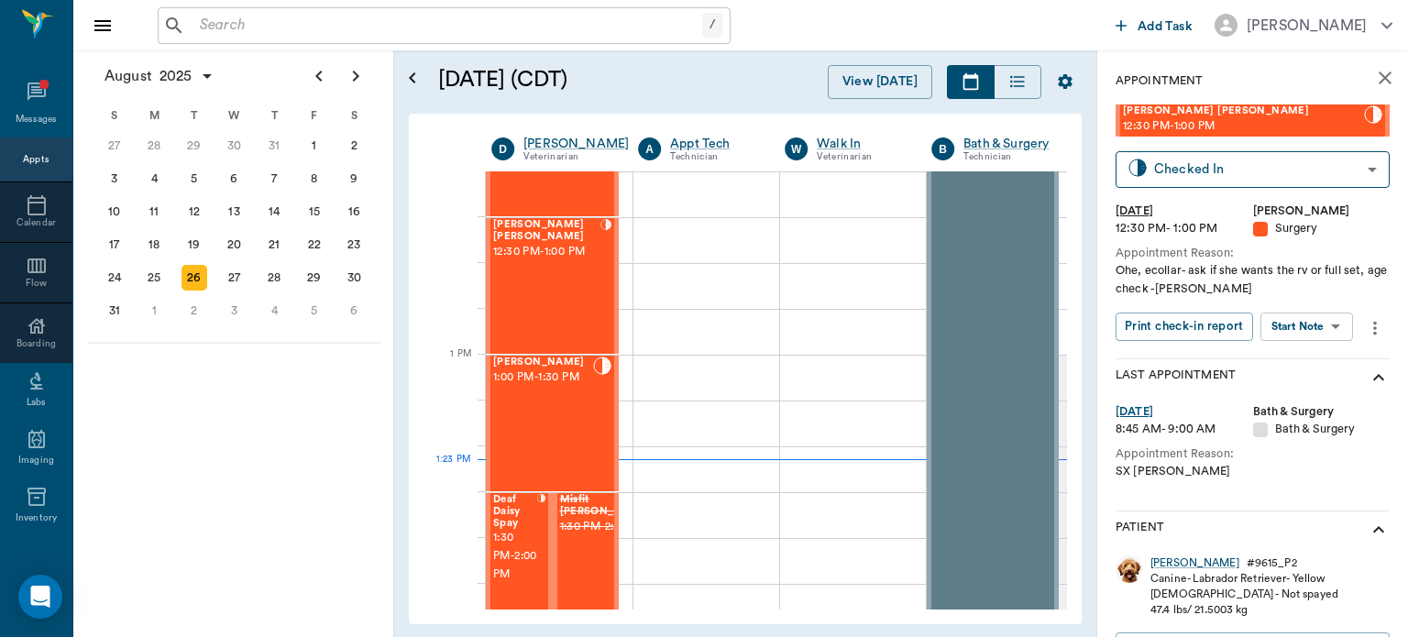
click at [1313, 322] on body "/ ​ Add Task Dr. Bert Ellsworth Nectar Messages Appts Calendar Flow Boarding La…" at bounding box center [704, 318] width 1408 height 637
click at [1320, 394] on button "View Surgery" at bounding box center [1292, 393] width 75 height 21
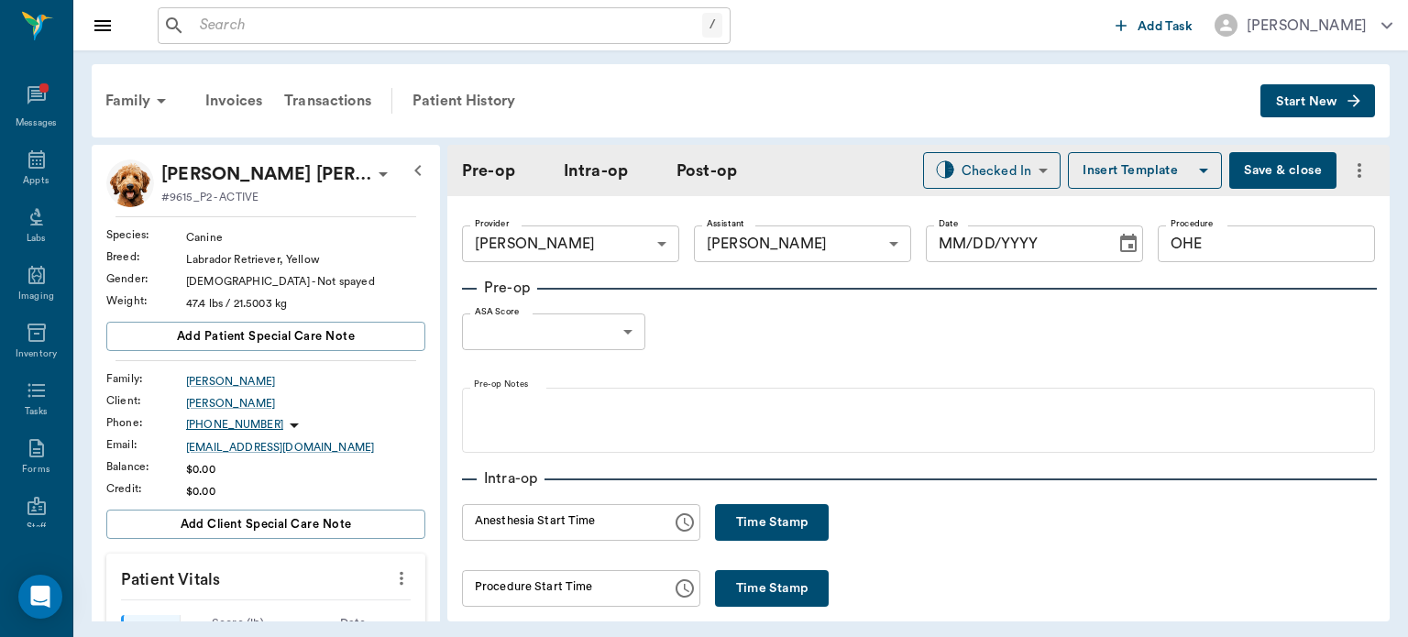
type input "63ec2f075fda476ae8351a4d"
type input "63ec2e7e52e12b0ba117b124"
type input "OHE"
type input "[DATE]"
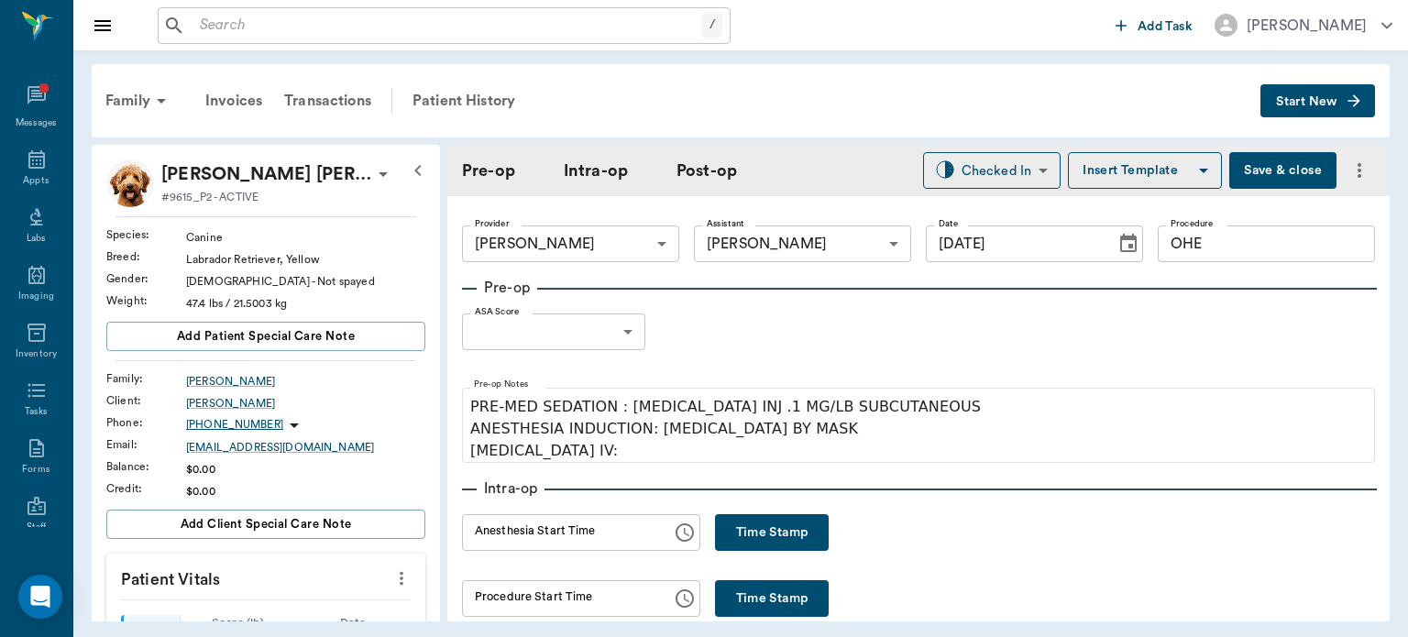
click at [738, 517] on button "Time Stamp" at bounding box center [772, 532] width 114 height 37
type input "01:23 PM"
click at [1265, 176] on button "Save & close" at bounding box center [1282, 170] width 107 height 37
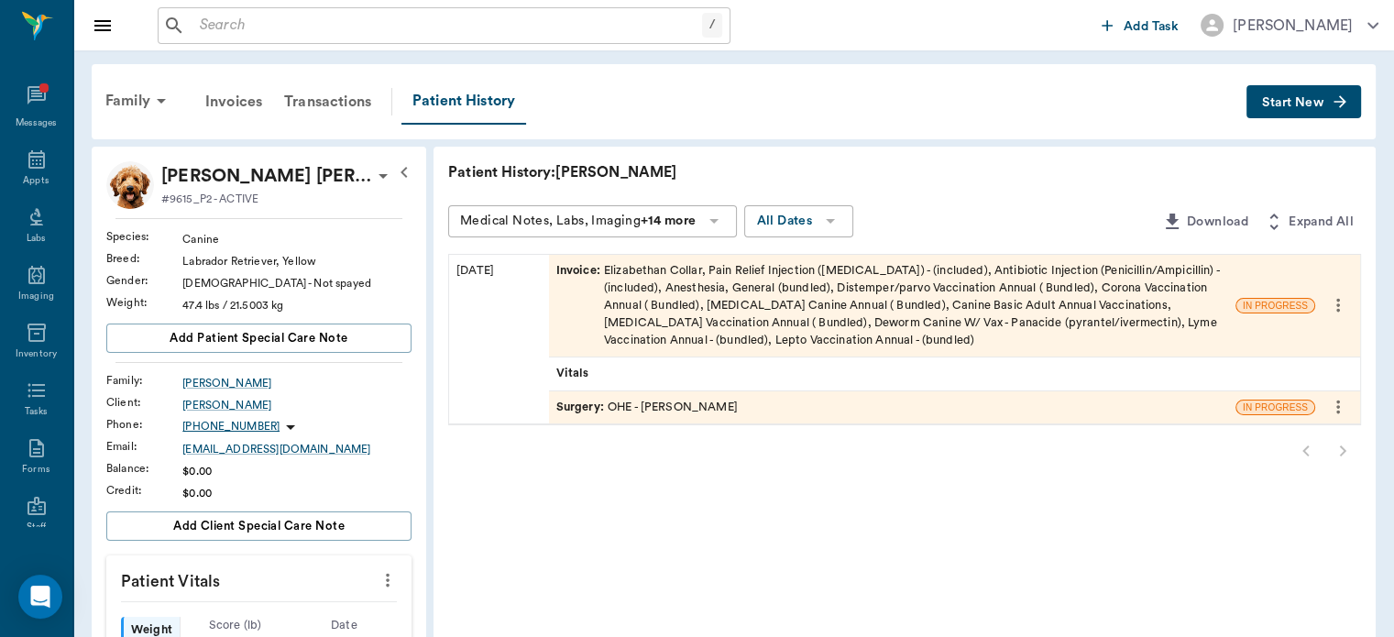
click at [25, 180] on div "Appts" at bounding box center [36, 181] width 26 height 14
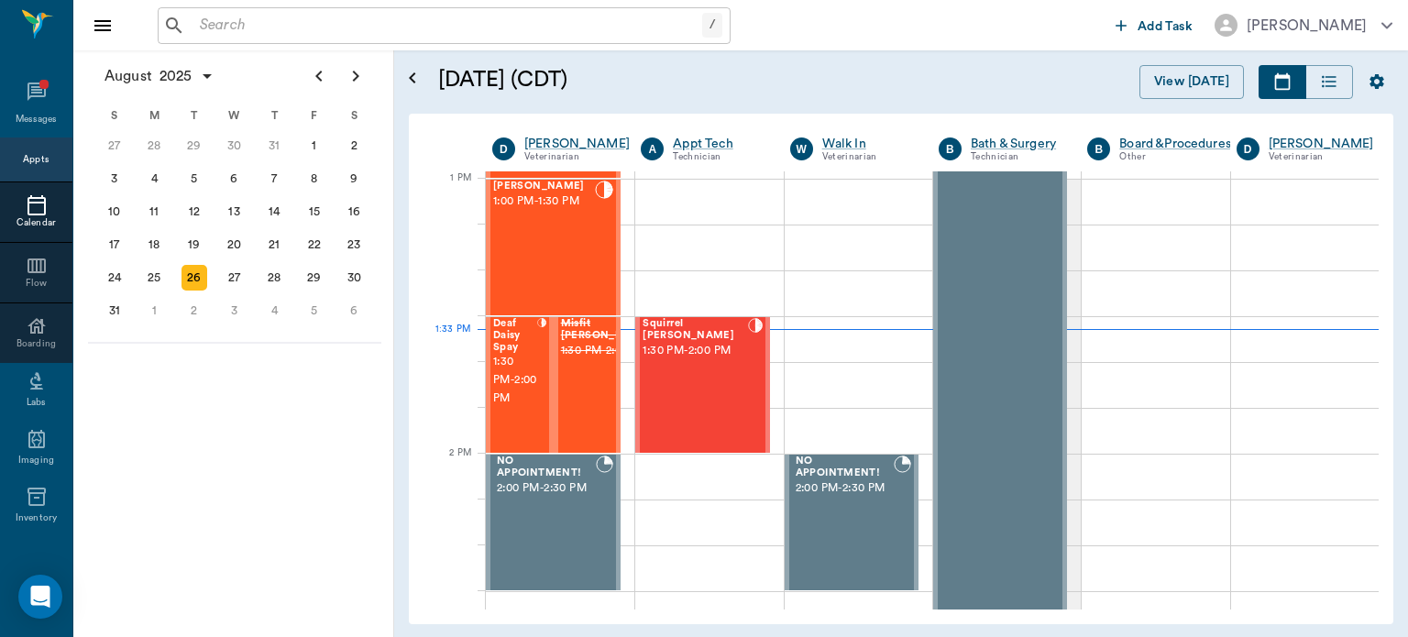
scroll to position [1375, 0]
click at [720, 413] on div "Squirrel [PERSON_NAME] 1:30 PM - 2:00 PM" at bounding box center [695, 385] width 105 height 134
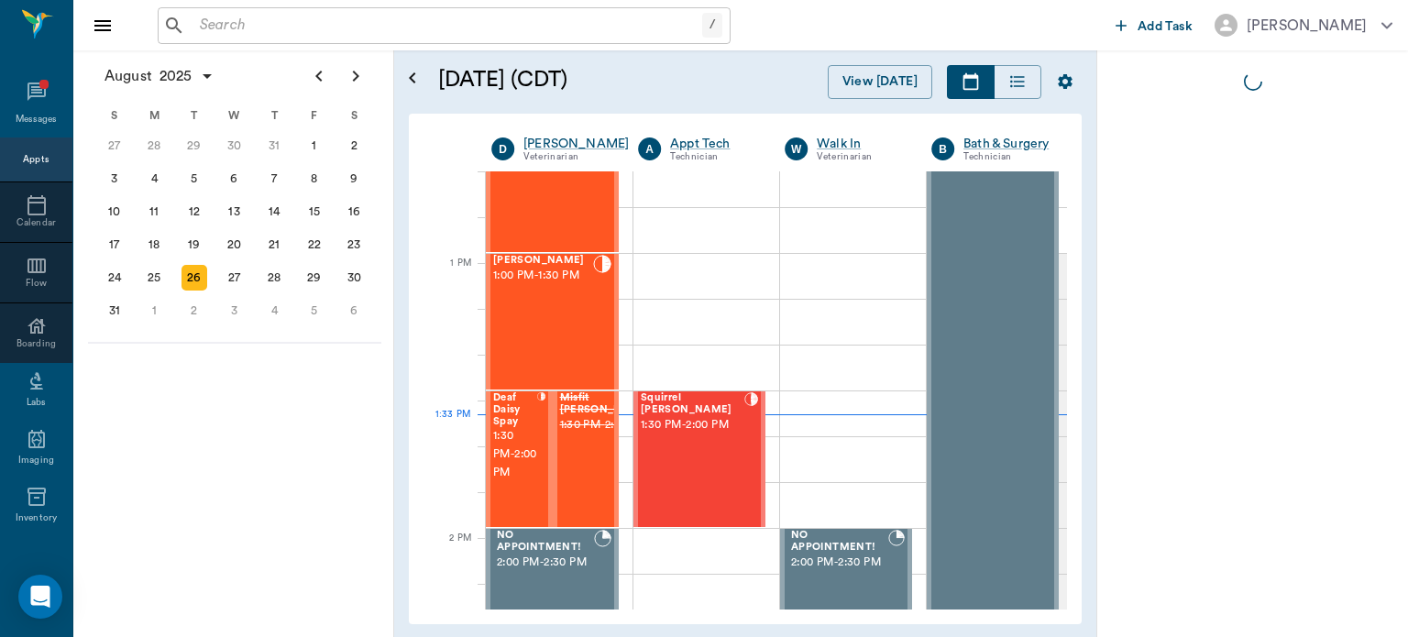
scroll to position [1283, 0]
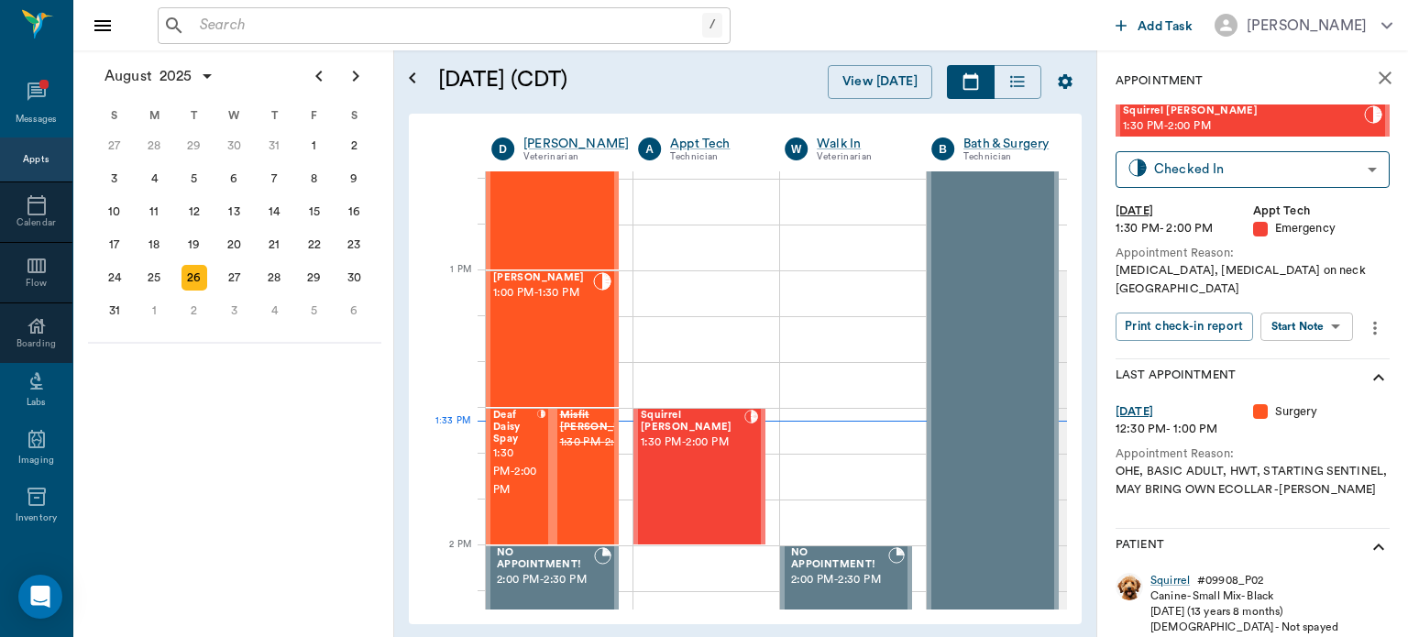
click at [515, 472] on span "1:30 PM - 2:00 PM" at bounding box center [515, 472] width 44 height 55
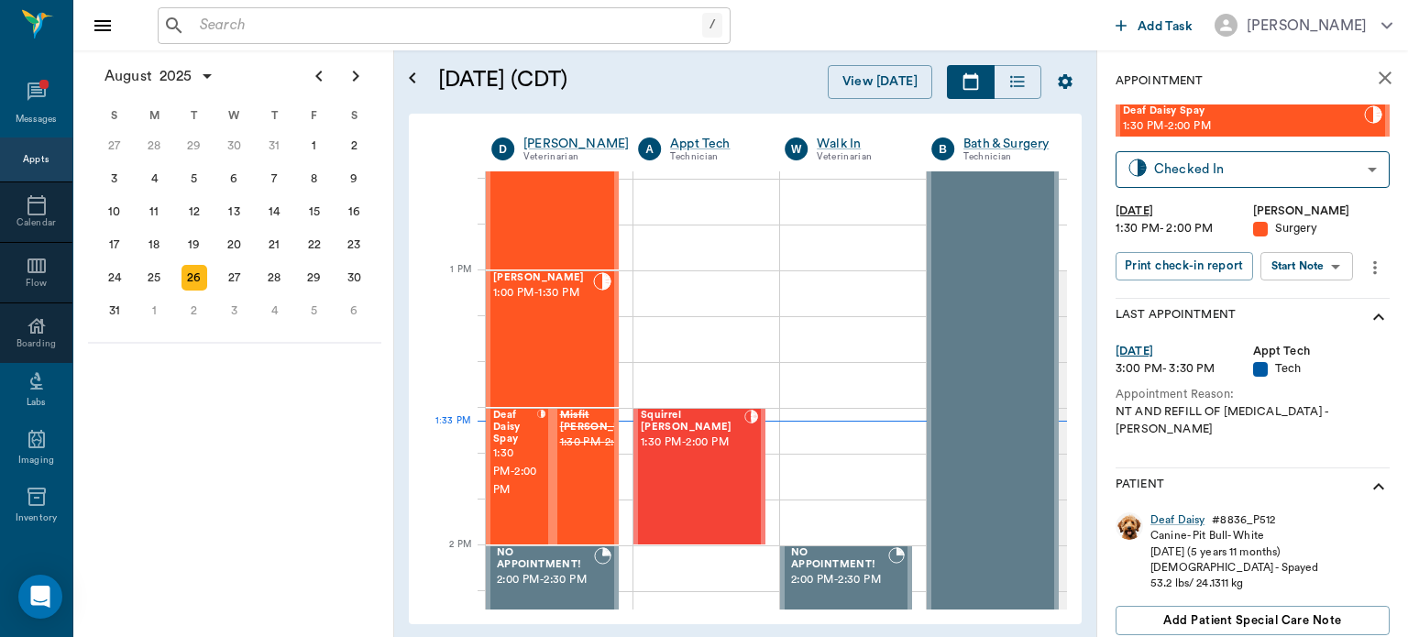
click at [1306, 266] on body "/ ​ Add Task Dr. Bert Ellsworth Nectar Messages Appts Calendar Flow Boarding La…" at bounding box center [704, 318] width 1408 height 637
click at [1330, 334] on button "View Surgery" at bounding box center [1292, 333] width 75 height 21
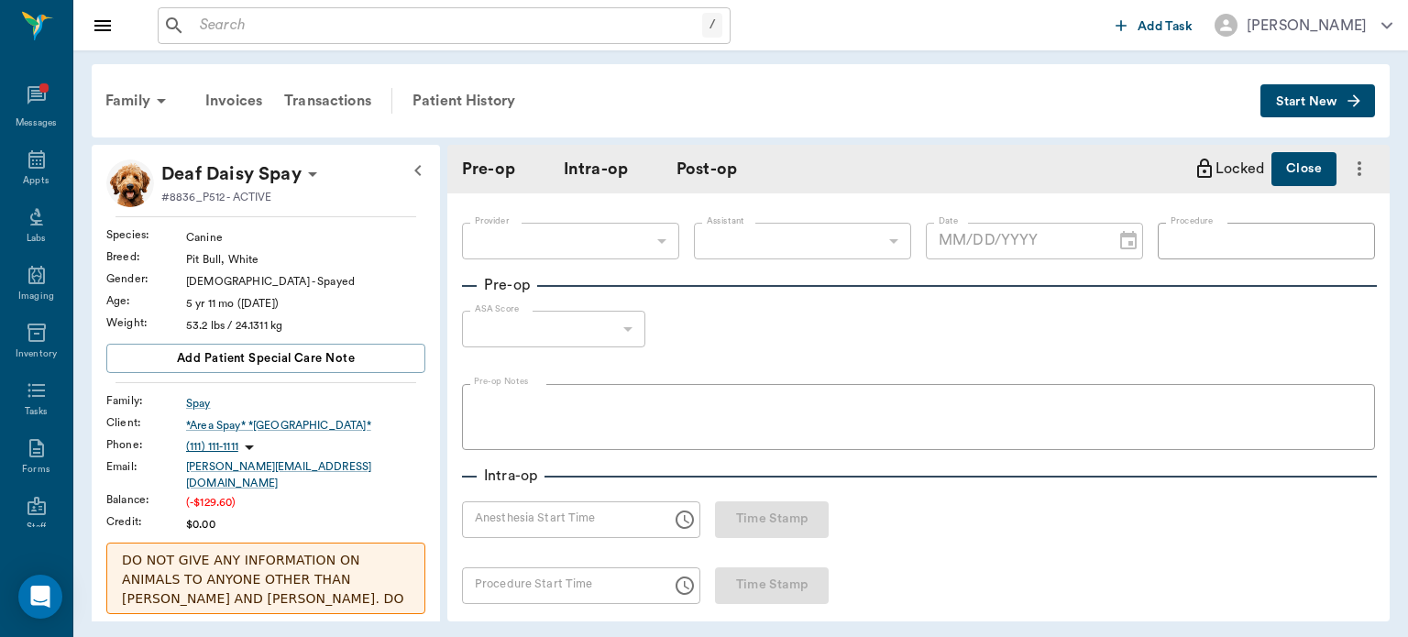
type input "63ec2f075fda476ae8351a4d"
type input "63ec2e7e52e12b0ba117b124"
type input "BROKE PELVIS REPAIR"
type input "2"
radio input "true"
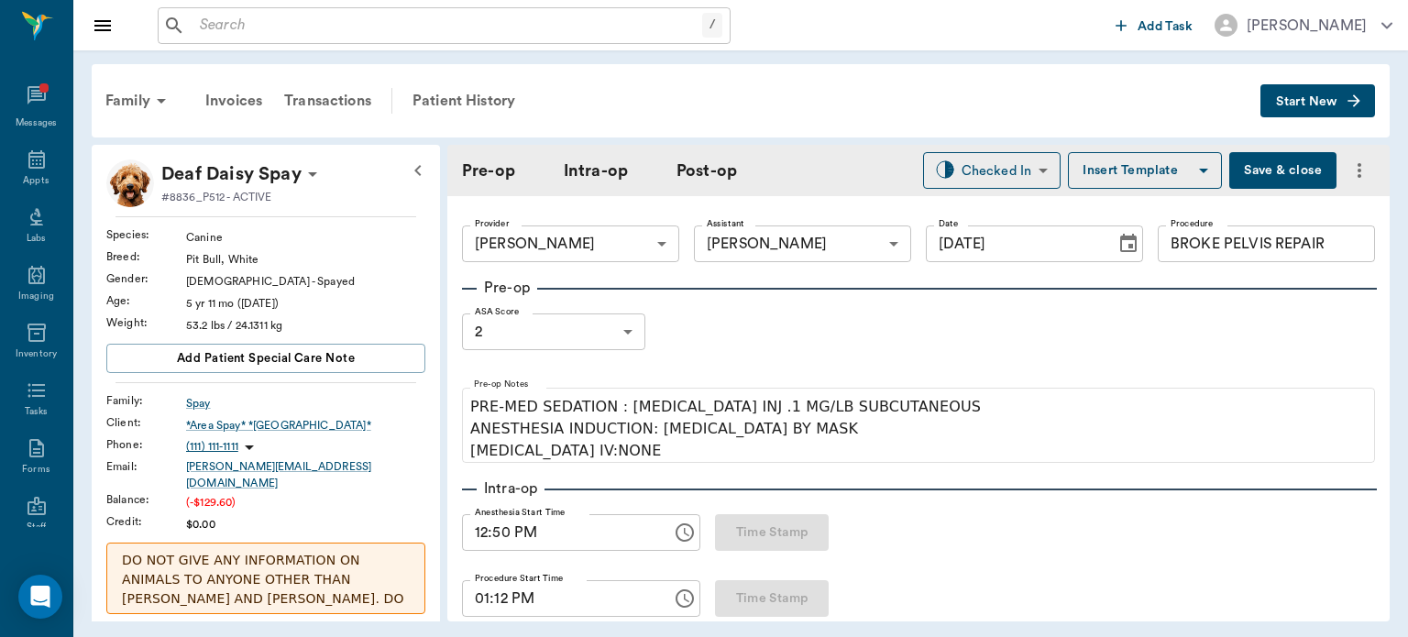
type input "[DATE]"
type input "12:50 PM"
type input "01:12 PM"
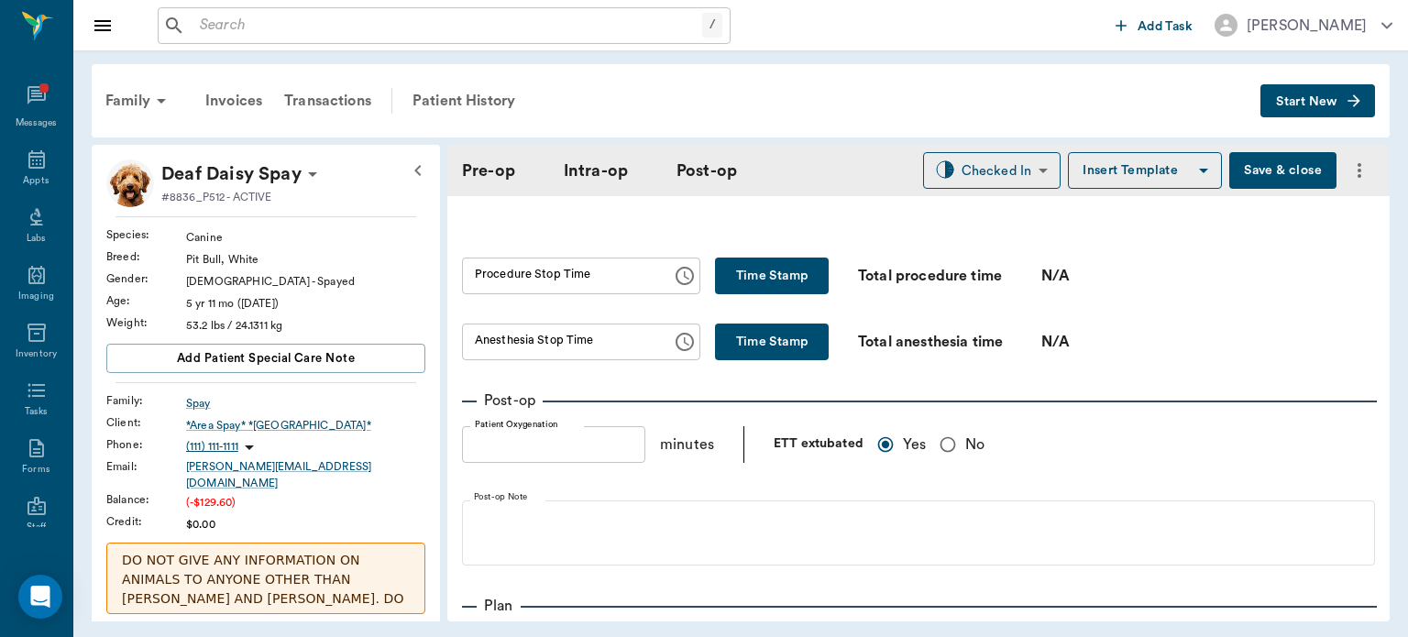
scroll to position [1112, 0]
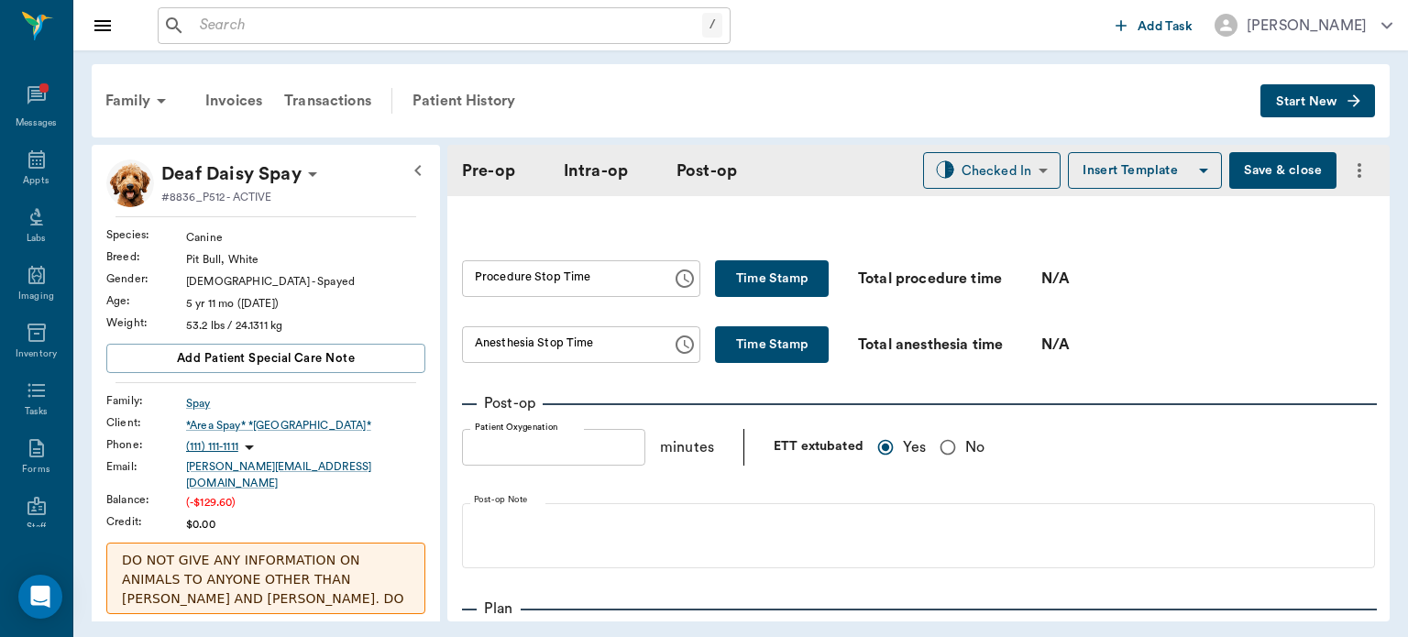
click at [789, 276] on button "Time Stamp" at bounding box center [772, 278] width 114 height 37
type input "01:33 PM"
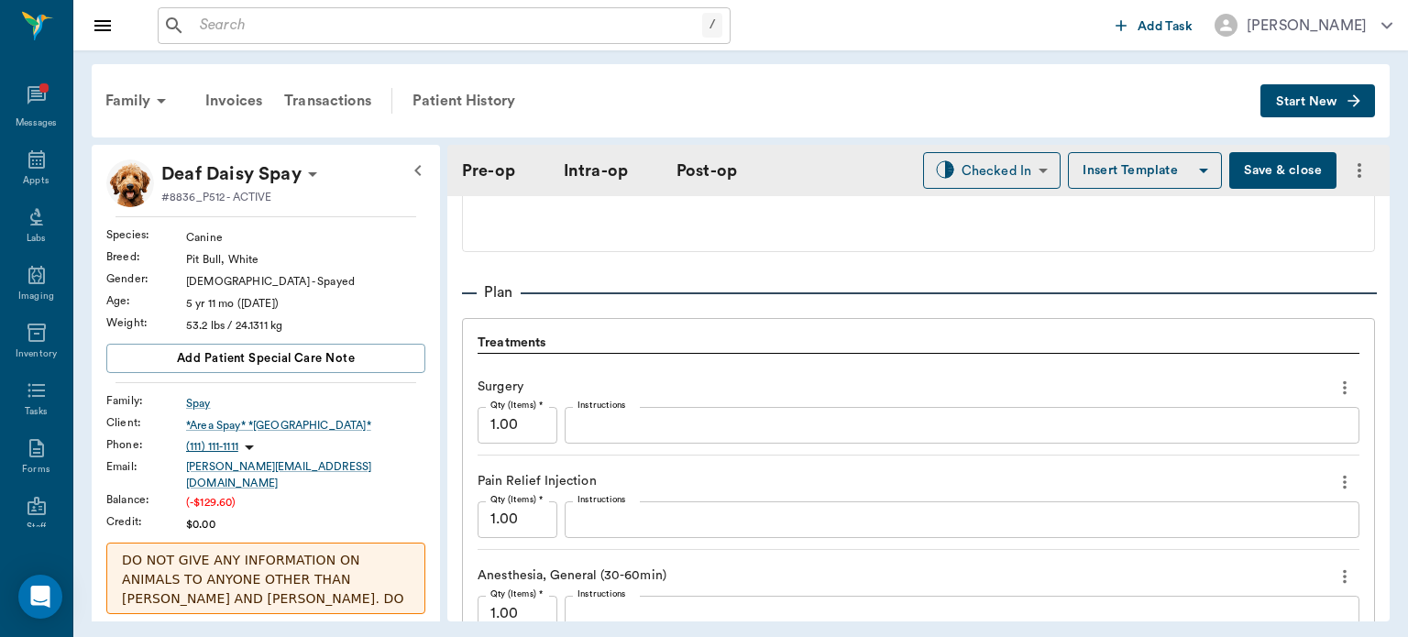
scroll to position [1425, 0]
click at [1263, 161] on button "Save & close" at bounding box center [1282, 170] width 107 height 37
click at [26, 161] on icon at bounding box center [37, 159] width 22 height 22
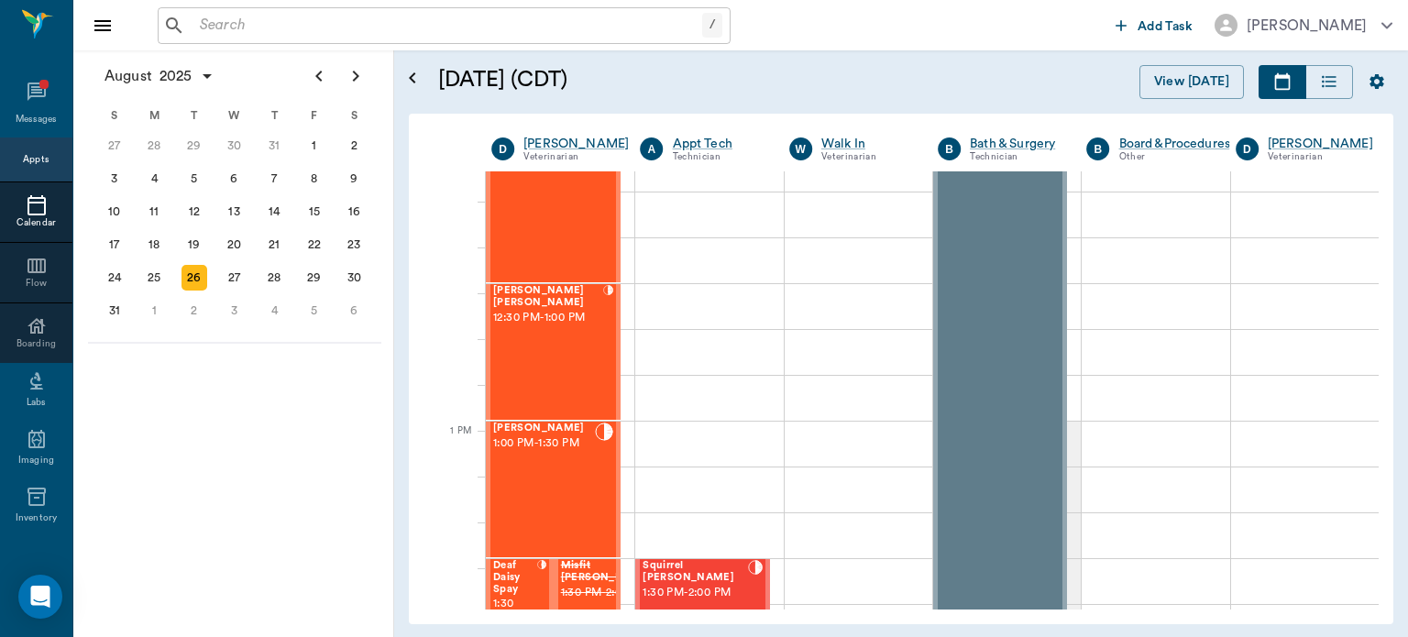
scroll to position [1123, 0]
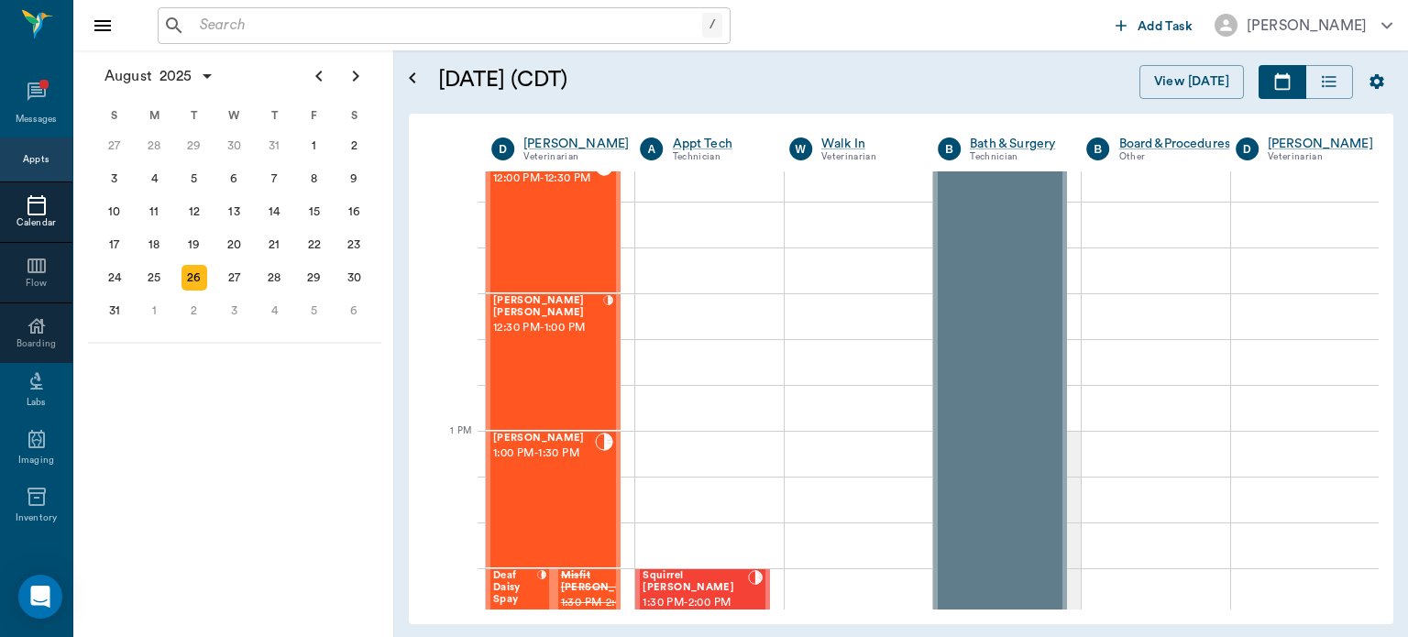
click at [539, 337] on span "12:30 PM - 1:00 PM" at bounding box center [548, 328] width 110 height 18
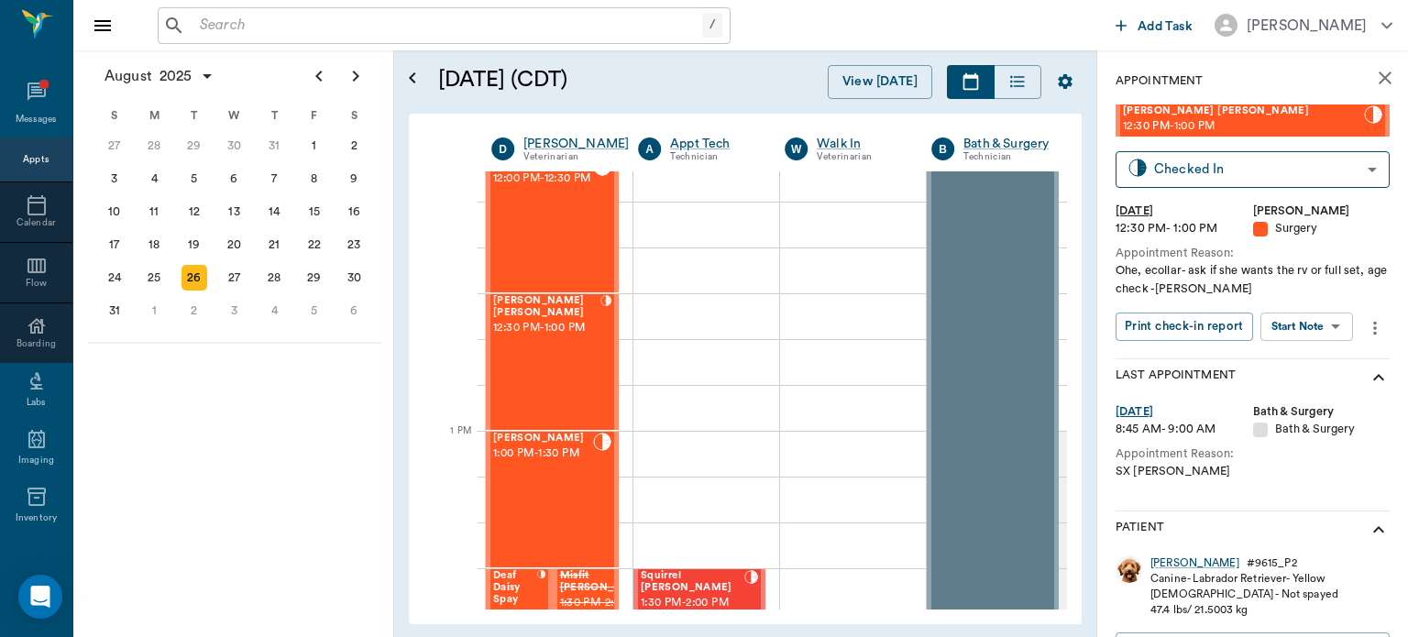
click at [1312, 318] on body "/ ​ Add Task Dr. Bert Ellsworth Nectar Messages Appts Calendar Flow Boarding La…" at bounding box center [704, 318] width 1408 height 637
click at [1304, 389] on button "View Surgery" at bounding box center [1292, 393] width 75 height 21
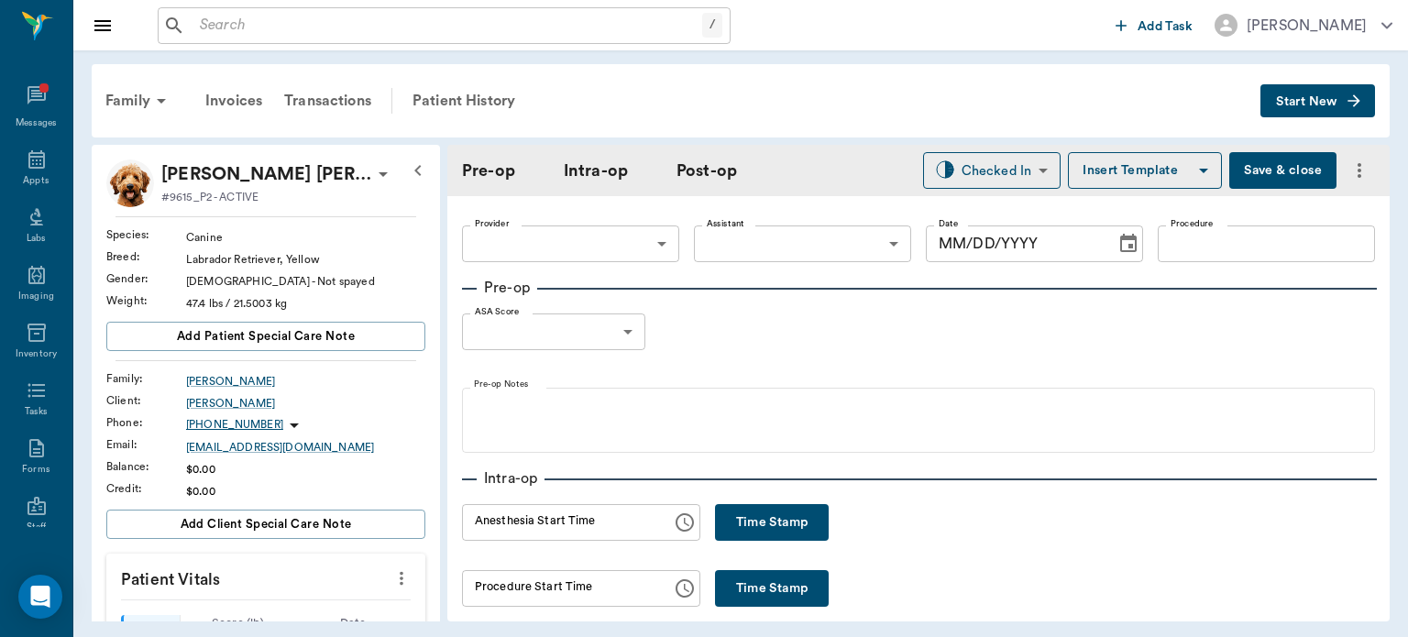
type input "63ec2f075fda476ae8351a4d"
type input "63ec2e7e52e12b0ba117b124"
type input "OHE"
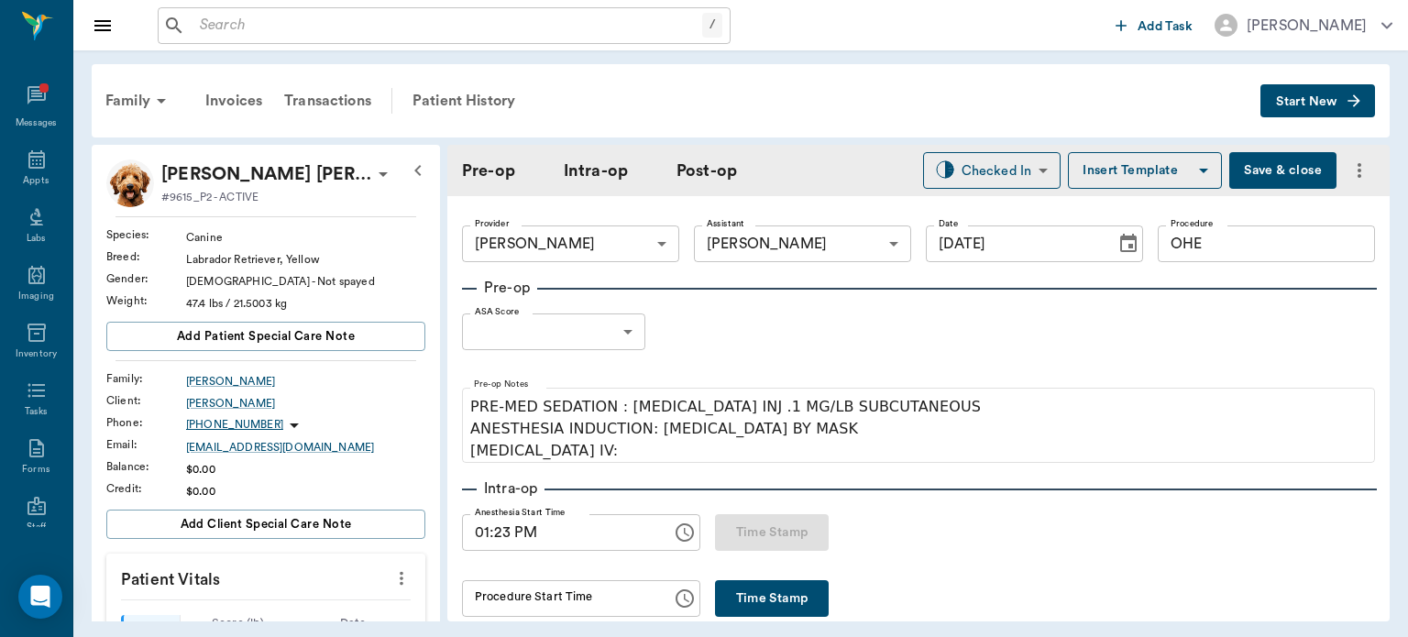
type input "[DATE]"
type input "01:23 PM"
click at [581, 343] on body "/ ​ Add Task Dr. Bert Ellsworth Nectar Messages Appts Labs Imaging Inventory Ta…" at bounding box center [704, 318] width 1408 height 637
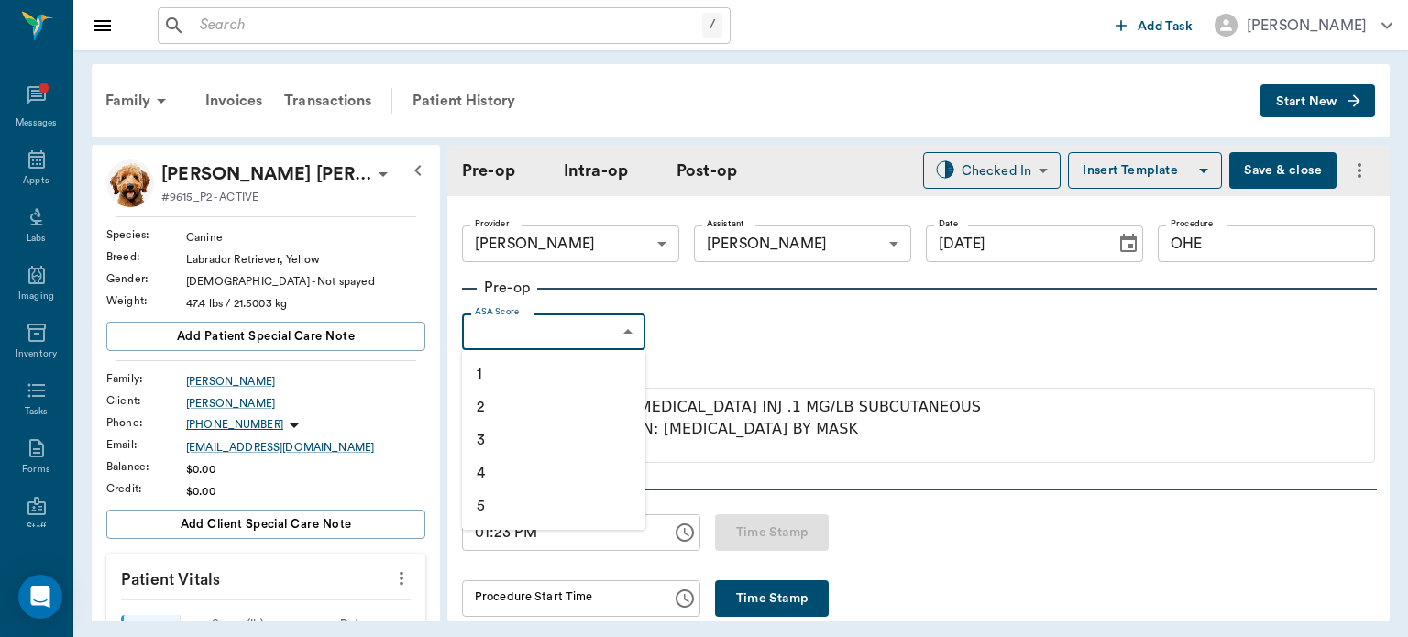
click at [559, 371] on li "1" at bounding box center [553, 373] width 183 height 33
type input "1"
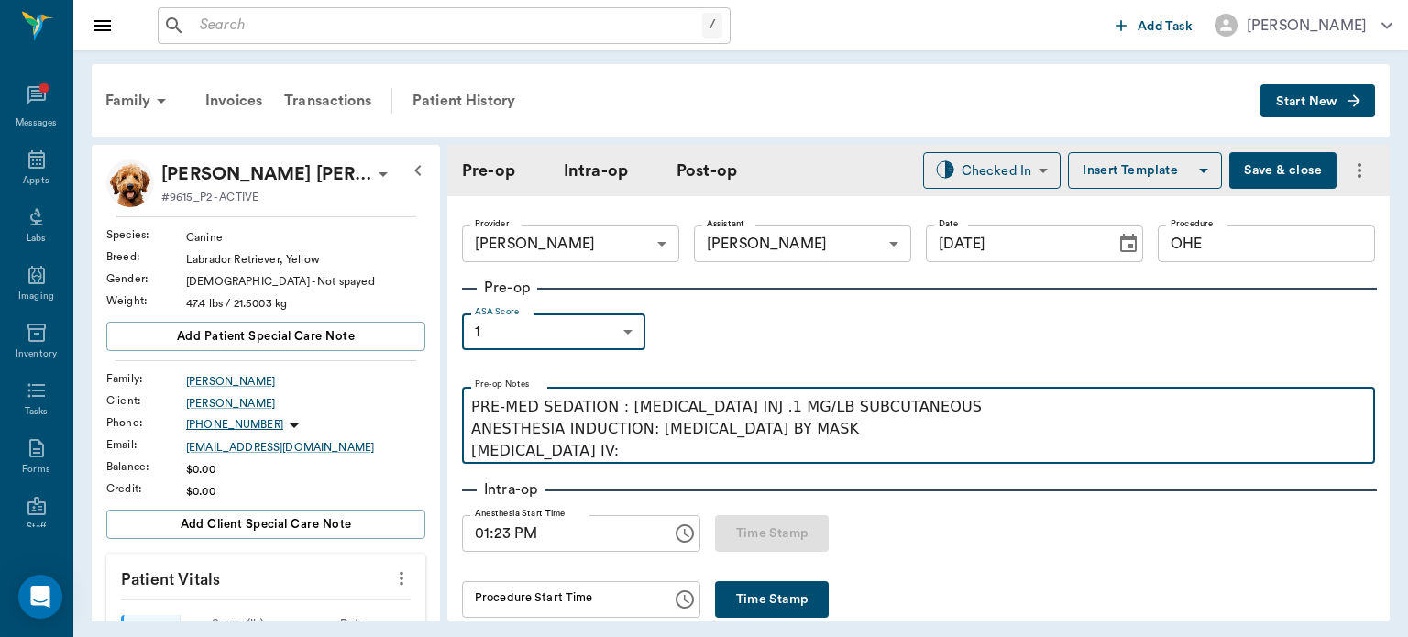
click at [610, 460] on p "PRE-MED SEDATION : ACEPROMAZINE INJ .1 MG/LB SUBCUTANEOUS ANESTHESIA INDUCTION:…" at bounding box center [918, 429] width 895 height 66
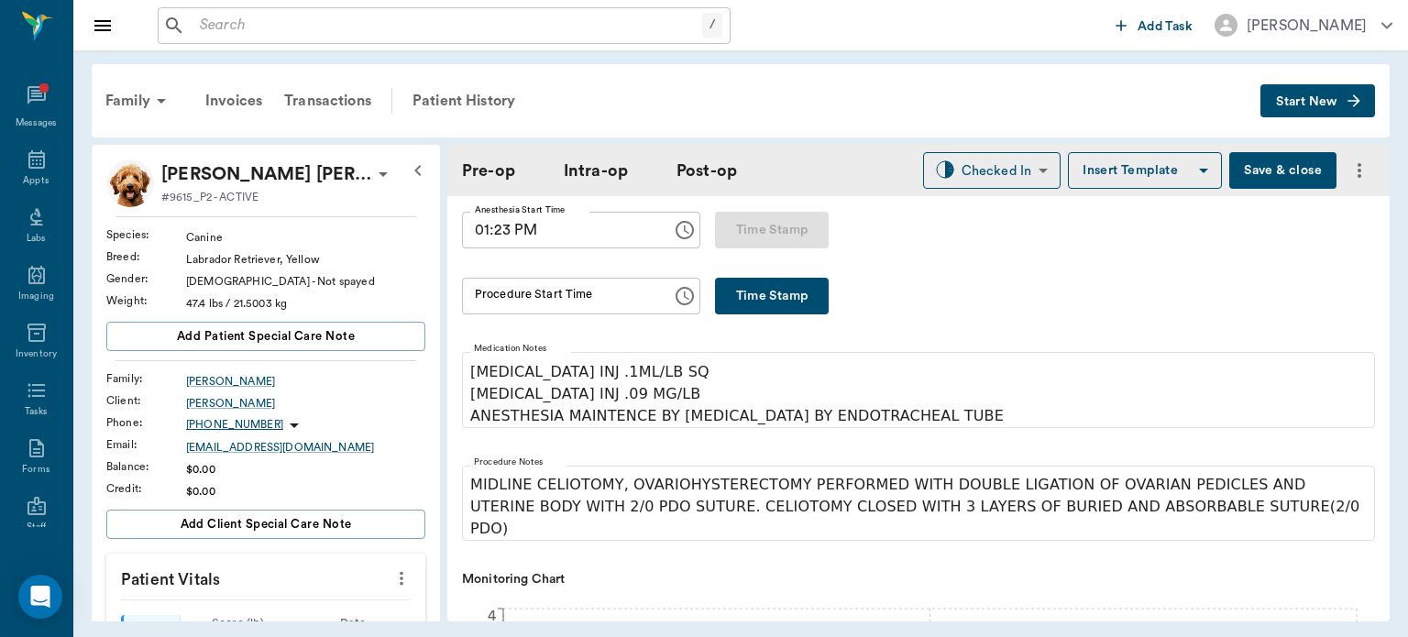
scroll to position [276, 0]
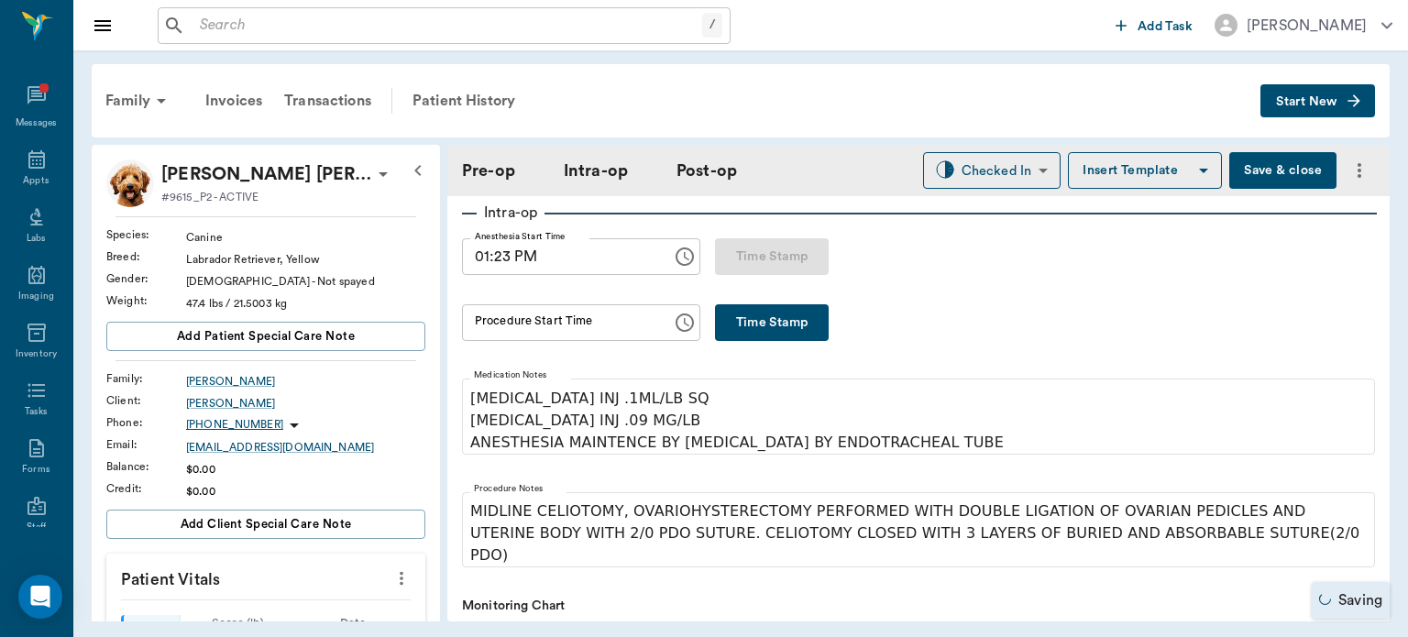
click at [767, 324] on button "Time Stamp" at bounding box center [772, 322] width 114 height 37
type input "01:42 PM"
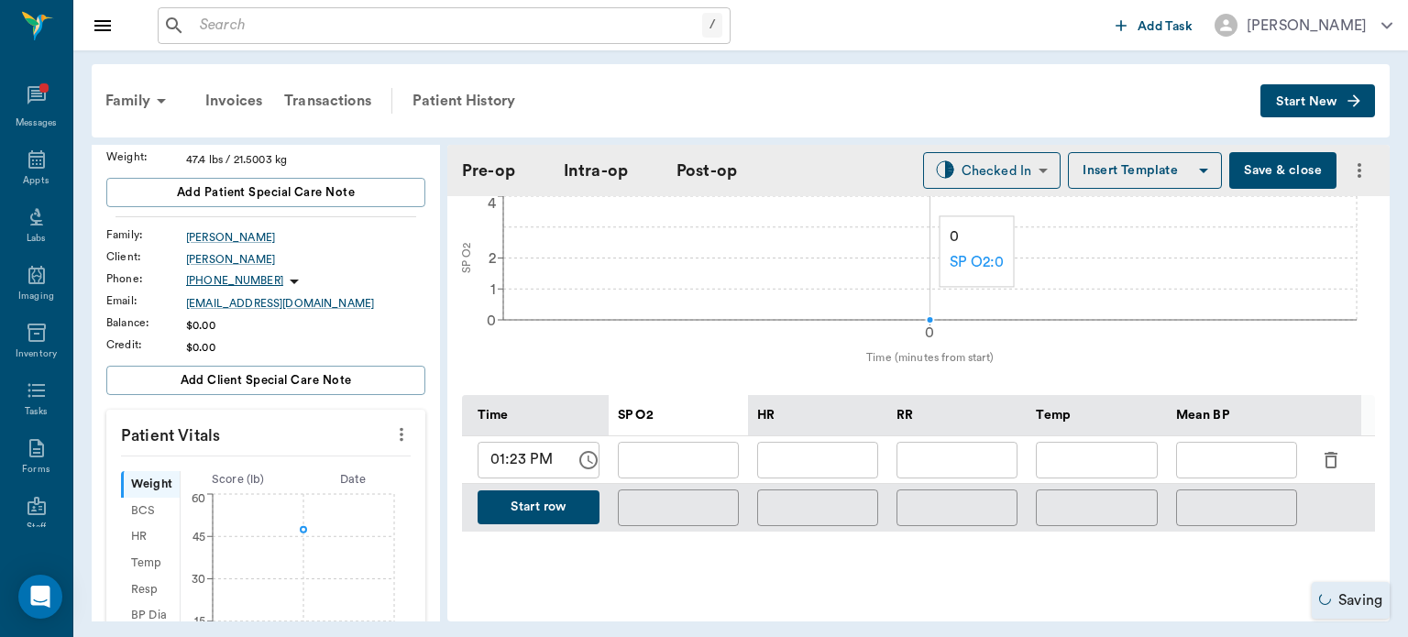
scroll to position [141, 0]
click at [396, 429] on icon "more" at bounding box center [401, 437] width 20 height 22
click at [379, 319] on div at bounding box center [704, 318] width 1408 height 637
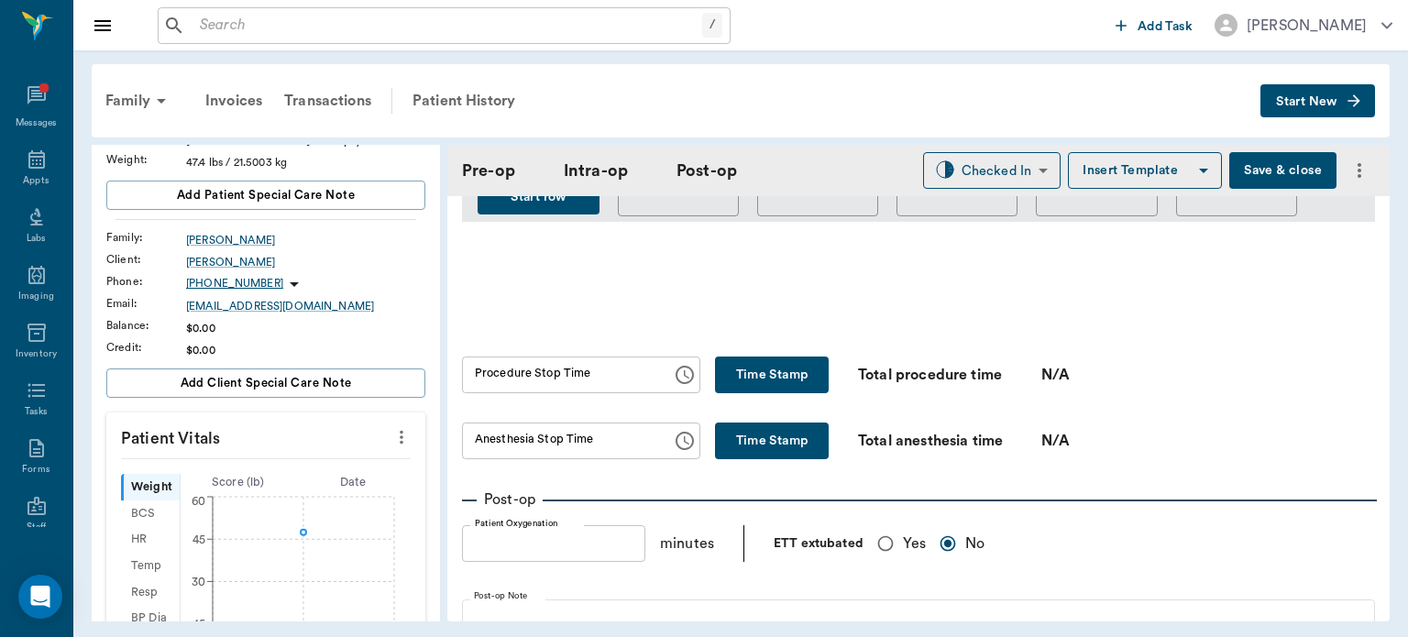
scroll to position [1028, 0]
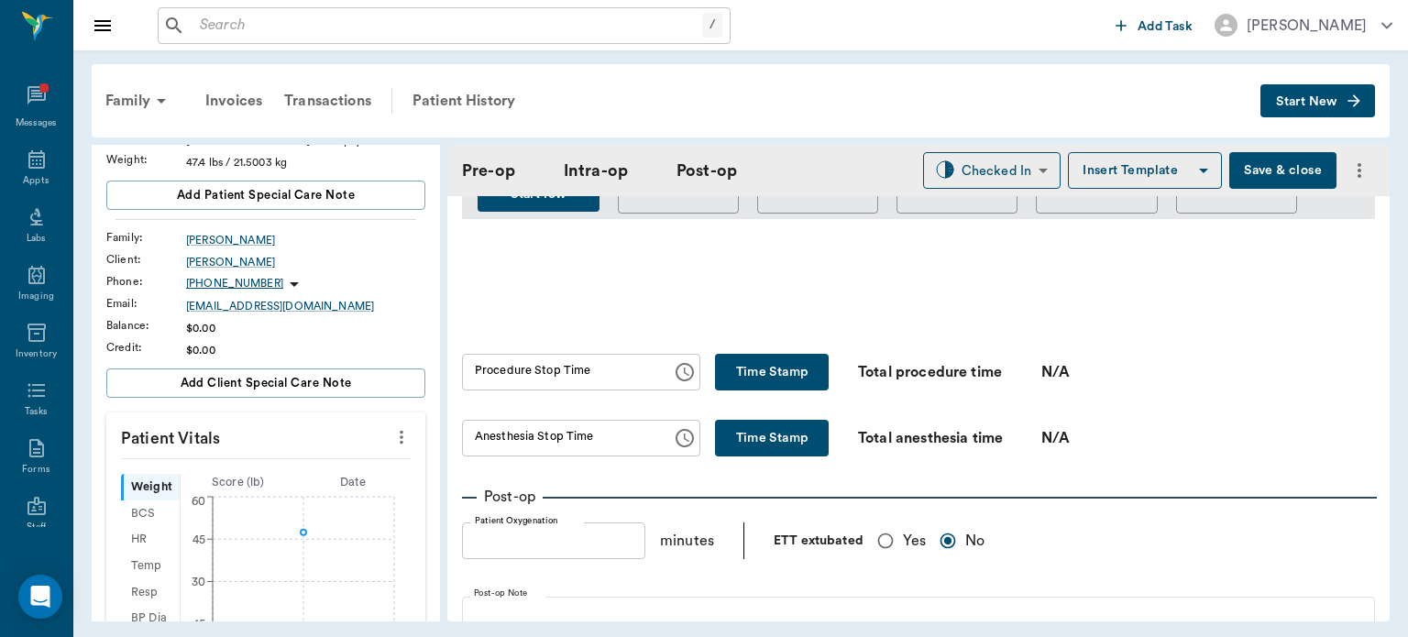
click at [883, 523] on input "Yes" at bounding box center [885, 540] width 35 height 35
radio input "true"
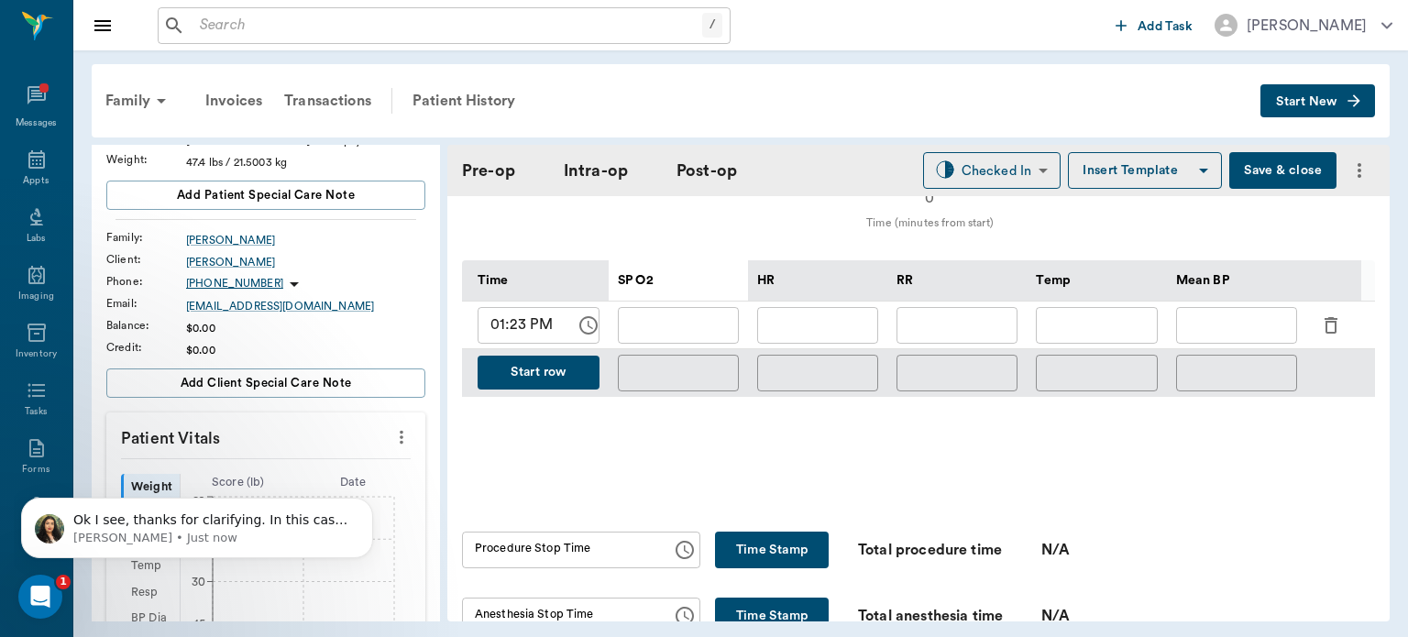
scroll to position [829, 0]
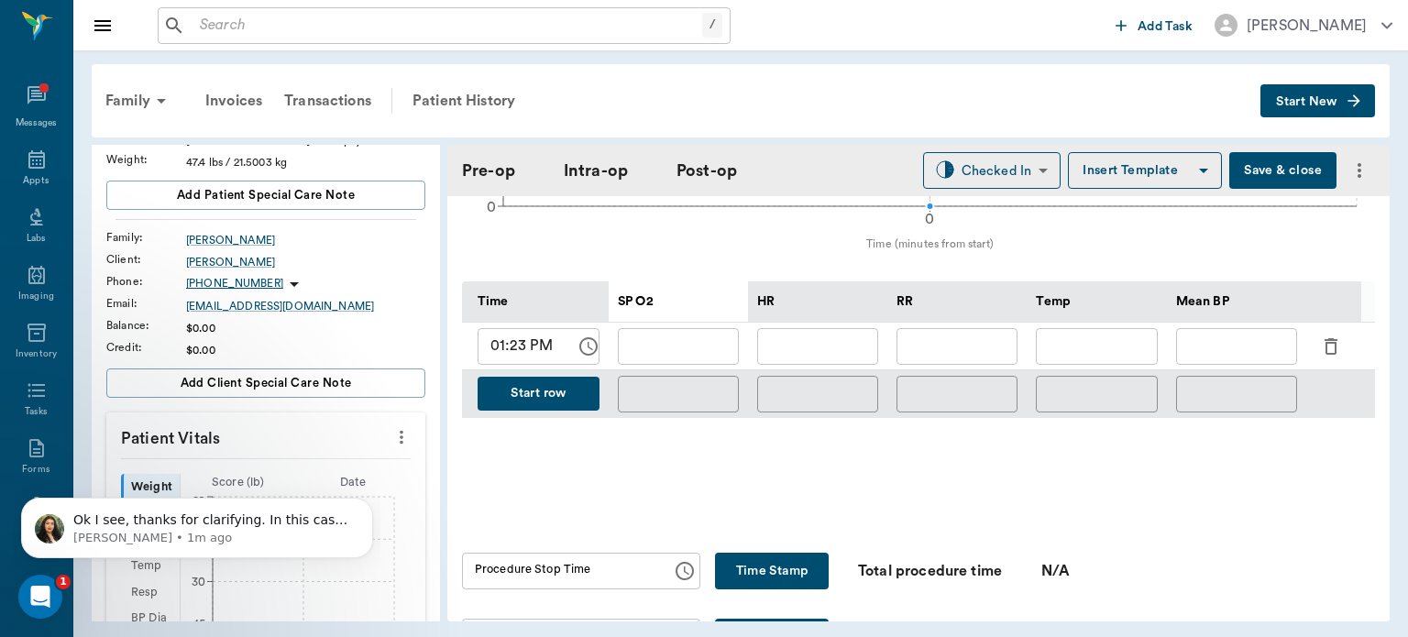
click at [1331, 338] on icon "button" at bounding box center [1331, 346] width 13 height 16
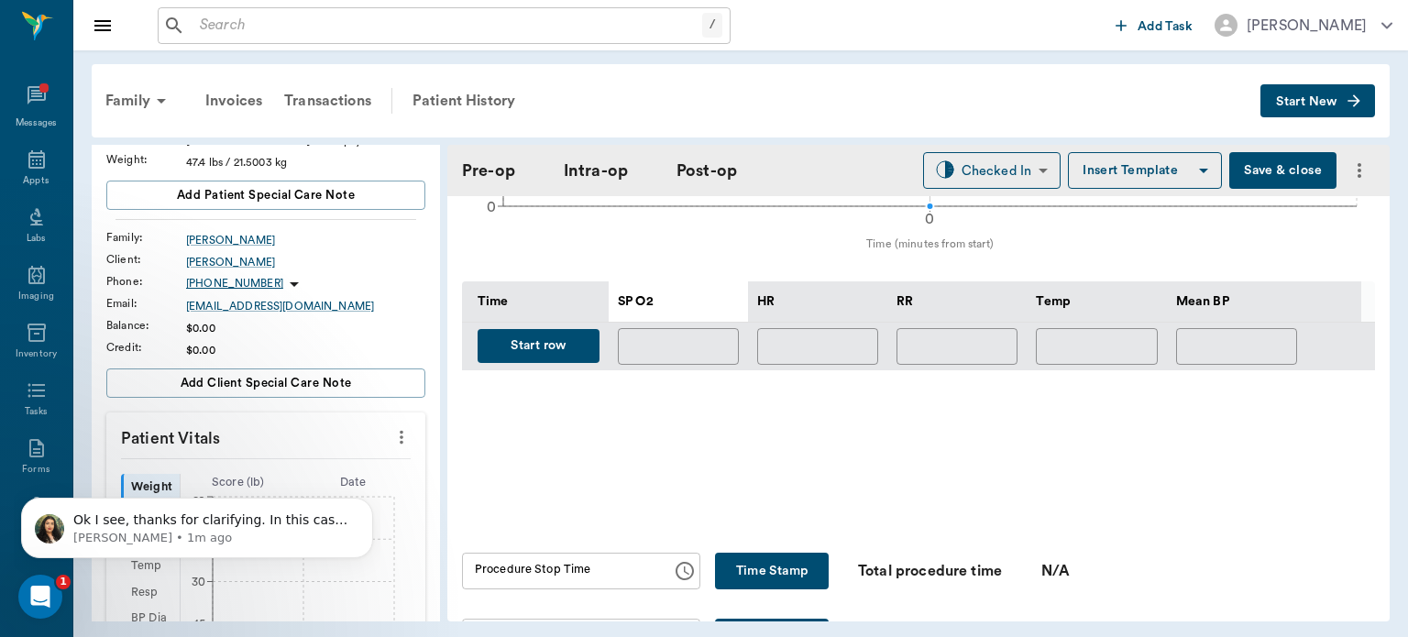
click at [550, 344] on button "Start row" at bounding box center [539, 346] width 122 height 34
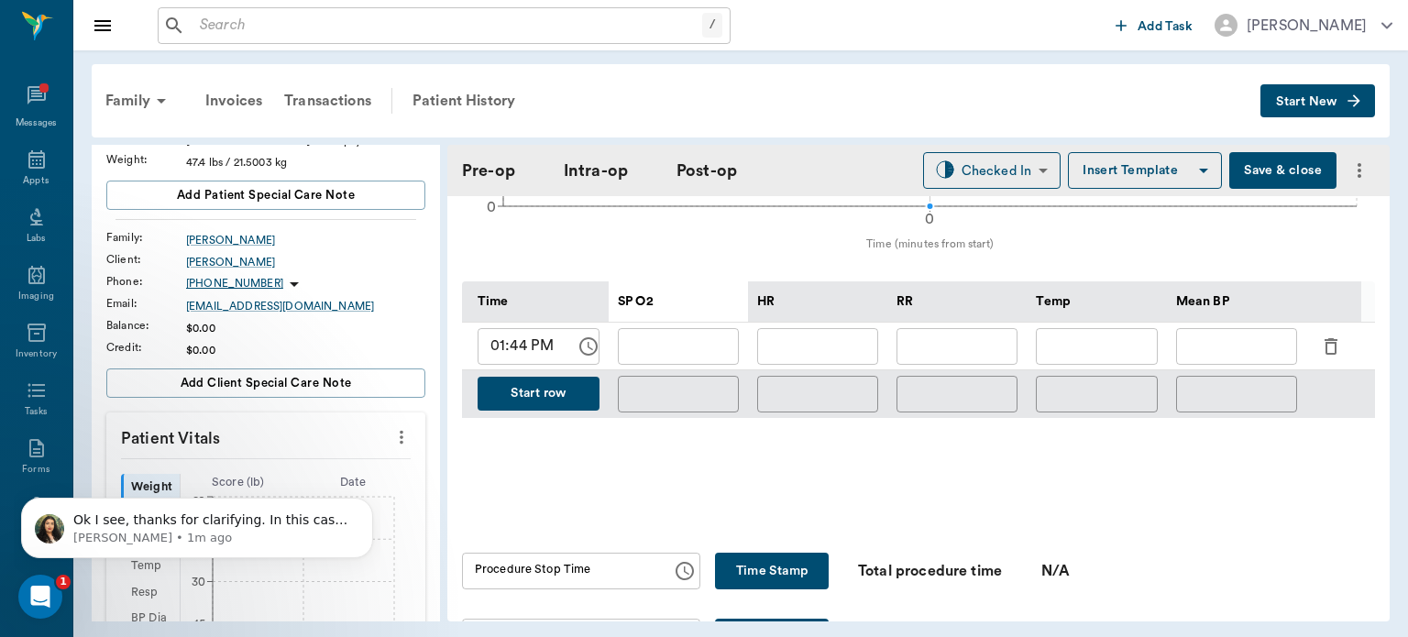
click at [835, 333] on input "text" at bounding box center [817, 346] width 121 height 37
type input "93"
click at [701, 338] on input "text" at bounding box center [678, 346] width 121 height 37
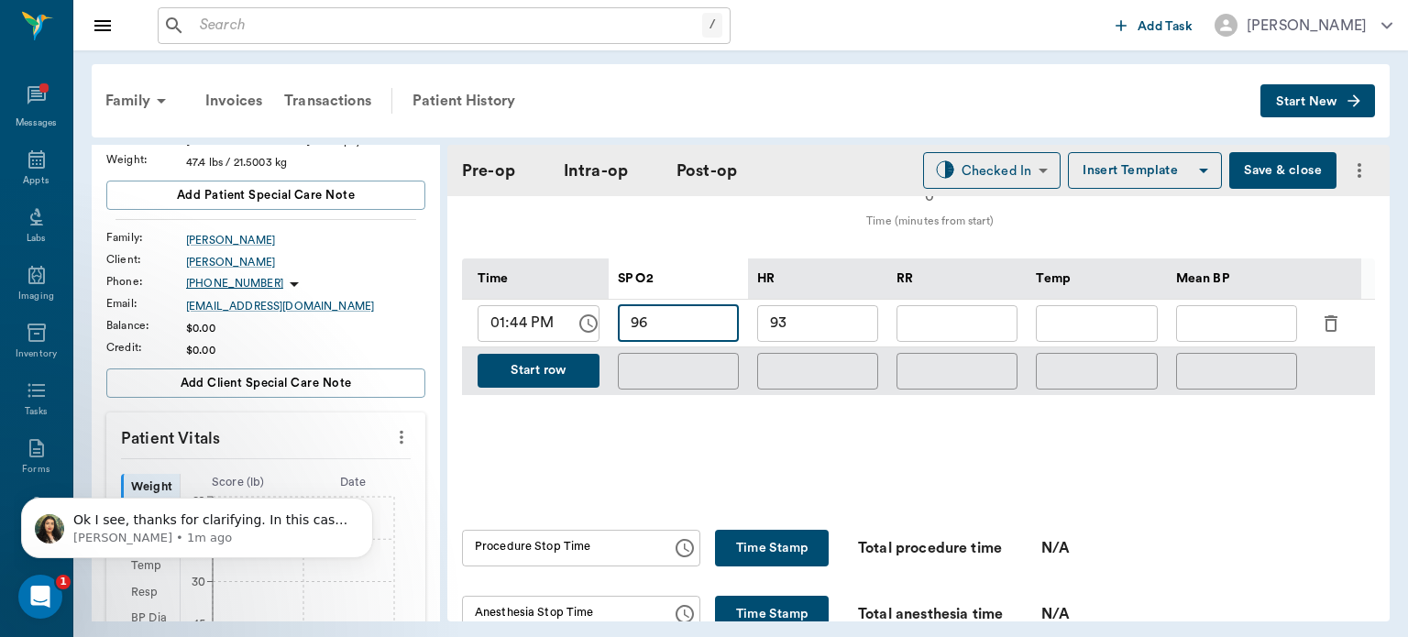
scroll to position [807, 0]
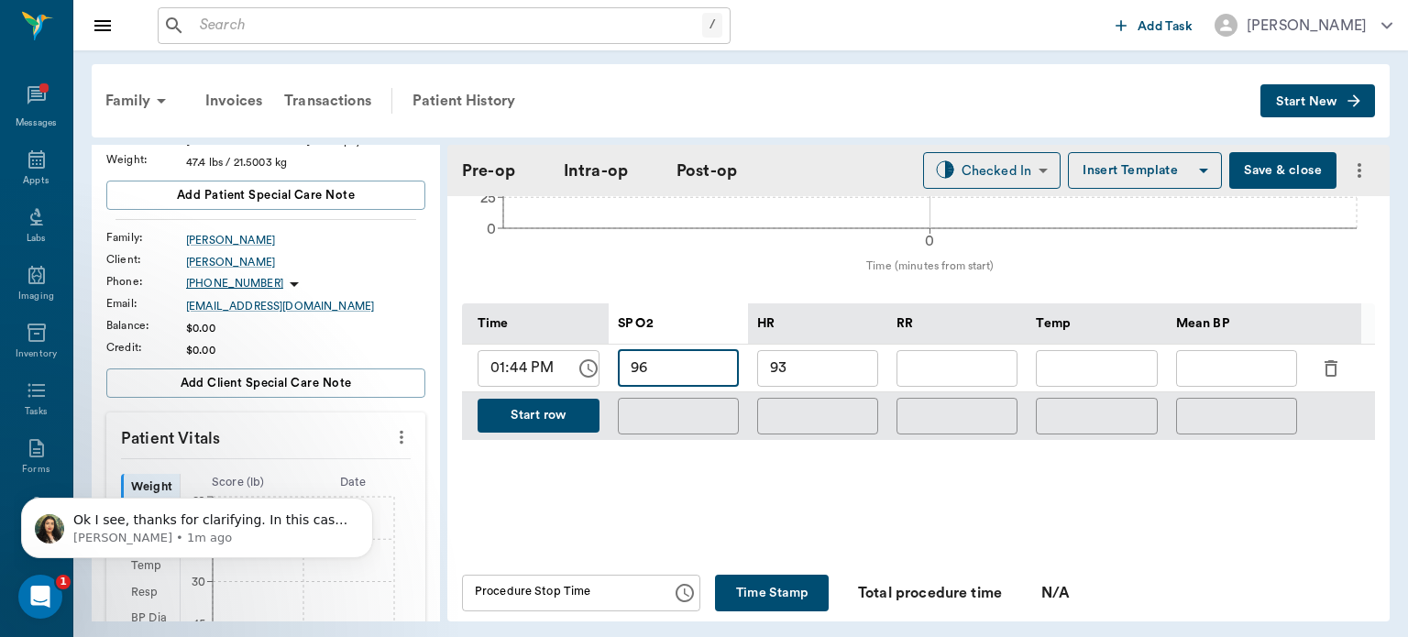
type input "96"
click at [986, 354] on input "text" at bounding box center [956, 368] width 121 height 37
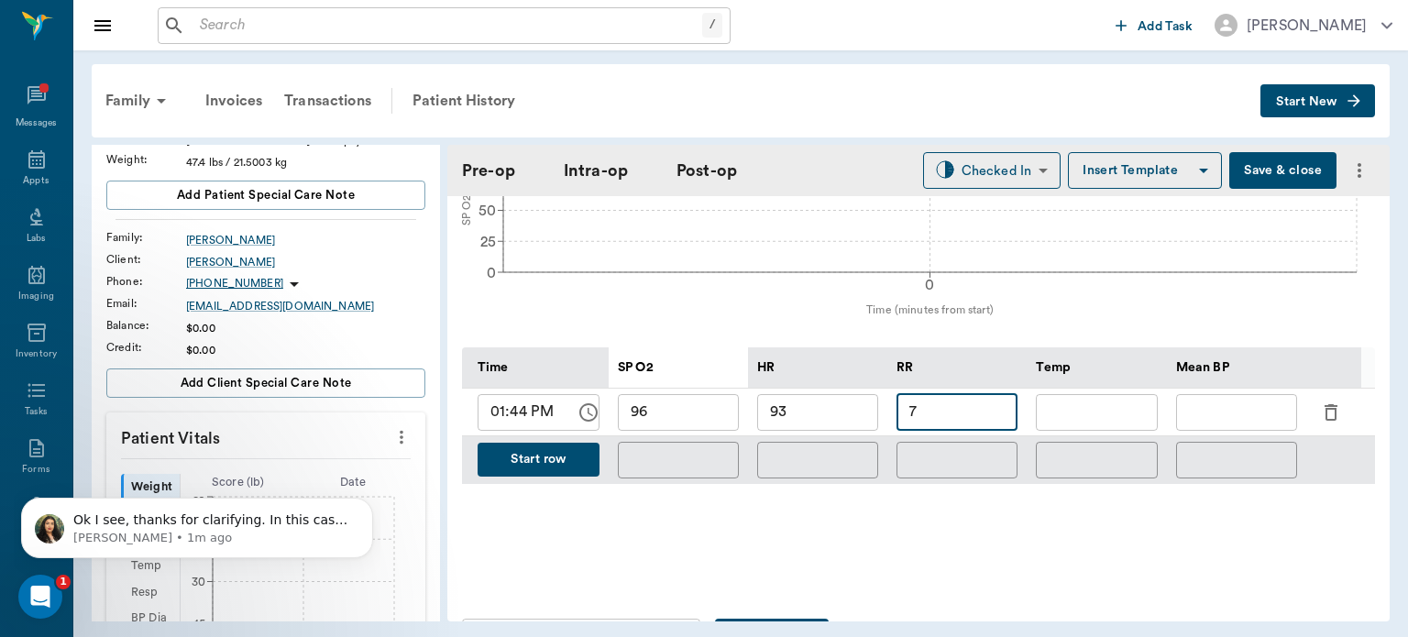
scroll to position [761, 0]
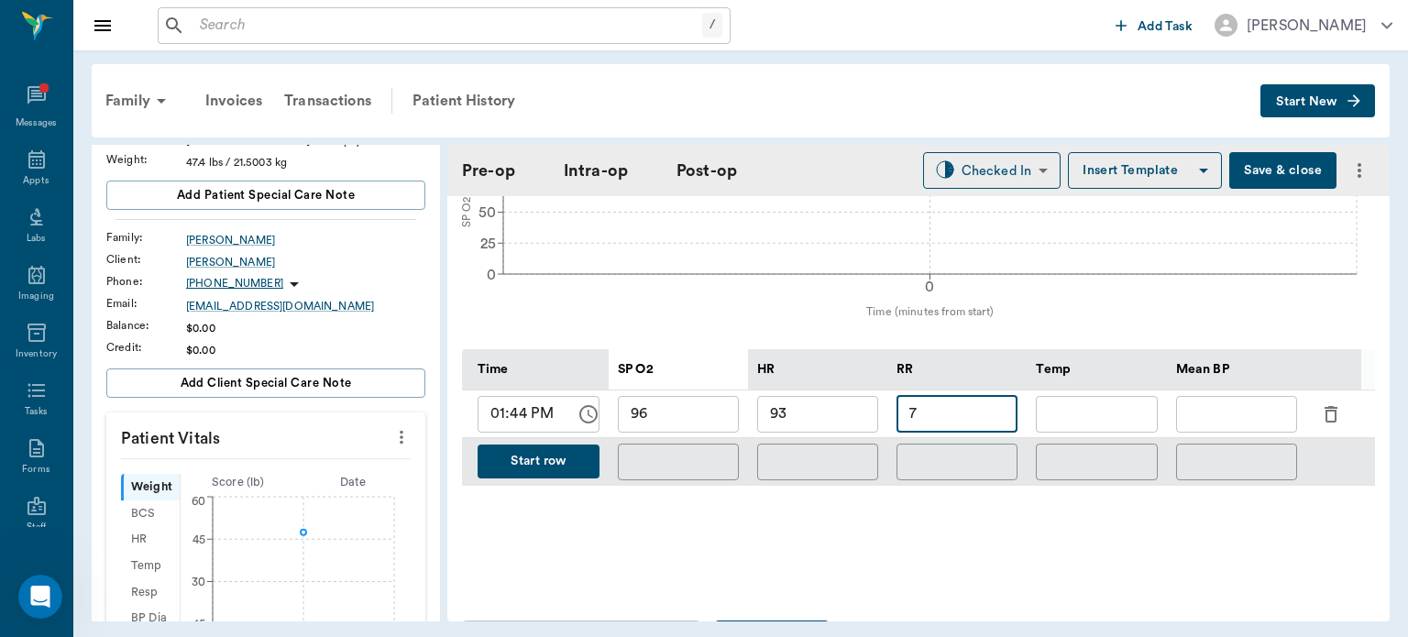
type input "7"
click at [555, 445] on button "Start row" at bounding box center [539, 462] width 122 height 34
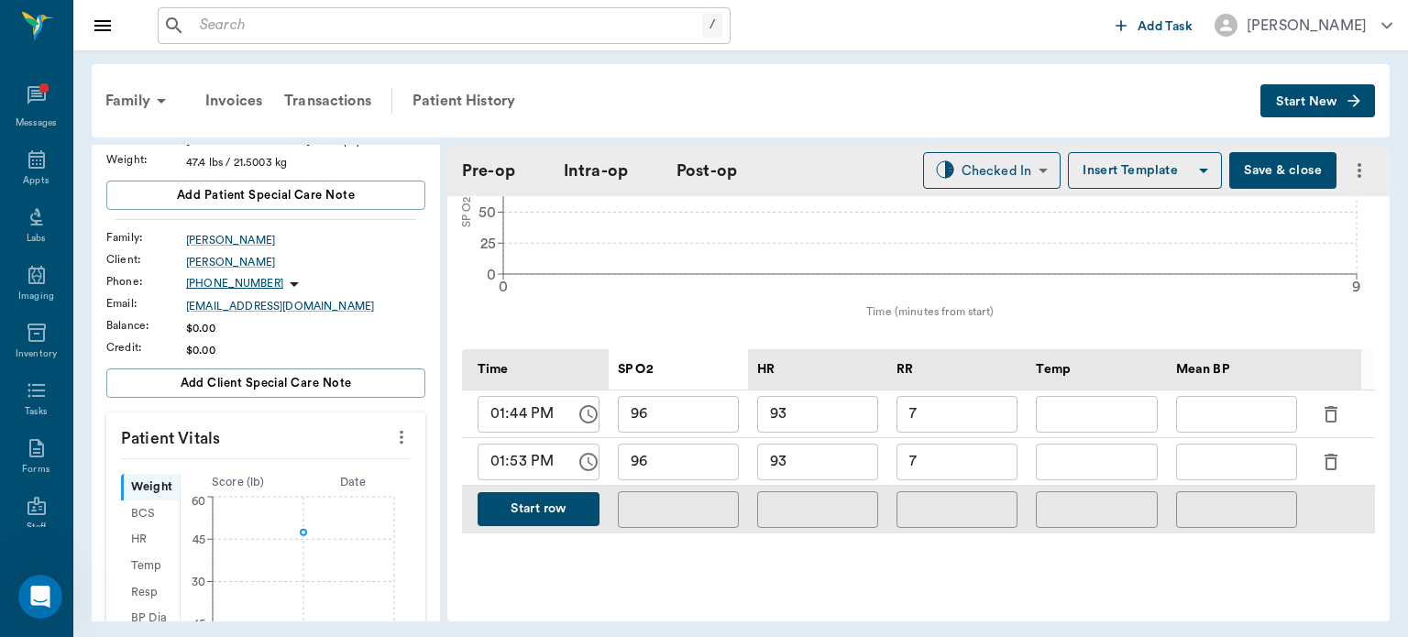
click at [841, 455] on input "93" at bounding box center [817, 462] width 121 height 37
type input "9"
type input "104"
click at [979, 452] on input "7" at bounding box center [956, 462] width 121 height 37
type input "14"
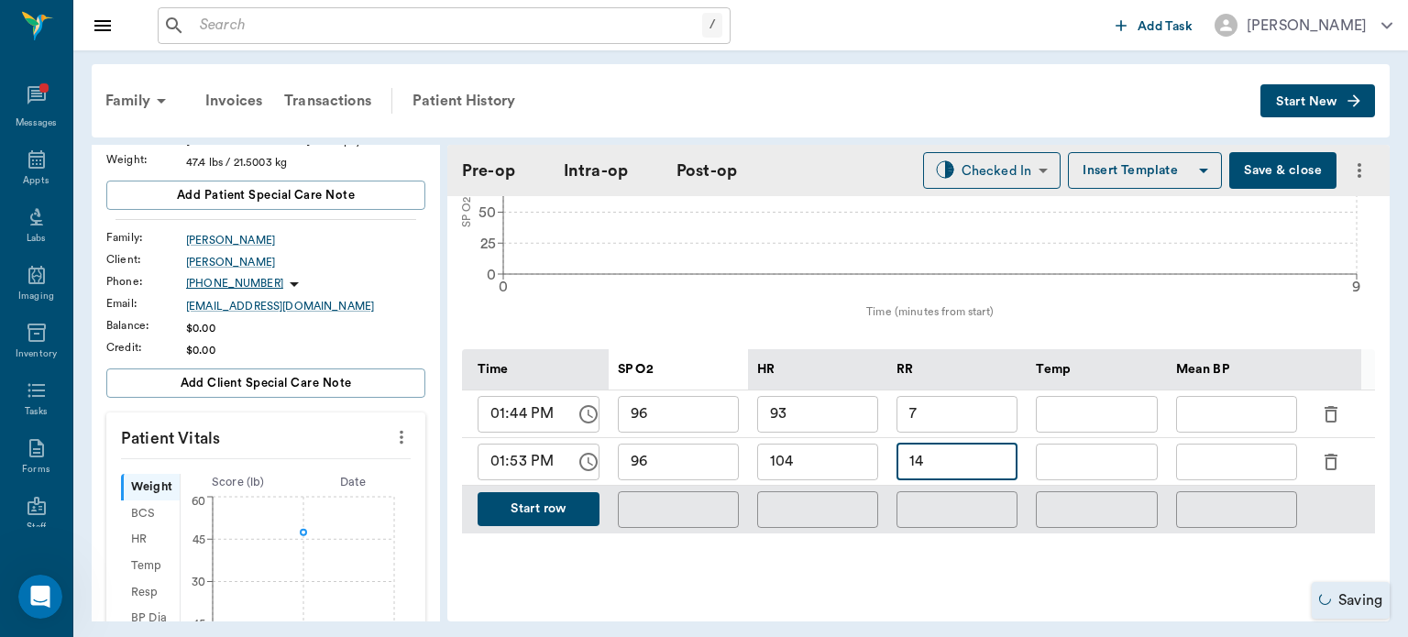
click at [1214, 449] on input "text" at bounding box center [1236, 462] width 121 height 37
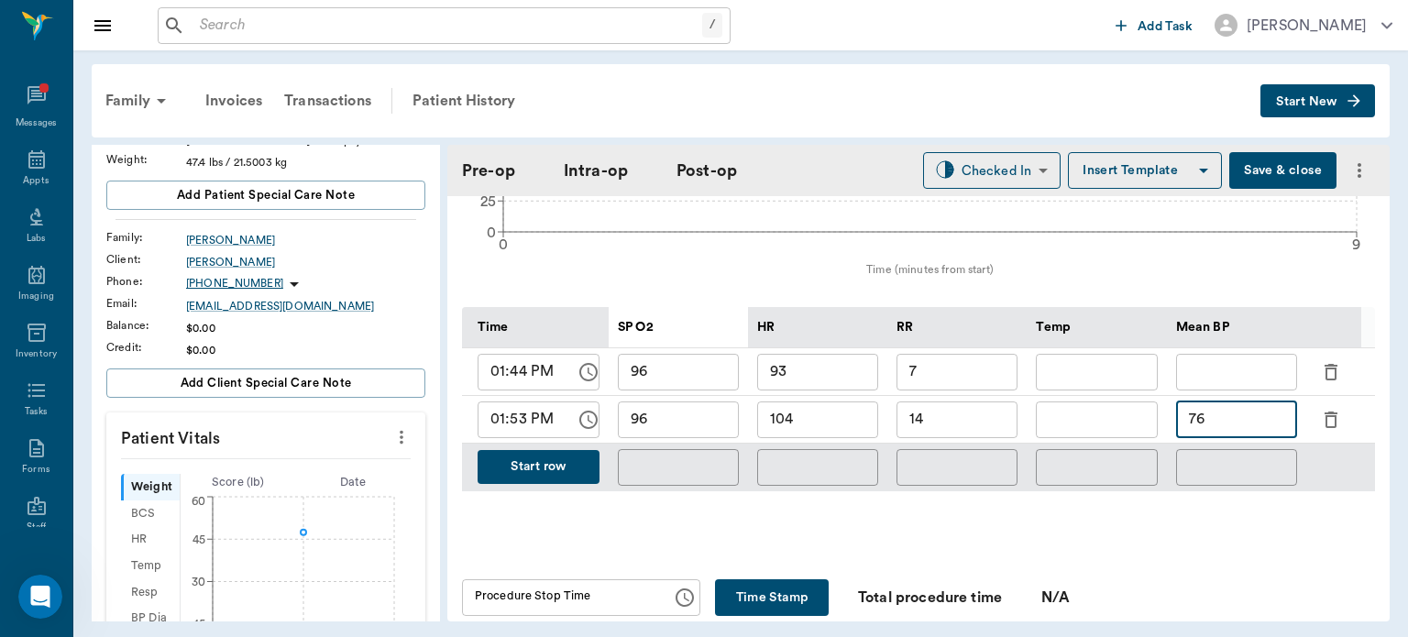
scroll to position [836, 0]
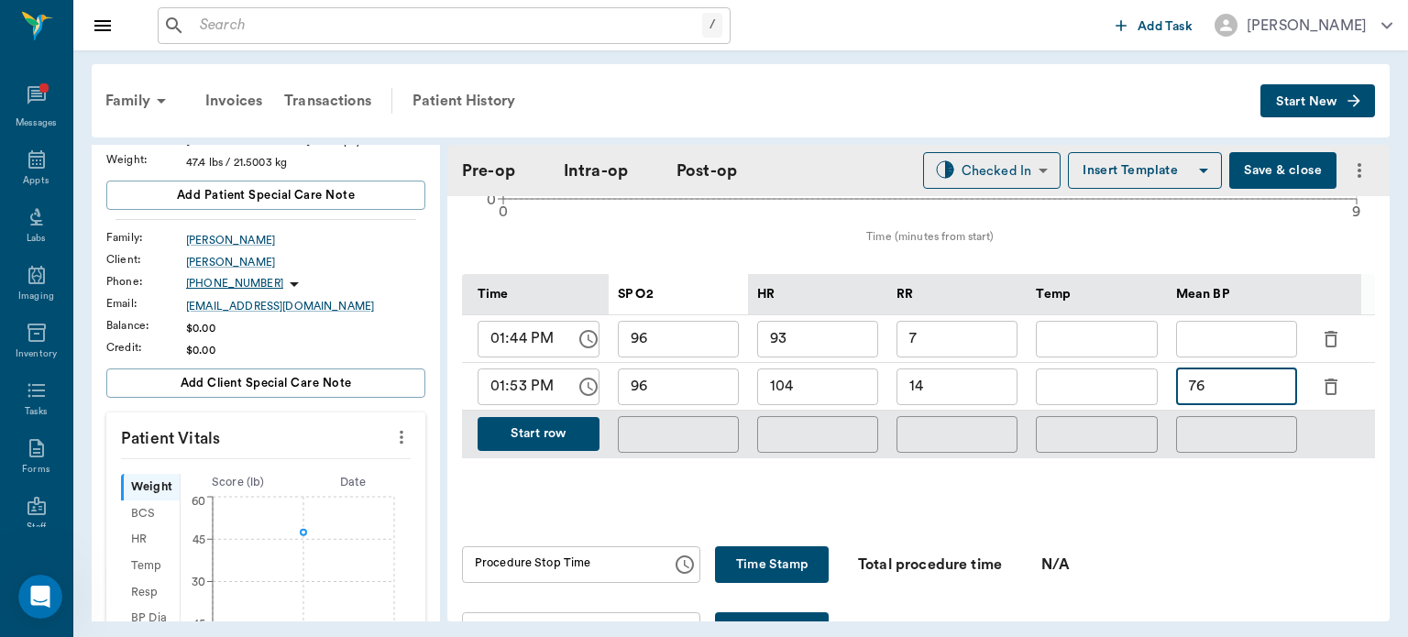
type input "76"
click at [515, 422] on button "Start row" at bounding box center [539, 434] width 122 height 34
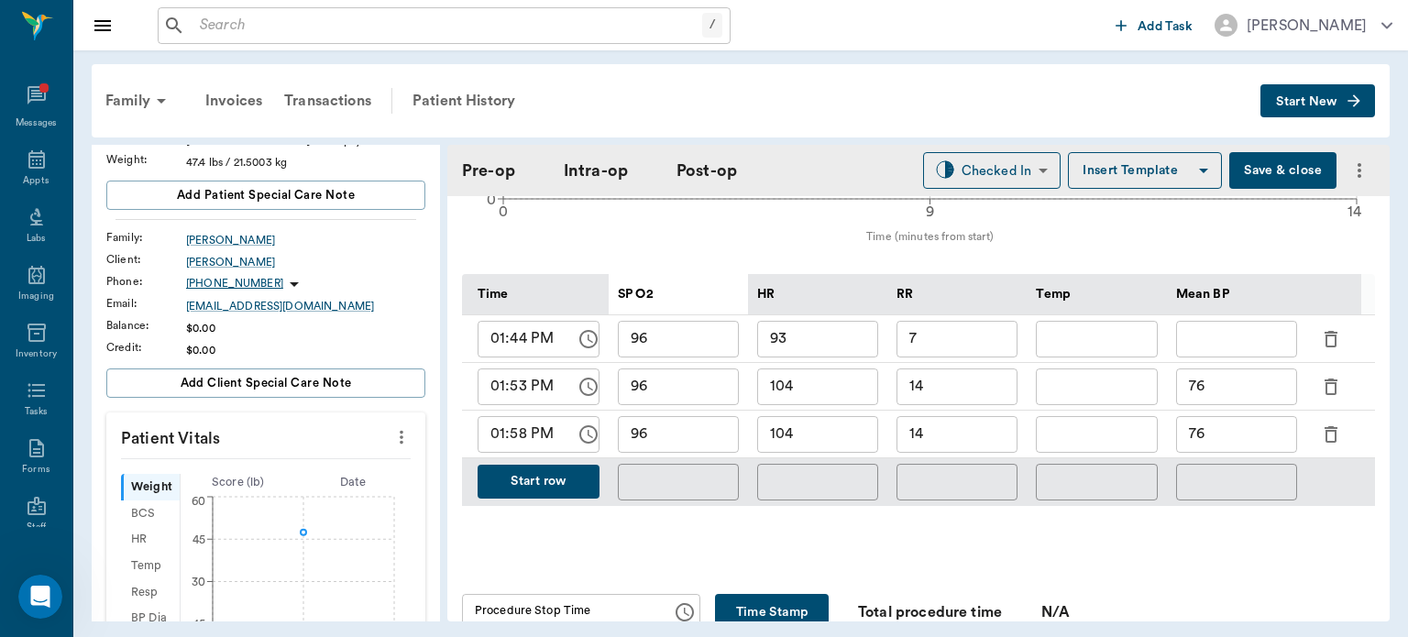
click at [825, 420] on input "104" at bounding box center [817, 434] width 121 height 37
type input "1"
type input "92"
click at [691, 422] on input "96" at bounding box center [678, 434] width 121 height 37
type input "97"
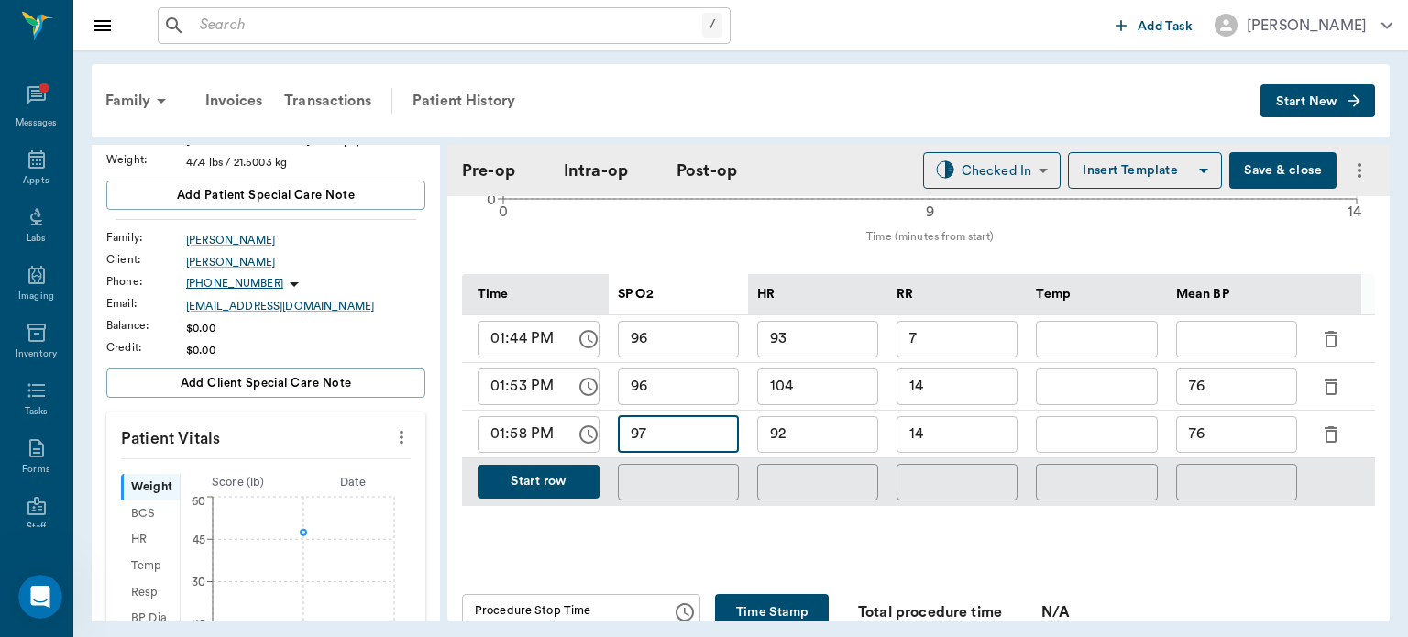
click at [1234, 425] on input "76" at bounding box center [1236, 434] width 121 height 37
type input "72"
click at [970, 429] on input "14" at bounding box center [956, 434] width 121 height 37
type input "1"
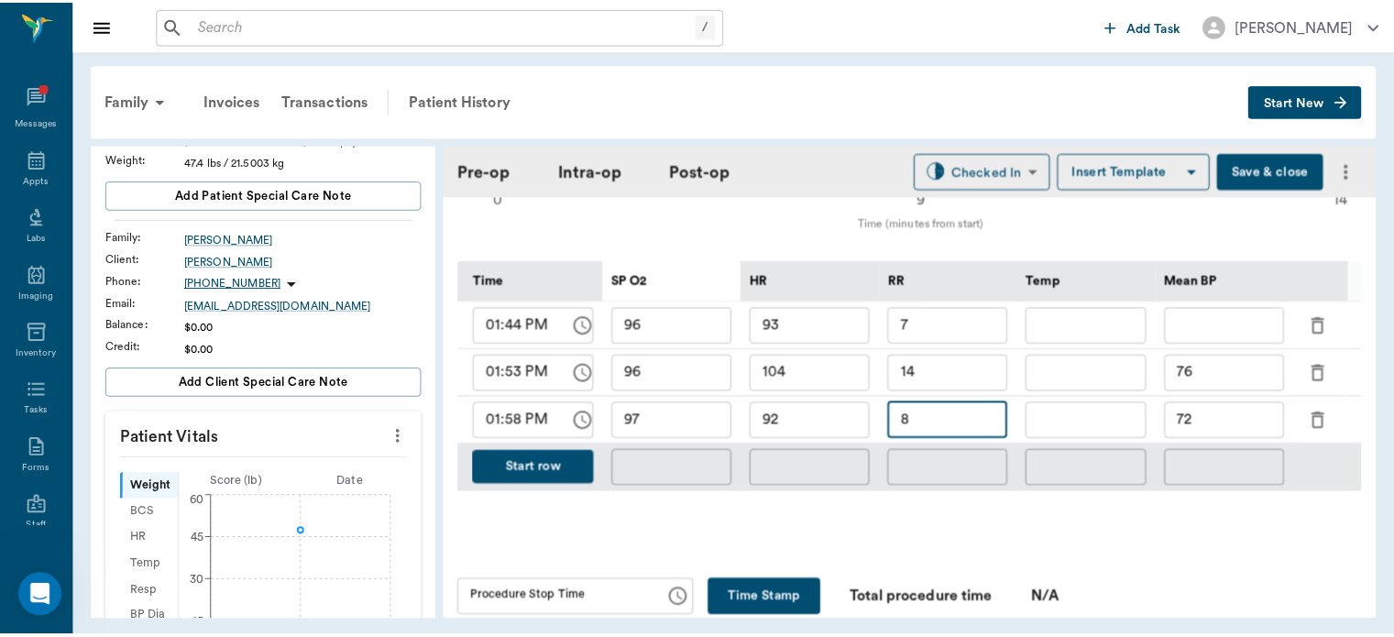
scroll to position [861, 0]
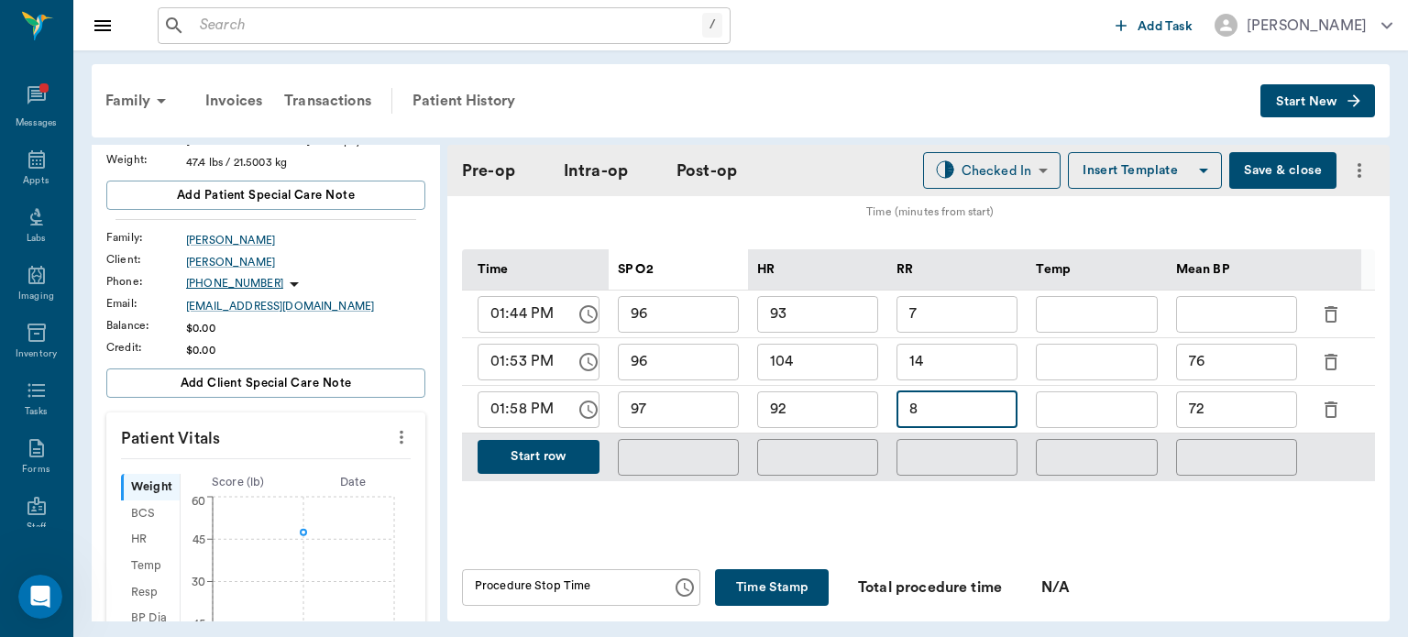
type input "8"
click at [1266, 174] on button "Save & close" at bounding box center [1282, 170] width 107 height 37
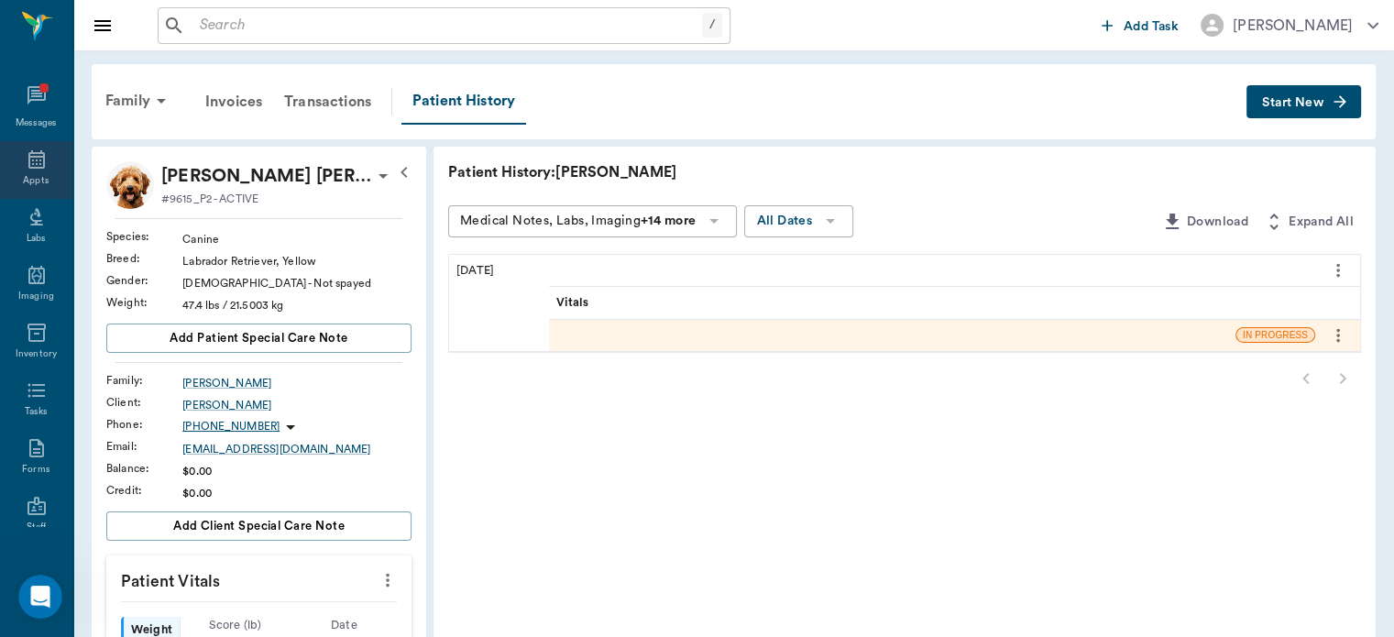
click at [34, 165] on icon at bounding box center [37, 159] width 22 height 22
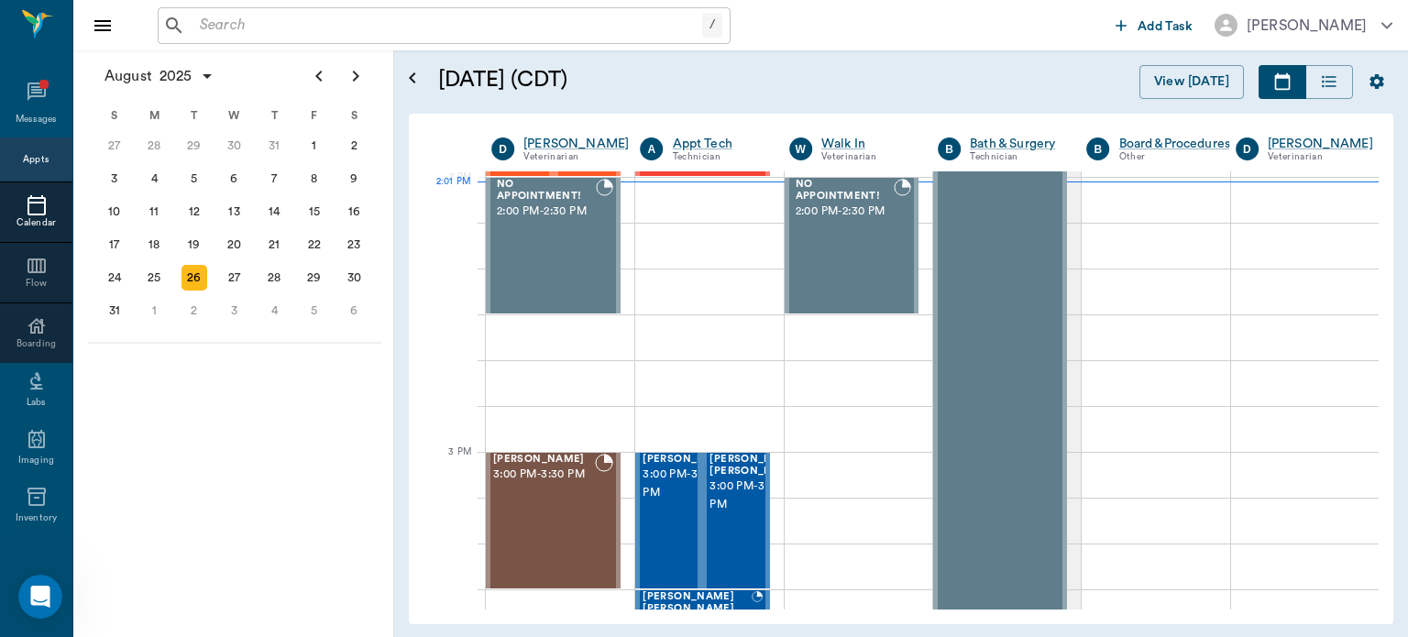
scroll to position [1652, 0]
click at [776, 369] on div at bounding box center [709, 383] width 148 height 46
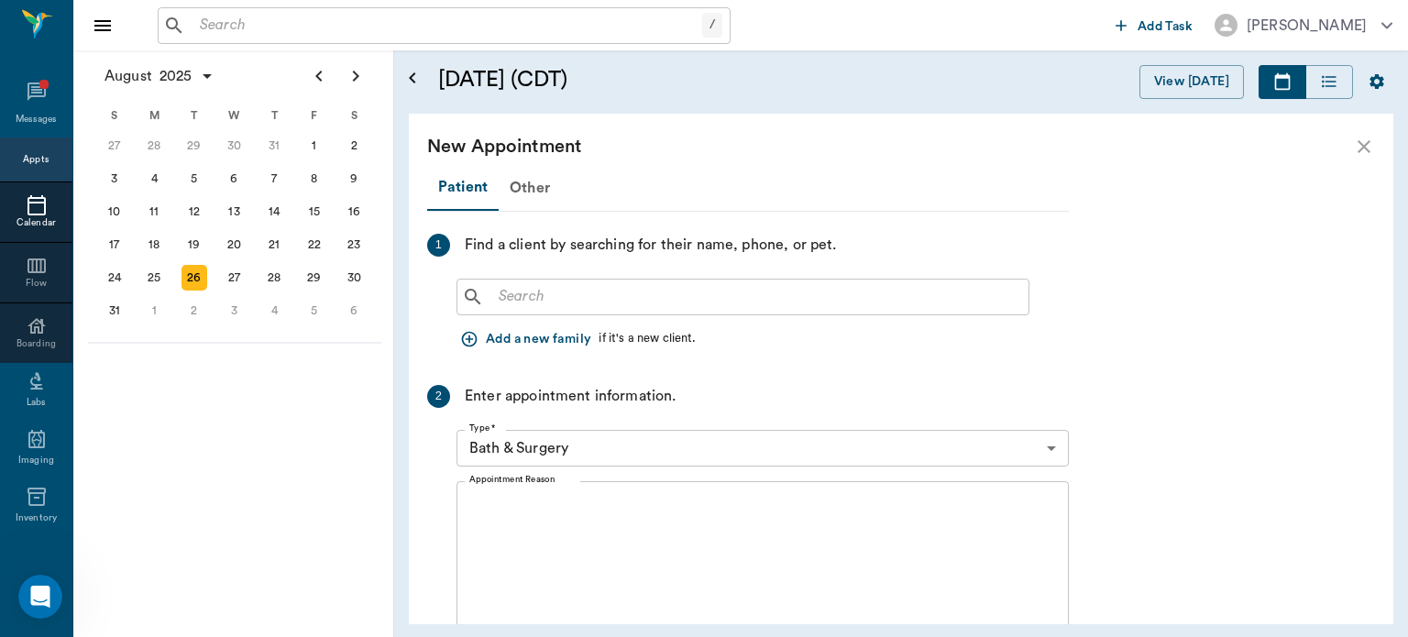
scroll to position [1484, 0]
click at [37, 161] on div "Appts" at bounding box center [36, 160] width 26 height 14
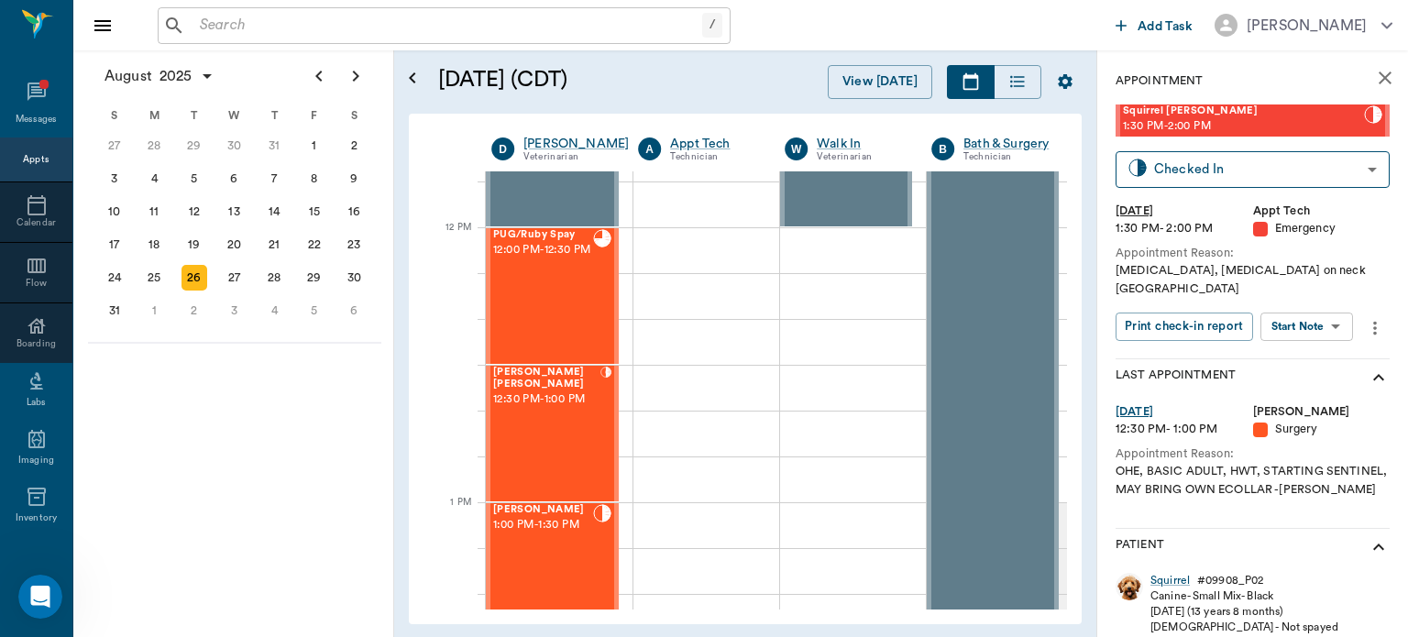
scroll to position [1039, 0]
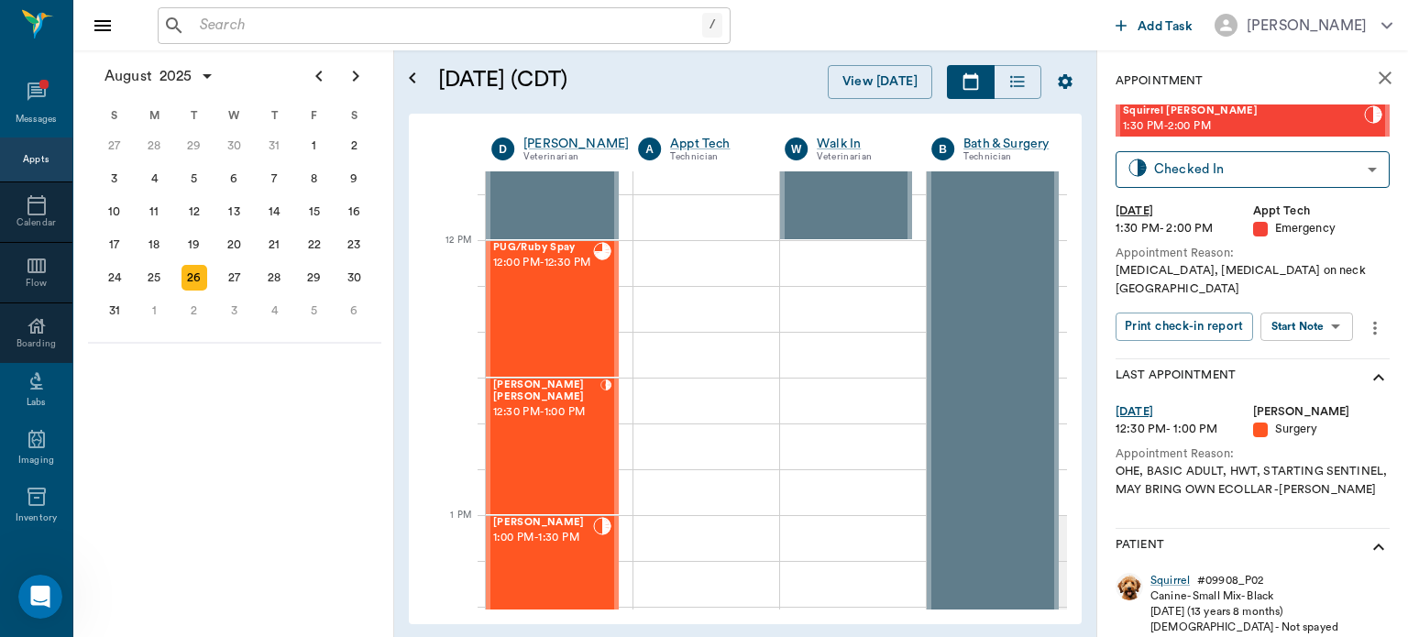
click at [545, 456] on div "[PERSON_NAME] [PERSON_NAME] 12:30 PM - 1:00 PM" at bounding box center [546, 446] width 107 height 134
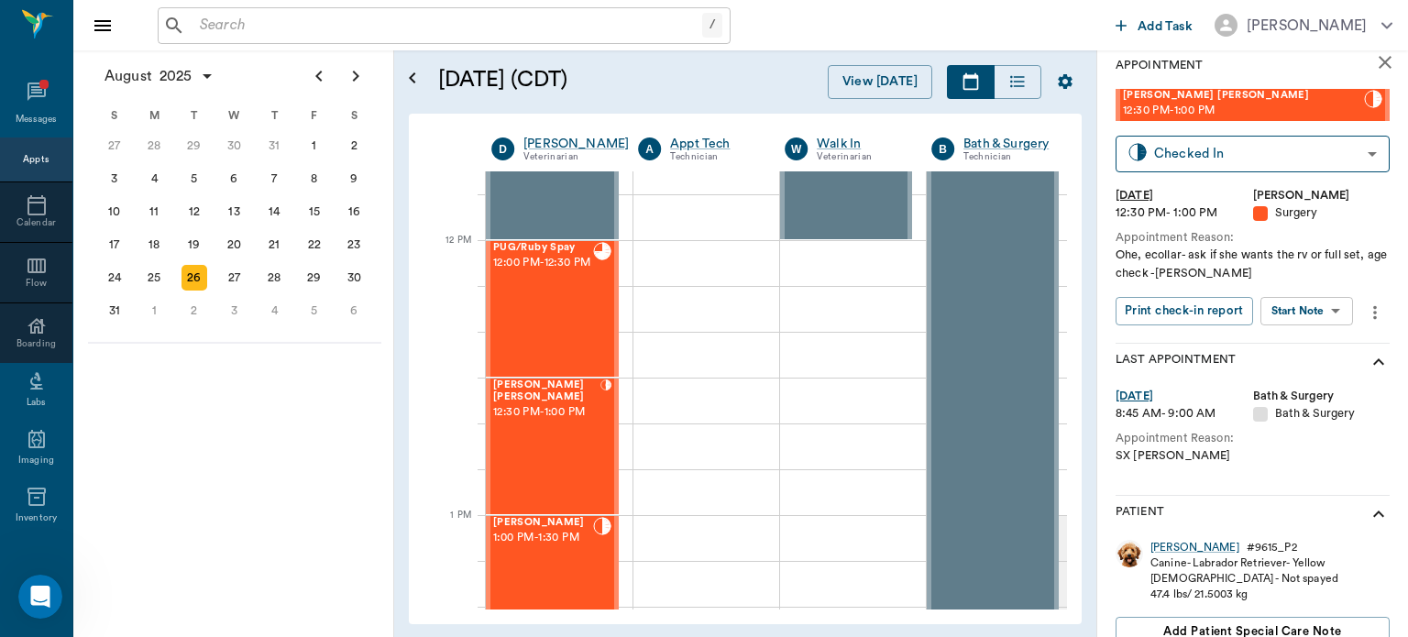
scroll to position [23, 0]
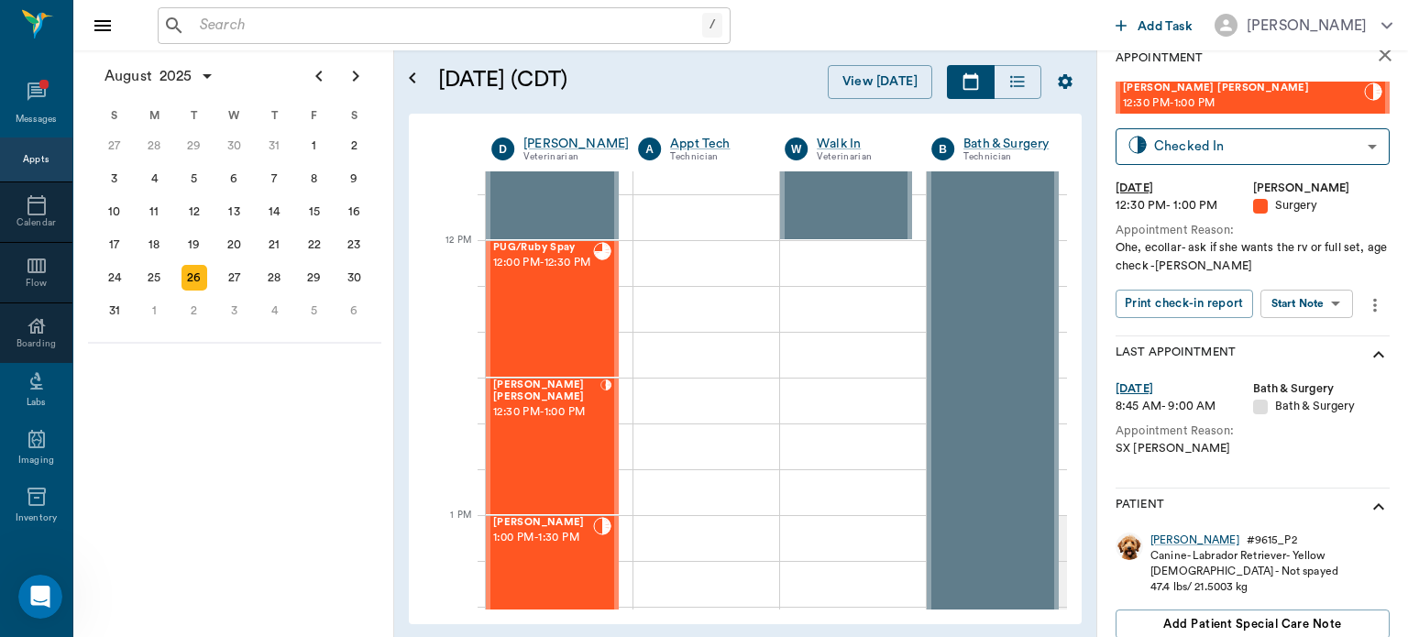
click at [563, 460] on div "[PERSON_NAME] [PERSON_NAME] 12:30 PM - 1:00 PM" at bounding box center [546, 446] width 107 height 134
click at [1304, 304] on body "/ ​ Add Task [PERSON_NAME] Nectar Messages Appts Calendar Flow Boarding Labs Im…" at bounding box center [704, 318] width 1408 height 637
click at [1312, 371] on button "View Surgery" at bounding box center [1292, 369] width 75 height 21
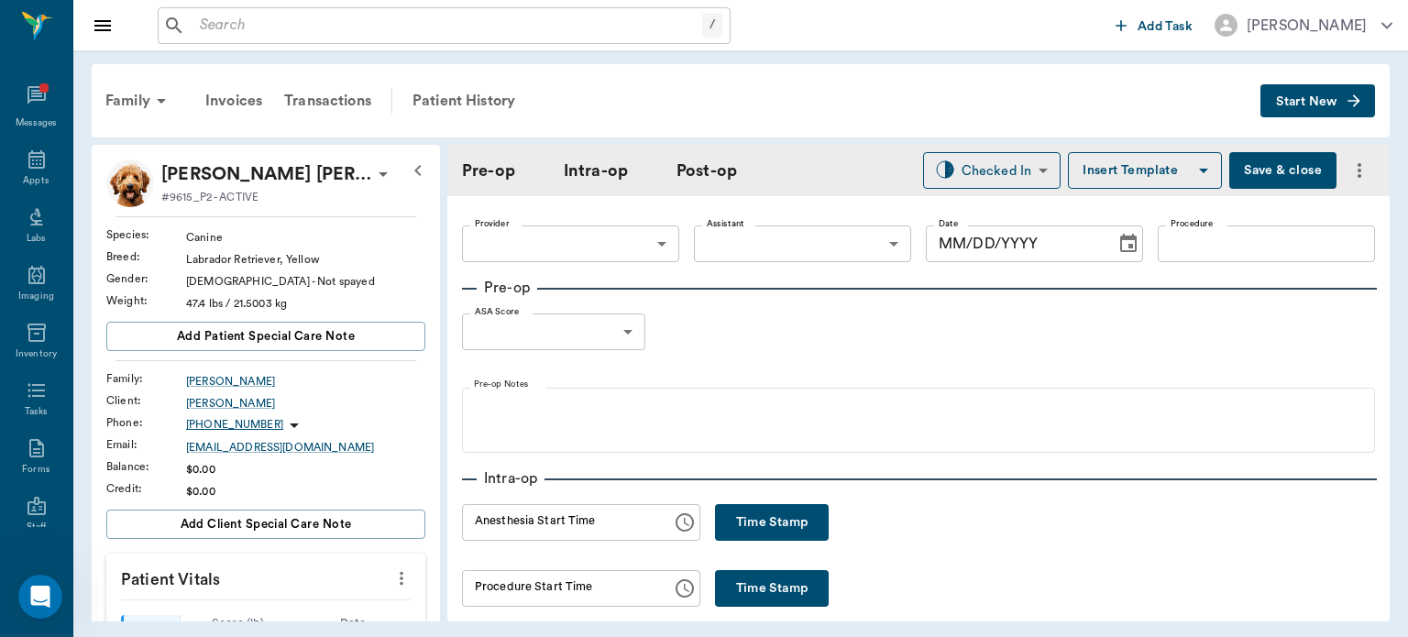
type input "63ec2f075fda476ae8351a4d"
type input "63ec2e7e52e12b0ba117b124"
type input "OHE"
type input "1"
radio input "true"
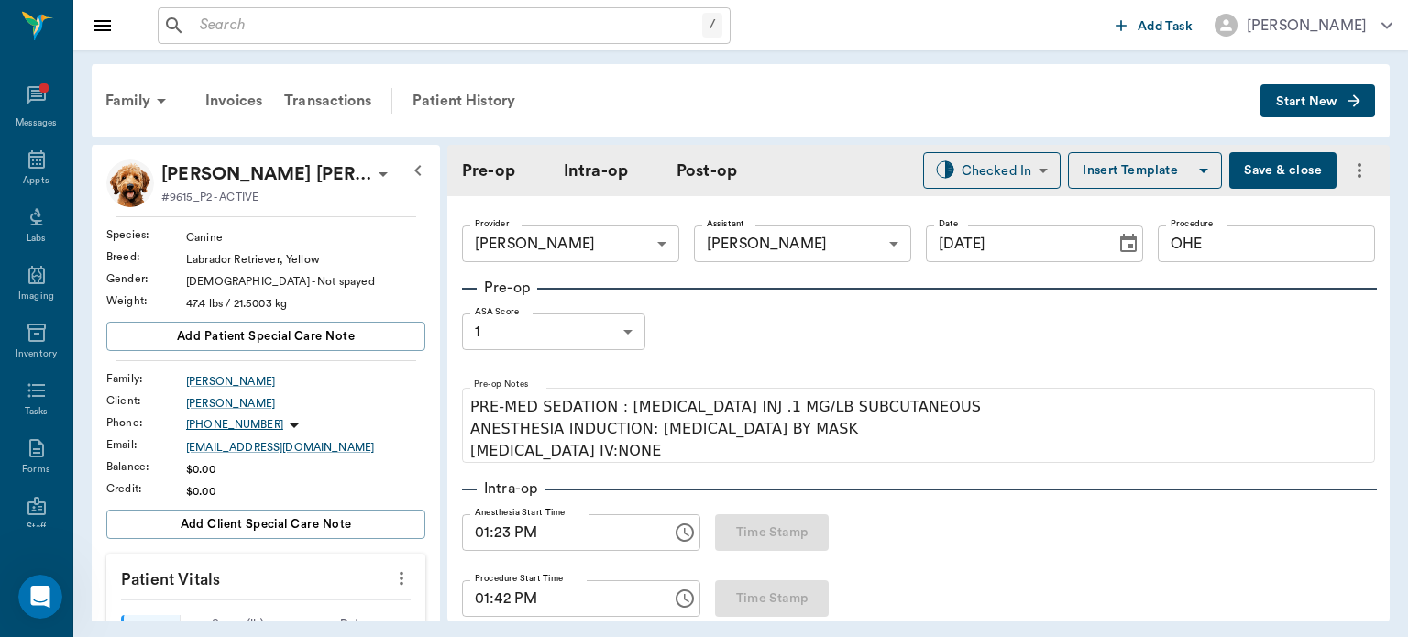
type input "[DATE]"
type input "01:23 PM"
type input "01:42 PM"
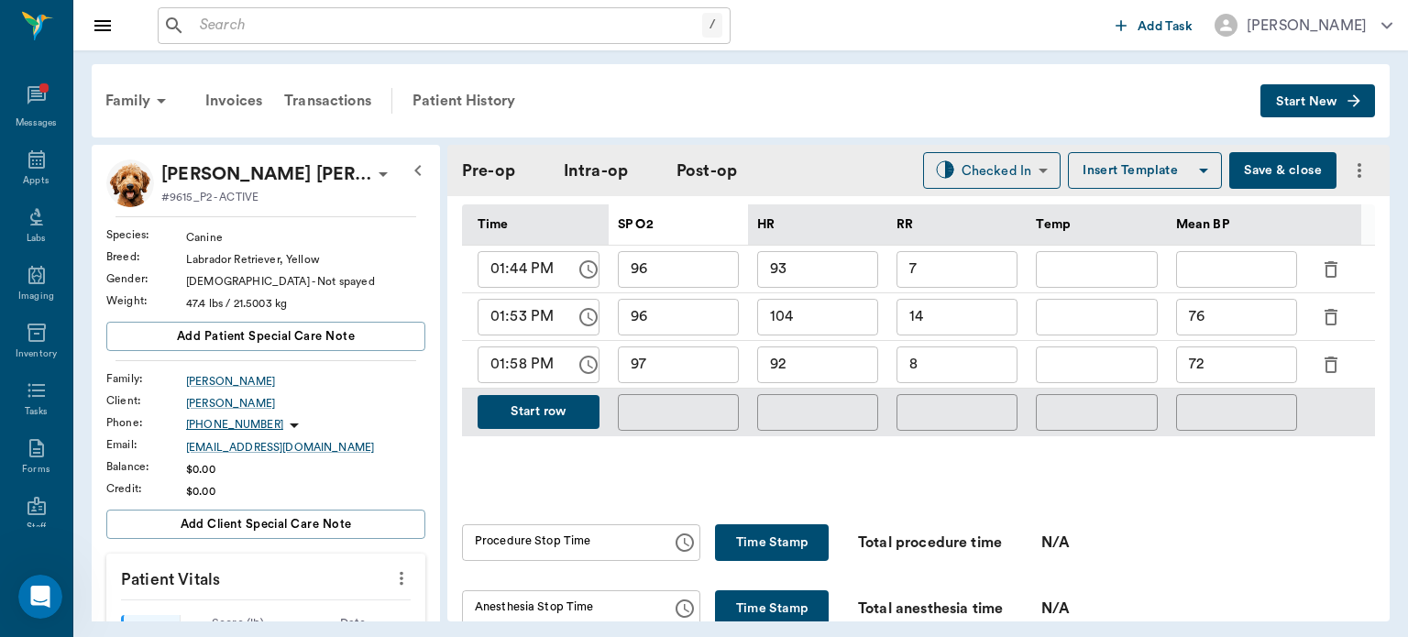
scroll to position [903, 0]
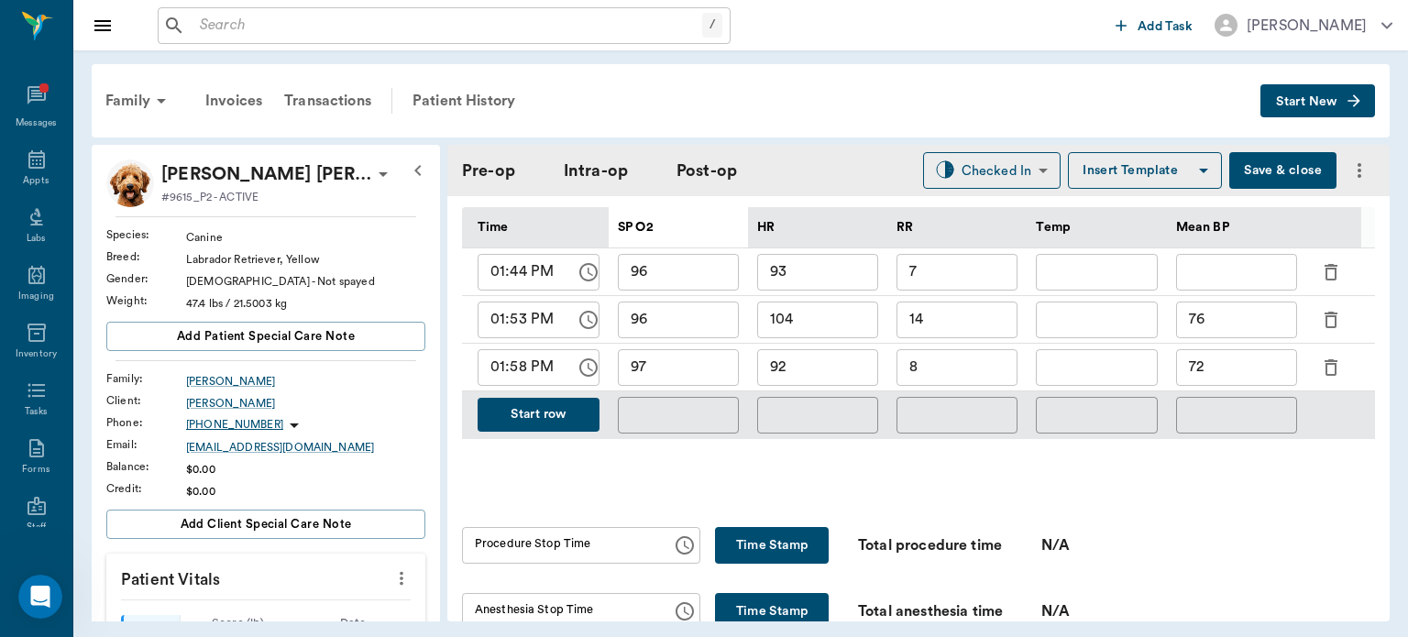
click at [550, 398] on button "Start row" at bounding box center [539, 415] width 122 height 34
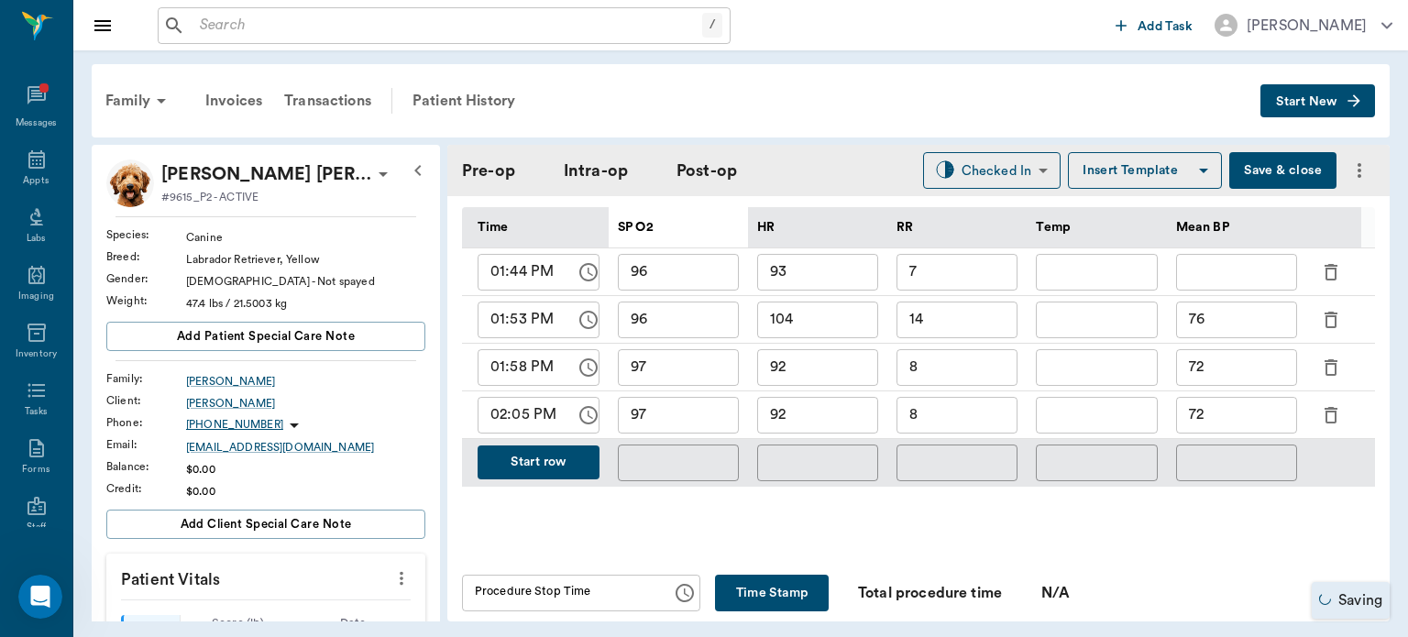
click at [836, 411] on input "92" at bounding box center [817, 415] width 121 height 37
type input "9"
type input "83"
click at [690, 407] on input "97" at bounding box center [678, 415] width 121 height 37
type input "98"
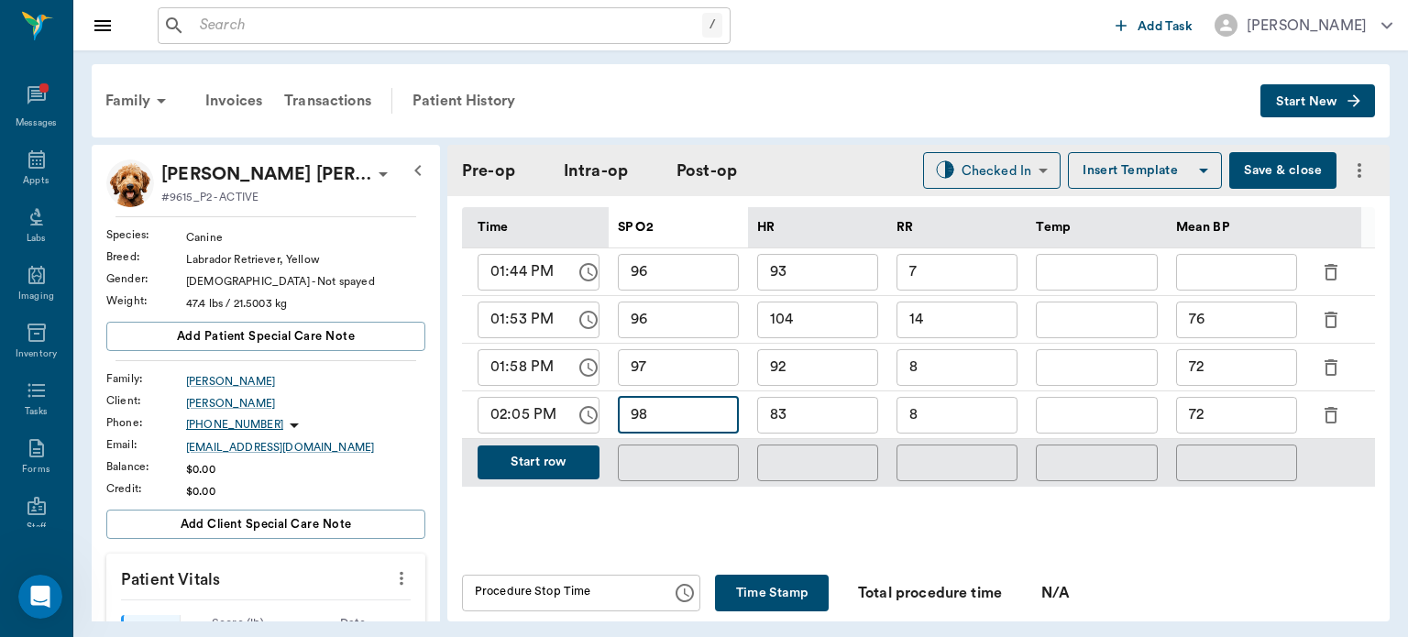
click at [955, 408] on input "8" at bounding box center [956, 415] width 121 height 37
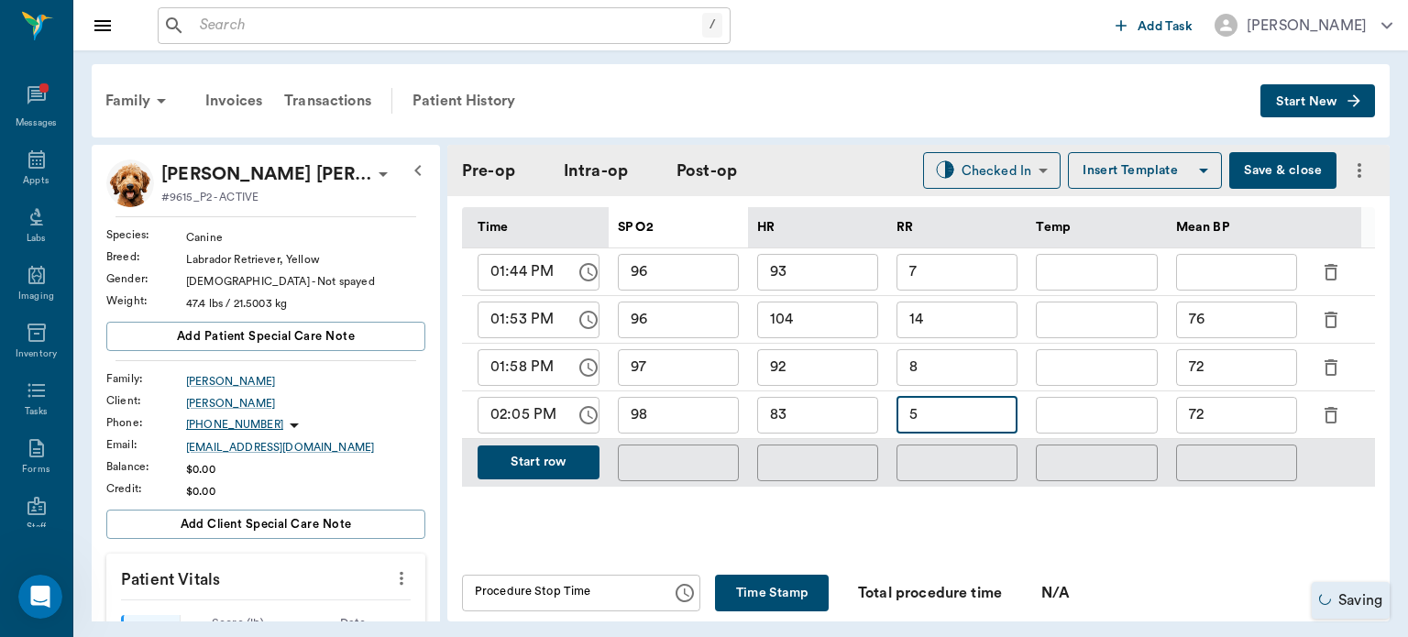
type input "5"
click at [1236, 409] on input "72" at bounding box center [1236, 415] width 121 height 37
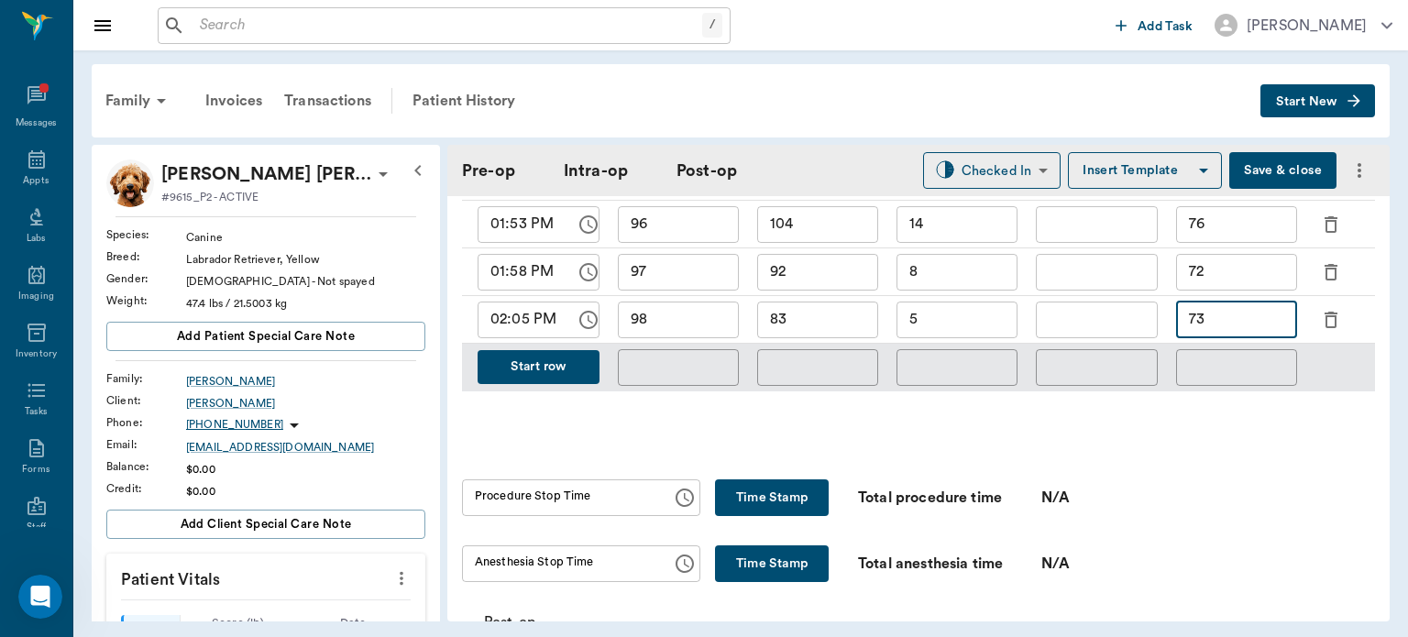
scroll to position [1020, 0]
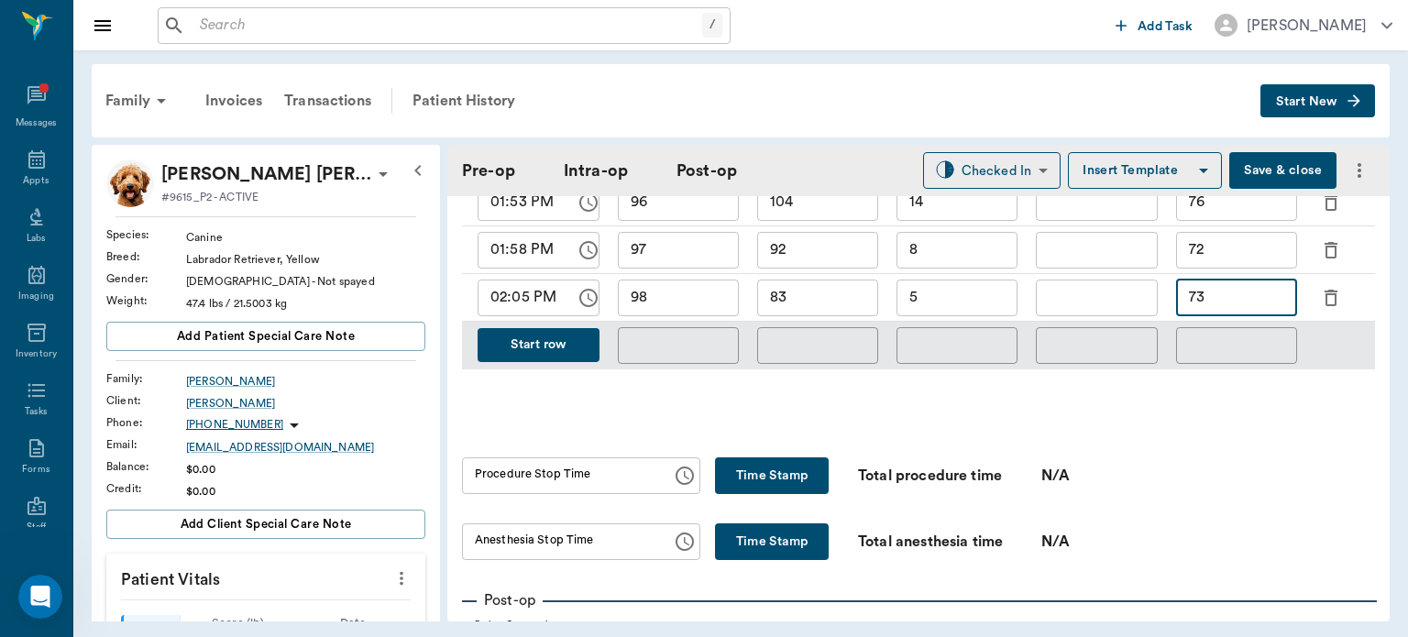
type input "73"
click at [759, 464] on button "Time Stamp" at bounding box center [772, 475] width 114 height 37
type input "02:08 PM"
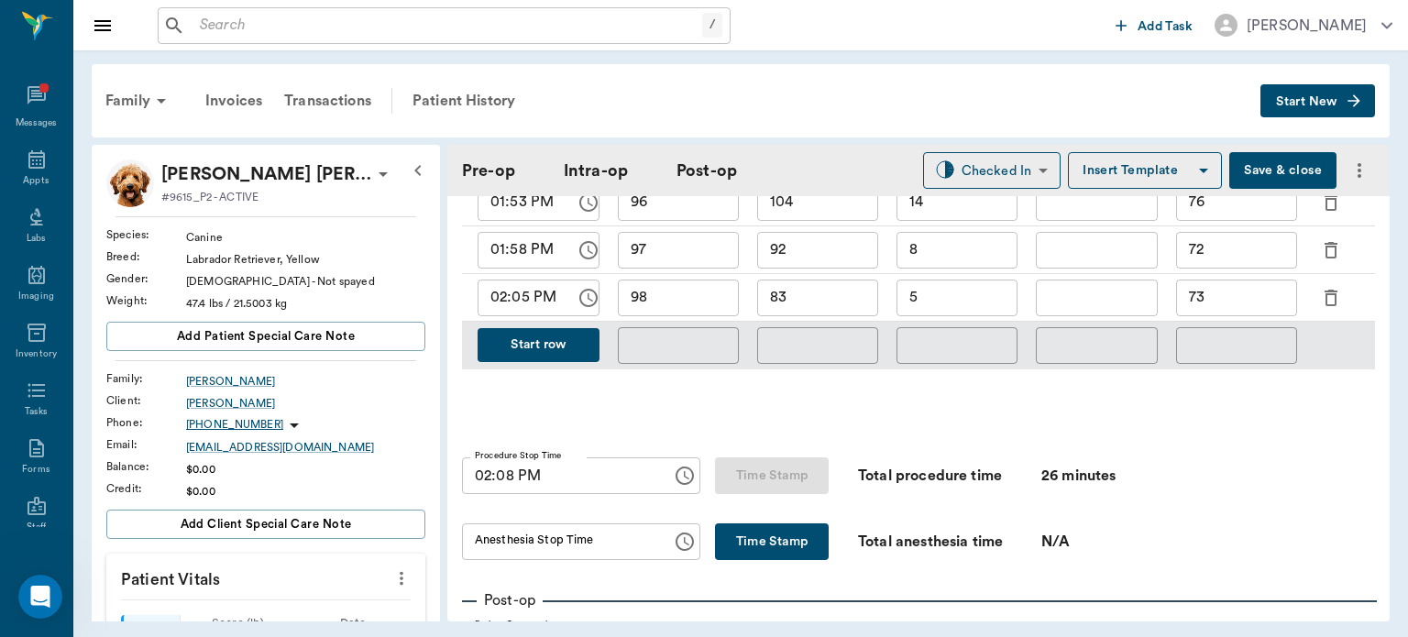
click at [731, 535] on button "Time Stamp" at bounding box center [772, 541] width 114 height 37
type input "02:10 PM"
click at [987, 165] on body "/ ​ Add Task [PERSON_NAME] Nectar Messages Appts Labs Imaging Inventory Tasks F…" at bounding box center [704, 318] width 1408 height 637
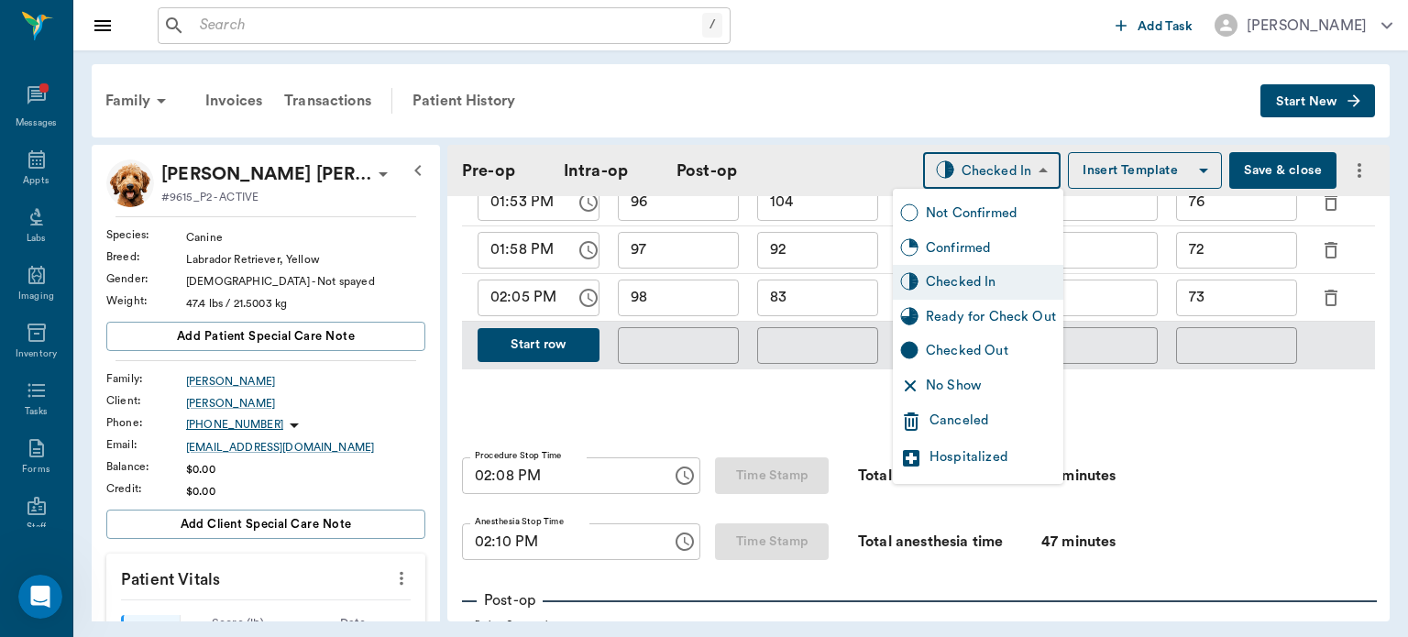
click at [1020, 320] on div "Ready for Check Out" at bounding box center [991, 317] width 130 height 20
type input "READY_TO_CHECKOUT"
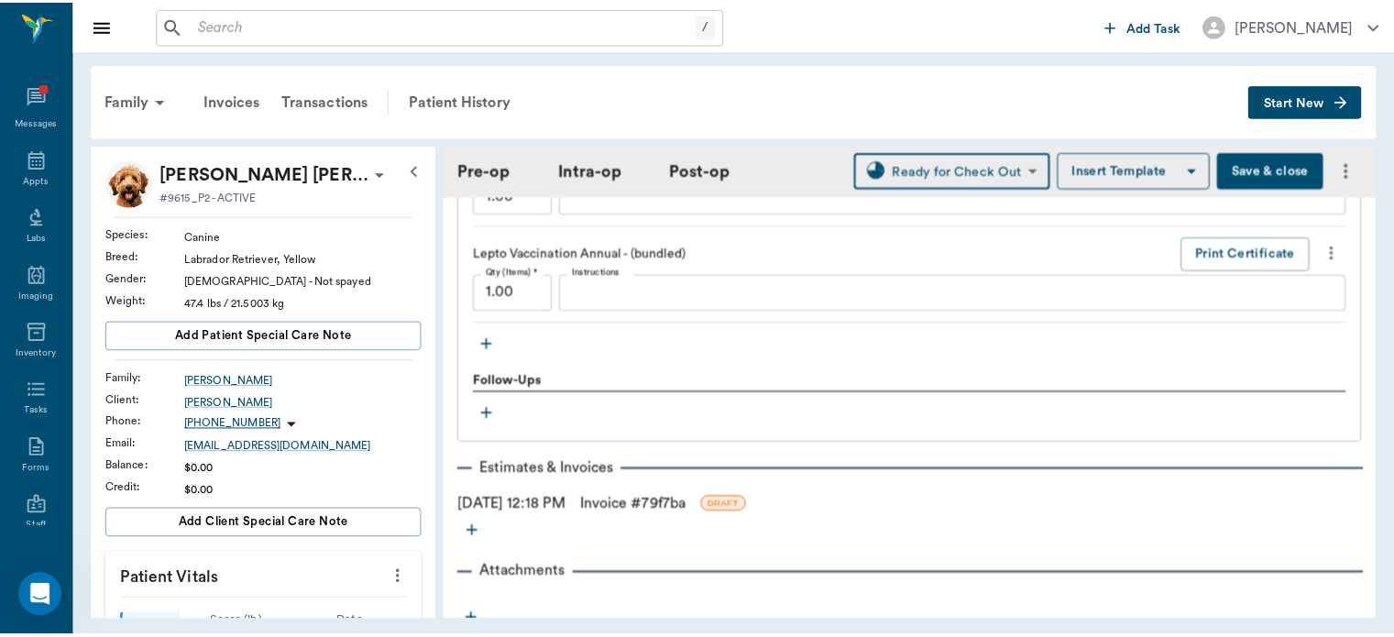
scroll to position [2760, 0]
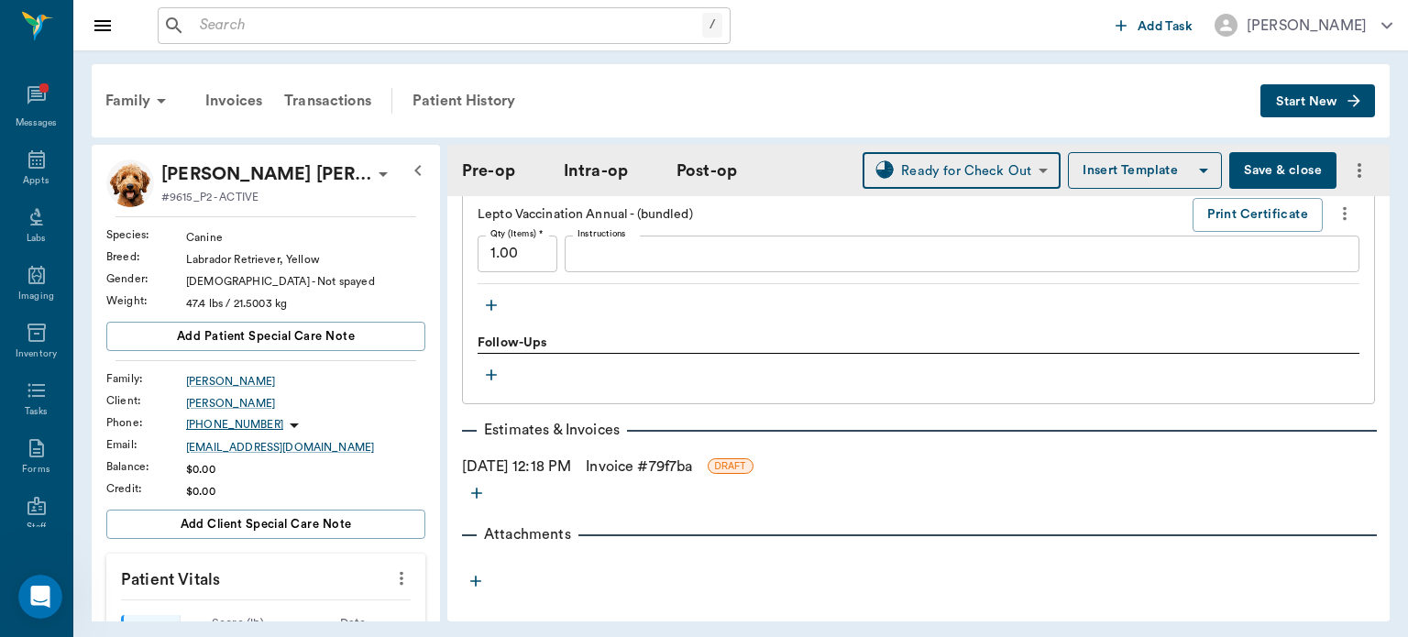
click at [650, 458] on link "Invoice # 79f7ba" at bounding box center [639, 467] width 106 height 22
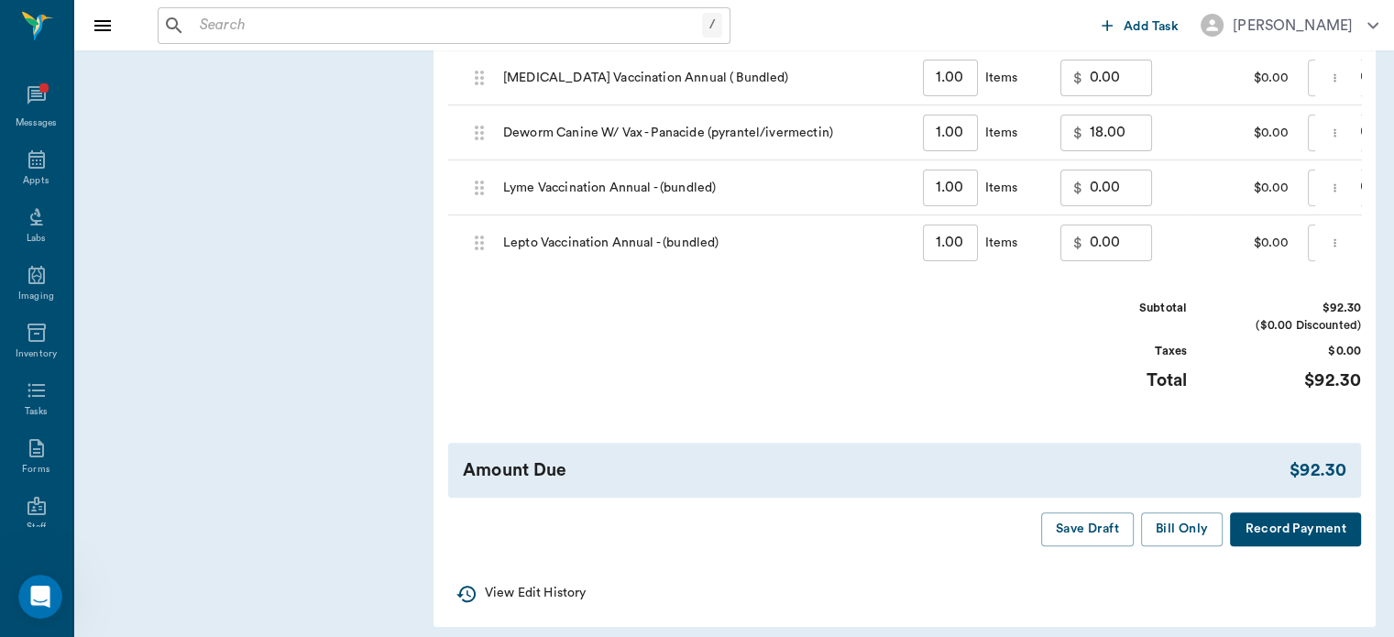
scroll to position [1462, 0]
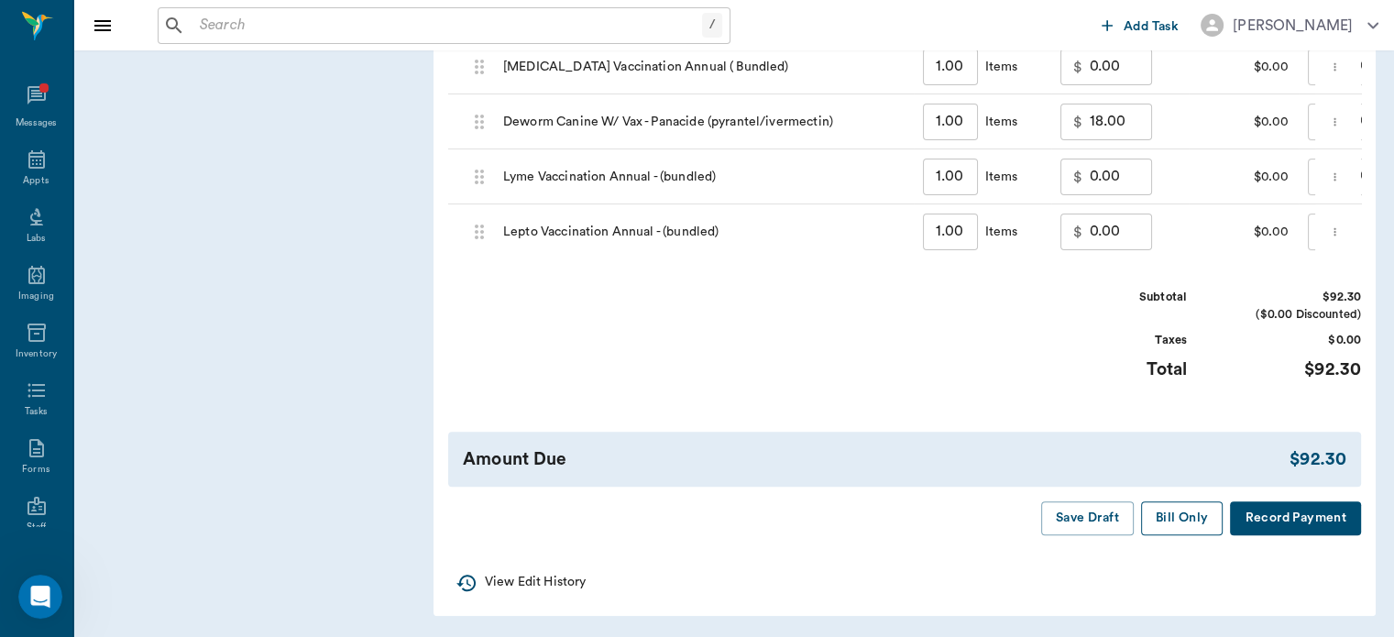
click at [1178, 509] on button "Bill Only" at bounding box center [1182, 518] width 82 height 34
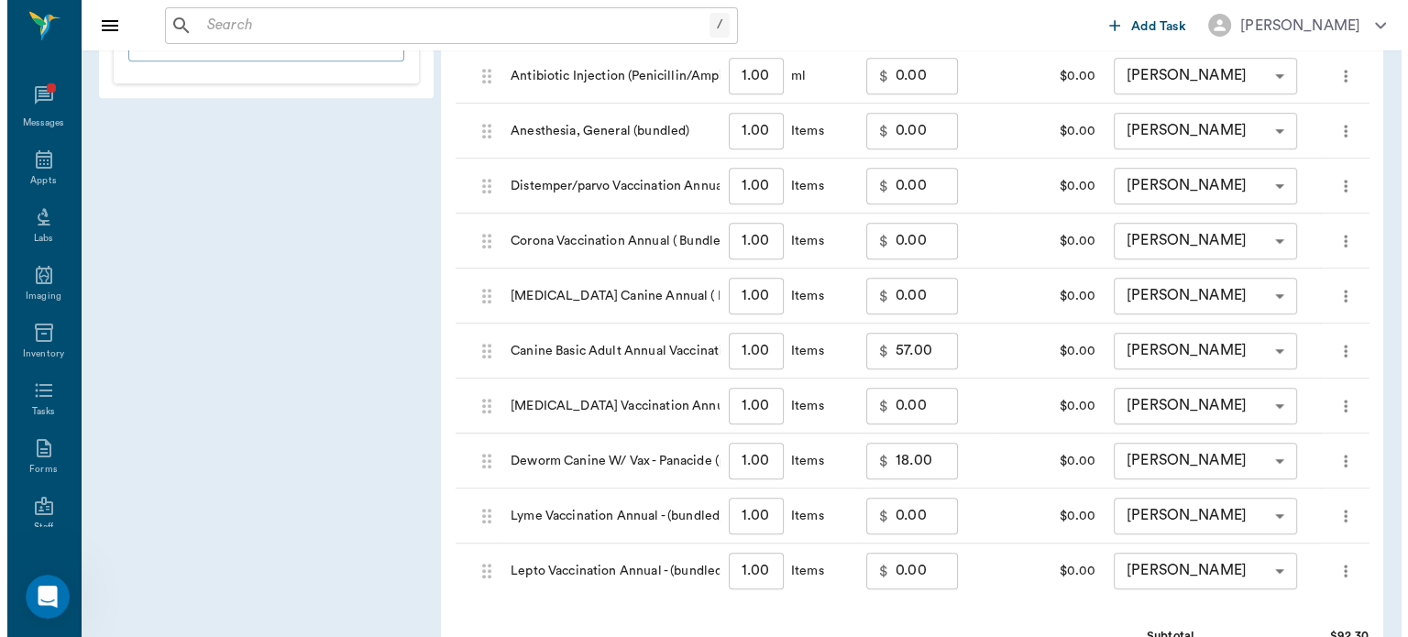
scroll to position [0, 0]
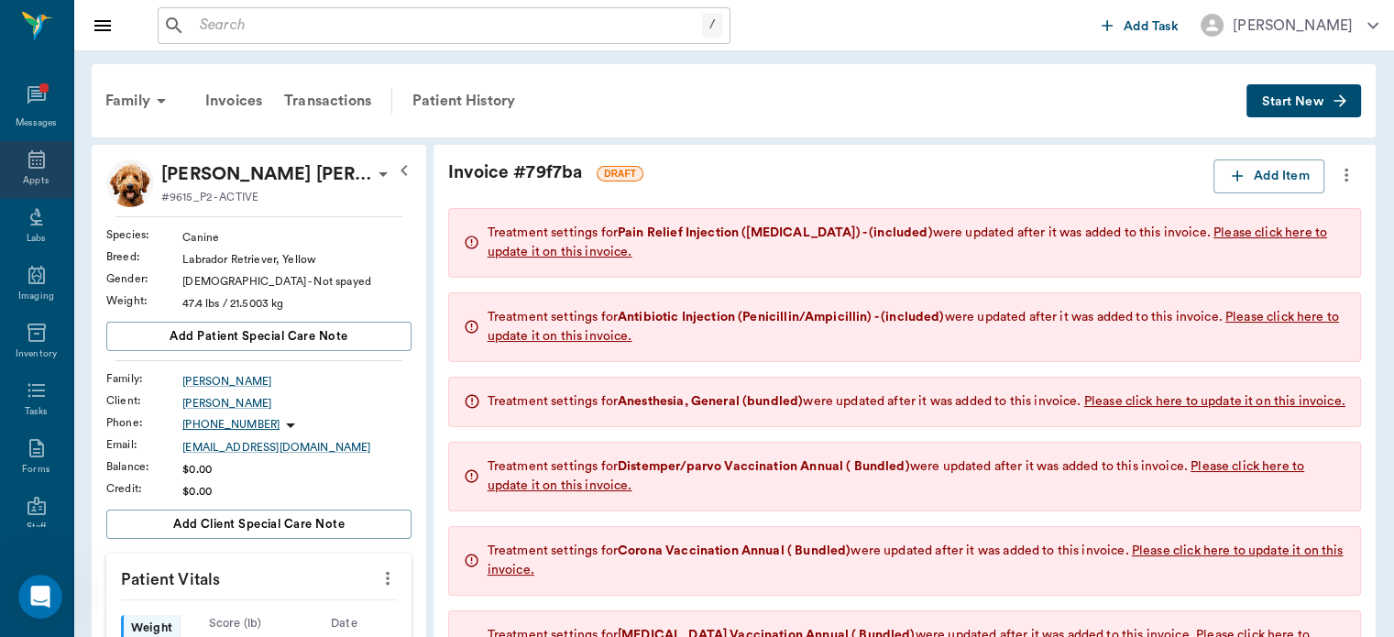
click at [29, 159] on icon at bounding box center [37, 159] width 22 height 22
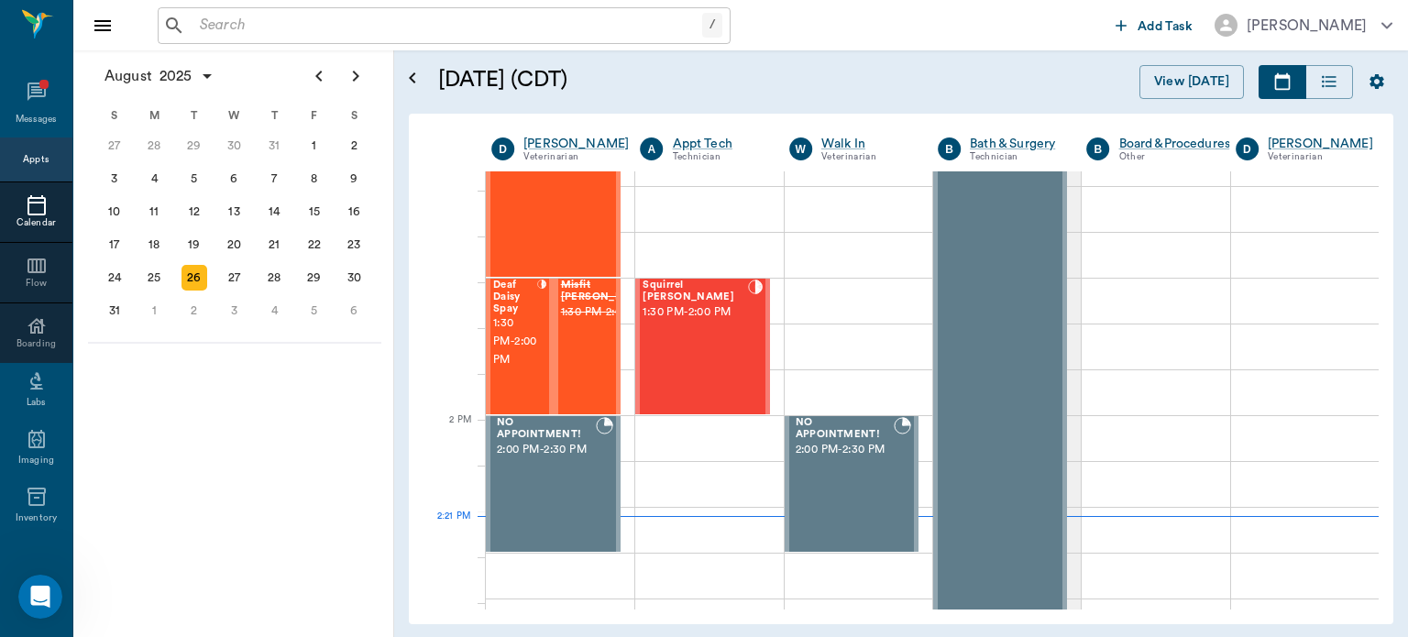
scroll to position [1409, 0]
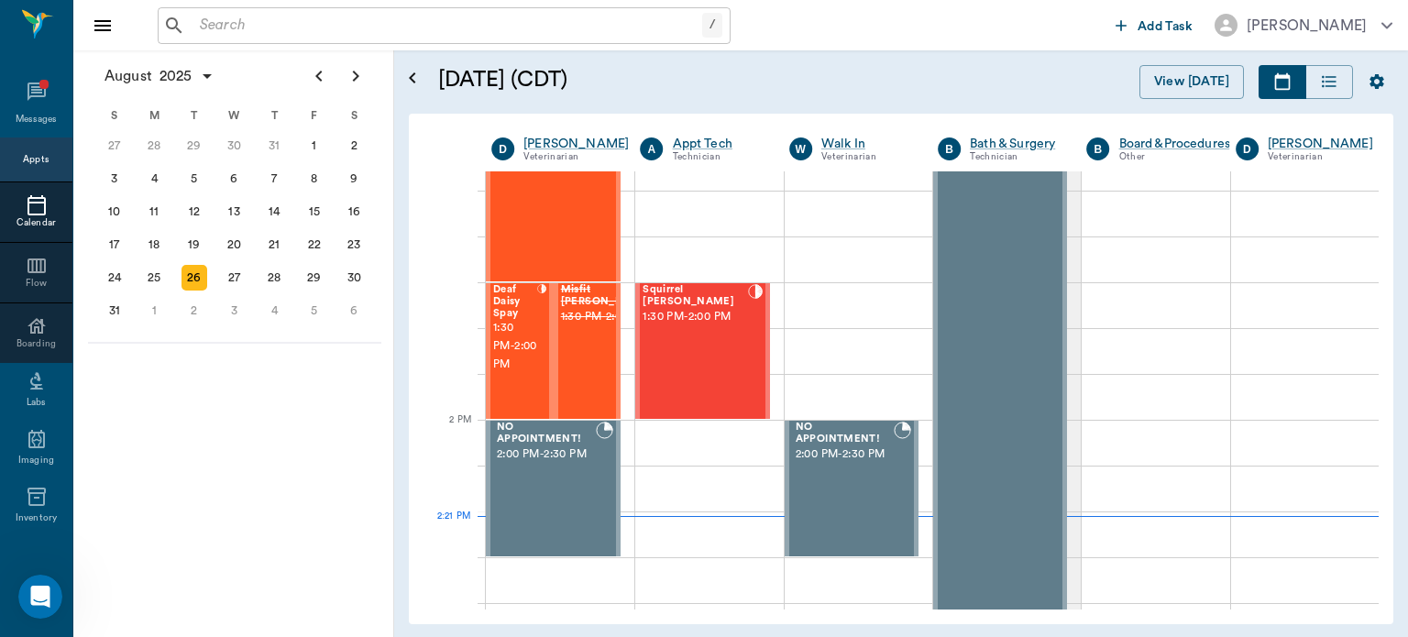
click at [678, 350] on div "Squirrel Eaton 1:30 PM - 2:00 PM" at bounding box center [695, 351] width 105 height 134
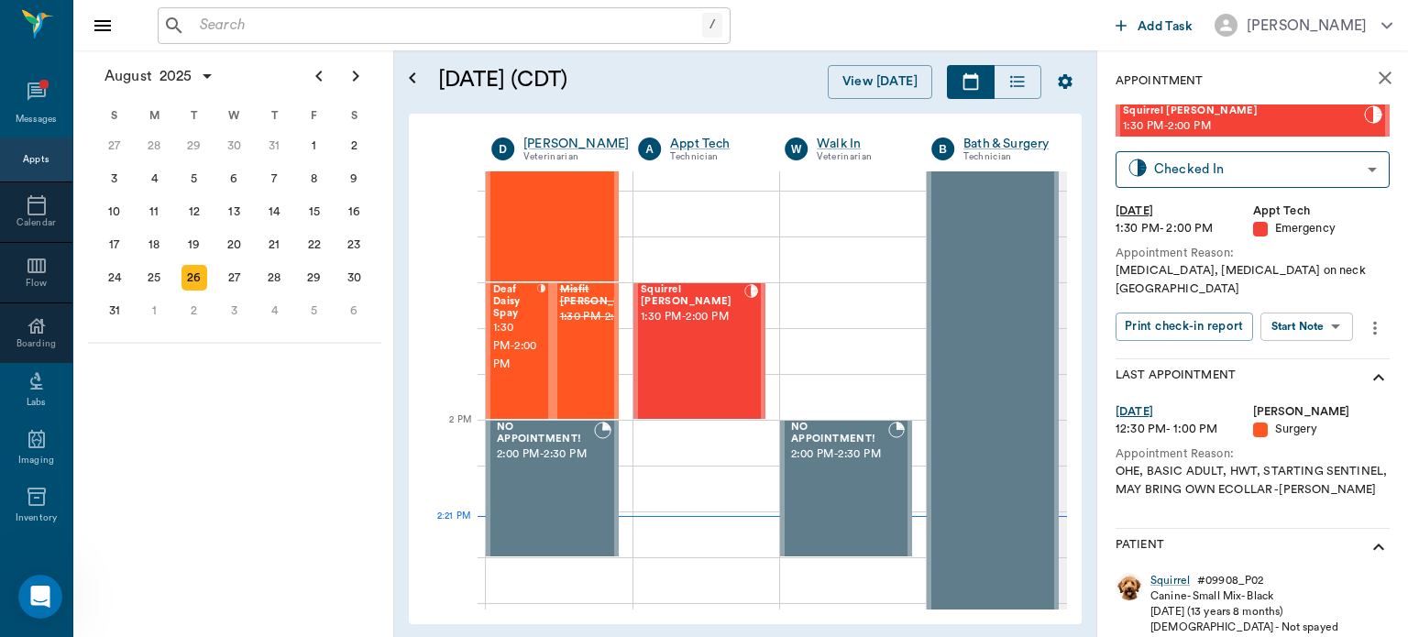
click at [1292, 308] on body "/ ​ Add Task Dr. Bert Ellsworth Nectar Messages Appts Calendar Flow Boarding La…" at bounding box center [704, 318] width 1408 height 637
click at [1293, 377] on button "Start Surgery" at bounding box center [1292, 376] width 75 height 21
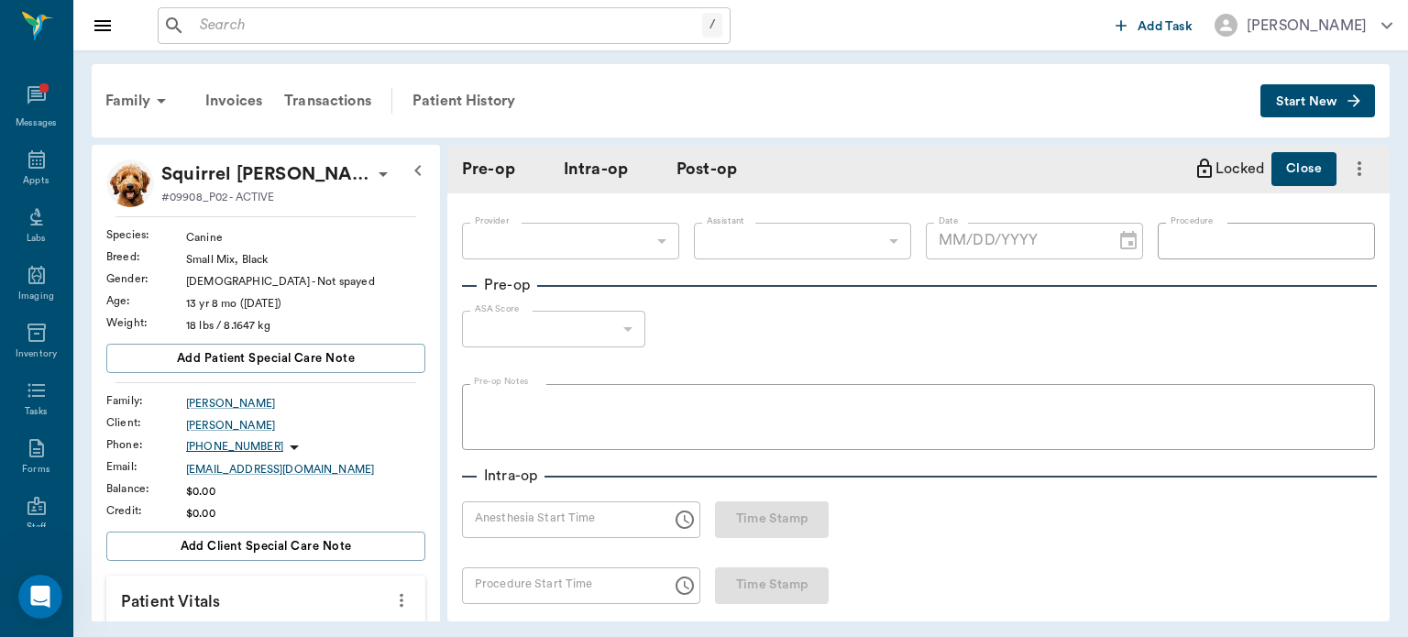
type input "63ec2f075fda476ae8351a4c"
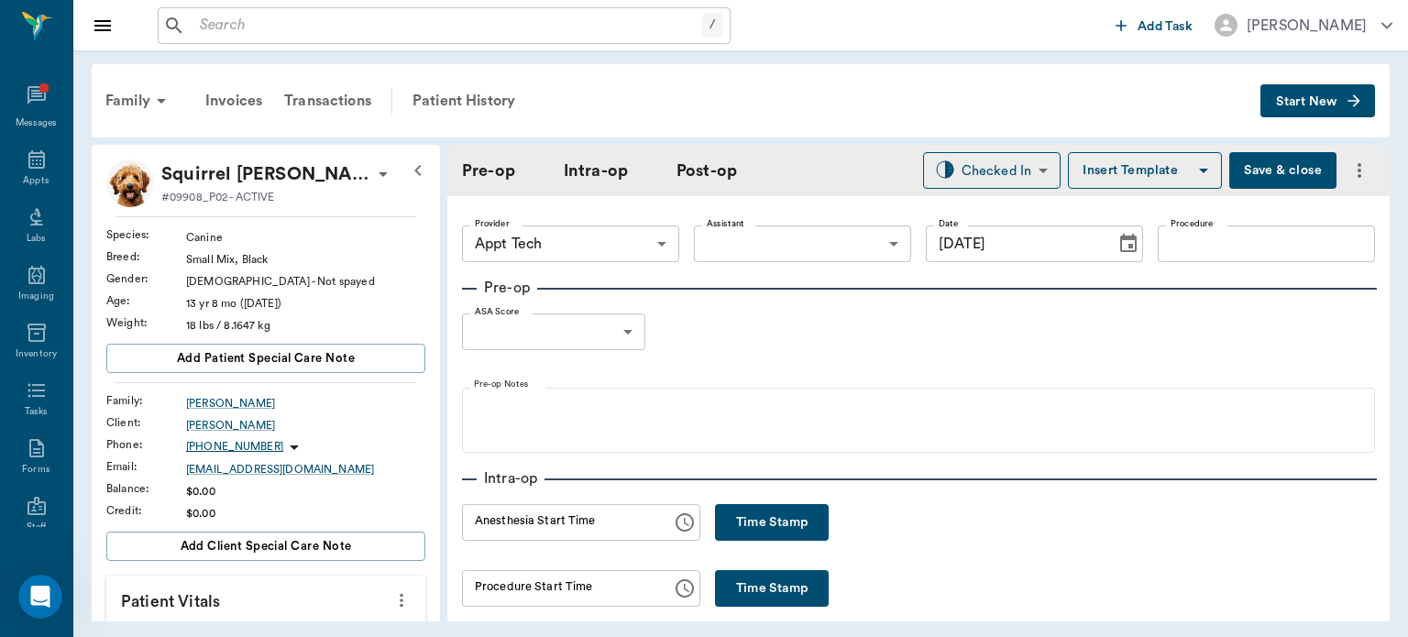
type input "08/26/2025"
click at [771, 583] on button "Time Stamp" at bounding box center [772, 588] width 114 height 37
type input "02:24 PM"
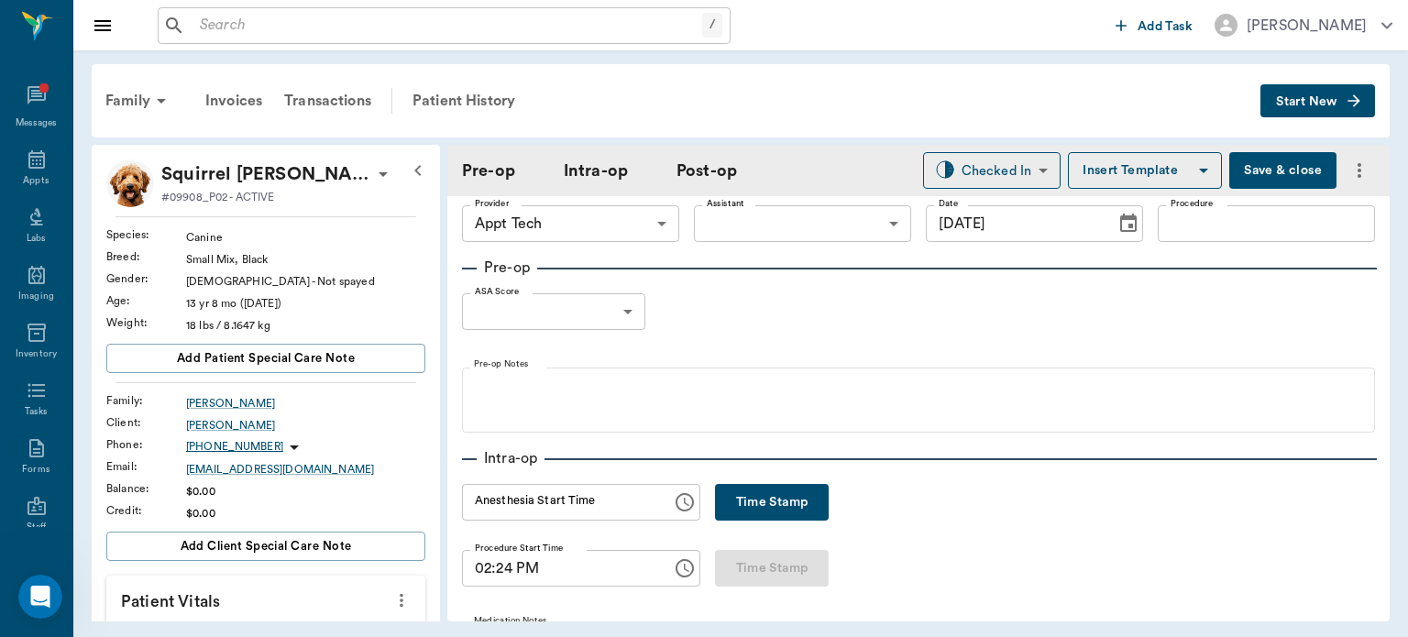
scroll to position [5, 0]
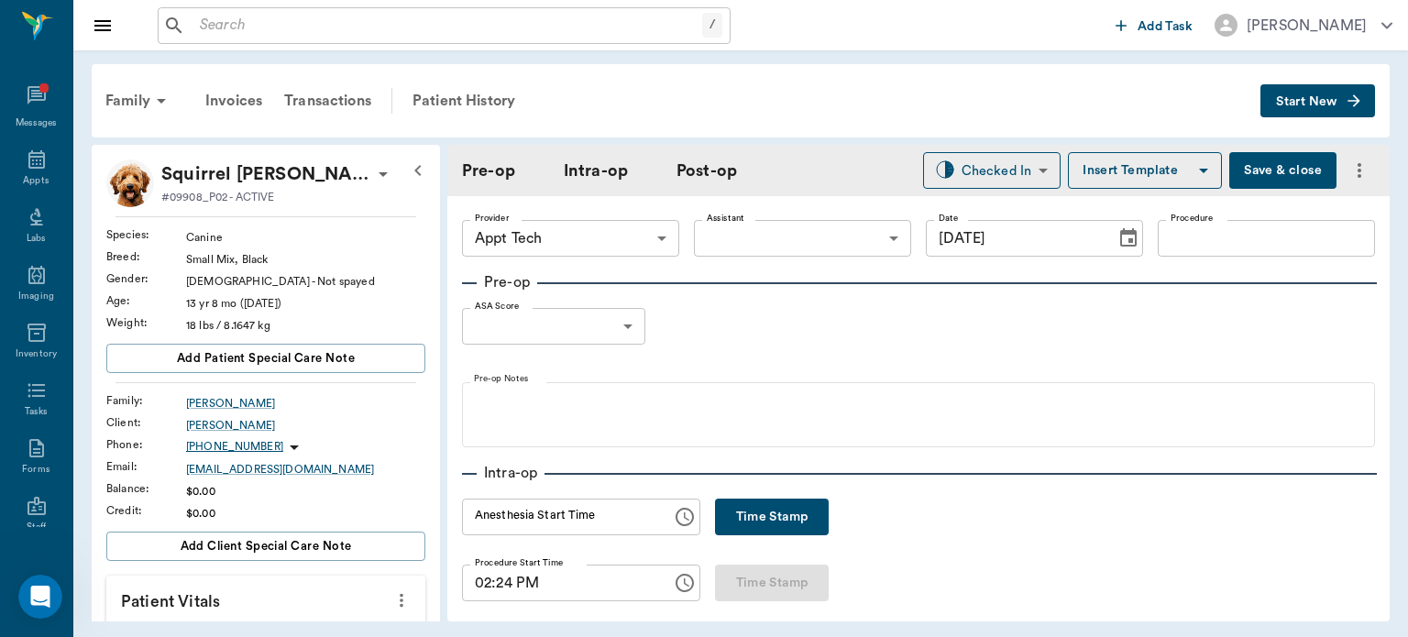
click at [623, 333] on body "/ ​ Add Task Dr. Bert Ellsworth Nectar Messages Appts Labs Imaging Inventory Ta…" at bounding box center [704, 318] width 1408 height 637
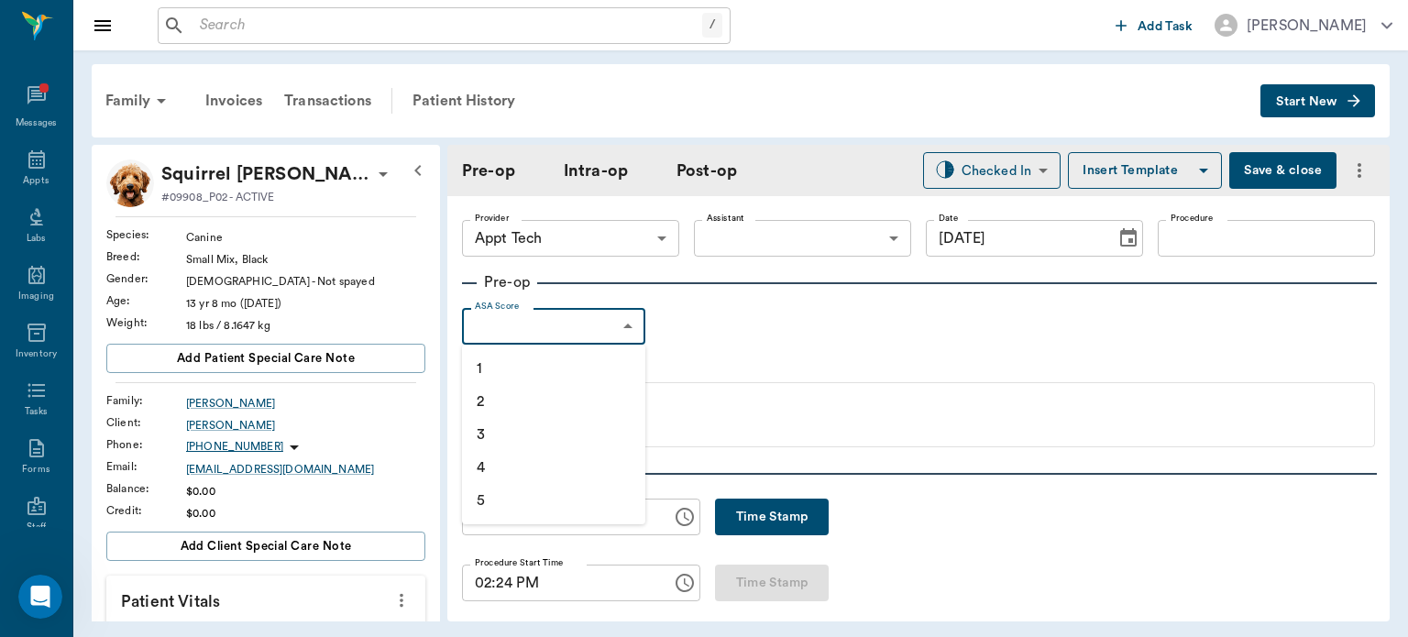
click at [527, 394] on li "2" at bounding box center [553, 401] width 183 height 33
type input "2"
click at [816, 238] on body "/ ​ Add Task Dr. Bert Ellsworth Nectar Messages Appts Labs Imaging Inventory Ta…" at bounding box center [704, 318] width 1408 height 637
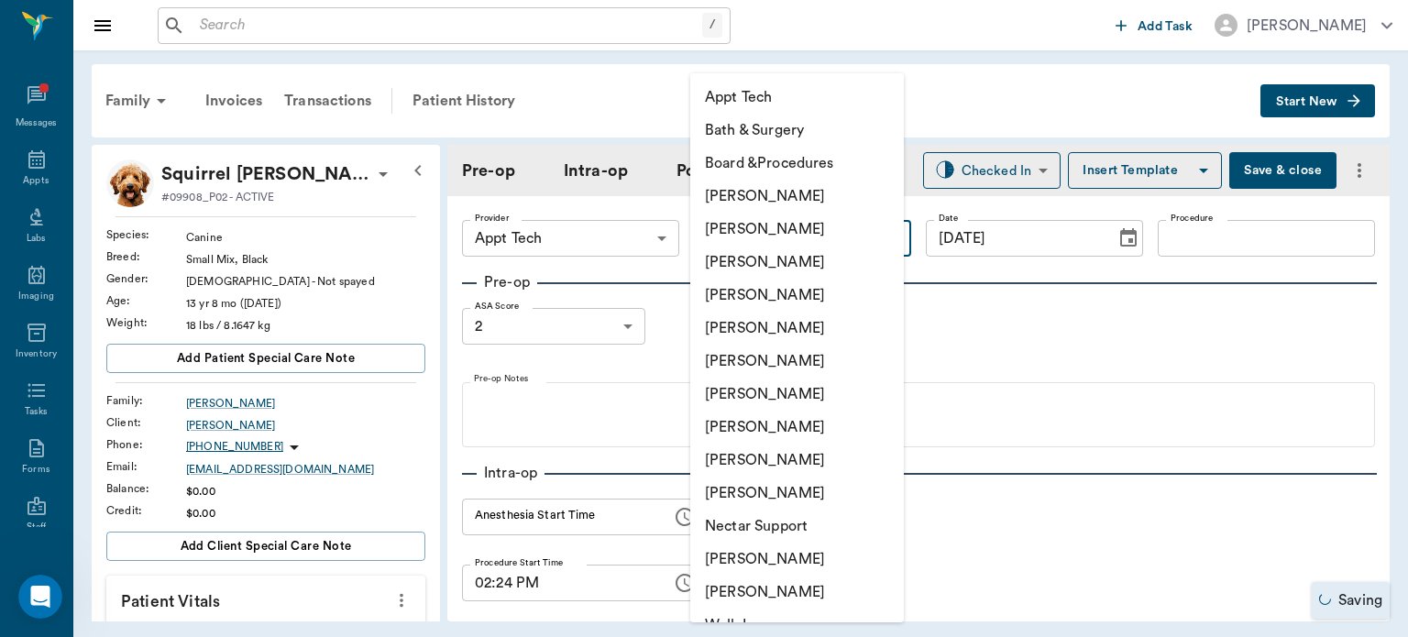
click at [786, 429] on li "[PERSON_NAME]" at bounding box center [797, 427] width 214 height 33
type input "63ec2e7e52e12b0ba117b124"
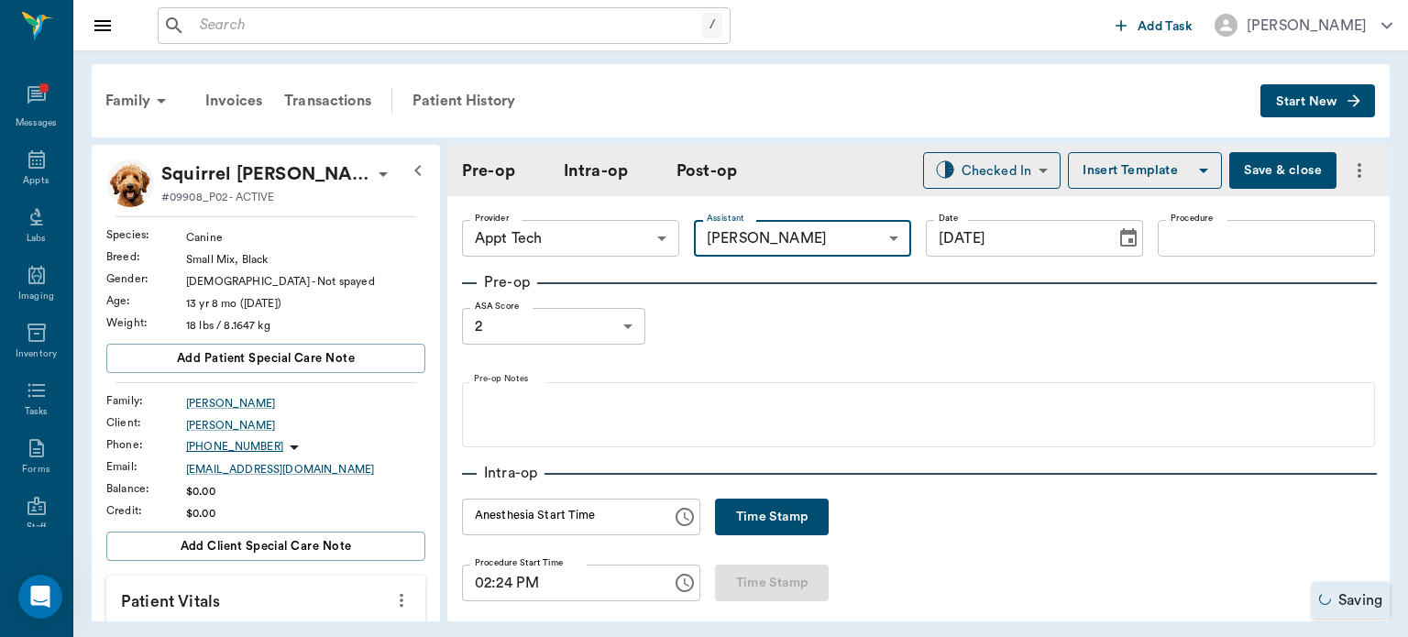
click at [588, 235] on body "/ ​ Add Task Dr. Bert Ellsworth Nectar Messages Appts Labs Imaging Inventory Ta…" at bounding box center [704, 318] width 1408 height 637
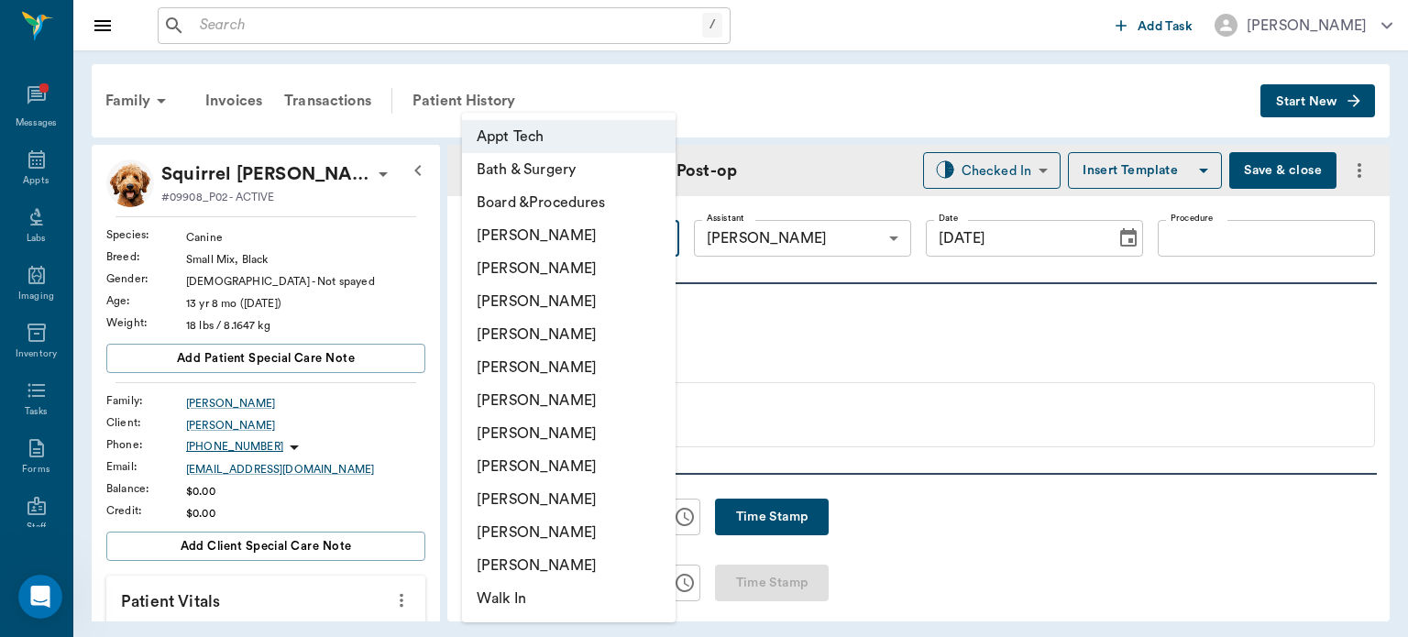
click at [583, 305] on li "[PERSON_NAME]" at bounding box center [569, 301] width 214 height 33
type input "63ec2f075fda476ae8351a4d"
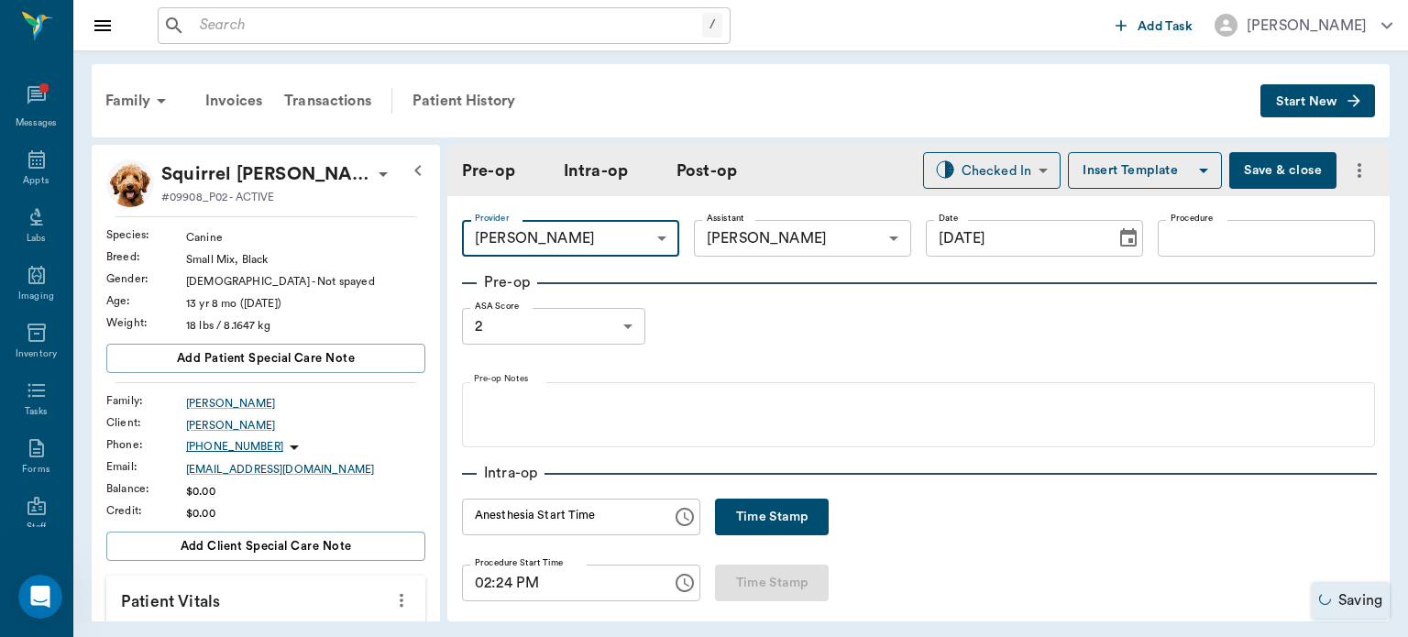
click at [1208, 241] on input "Procedure" at bounding box center [1266, 238] width 217 height 37
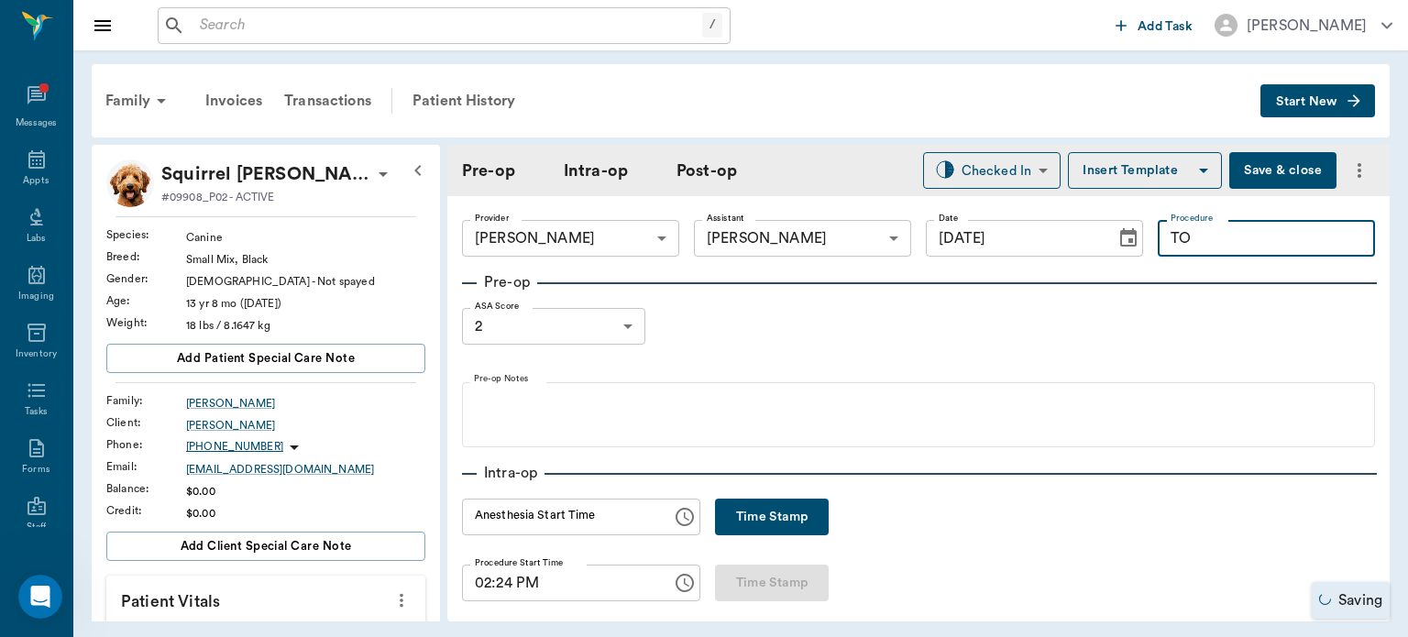
type input "T"
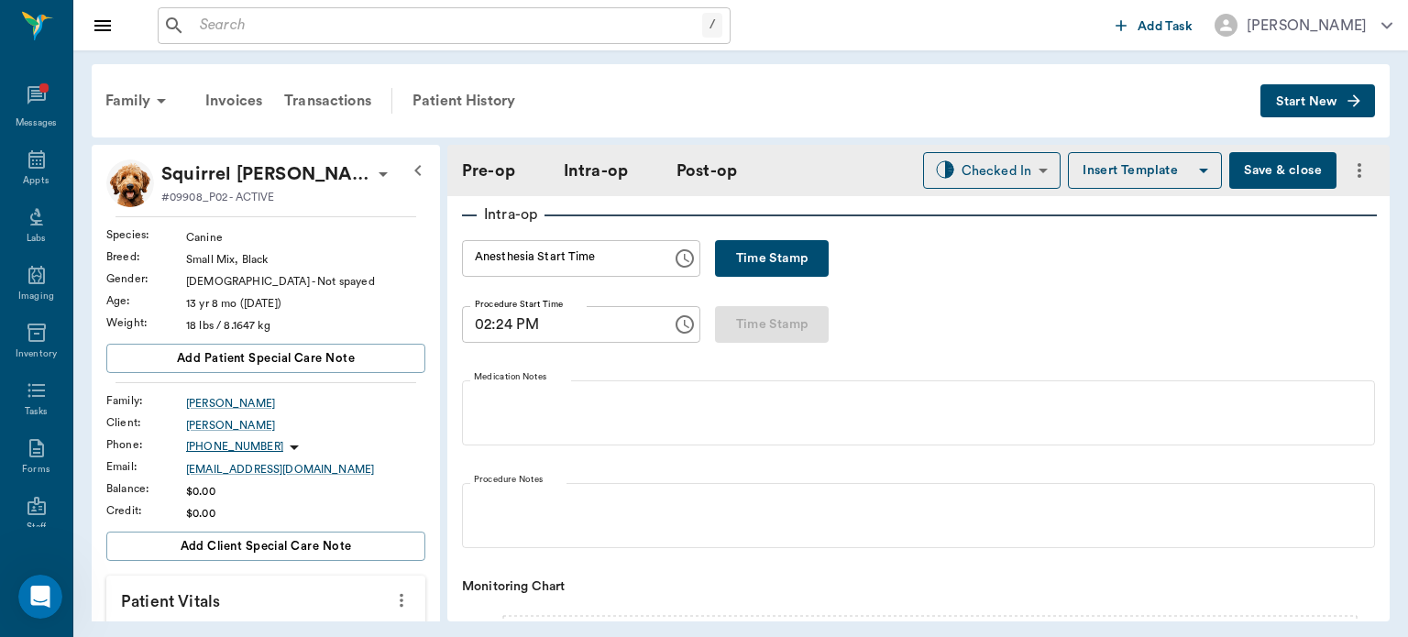
scroll to position [0, 0]
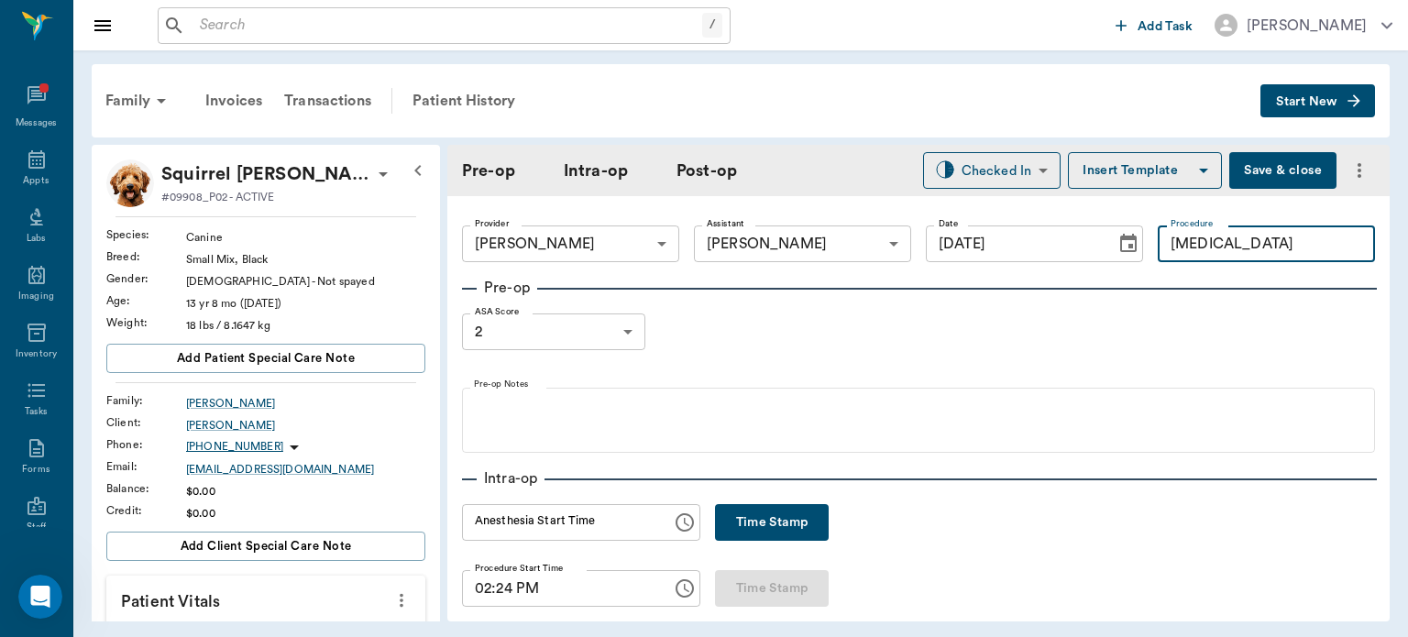
type input "[MEDICAL_DATA]"
click at [1130, 159] on button "Insert Template" at bounding box center [1145, 170] width 154 height 37
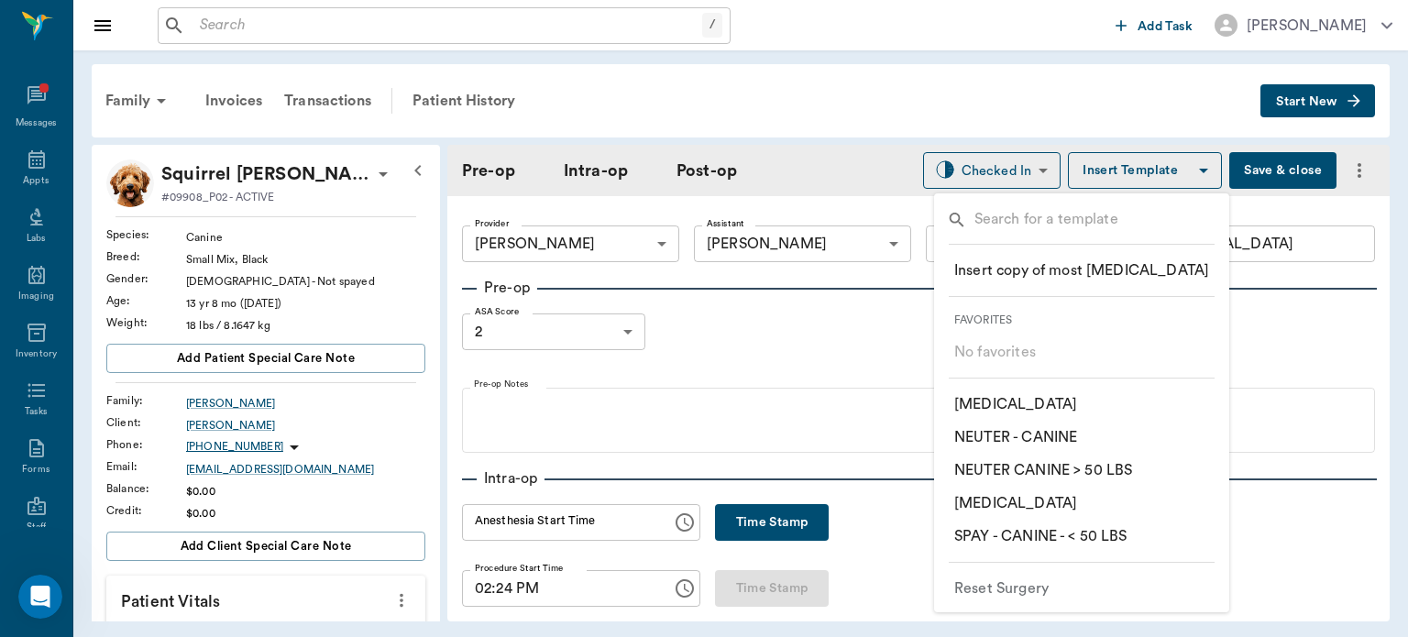
click at [1011, 213] on input "text" at bounding box center [1095, 221] width 243 height 27
type input "CANINE"
click at [1080, 543] on p "​ SURGERY - CANINE" at bounding box center [1020, 536] width 133 height 22
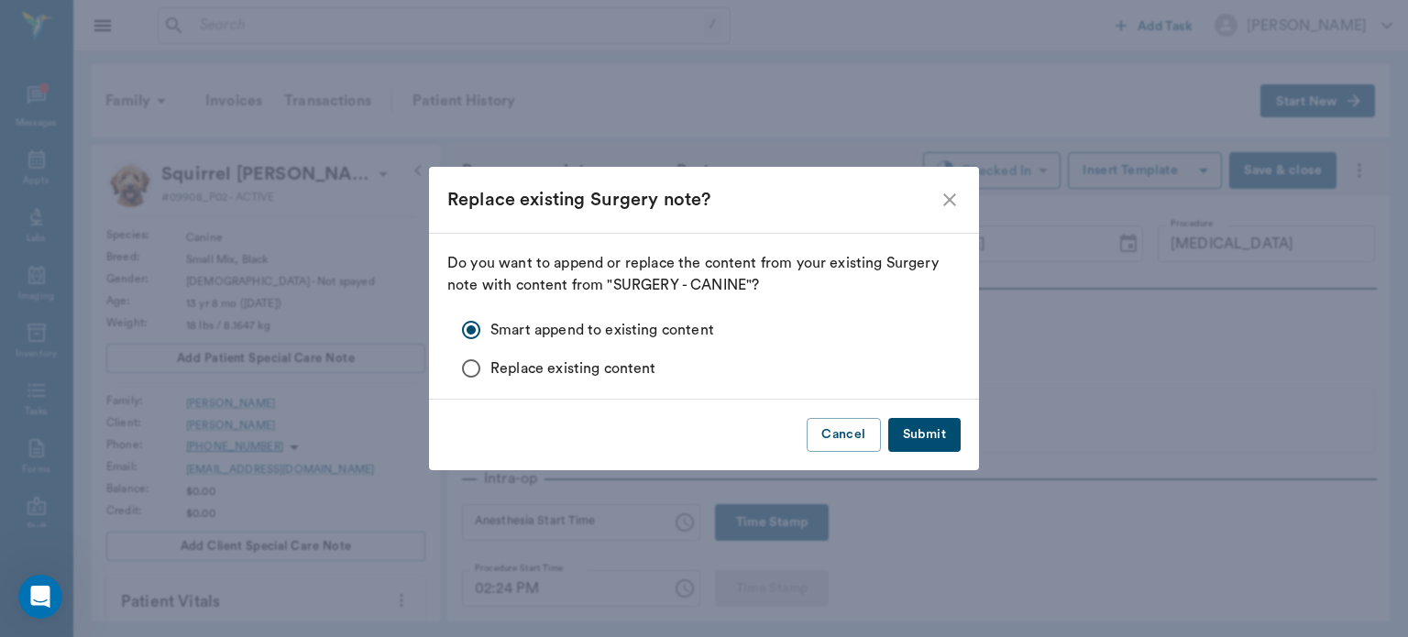
click at [923, 445] on button "Submit" at bounding box center [924, 435] width 72 height 34
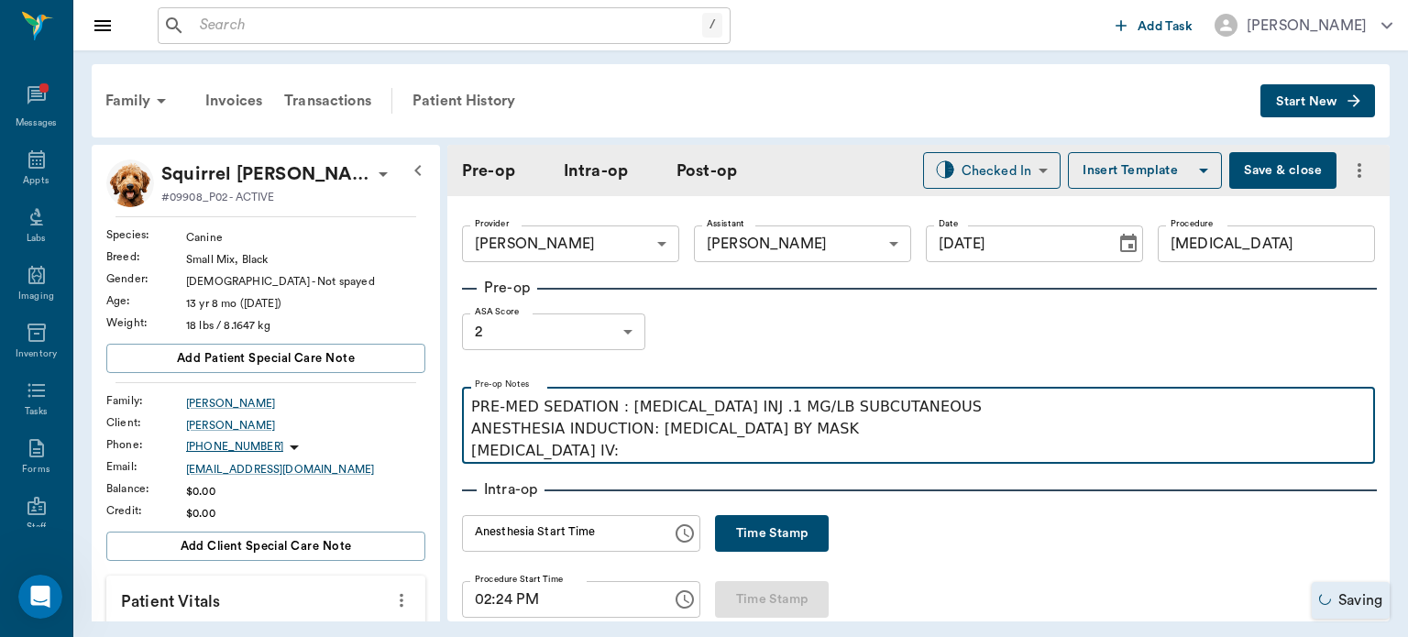
click at [605, 452] on p "PRE-MED SEDATION : ACEPROMAZINE INJ .1 MG/LB SUBCUTANEOUS ANESTHESIA INDUCTION:…" at bounding box center [918, 429] width 895 height 66
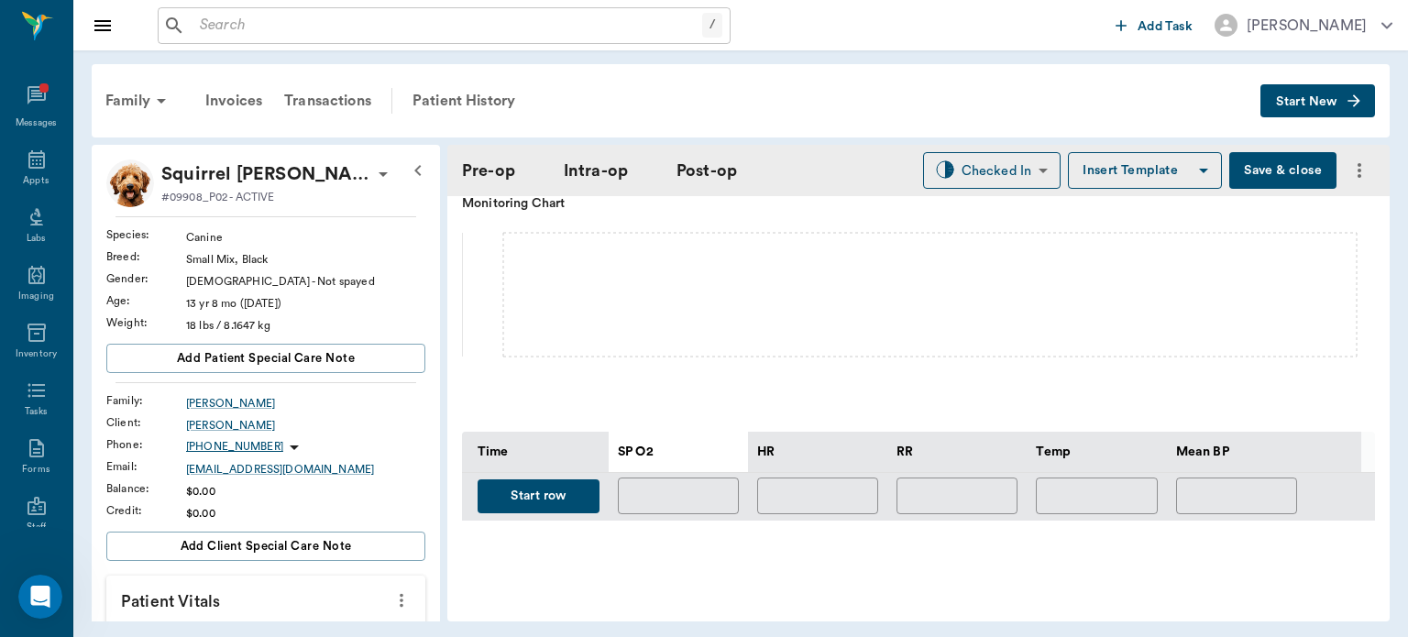
scroll to position [688, 0]
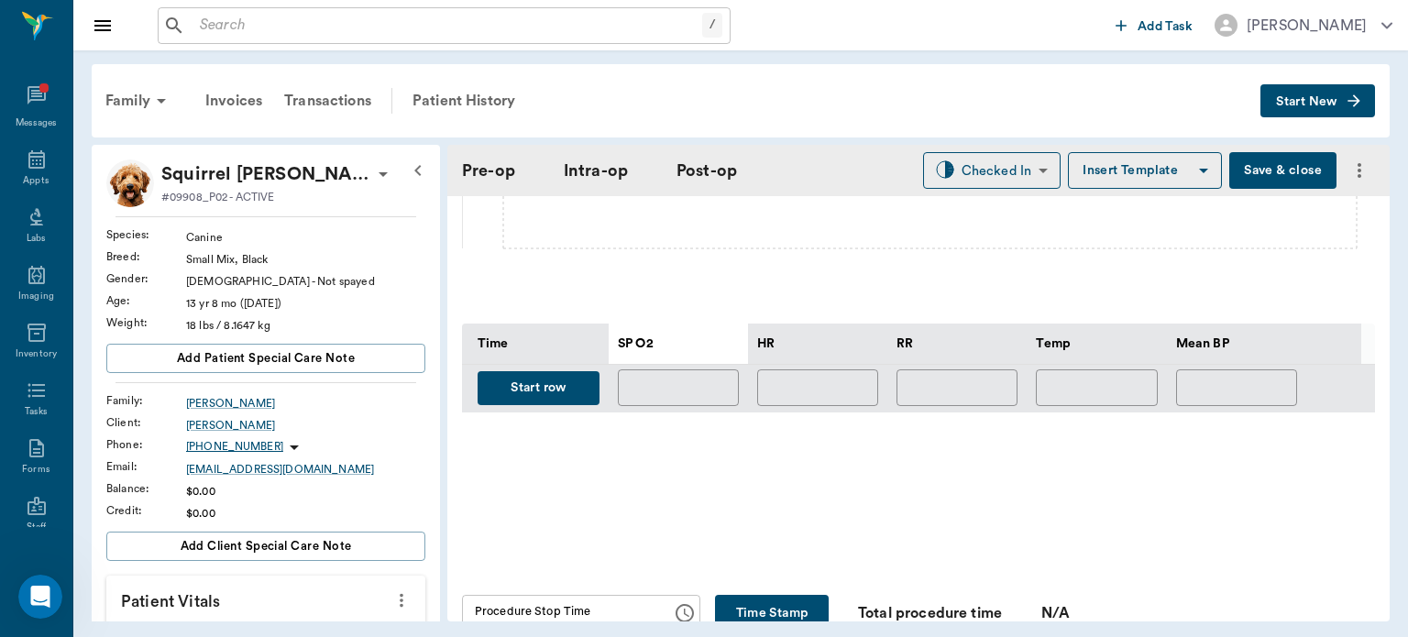
click at [572, 390] on button "Start row" at bounding box center [539, 388] width 122 height 34
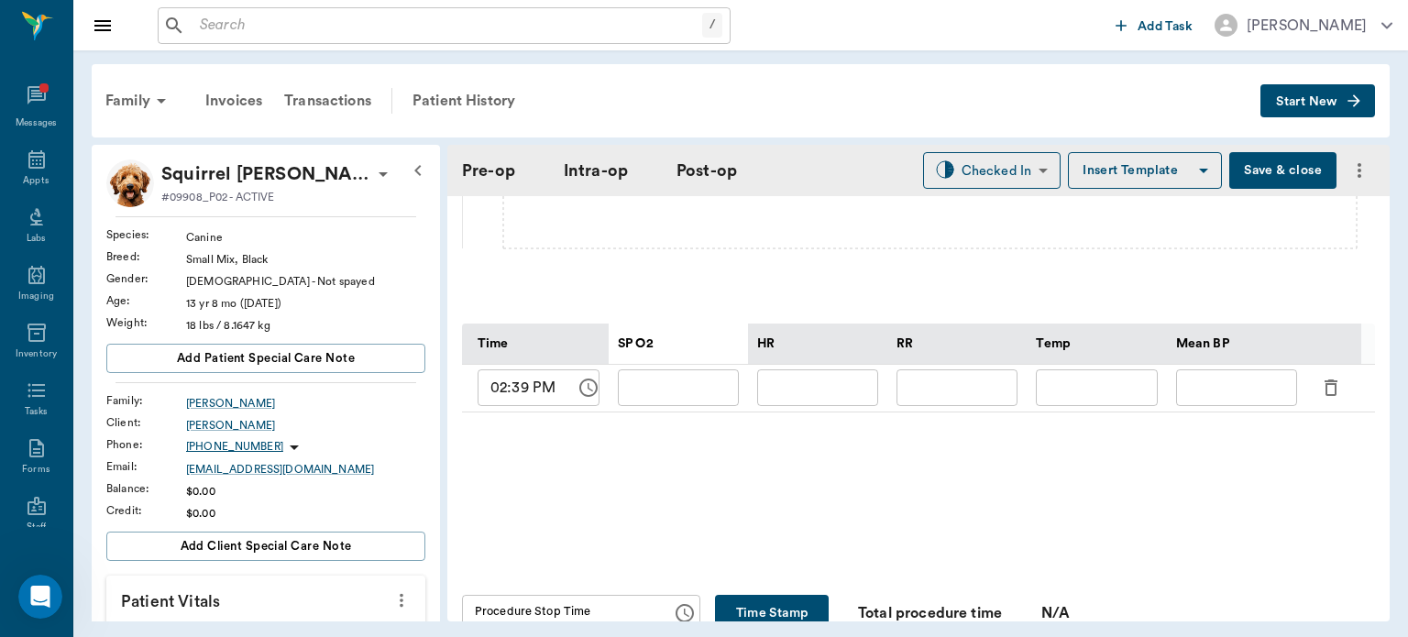
scroll to position [775, 0]
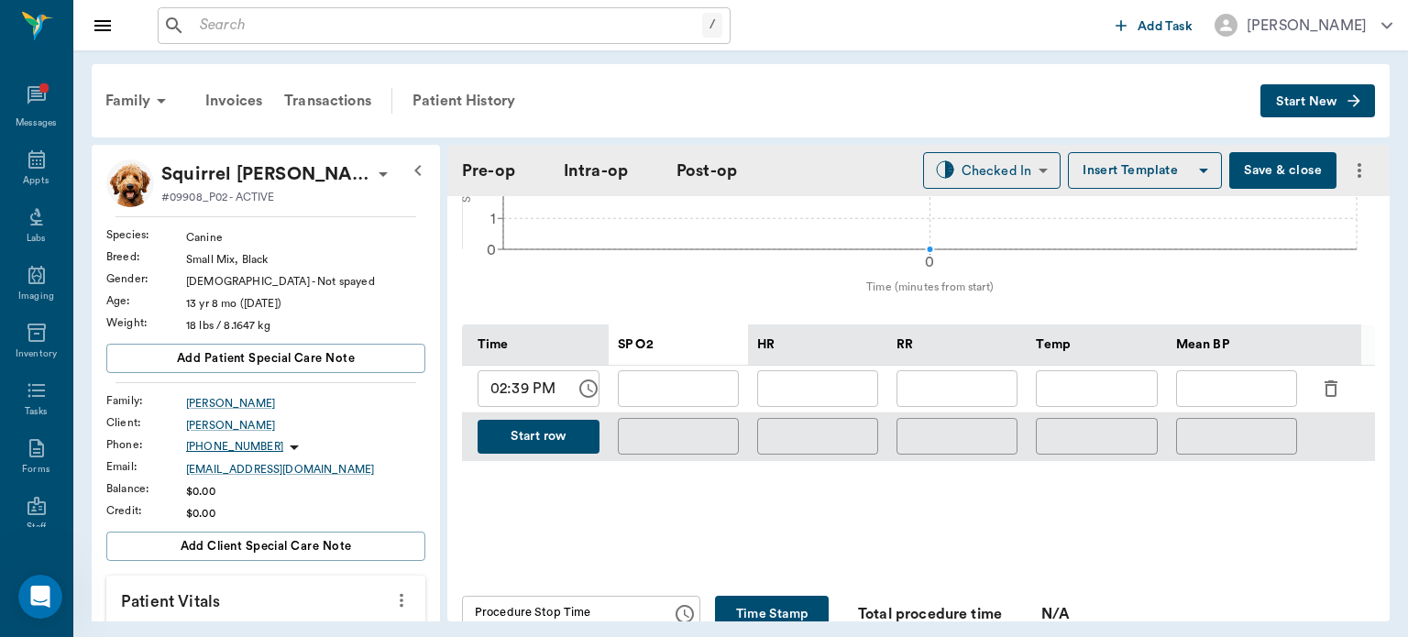
click at [826, 385] on input "text" at bounding box center [817, 388] width 121 height 37
type input "74"
click at [710, 394] on input "text" at bounding box center [678, 388] width 121 height 37
type input "81"
click at [973, 387] on input "text" at bounding box center [956, 388] width 121 height 37
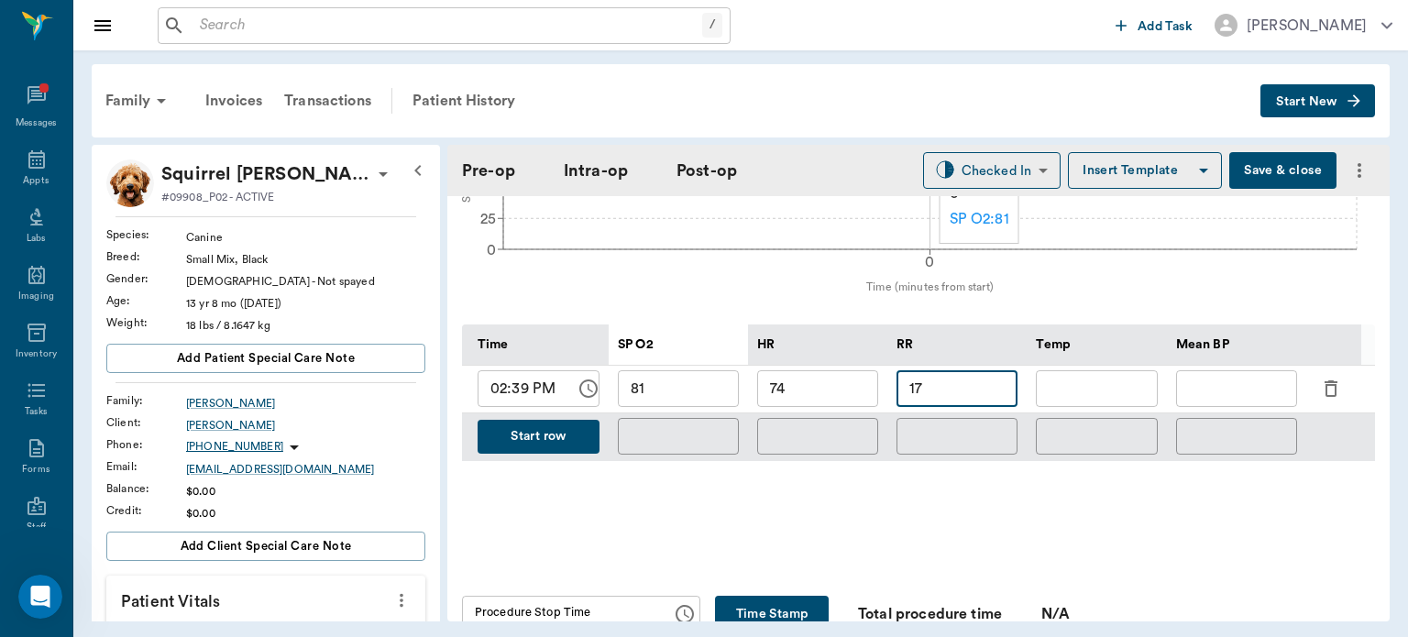
type input "17"
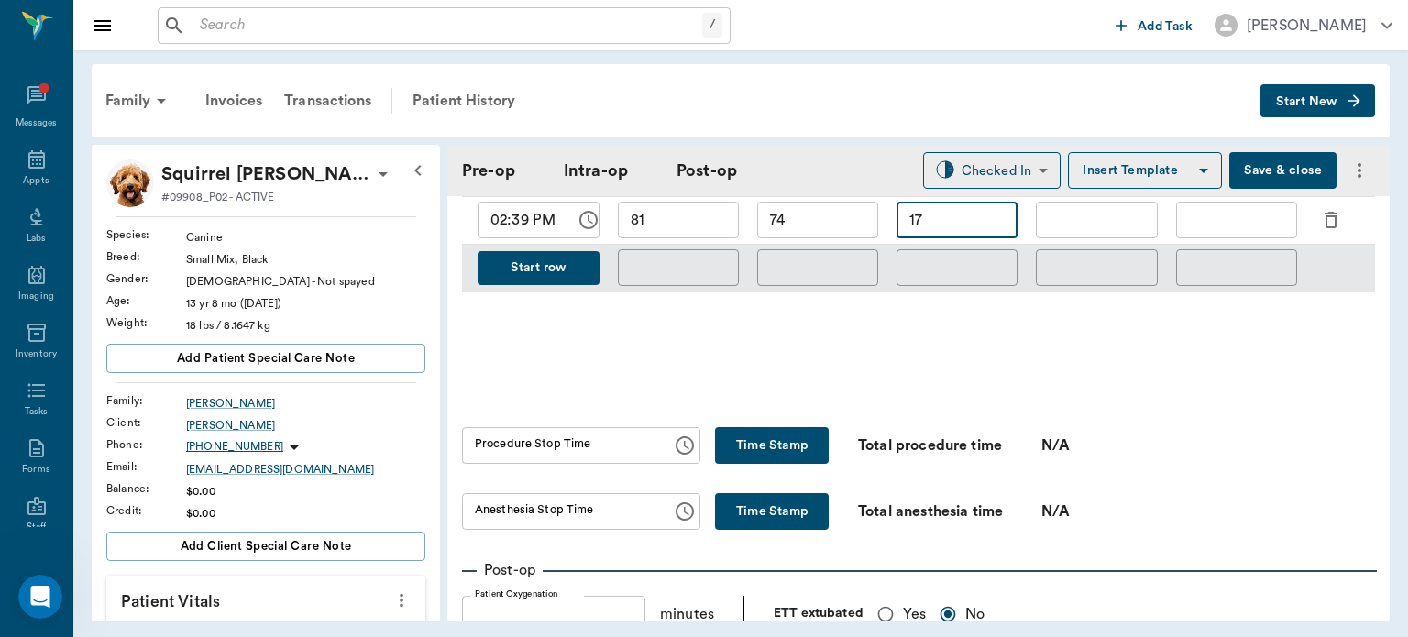
scroll to position [986, 0]
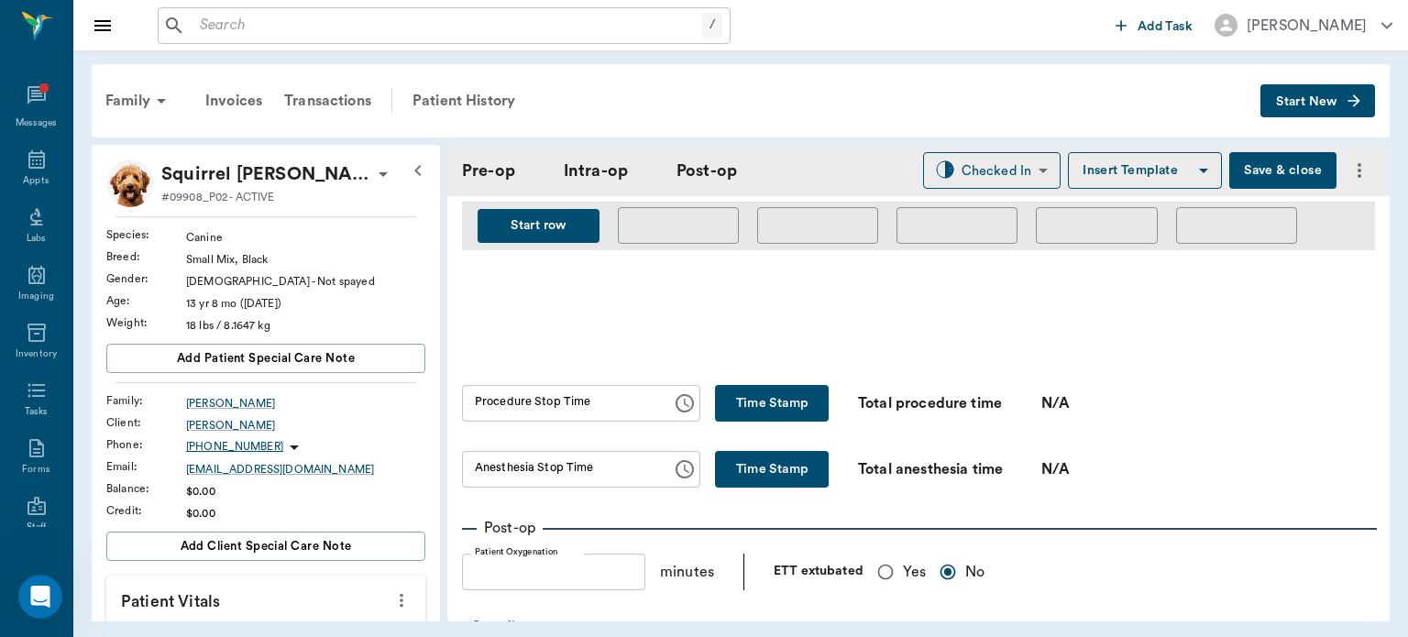
click at [756, 398] on button "Time Stamp" at bounding box center [772, 403] width 114 height 37
type input "03:06 PM"
click at [752, 461] on button "Time Stamp" at bounding box center [772, 469] width 114 height 37
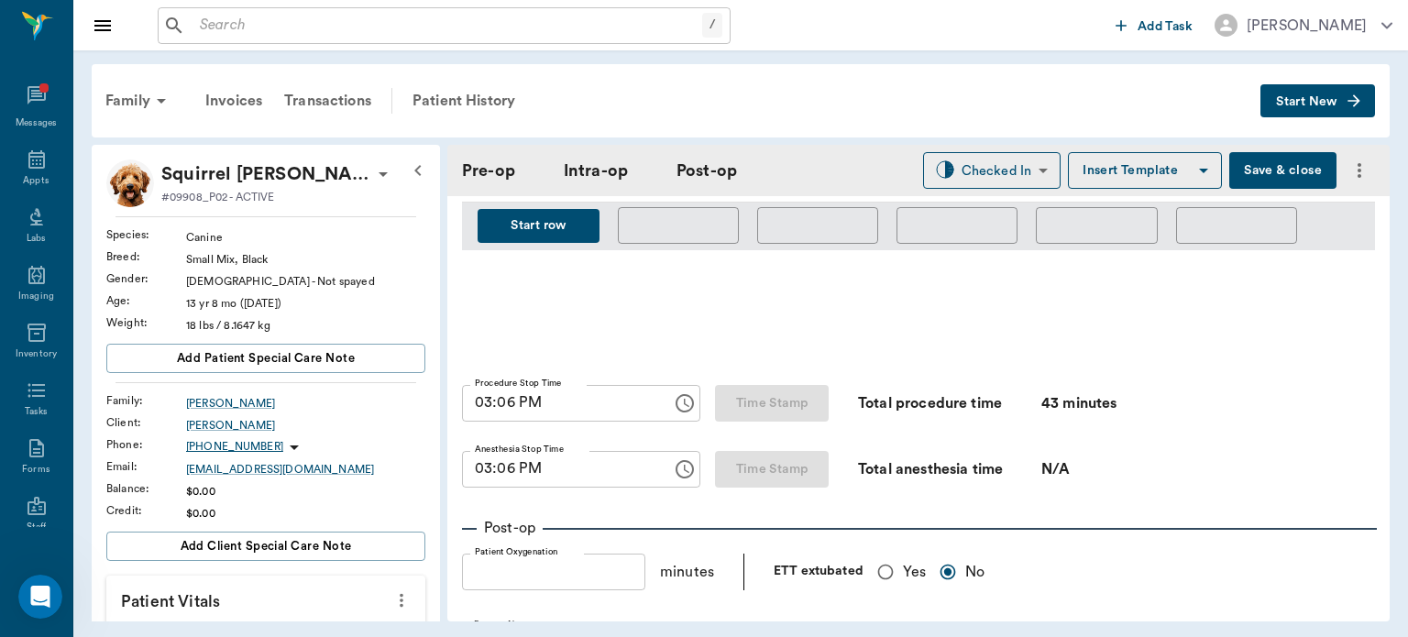
type input "03:06 PM"
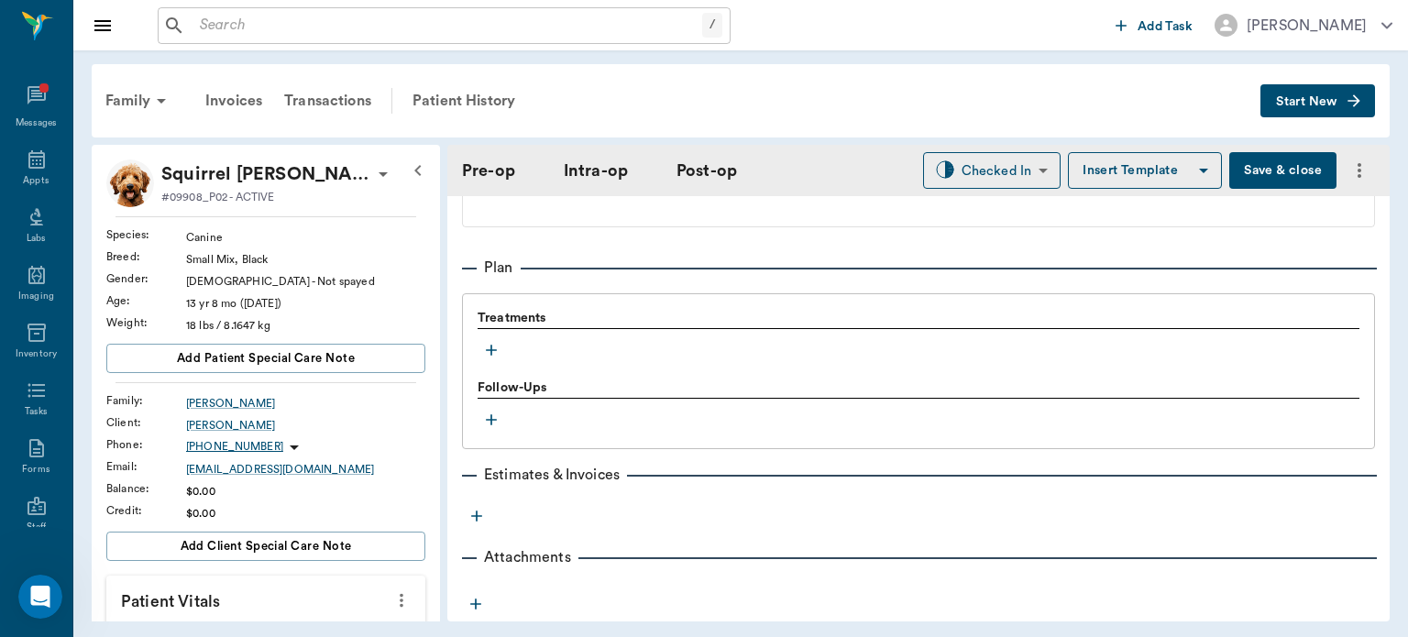
scroll to position [1444, 0]
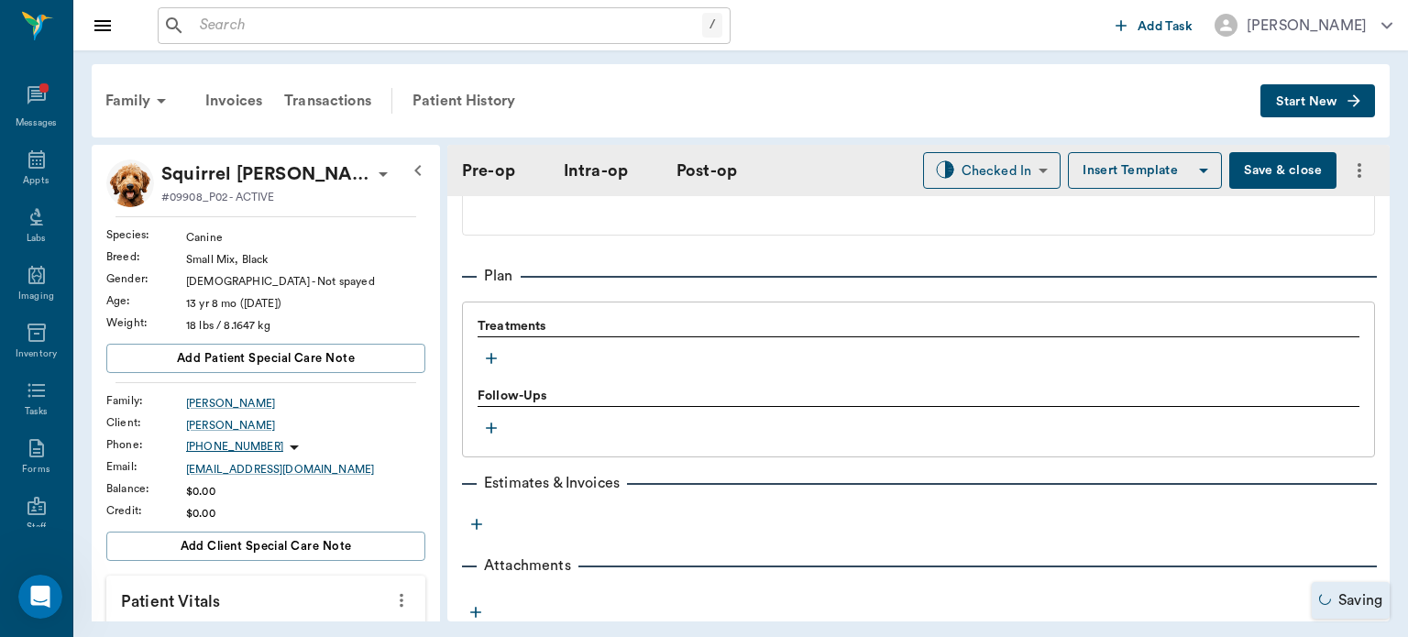
click at [1255, 167] on button "Save & close" at bounding box center [1282, 170] width 107 height 37
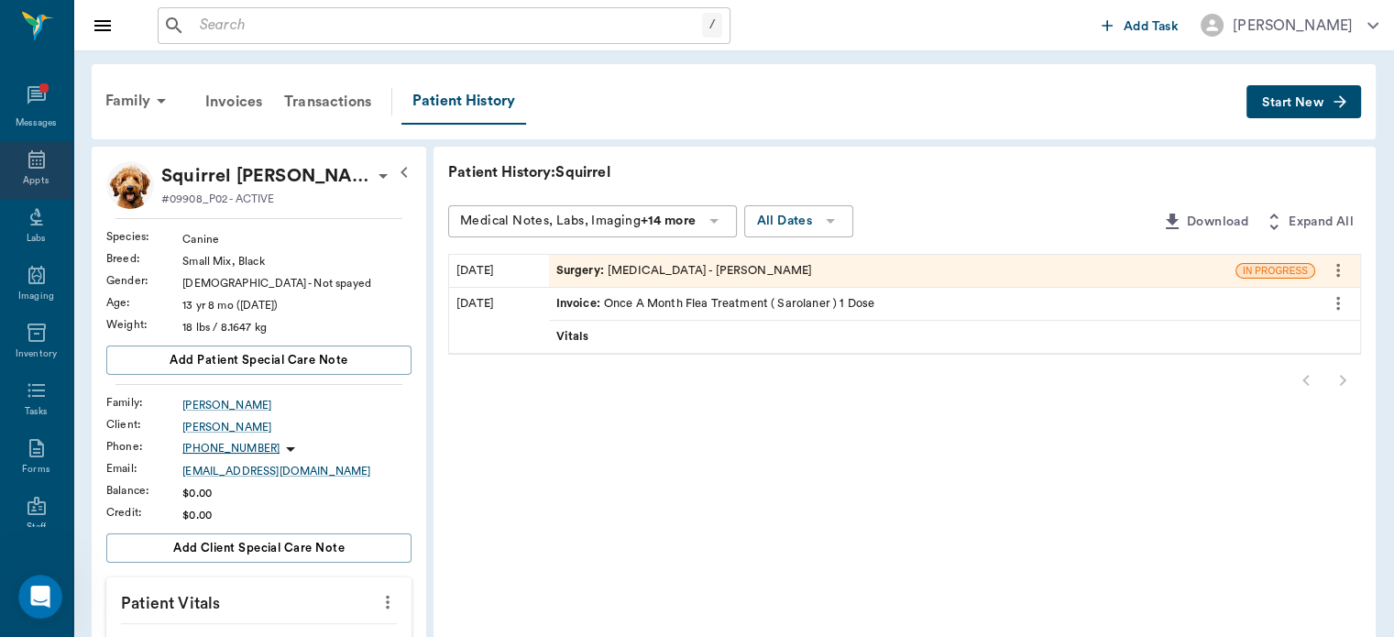
click at [33, 177] on div "Appts" at bounding box center [36, 181] width 26 height 14
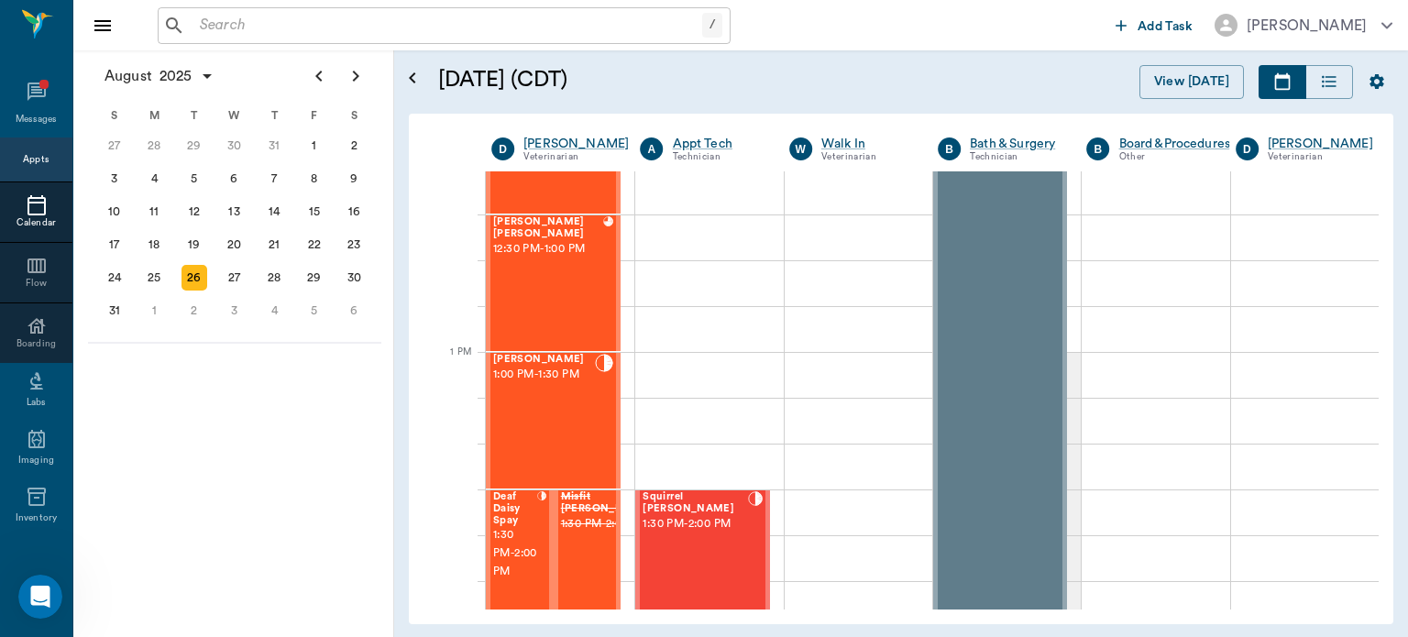
scroll to position [1164, 0]
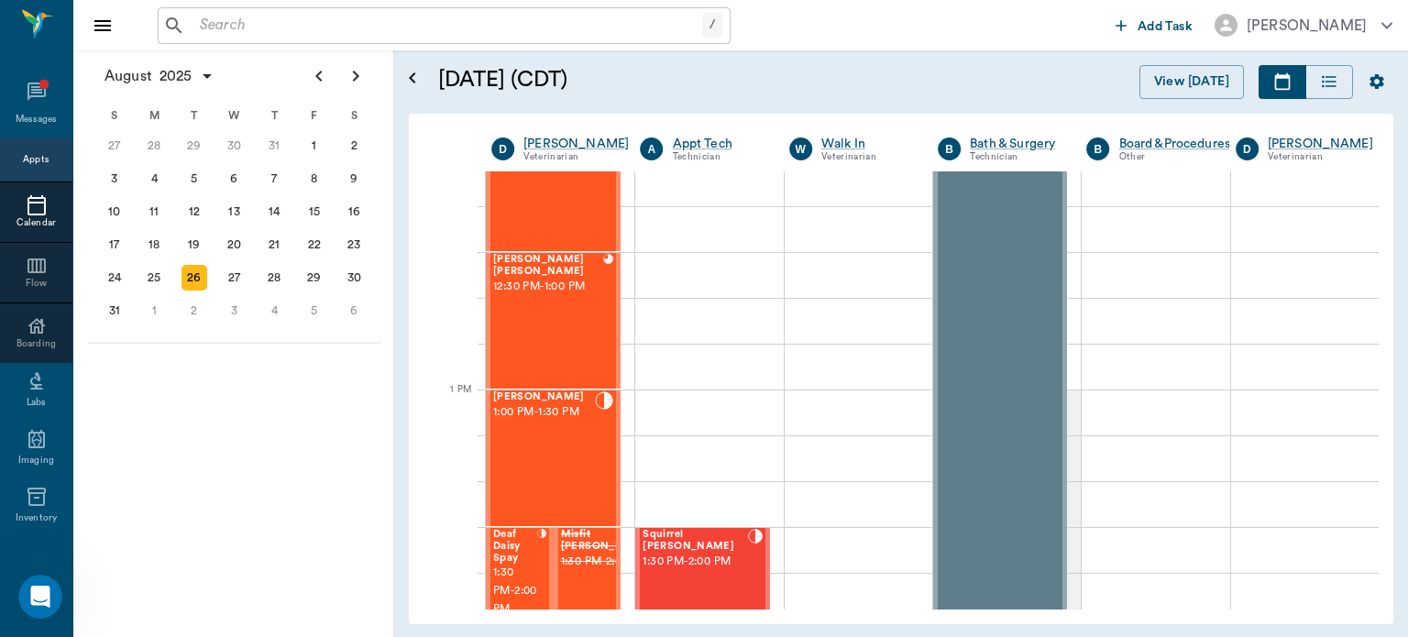
click at [550, 446] on div "[PERSON_NAME] 1:00 PM - 1:30 PM" at bounding box center [544, 458] width 102 height 134
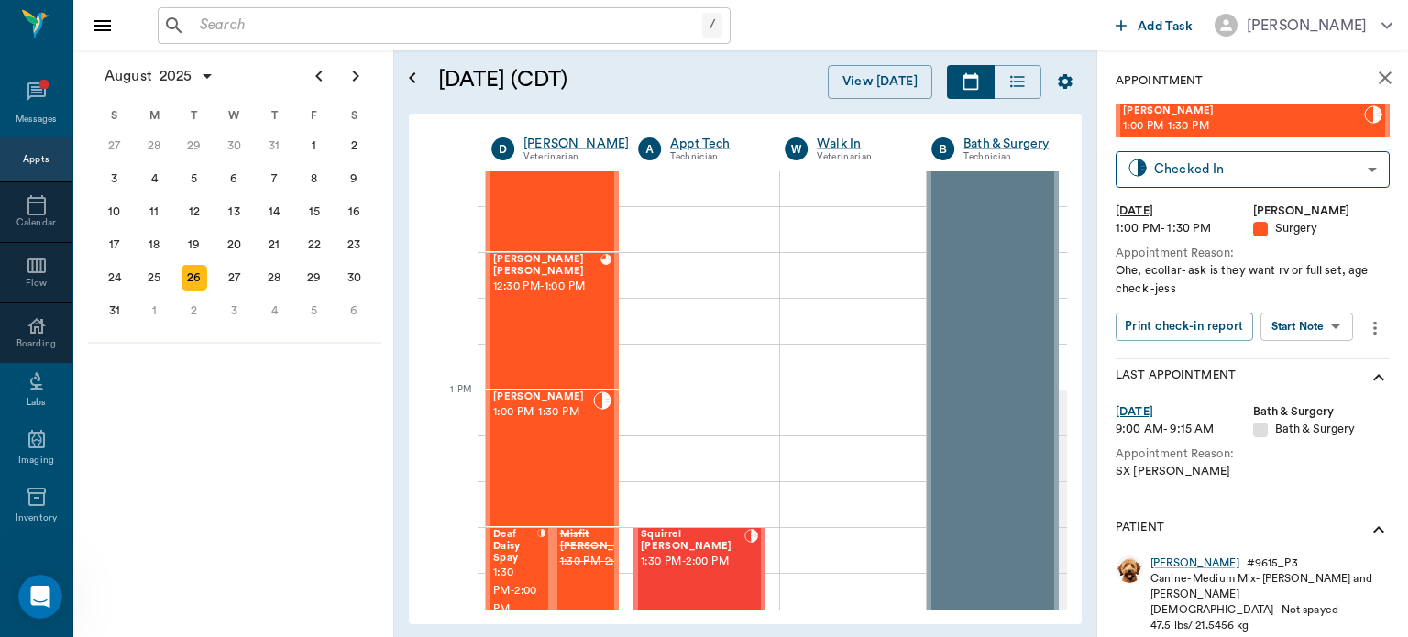
click at [1324, 326] on body "/ ​ Add Task Dr. Bert Ellsworth Nectar Messages Appts Calendar Flow Boarding La…" at bounding box center [704, 318] width 1408 height 637
click at [1300, 392] on button "View Surgery" at bounding box center [1292, 393] width 75 height 21
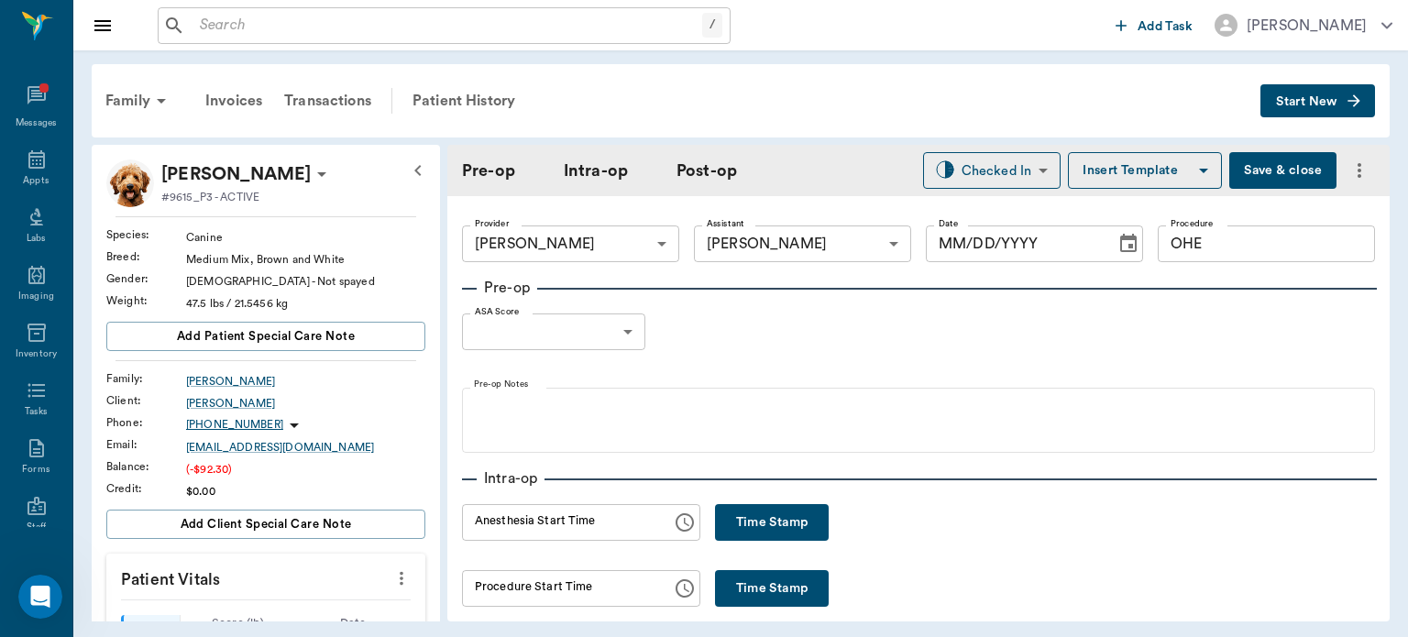
type input "63ec2f075fda476ae8351a4d"
type input "63ec2e7e52e12b0ba117b124"
type input "OHE"
type input "[DATE]"
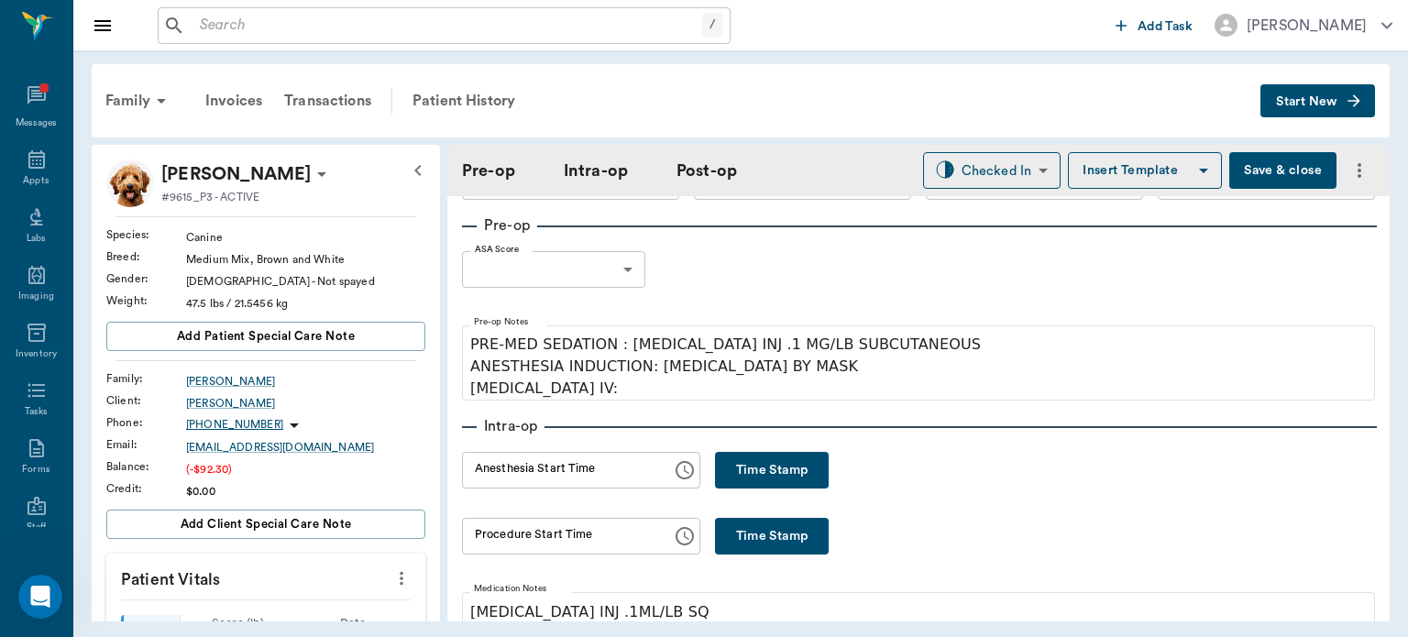
scroll to position [83, 0]
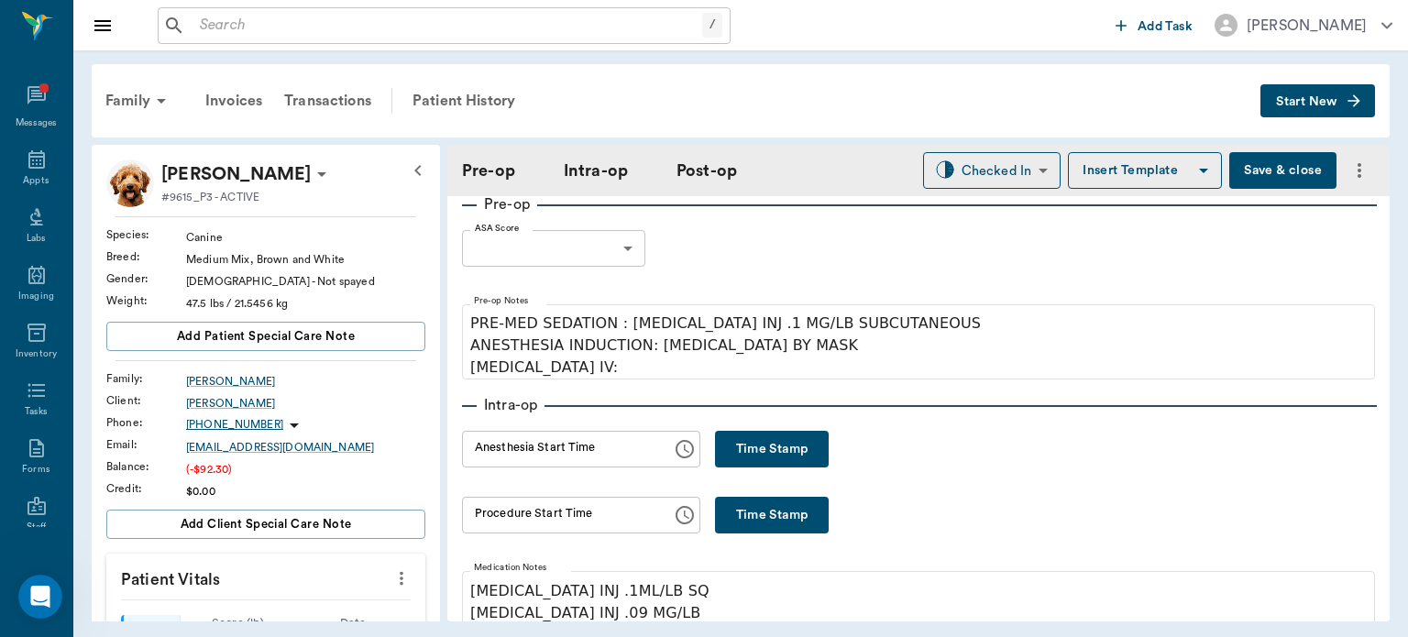
click at [764, 436] on button "Time Stamp" at bounding box center [772, 449] width 114 height 37
click at [500, 456] on input "03:13 PM" at bounding box center [560, 449] width 197 height 37
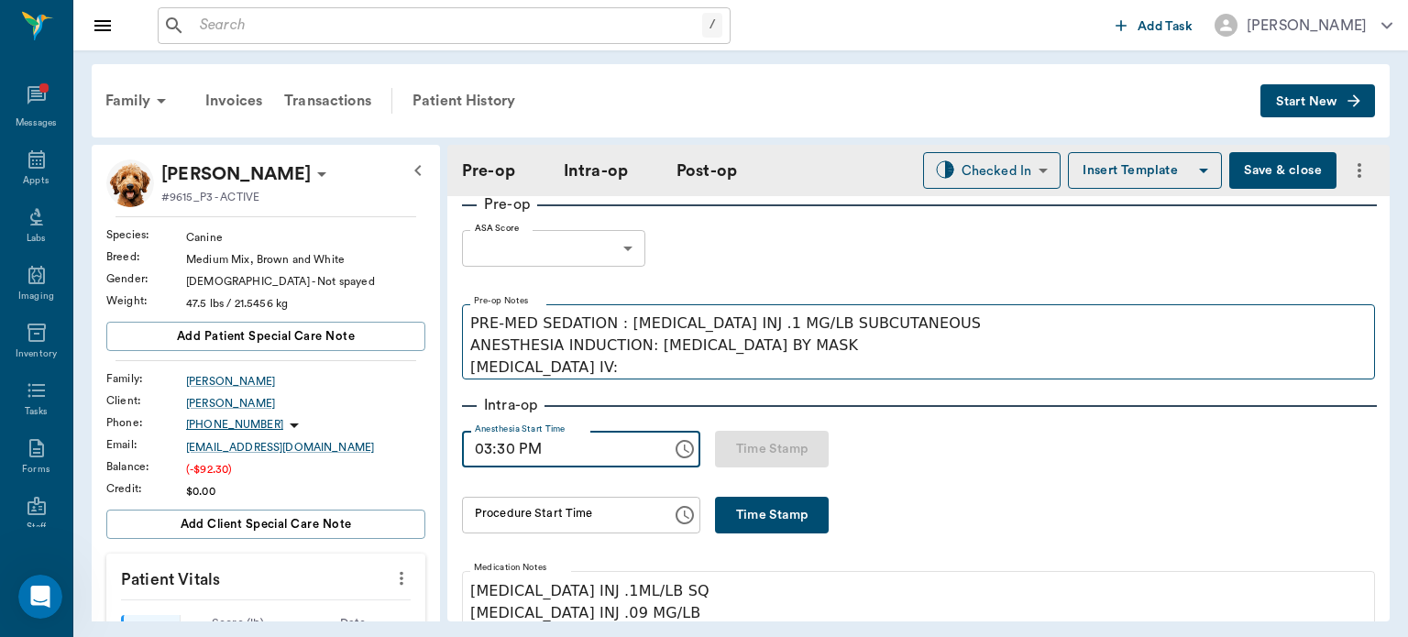
type input "03:30 PM"
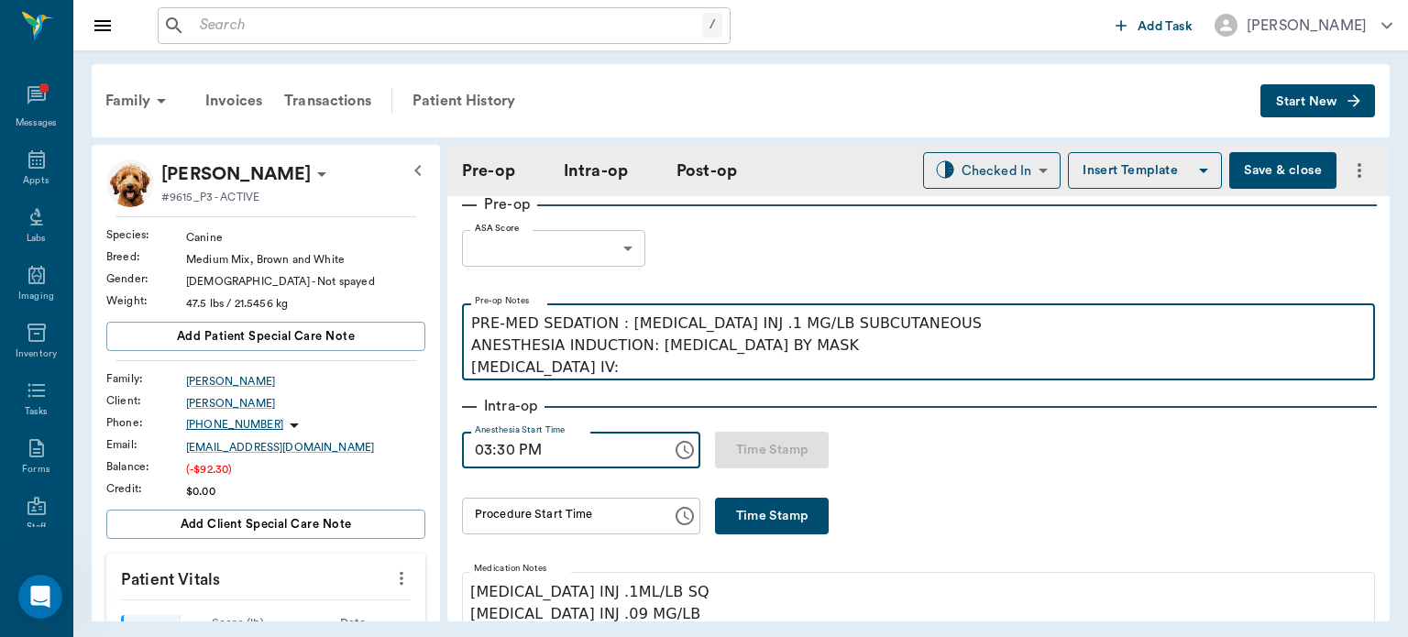
click at [600, 363] on p "PRE-MED SEDATION : ACEPROMAZINE INJ .1 MG/LB SUBCUTANEOUS ANESTHESIA INDUCTION:…" at bounding box center [918, 346] width 895 height 66
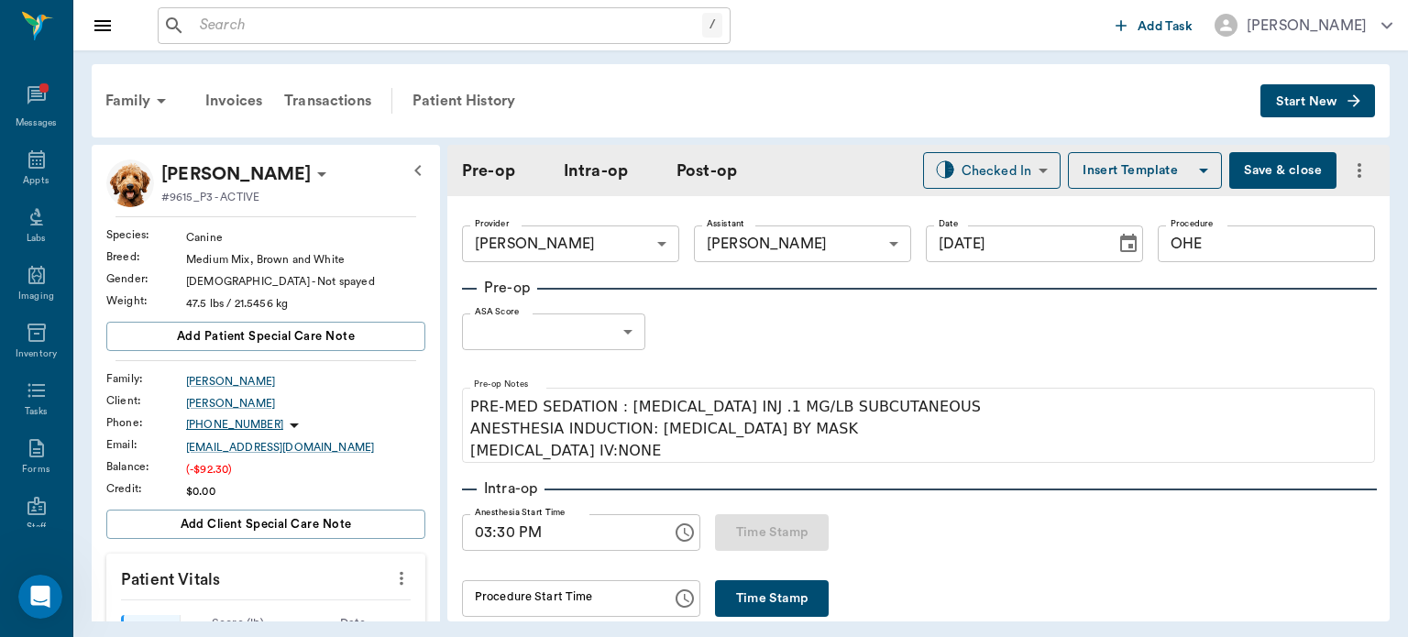
click at [608, 321] on body "/ ​ Add Task Dr. Bert Ellsworth Nectar Messages Appts Labs Imaging Inventory Ta…" at bounding box center [704, 318] width 1408 height 637
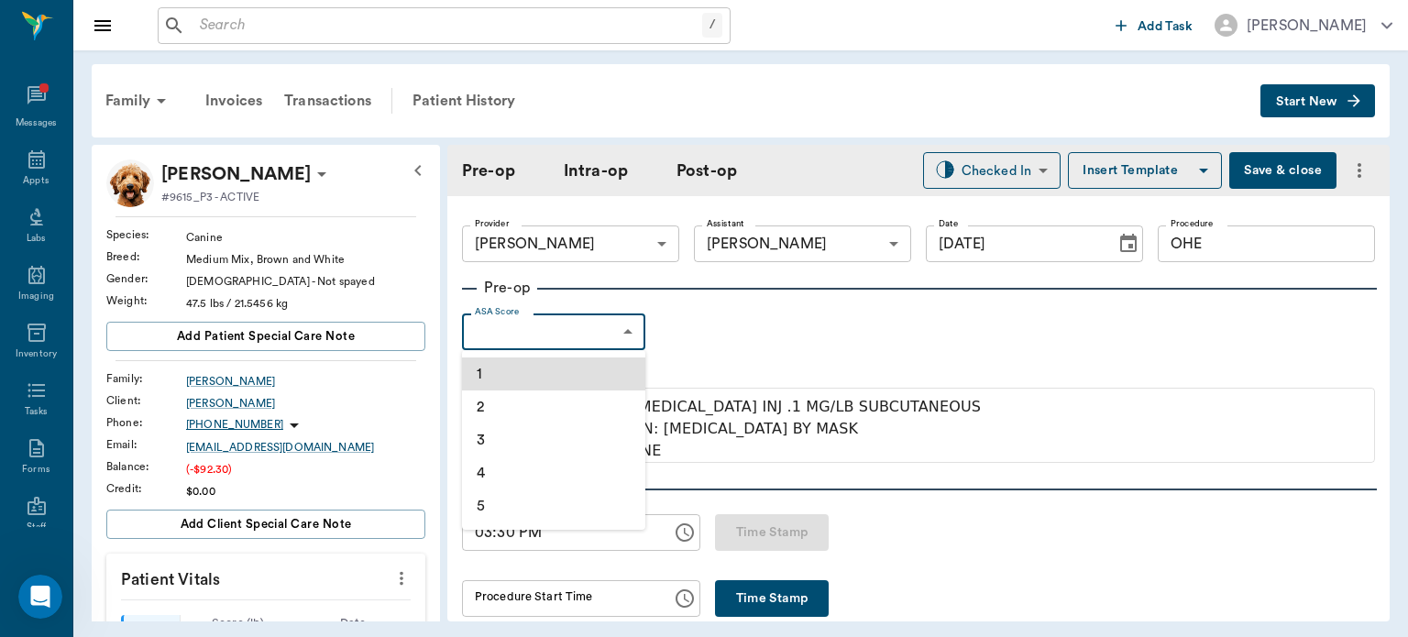
click at [505, 363] on li "1" at bounding box center [553, 373] width 183 height 33
type input "1"
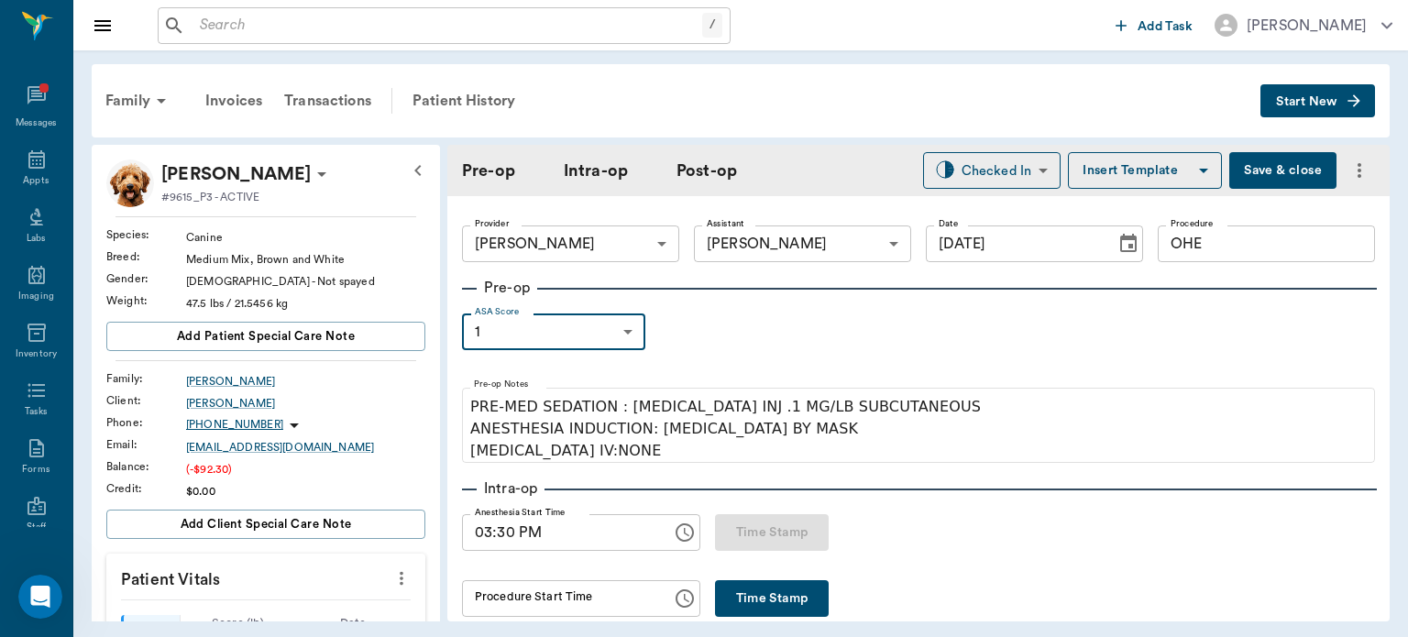
click at [1137, 162] on button "Insert Template" at bounding box center [1145, 170] width 154 height 37
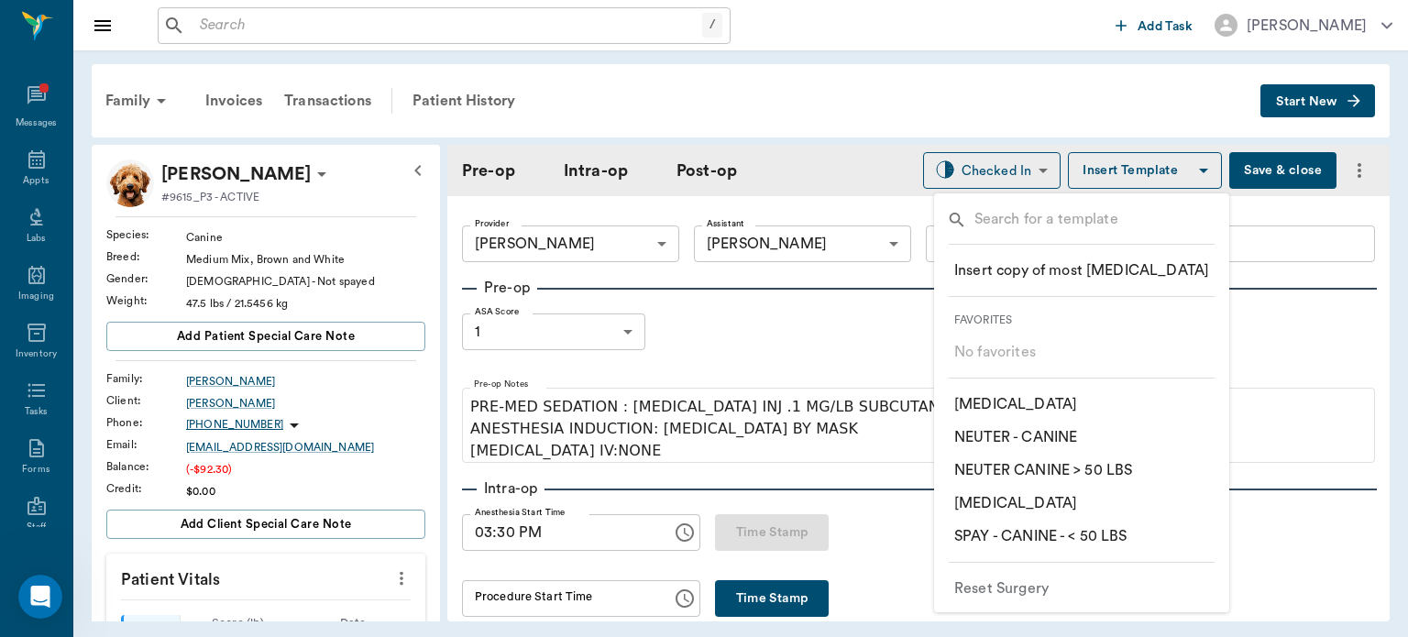
click at [1022, 70] on div at bounding box center [704, 318] width 1408 height 637
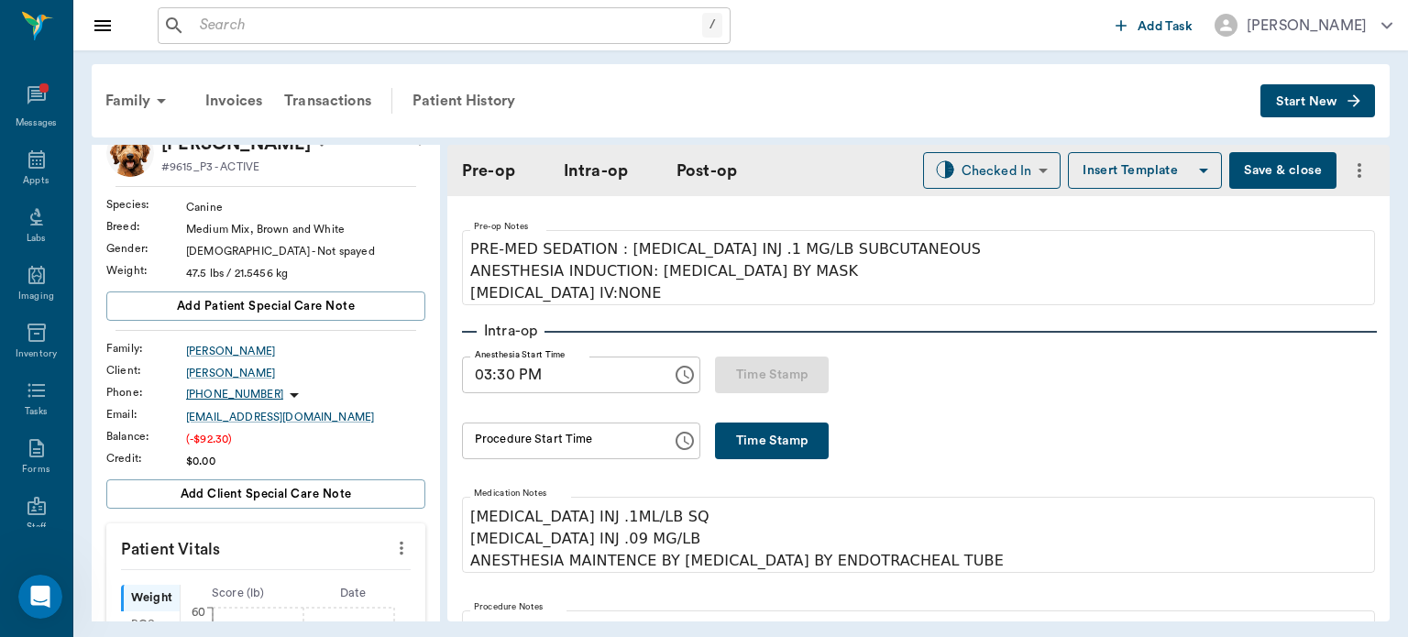
scroll to position [33, 0]
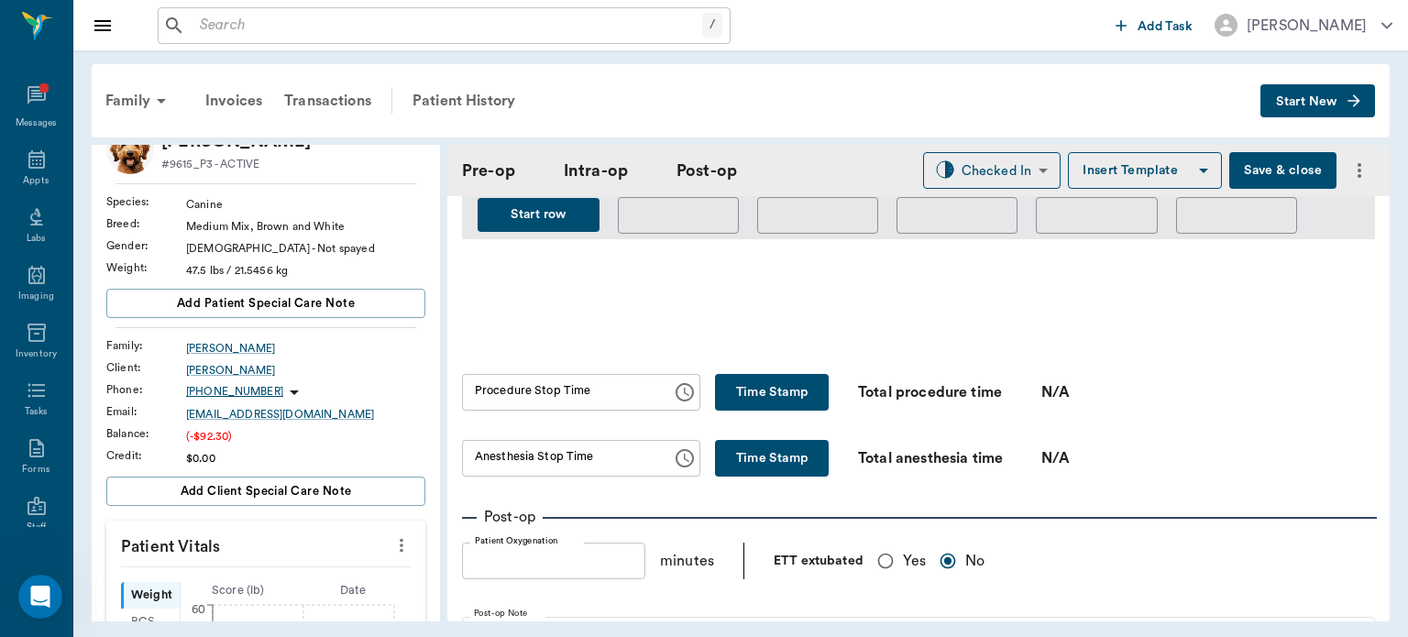
click at [892, 554] on input "Yes" at bounding box center [885, 561] width 35 height 35
radio input "true"
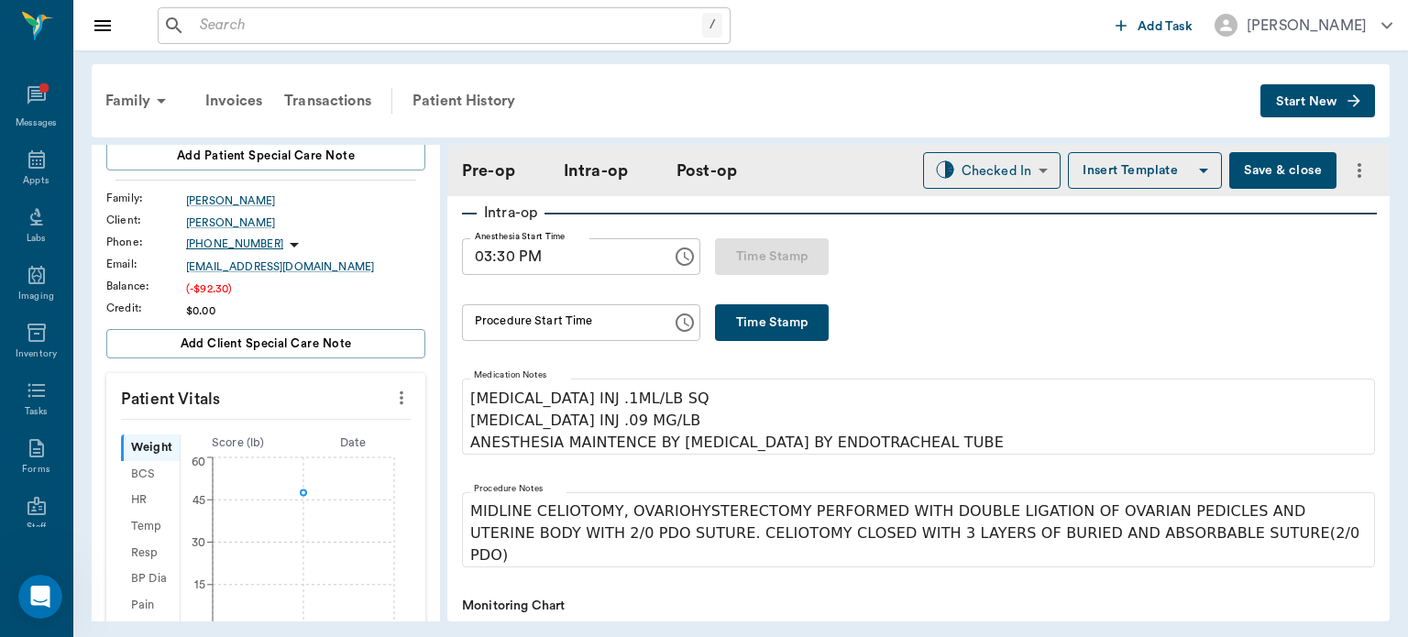
scroll to position [308, 0]
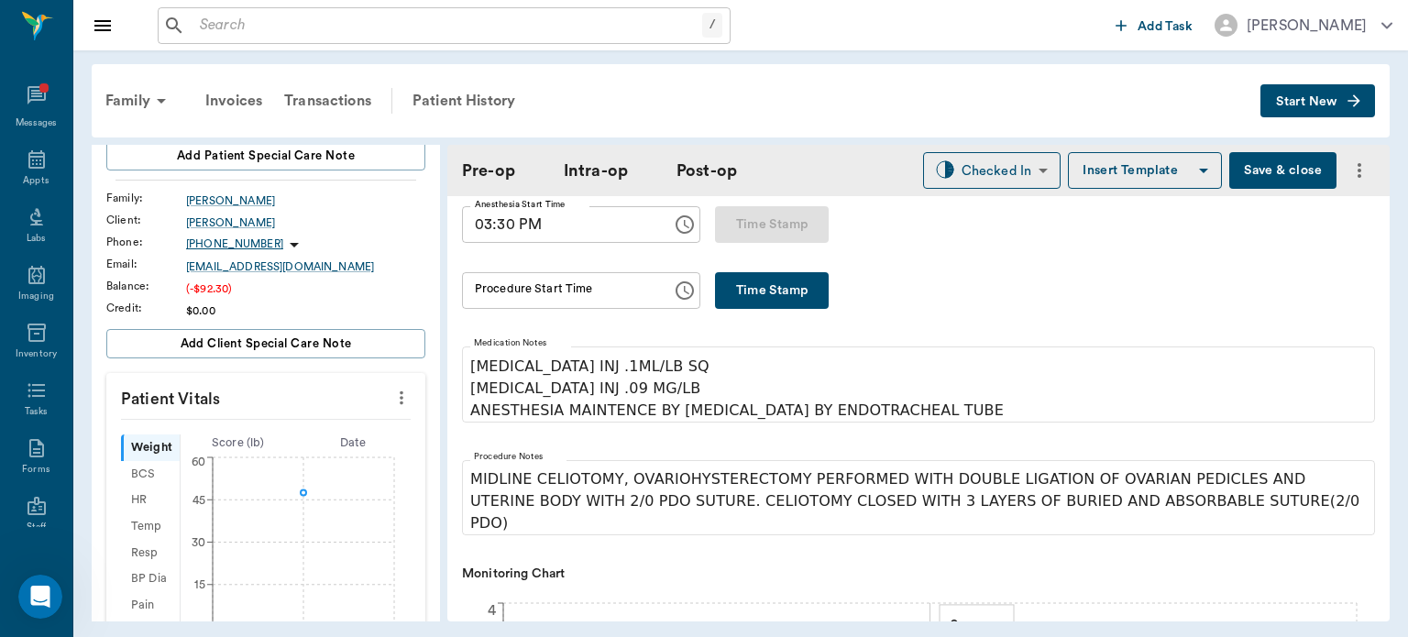
click at [792, 286] on button "Time Stamp" at bounding box center [772, 290] width 114 height 37
type input "03:23 PM"
click at [513, 231] on input "03:30 PM" at bounding box center [560, 224] width 197 height 37
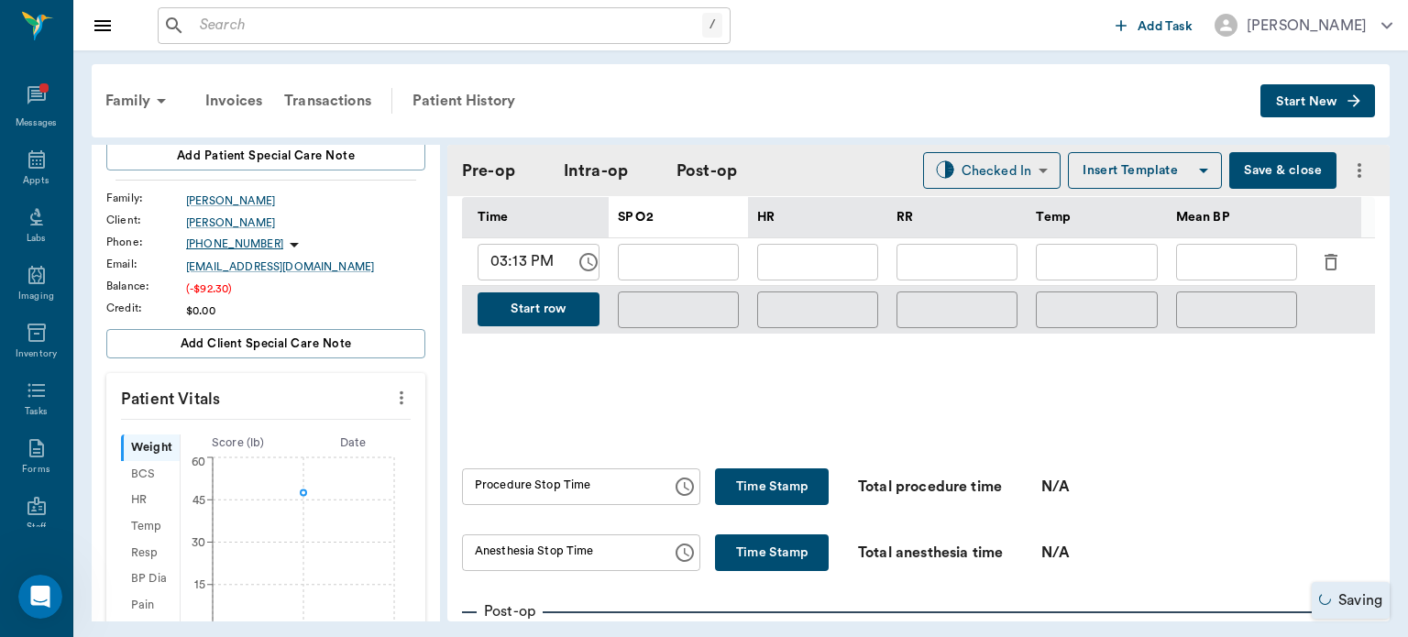
scroll to position [906, 0]
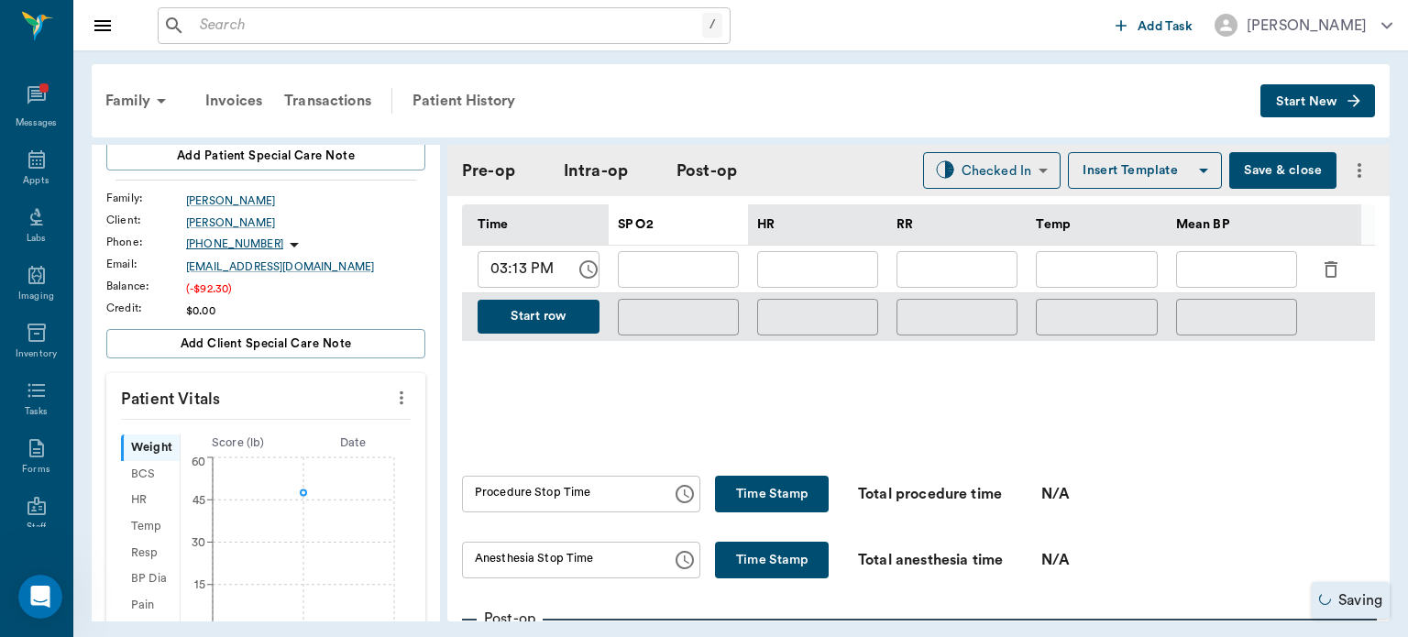
type input "03:15 PM"
click at [688, 255] on input "text" at bounding box center [678, 269] width 121 height 37
type input "96"
click at [844, 264] on input "text" at bounding box center [817, 269] width 121 height 37
type input "113"
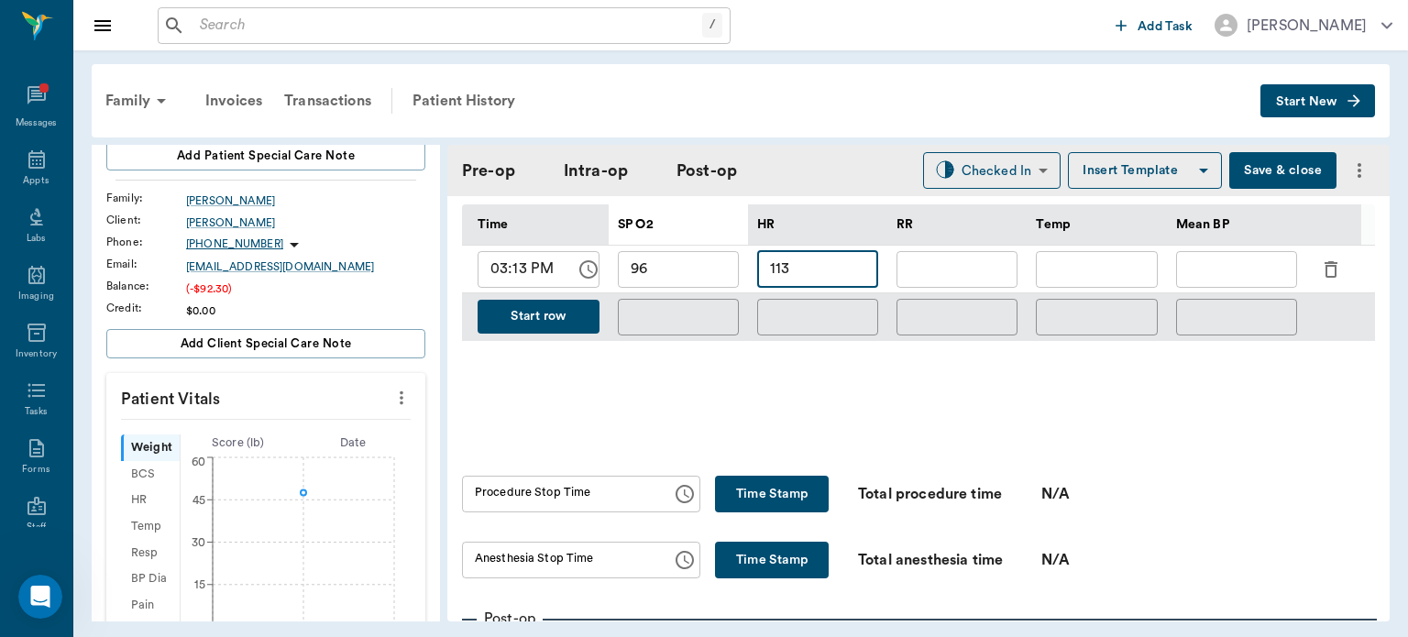
click at [958, 256] on input "text" at bounding box center [956, 269] width 121 height 37
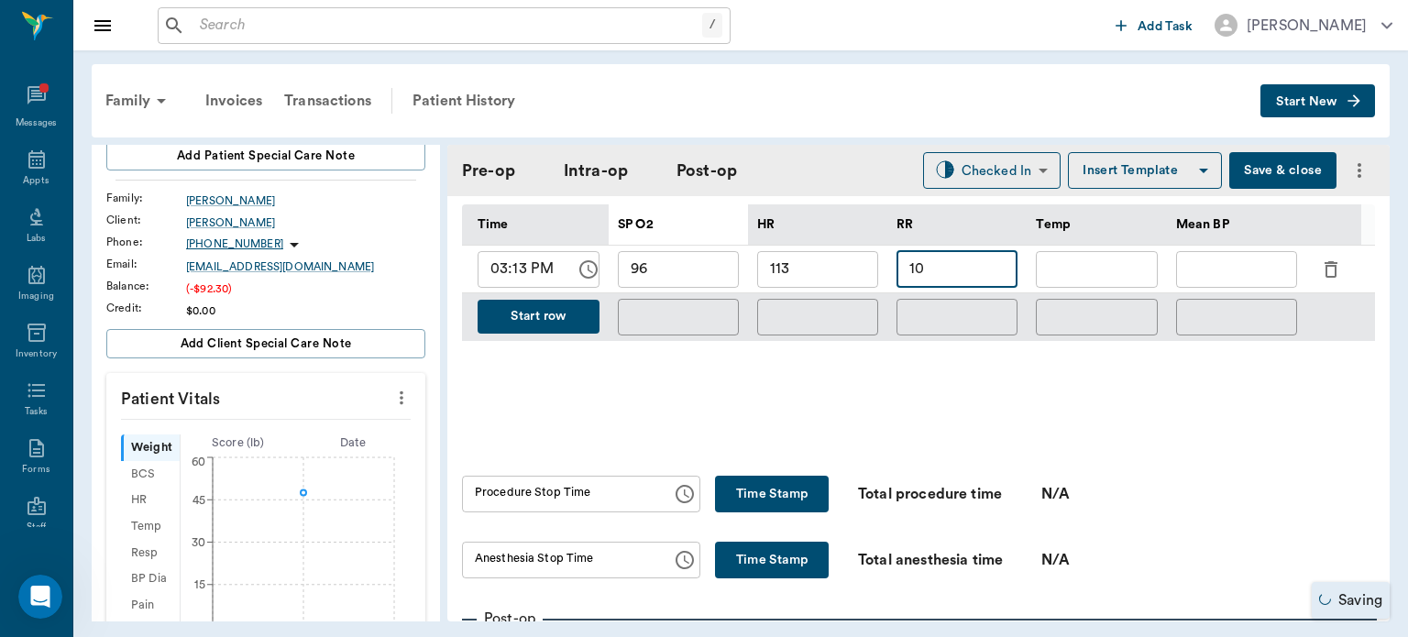
type input "10"
click at [1261, 273] on input "text" at bounding box center [1236, 269] width 121 height 37
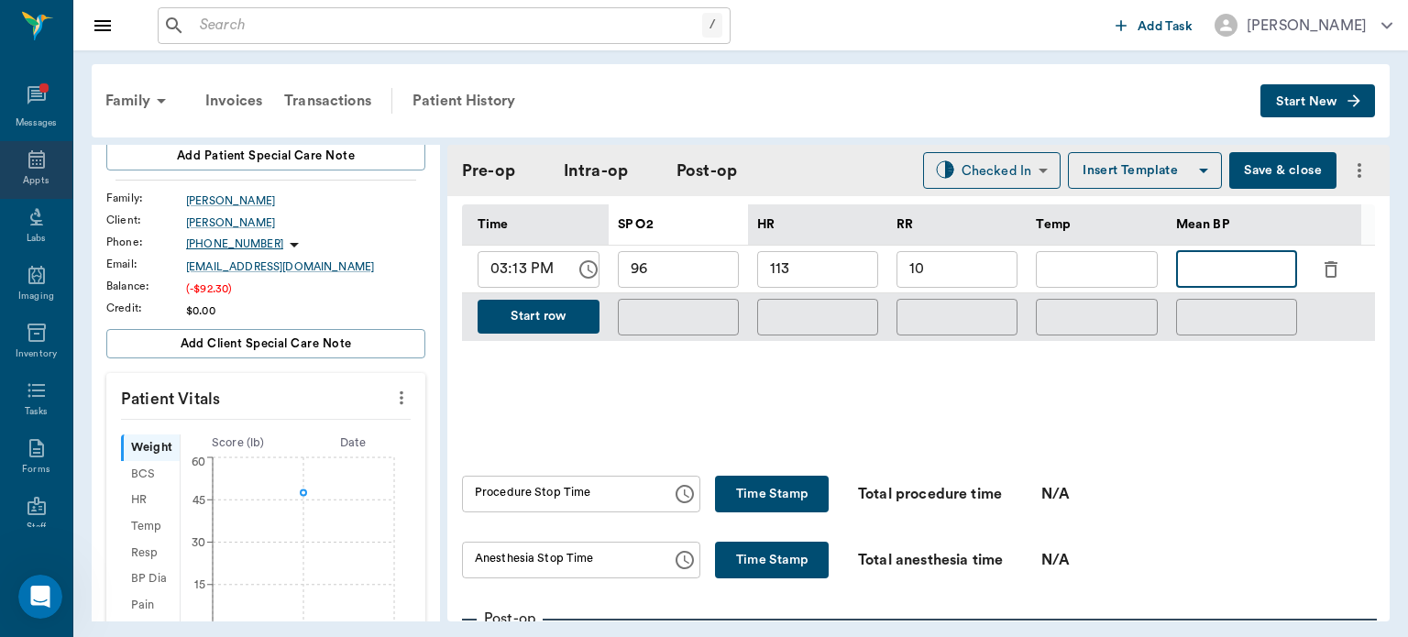
click at [26, 164] on icon at bounding box center [37, 159] width 22 height 22
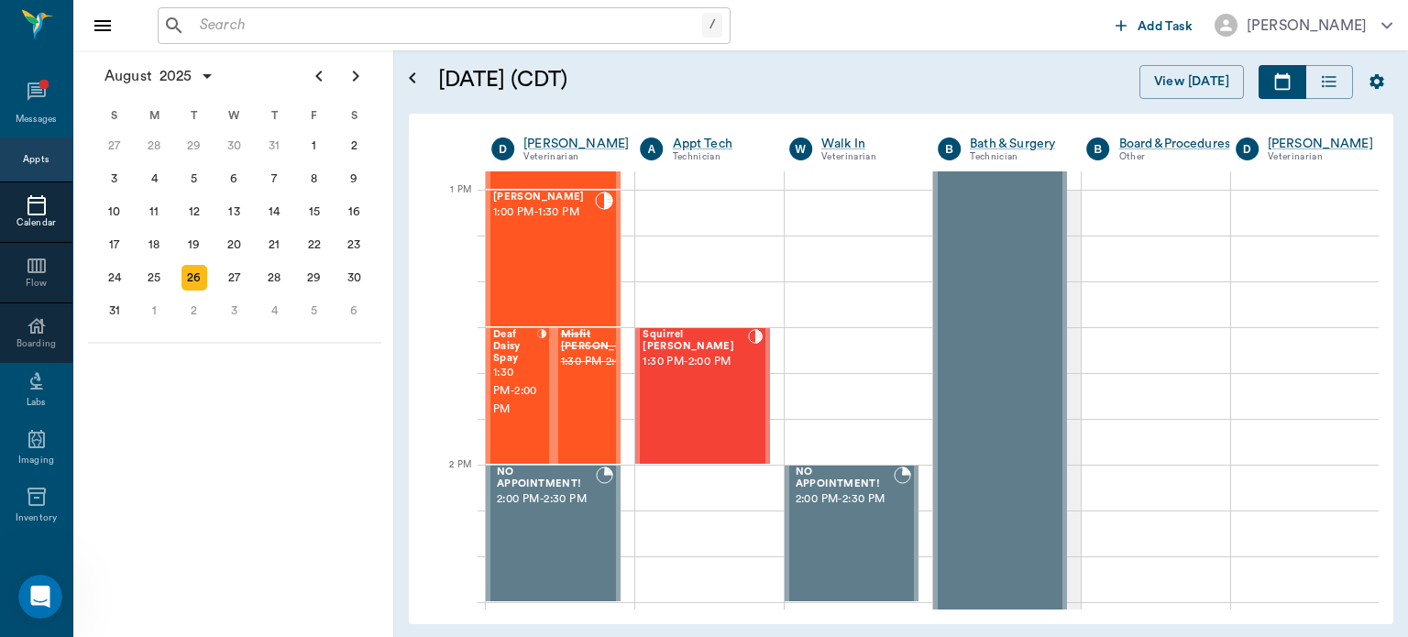
scroll to position [1357, 0]
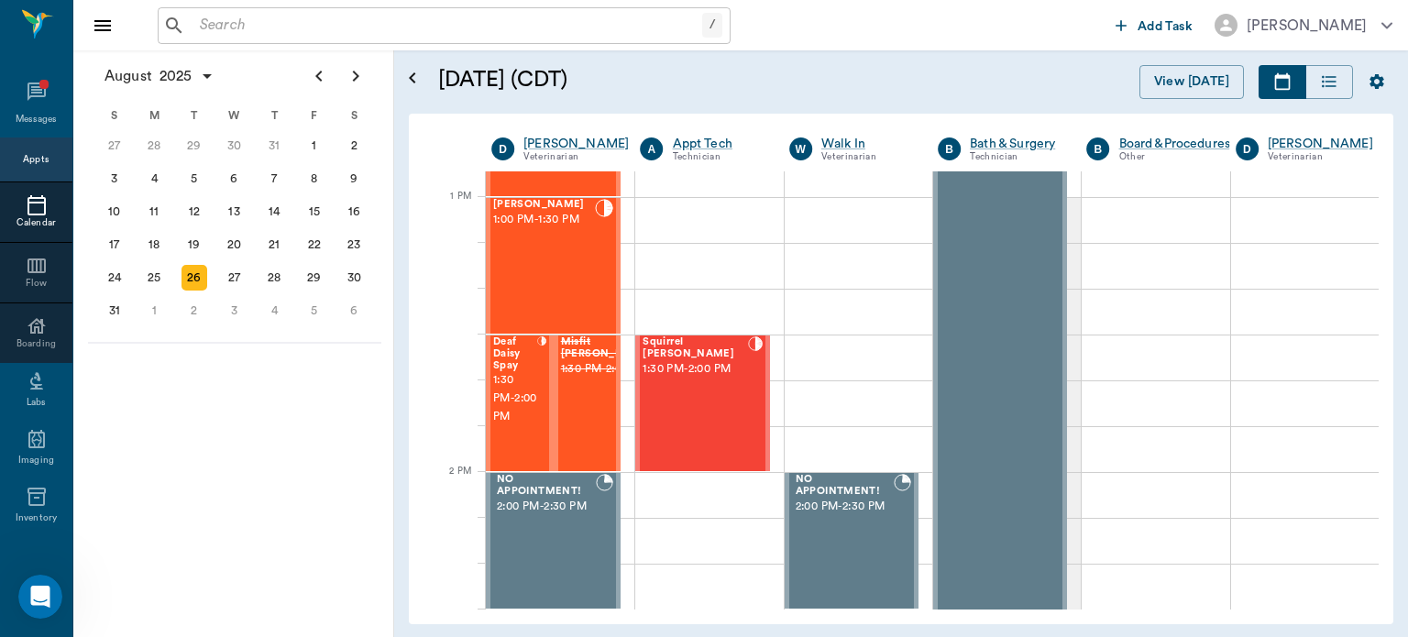
click at [710, 404] on div "Squirrel [PERSON_NAME] 1:30 PM - 2:00 PM" at bounding box center [695, 403] width 105 height 134
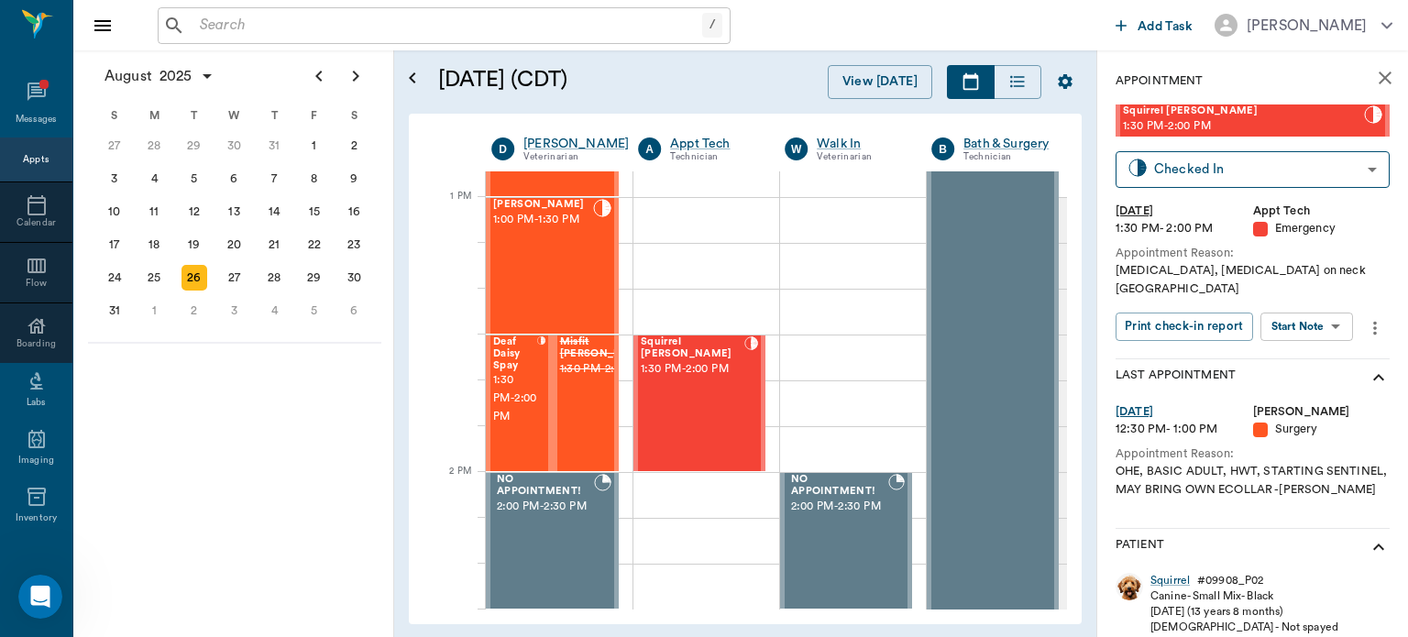
click at [1321, 308] on body "/ ​ Add Task Dr. Bert Ellsworth Nectar Messages Appts Calendar Flow Boarding La…" at bounding box center [704, 318] width 1408 height 637
click at [1330, 376] on button "View Surgery" at bounding box center [1292, 376] width 75 height 21
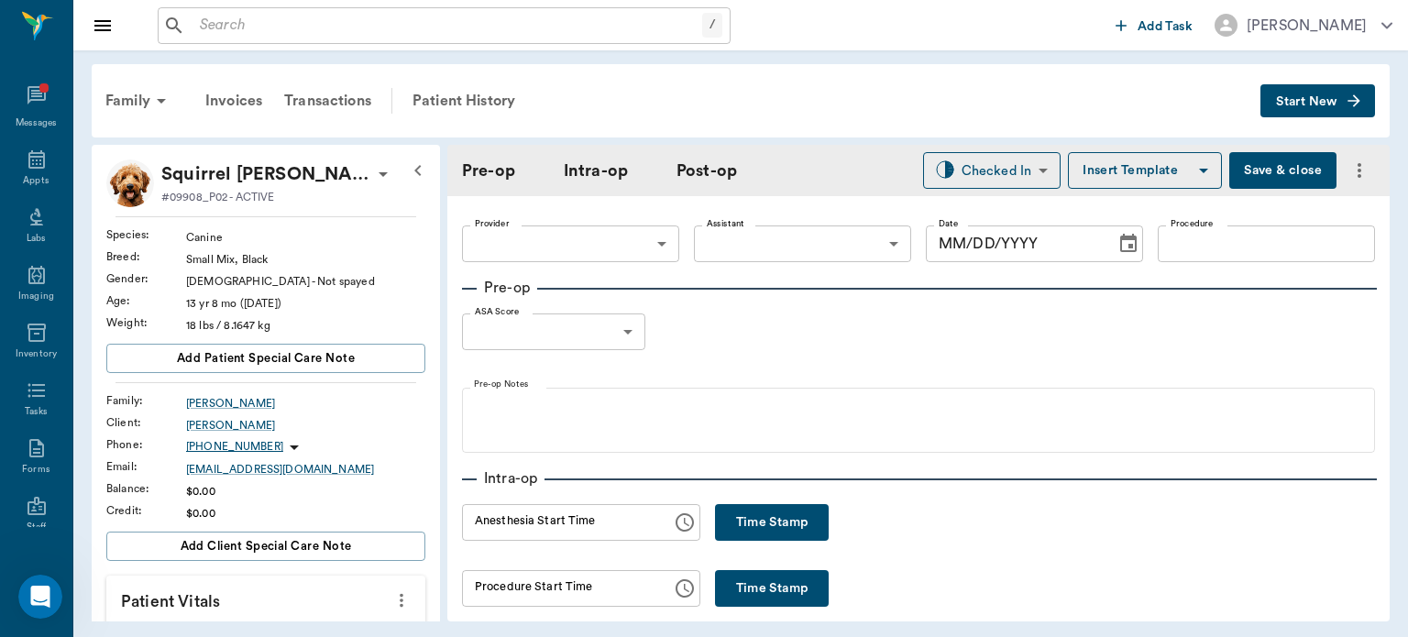
type input "63ec2f075fda476ae8351a4d"
type input "63ec2e7e52e12b0ba117b124"
type input "[MEDICAL_DATA]"
type input "2"
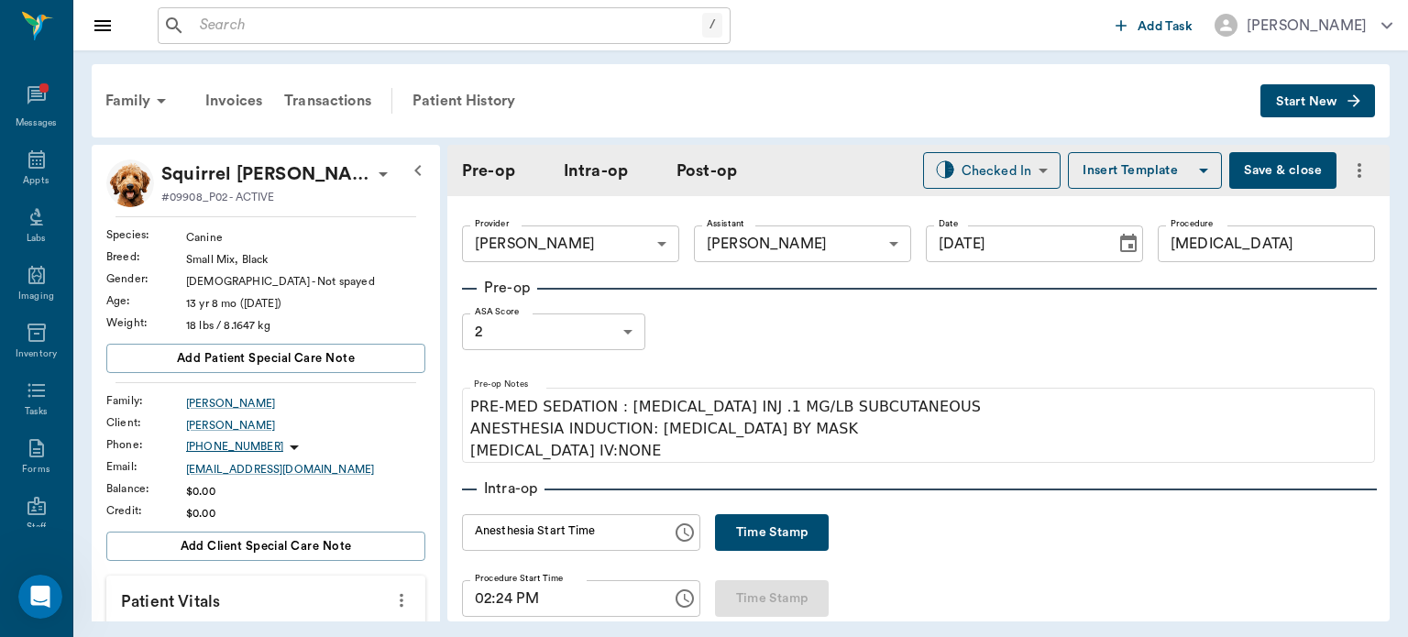
type input "[DATE]"
type input "02:24 PM"
type input "03:06 PM"
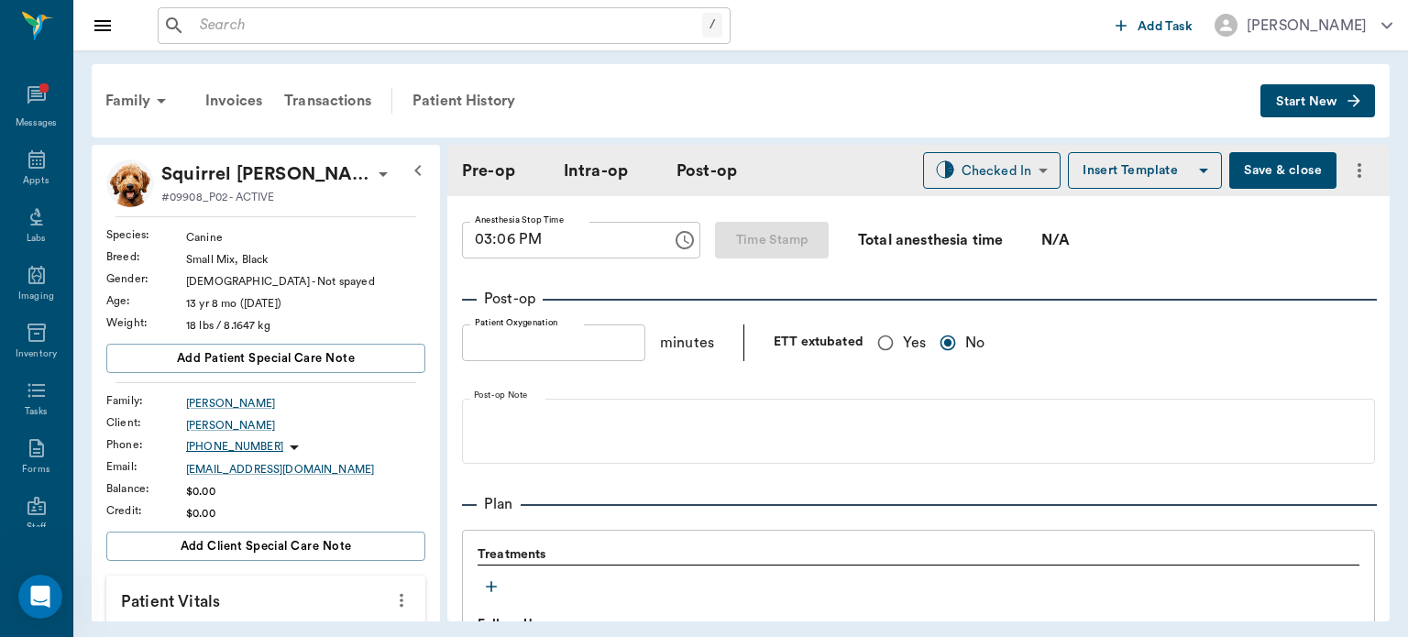
scroll to position [1490, 0]
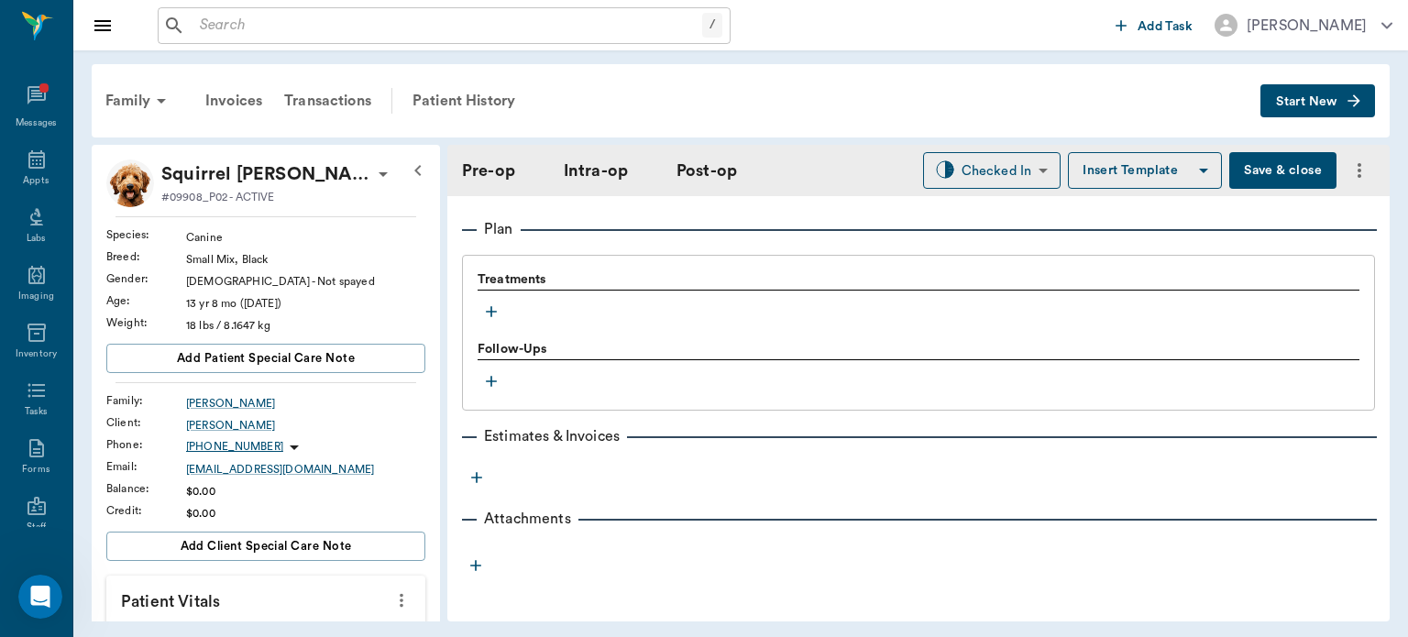
click at [491, 311] on icon "button" at bounding box center [491, 311] width 11 height 11
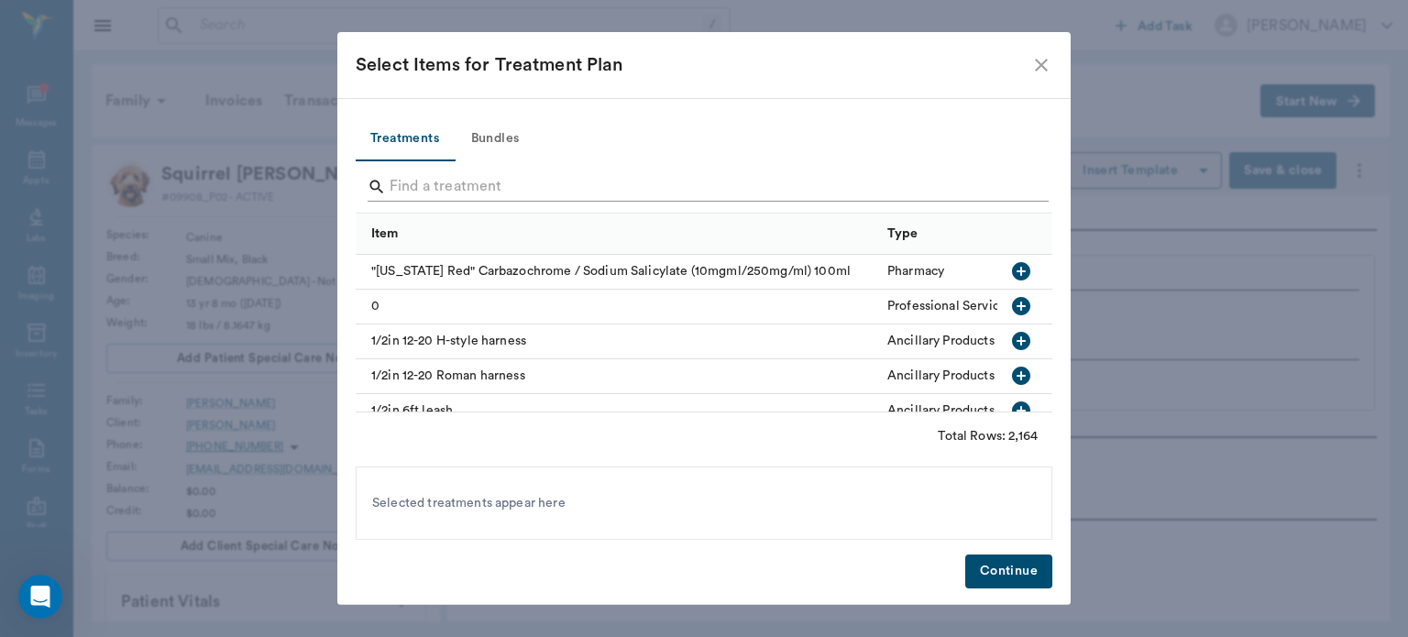
click at [582, 187] on input "Search" at bounding box center [706, 186] width 632 height 29
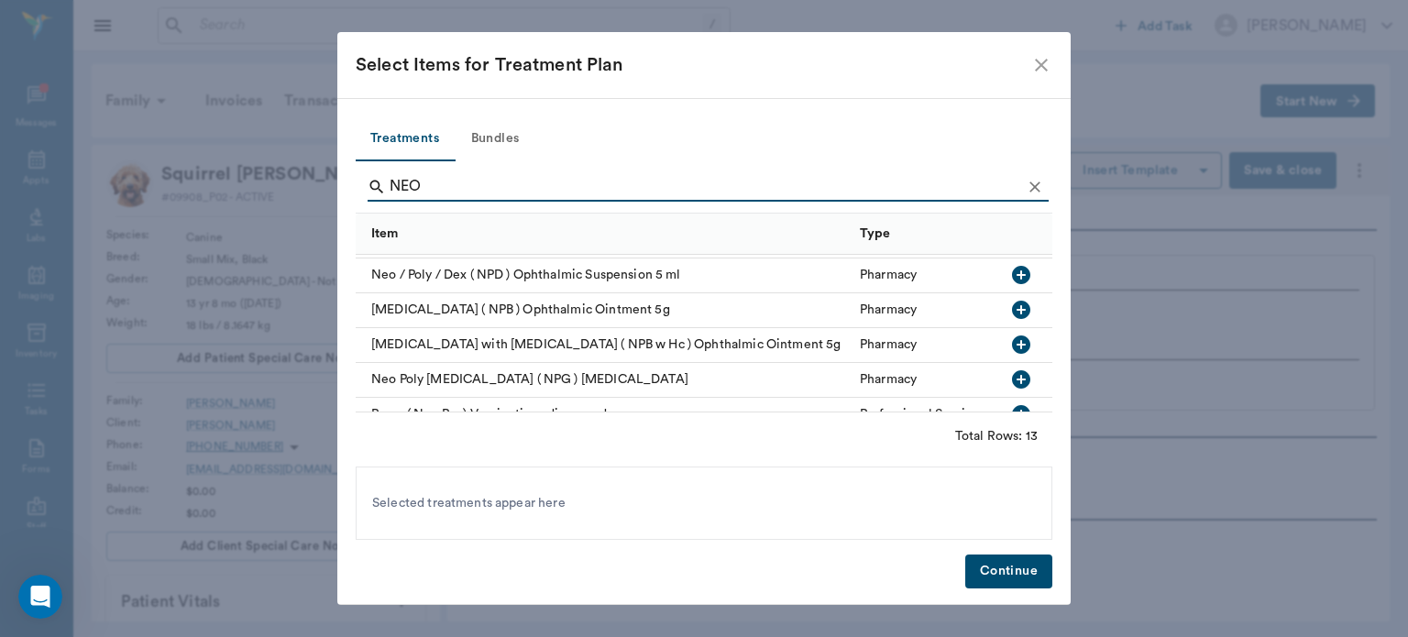
scroll to position [137, 0]
type input "NEO"
click at [1012, 306] on icon "button" at bounding box center [1021, 309] width 18 height 18
click at [1039, 191] on icon "Clear" at bounding box center [1034, 186] width 11 height 11
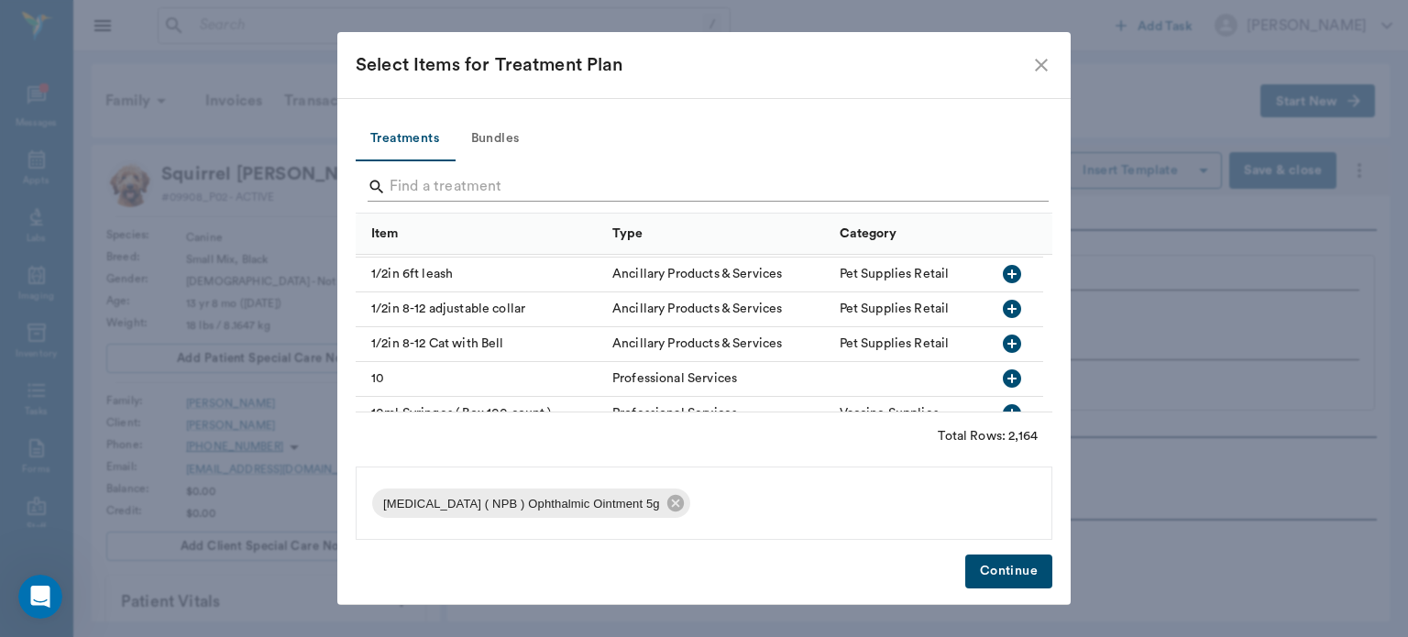
click at [935, 183] on input "Search" at bounding box center [706, 186] width 632 height 29
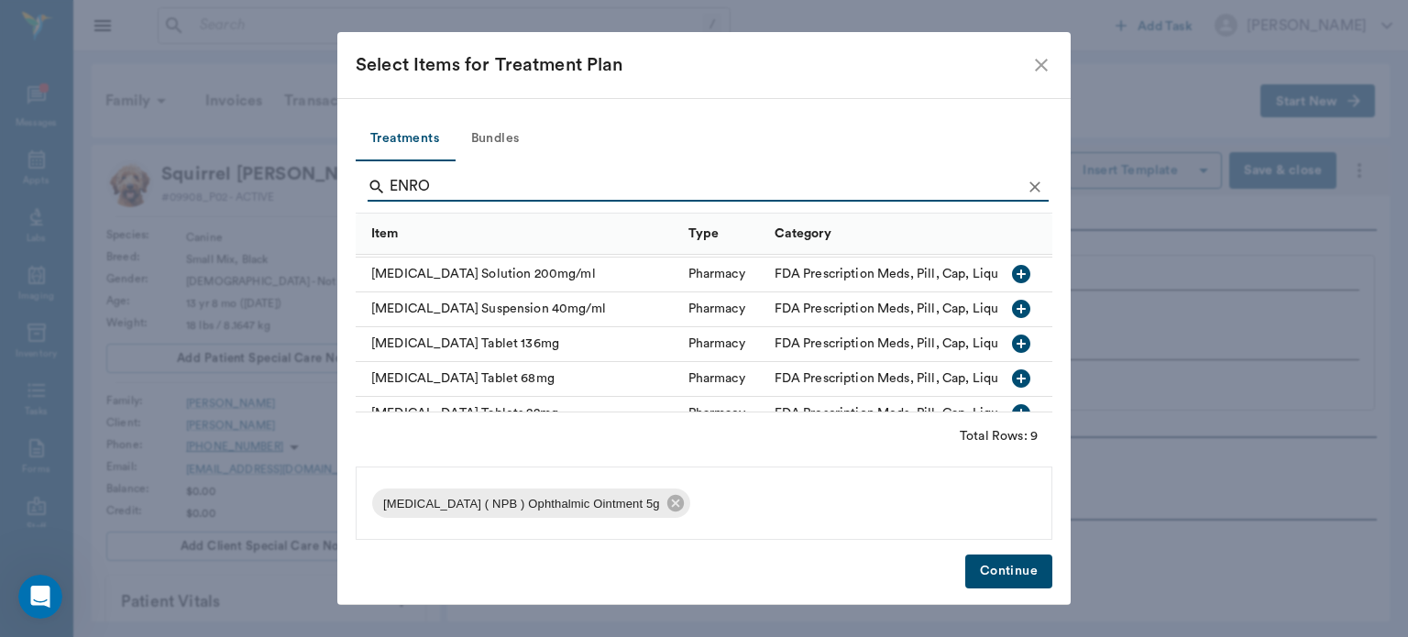
scroll to position [169, 0]
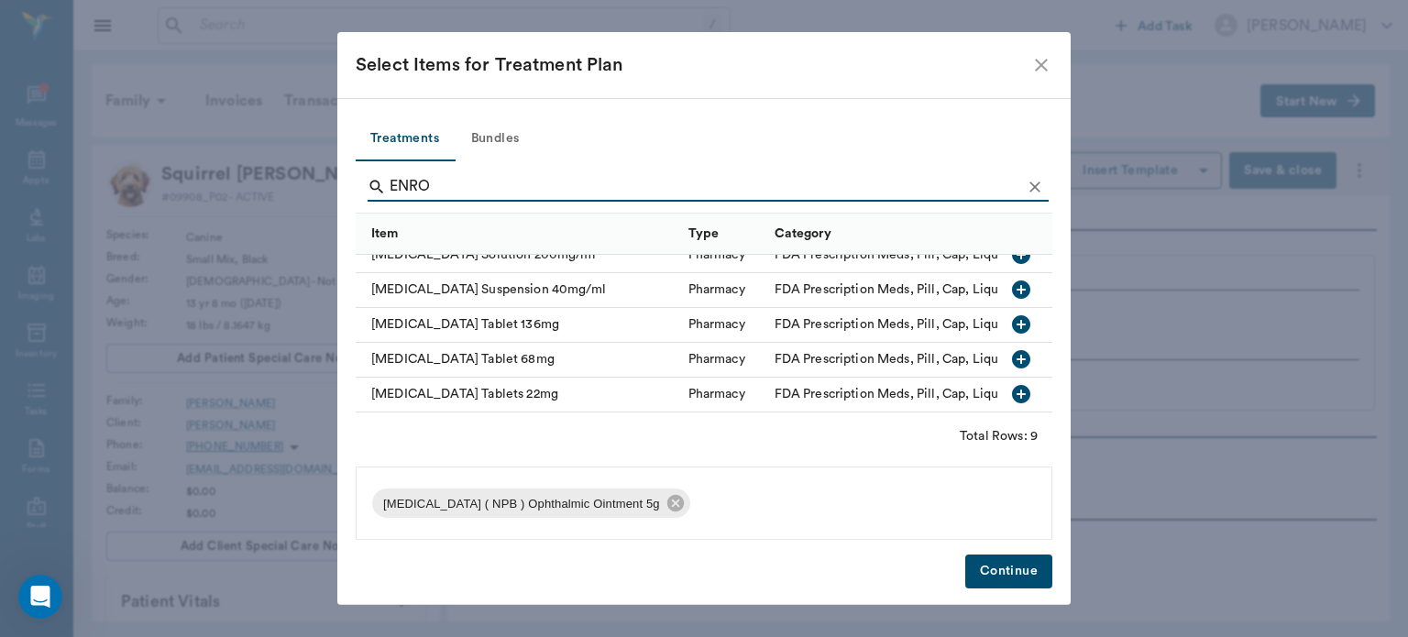
type input "ENRO"
click at [1012, 350] on icon "button" at bounding box center [1021, 359] width 18 height 18
click at [1024, 581] on button "Continue" at bounding box center [1008, 572] width 87 height 34
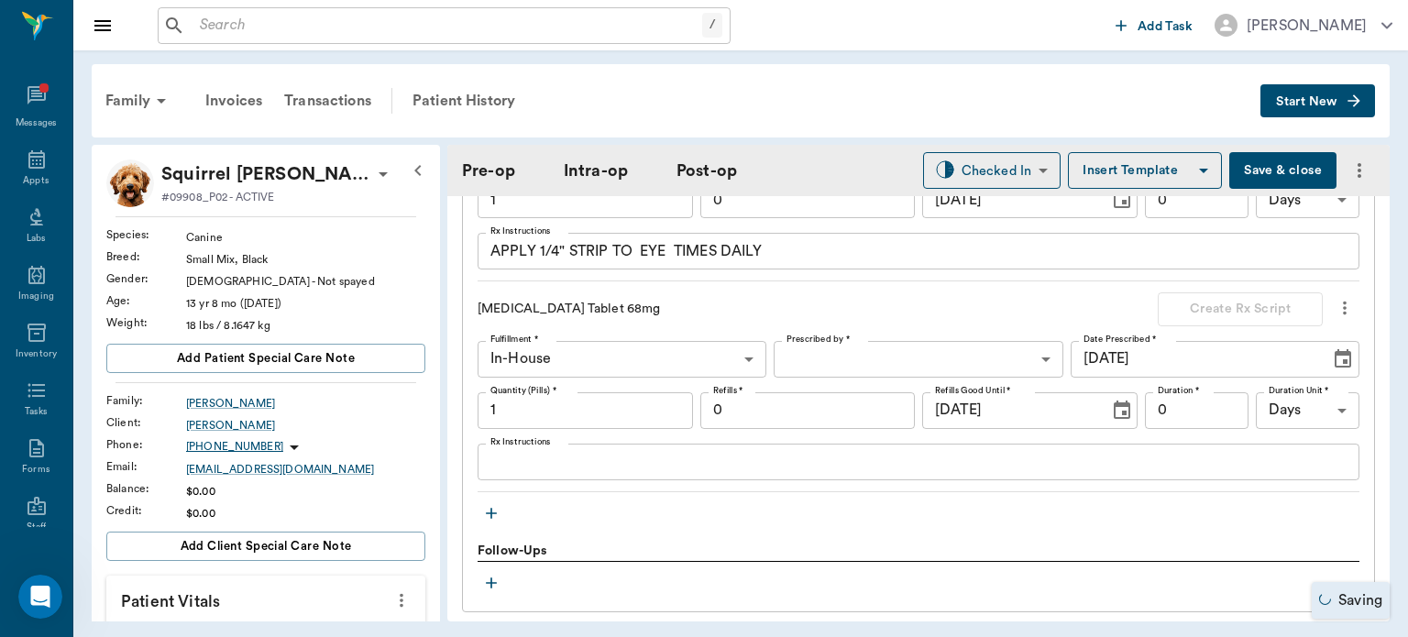
scroll to position [1724, 0]
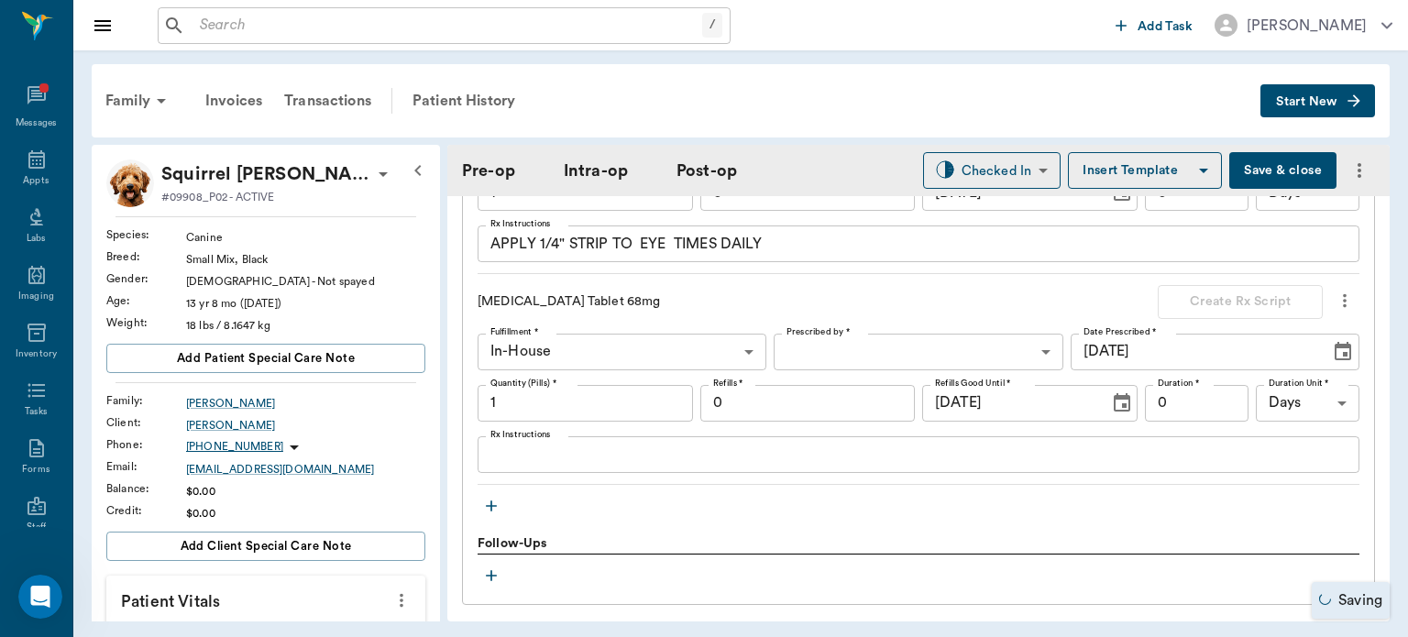
click at [1019, 456] on textarea "Rx Instructions" at bounding box center [918, 454] width 856 height 21
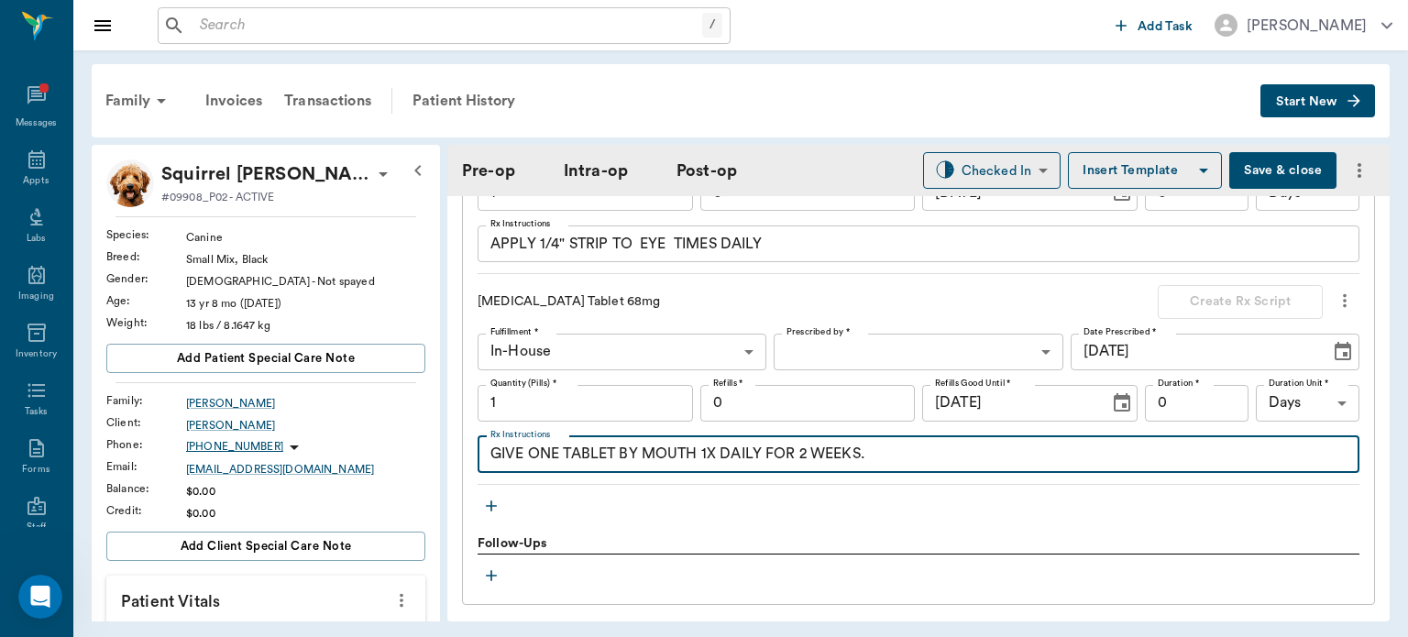
type textarea "GIVE ONE TABLET BY MOUTH 1X DAILY FOR 2 WEEKS."
click at [1185, 404] on input "0" at bounding box center [1197, 403] width 104 height 37
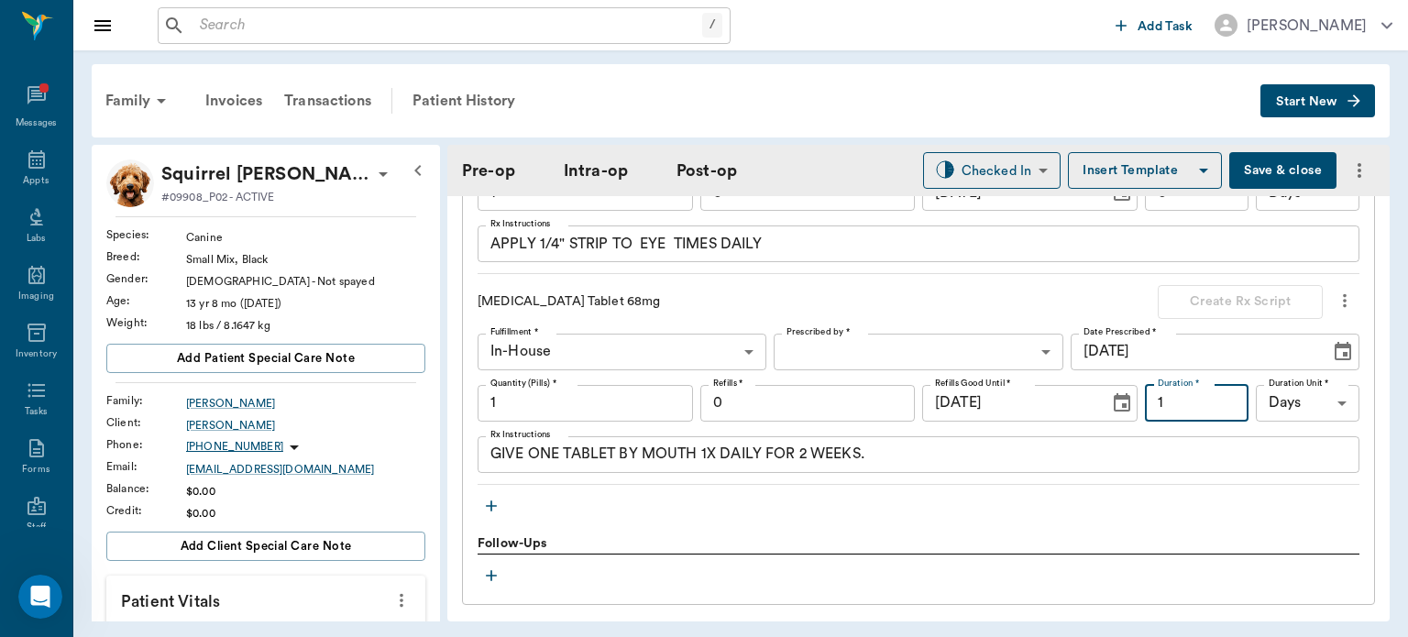
click at [594, 405] on input "1" at bounding box center [585, 403] width 215 height 37
type input "1"
type input "14"
click at [874, 364] on body "/ ​ Add Task Dr. Bert Ellsworth Nectar Messages Appts Labs Imaging Inventory Ta…" at bounding box center [704, 318] width 1408 height 637
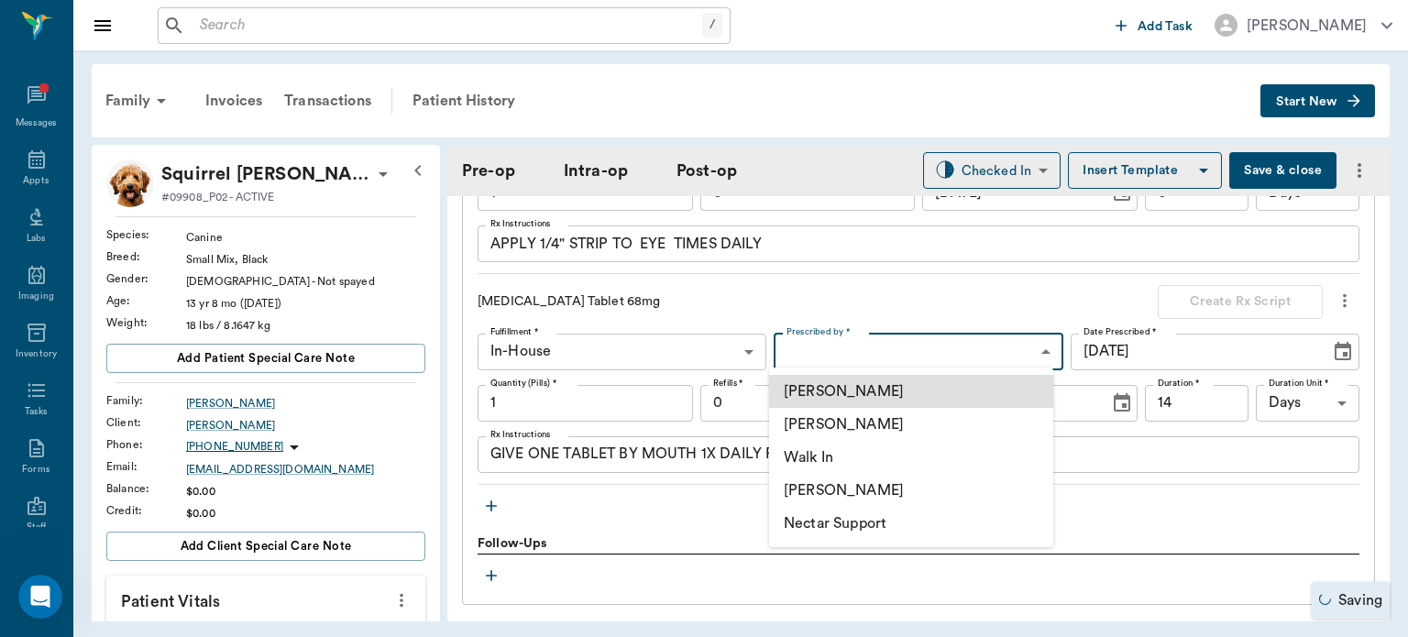
click at [893, 427] on li "[PERSON_NAME]" at bounding box center [911, 424] width 284 height 33
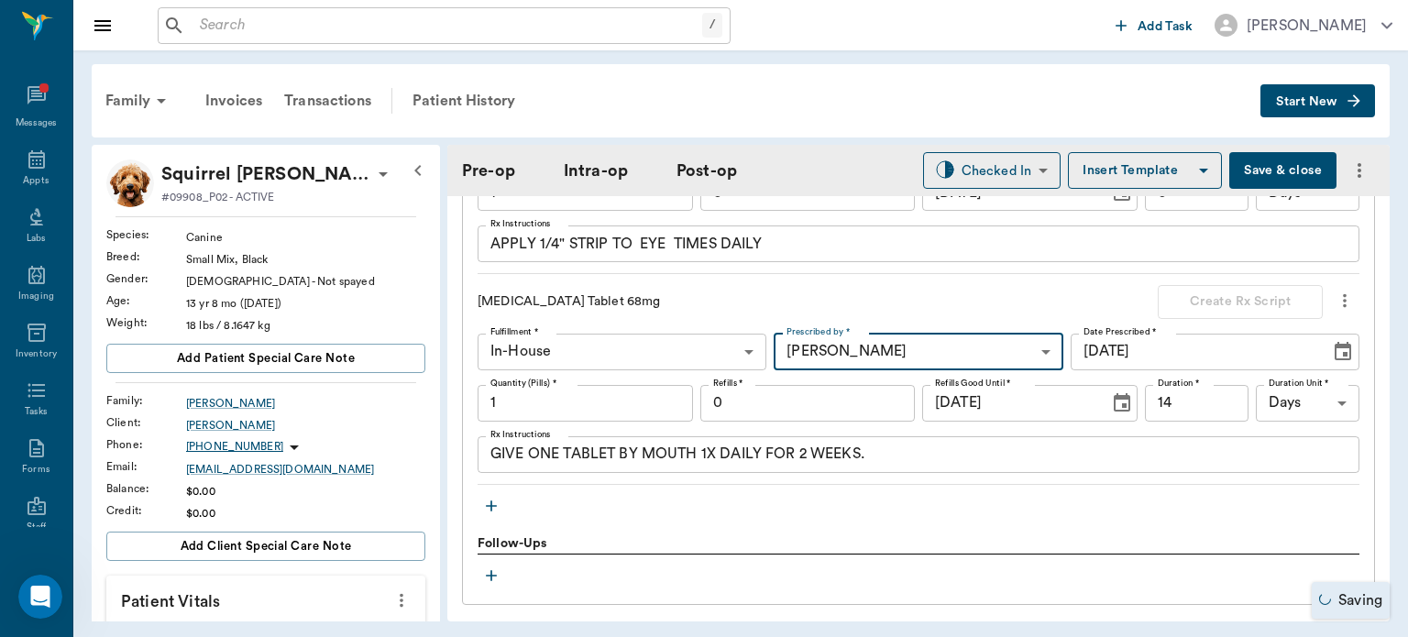
type input "63ec2f075fda476ae8351a4d"
click at [990, 513] on div "Treatments Neo Poly Bac ( NPB ) Ophthalmic Ointment 5g Create Rx Script Fulfill…" at bounding box center [919, 278] width 882 height 483
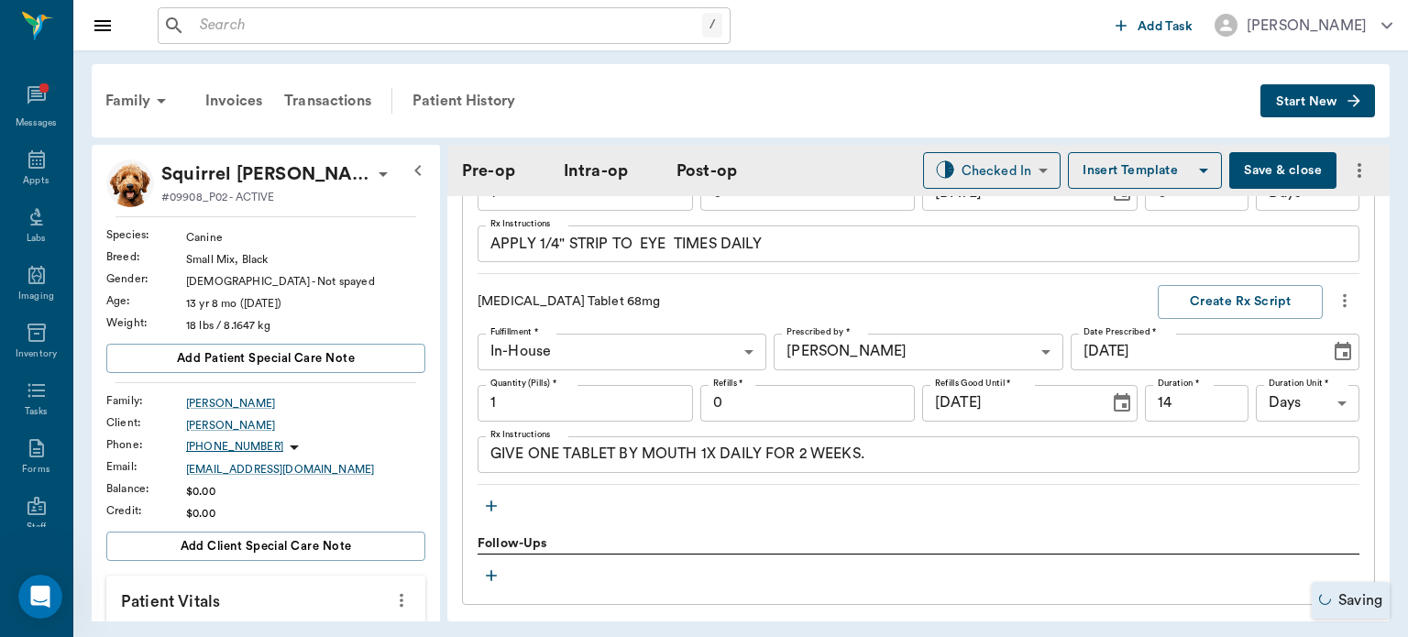
click at [496, 498] on icon "button" at bounding box center [491, 506] width 18 height 18
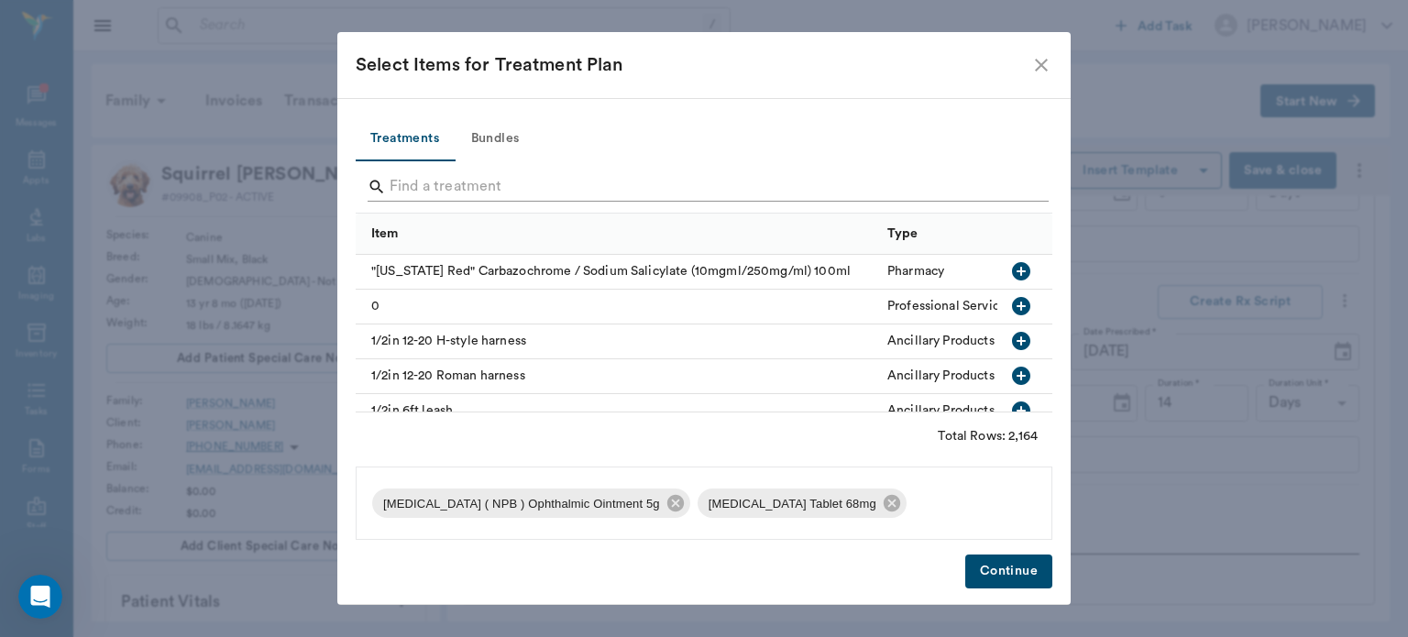
click at [616, 190] on input "Search" at bounding box center [706, 186] width 632 height 29
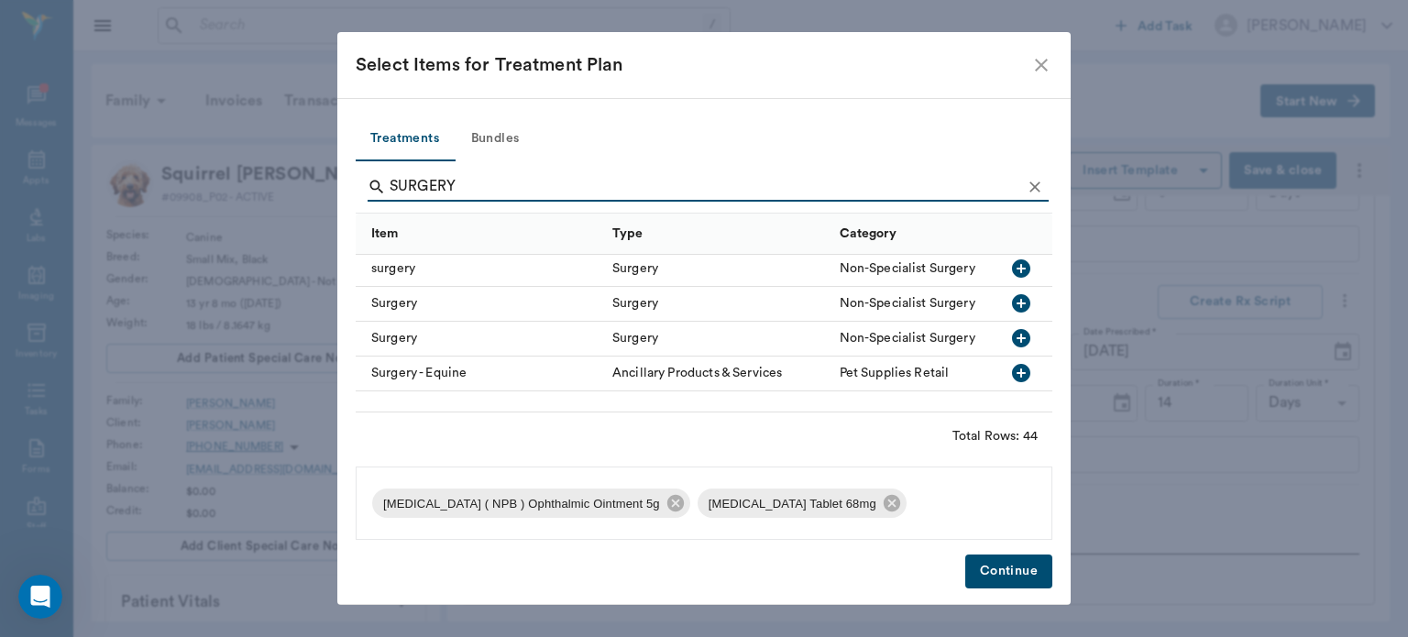
scroll to position [1196, 0]
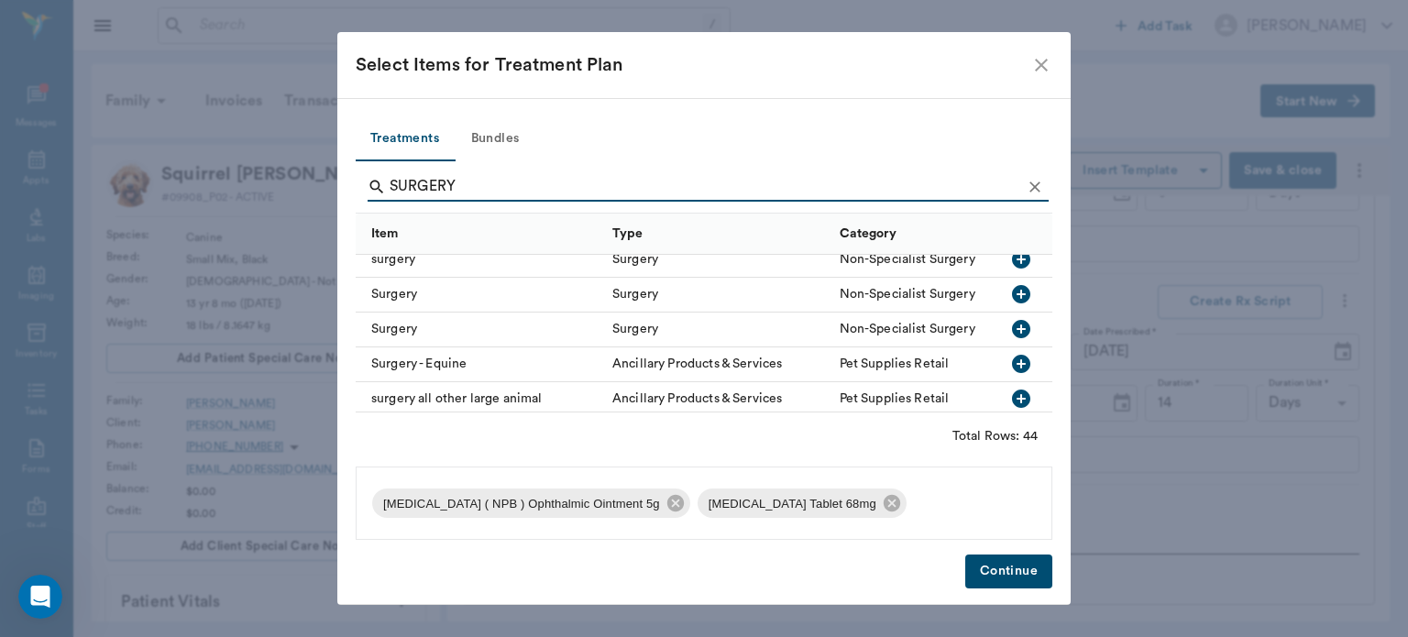
type input "SURGERY"
click at [1012, 290] on icon "button" at bounding box center [1021, 294] width 18 height 18
click at [1039, 183] on icon "Clear" at bounding box center [1034, 186] width 11 height 11
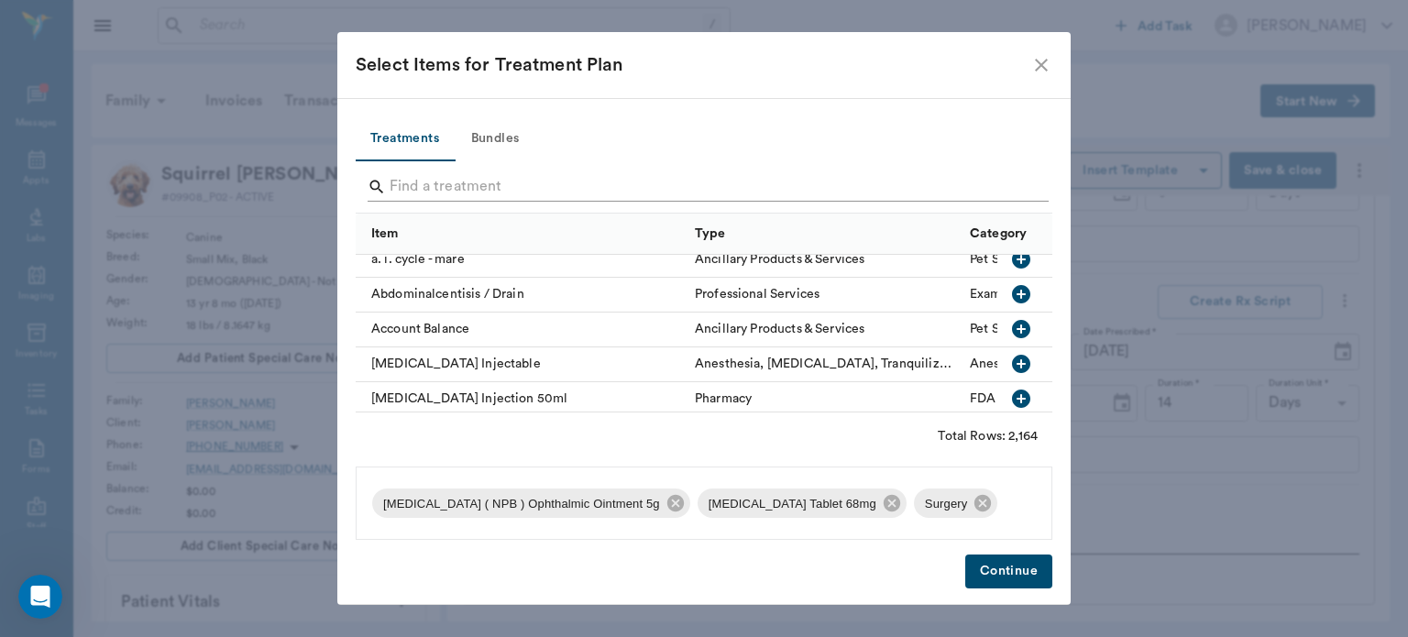
click at [950, 185] on input "Search" at bounding box center [706, 186] width 632 height 29
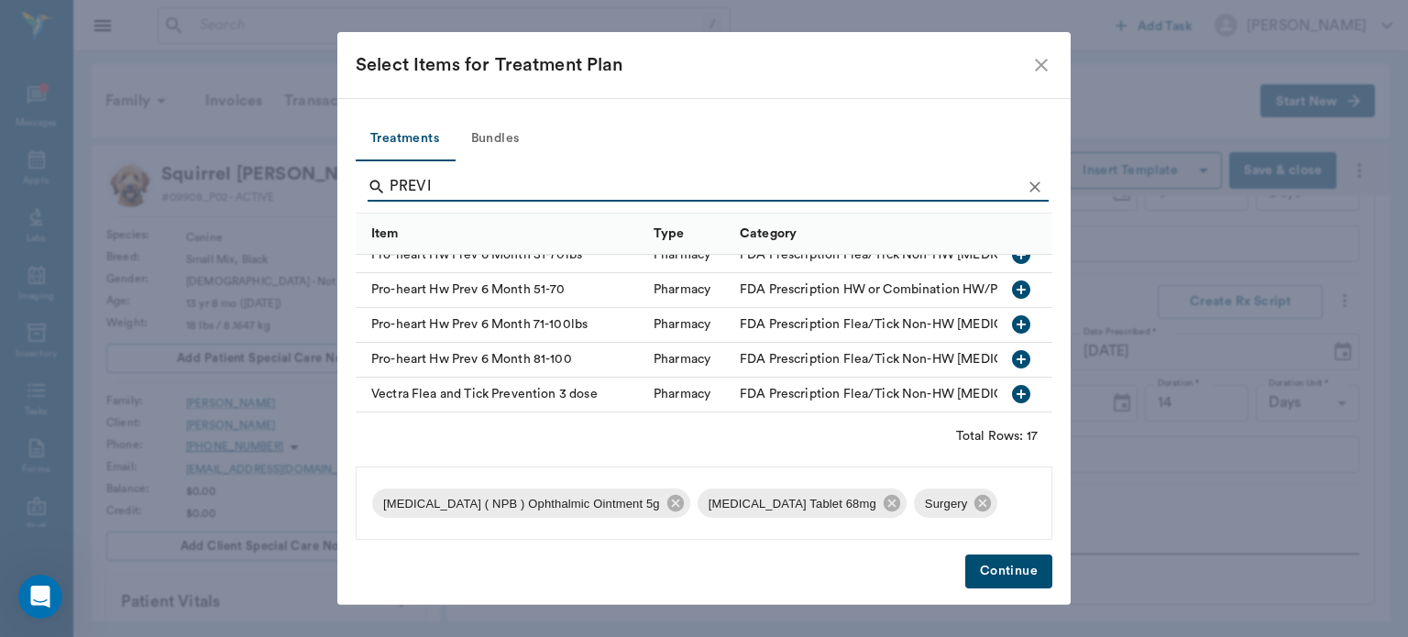
scroll to position [0, 0]
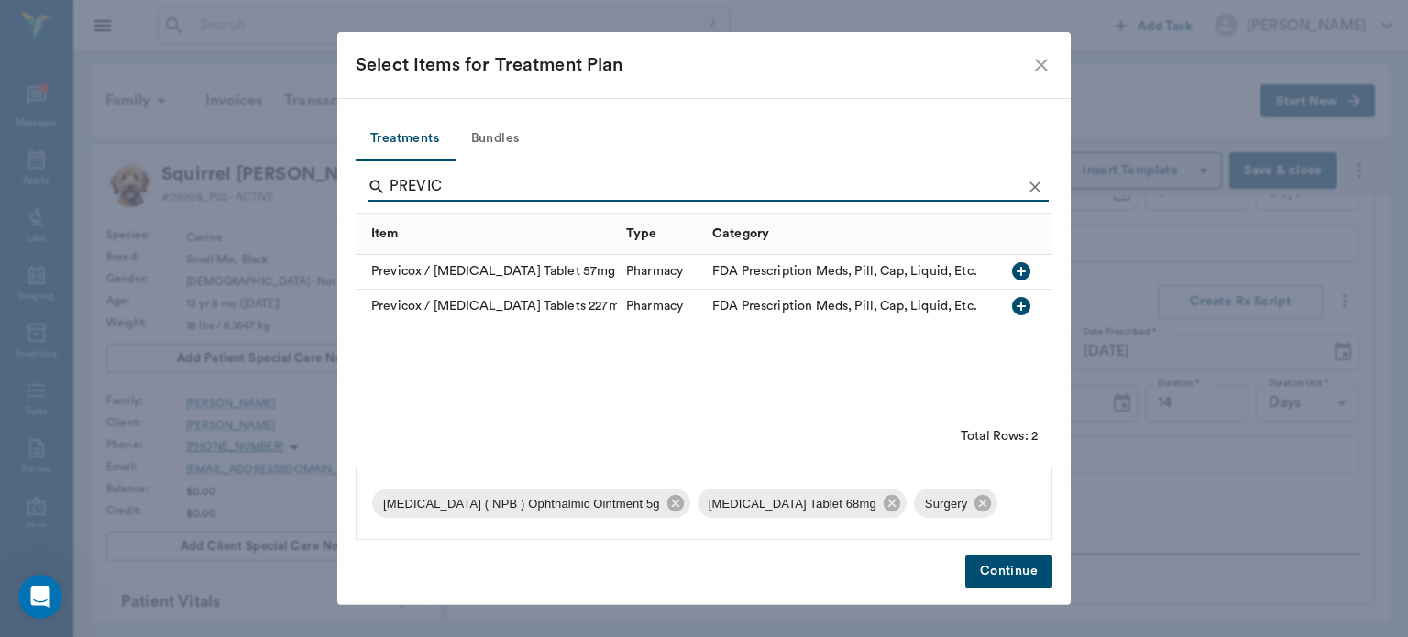
type input "PREVIC"
click at [1025, 308] on icon "button" at bounding box center [1021, 306] width 18 height 18
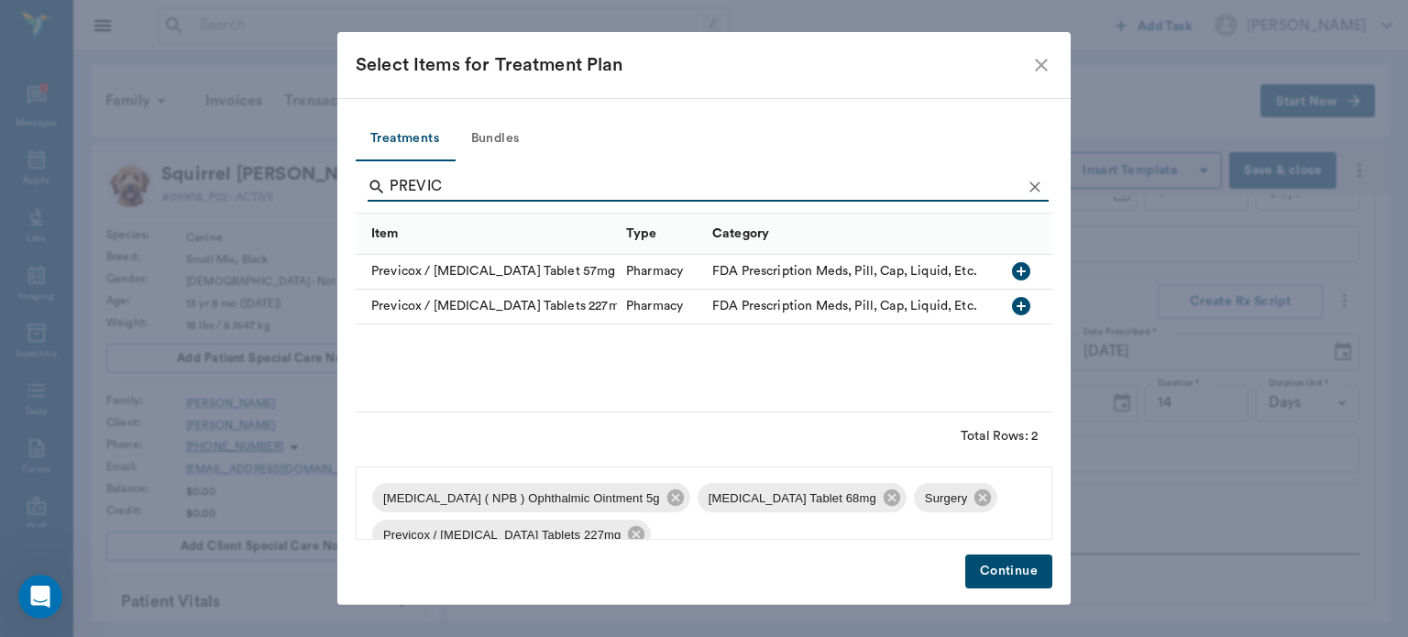
click at [1016, 578] on button "Continue" at bounding box center [1008, 572] width 87 height 34
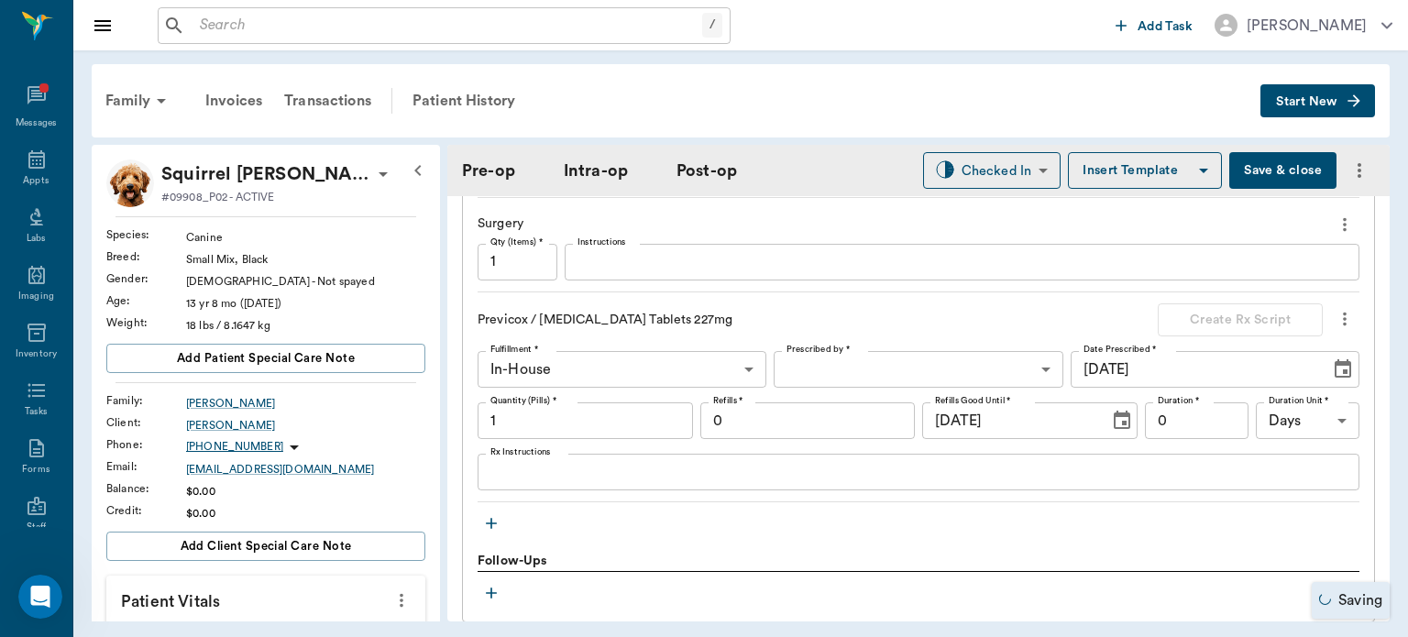
scroll to position [2013, 0]
click at [872, 365] on body "/ ​ Add Task Dr. Bert Ellsworth Nectar Messages Appts Labs Imaging Inventory Ta…" at bounding box center [704, 318] width 1408 height 637
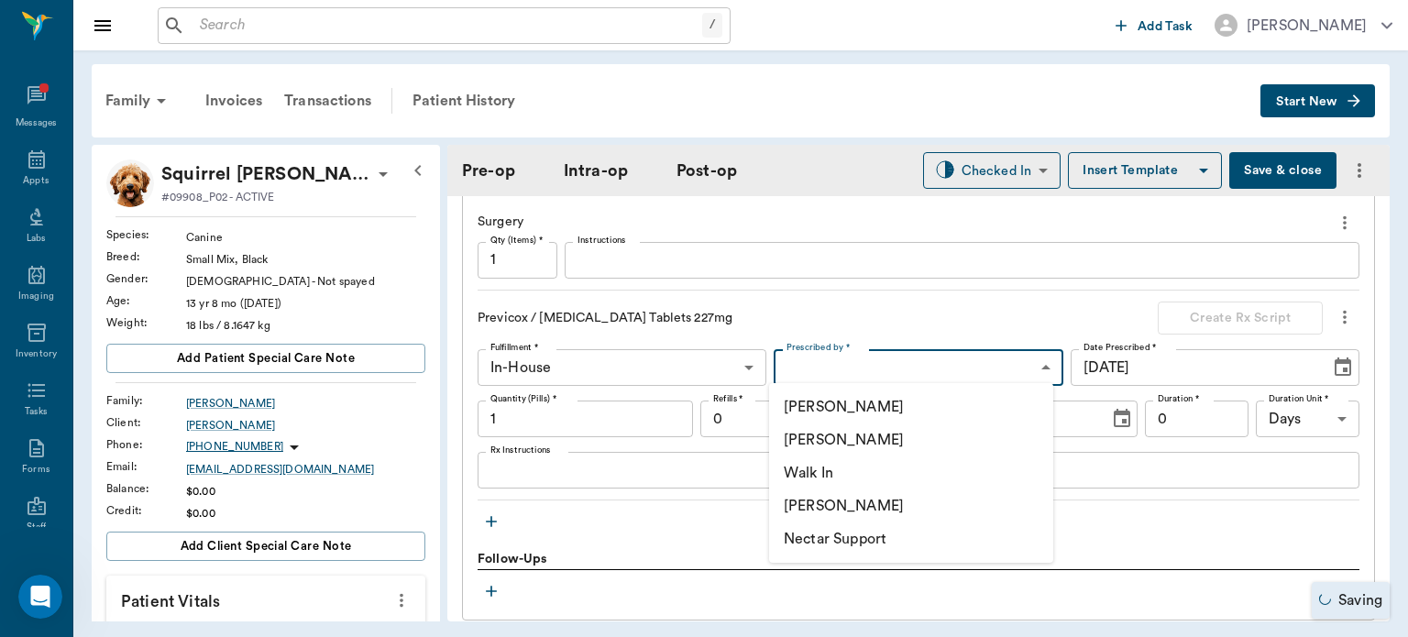
click at [907, 442] on li "[PERSON_NAME]" at bounding box center [911, 439] width 284 height 33
type input "63ec2f075fda476ae8351a4d"
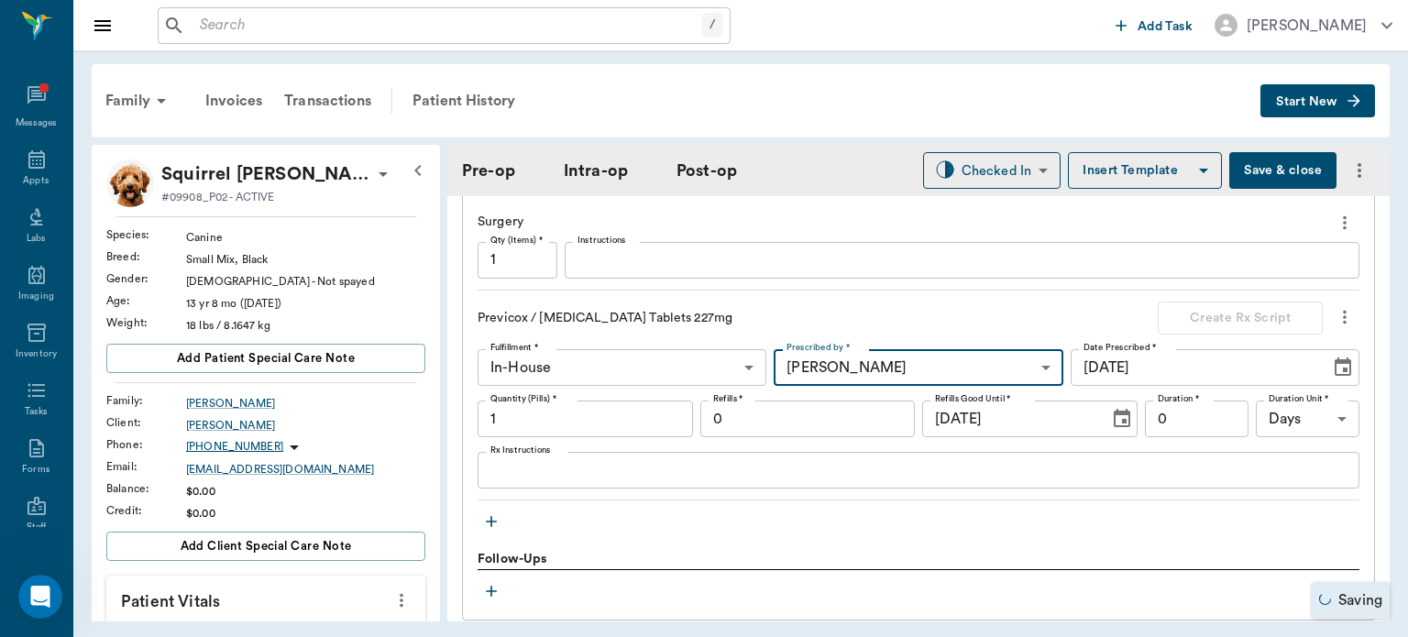
click at [597, 418] on input "1" at bounding box center [585, 419] width 215 height 37
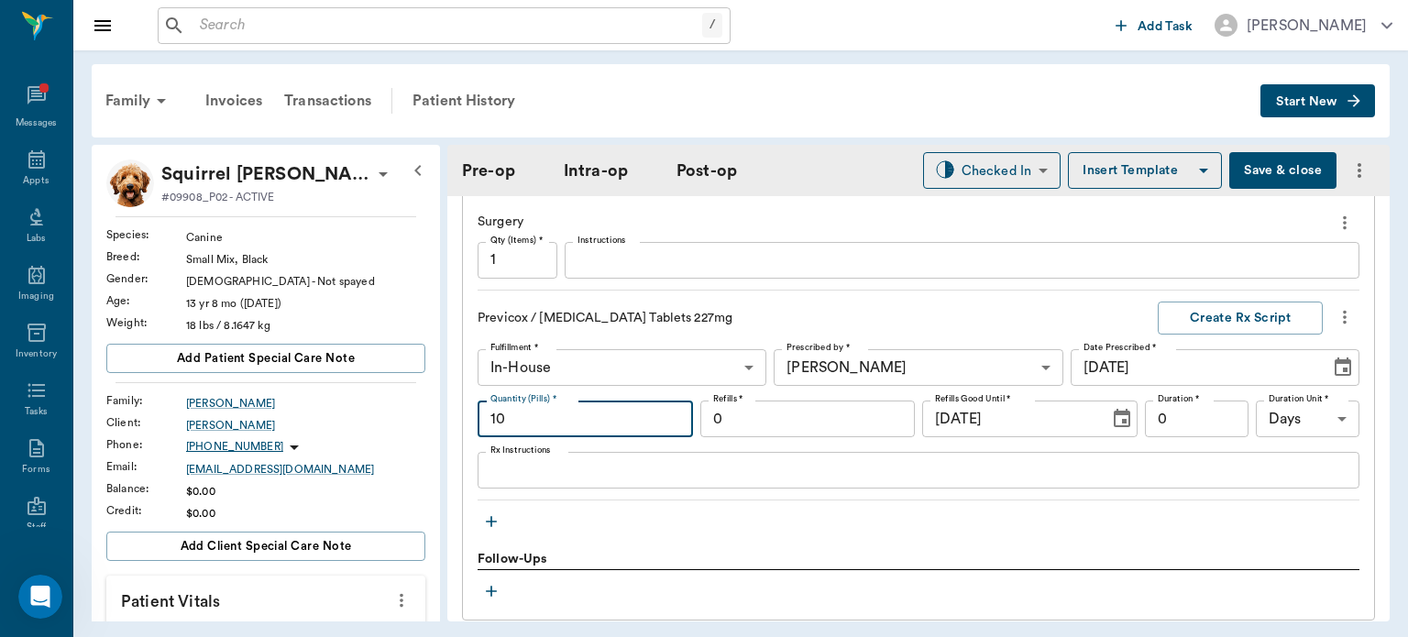
type input "10"
click at [807, 477] on textarea "Rx Instructions" at bounding box center [918, 470] width 856 height 21
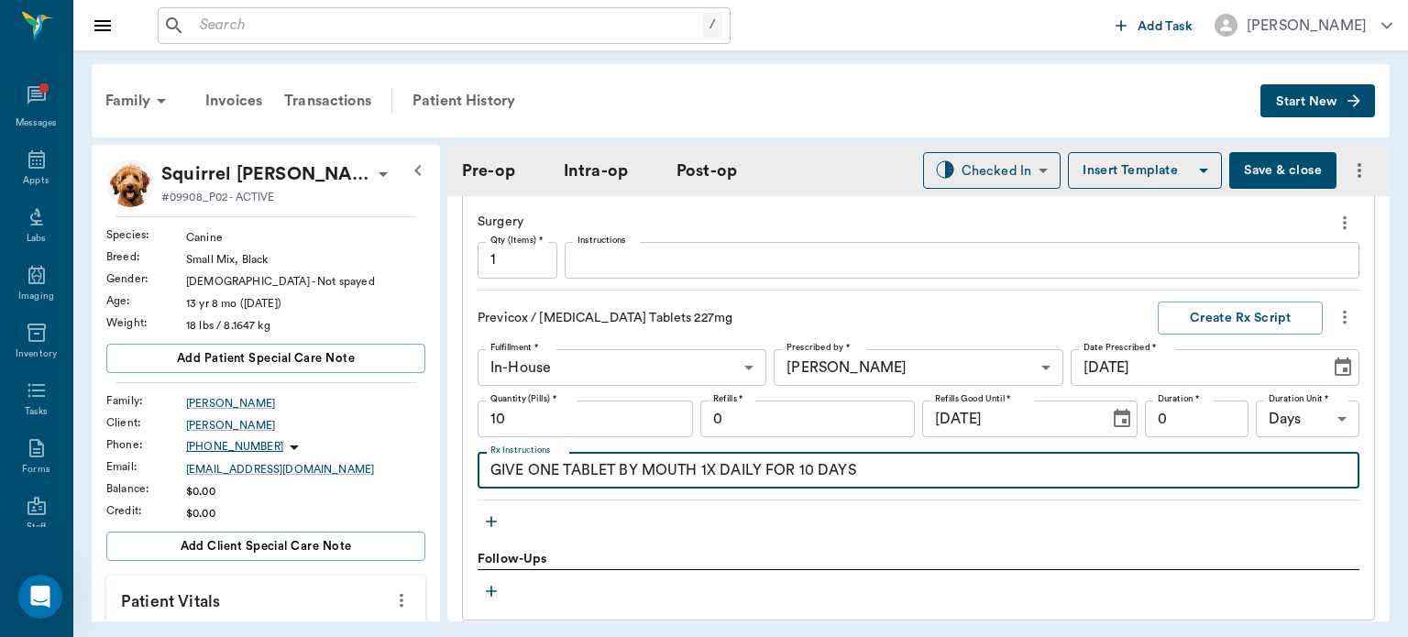
type textarea "GIVE ONE TABLET BY MOUTH 1X DAILY FOR 10 DAYS"
click at [1188, 417] on input "0" at bounding box center [1197, 419] width 104 height 37
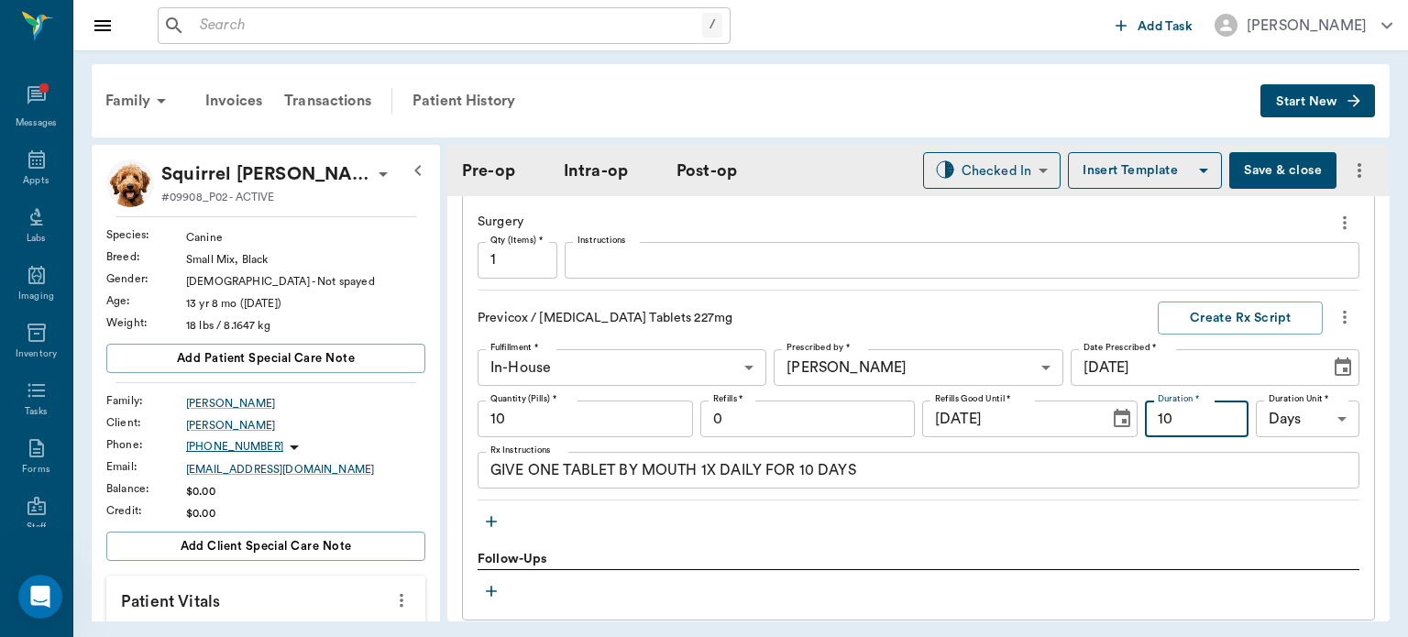
type input "10"
click at [1265, 313] on button "Create Rx Script" at bounding box center [1240, 319] width 165 height 34
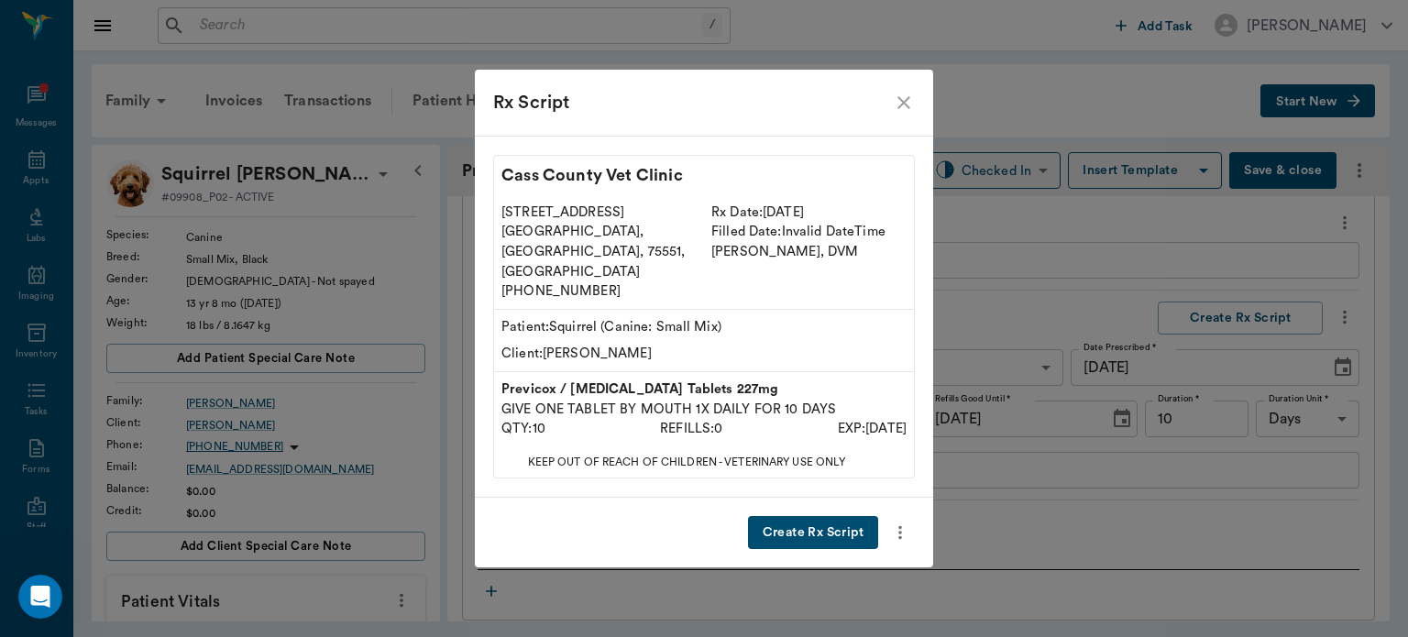
click at [903, 114] on icon "close" at bounding box center [904, 103] width 22 height 22
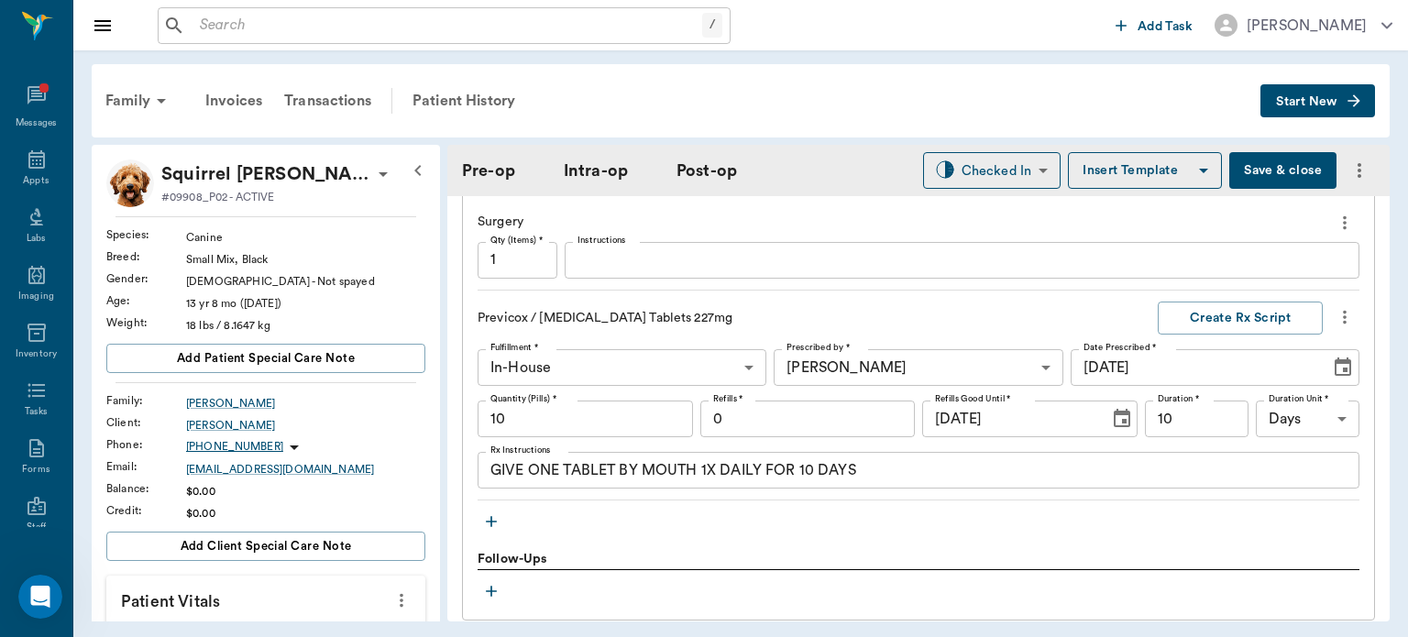
click at [491, 522] on icon "button" at bounding box center [491, 521] width 11 height 11
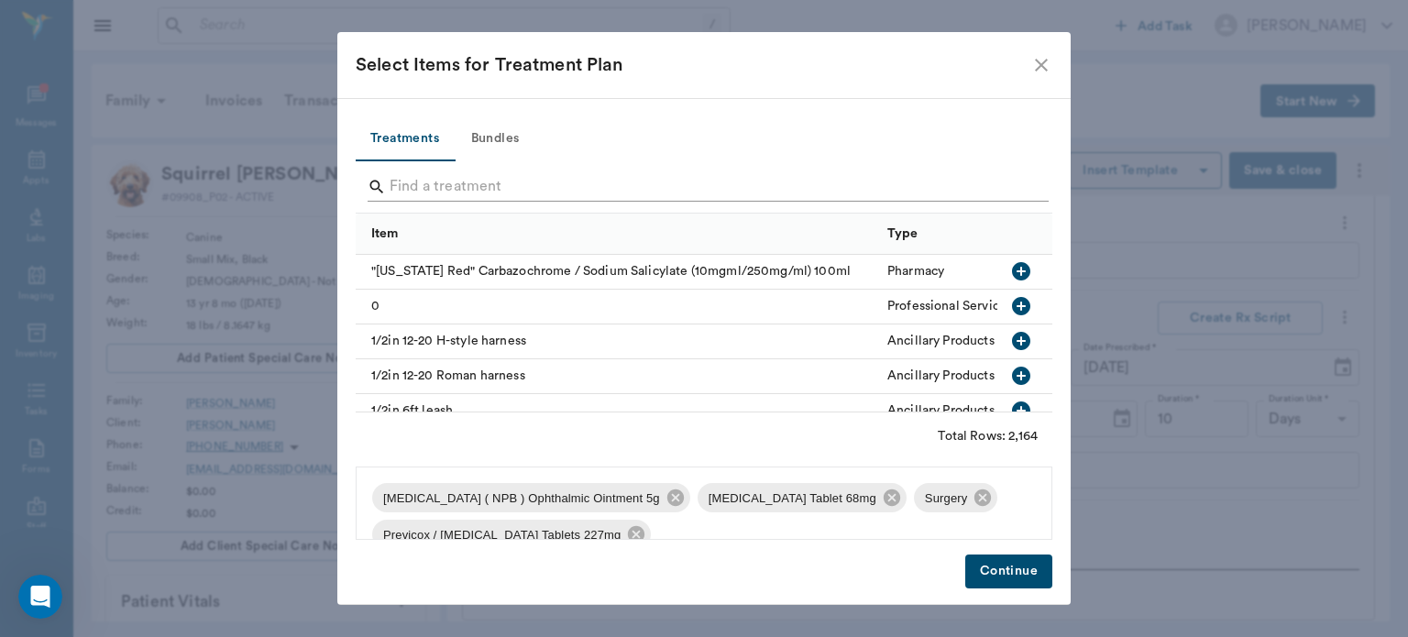
click at [568, 190] on input "Search" at bounding box center [706, 186] width 632 height 29
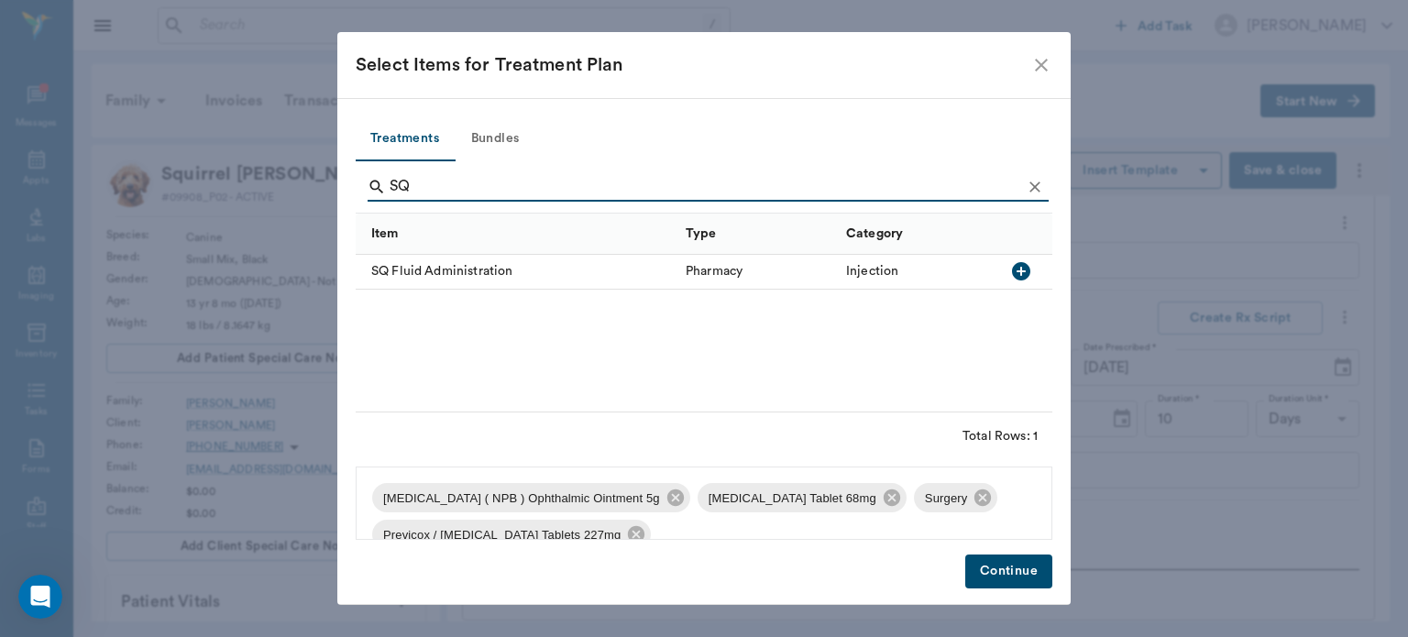
type input "SQ"
click at [1019, 271] on icon "button" at bounding box center [1021, 271] width 22 height 22
click at [1038, 187] on icon "Clear" at bounding box center [1035, 187] width 18 height 18
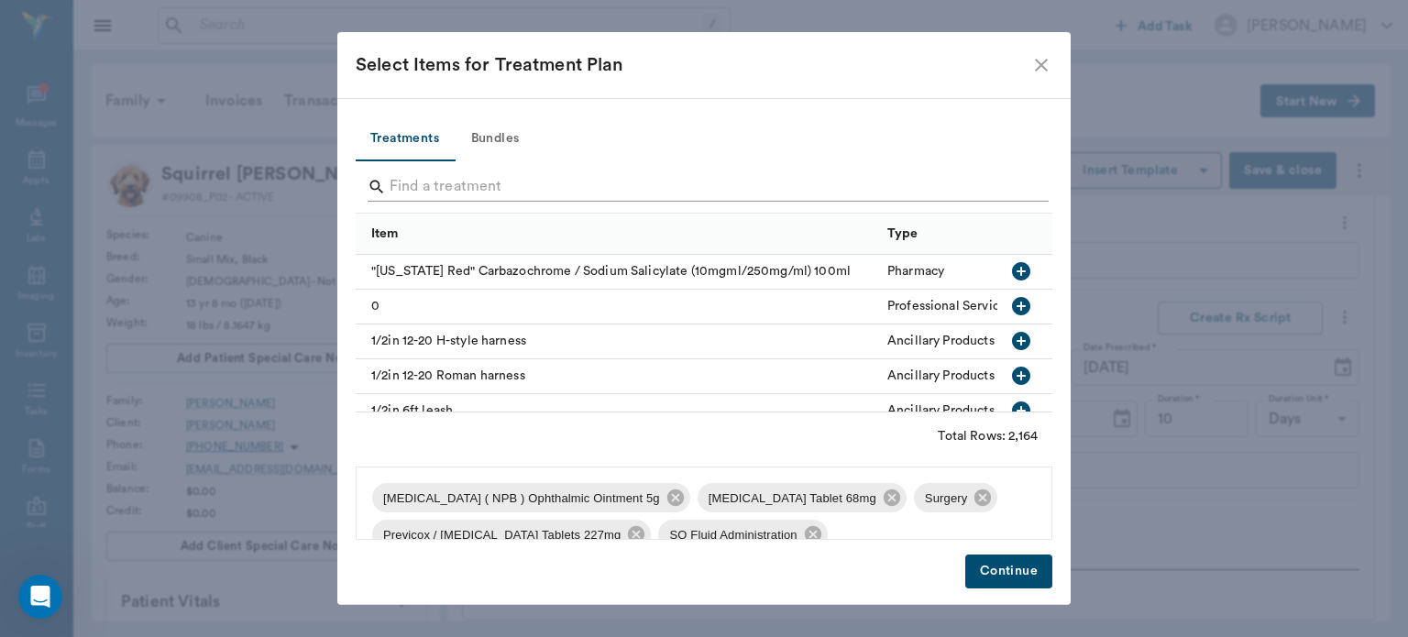
click at [995, 184] on input "Search" at bounding box center [706, 186] width 632 height 29
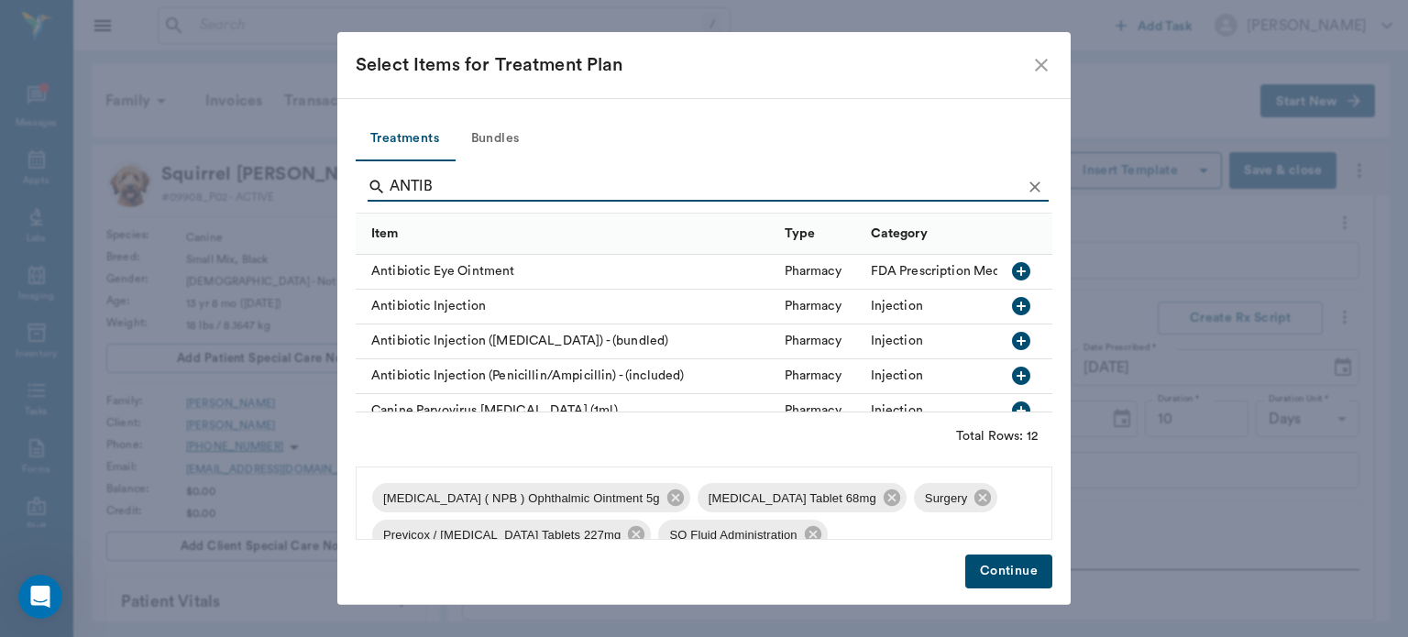
type input "ANTIB"
click at [1012, 380] on icon "button" at bounding box center [1021, 376] width 18 height 18
click at [1034, 184] on icon "Clear" at bounding box center [1035, 187] width 18 height 18
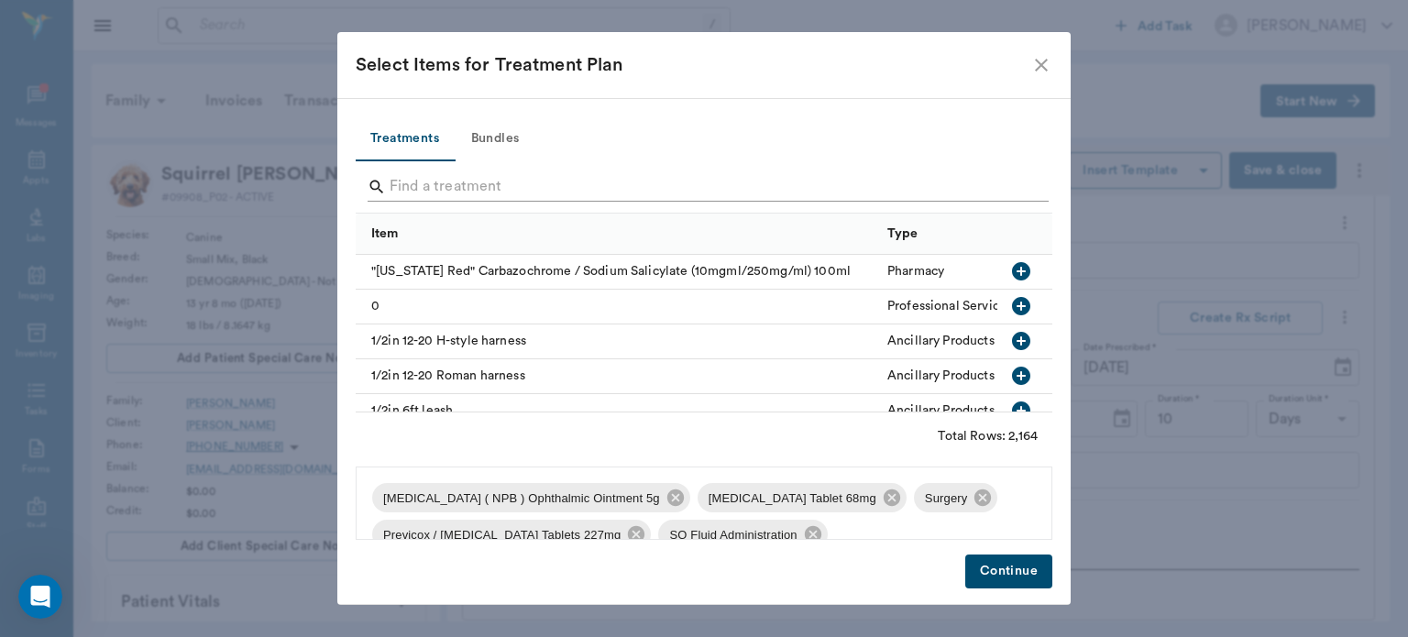
click at [996, 179] on input "Search" at bounding box center [706, 186] width 632 height 29
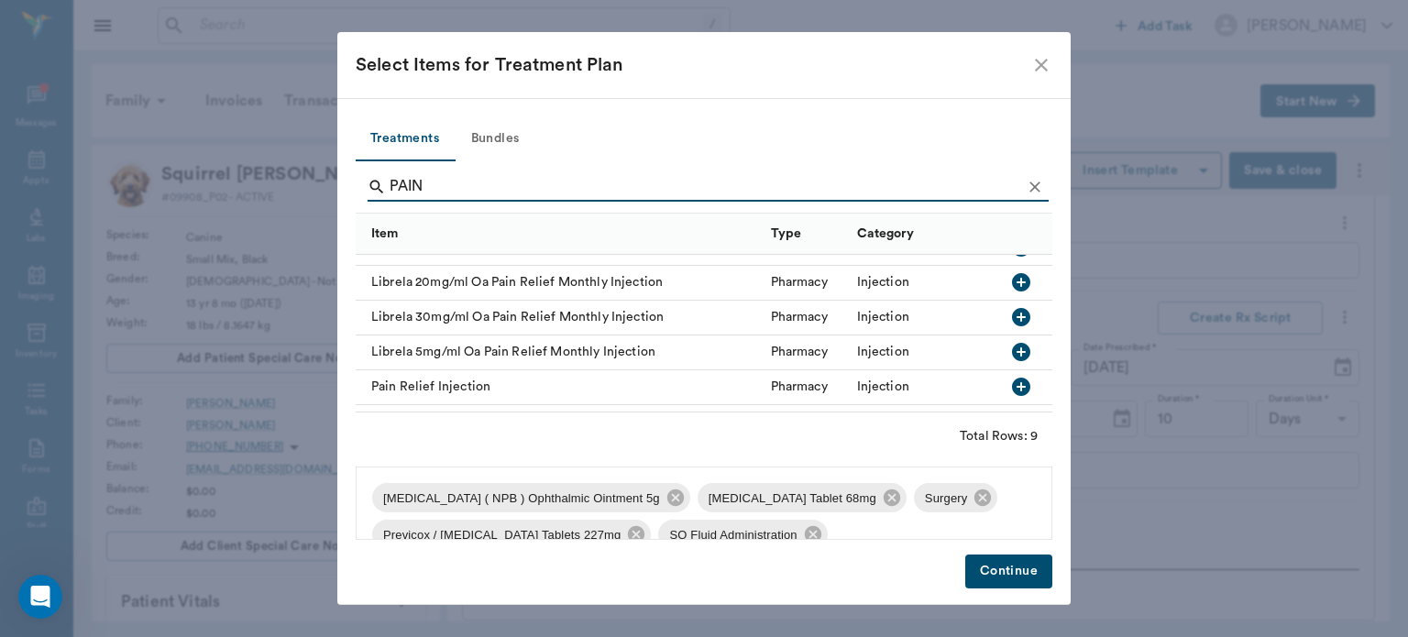
scroll to position [169, 0]
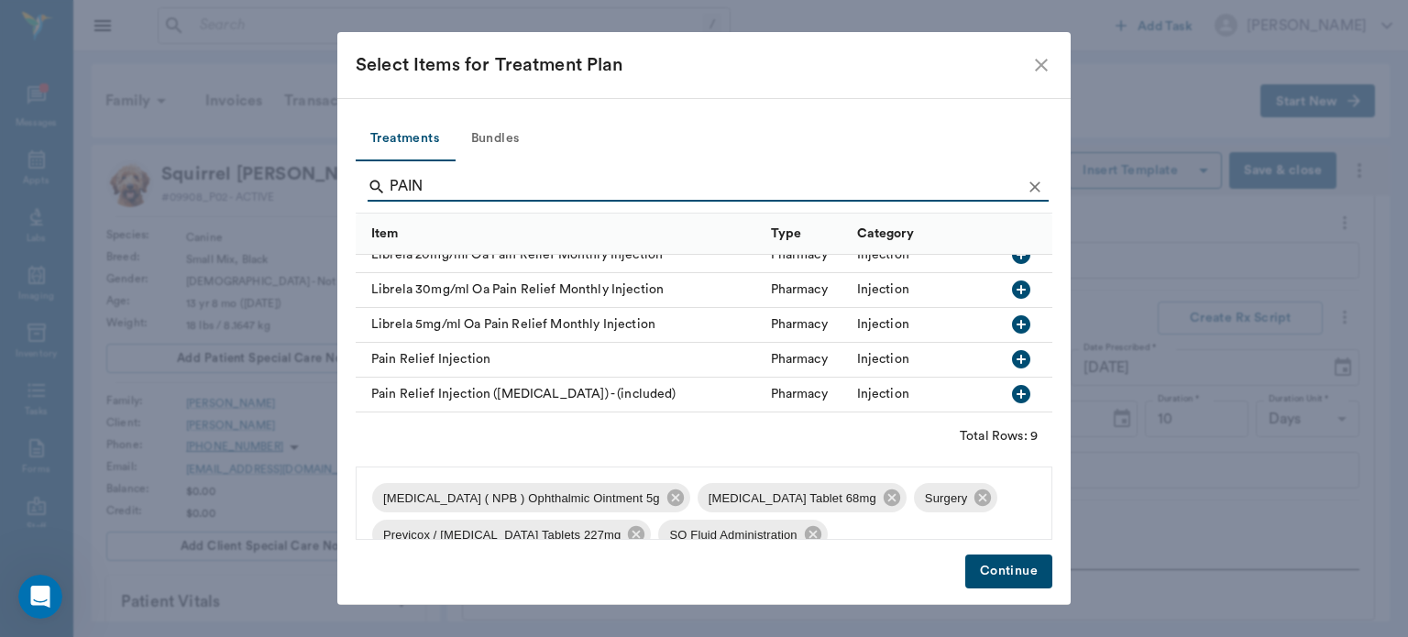
type input "PAIN"
click at [1012, 385] on icon "button" at bounding box center [1021, 394] width 18 height 18
click at [1034, 184] on icon "Clear" at bounding box center [1035, 187] width 18 height 18
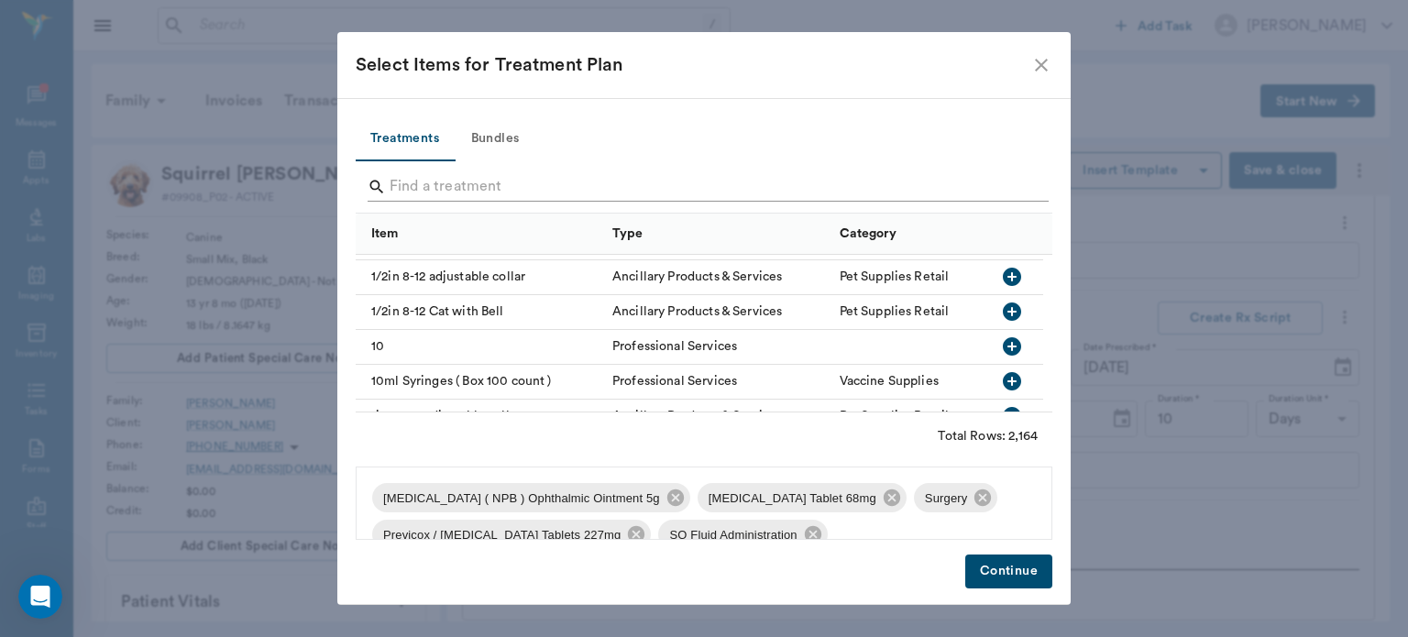
click at [995, 183] on input "Search" at bounding box center [706, 186] width 632 height 29
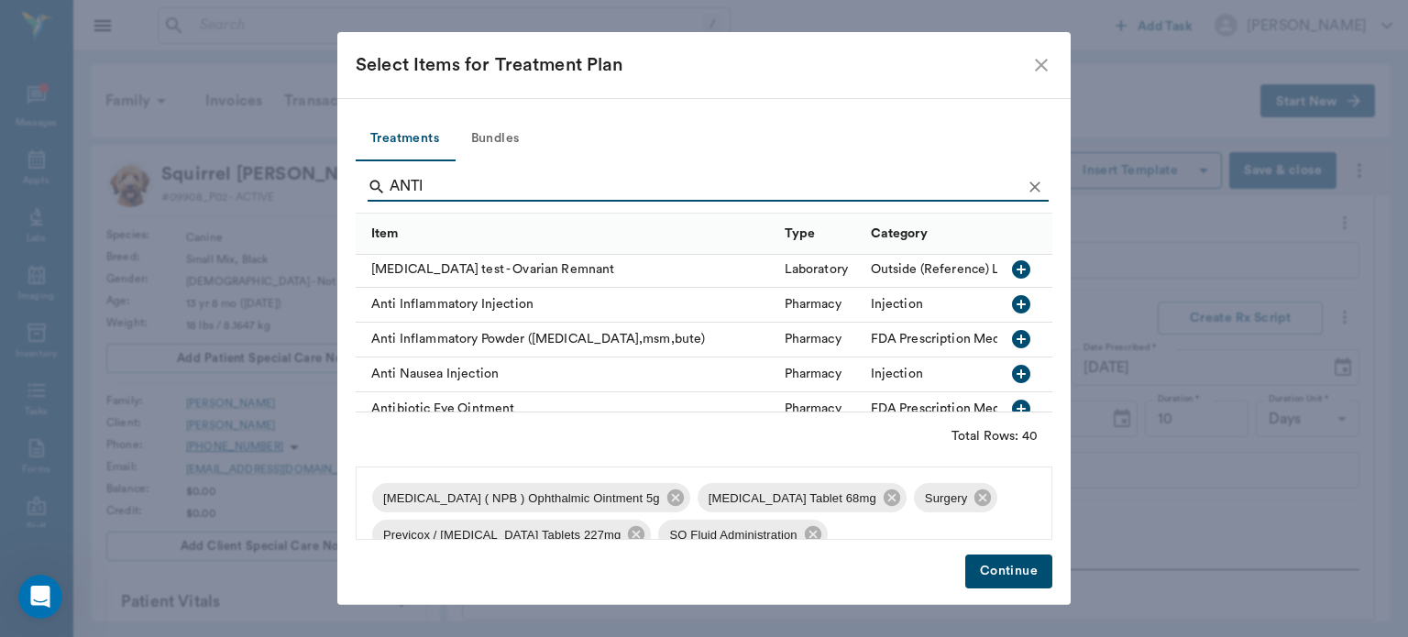
scroll to position [0, 0]
type input "ANTI"
click at [1010, 305] on icon "button" at bounding box center [1021, 306] width 22 height 22
click at [1039, 189] on icon "Clear" at bounding box center [1035, 187] width 18 height 18
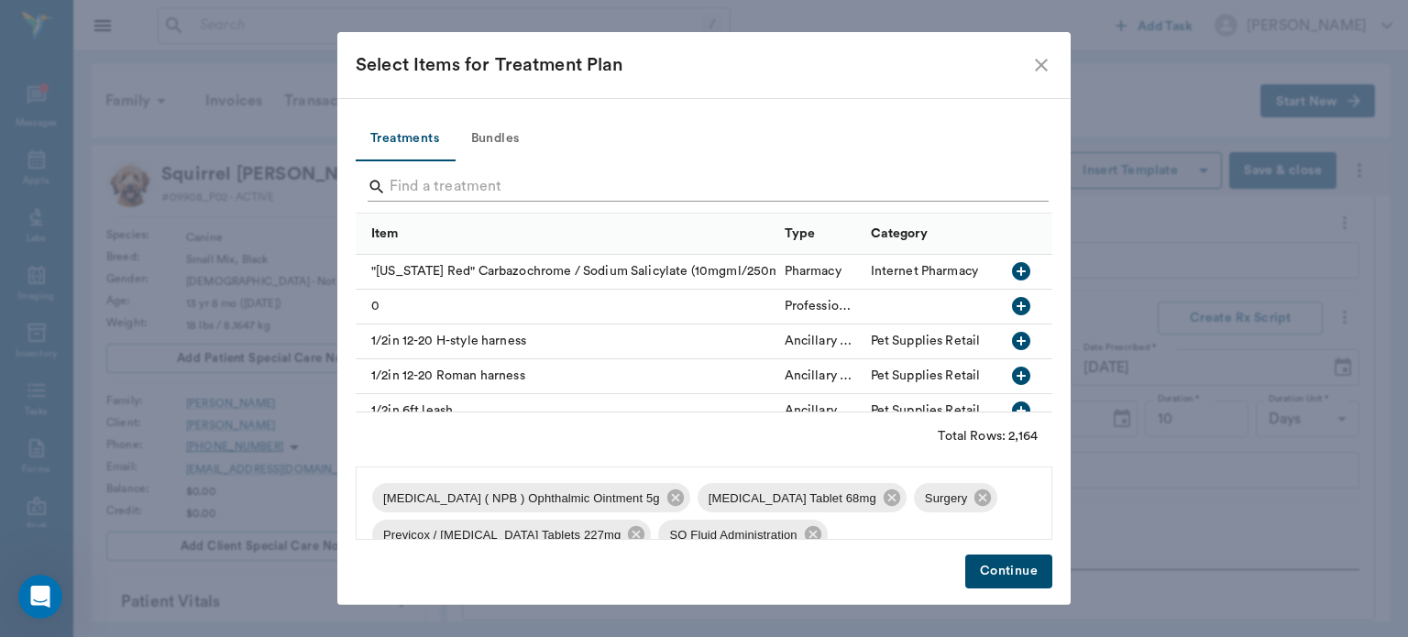
click at [997, 190] on input "Search" at bounding box center [706, 186] width 632 height 29
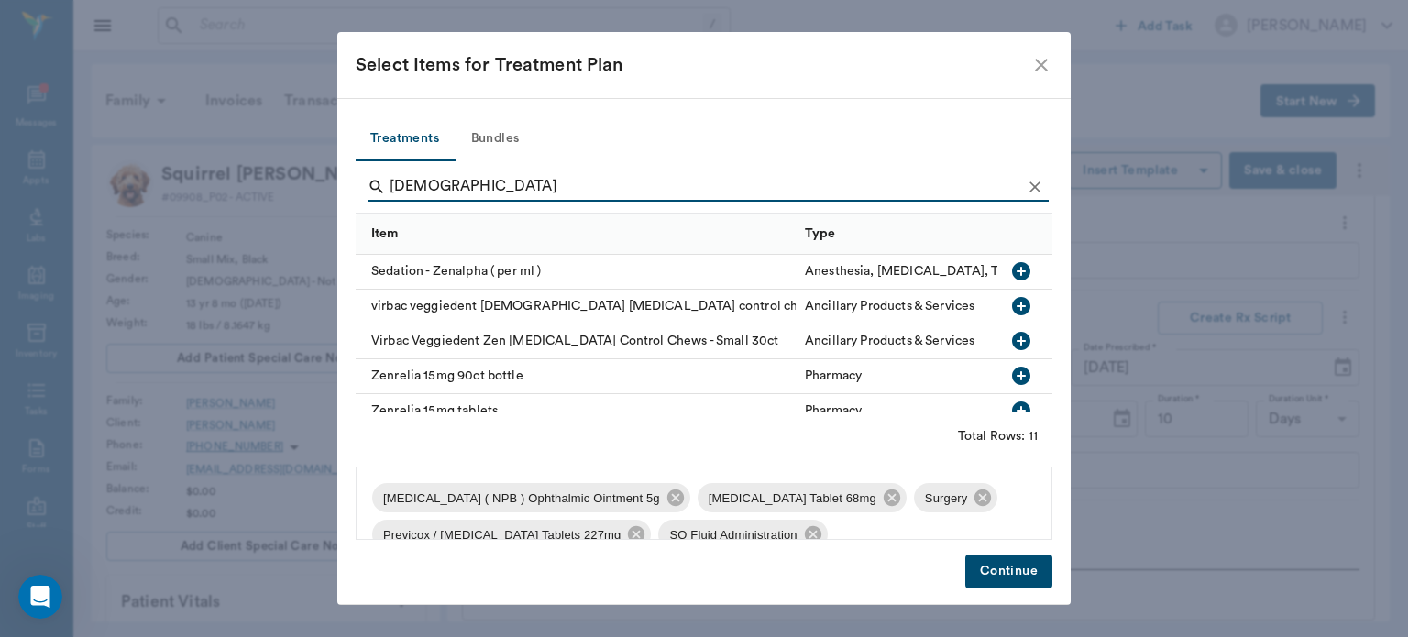
type input "ZEN"
click at [1012, 264] on icon "button" at bounding box center [1021, 271] width 18 height 18
click at [1026, 576] on button "Continue" at bounding box center [1008, 572] width 87 height 34
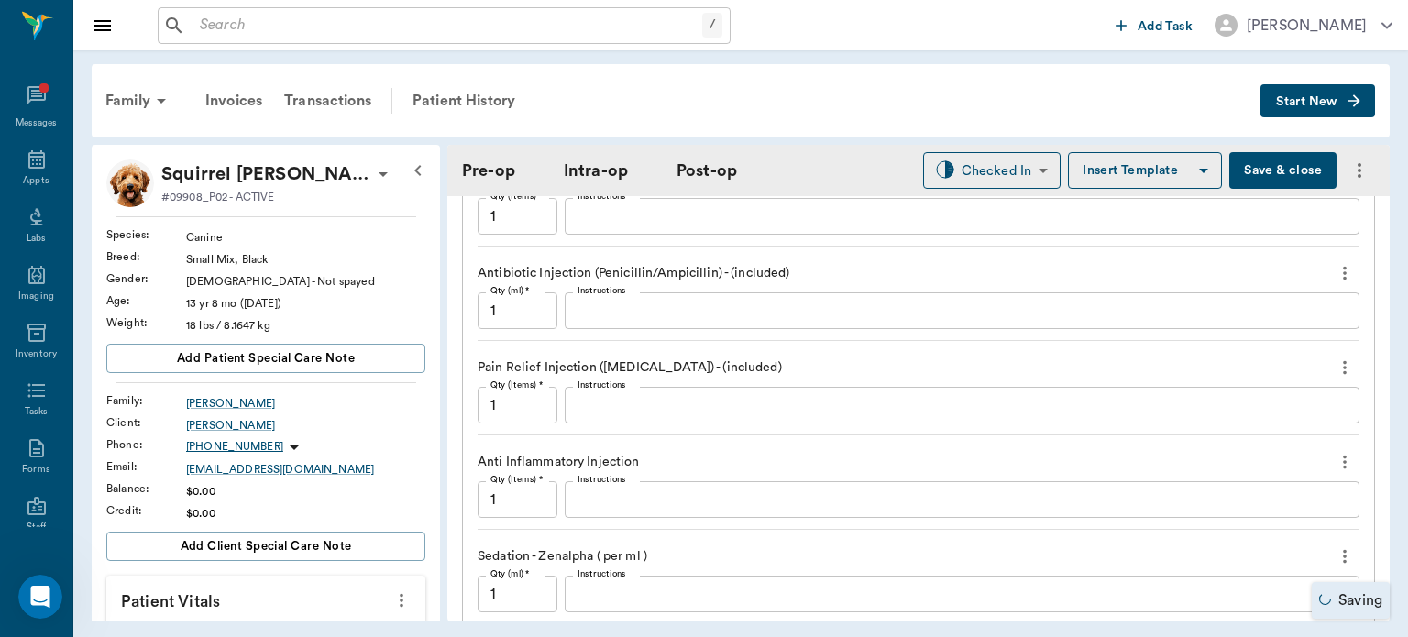
scroll to position [2364, 0]
click at [1343, 361] on icon "more" at bounding box center [1345, 365] width 4 height 14
click at [1247, 433] on span "Delete" at bounding box center [1254, 427] width 154 height 19
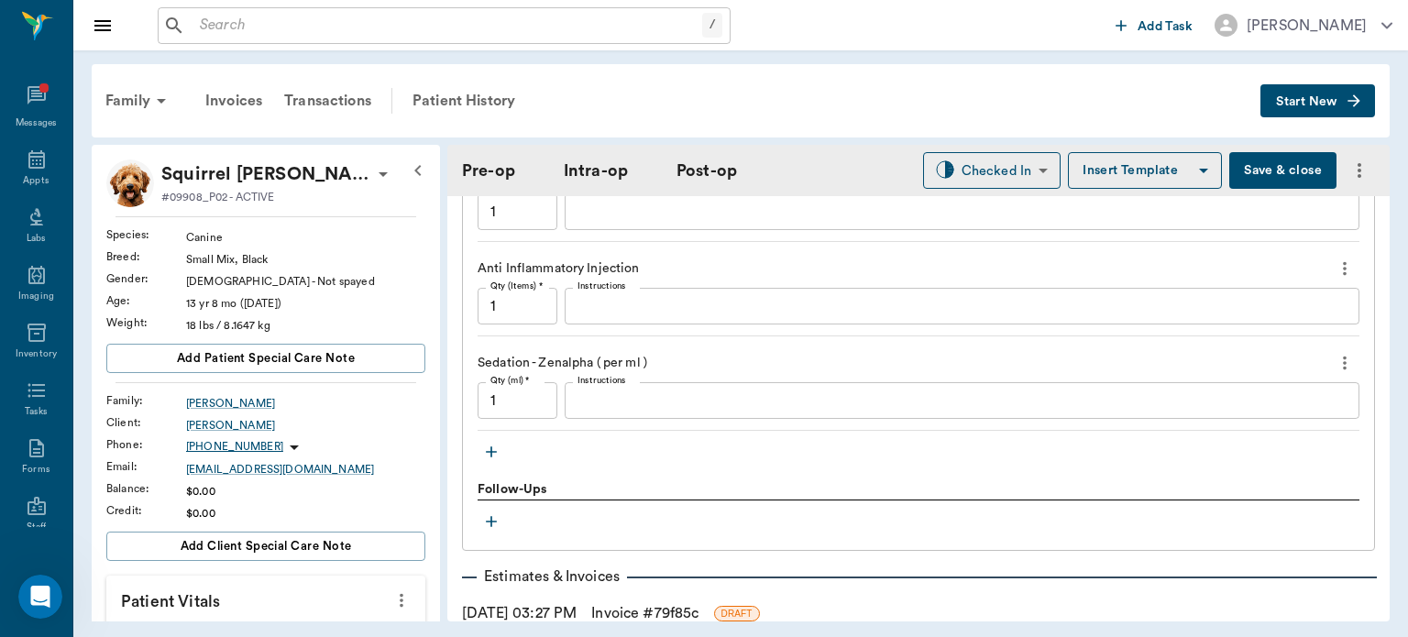
scroll to position [2466, 0]
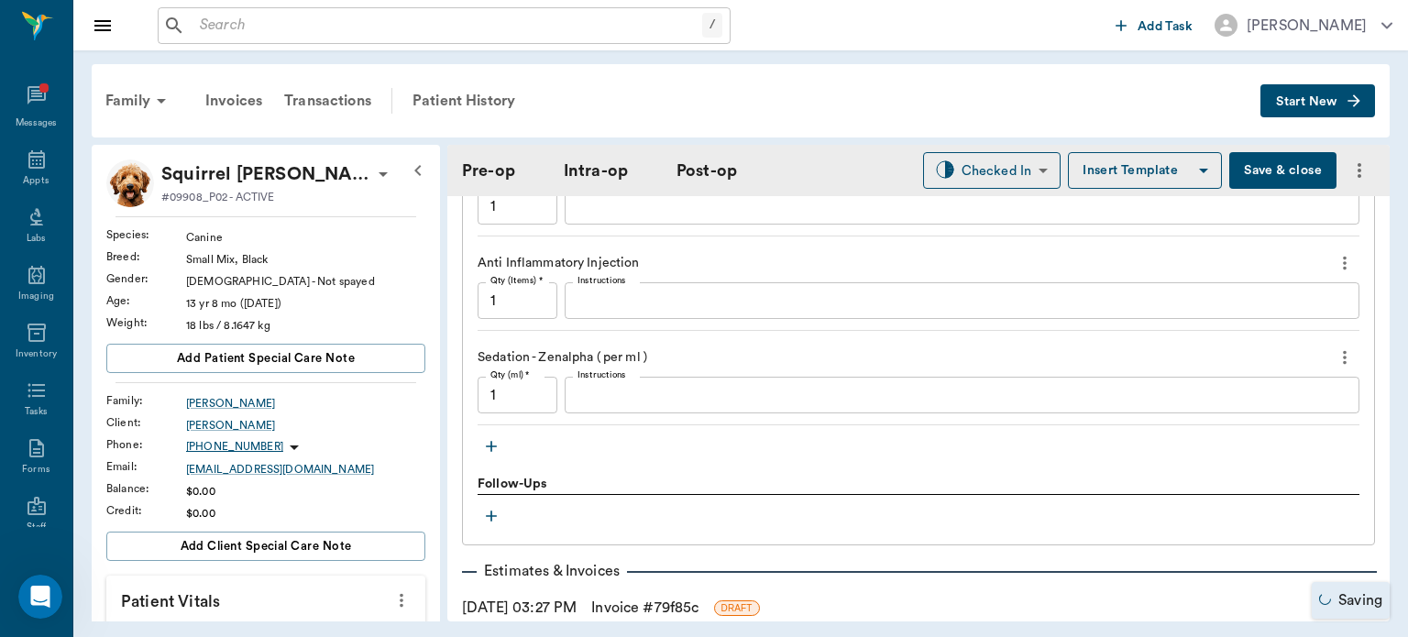
click at [537, 394] on input "1" at bounding box center [518, 395] width 80 height 37
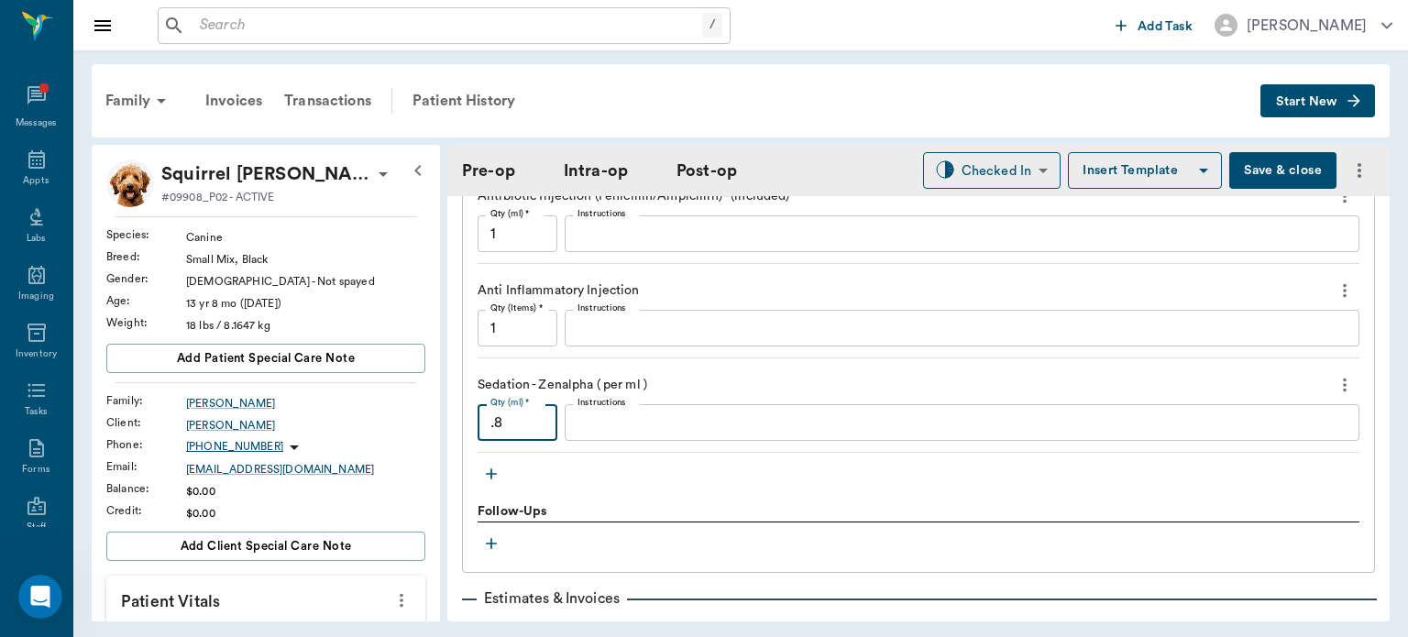
scroll to position [2447, 0]
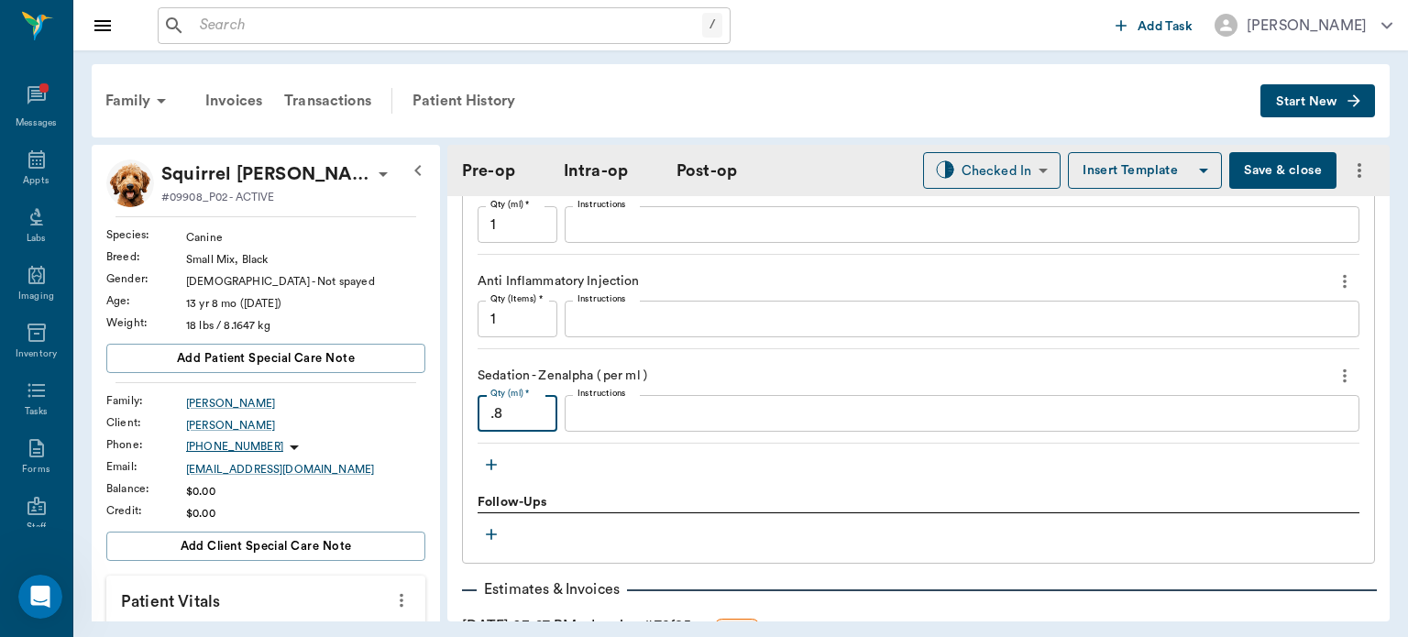
type input ".8"
click at [489, 465] on icon "button" at bounding box center [491, 465] width 18 height 18
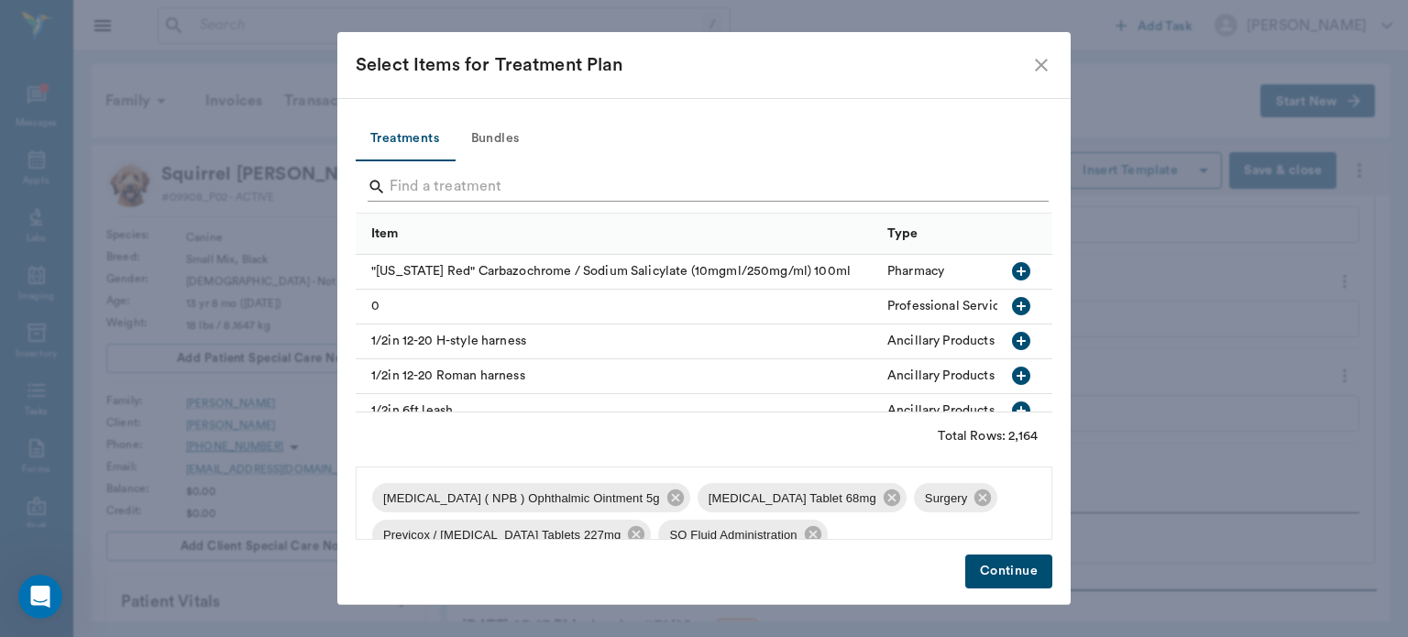
click at [524, 193] on input "Search" at bounding box center [706, 186] width 632 height 29
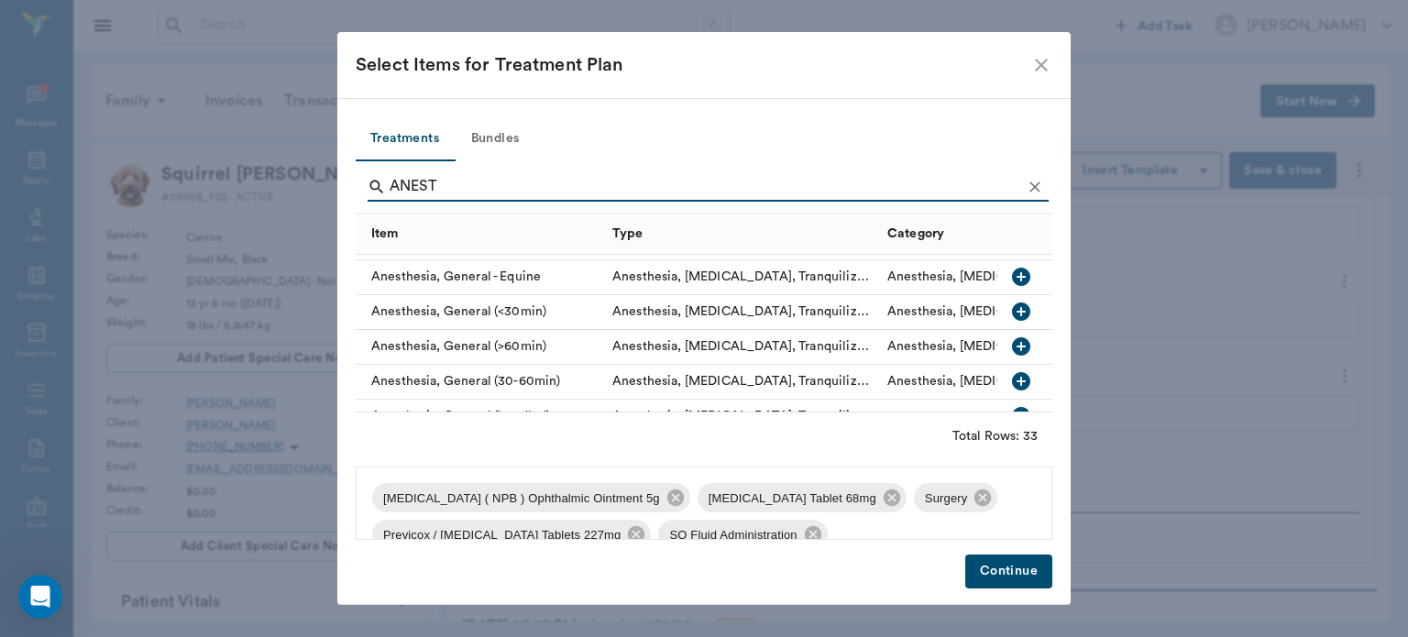
scroll to position [144, 0]
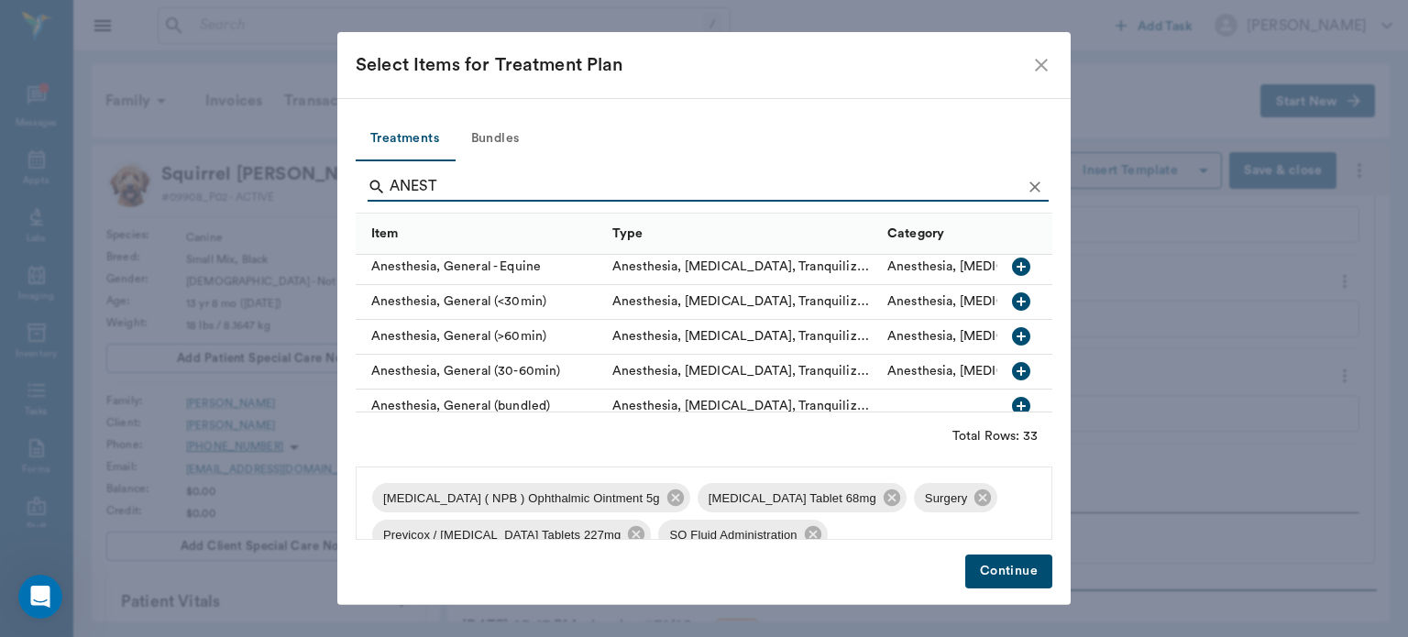
type input "ANEST"
click at [1012, 337] on icon "button" at bounding box center [1021, 336] width 18 height 18
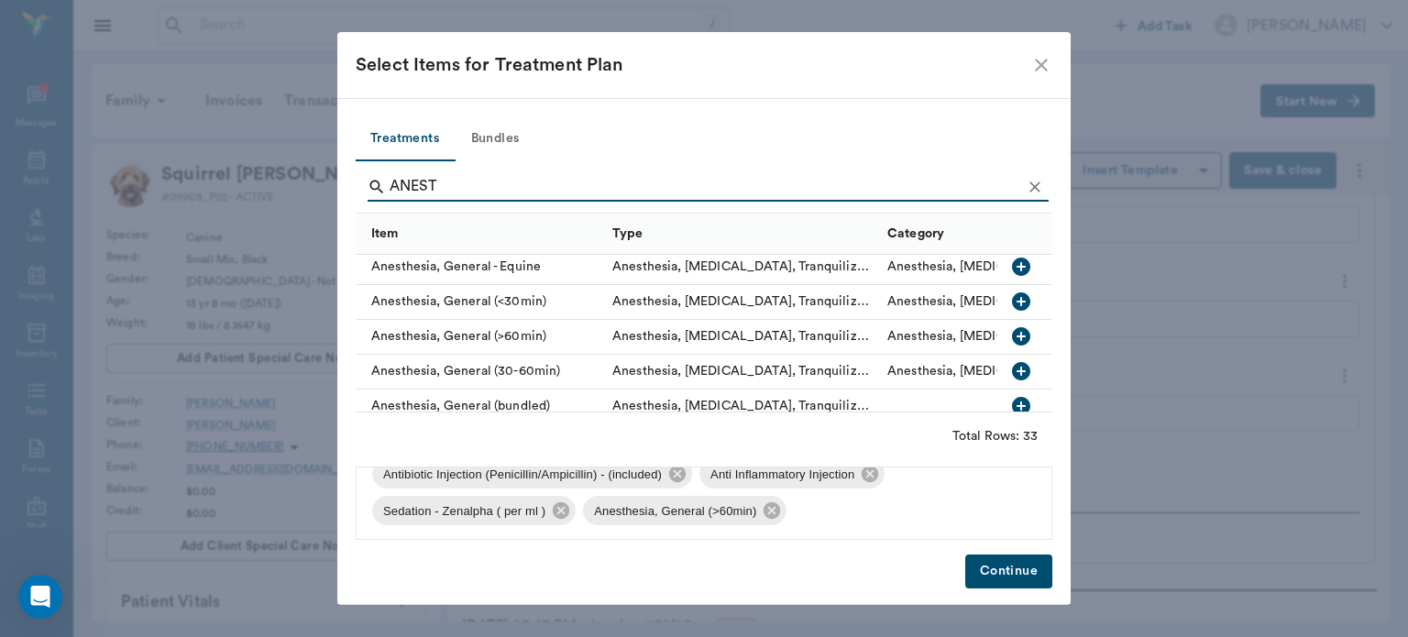
scroll to position [99, 0]
click at [1023, 572] on button "Continue" at bounding box center [1008, 572] width 87 height 34
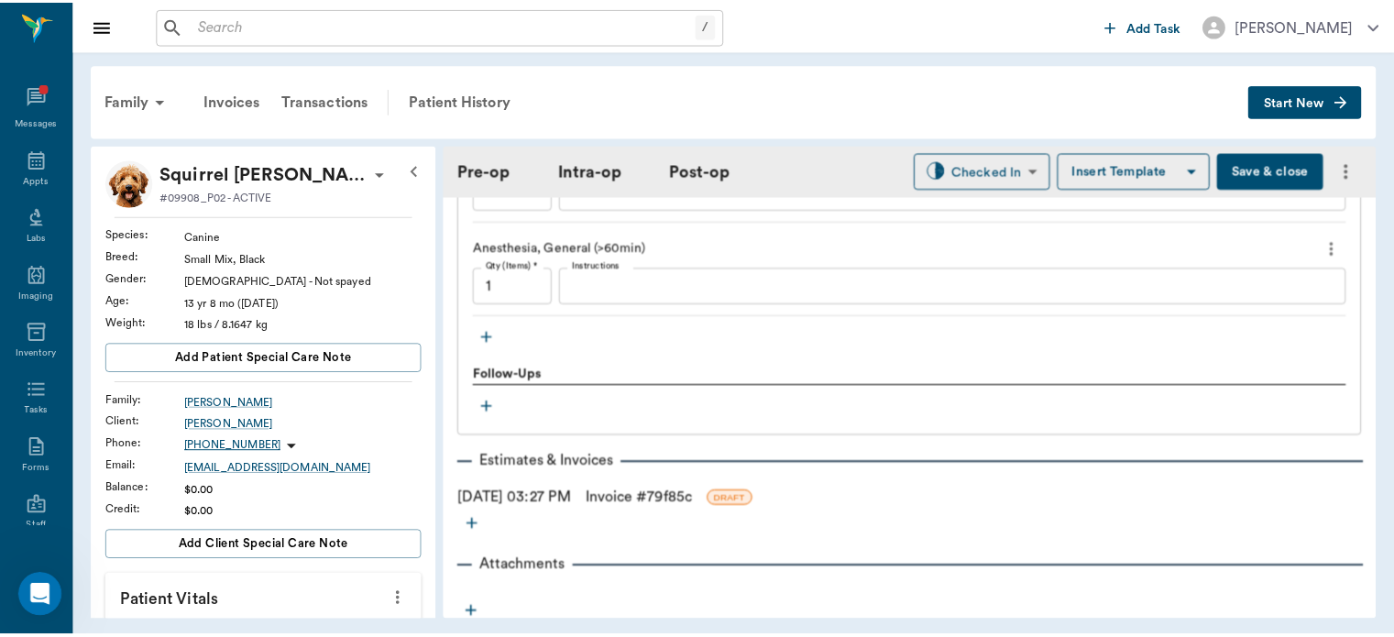
scroll to position [2714, 0]
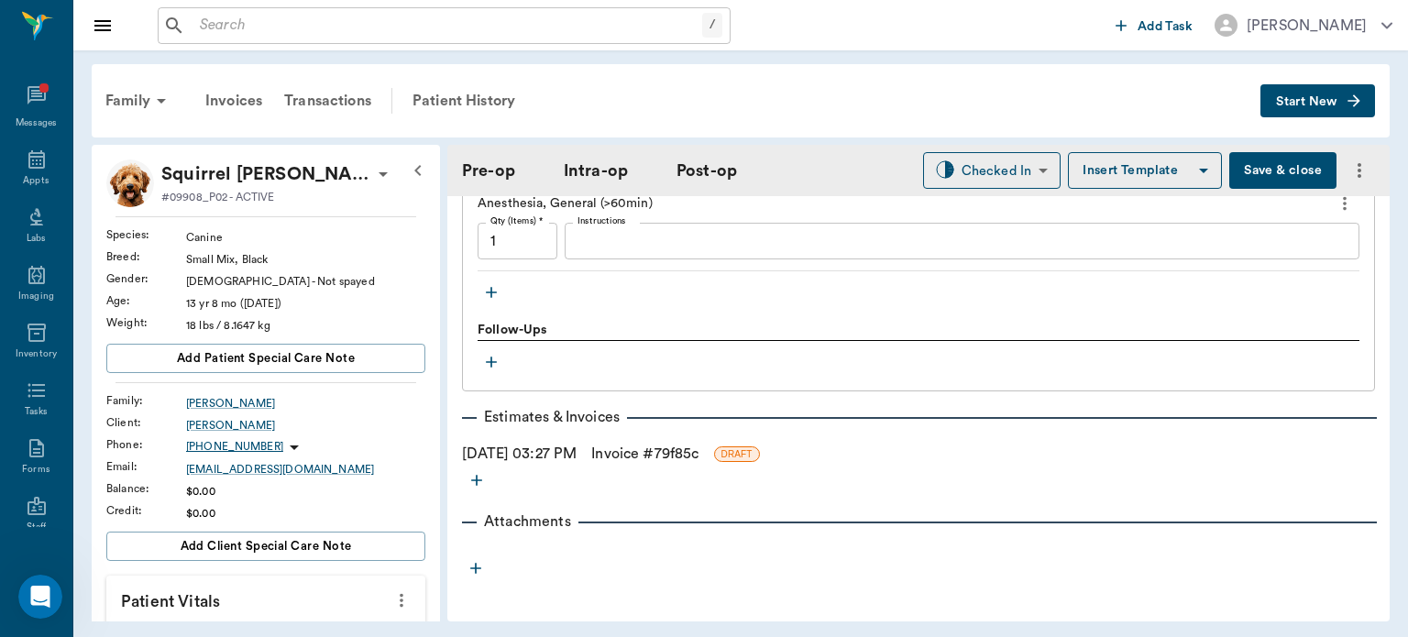
click at [660, 452] on link "Invoice # 79f85c" at bounding box center [644, 454] width 107 height 22
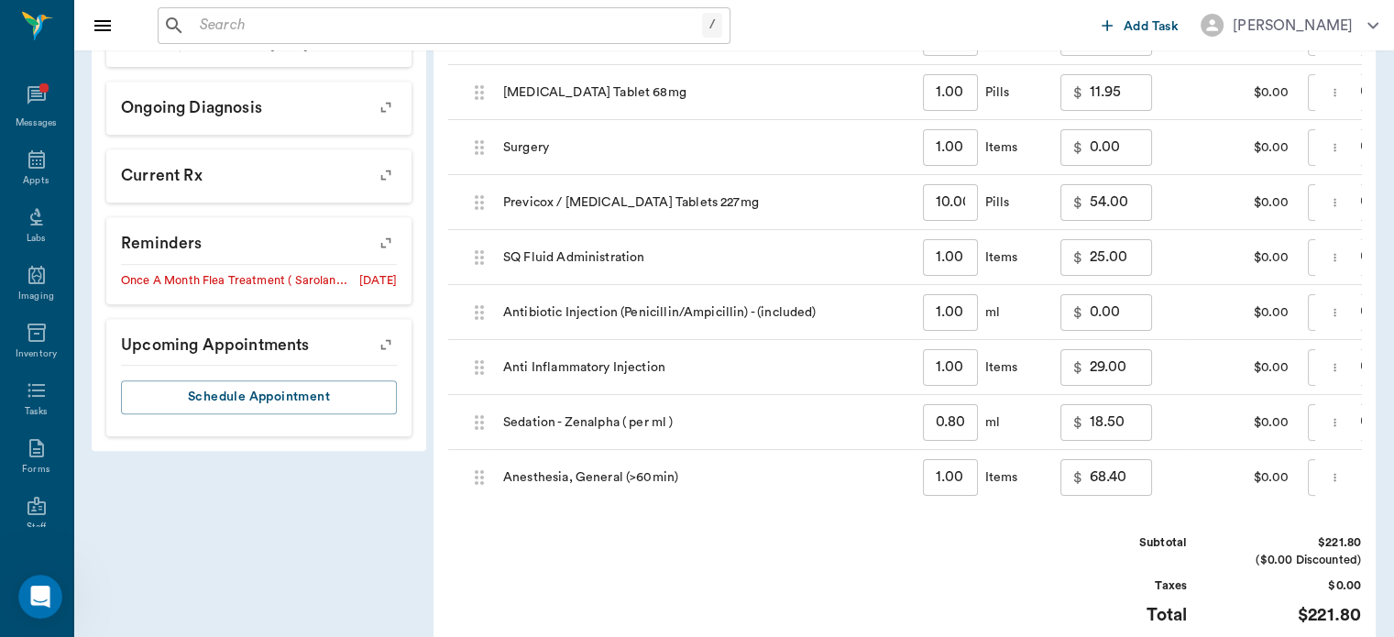
scroll to position [792, 0]
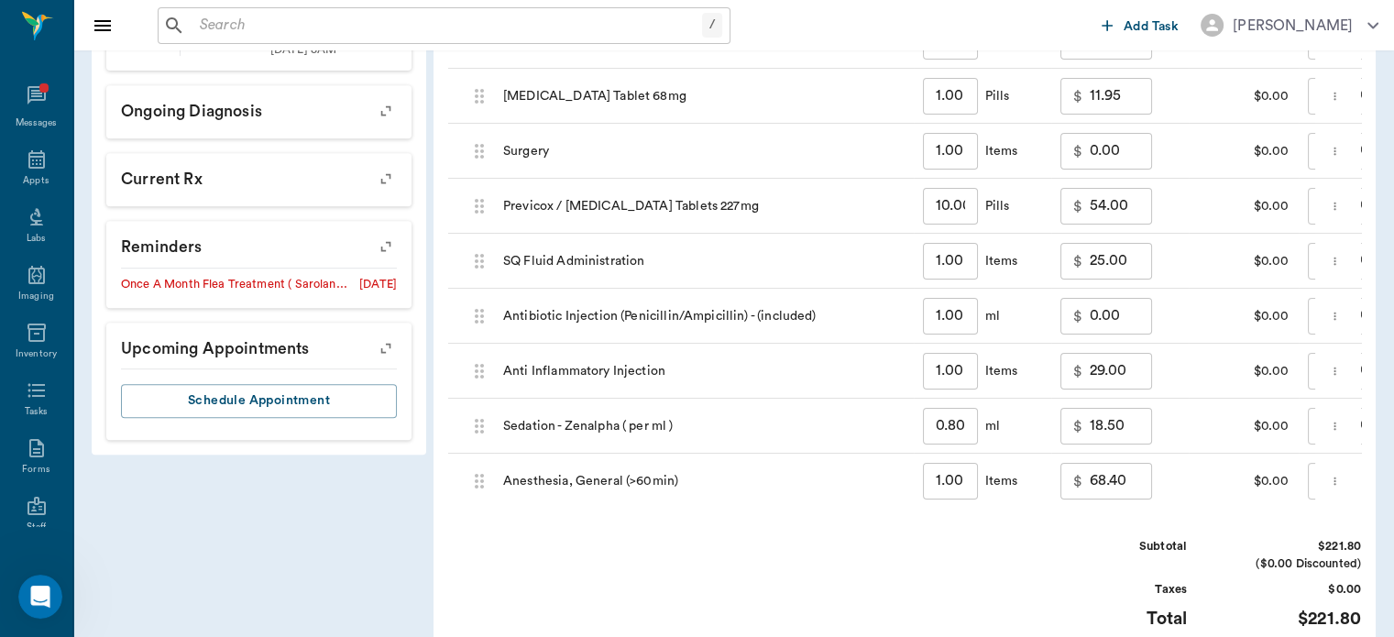
click at [1126, 170] on input "0.00" at bounding box center [1121, 151] width 62 height 37
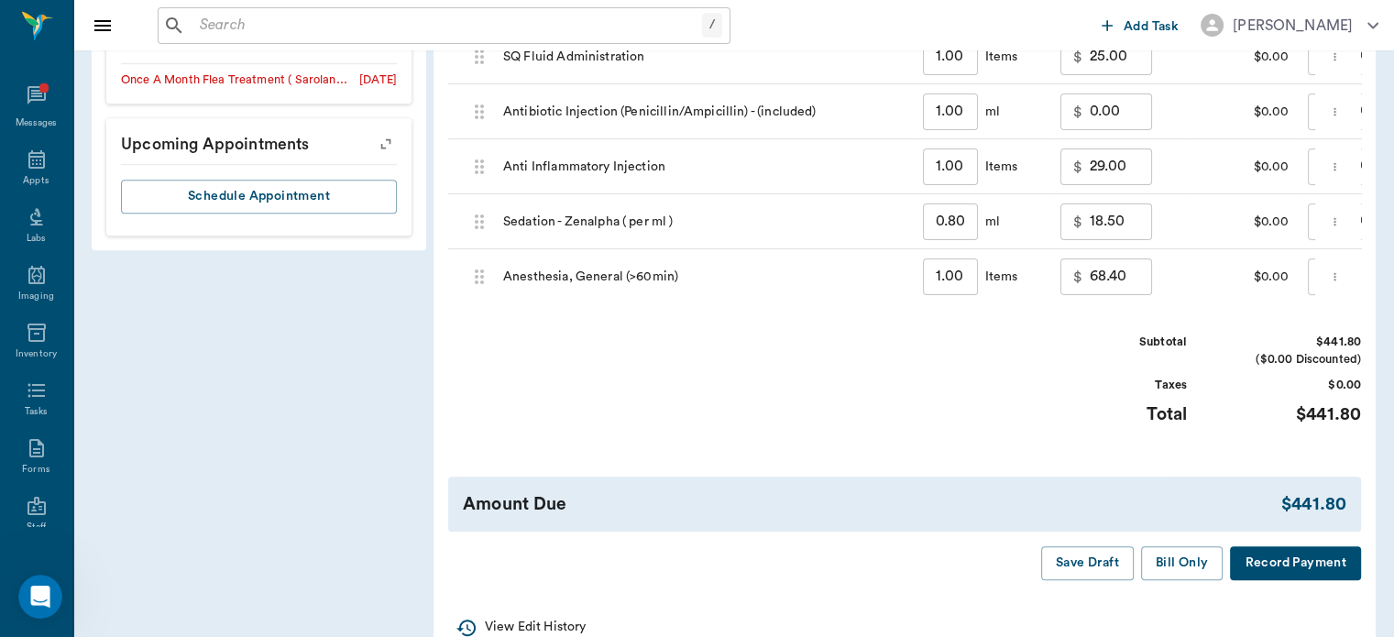
scroll to position [1004, 0]
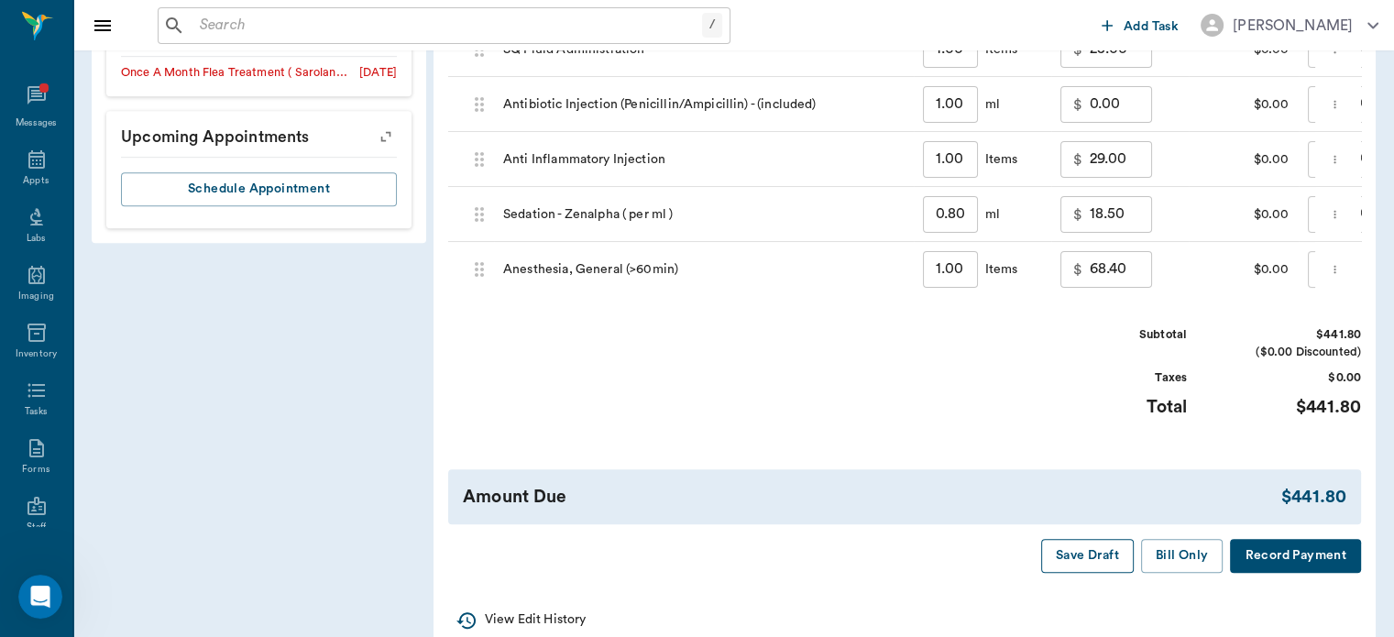
click at [1107, 573] on button "Save Draft" at bounding box center [1087, 556] width 93 height 34
type input "220.00"
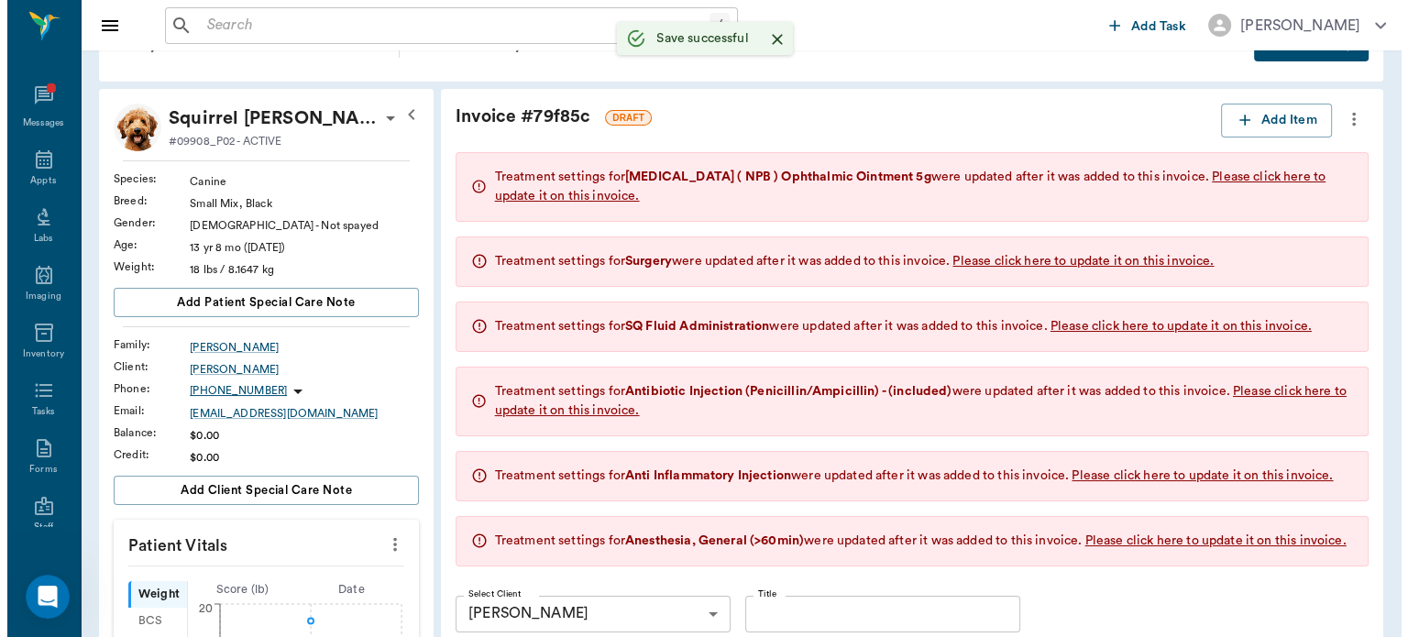
scroll to position [0, 0]
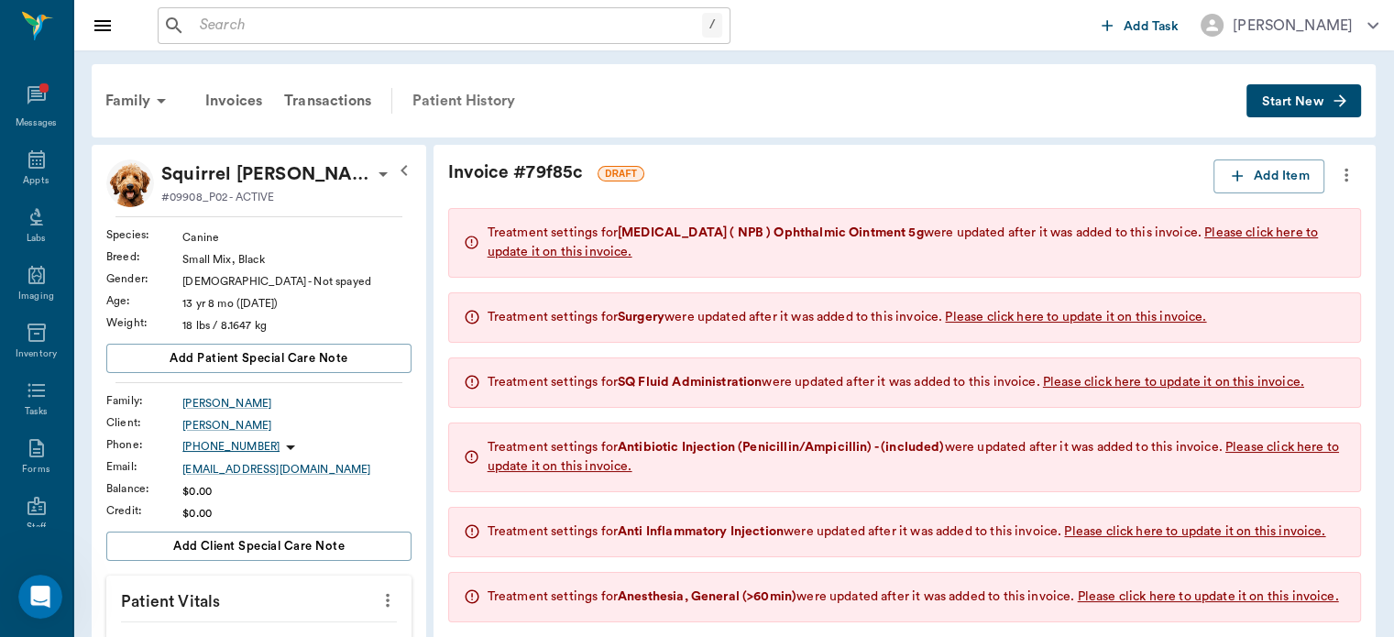
click at [500, 93] on div "Patient History" at bounding box center [463, 101] width 125 height 44
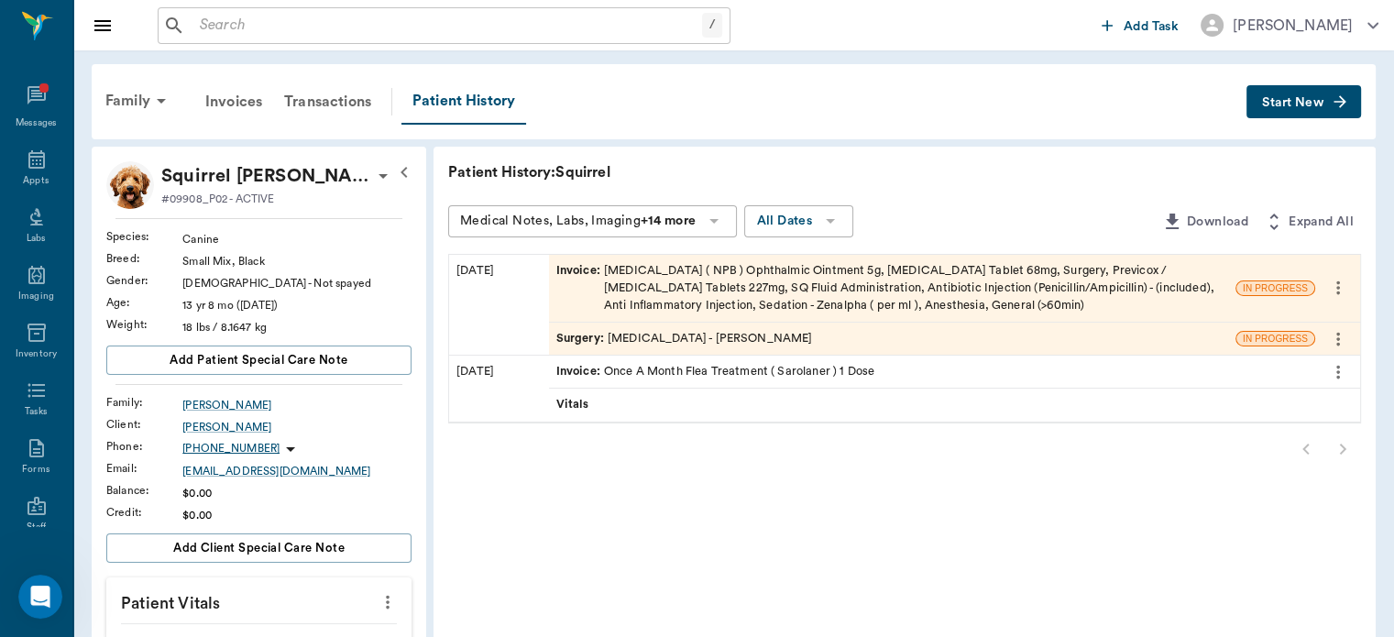
click at [716, 343] on div "Surgery : TRACHEA - Dr. Bert Ellsworth" at bounding box center [684, 338] width 257 height 17
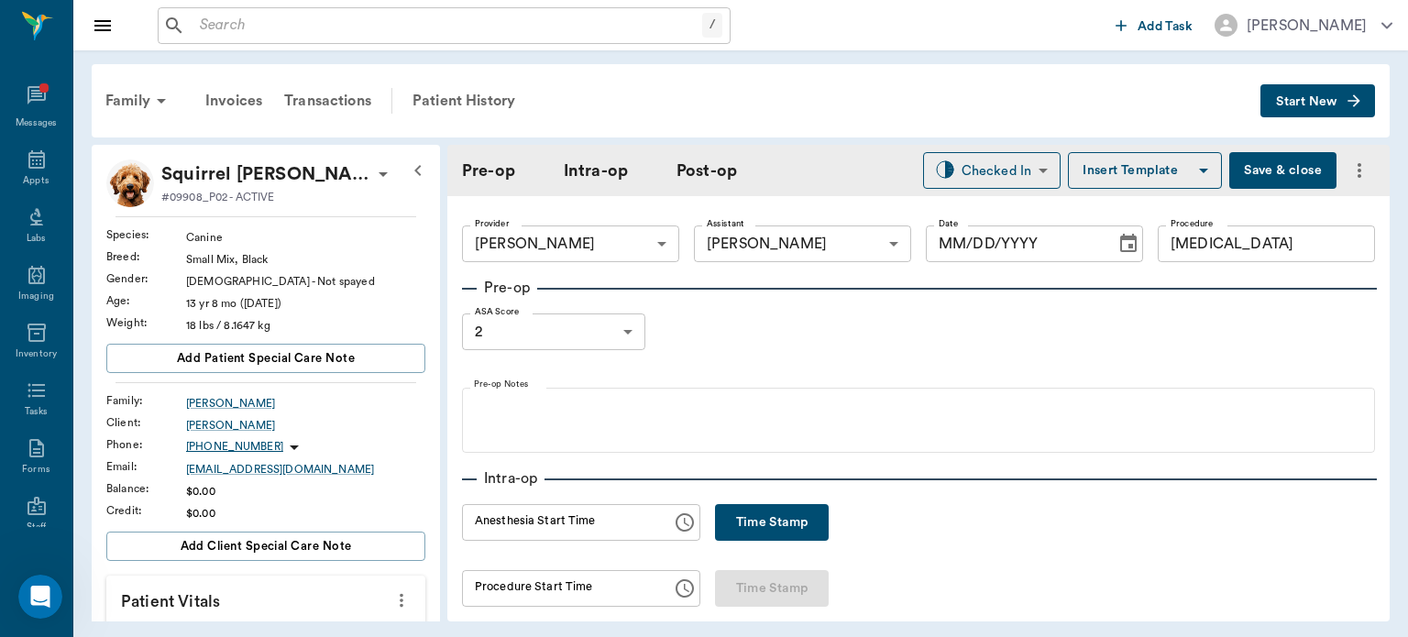
type input "63ec2f075fda476ae8351a4d"
type input "63ec2e7e52e12b0ba117b124"
type input "TRACHEA"
type input "2"
type input "[DATE]"
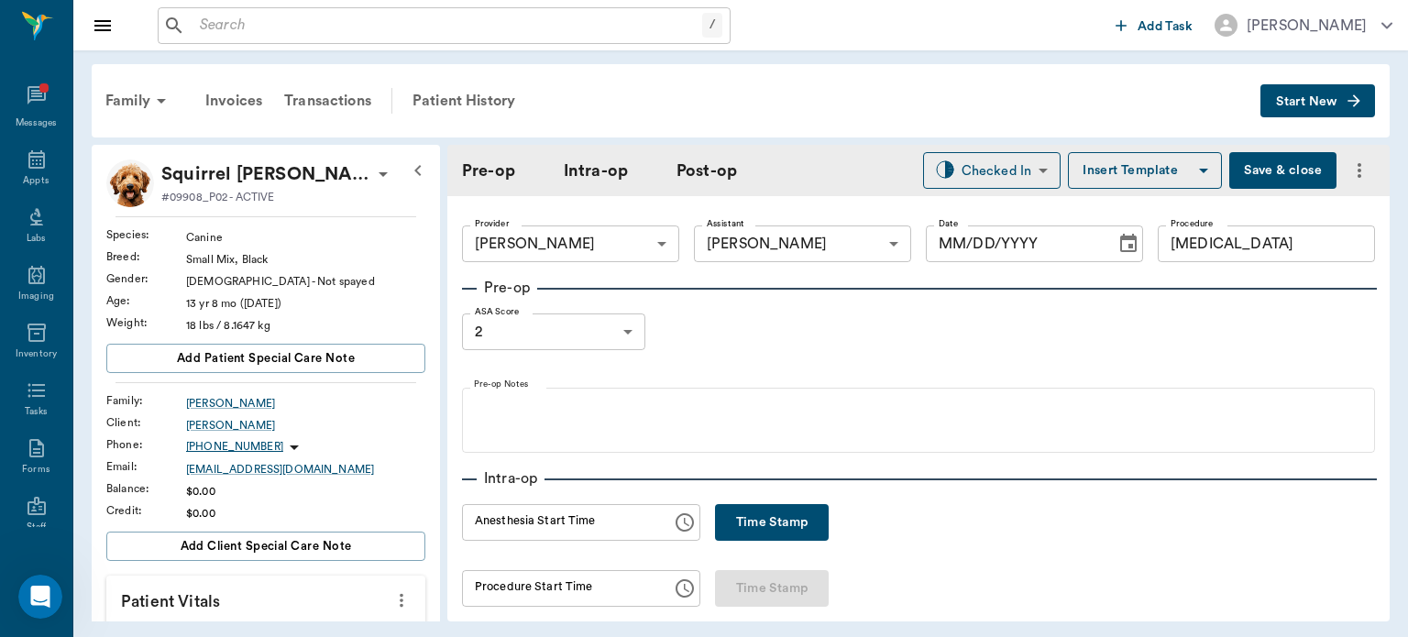
type input "02:24 PM"
type input "03:06 PM"
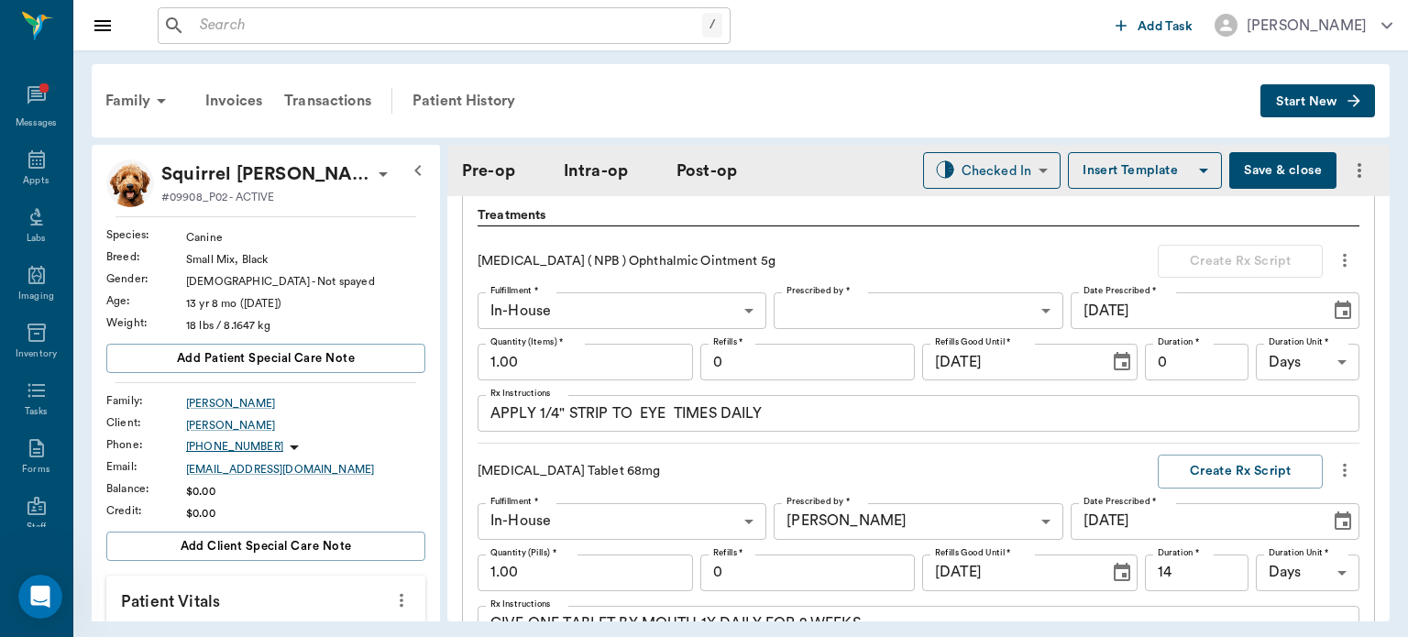
scroll to position [1538, 0]
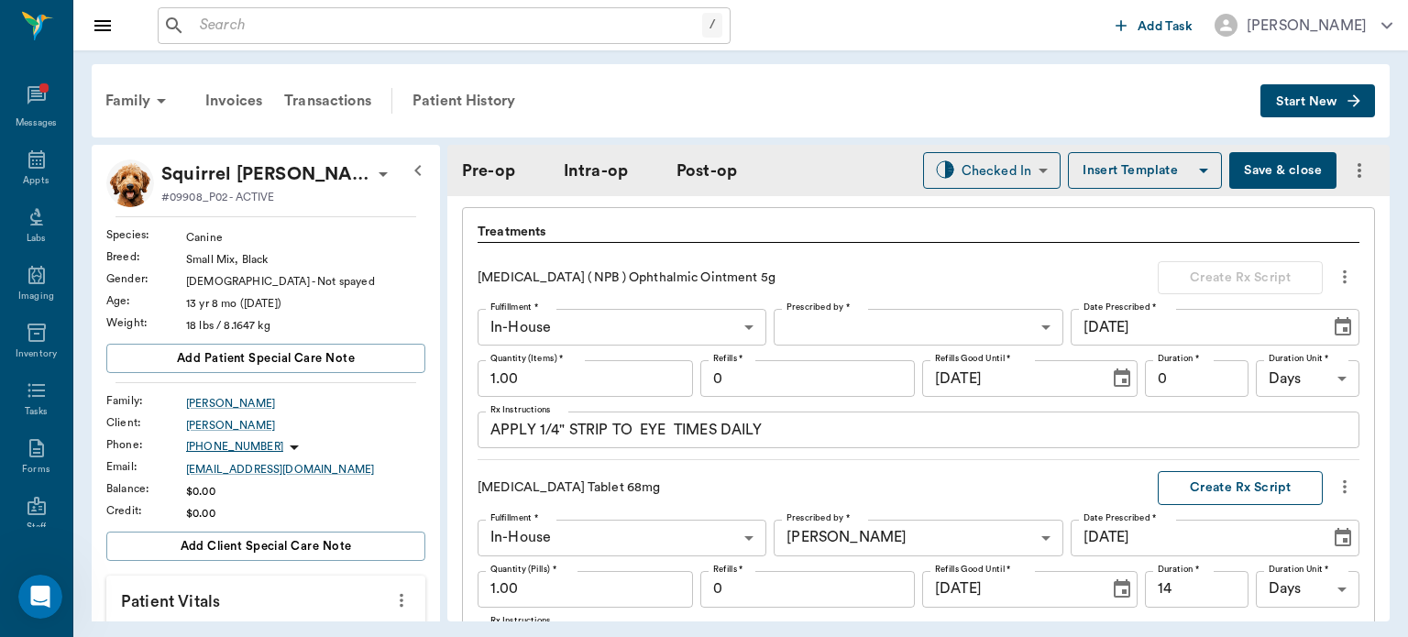
click at [1231, 489] on button "Create Rx Script" at bounding box center [1240, 488] width 165 height 34
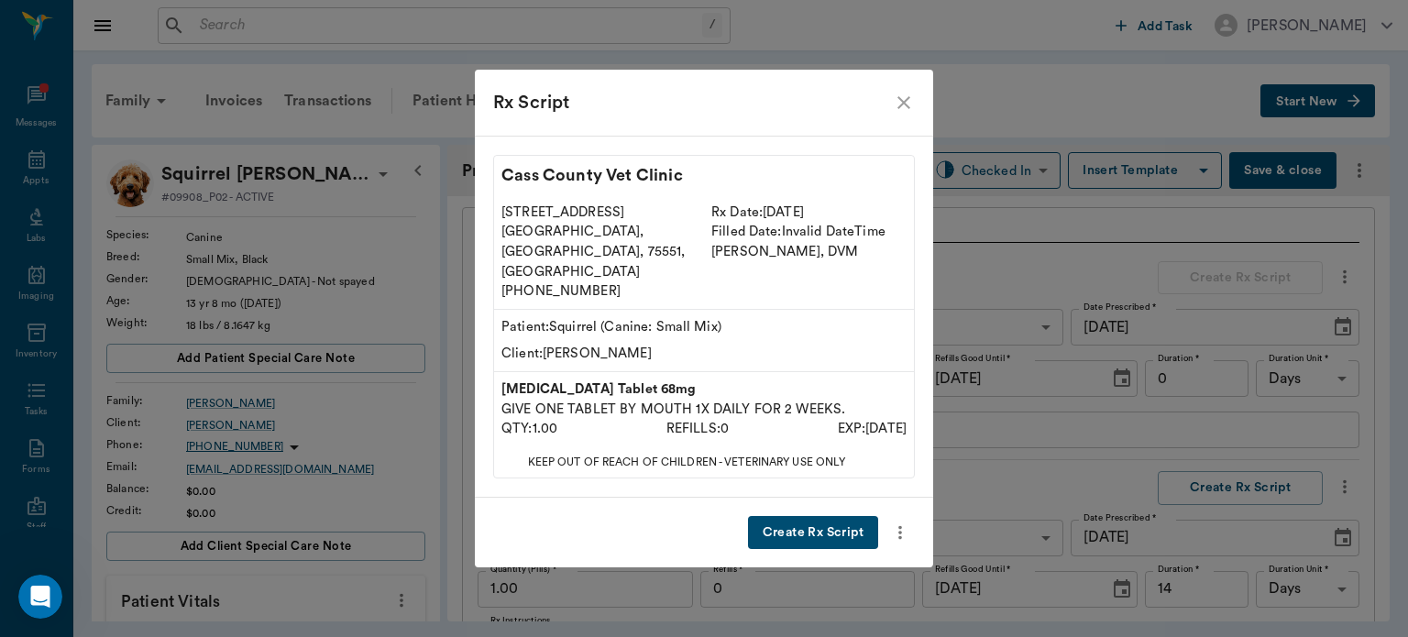
click at [839, 516] on button "Create Rx Script" at bounding box center [813, 533] width 130 height 34
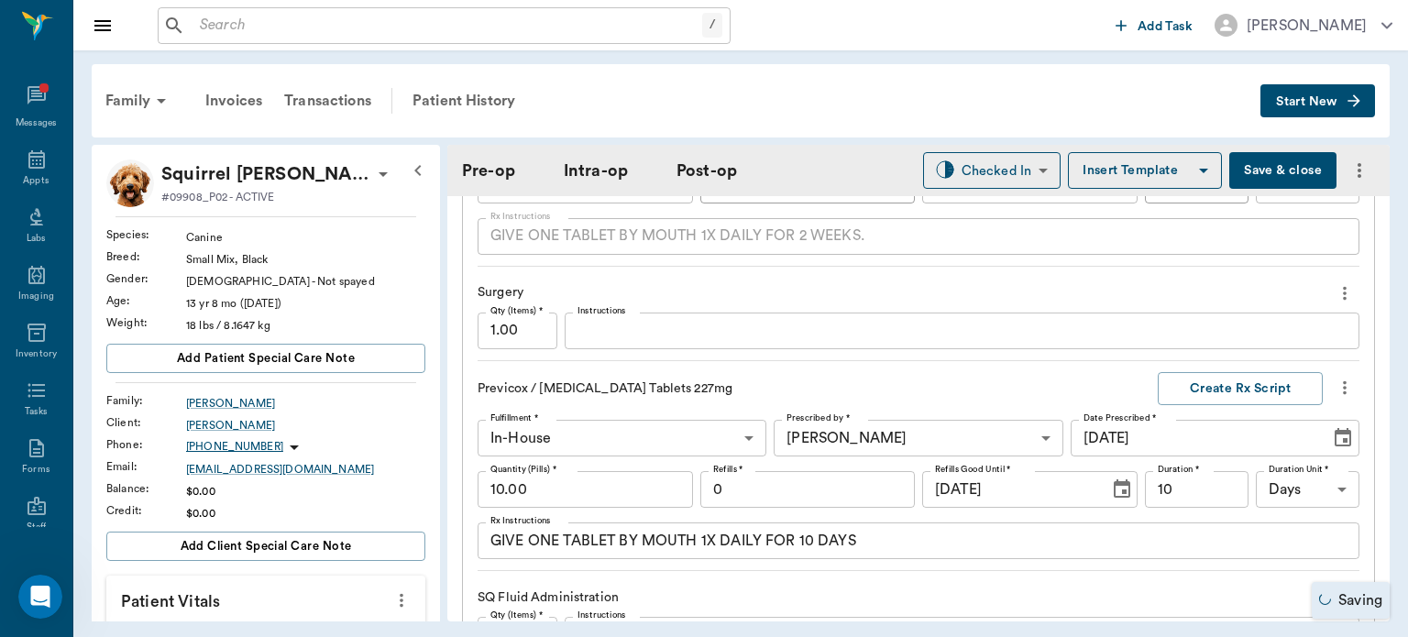
scroll to position [1950, 0]
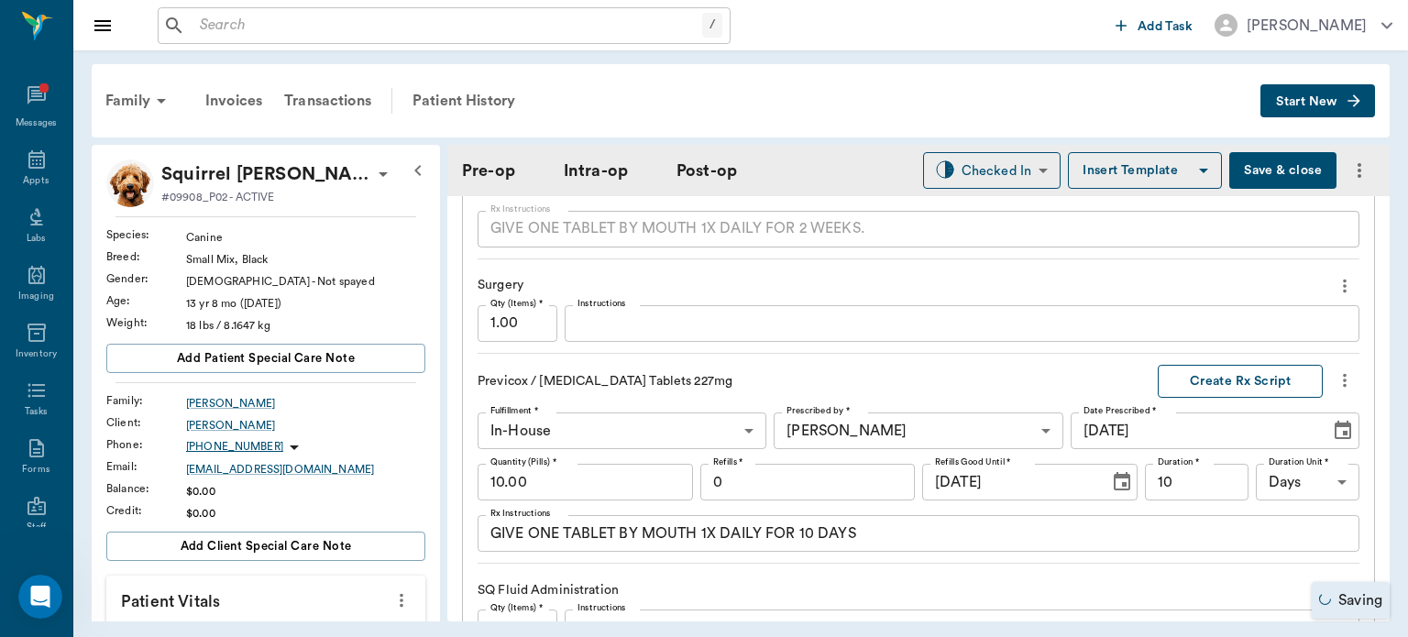
click at [1229, 382] on button "Create Rx Script" at bounding box center [1240, 382] width 165 height 34
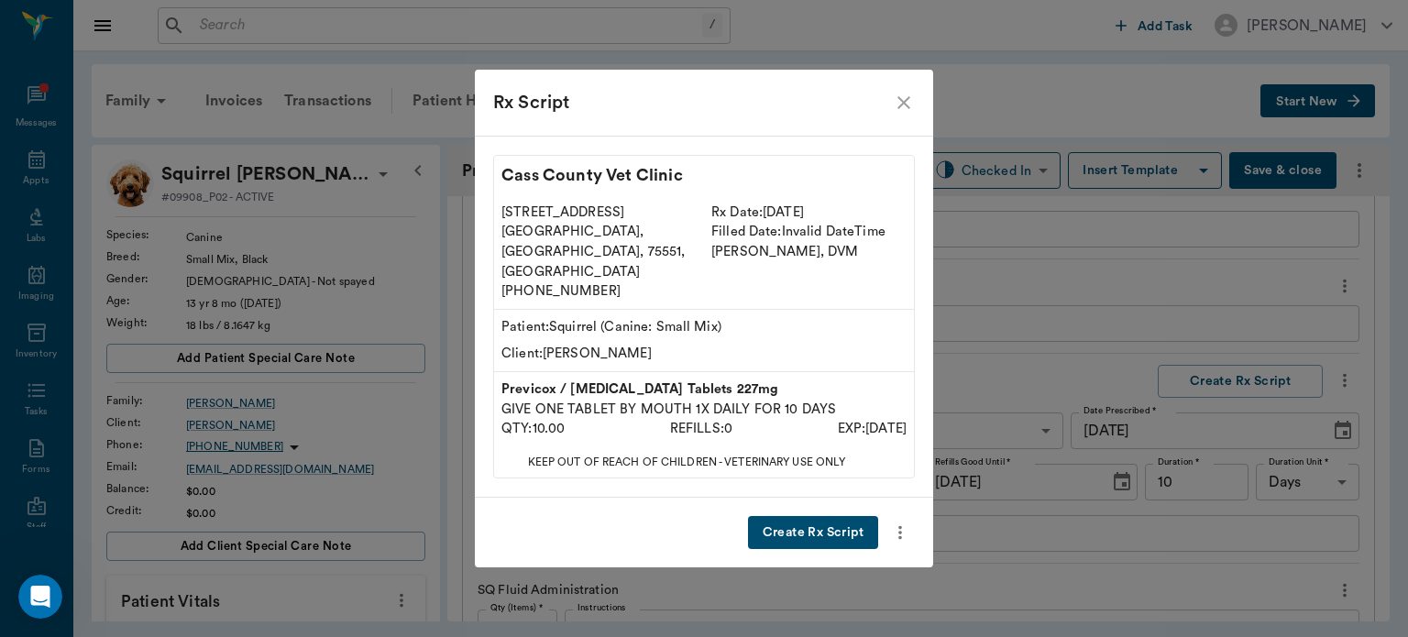
click at [851, 522] on button "Create Rx Script" at bounding box center [813, 533] width 130 height 34
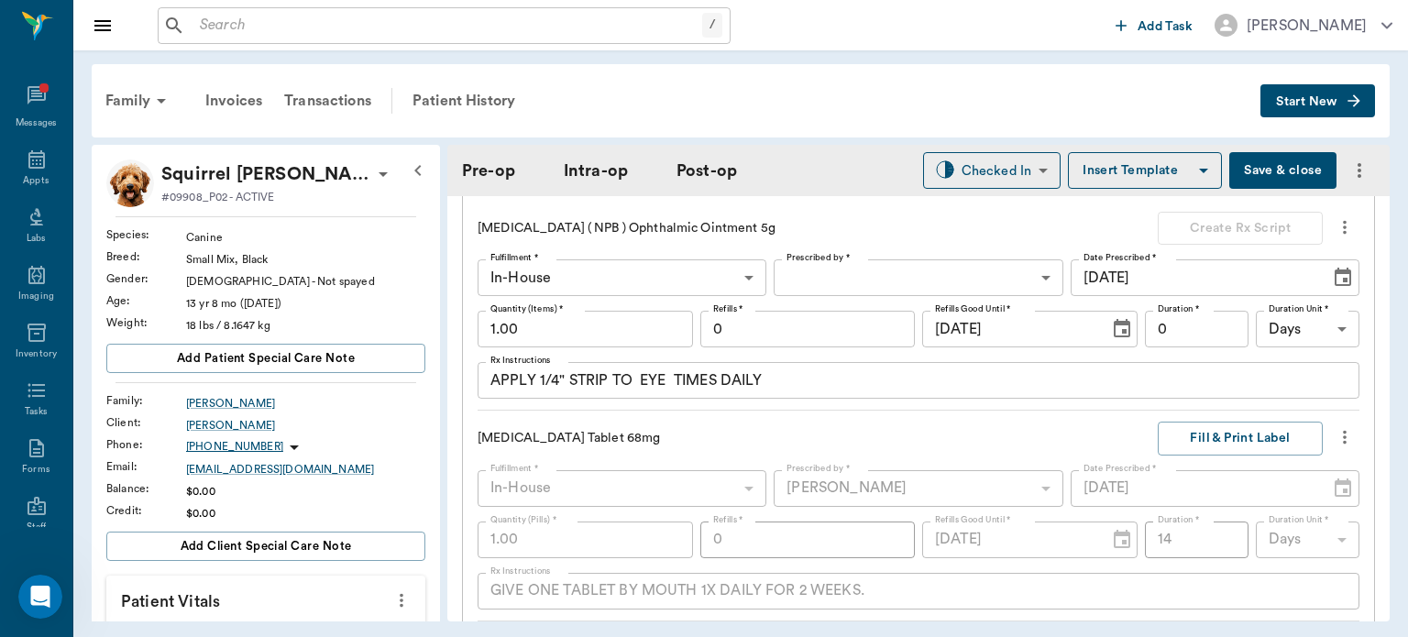
scroll to position [1569, 0]
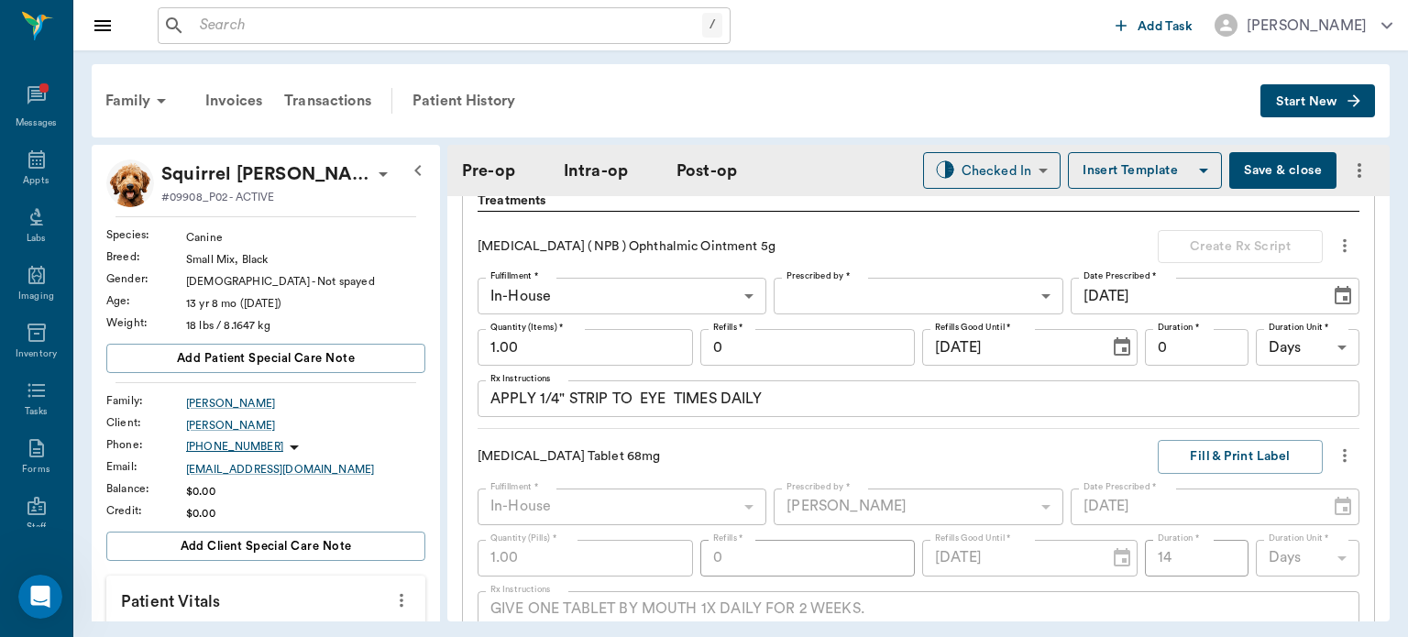
click at [671, 395] on textarea "APPLY 1/4" STRIP TO EYE TIMES DAILY" at bounding box center [918, 399] width 856 height 21
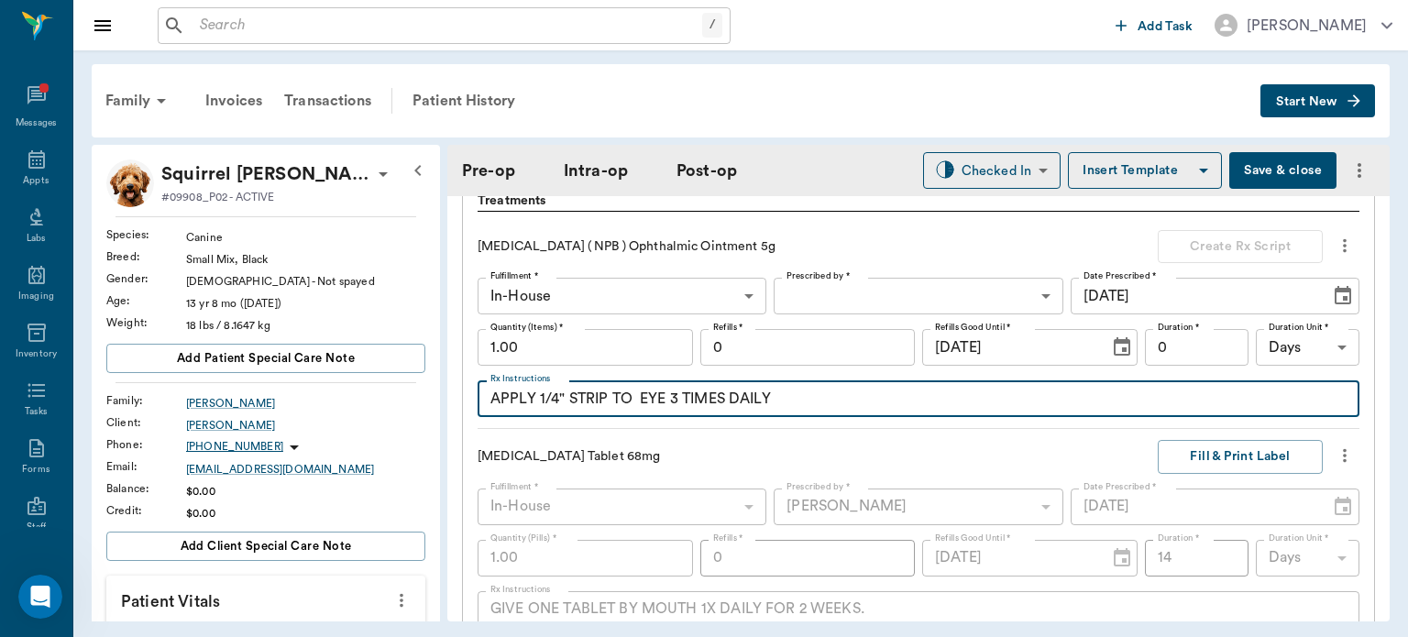
type textarea "APPLY 1/4" STRIP TO EYE 3 TIMES DAILY"
click at [779, 423] on div "Neo Poly Bac ( NPB ) Ophthalmic Ointment 5g Create Rx Script Fulfillment * In-H…" at bounding box center [919, 330] width 882 height 200
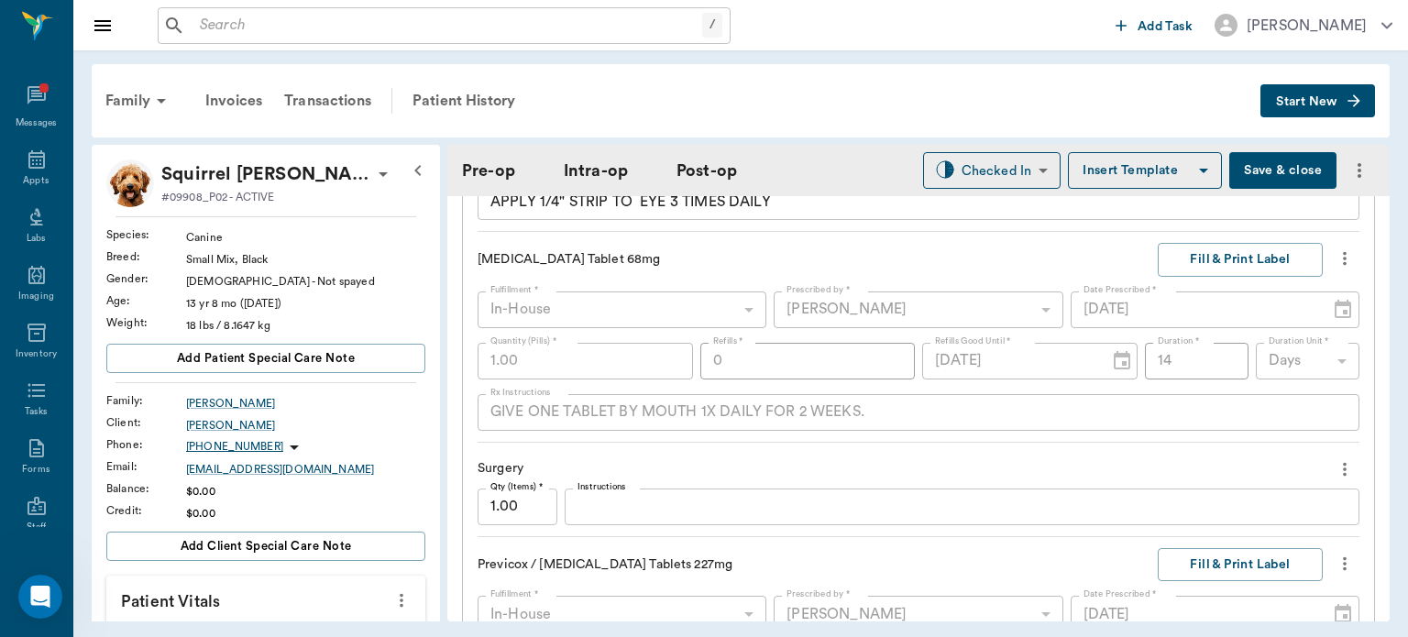
scroll to position [1765, 0]
click at [31, 164] on icon at bounding box center [37, 159] width 22 height 22
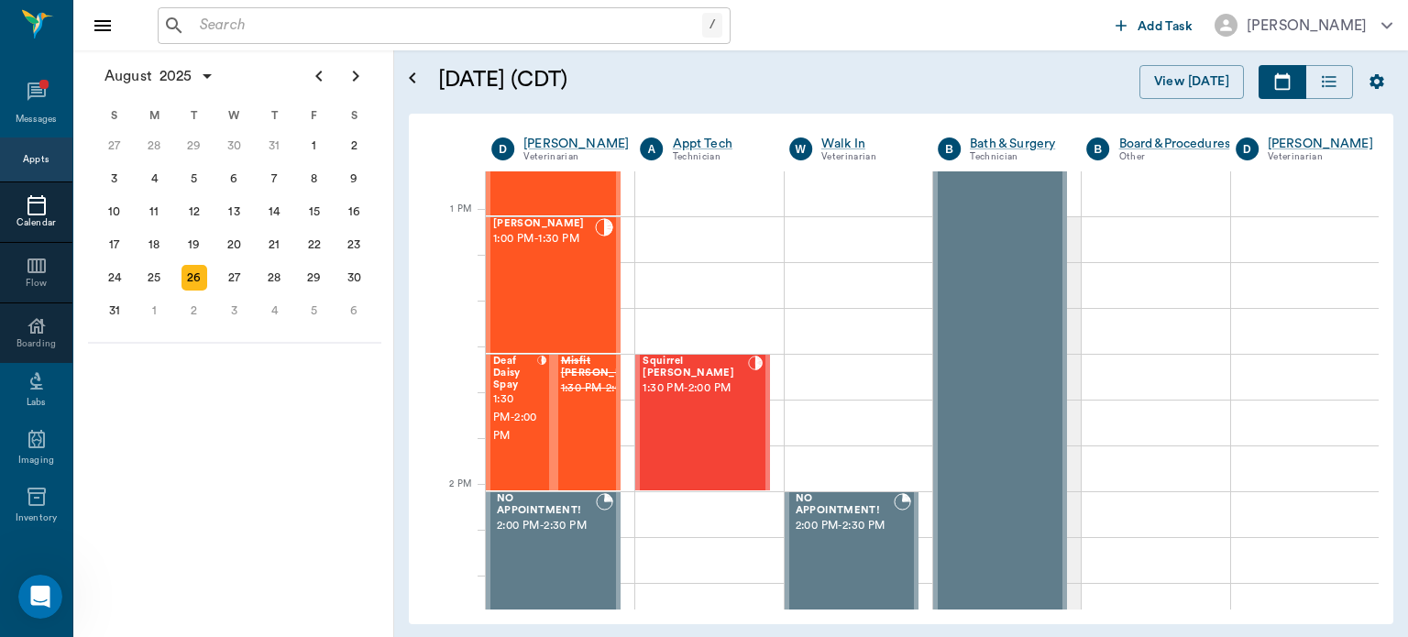
scroll to position [1322, 0]
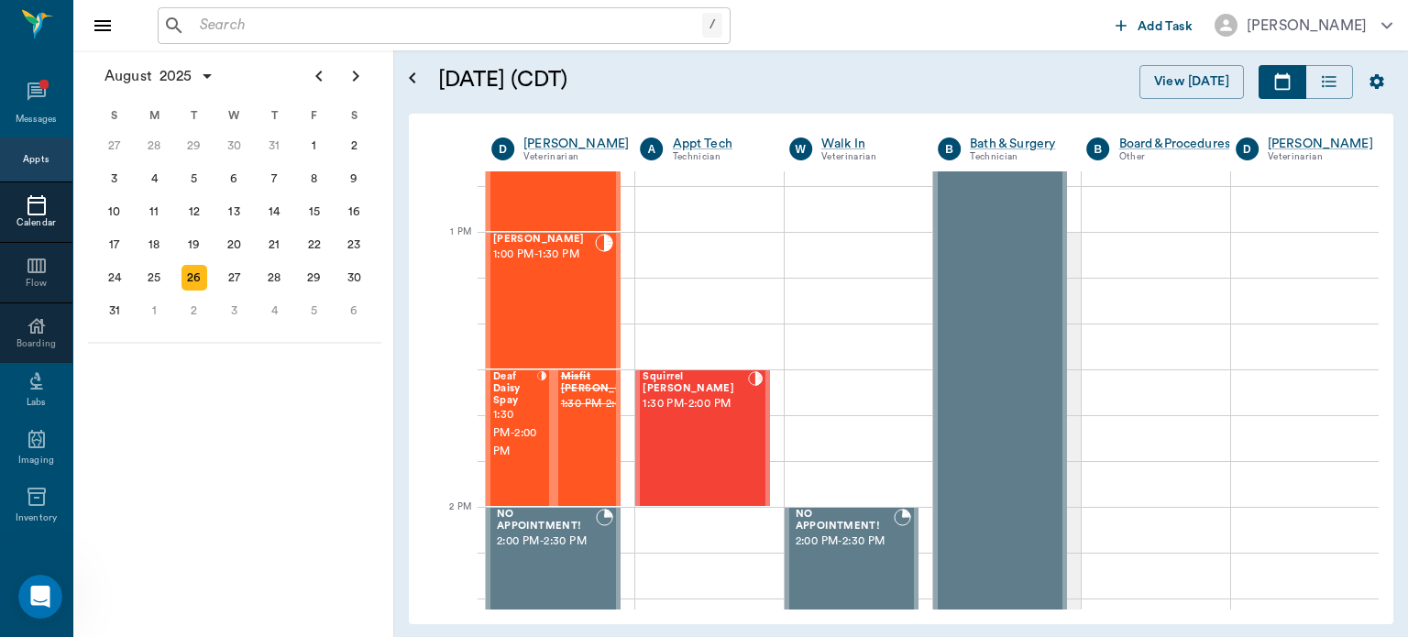
click at [695, 425] on div "Squirrel Eaton 1:30 PM - 2:00 PM" at bounding box center [695, 438] width 105 height 134
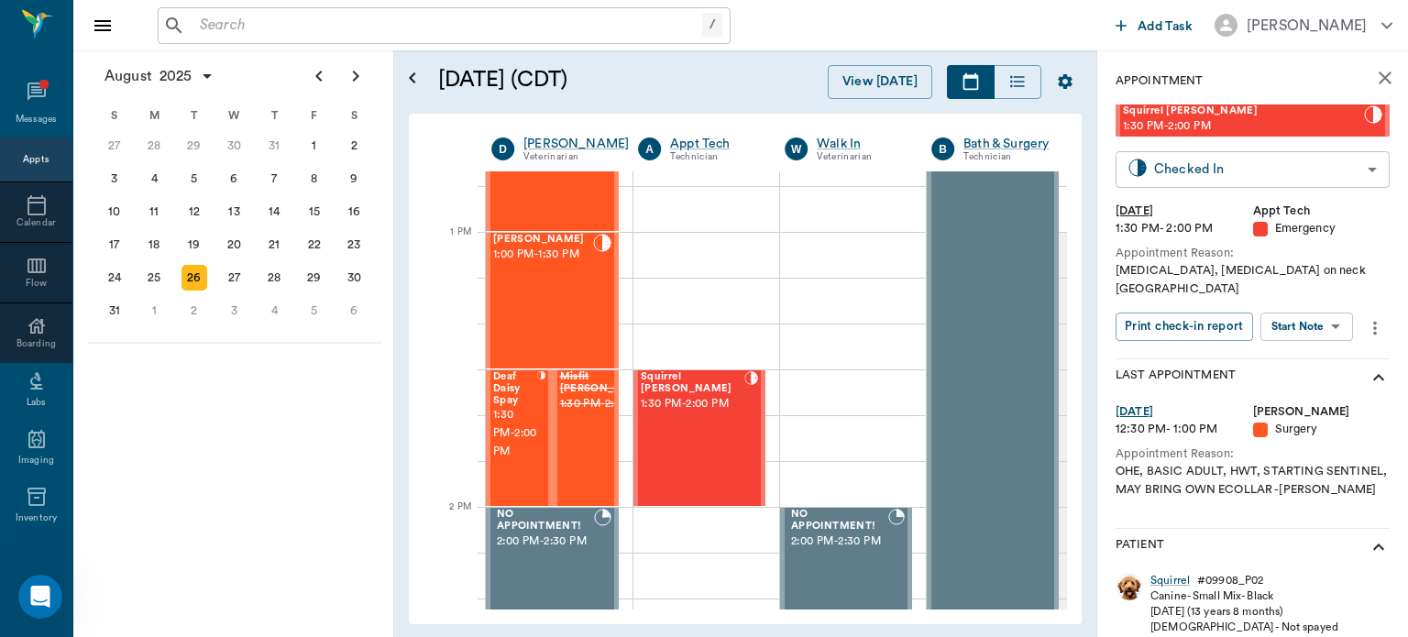
click at [1310, 170] on body "/ ​ Add Task Dr. Bert Ellsworth Nectar Messages Appts Calendar Flow Boarding La…" at bounding box center [704, 318] width 1408 height 637
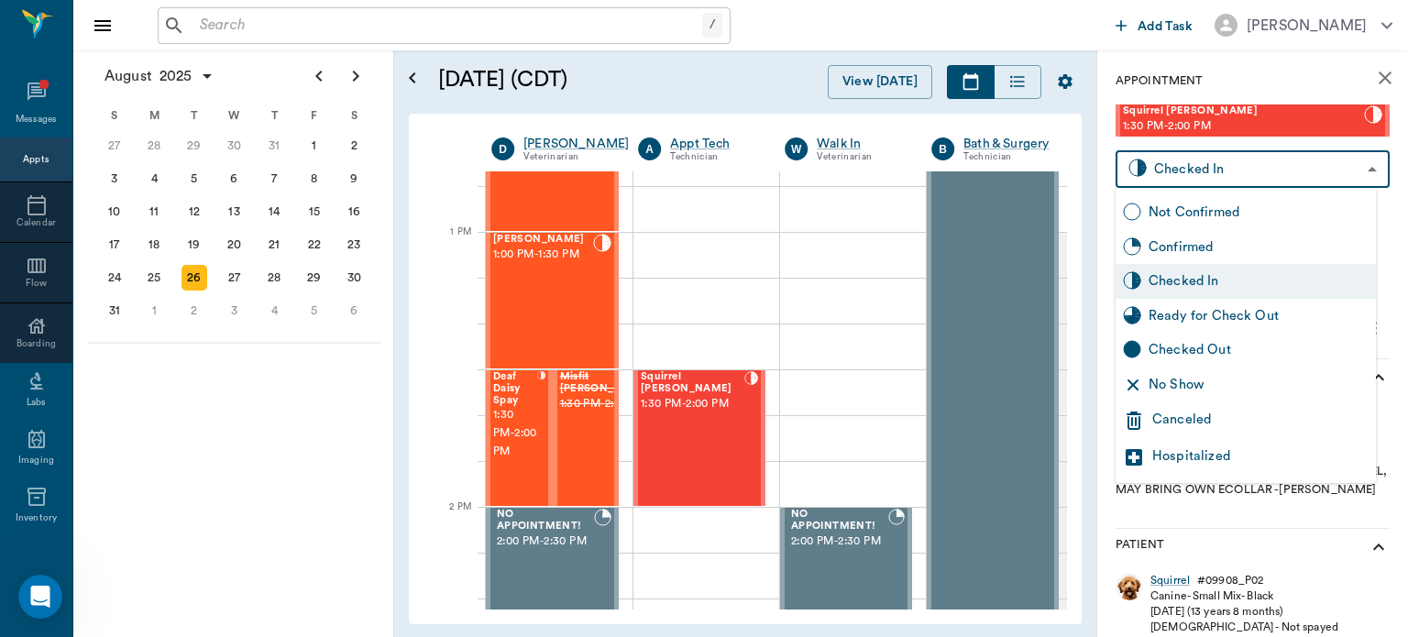
click at [1261, 316] on div "Ready for Check Out" at bounding box center [1259, 316] width 220 height 20
type input "READY_TO_CHECKOUT"
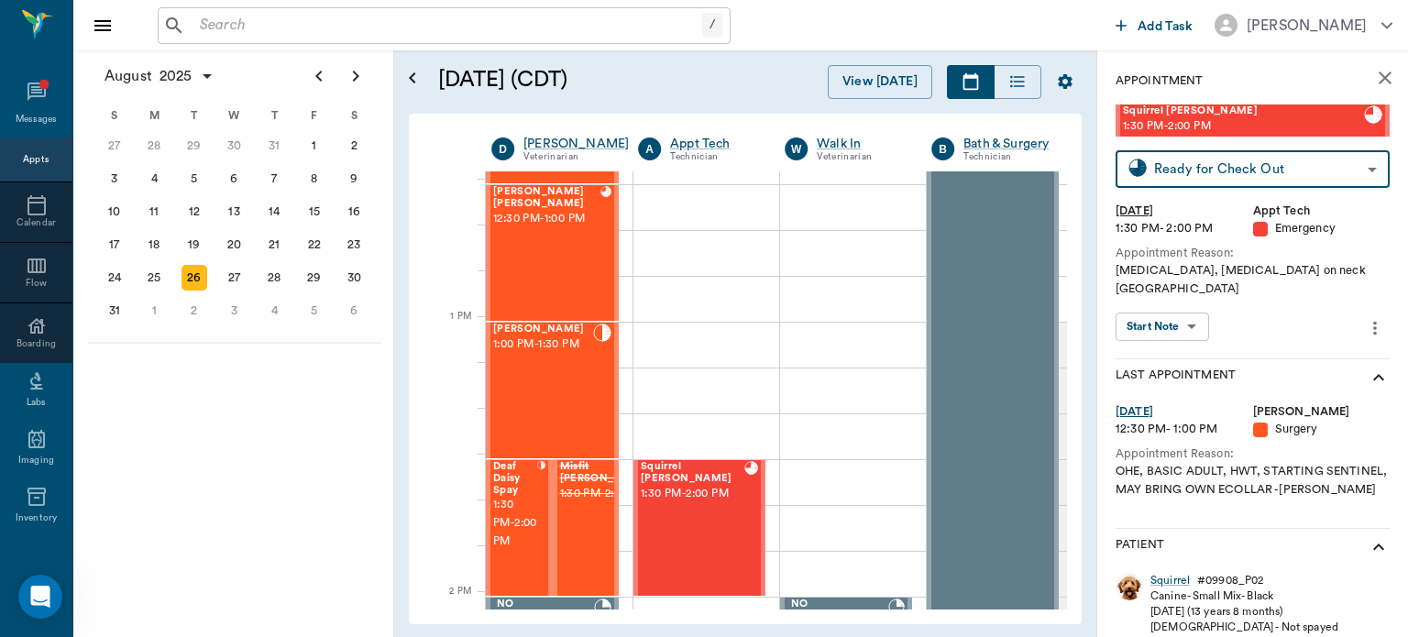
scroll to position [1238, 0]
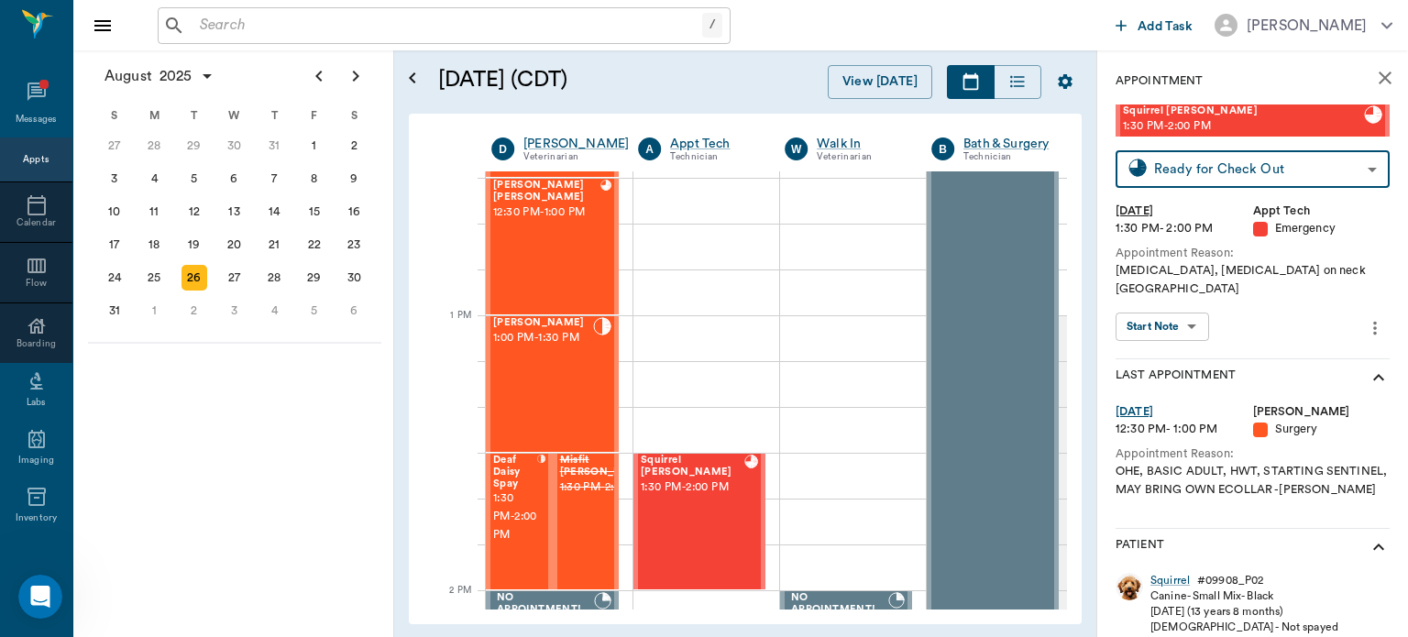
click at [557, 395] on div "Millie Jones Jones 1:00 PM - 1:30 PM" at bounding box center [543, 384] width 100 height 134
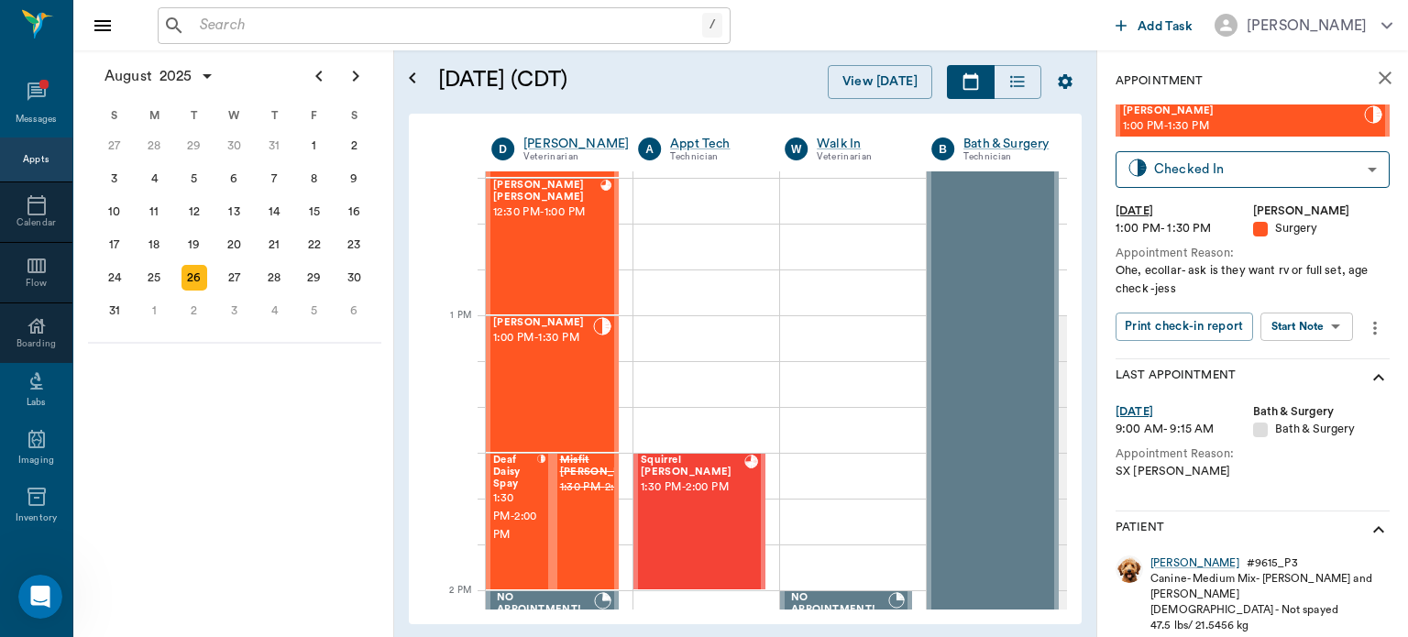
click at [1323, 326] on body "/ ​ Add Task Dr. Bert Ellsworth Nectar Messages Appts Calendar Flow Boarding La…" at bounding box center [704, 318] width 1408 height 637
click at [1311, 397] on button "View Surgery" at bounding box center [1292, 393] width 75 height 21
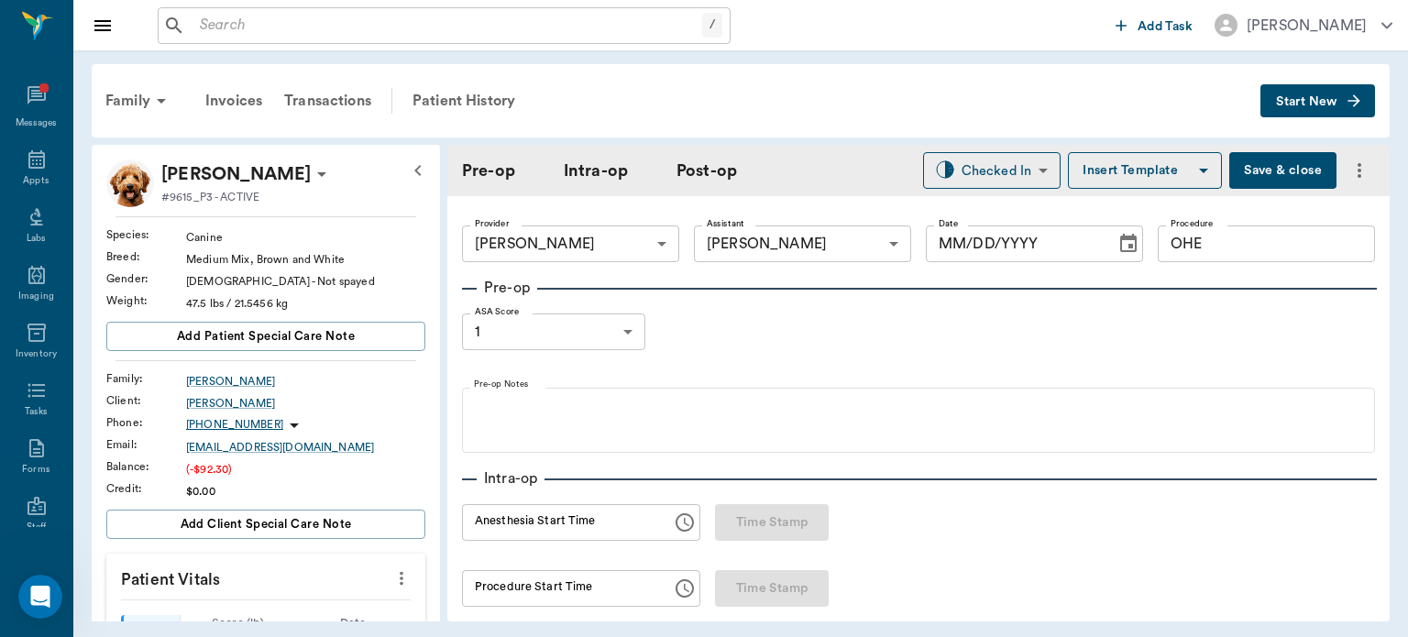
type input "63ec2f075fda476ae8351a4d"
type input "63ec2e7e52e12b0ba117b124"
type input "OHE"
type input "1"
radio input "true"
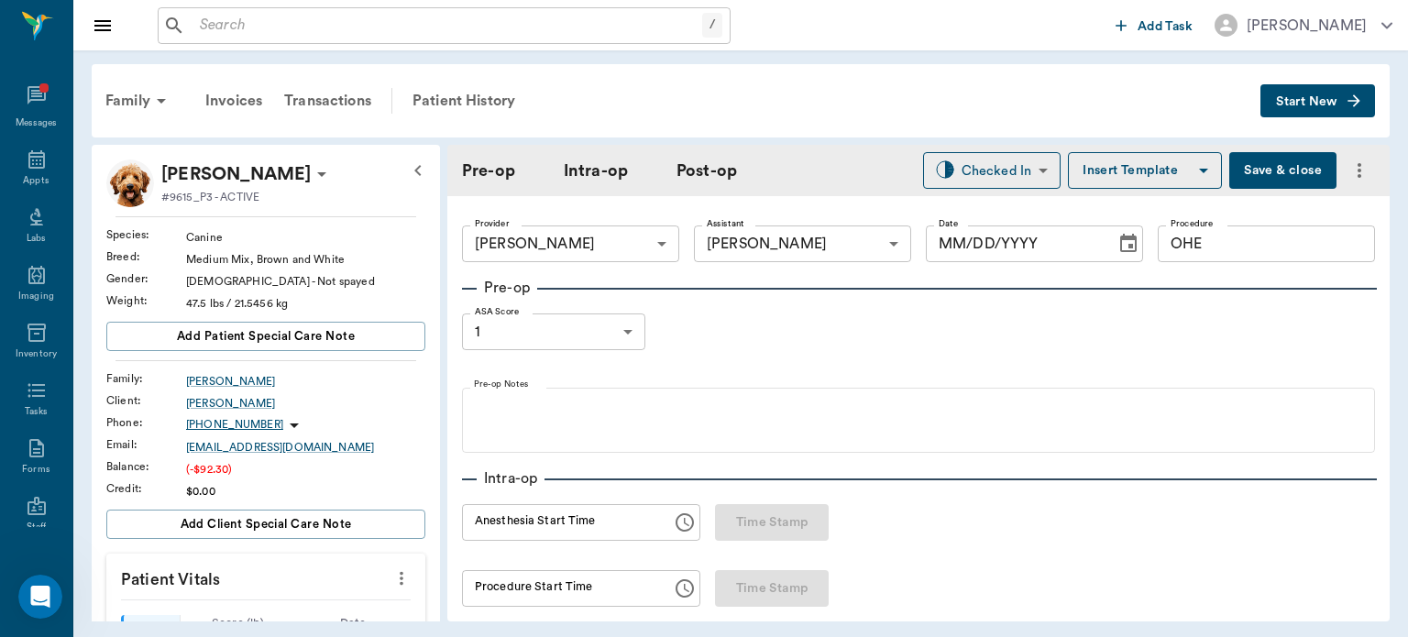
type input "[DATE]"
type input "03:15 PM"
type input "03:23 PM"
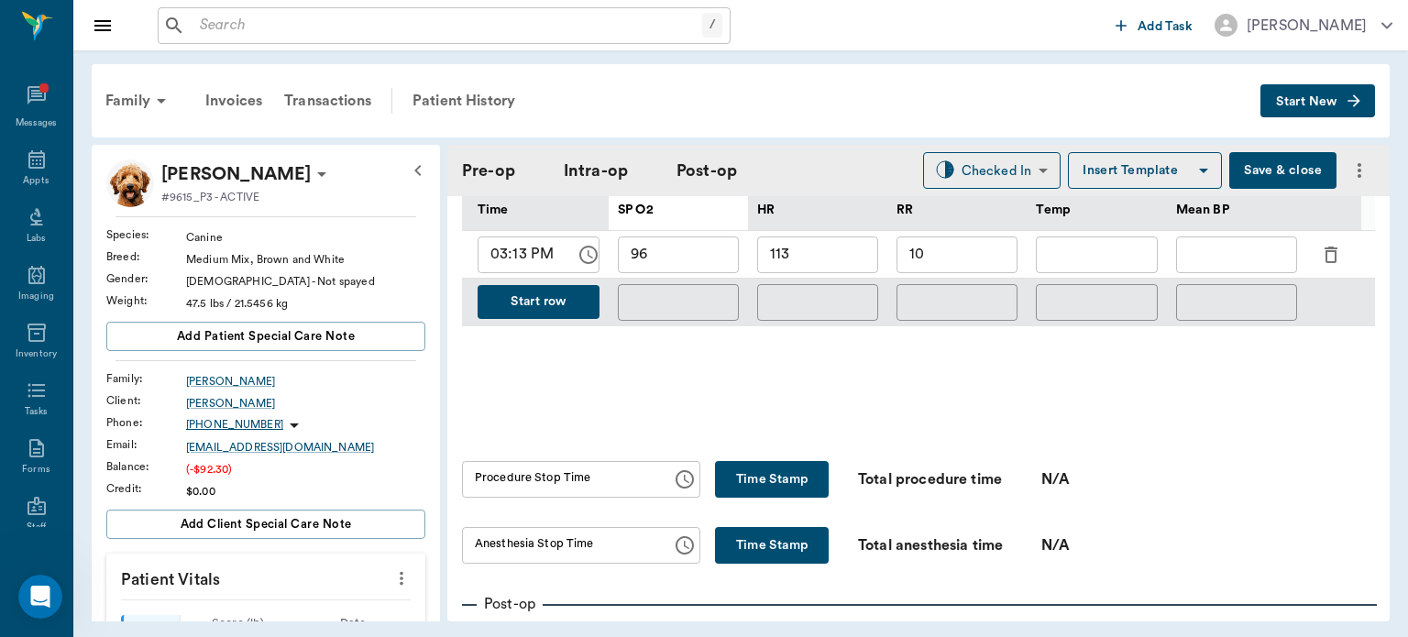
scroll to position [921, 0]
click at [562, 292] on button "Start row" at bounding box center [539, 301] width 122 height 34
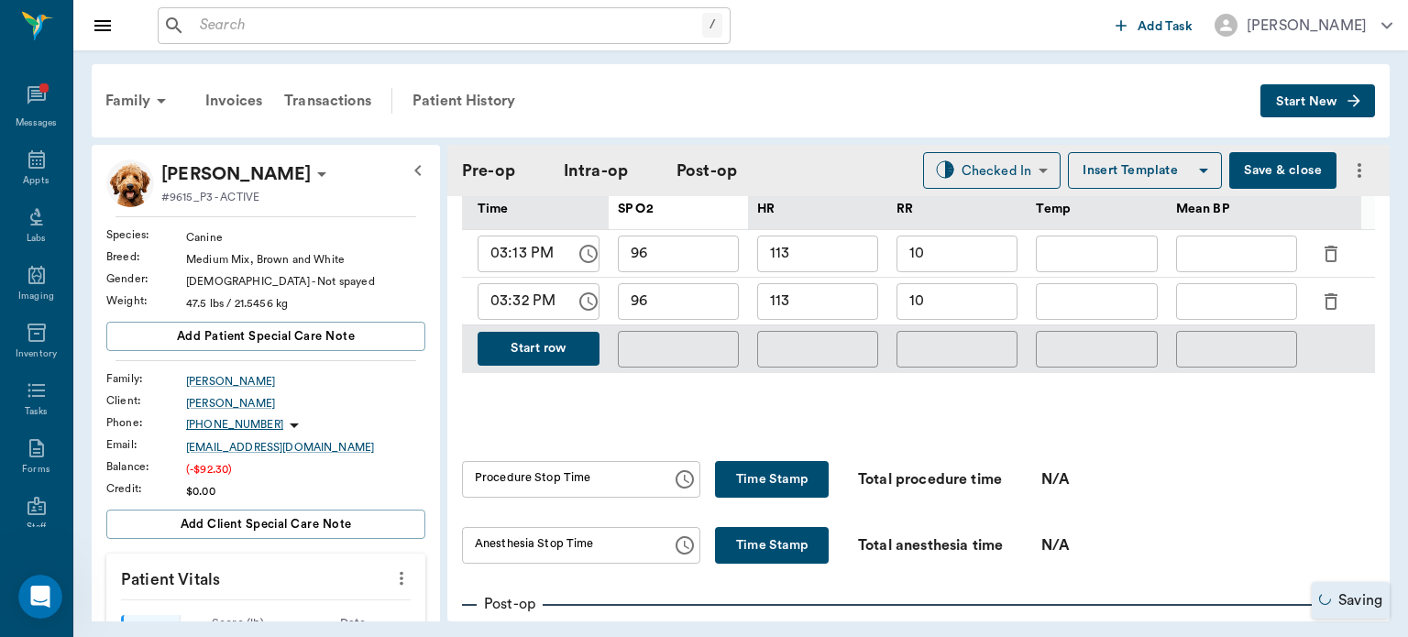
click at [710, 290] on input "96" at bounding box center [678, 301] width 121 height 37
type input "90"
click at [842, 288] on input "113" at bounding box center [817, 301] width 121 height 37
type input "105"
click at [546, 344] on button "Start row" at bounding box center [539, 349] width 122 height 34
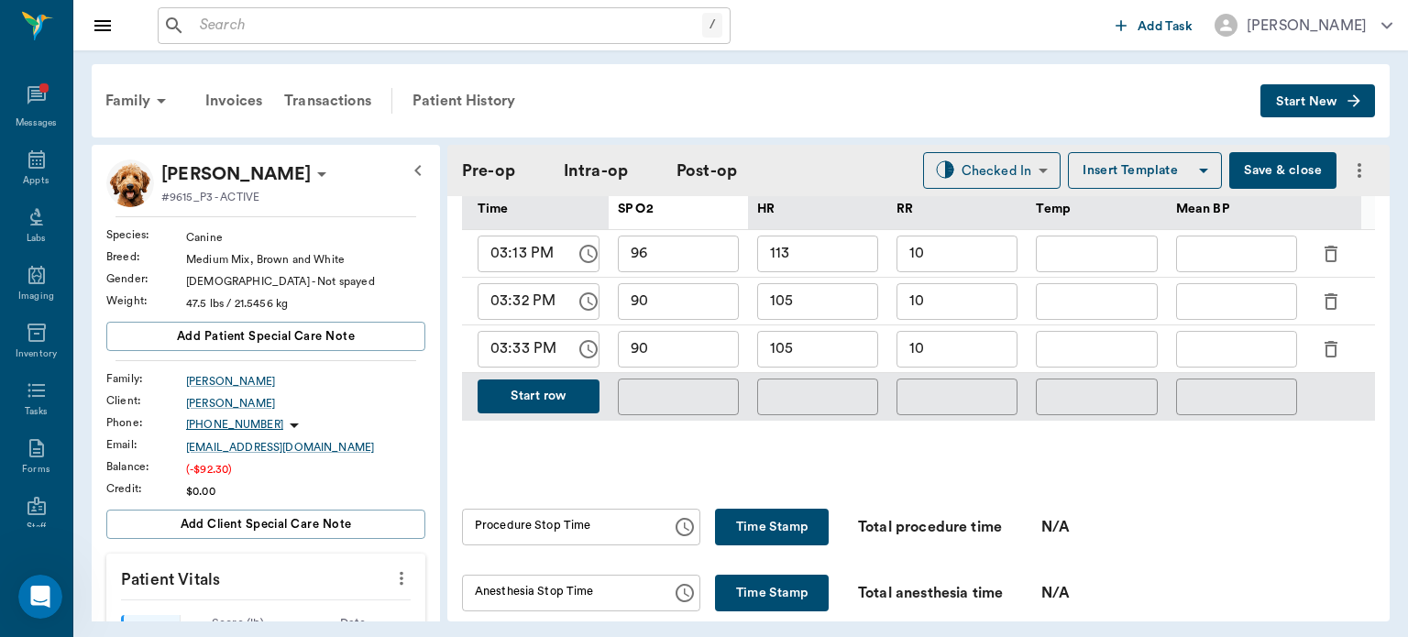
click at [523, 343] on input "03:33 PM" at bounding box center [520, 349] width 85 height 37
type input "03:40 PM"
click at [698, 337] on input "90" at bounding box center [678, 349] width 121 height 37
click at [980, 341] on input "10" at bounding box center [956, 349] width 121 height 37
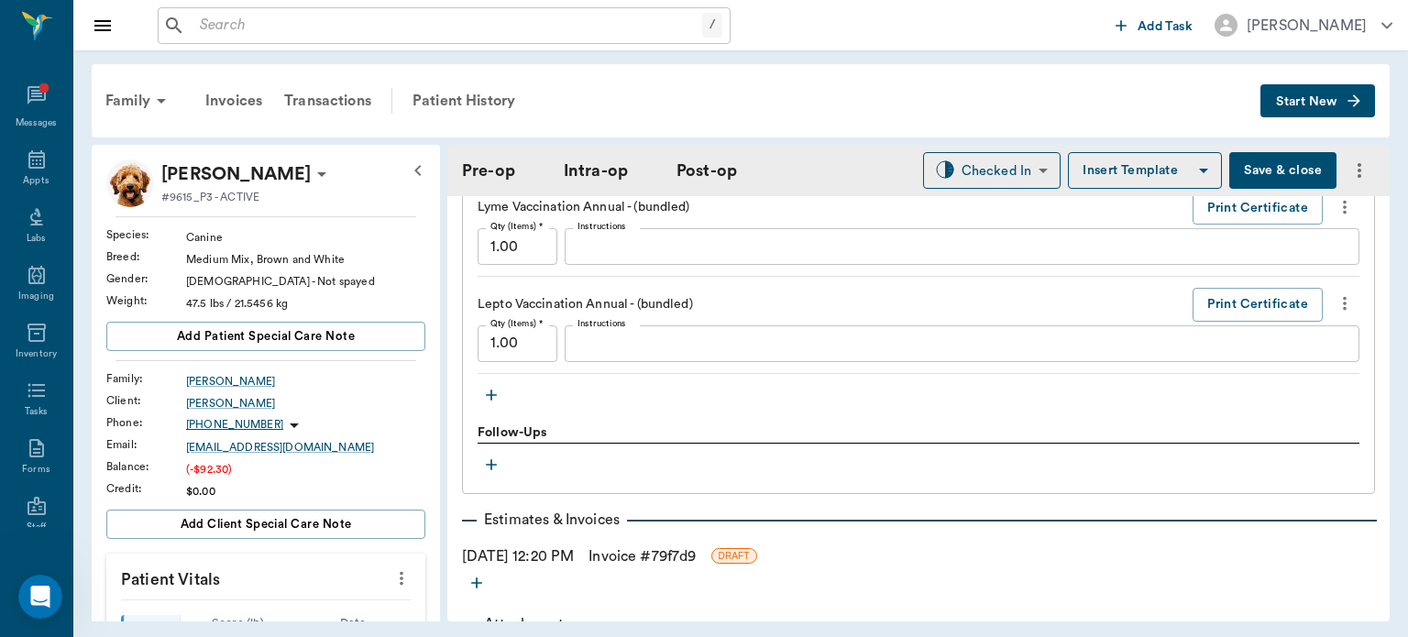
scroll to position [2716, 0]
type input "12"
click at [28, 167] on icon at bounding box center [36, 159] width 16 height 18
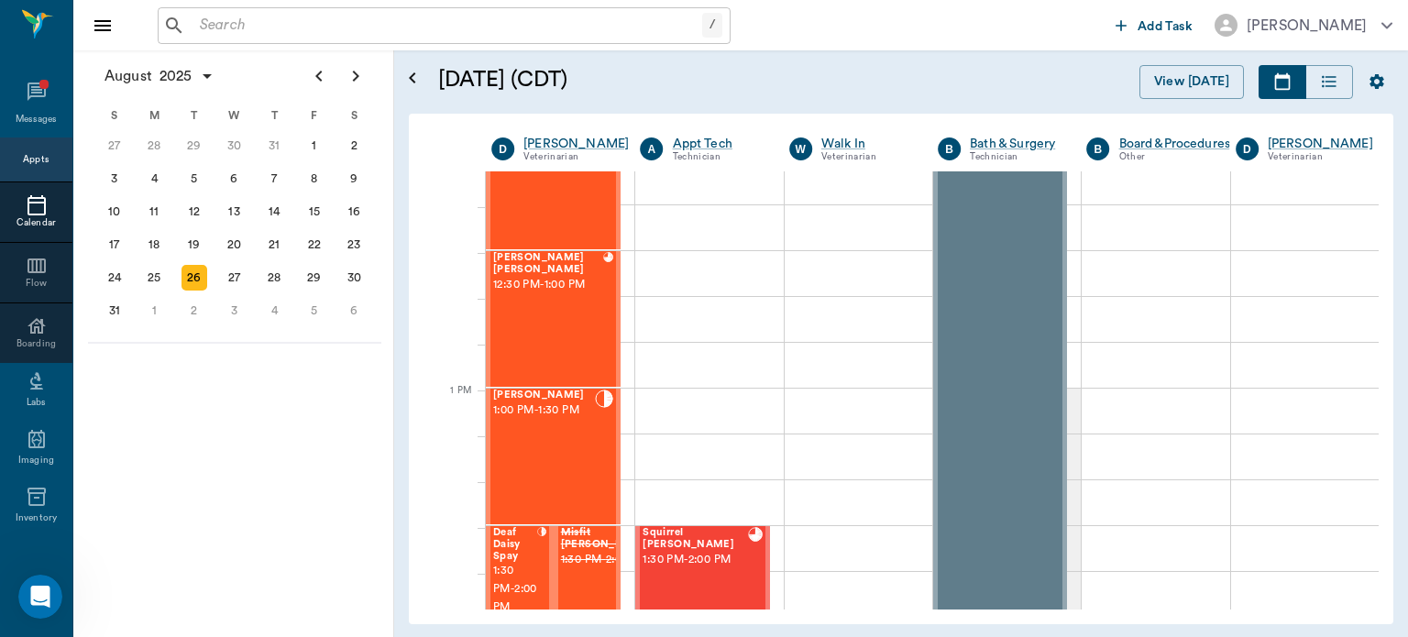
scroll to position [1161, 0]
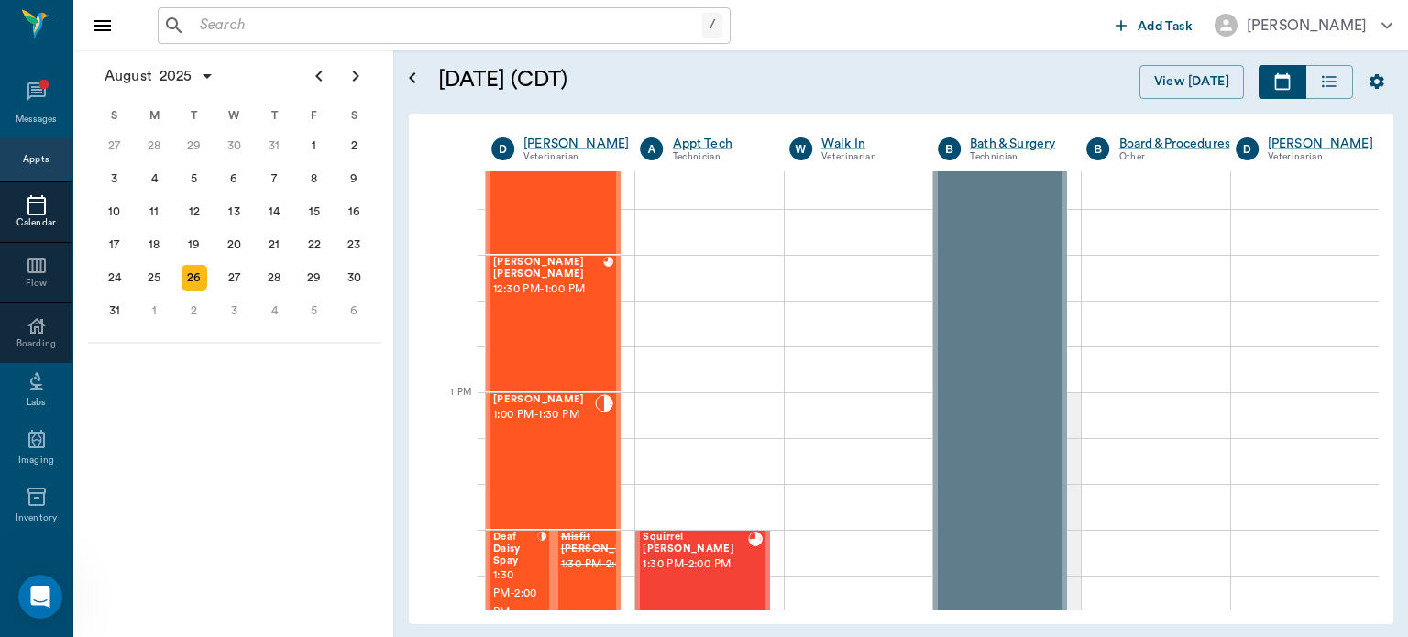
click at [568, 441] on div "Millie Jones Jones 1:00 PM - 1:30 PM" at bounding box center [544, 461] width 102 height 134
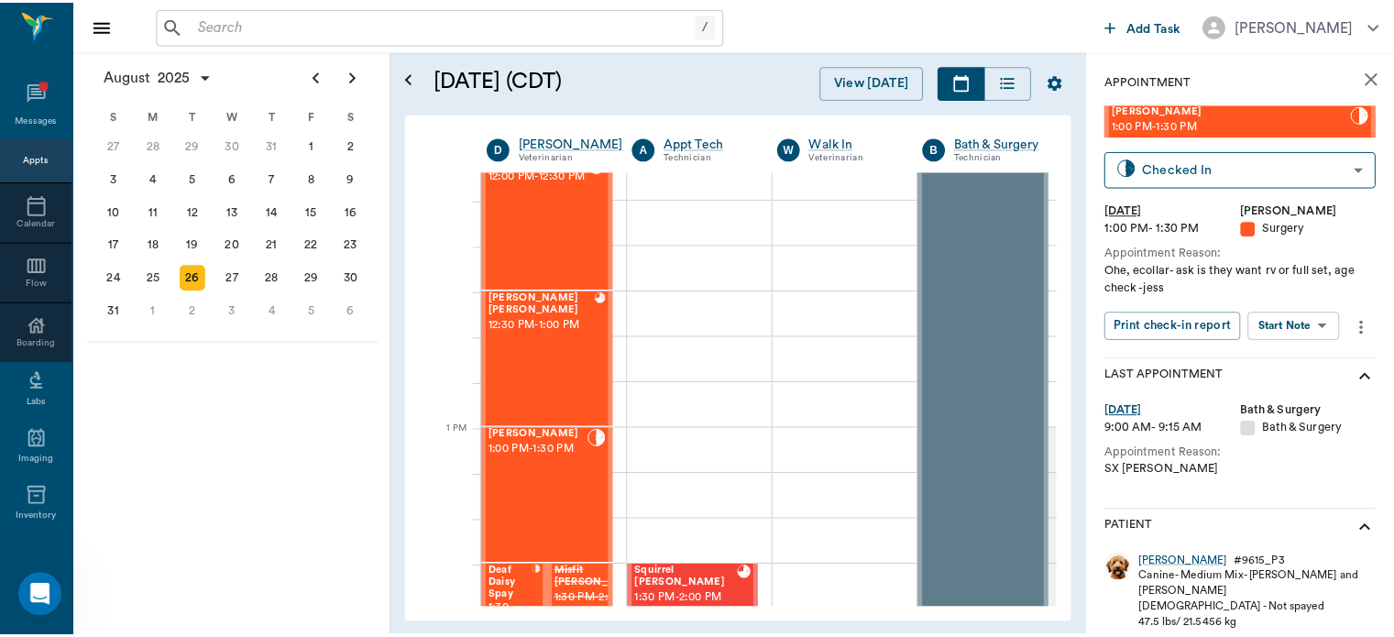
scroll to position [1119, 0]
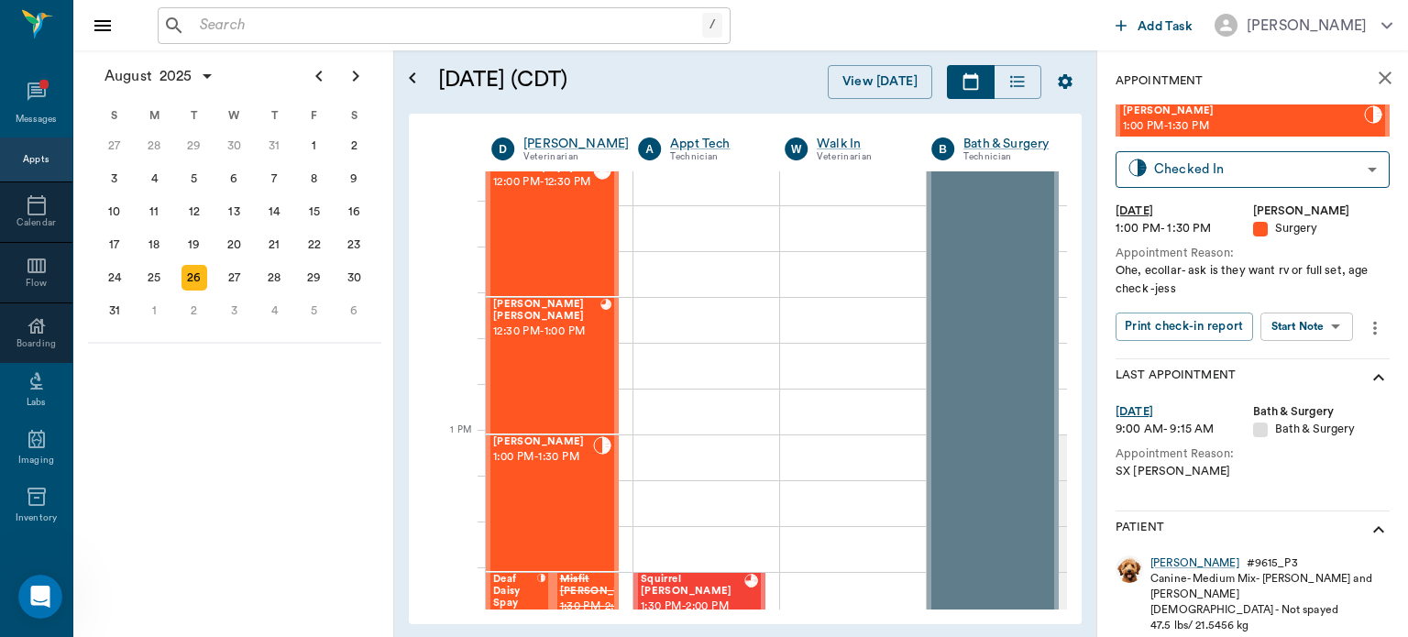
click at [572, 357] on div "Ruby Bazar Jones 12:30 PM - 1:00 PM" at bounding box center [546, 366] width 107 height 134
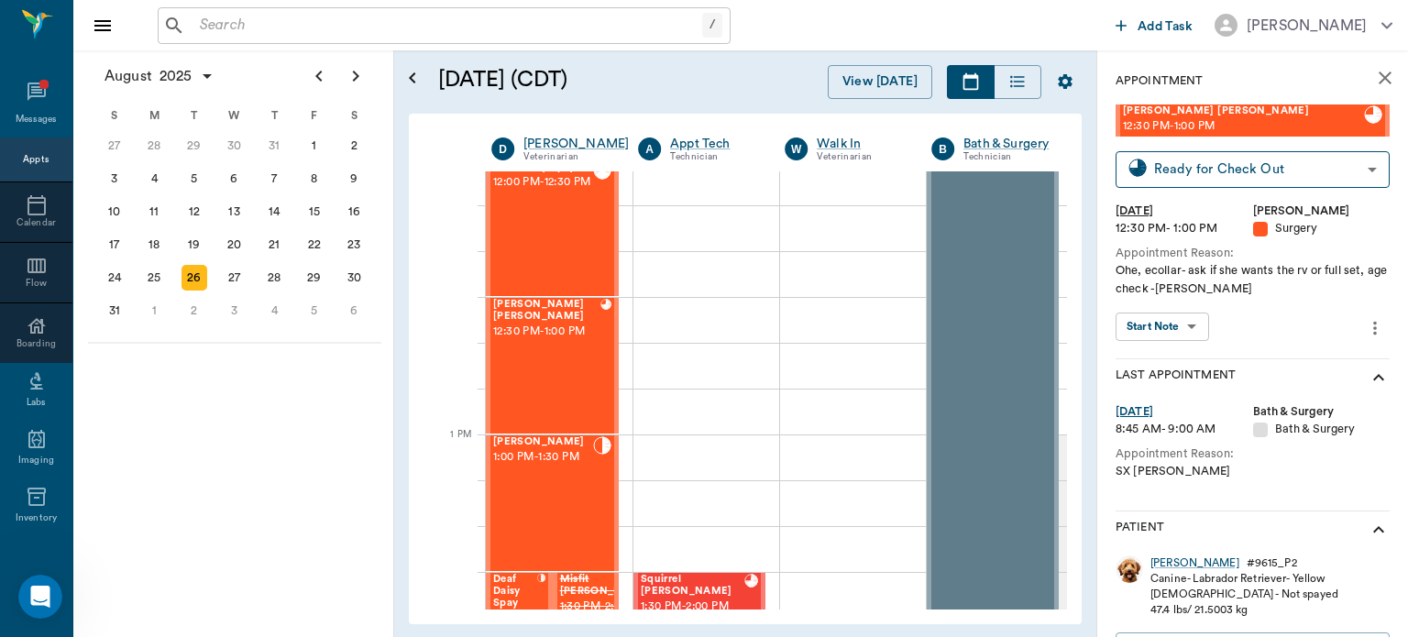
click at [1180, 325] on body "/ ​ Add Task Dr. Bert Ellsworth Nectar Messages Appts Calendar Flow Boarding La…" at bounding box center [704, 318] width 1408 height 637
click at [1188, 566] on div at bounding box center [704, 318] width 1408 height 637
click at [1184, 564] on div "Ruby Bazar" at bounding box center [1194, 563] width 89 height 16
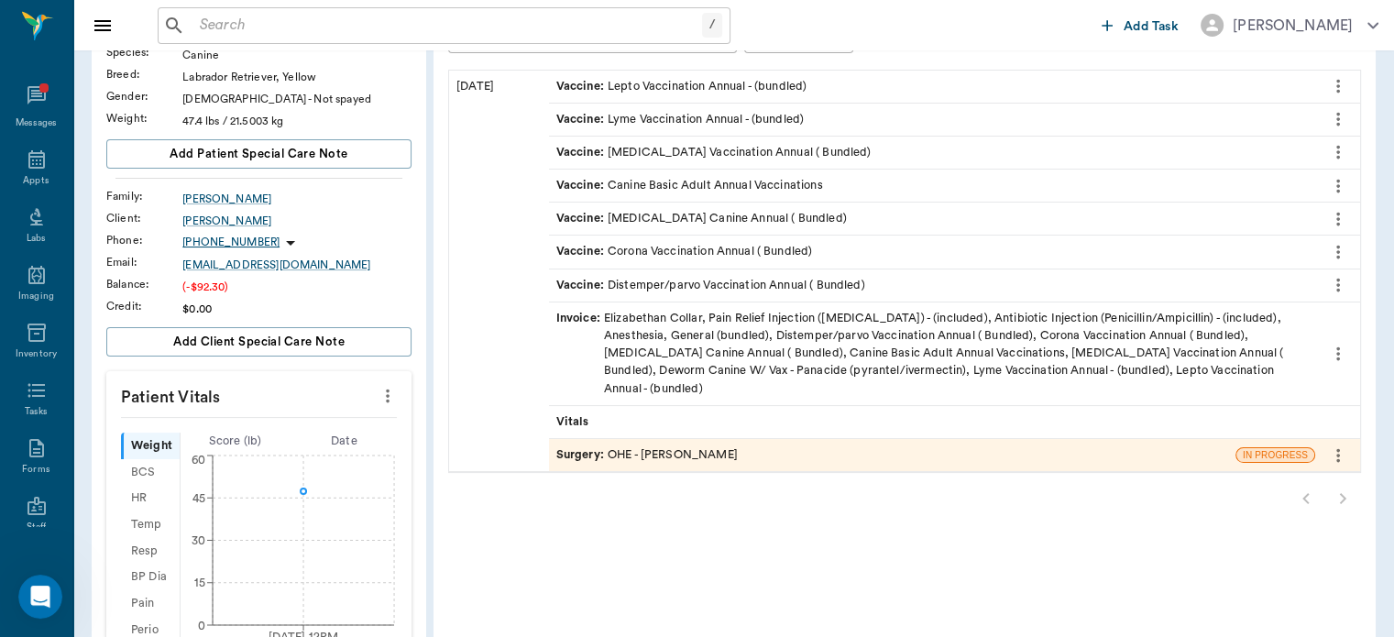
scroll to position [87, 0]
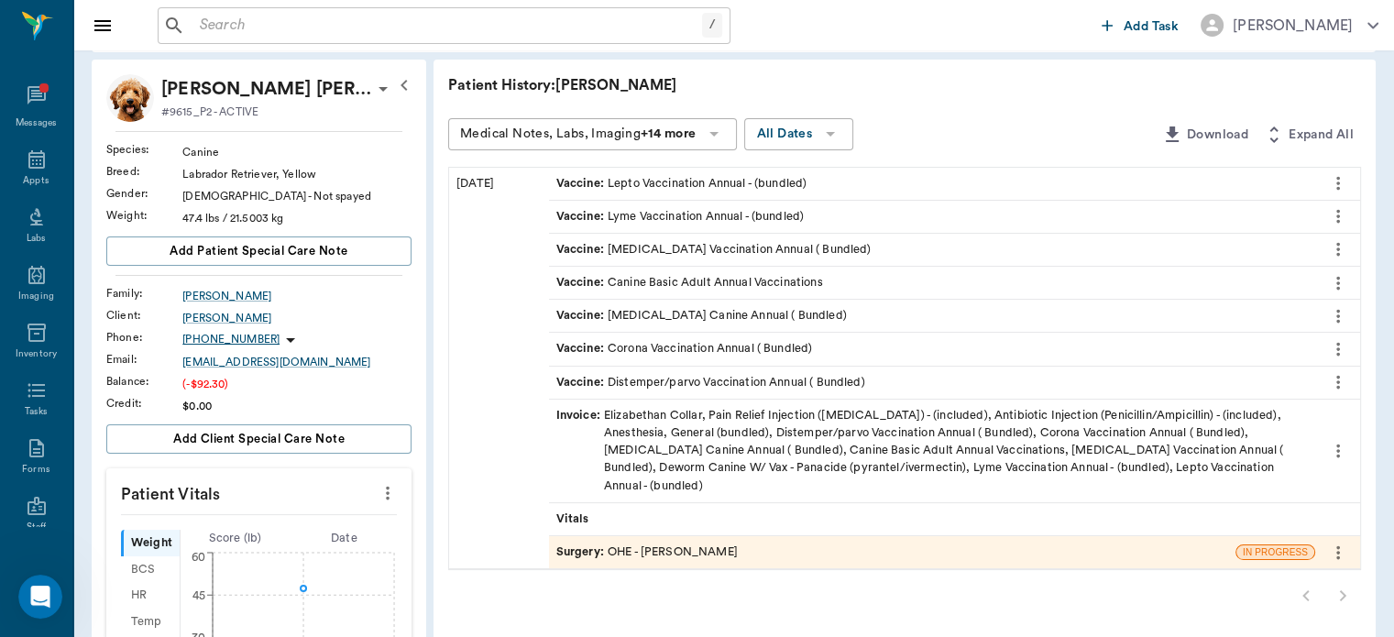
click at [1185, 429] on div "Invoice : Elizabethan Collar, Pain Relief Injection (meloxicam) - (included), A…" at bounding box center [932, 451] width 752 height 88
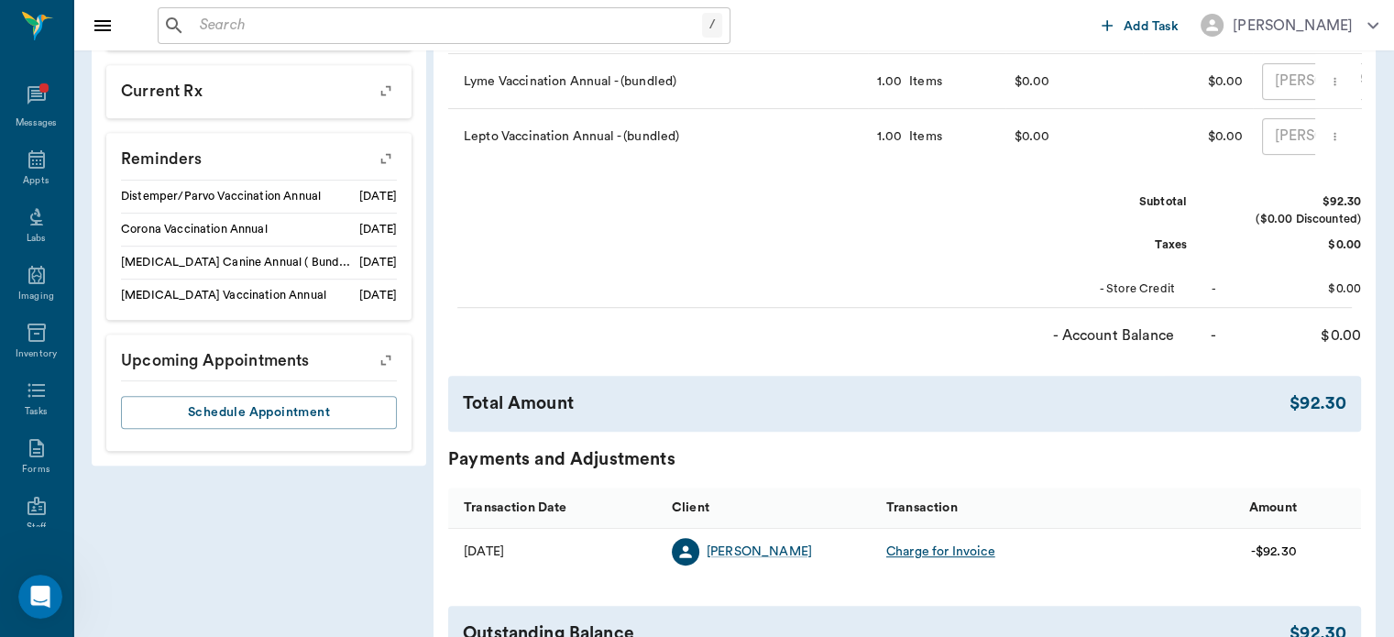
scroll to position [859, 0]
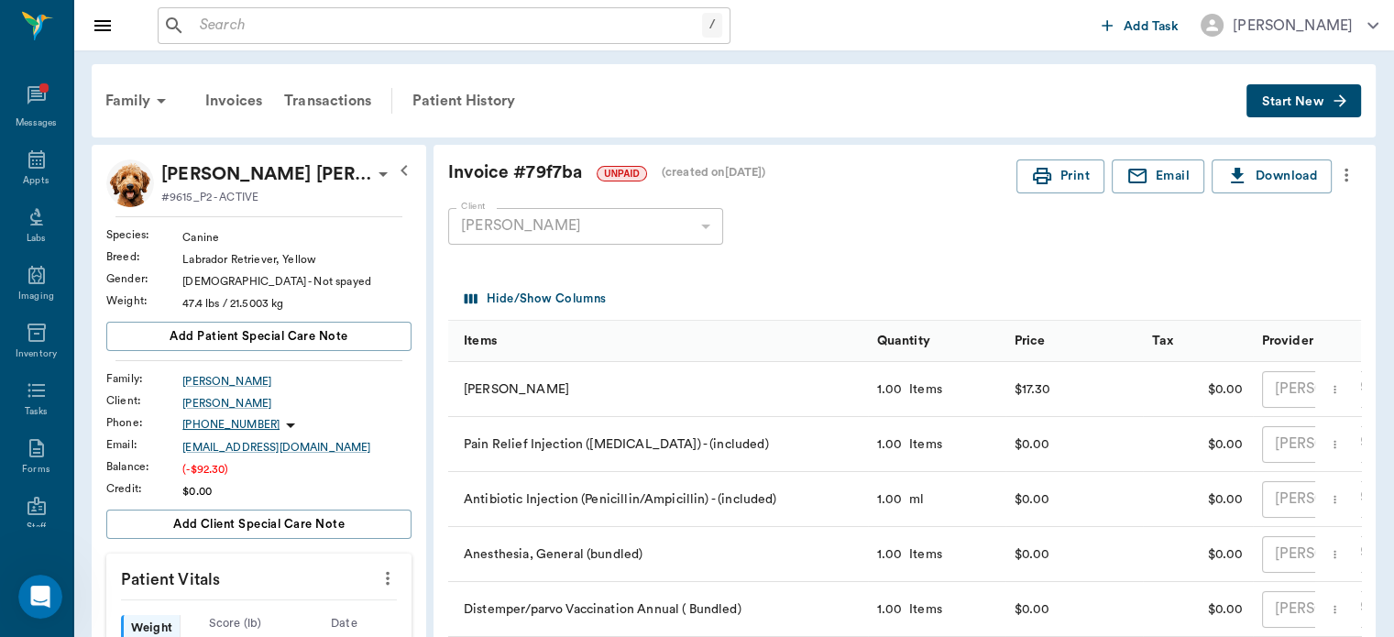
click at [1346, 173] on icon "more" at bounding box center [1347, 176] width 4 height 14
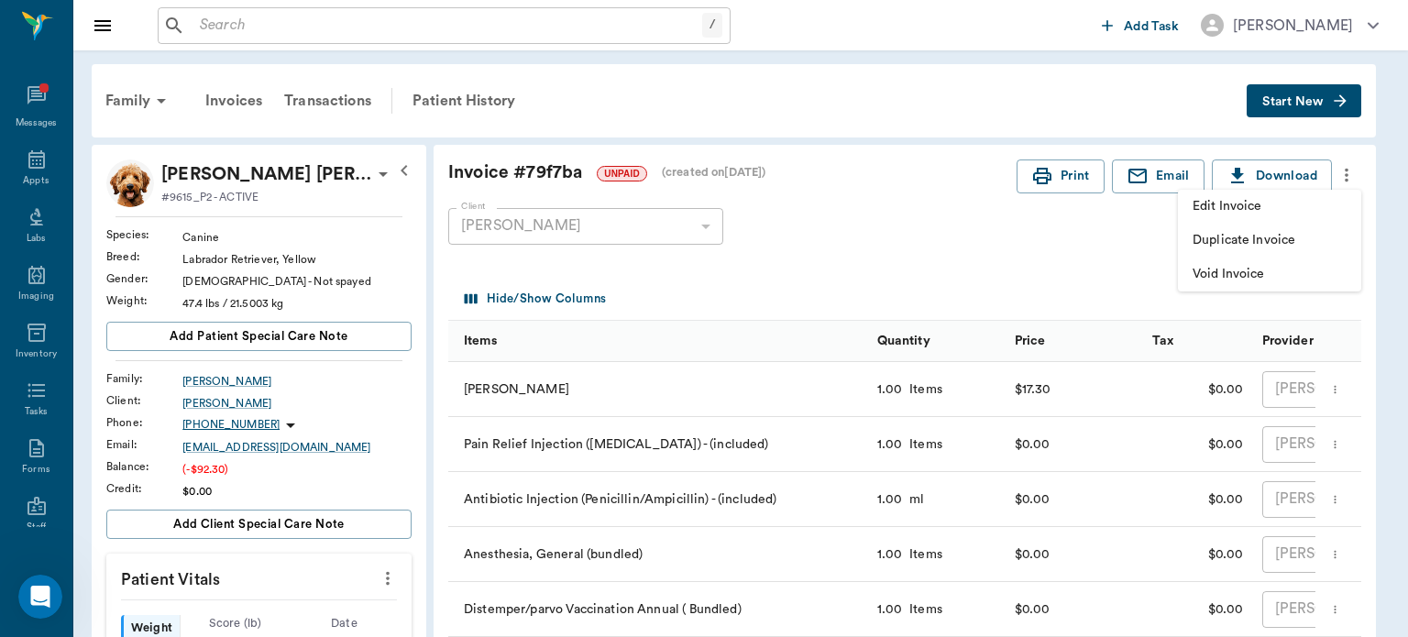
click at [1273, 245] on span "Duplicate Invoice" at bounding box center [1270, 240] width 154 height 19
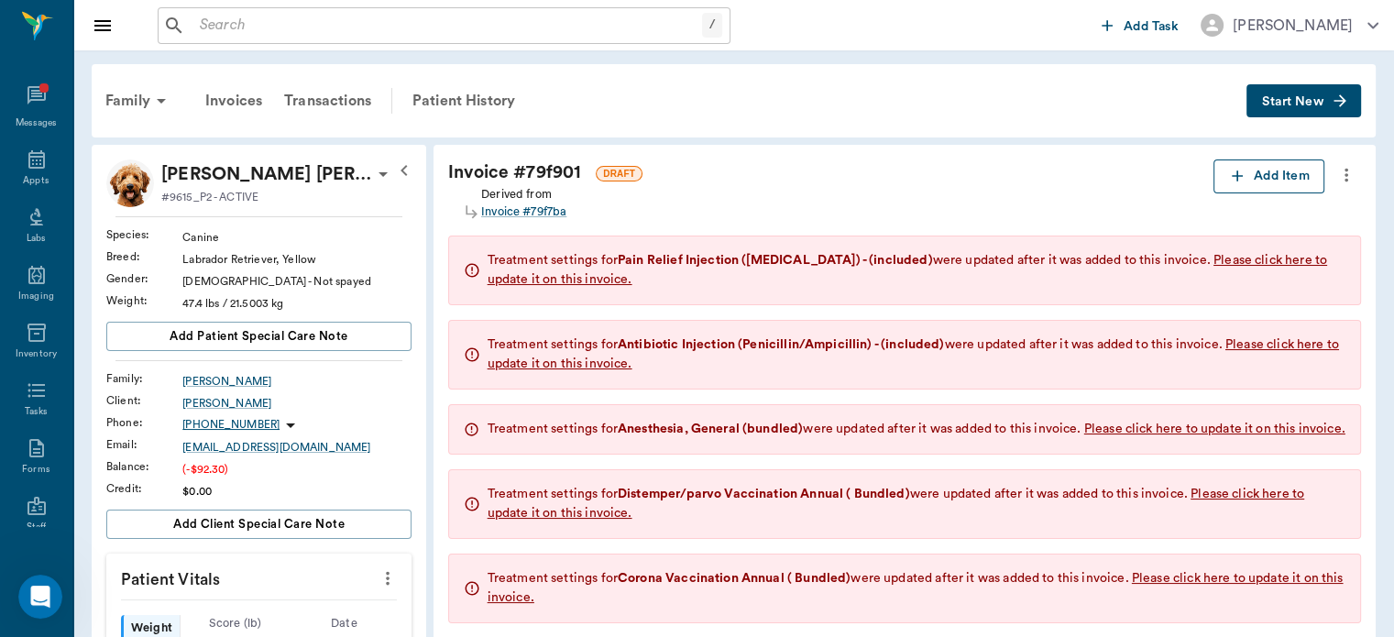
click at [1296, 187] on button "Add Item" at bounding box center [1269, 176] width 111 height 34
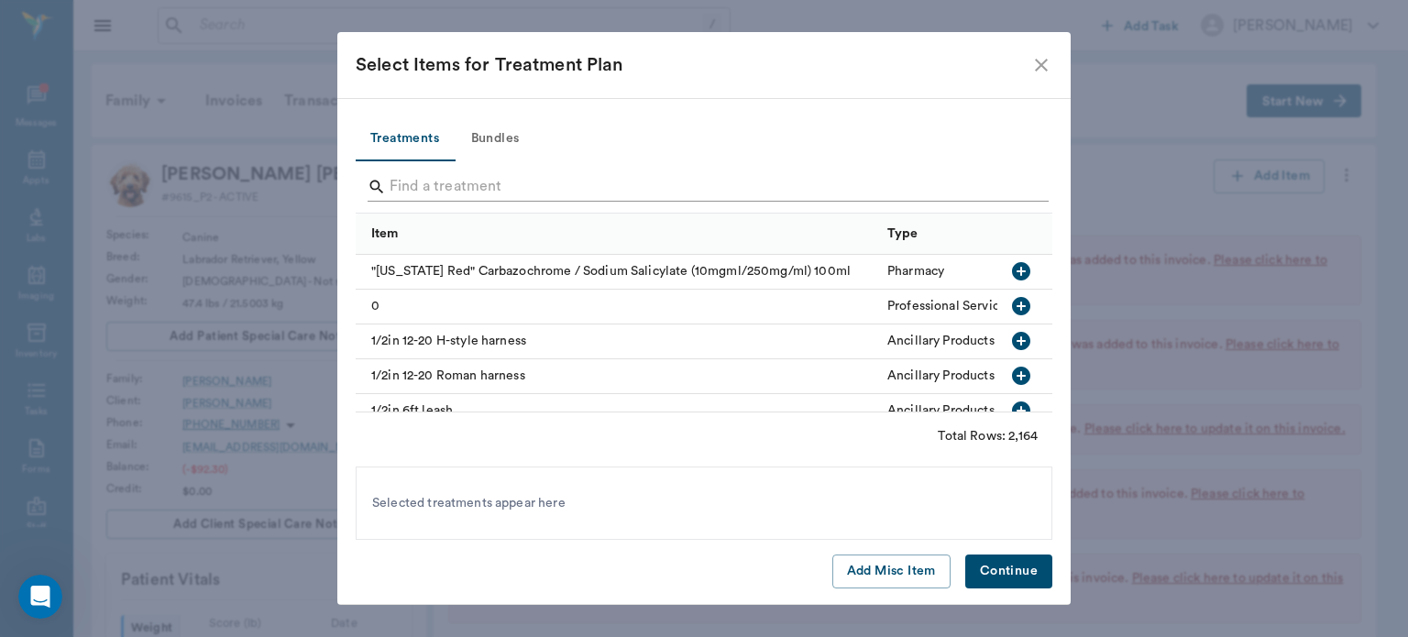
click at [566, 189] on input "Search" at bounding box center [706, 186] width 632 height 29
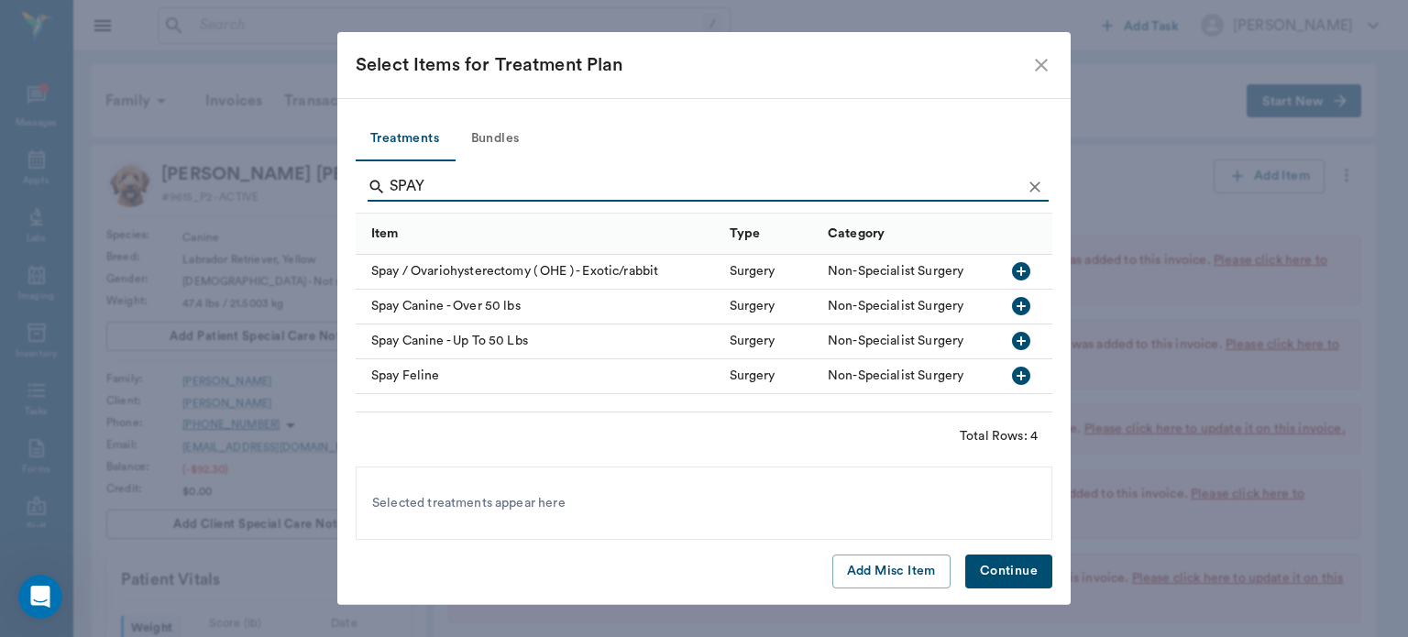
type input "SPAY"
click at [1027, 345] on icon "button" at bounding box center [1021, 341] width 18 height 18
click at [1037, 183] on icon "Clear" at bounding box center [1034, 186] width 11 height 11
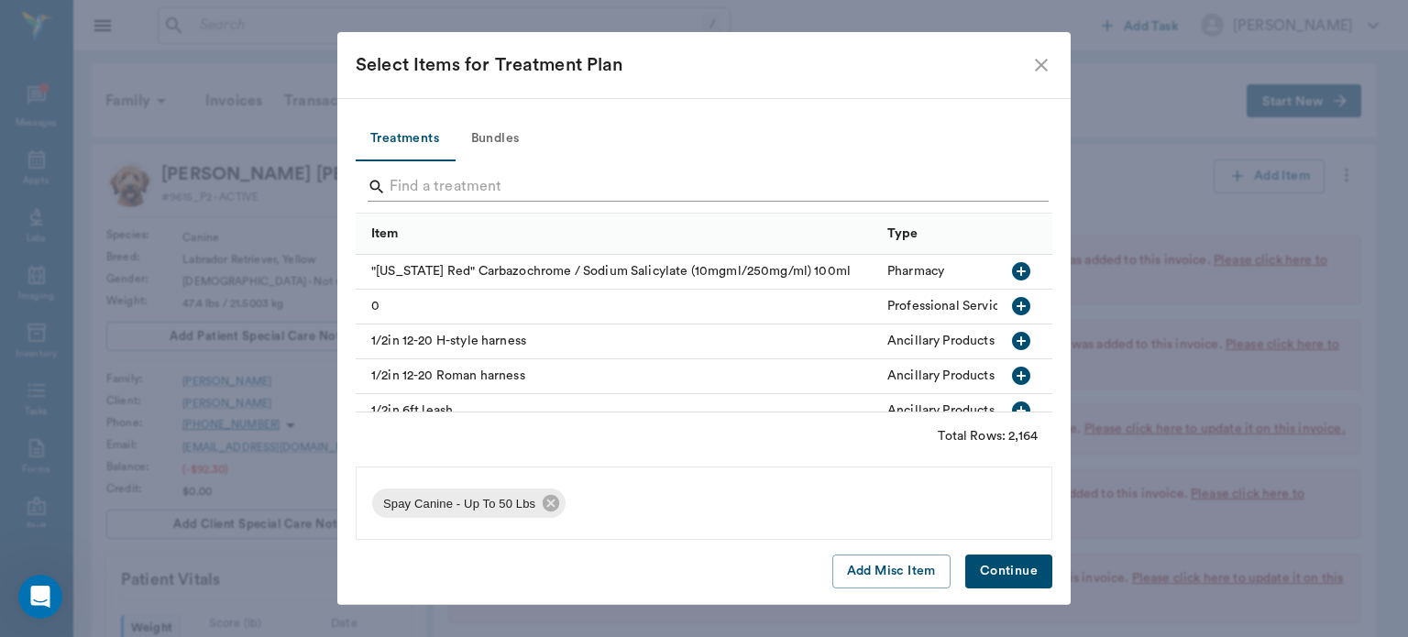
click at [885, 183] on input "Search" at bounding box center [706, 186] width 632 height 29
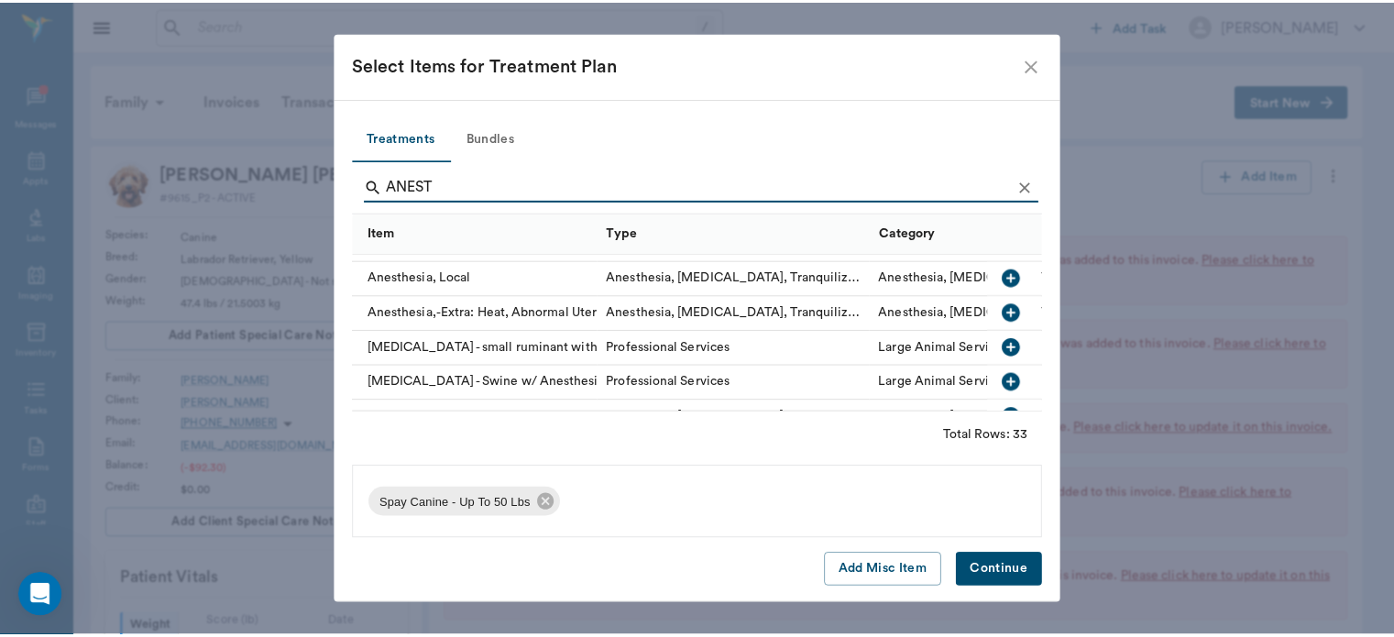
scroll to position [313, 0]
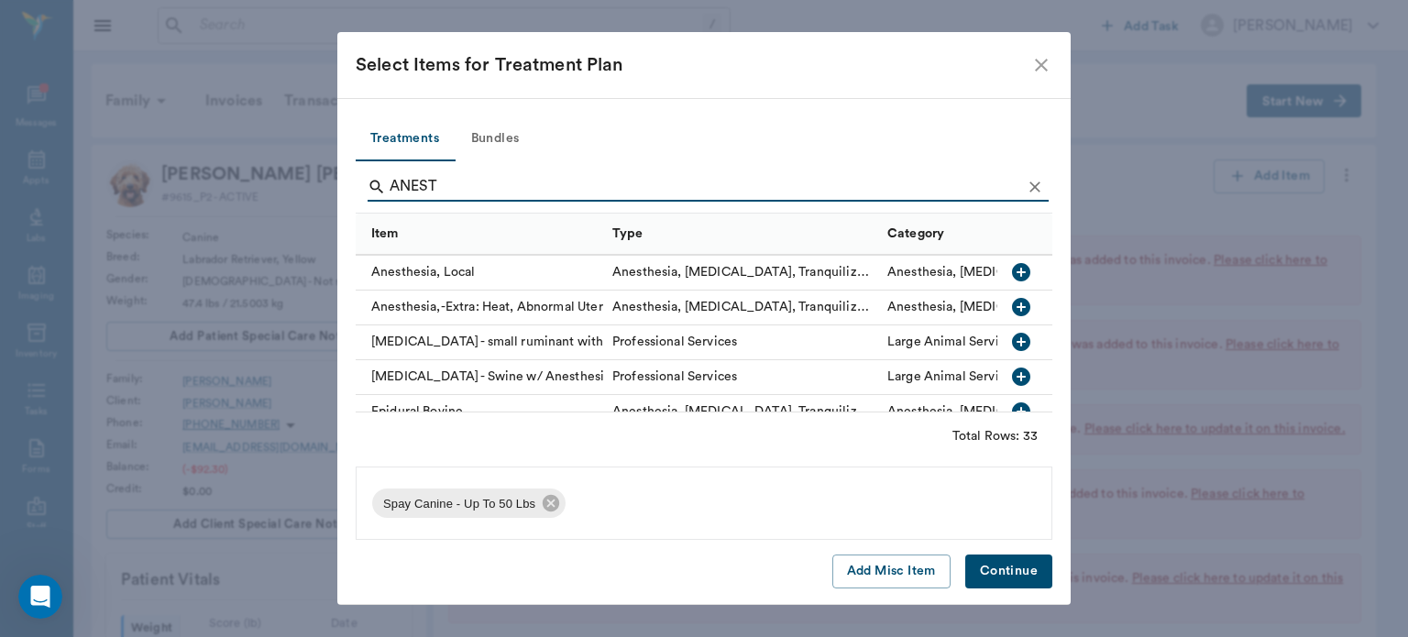
type input "ANEST"
click at [1012, 310] on icon "button" at bounding box center [1021, 307] width 18 height 18
click at [1011, 576] on button "Continue" at bounding box center [1008, 572] width 87 height 34
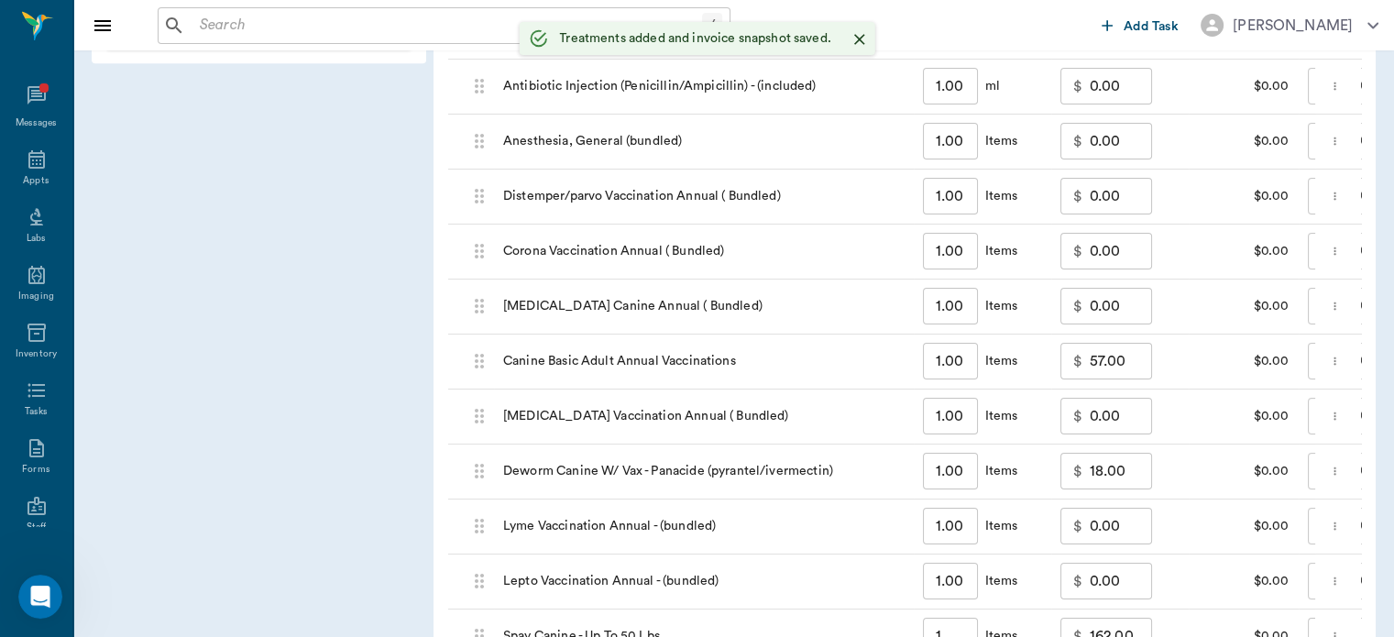
type input "1.00"
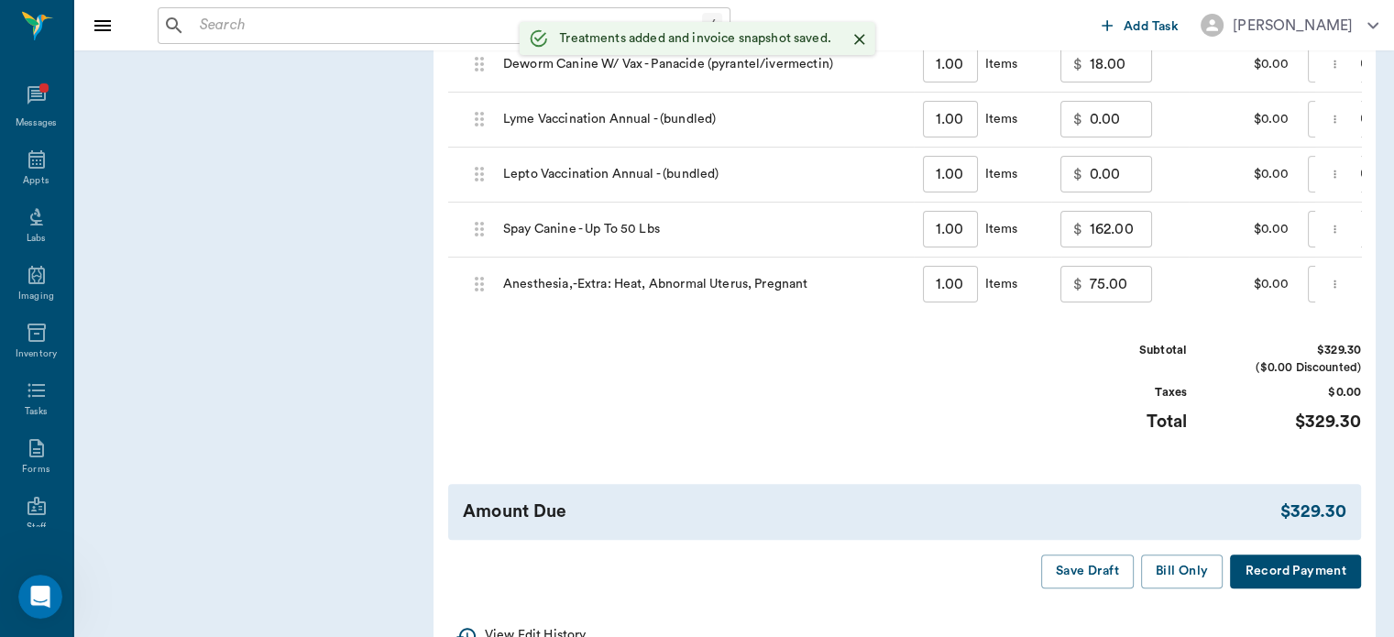
scroll to position [1664, 0]
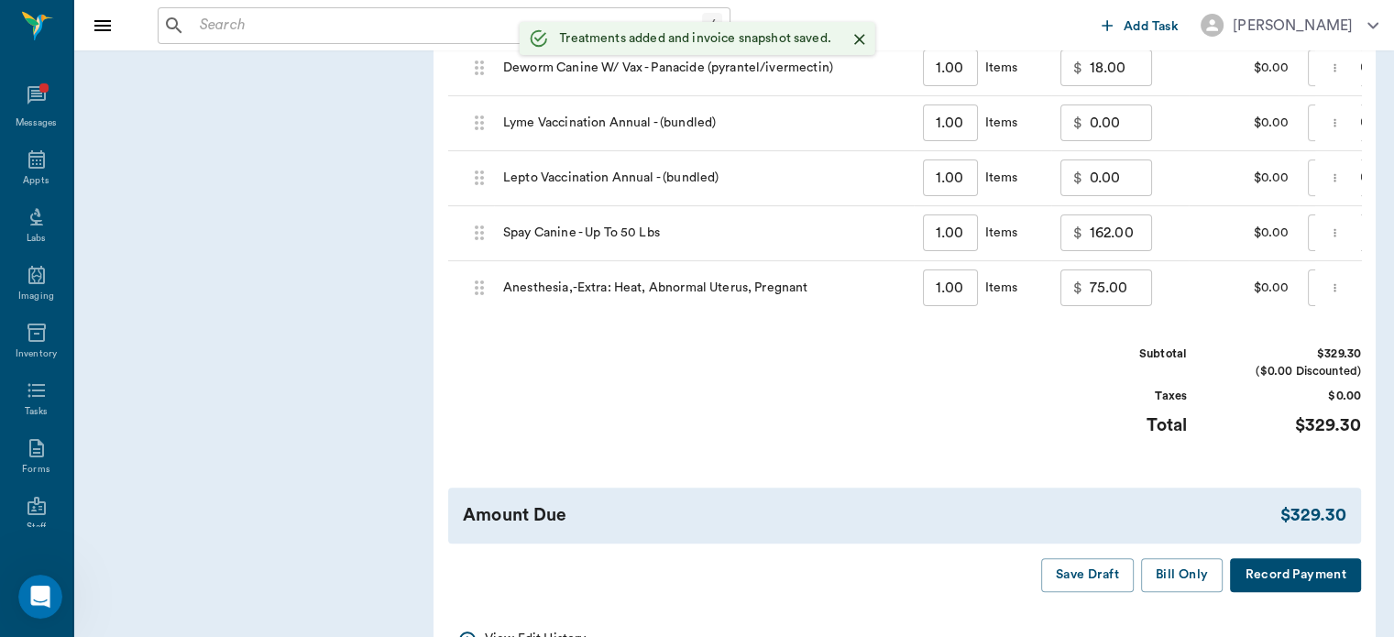
click at [958, 306] on input "1.00" at bounding box center [950, 287] width 55 height 37
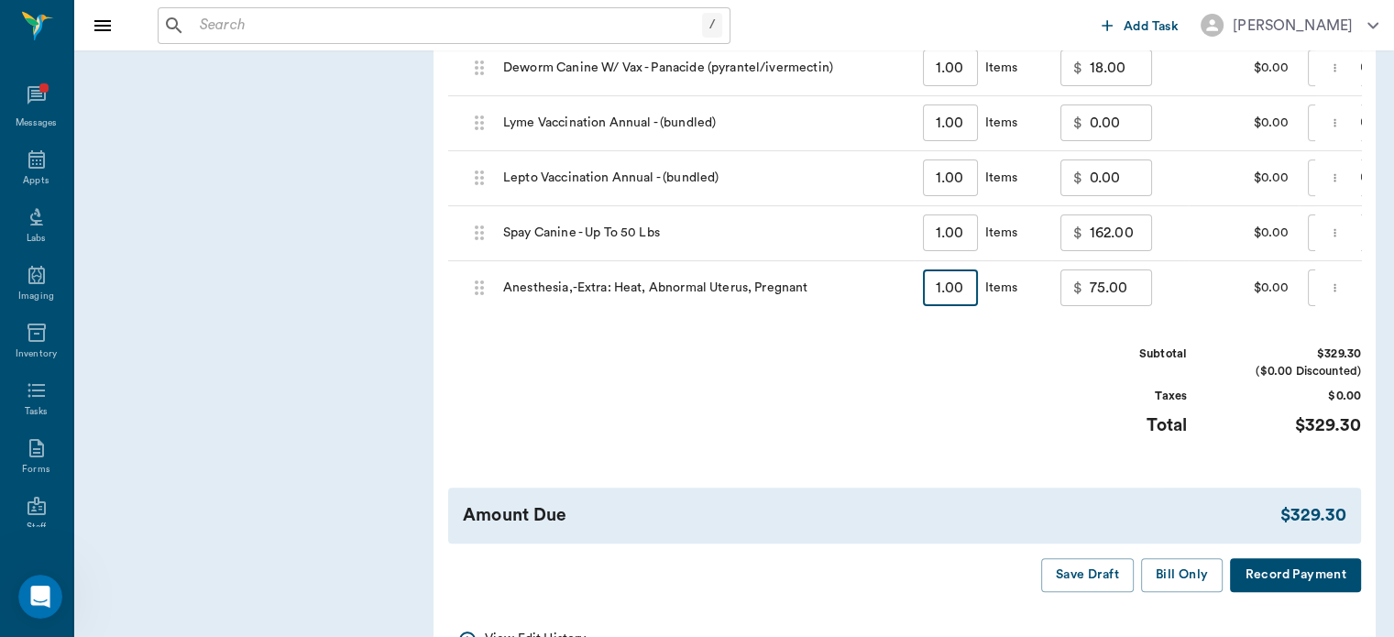
click at [1126, 300] on input "75.00" at bounding box center [1121, 287] width 62 height 37
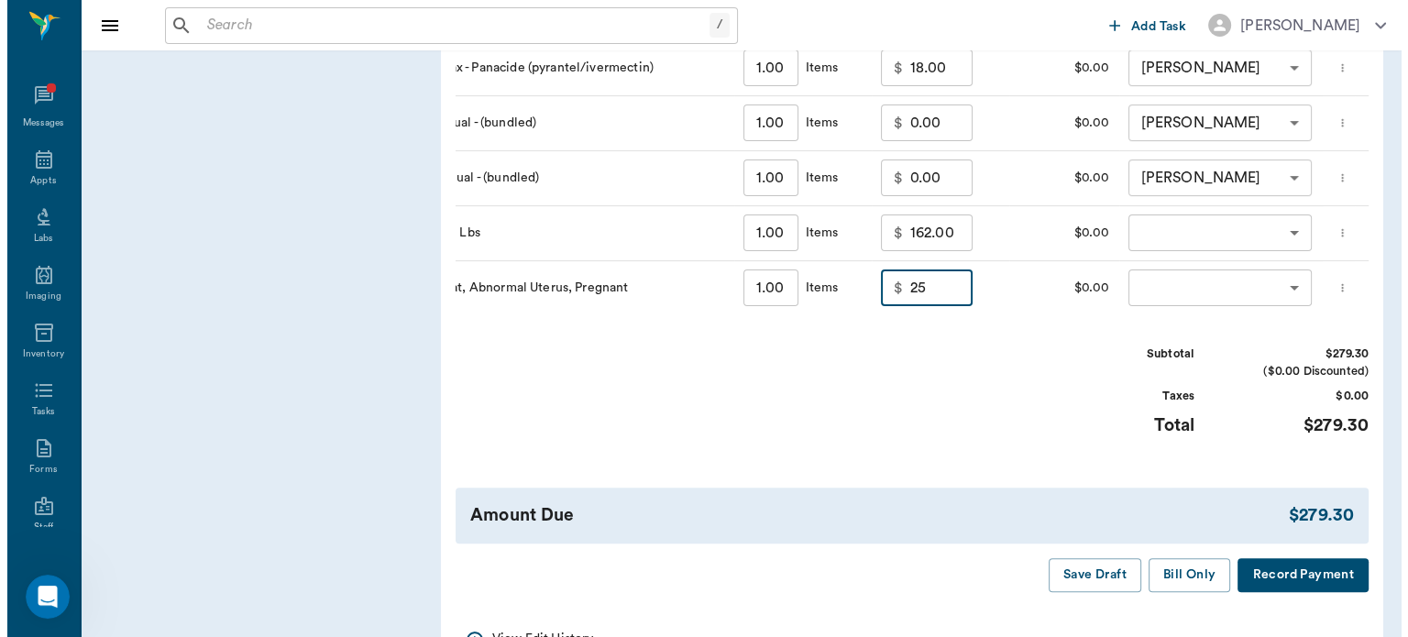
scroll to position [0, 204]
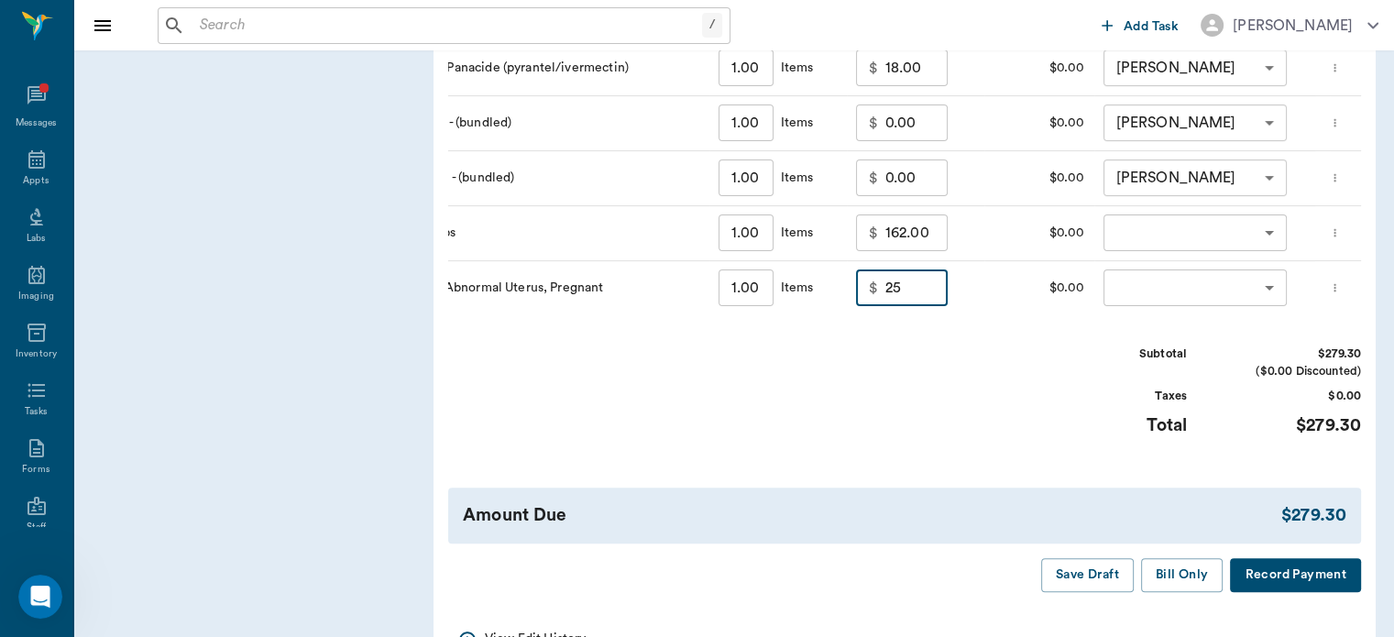
type input "25.00"
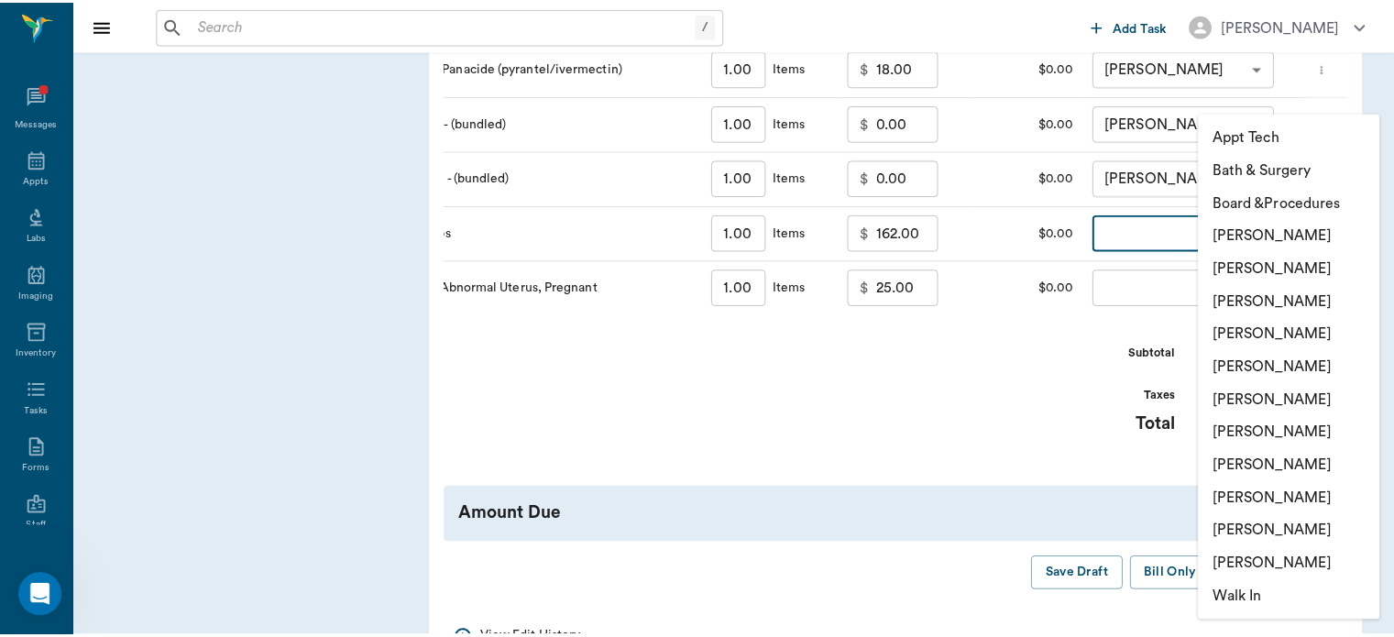
scroll to position [0, 0]
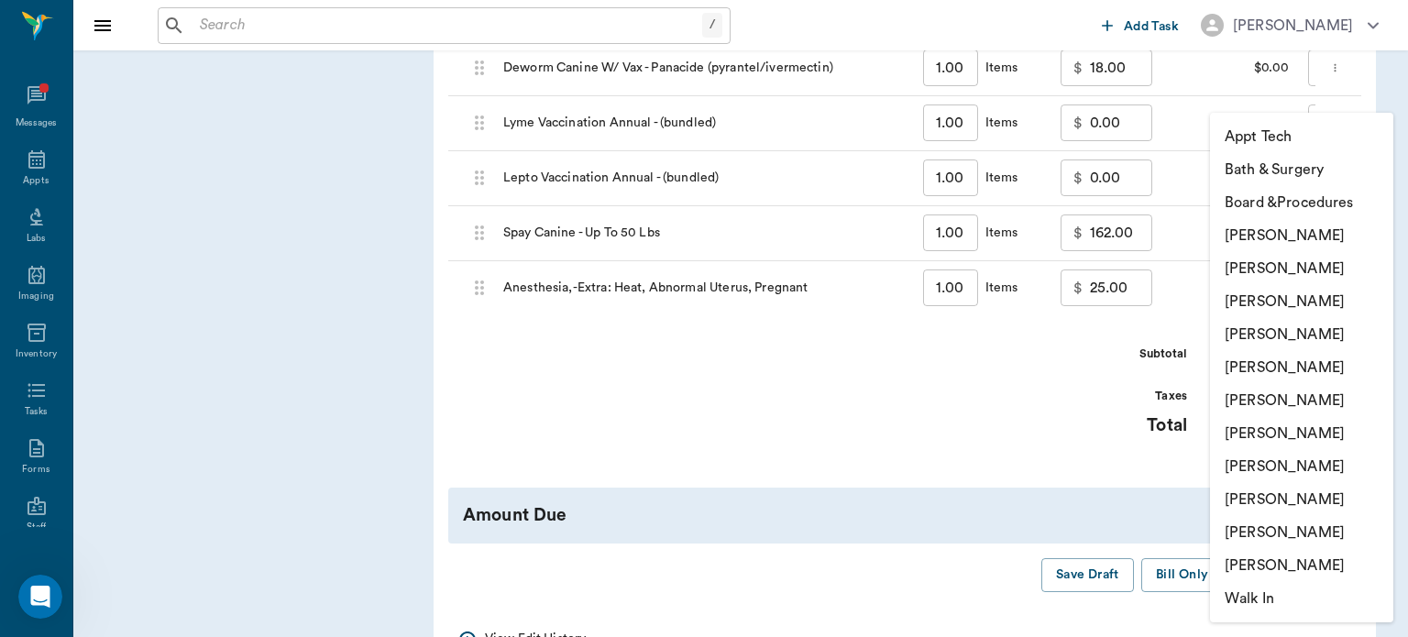
click at [1330, 403] on li "[PERSON_NAME]" at bounding box center [1301, 400] width 183 height 33
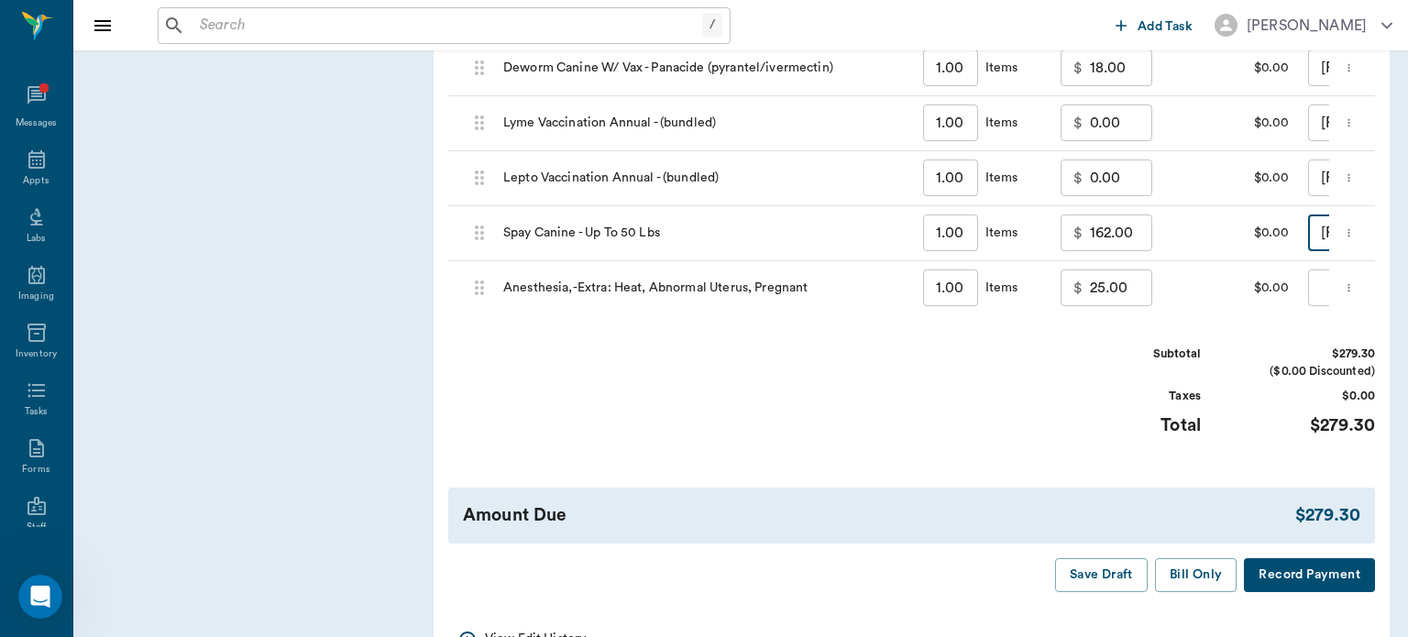
type input "none-682b670d8bdc6f7f8feef3db"
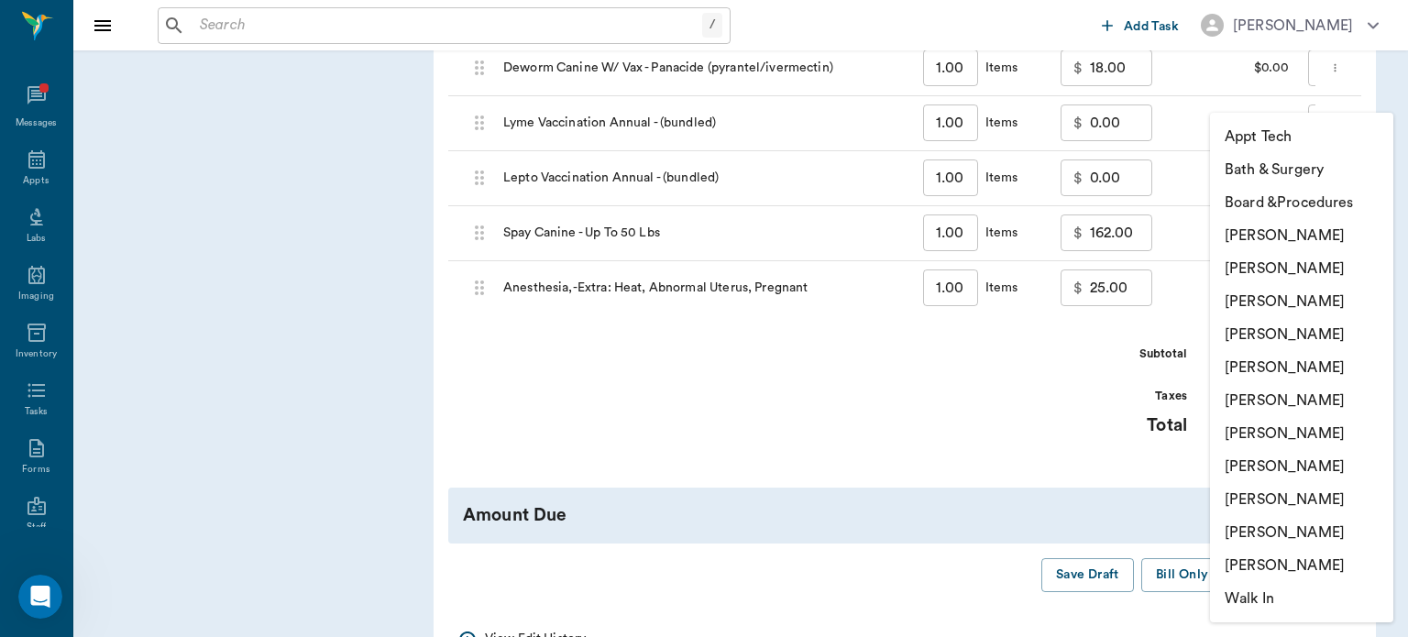
click at [1327, 406] on li "[PERSON_NAME]" at bounding box center [1301, 400] width 183 height 33
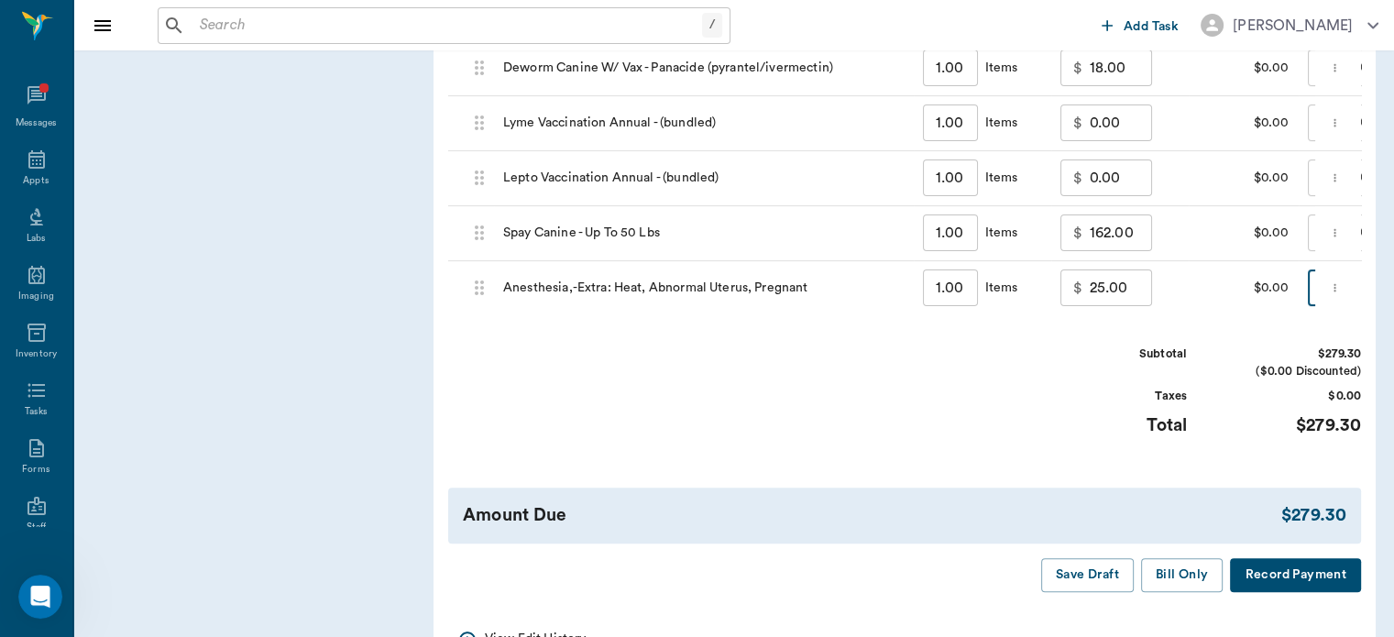
type input "none-682b670d8bdc6f7f8feef3db"
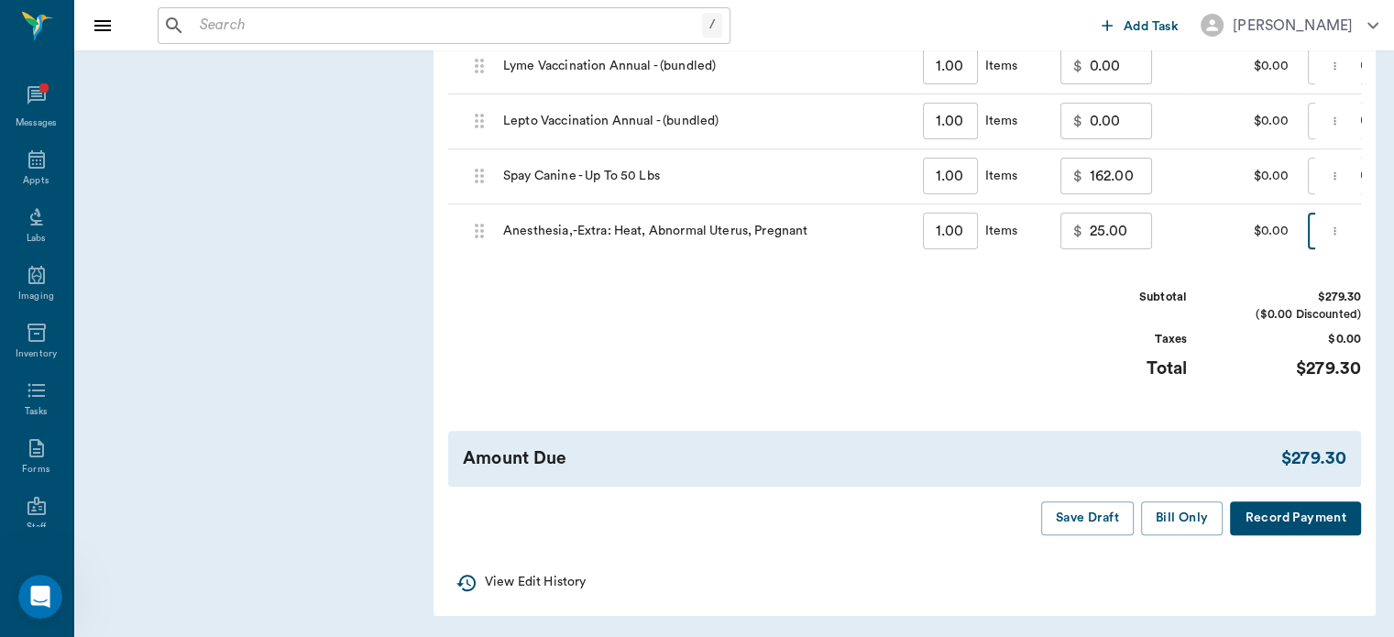
scroll to position [1749, 0]
click at [1195, 524] on button "Bill Only" at bounding box center [1182, 518] width 82 height 34
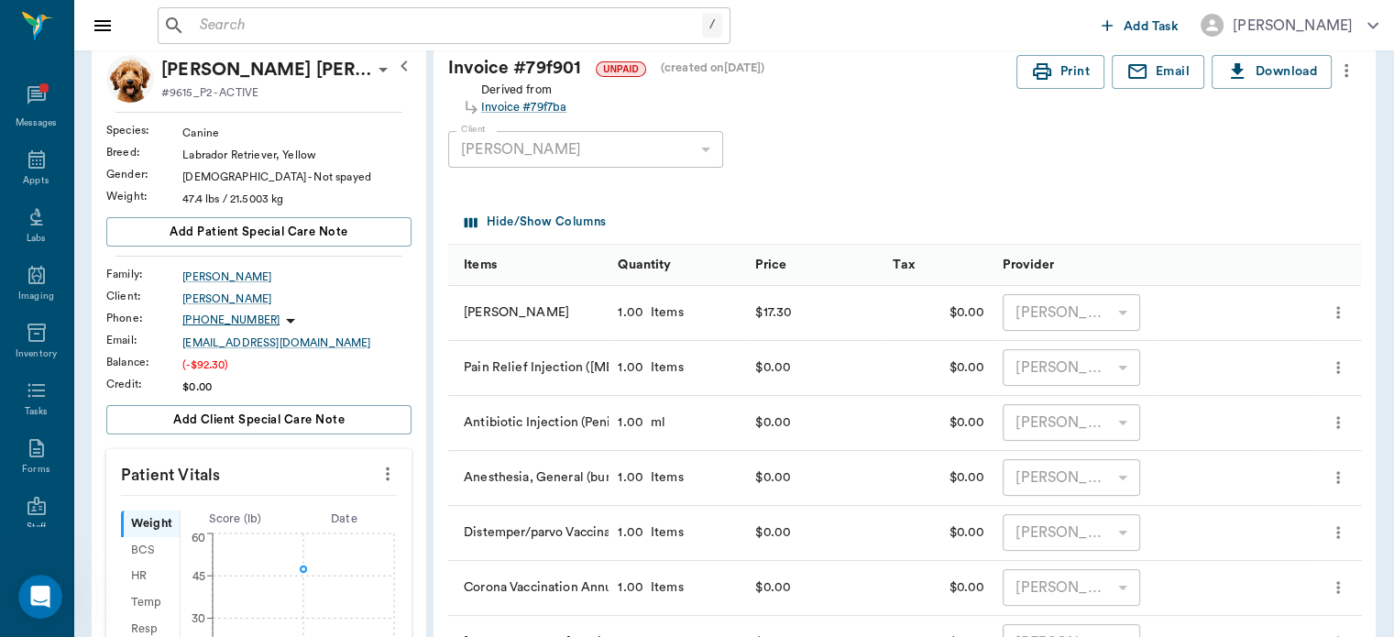
scroll to position [0, 0]
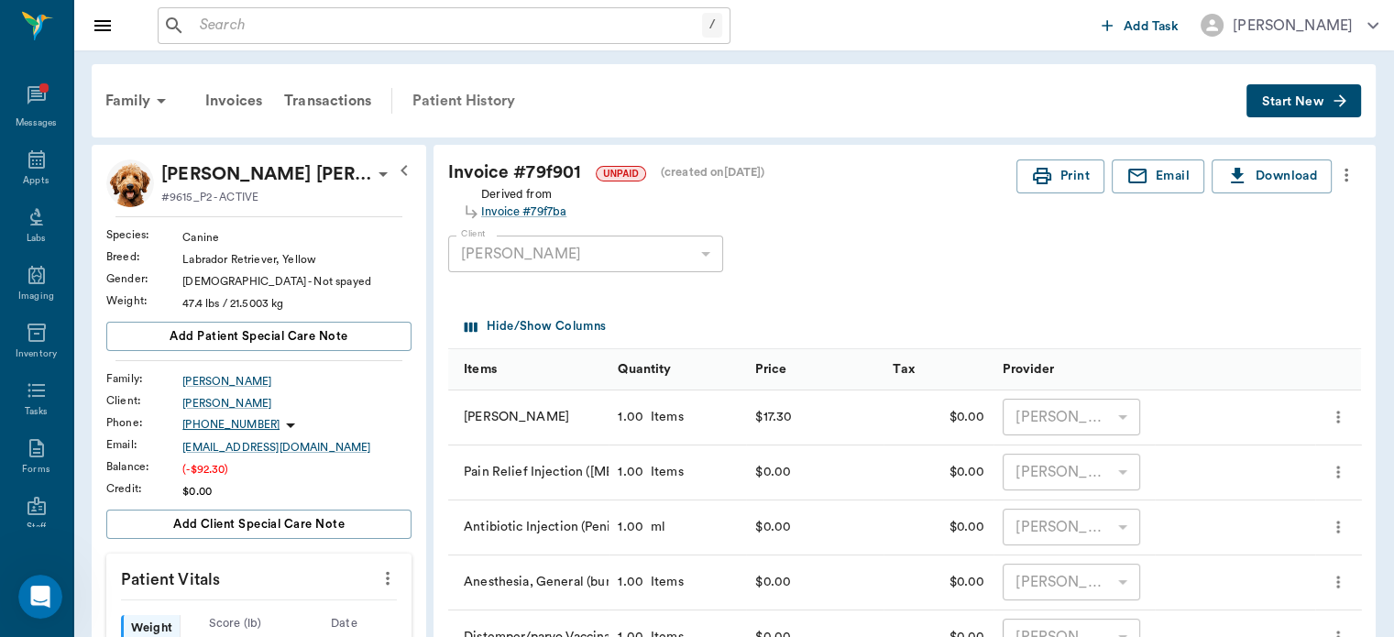
click at [478, 103] on div "Patient History" at bounding box center [463, 101] width 125 height 44
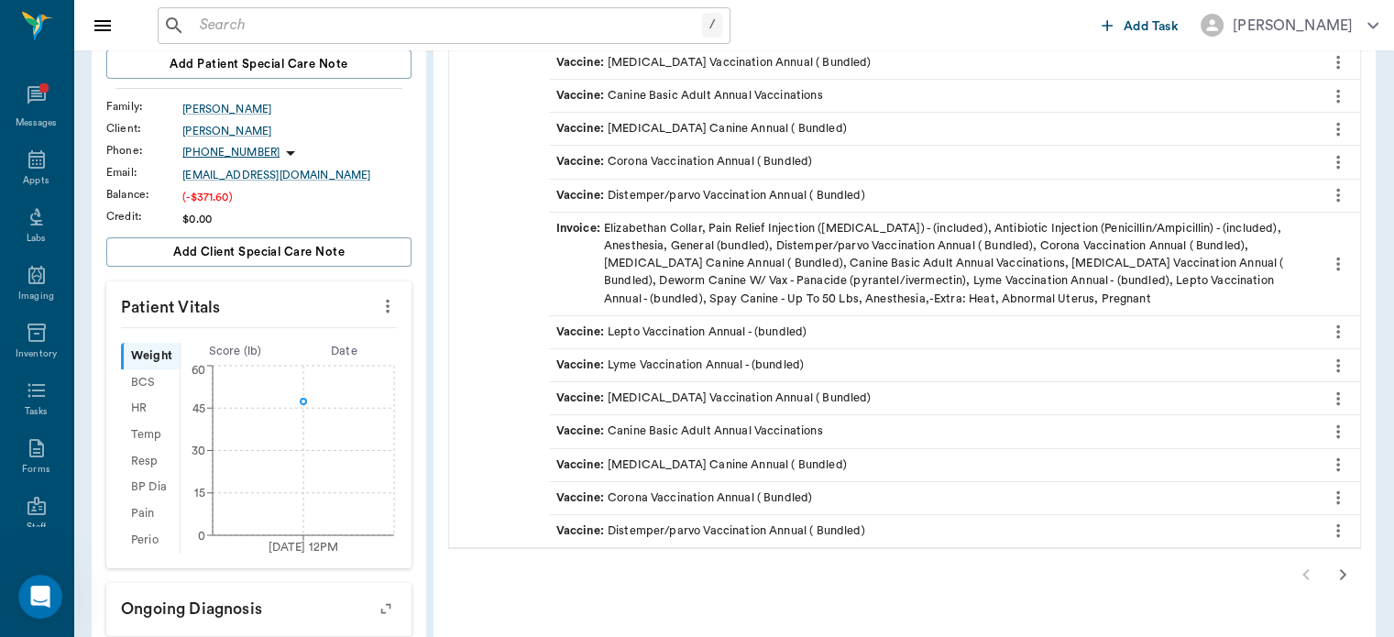
scroll to position [275, 0]
click at [1342, 572] on icon "button" at bounding box center [1343, 573] width 6 height 11
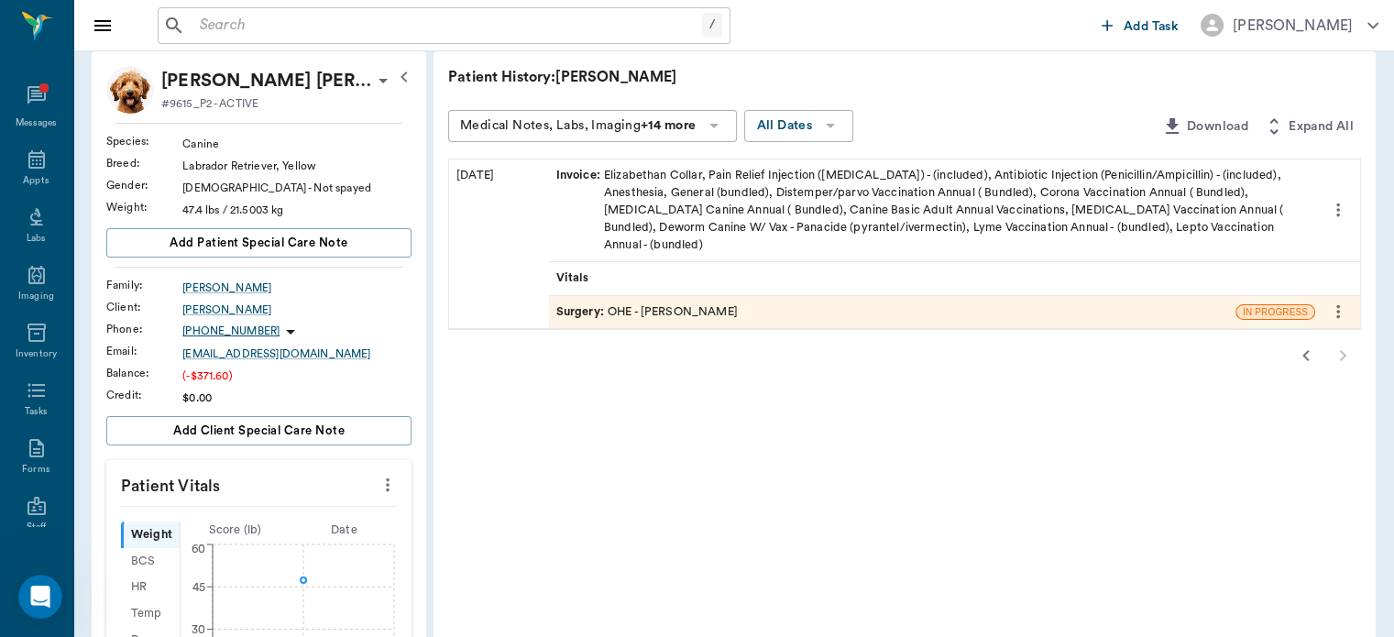
scroll to position [94, 0]
click at [1218, 207] on div "Invoice : Elizabethan Collar, Pain Relief Injection ([MEDICAL_DATA]) - (include…" at bounding box center [932, 212] width 752 height 88
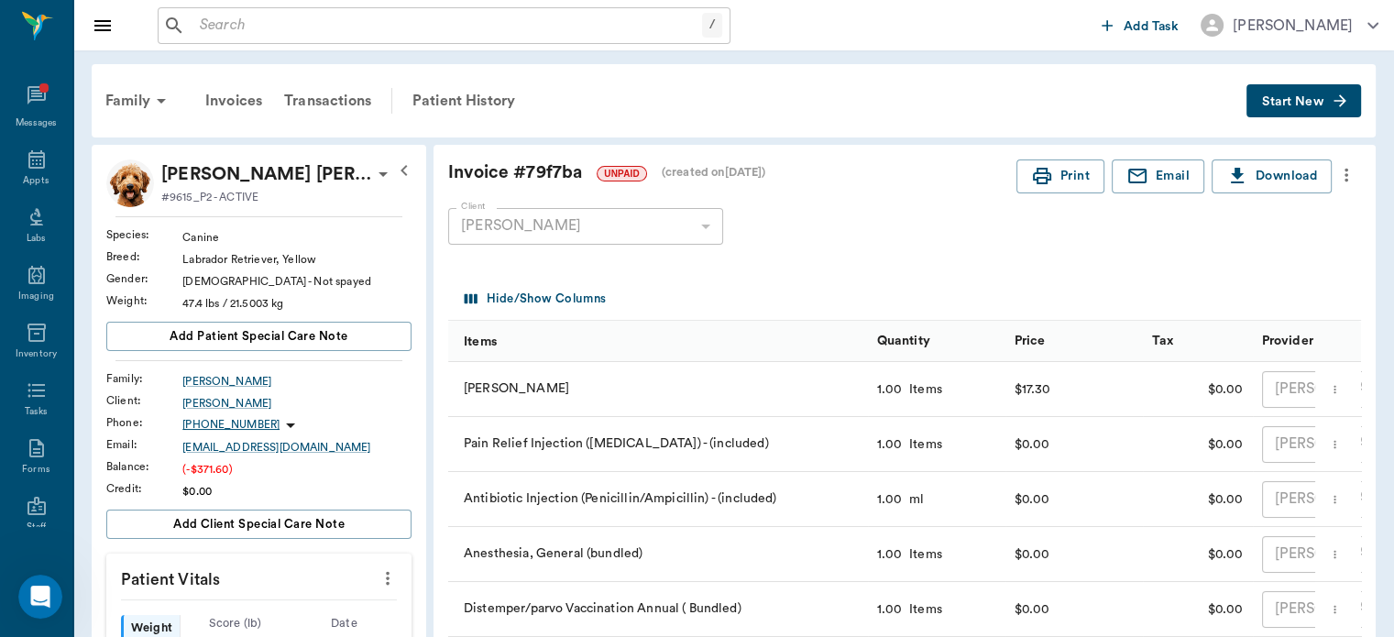
click at [1345, 179] on icon "more" at bounding box center [1346, 175] width 20 height 22
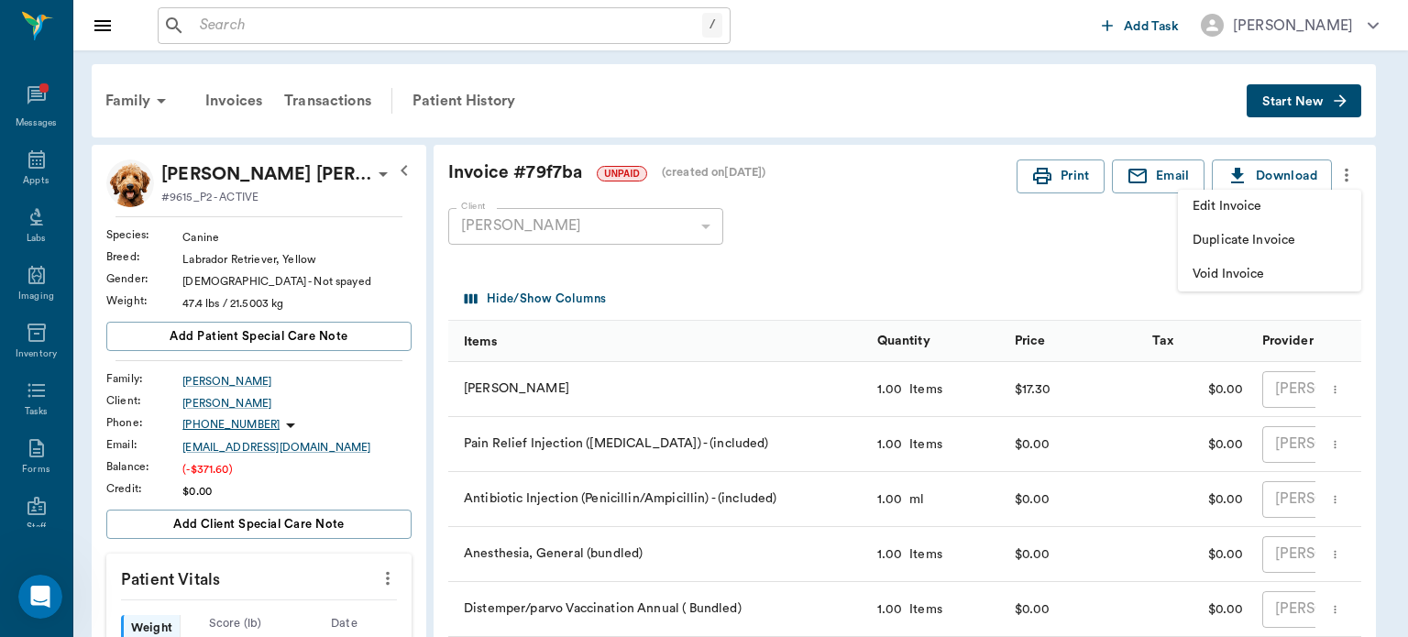
click at [1277, 276] on span "Void Invoice" at bounding box center [1270, 274] width 154 height 19
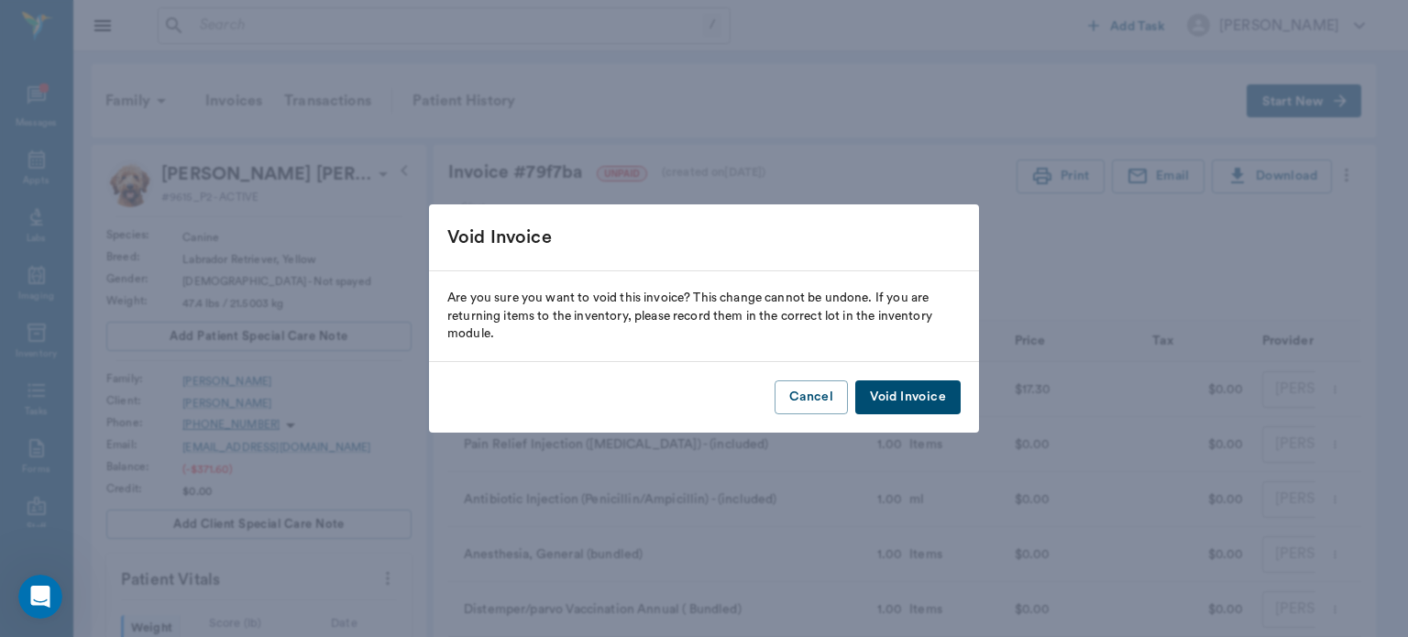
click at [918, 407] on button "Void Invoice" at bounding box center [907, 397] width 105 height 34
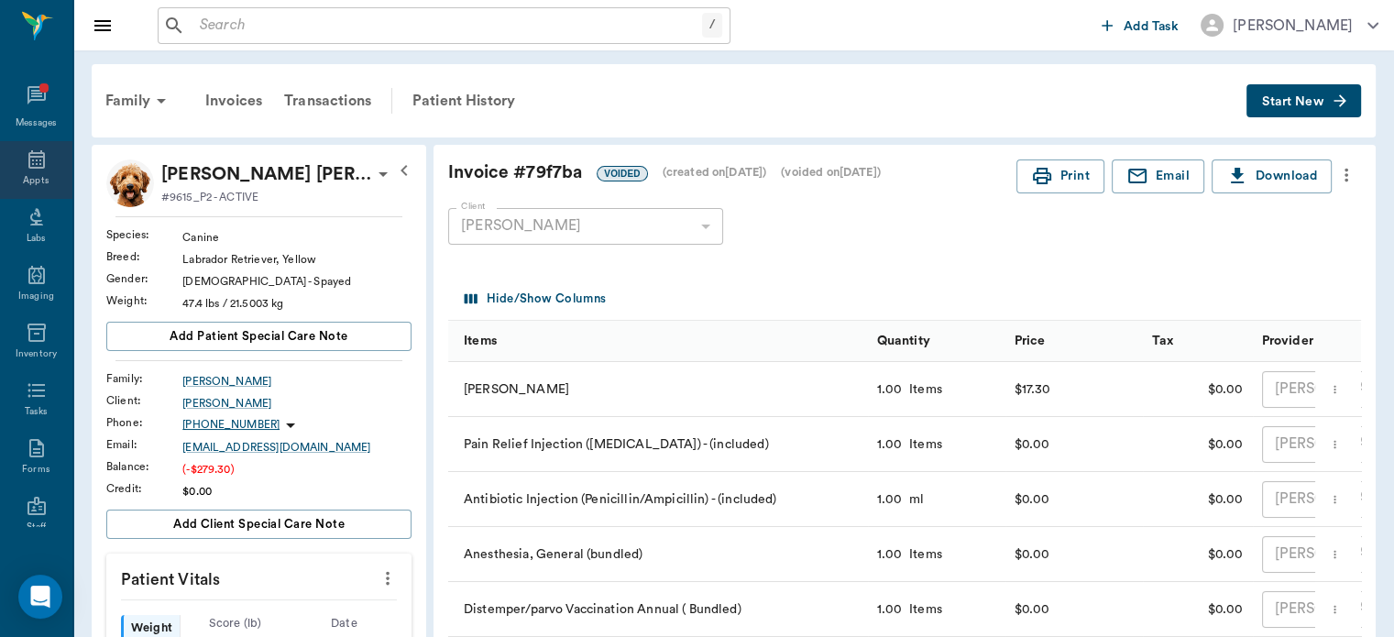
click at [37, 156] on icon at bounding box center [36, 159] width 16 height 18
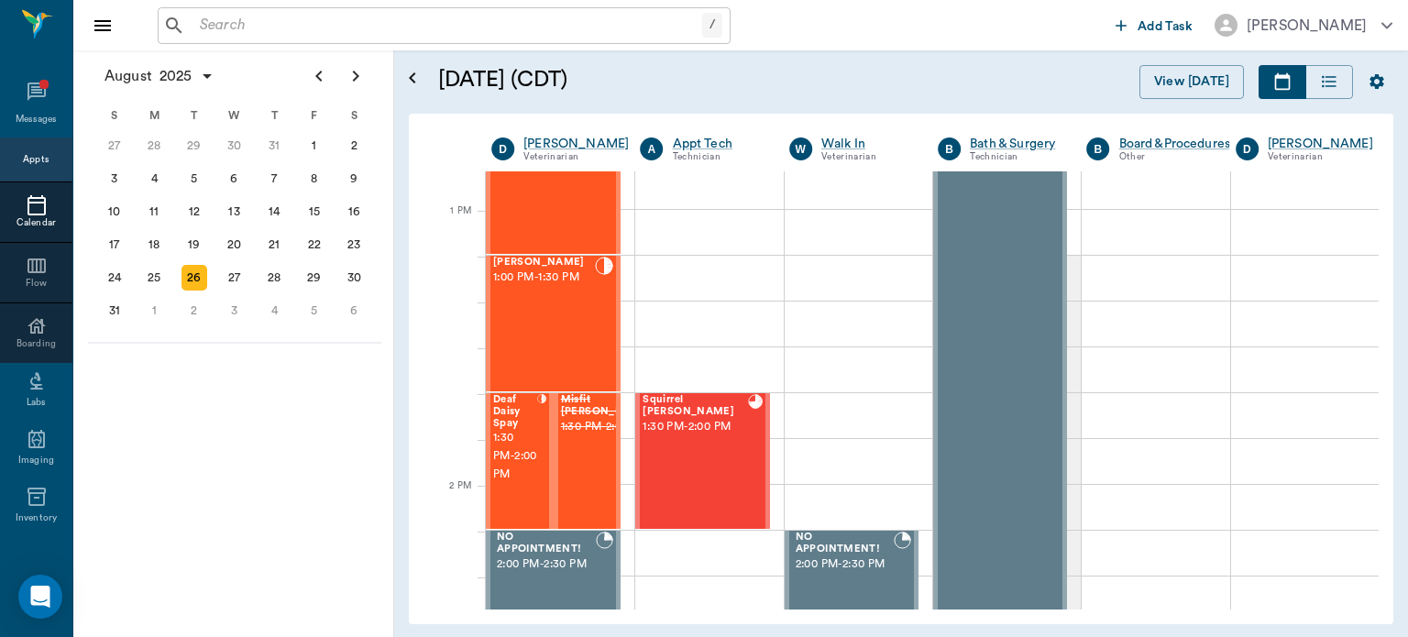
scroll to position [1283, 0]
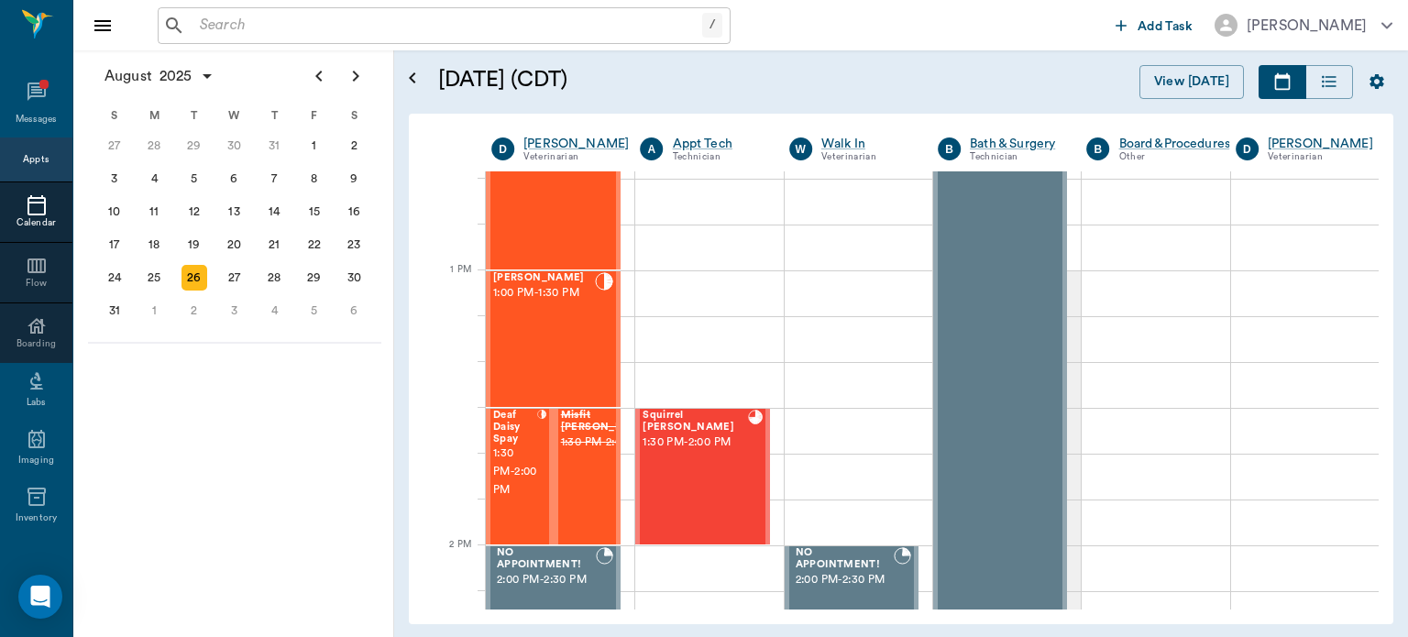
click at [561, 341] on div "[PERSON_NAME] 1:00 PM - 1:30 PM" at bounding box center [544, 339] width 102 height 134
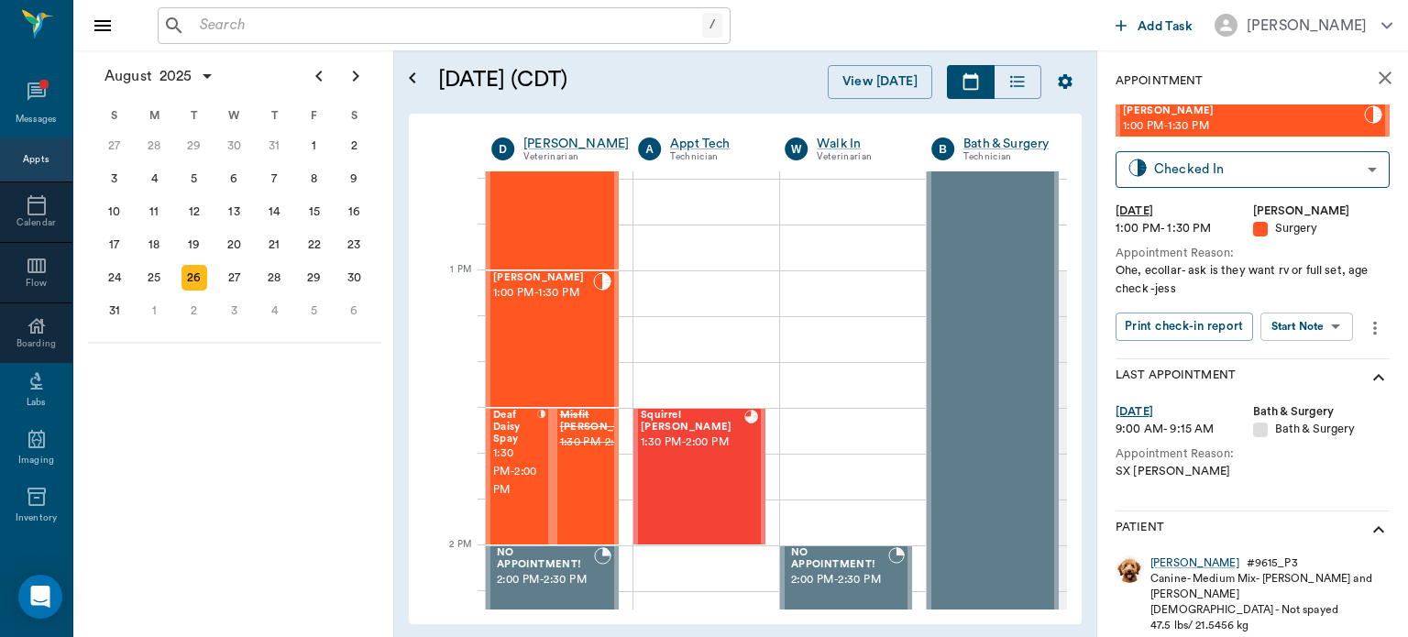
click at [1325, 322] on body "/ ​ Add Task [PERSON_NAME] Nectar Messages Appts Calendar Flow Boarding Labs Im…" at bounding box center [704, 318] width 1408 height 637
click at [1324, 395] on button "View Surgery" at bounding box center [1292, 393] width 75 height 21
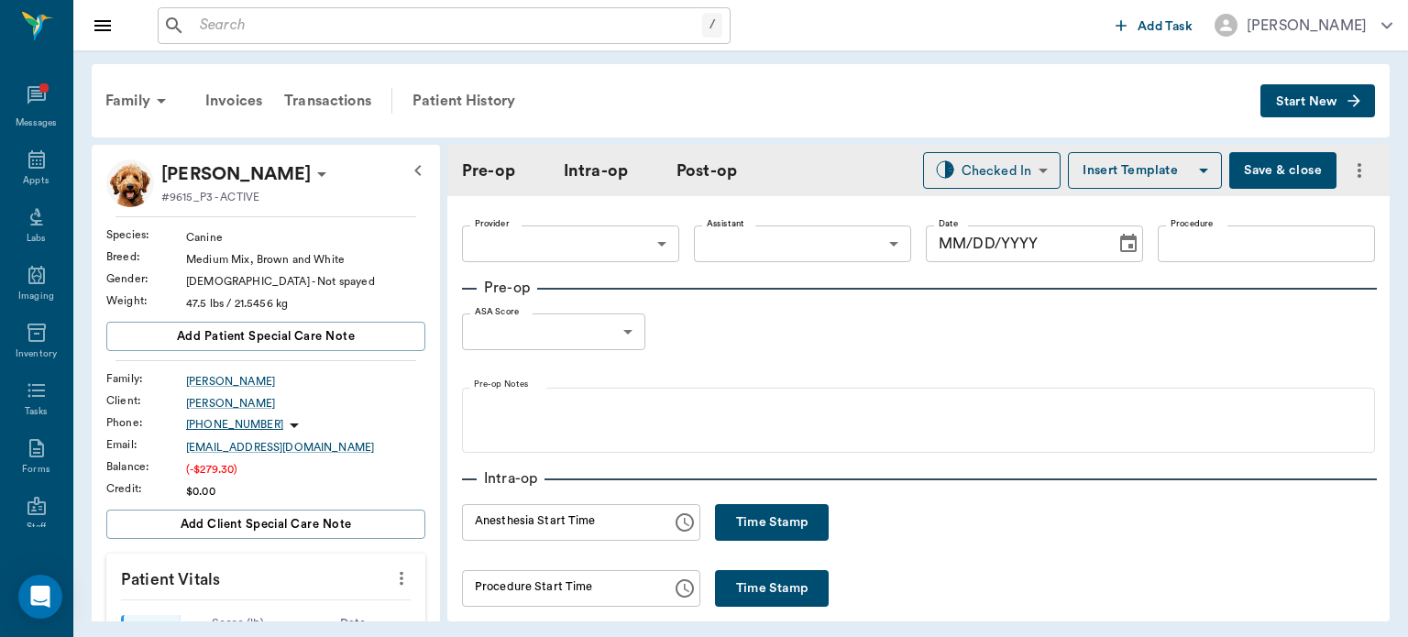
type input "63ec2f075fda476ae8351a4d"
type input "63ec2e7e52e12b0ba117b124"
type input "OHE"
type input "1"
radio input "true"
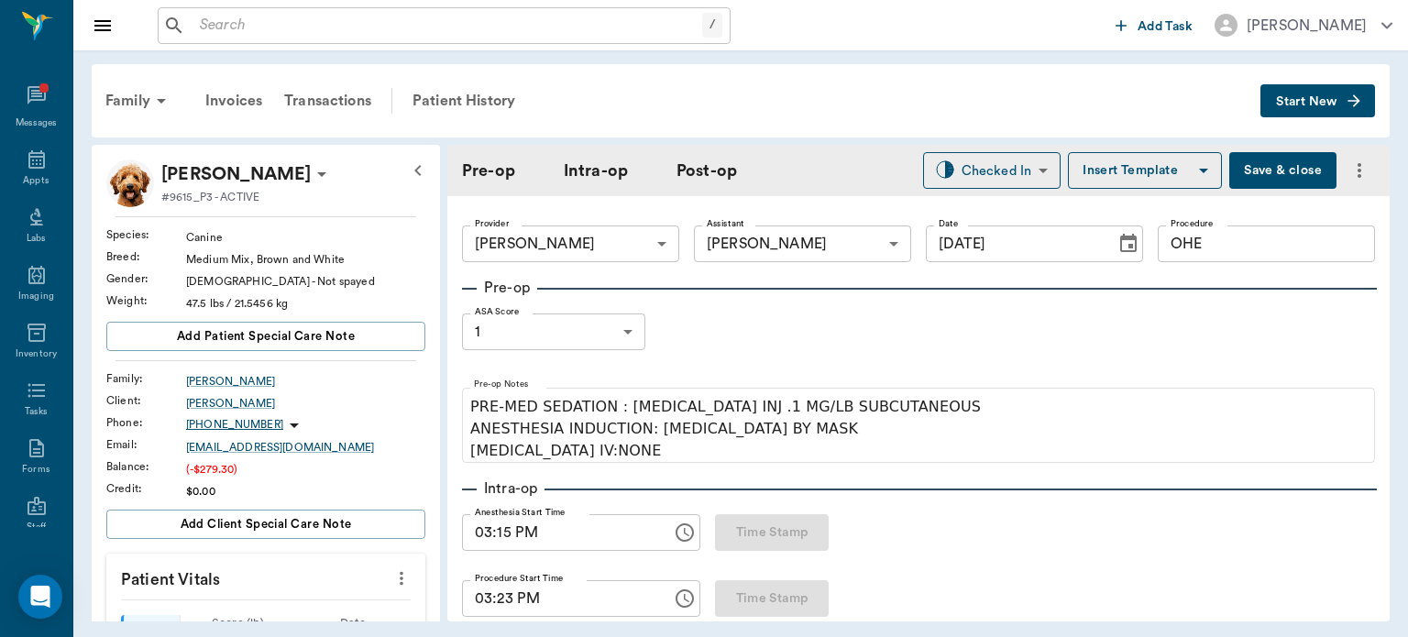
type input "[DATE]"
type input "03:15 PM"
type input "03:23 PM"
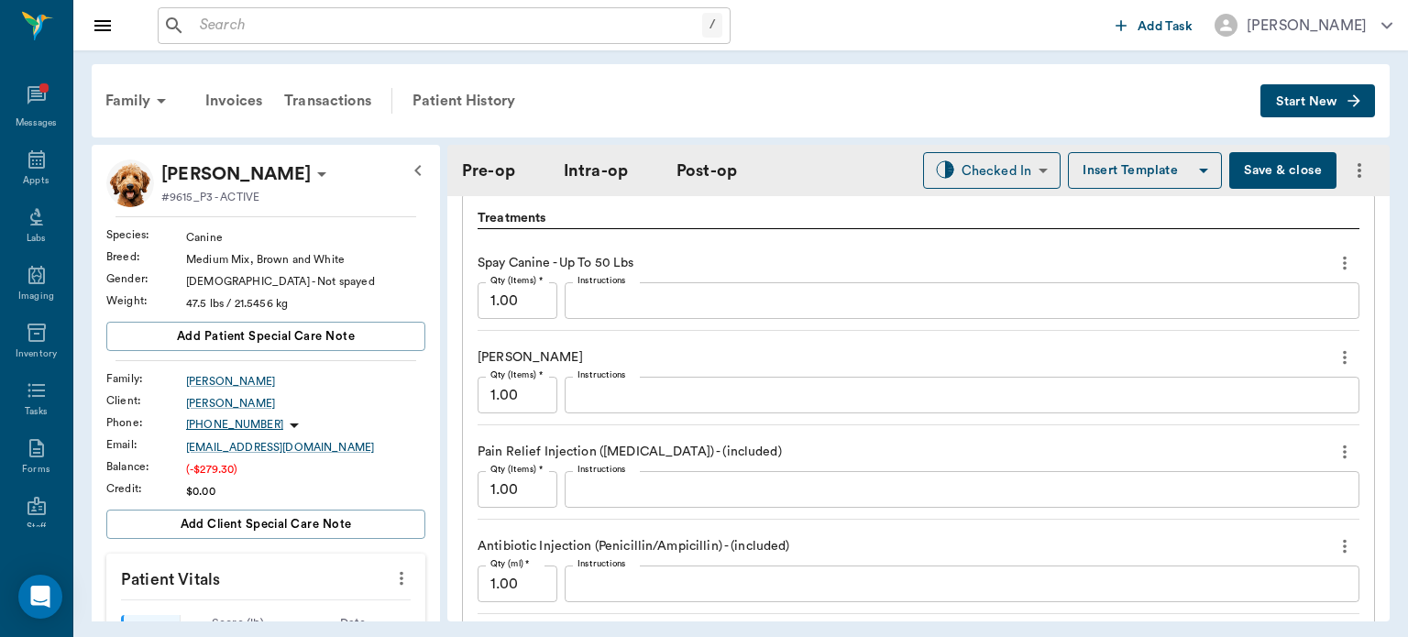
scroll to position [1475, 0]
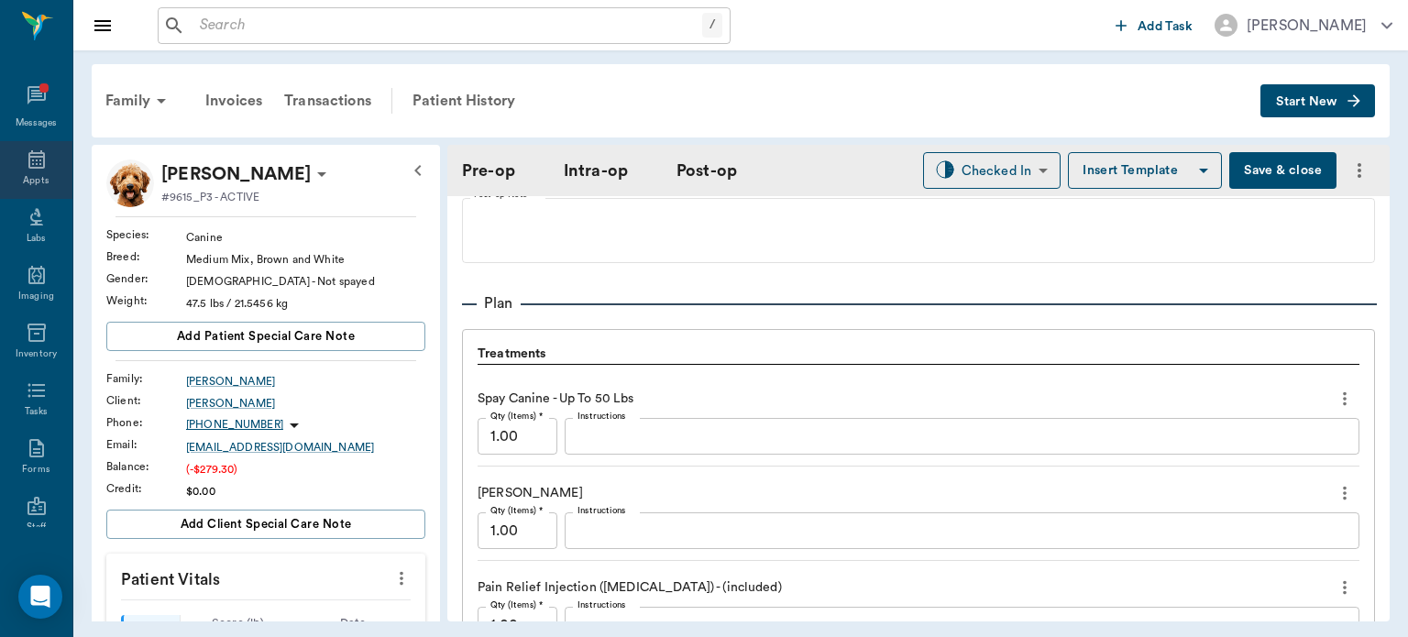
click at [41, 178] on div "Appts" at bounding box center [36, 181] width 26 height 14
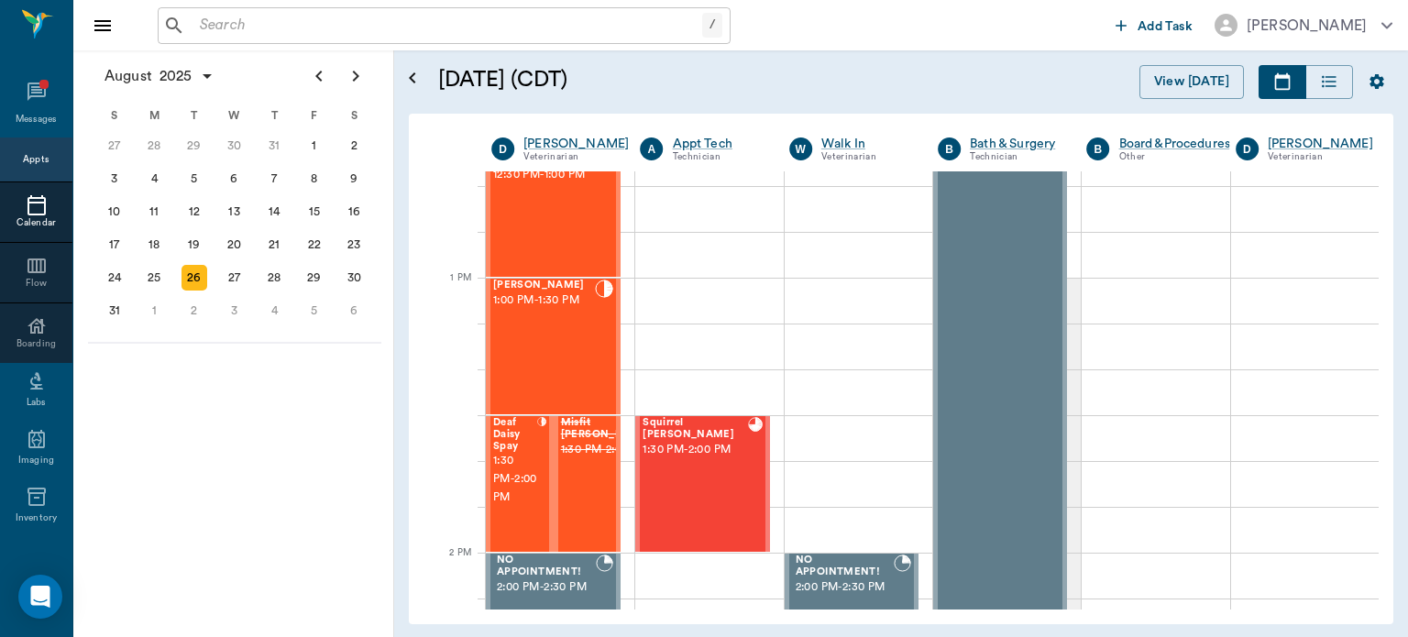
scroll to position [1303, 0]
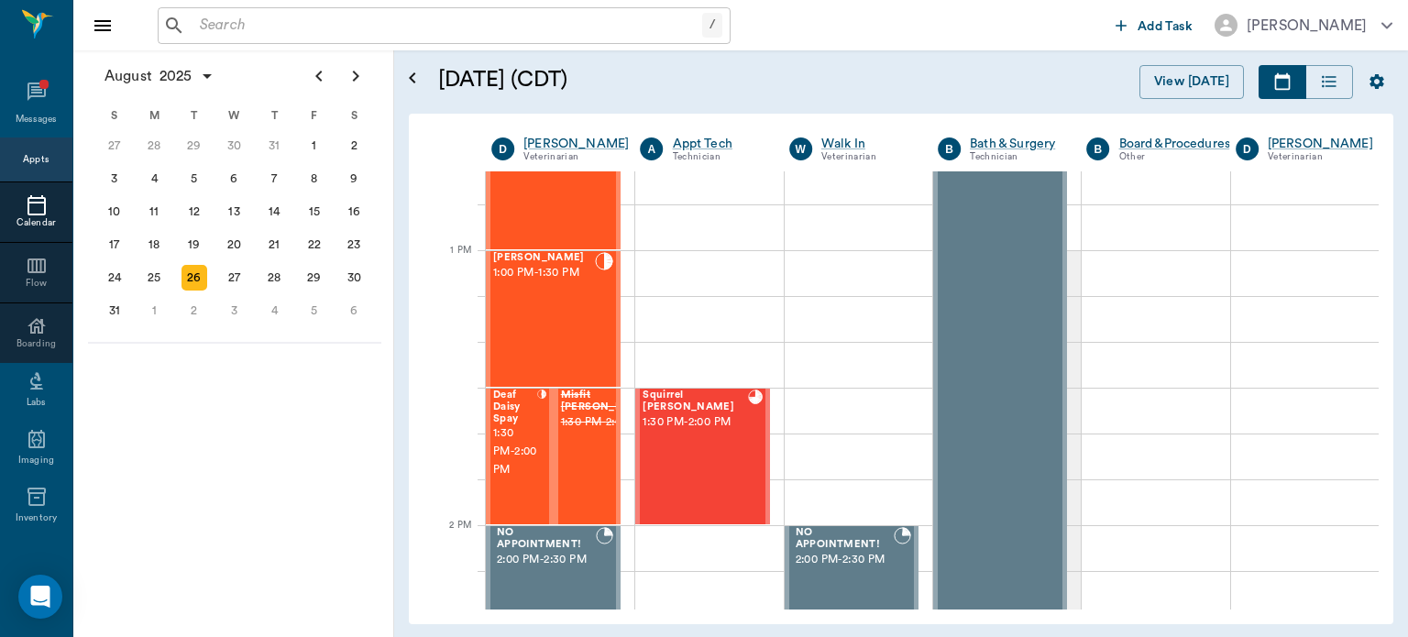
click at [691, 445] on div "Squirrel [PERSON_NAME] 1:30 PM - 2:00 PM" at bounding box center [695, 457] width 105 height 134
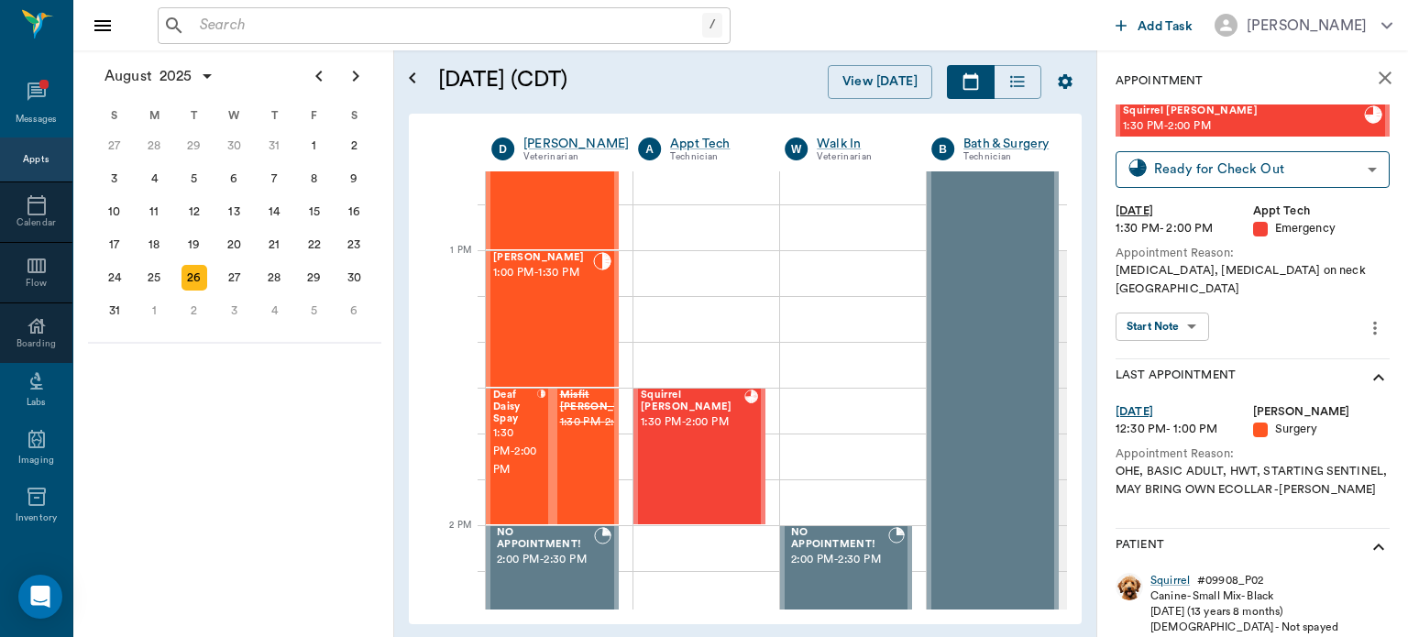
click at [1180, 308] on body "/ ​ Add Task [PERSON_NAME] Nectar Messages Appts Calendar Flow Boarding Labs Im…" at bounding box center [704, 318] width 1408 height 637
click at [1188, 351] on button "View Surgery" at bounding box center [1152, 346] width 75 height 21
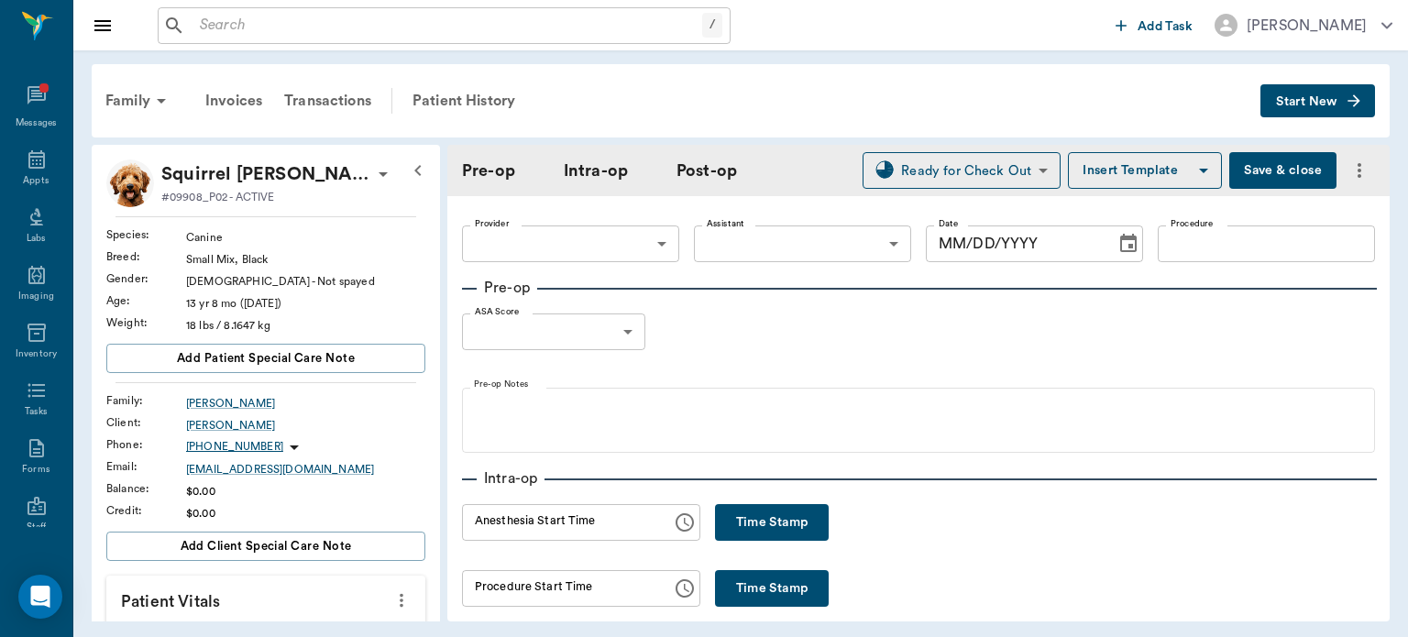
type input "63ec2f075fda476ae8351a4d"
type input "63ec2e7e52e12b0ba117b124"
type input "[MEDICAL_DATA]"
type input "2"
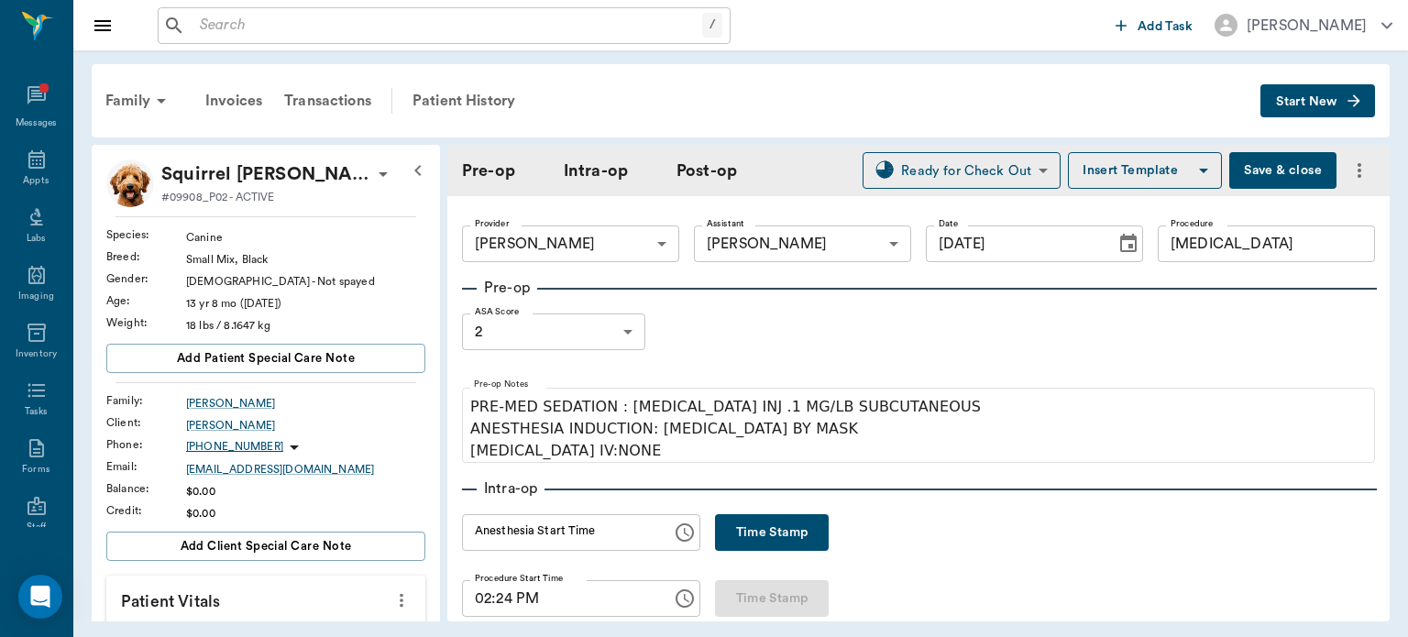
type input "[DATE]"
type input "02:24 PM"
type input "03:06 PM"
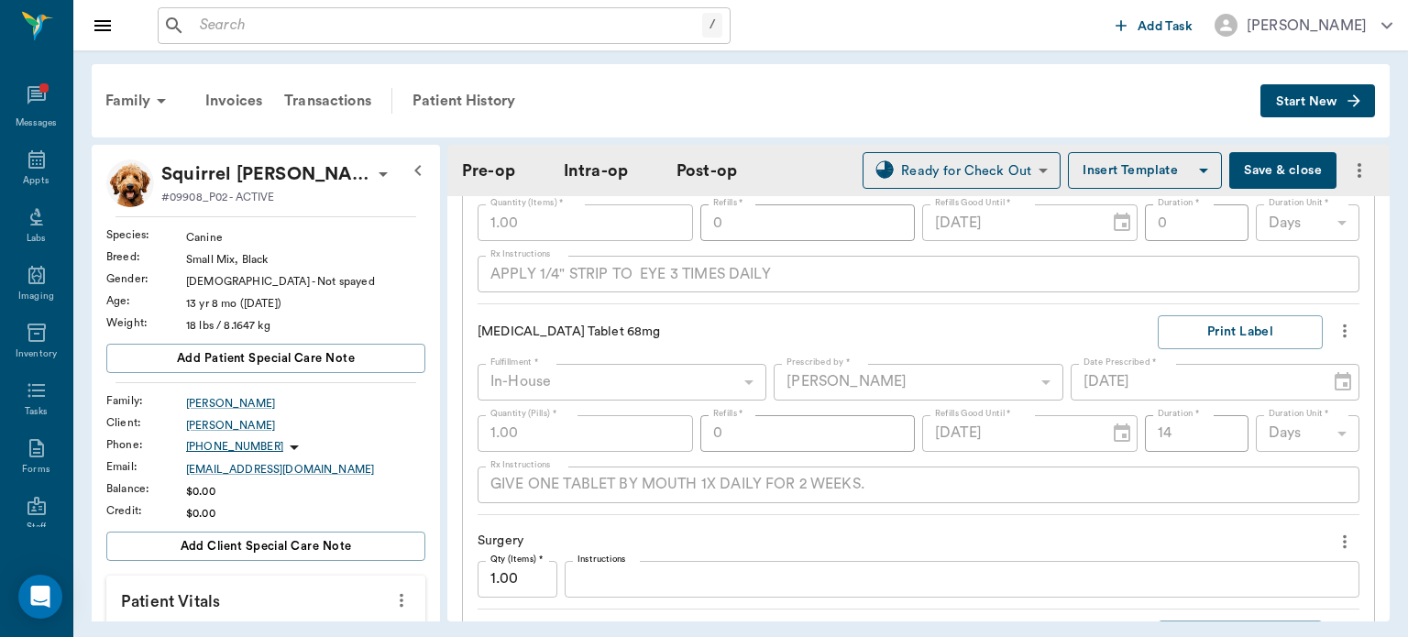
scroll to position [1694, 0]
click at [1343, 329] on icon "more" at bounding box center [1345, 331] width 4 height 14
click at [1289, 428] on span "Delete" at bounding box center [1254, 428] width 154 height 19
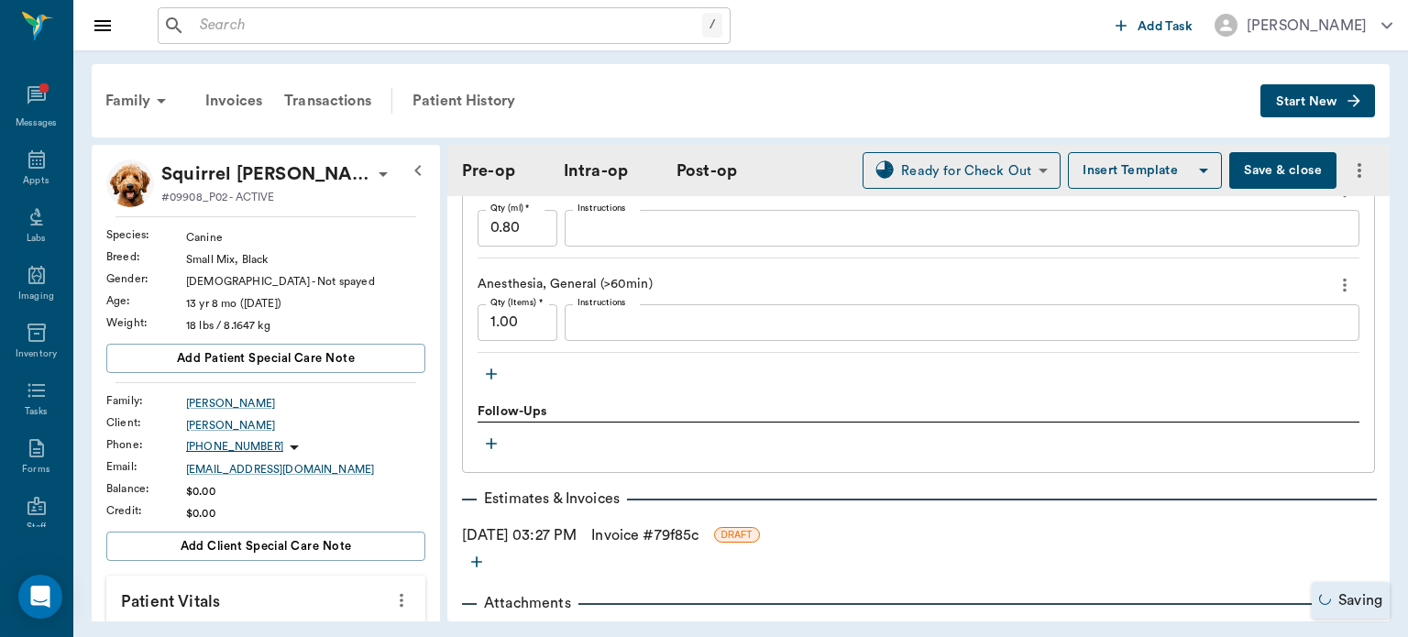
scroll to position [2405, 0]
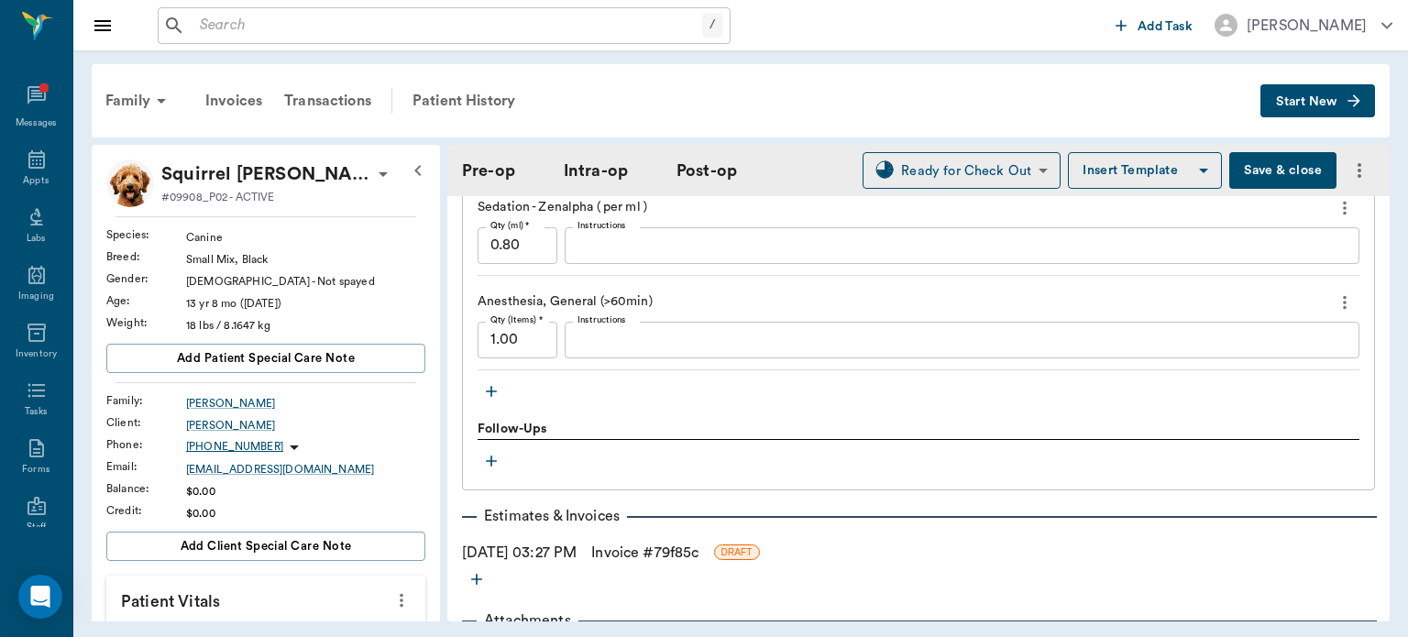
click at [483, 383] on icon "button" at bounding box center [491, 391] width 18 height 18
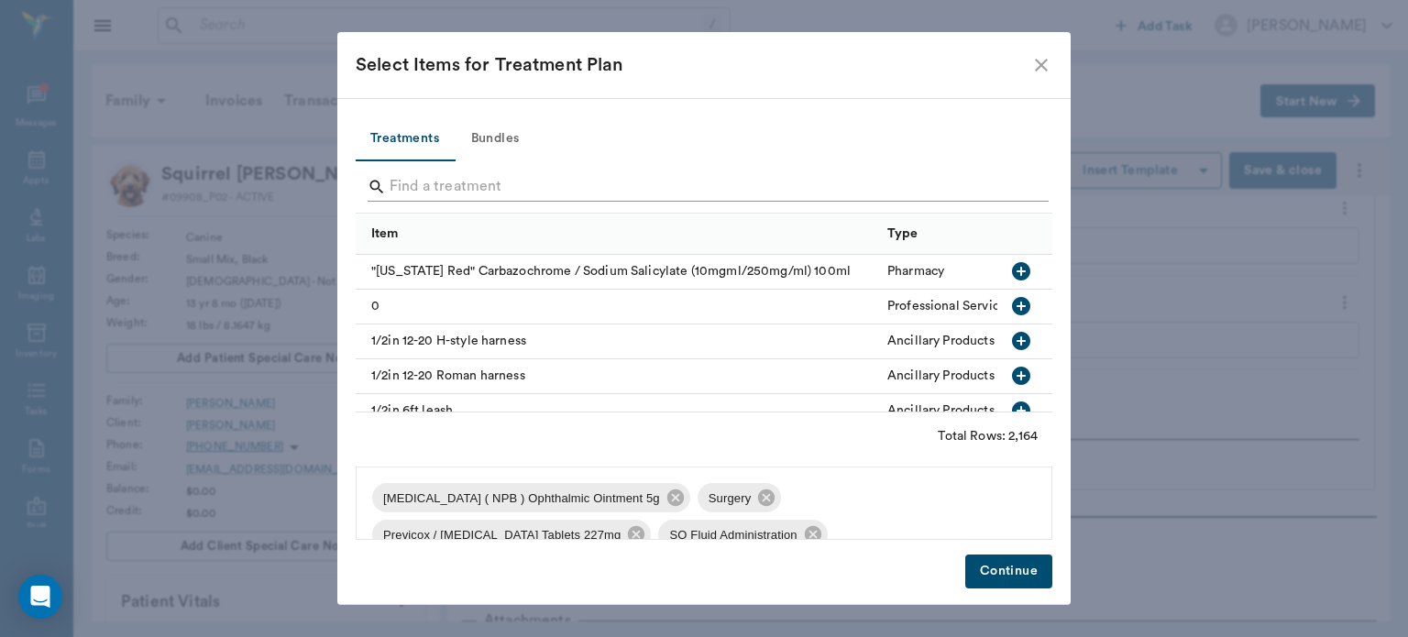
click at [505, 183] on input "Search" at bounding box center [706, 186] width 632 height 29
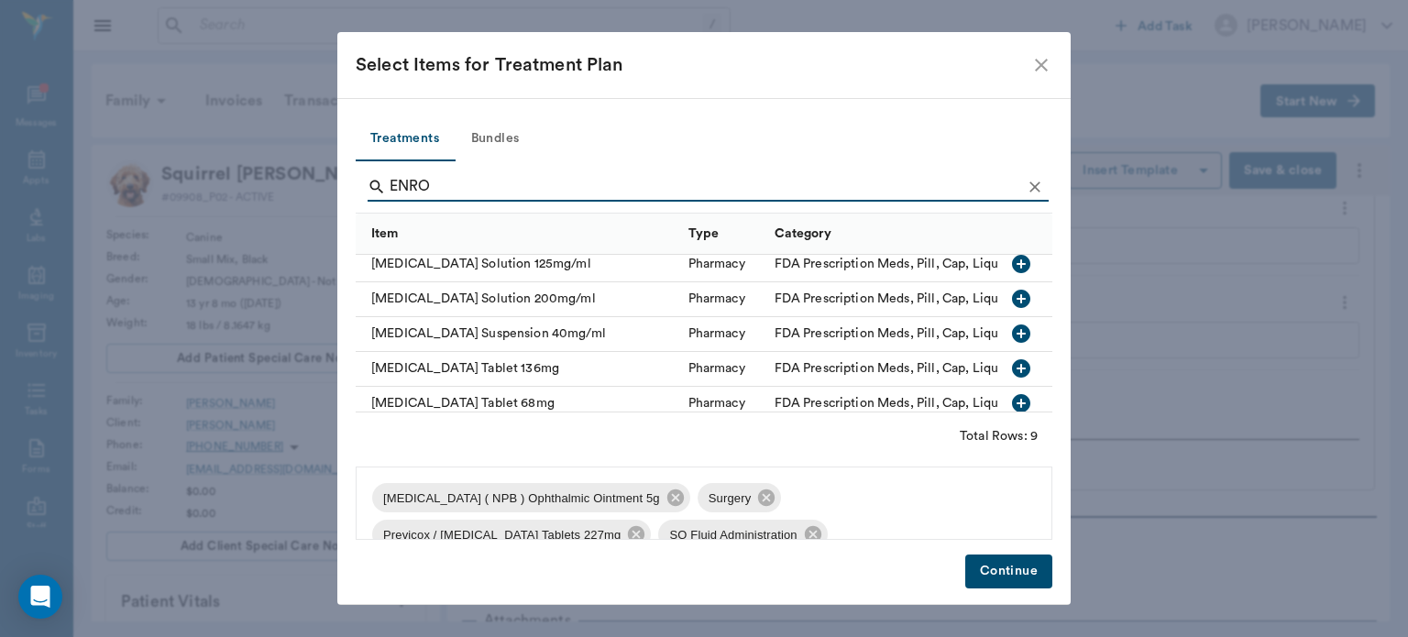
scroll to position [169, 0]
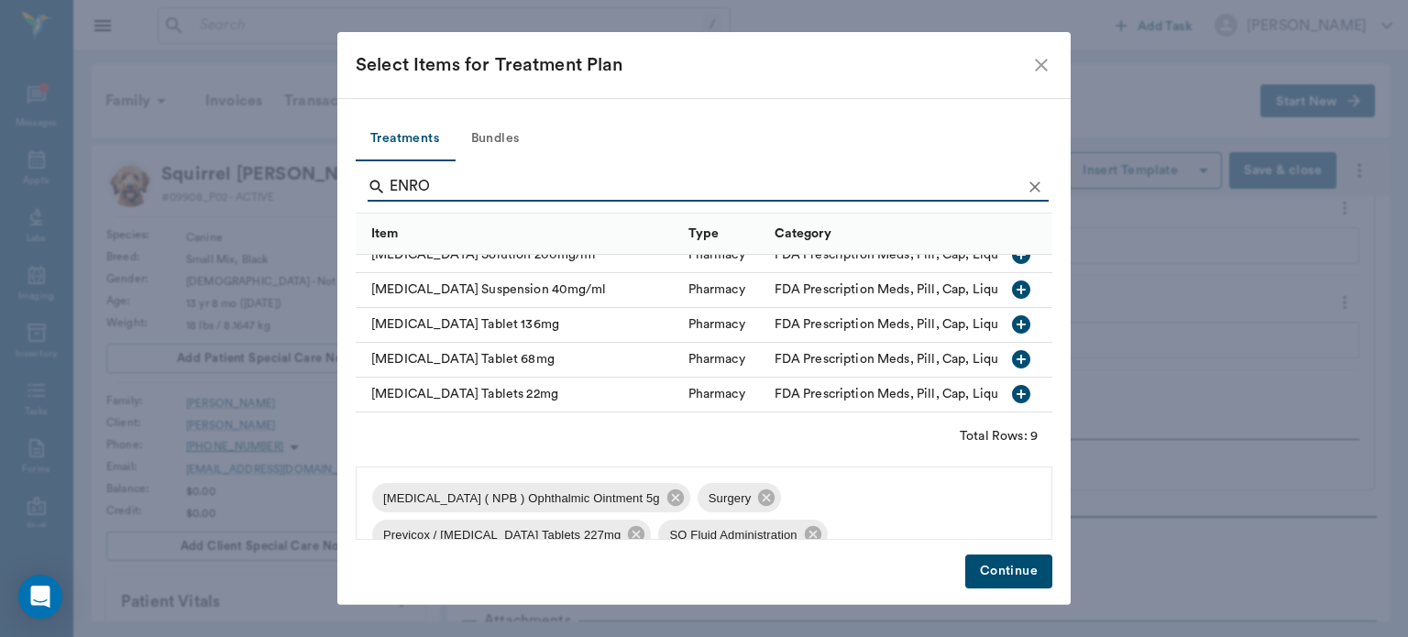
type input "ENRO"
click at [1013, 350] on icon "button" at bounding box center [1021, 359] width 18 height 18
click at [1017, 570] on button "Continue" at bounding box center [1008, 572] width 87 height 34
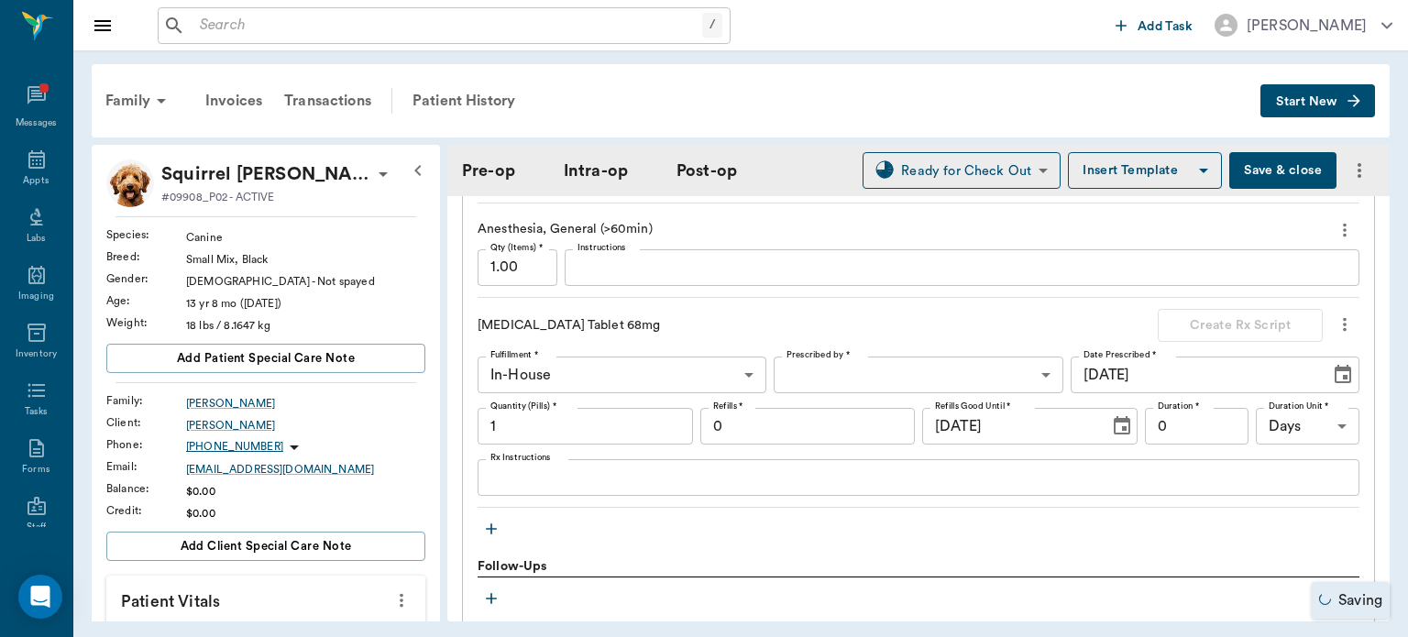
scroll to position [2559, 0]
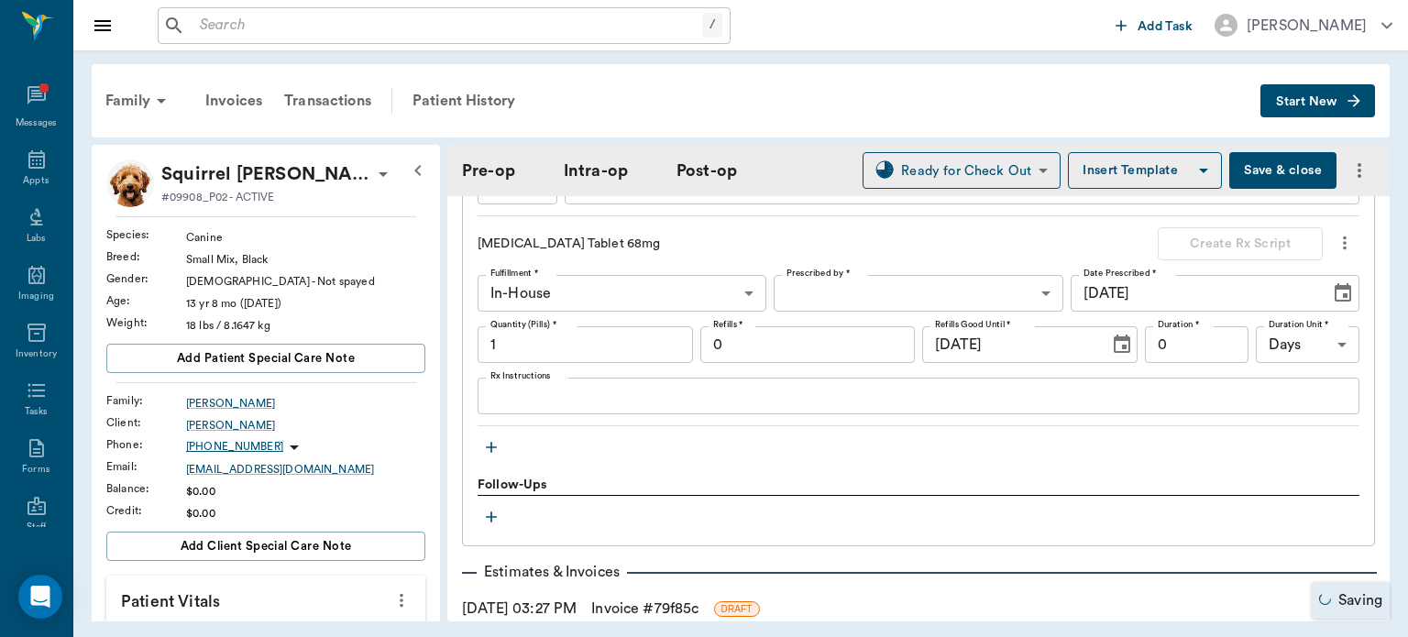
click at [978, 290] on body "/ ​ Add Task [PERSON_NAME] Nectar Messages Appts Labs Imaging Inventory Tasks F…" at bounding box center [704, 318] width 1408 height 637
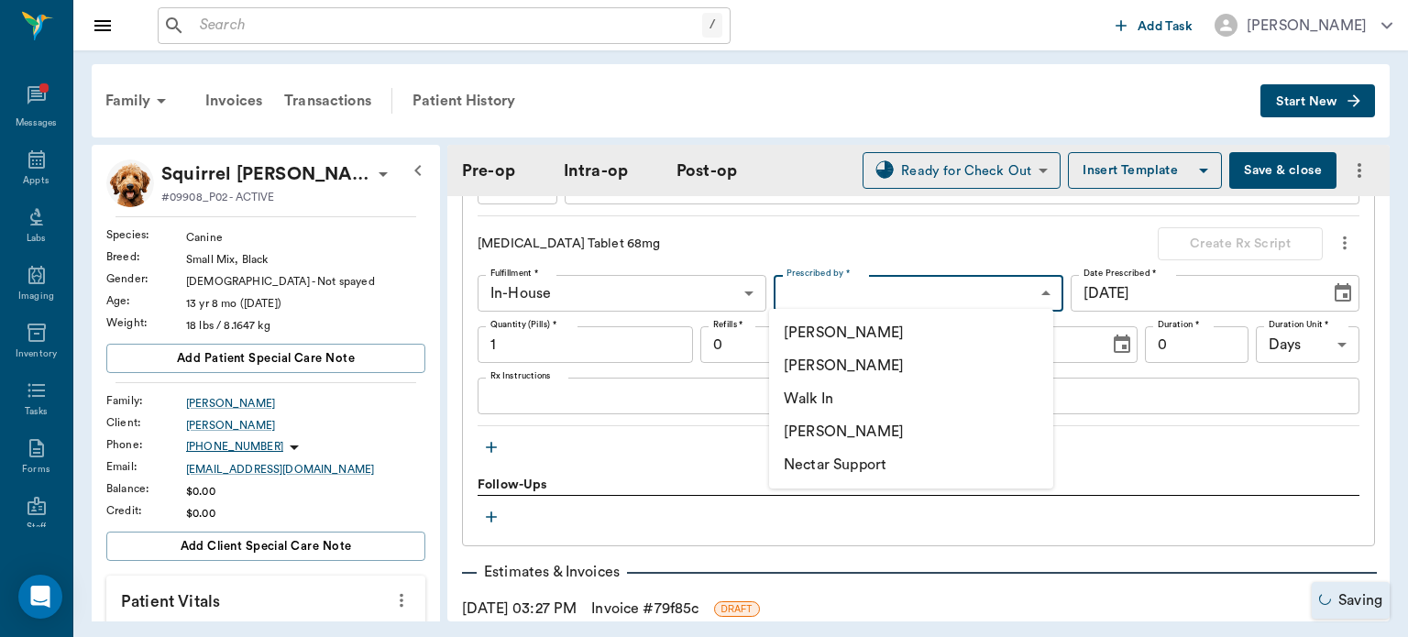
click at [910, 370] on li "[PERSON_NAME]" at bounding box center [911, 365] width 284 height 33
type input "63ec2f075fda476ae8351a4d"
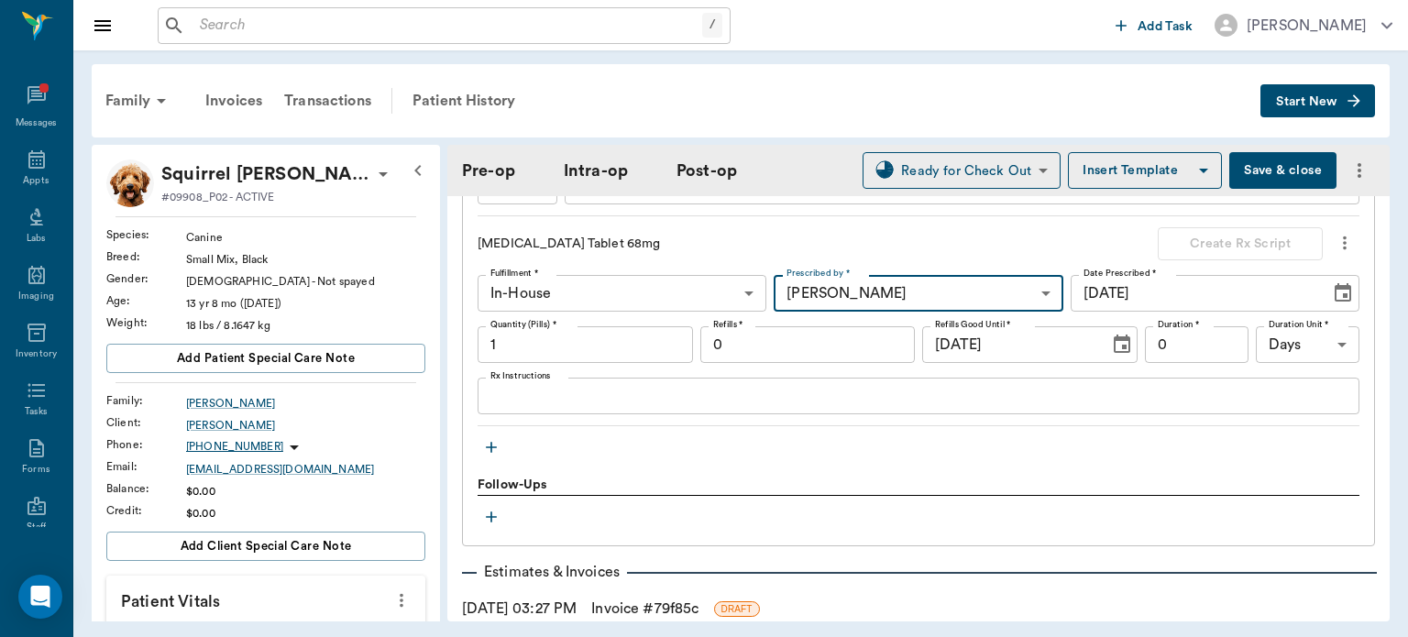
click at [587, 345] on input "1" at bounding box center [585, 344] width 215 height 37
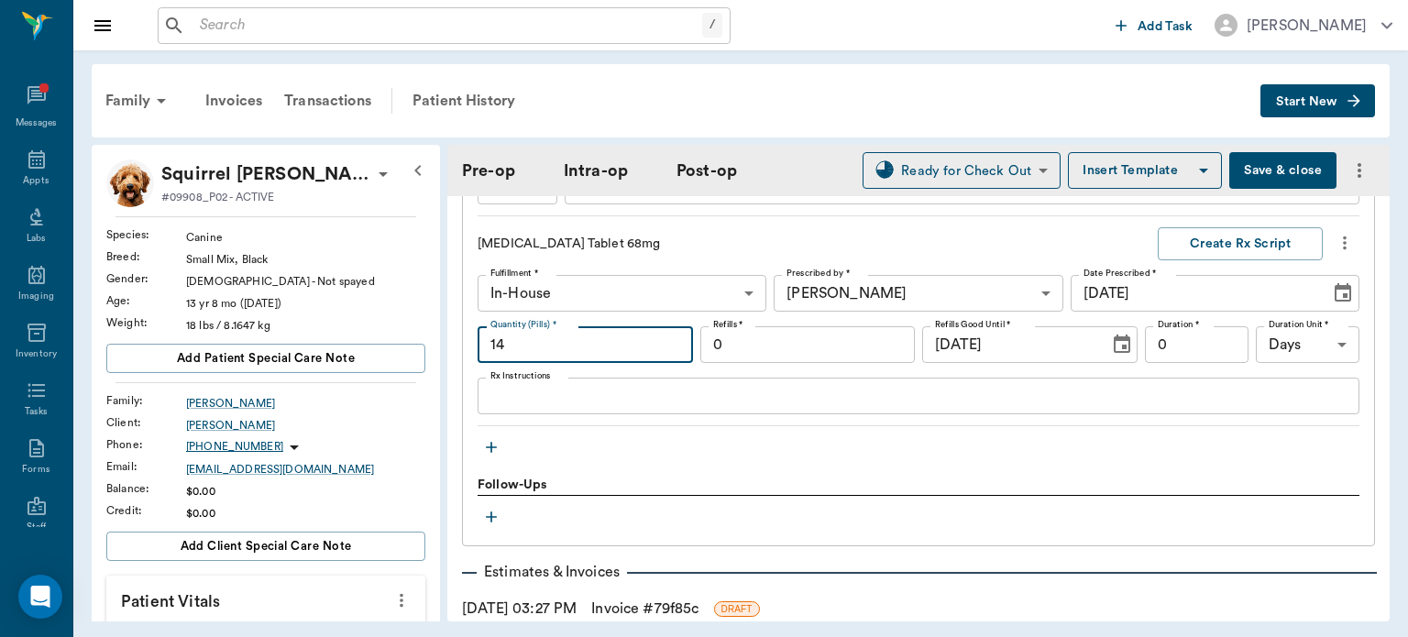
type input "14"
click at [1163, 386] on textarea "Rx Instructions" at bounding box center [918, 396] width 856 height 21
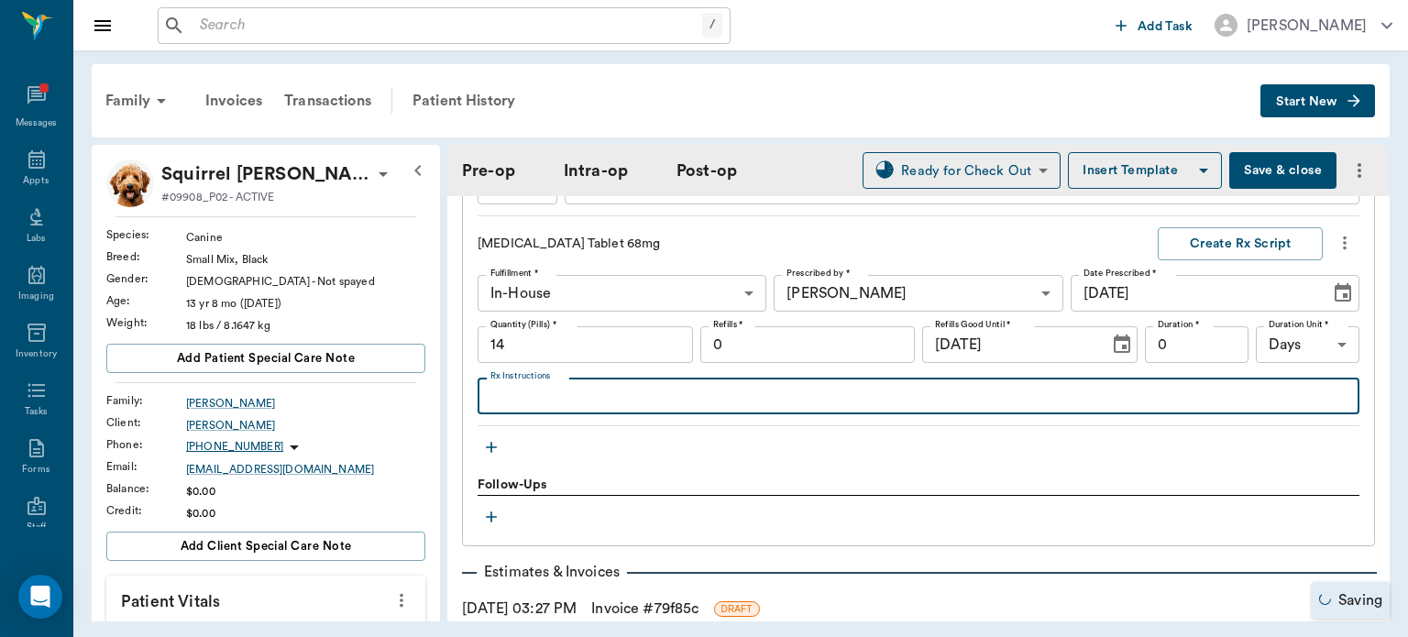
click at [1190, 341] on input "0" at bounding box center [1197, 344] width 104 height 37
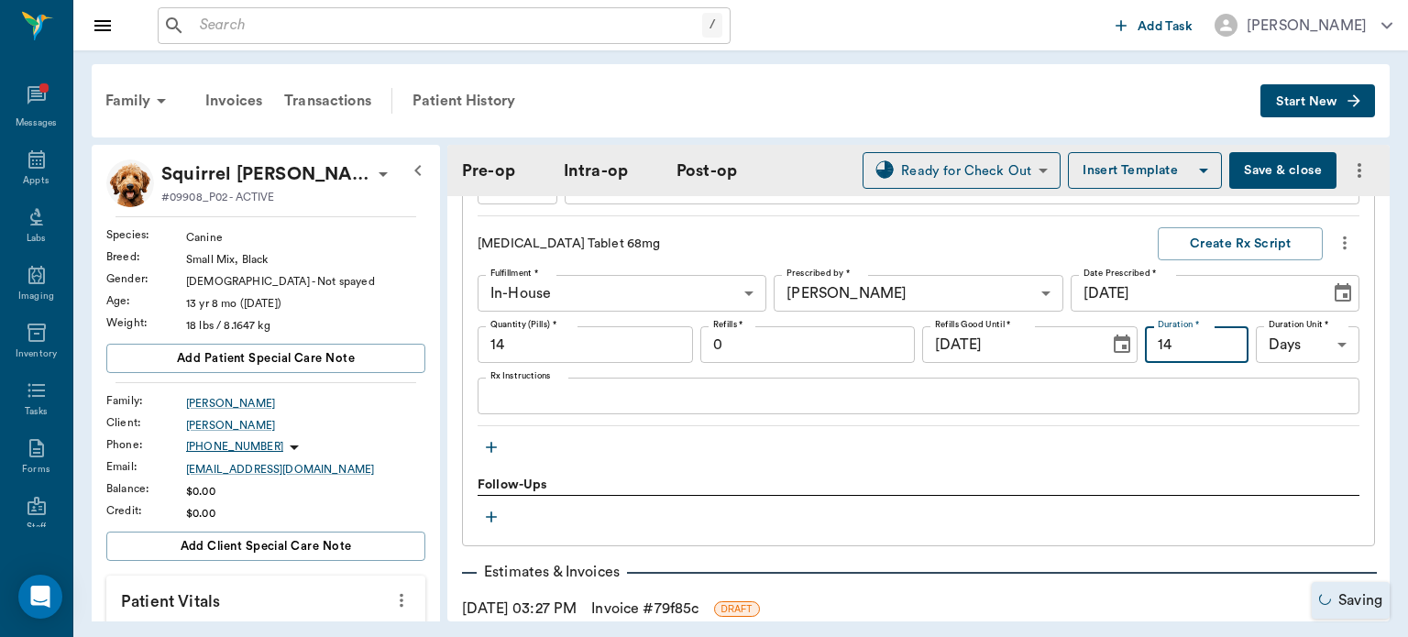
type input "14"
click at [862, 386] on textarea "Rx Instructions" at bounding box center [918, 396] width 856 height 21
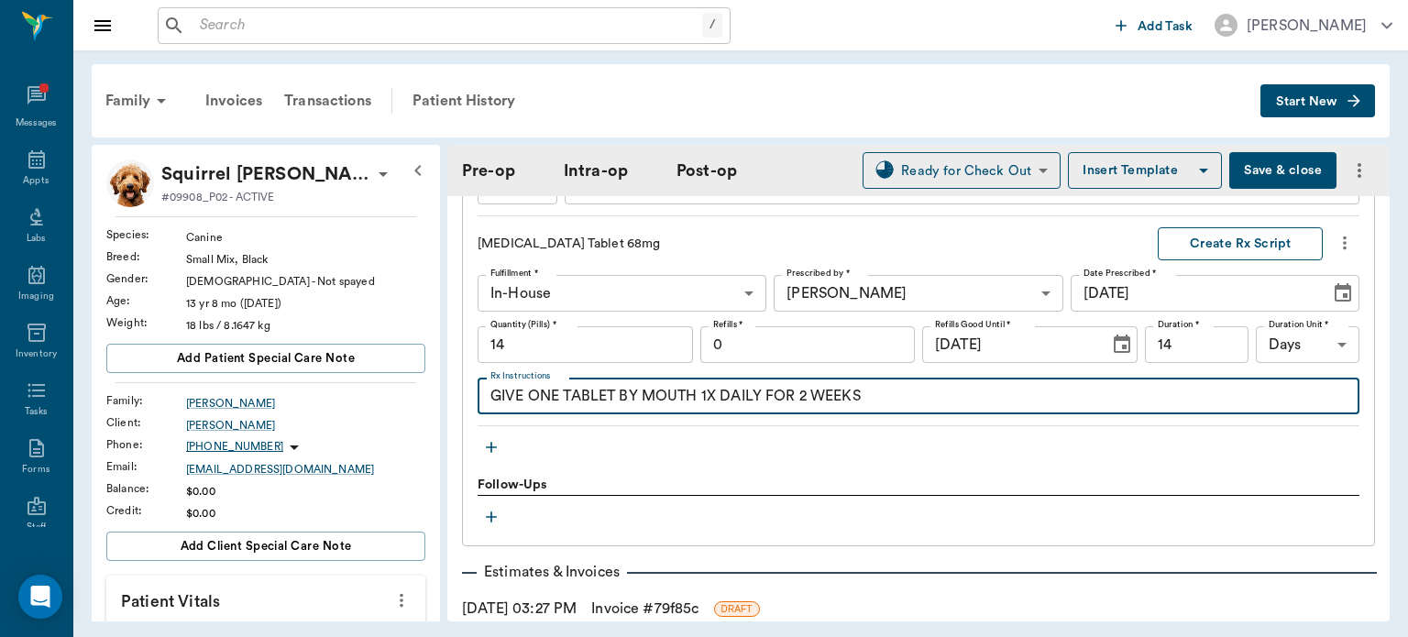
type textarea "GIVE ONE TABLET BY MOUTH 1X DAILY FOR 2 WEEKS"
click at [1277, 248] on button "Create Rx Script" at bounding box center [1240, 244] width 165 height 34
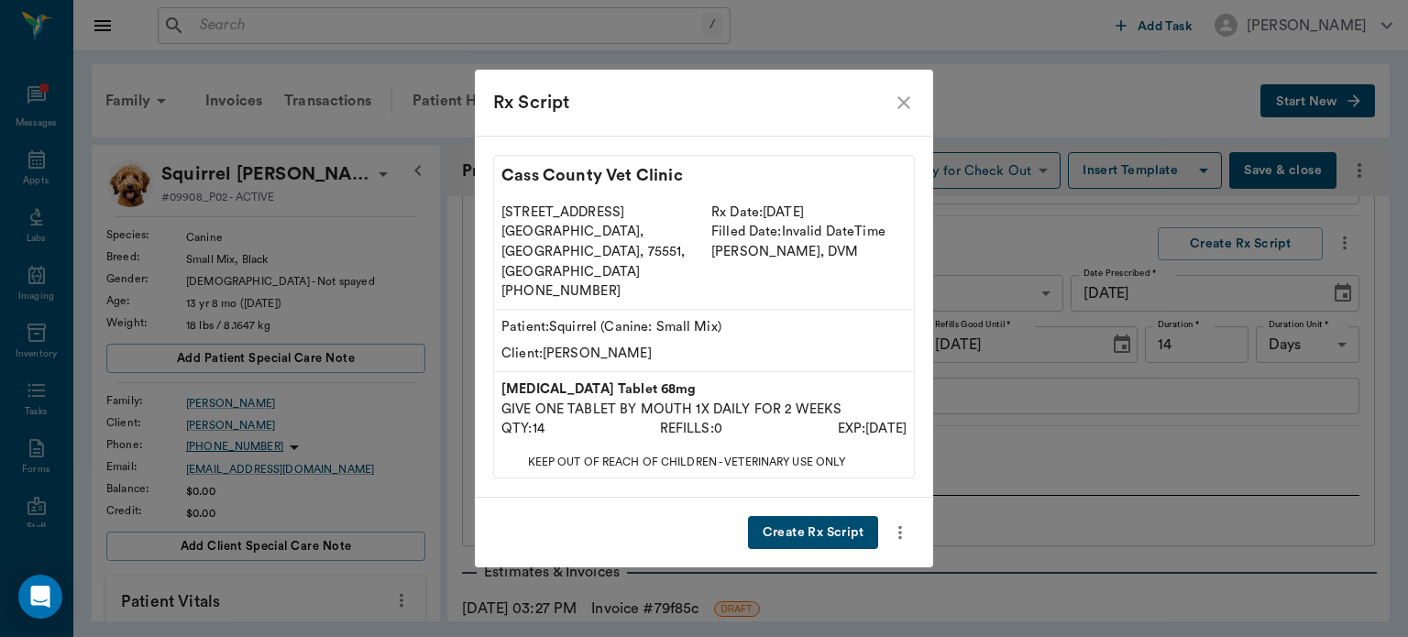
click at [835, 521] on button "Create Rx Script" at bounding box center [813, 533] width 130 height 34
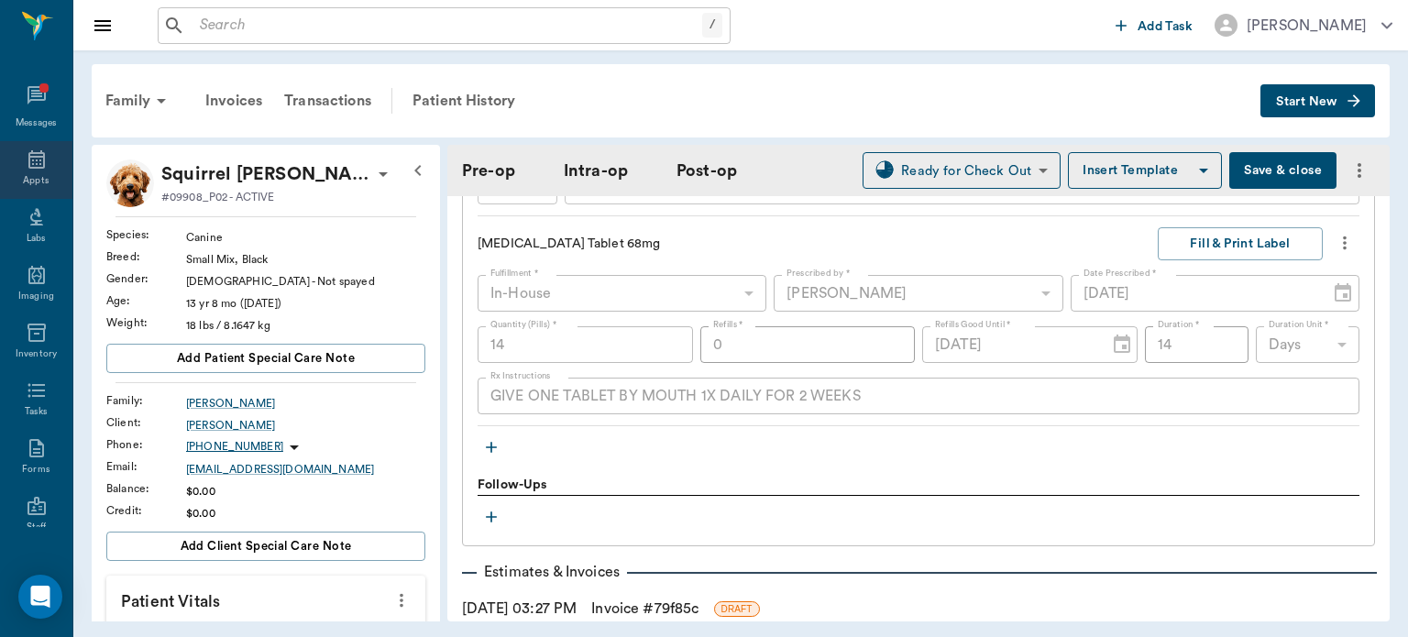
click at [23, 181] on div "Appts" at bounding box center [36, 181] width 26 height 14
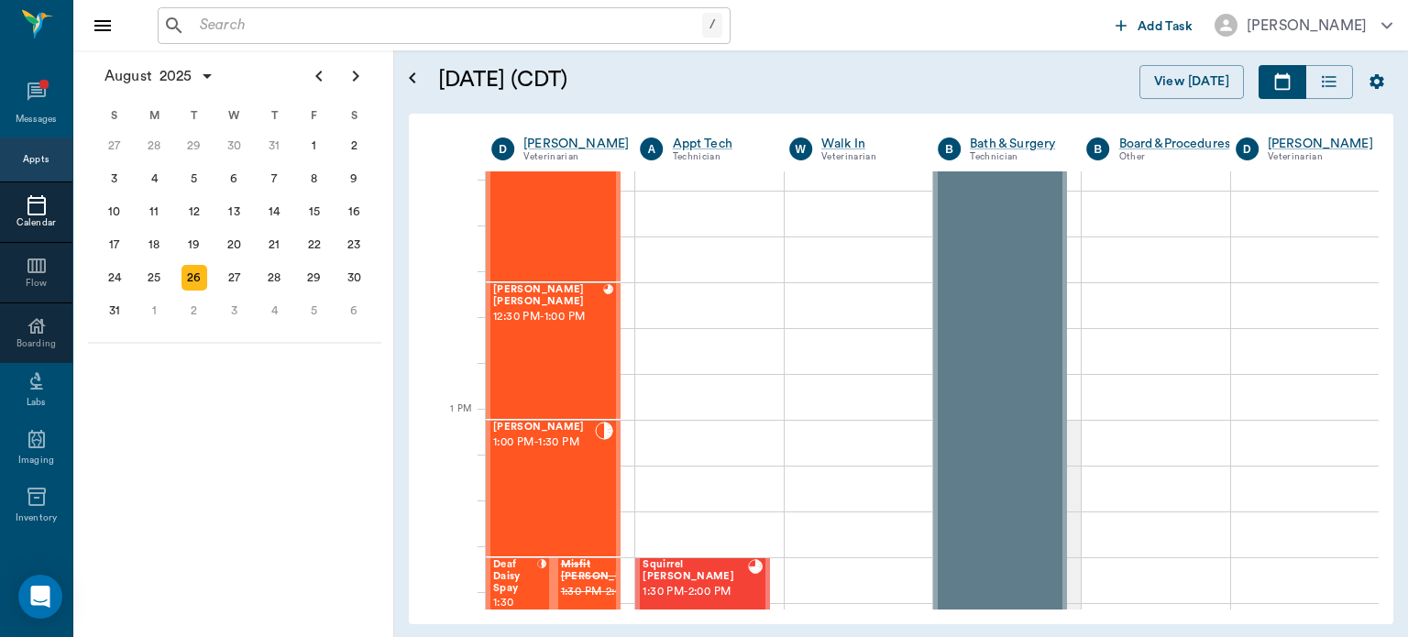
scroll to position [1147, 0]
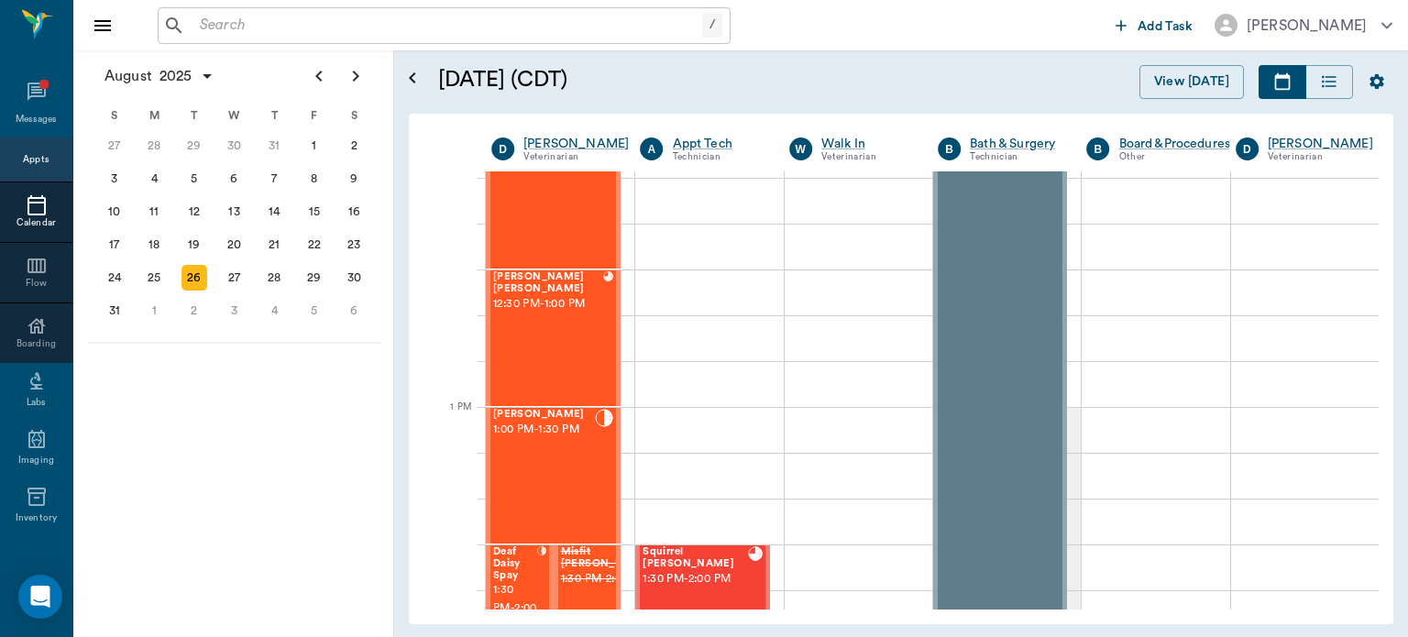
click at [563, 473] on div "[PERSON_NAME] 1:00 PM - 1:30 PM" at bounding box center [544, 476] width 102 height 134
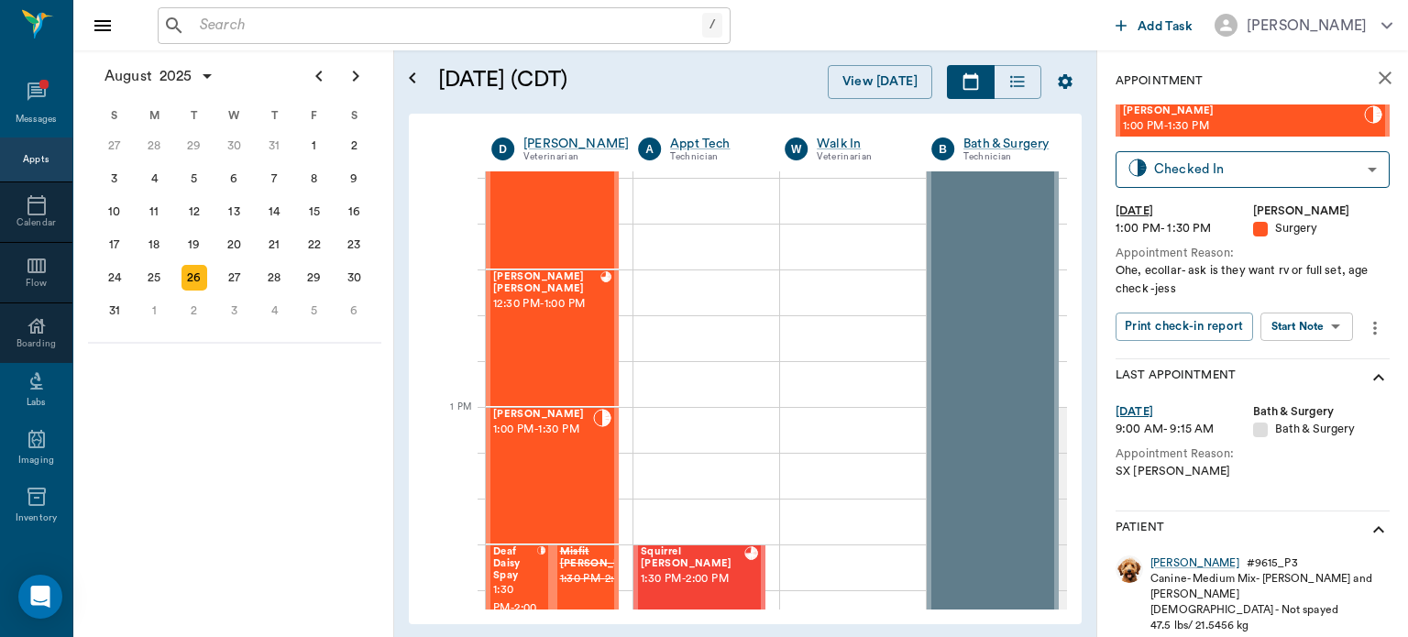
click at [1306, 325] on body "/ ​ Add Task [PERSON_NAME] Nectar Messages Appts Calendar Flow Boarding Labs Im…" at bounding box center [704, 318] width 1408 height 637
click at [1302, 396] on button "View Surgery" at bounding box center [1292, 393] width 75 height 21
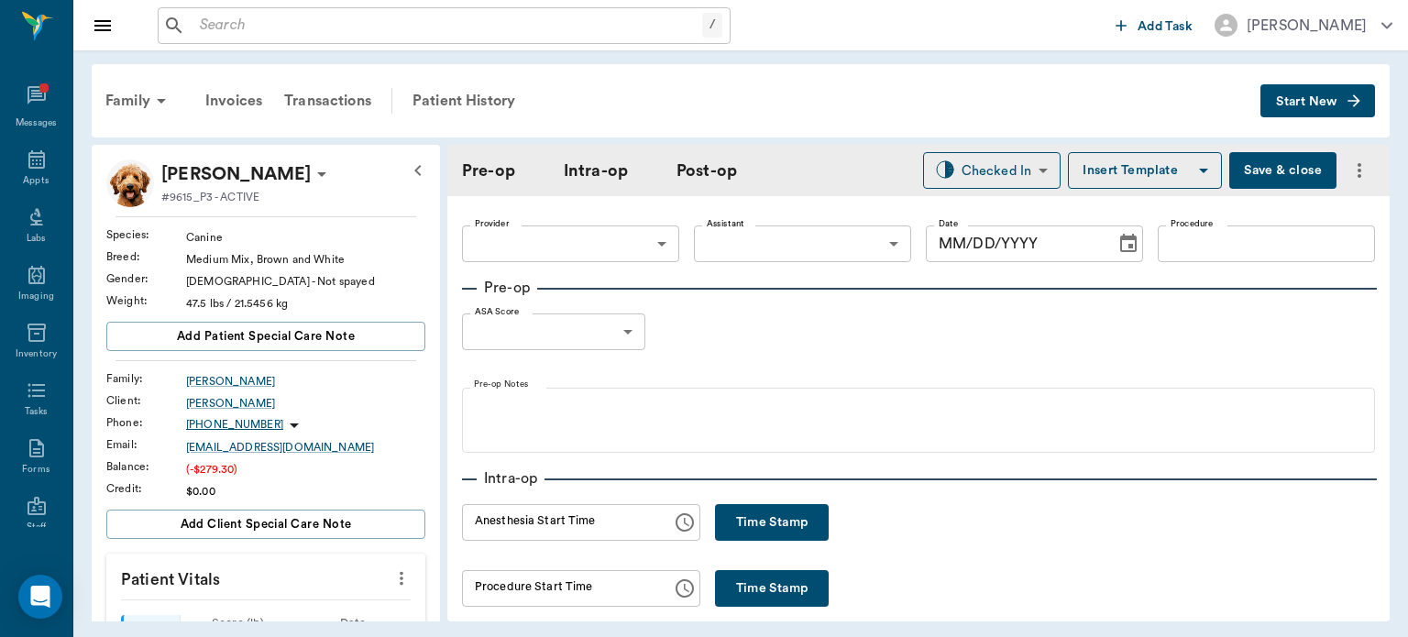
type input "63ec2f075fda476ae8351a4d"
type input "63ec2e7e52e12b0ba117b124"
type input "OHE"
type input "1"
radio input "true"
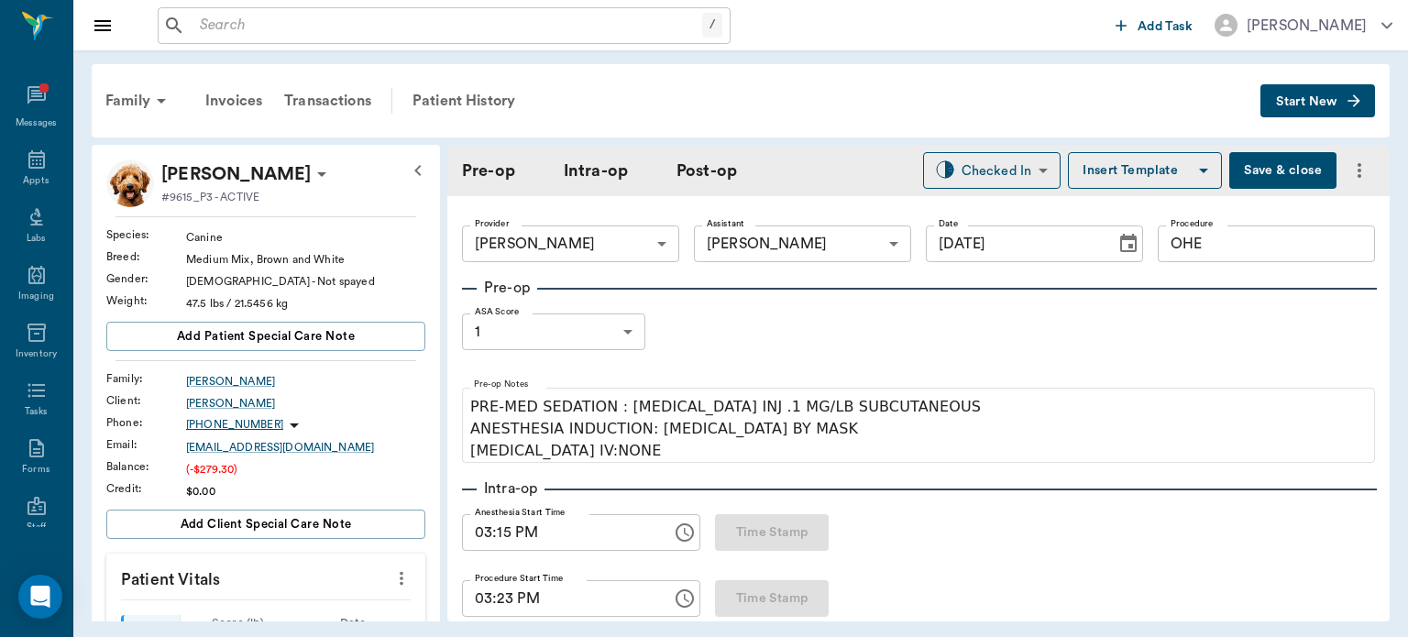
type input "[DATE]"
type input "03:15 PM"
type input "03:23 PM"
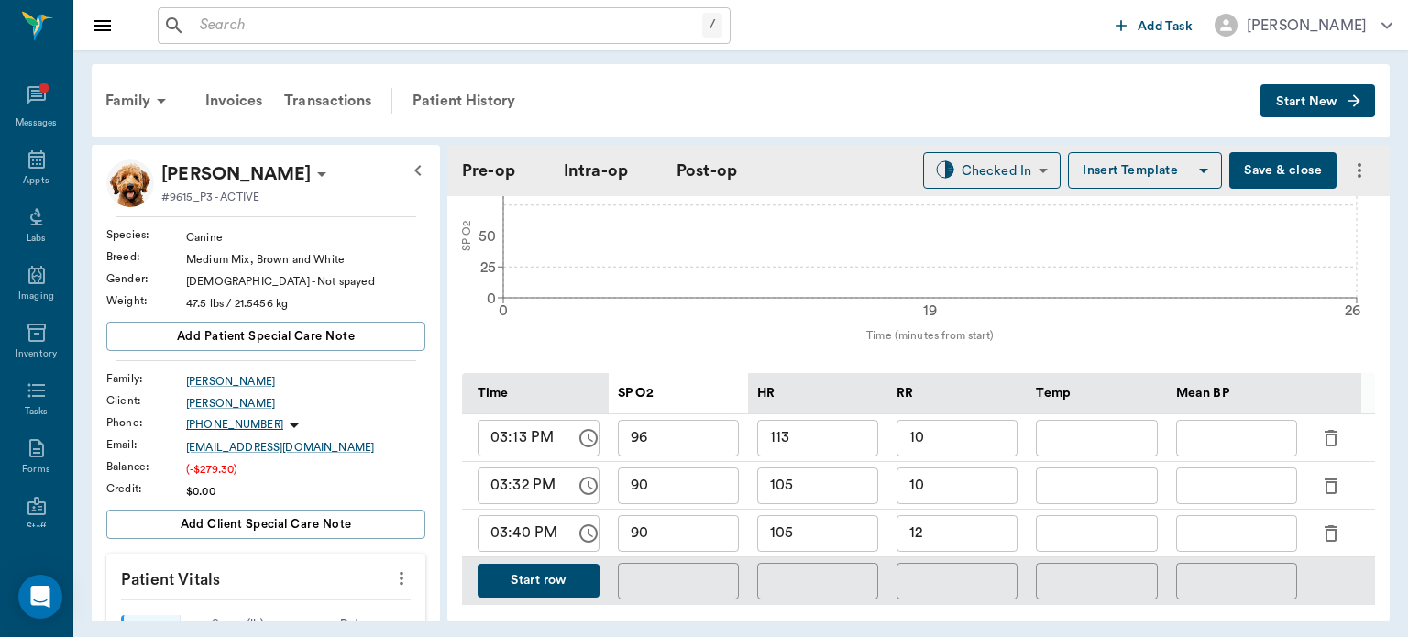
click at [1259, 420] on input "text" at bounding box center [1236, 438] width 121 height 37
click at [1259, 423] on input "text" at bounding box center [1236, 438] width 121 height 37
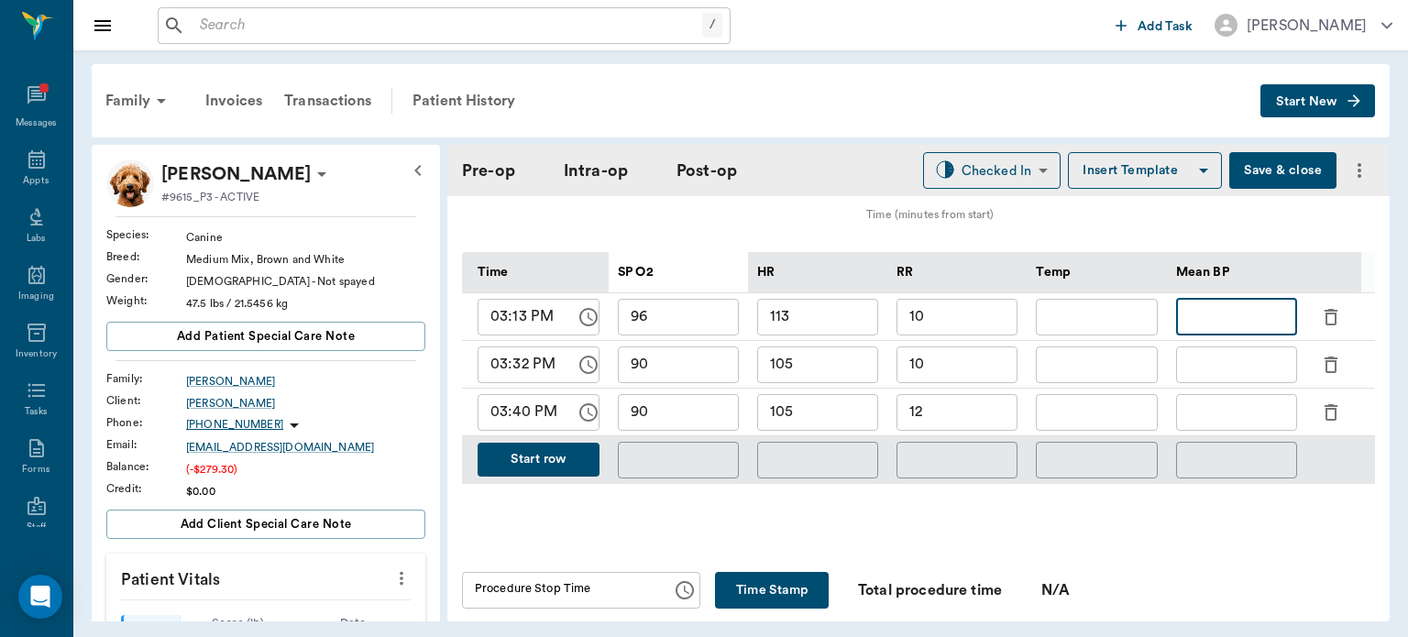
scroll to position [865, 0]
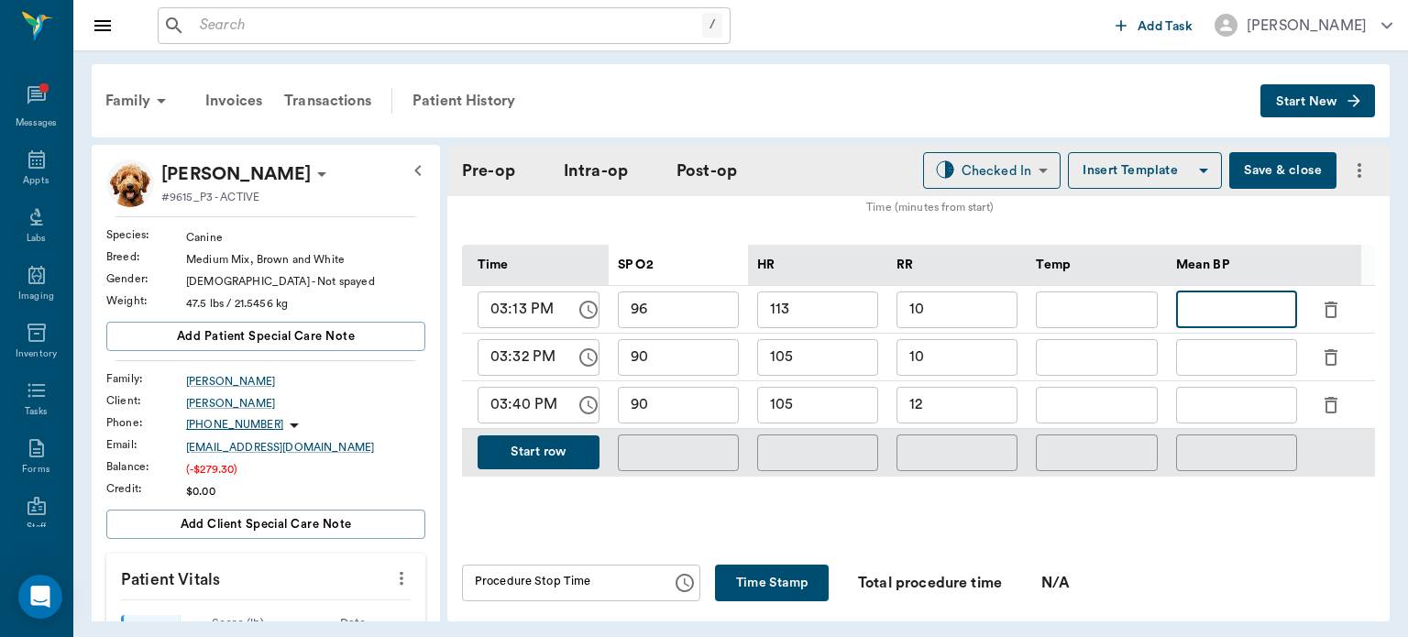
click at [574, 435] on button "Start row" at bounding box center [539, 452] width 122 height 34
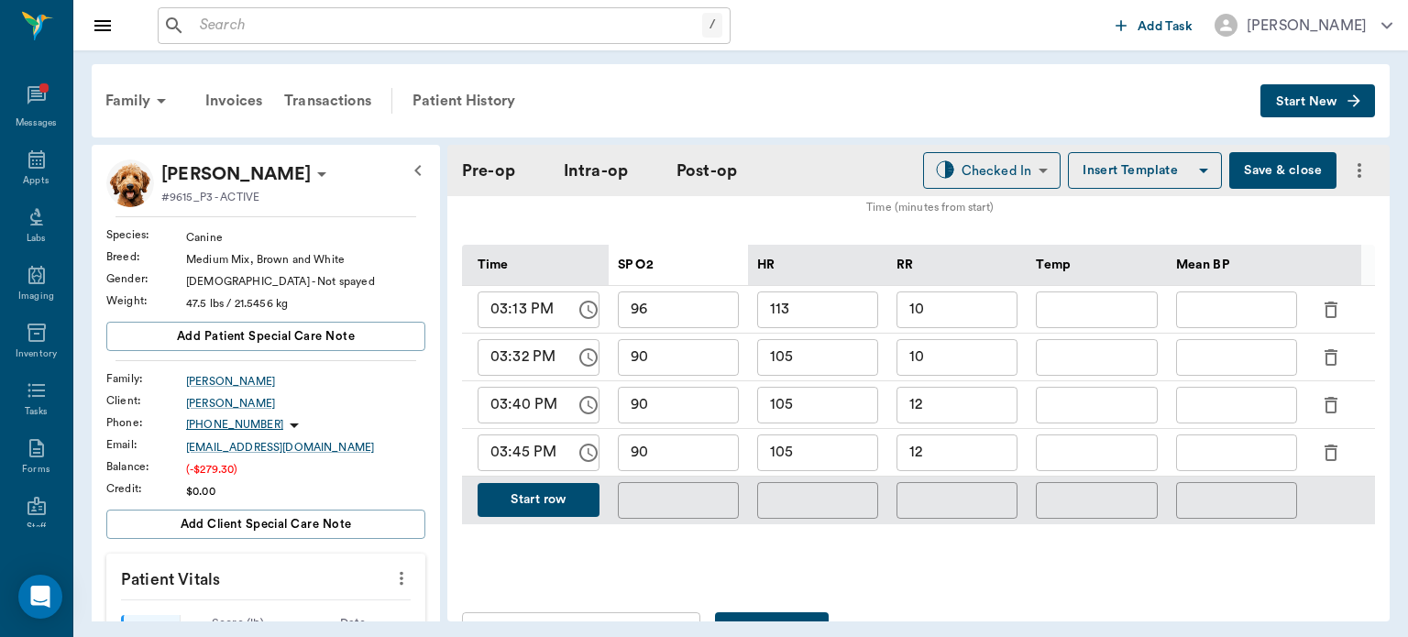
click at [830, 444] on input "105" at bounding box center [817, 452] width 121 height 37
type input "1"
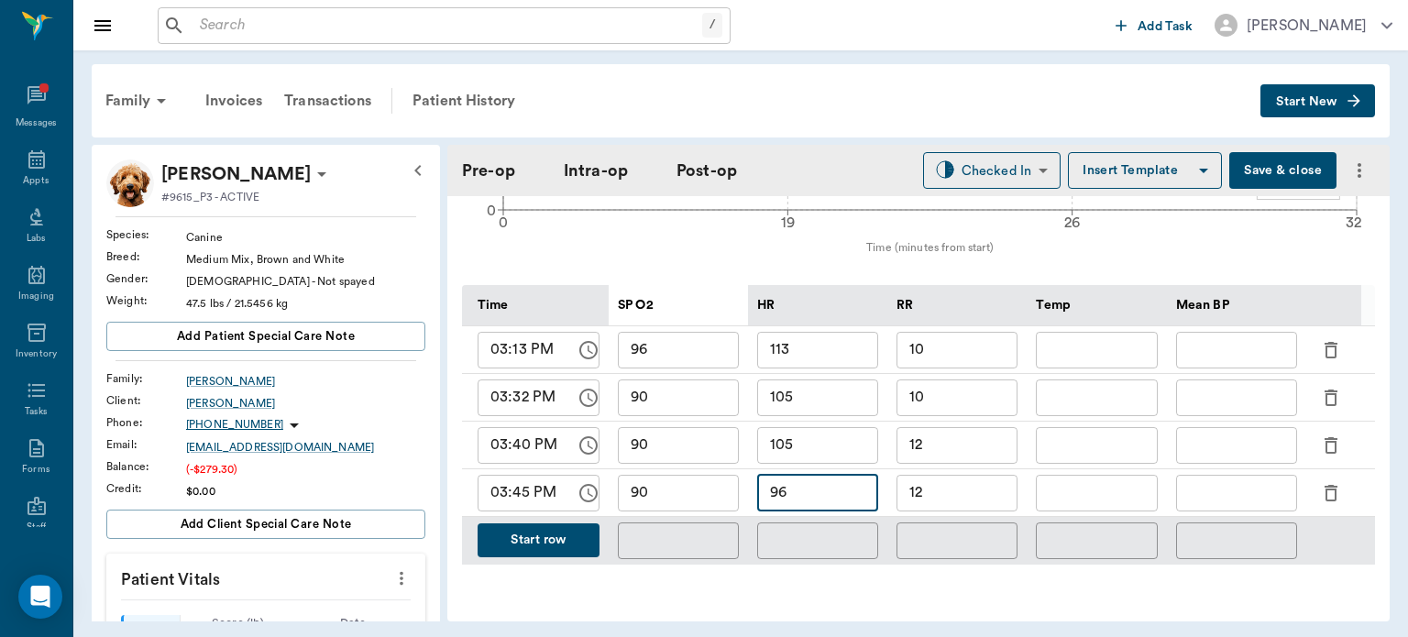
scroll to position [827, 0]
type input "96"
click at [669, 478] on input "90" at bounding box center [678, 491] width 121 height 37
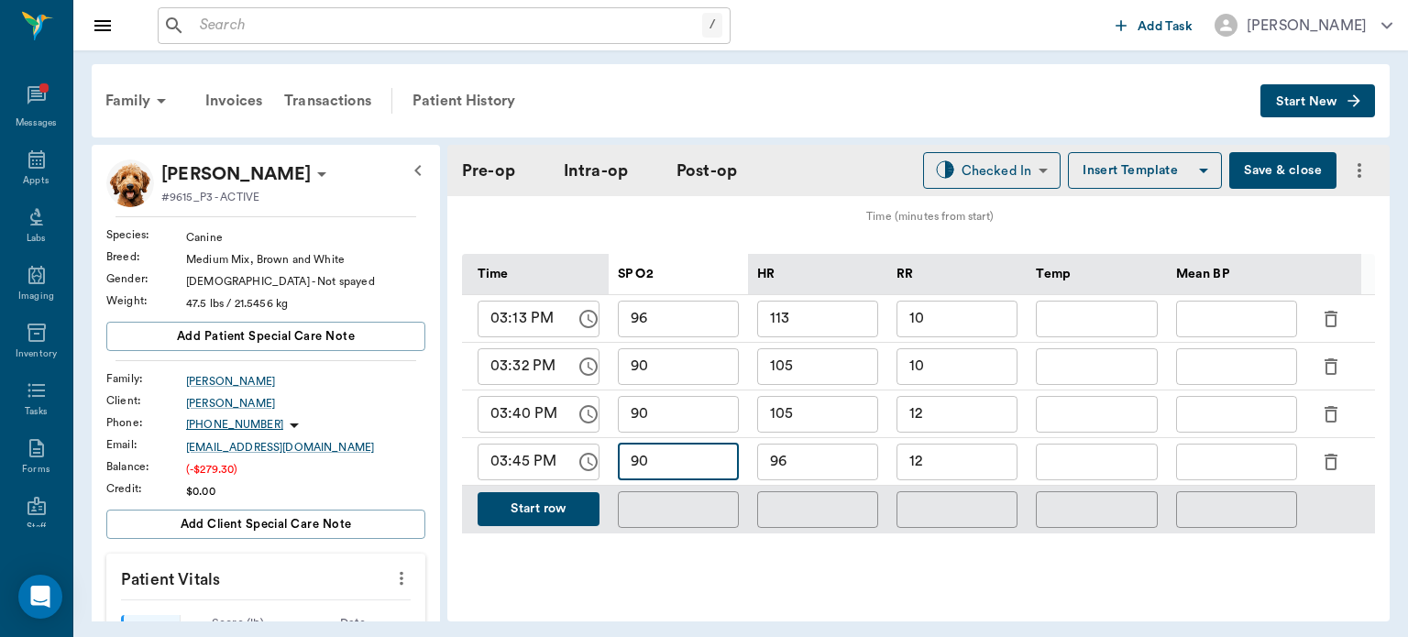
scroll to position [805, 0]
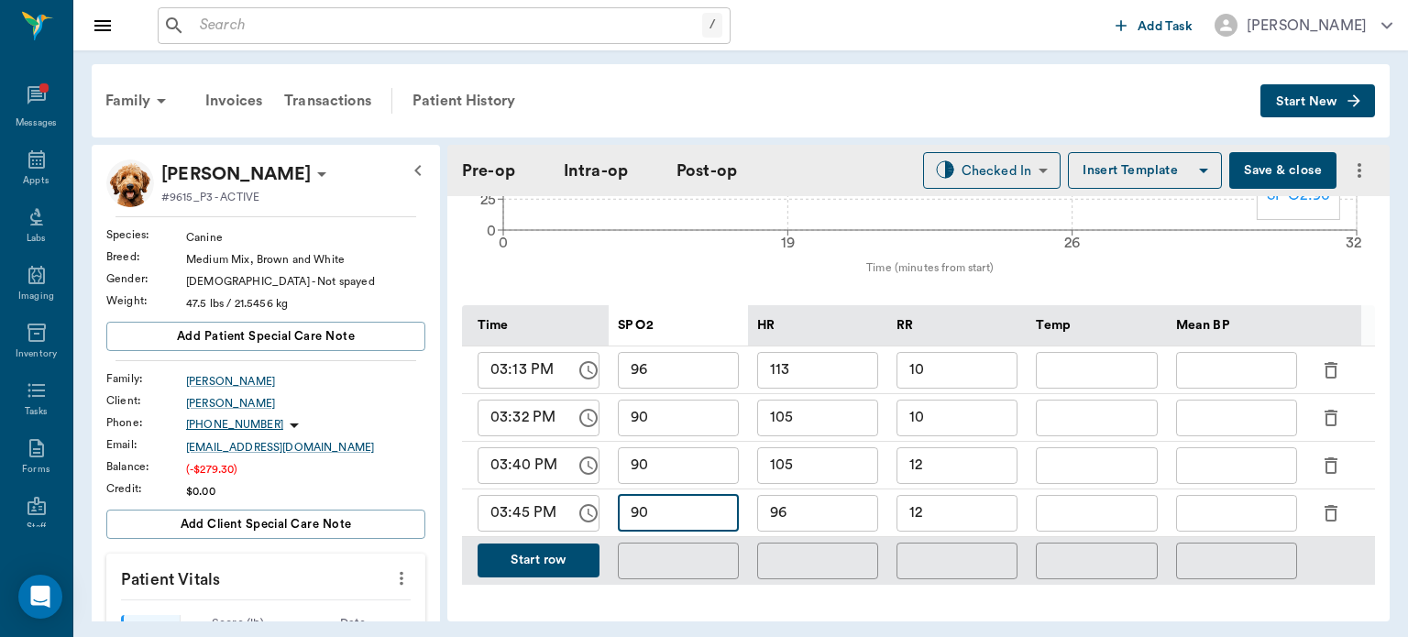
click at [956, 510] on input "12" at bounding box center [956, 513] width 121 height 37
type input "1"
type input "9"
click at [549, 553] on button "Start row" at bounding box center [539, 561] width 122 height 34
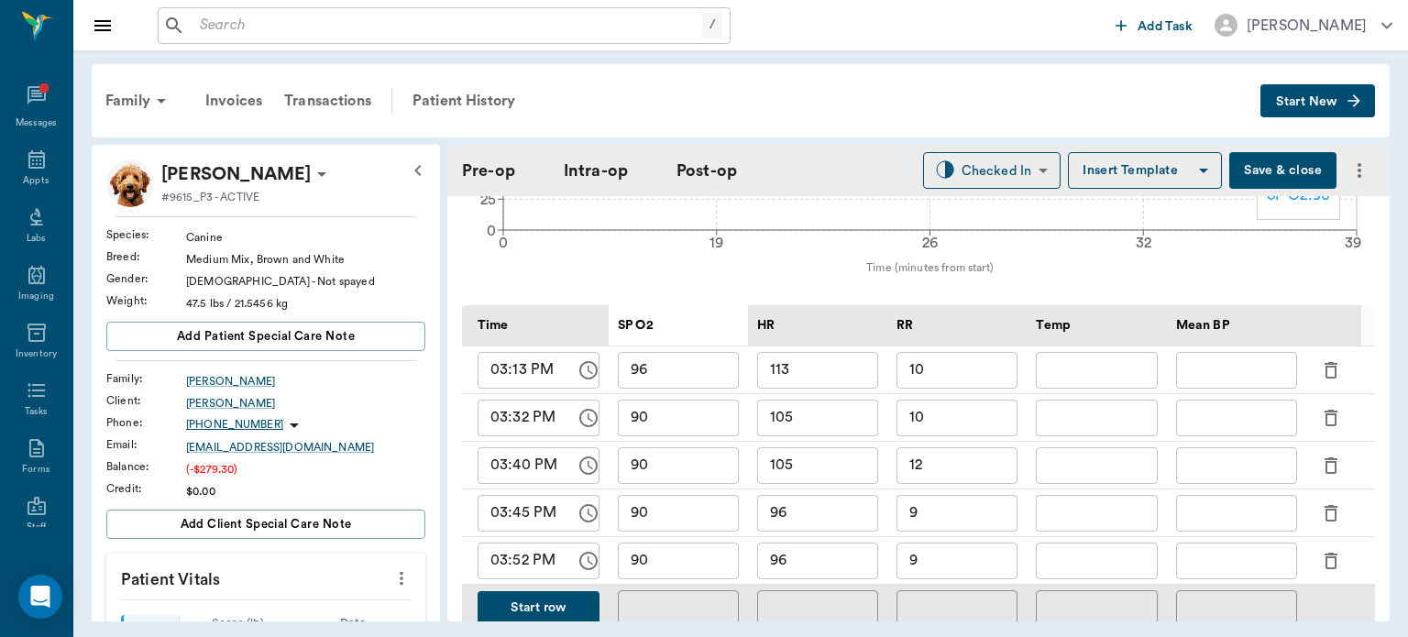
click at [823, 550] on input "96" at bounding box center [817, 561] width 121 height 37
type input "9"
type input "101"
click at [719, 544] on input "90" at bounding box center [678, 561] width 121 height 37
click at [951, 554] on input "9" at bounding box center [956, 561] width 121 height 37
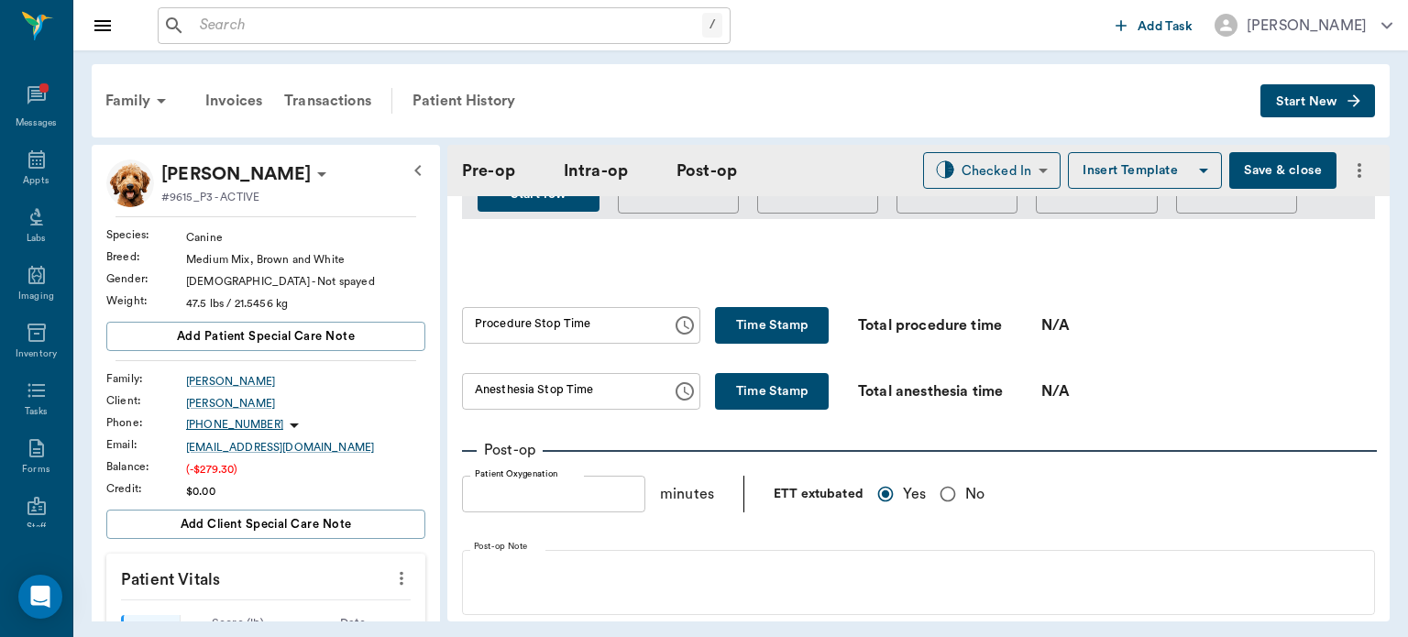
scroll to position [1193, 0]
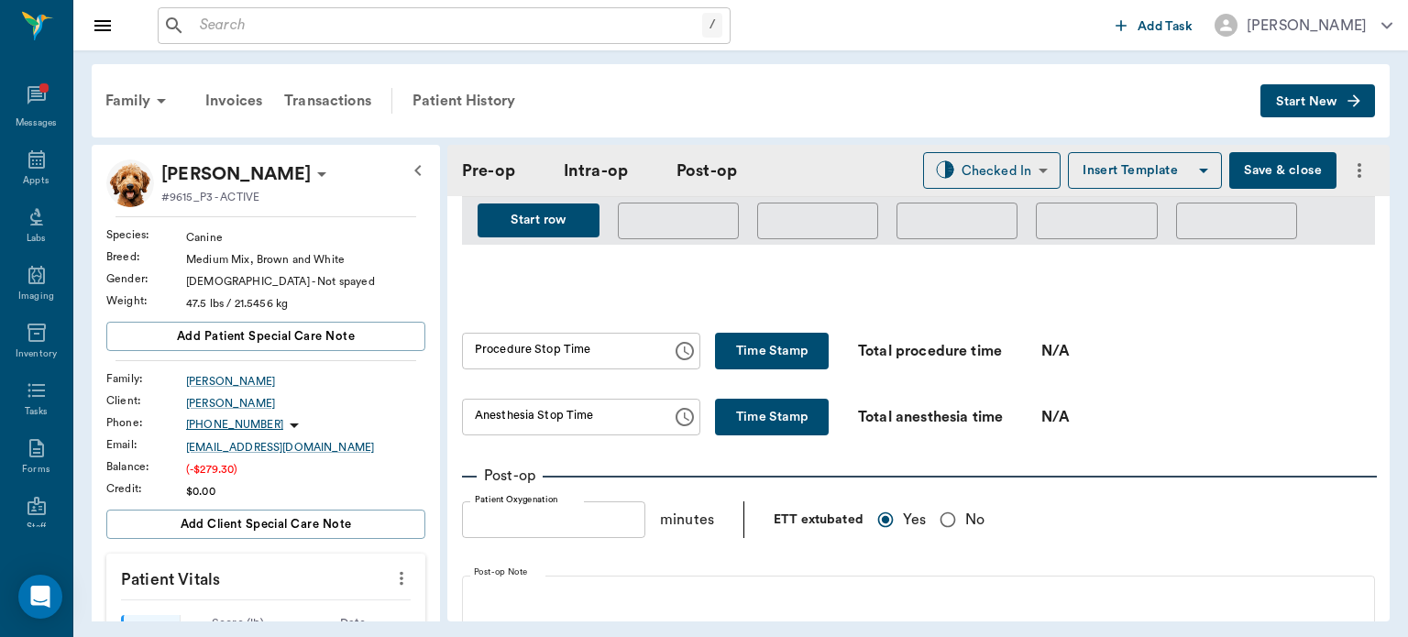
type input "10"
click at [777, 334] on button "Time Stamp" at bounding box center [772, 351] width 114 height 37
type input "03:56 PM"
click at [750, 399] on button "Time Stamp" at bounding box center [772, 417] width 114 height 37
type input "03:56 PM"
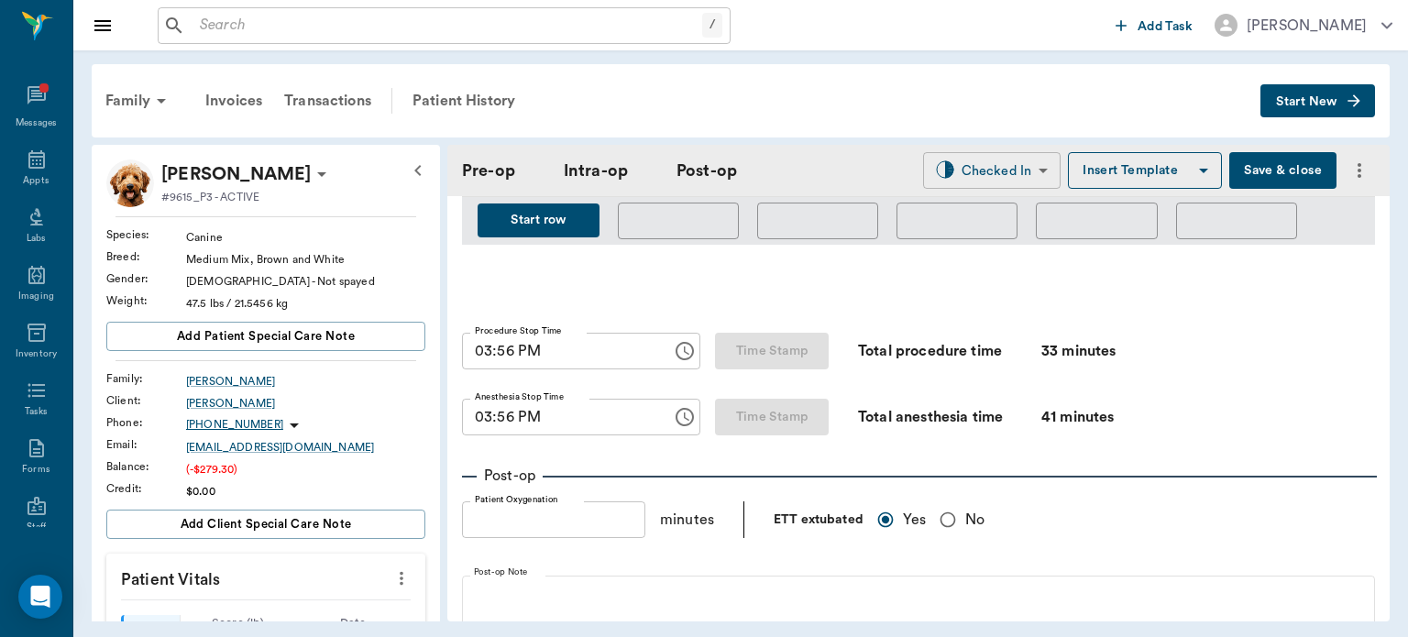
click at [997, 177] on body "/ ​ Add Task Dr. Bert Ellsworth Nectar Messages Appts Labs Imaging Inventory Ta…" at bounding box center [704, 318] width 1408 height 637
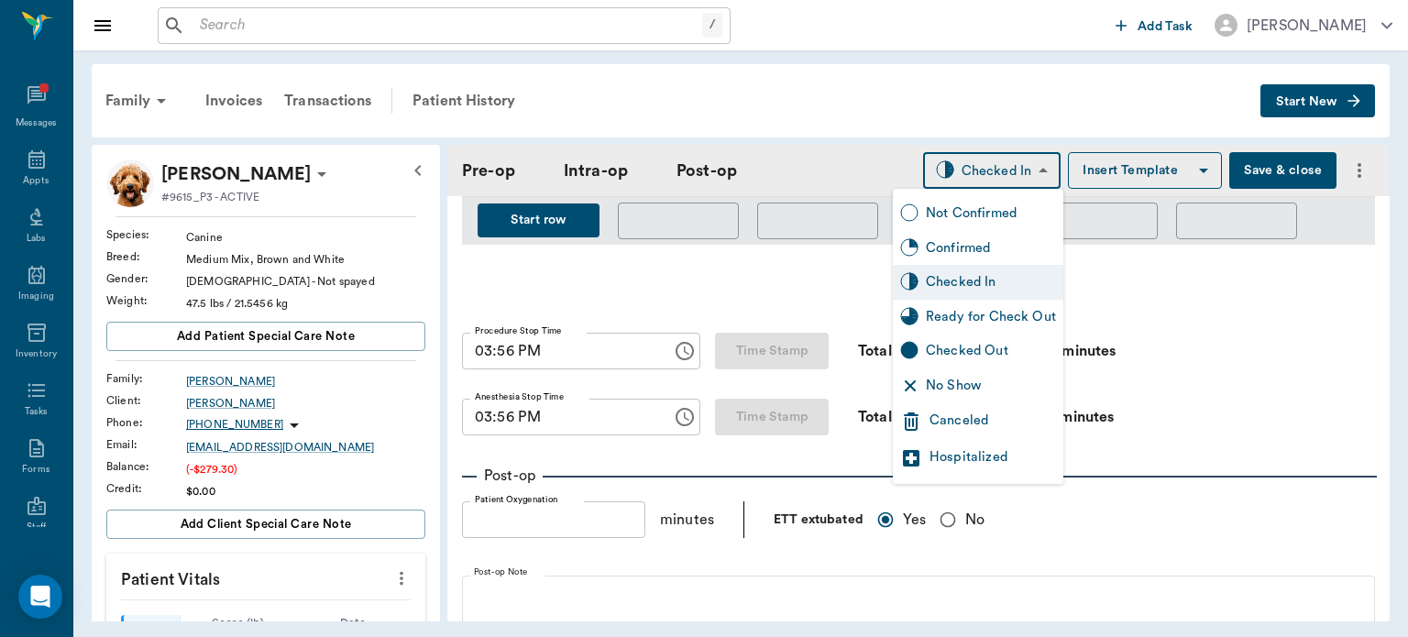
click at [1009, 318] on div "Ready for Check Out" at bounding box center [991, 317] width 130 height 20
type input "READY_TO_CHECKOUT"
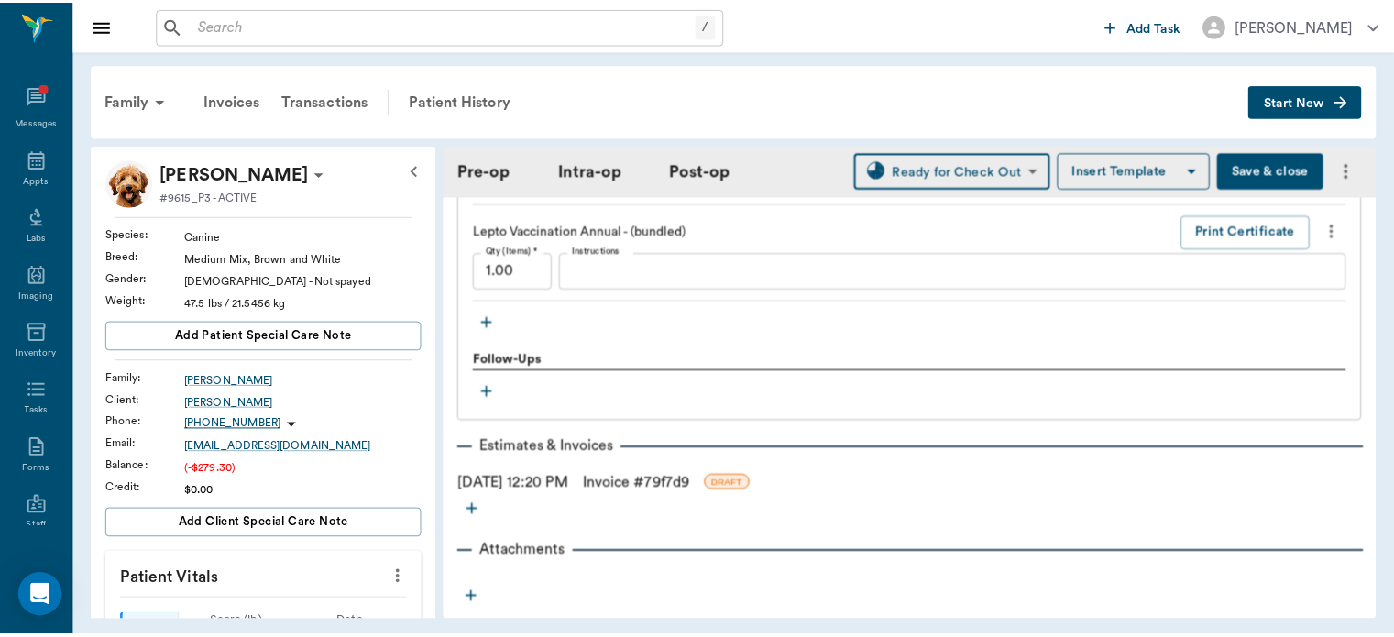
scroll to position [2902, 0]
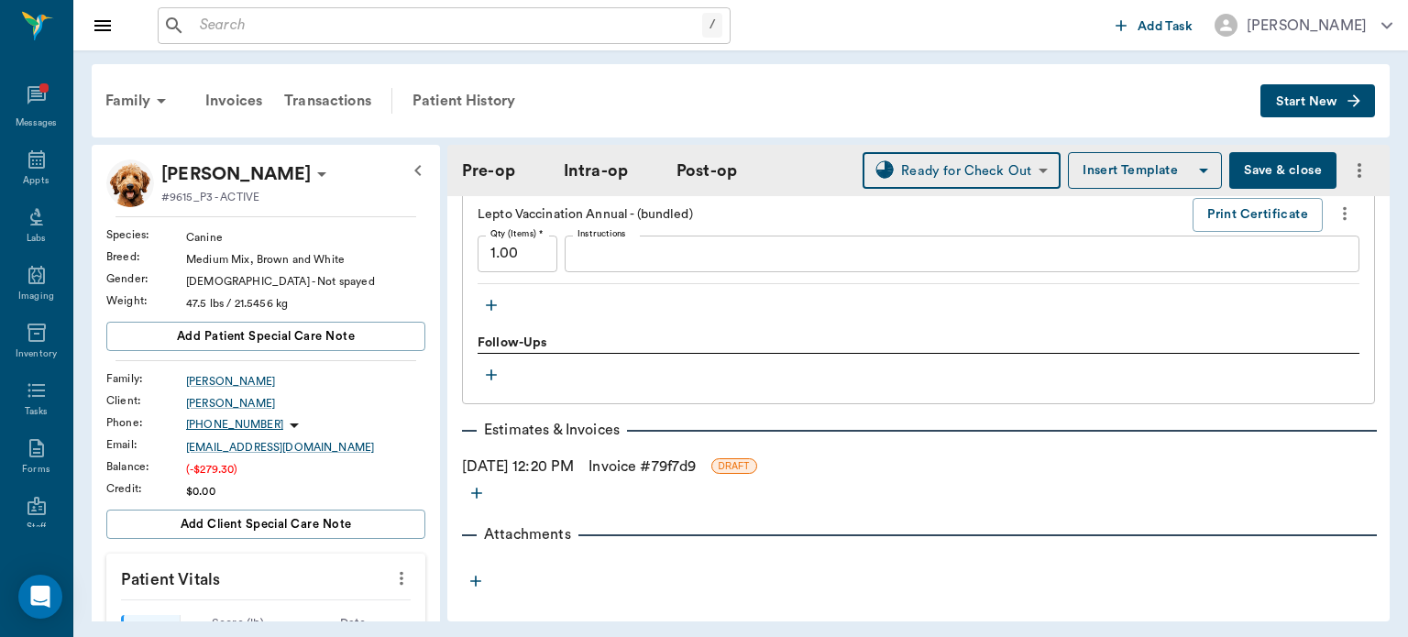
click at [696, 456] on link "Invoice # 79f7d9" at bounding box center [641, 467] width 107 height 22
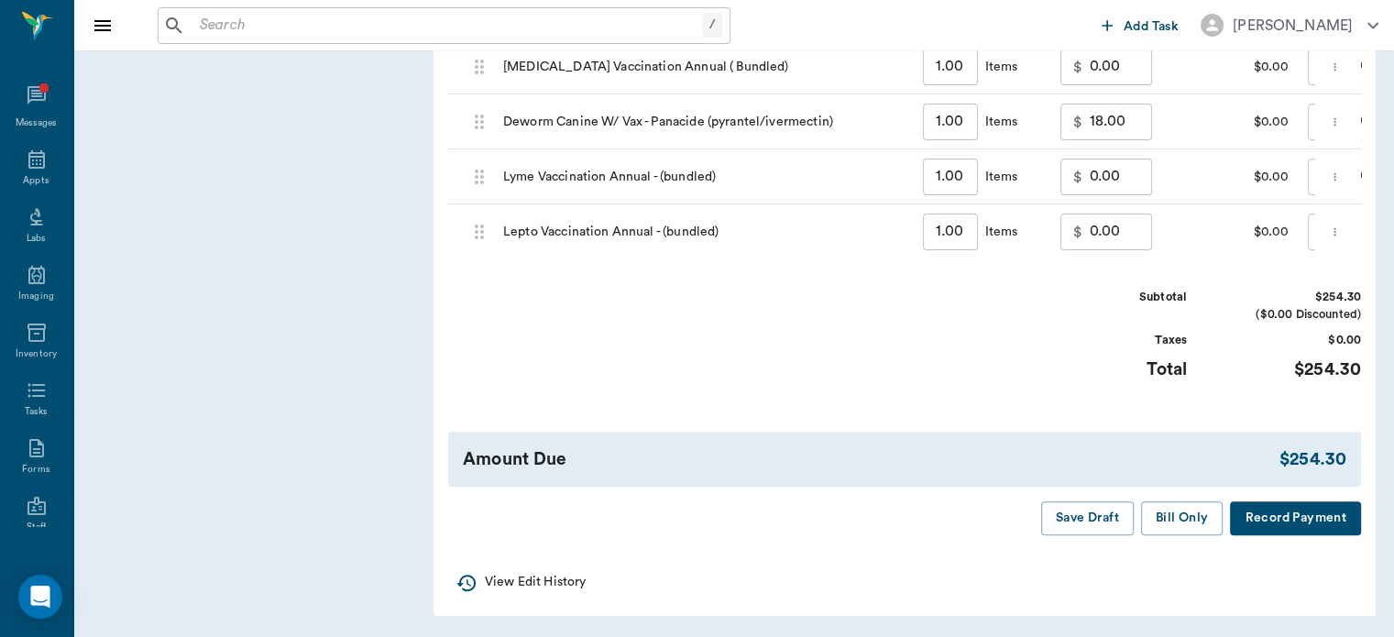
scroll to position [1581, 0]
click at [1172, 521] on button "Bill Only" at bounding box center [1182, 518] width 82 height 34
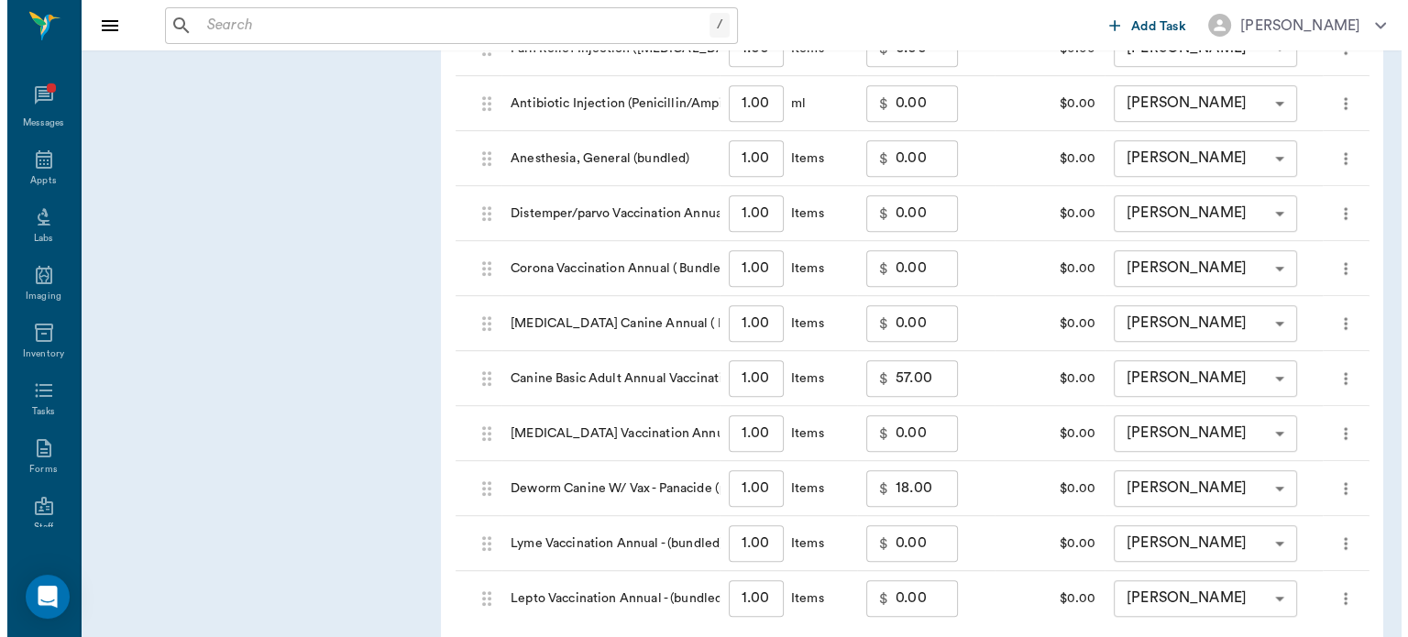
scroll to position [0, 0]
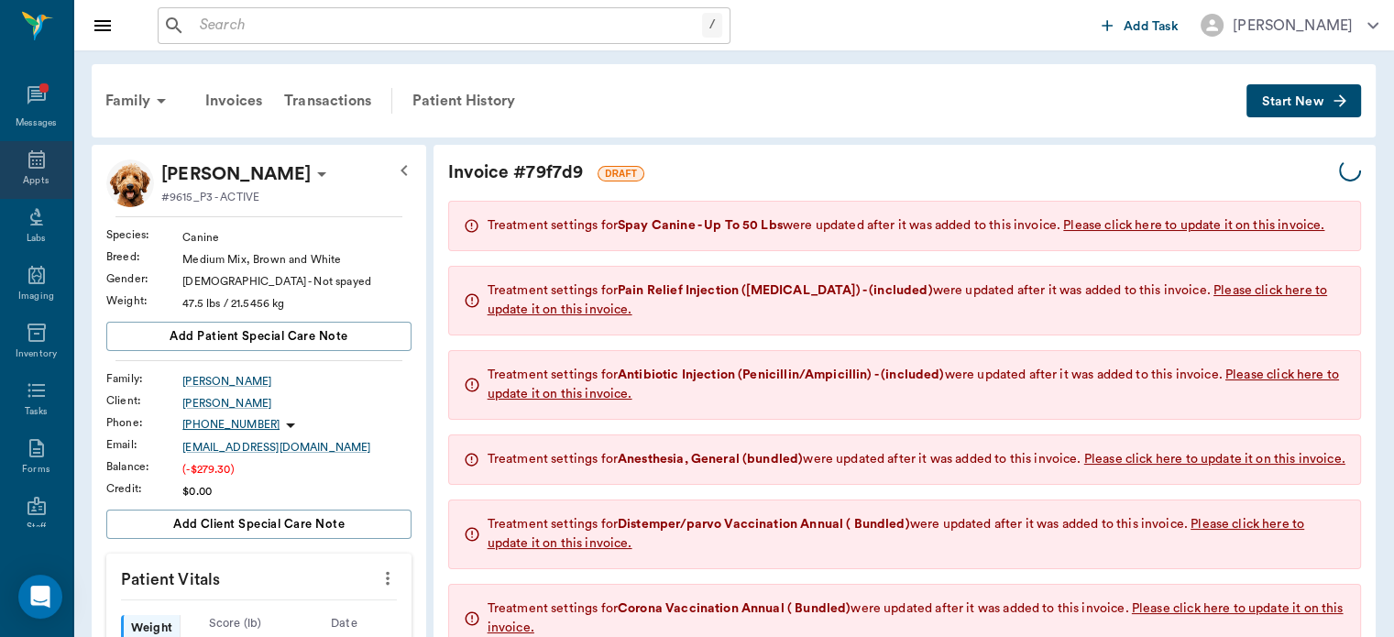
click at [29, 163] on icon at bounding box center [36, 159] width 16 height 18
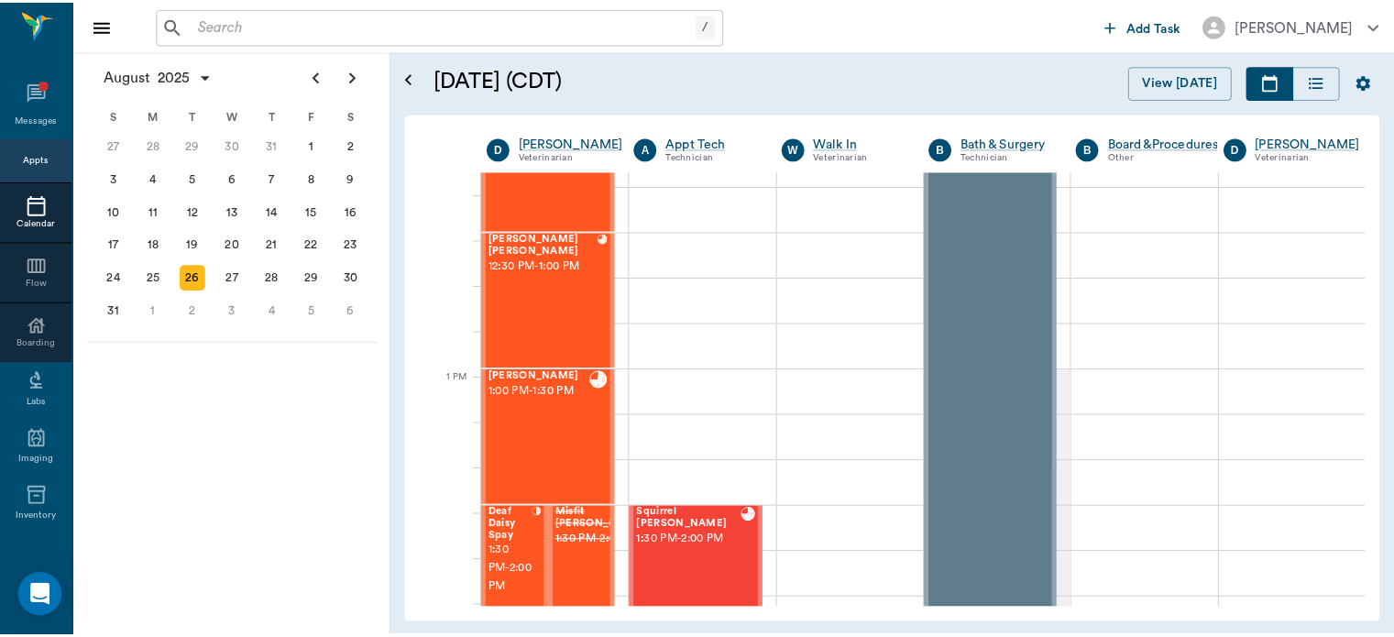
scroll to position [1174, 0]
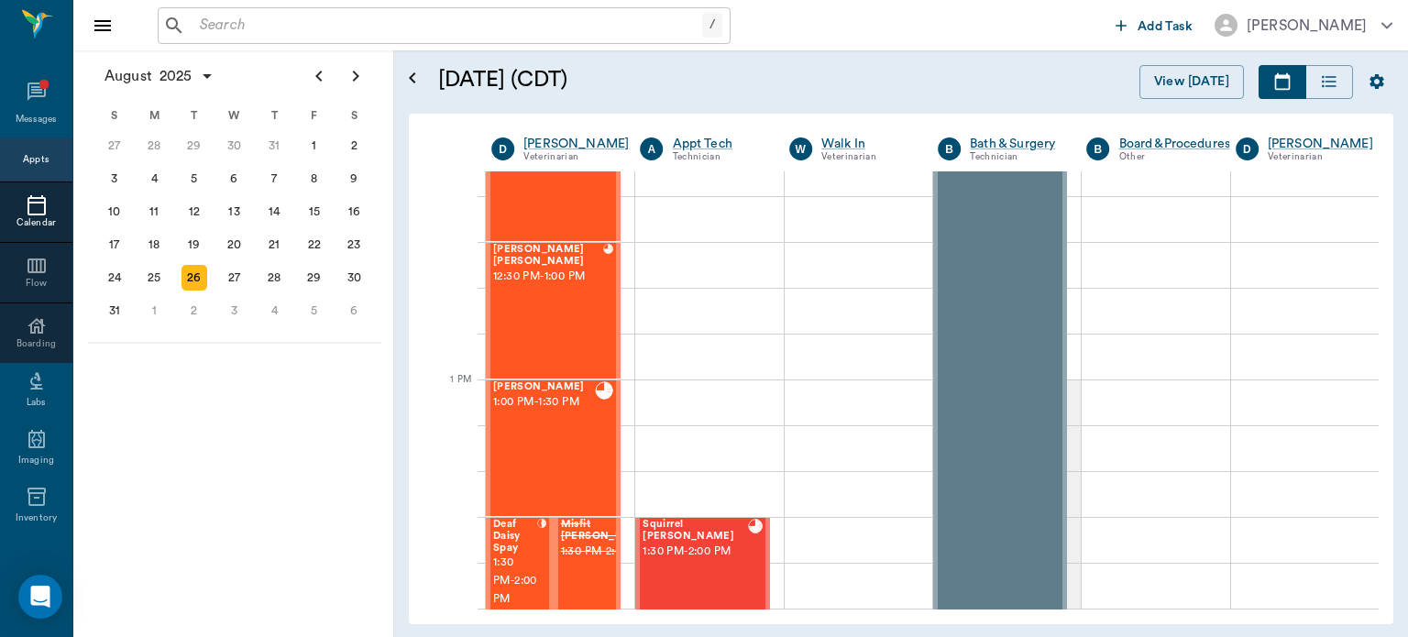
click at [559, 307] on div "Ruby Bazar Jones 12:30 PM - 1:00 PM" at bounding box center [548, 311] width 110 height 134
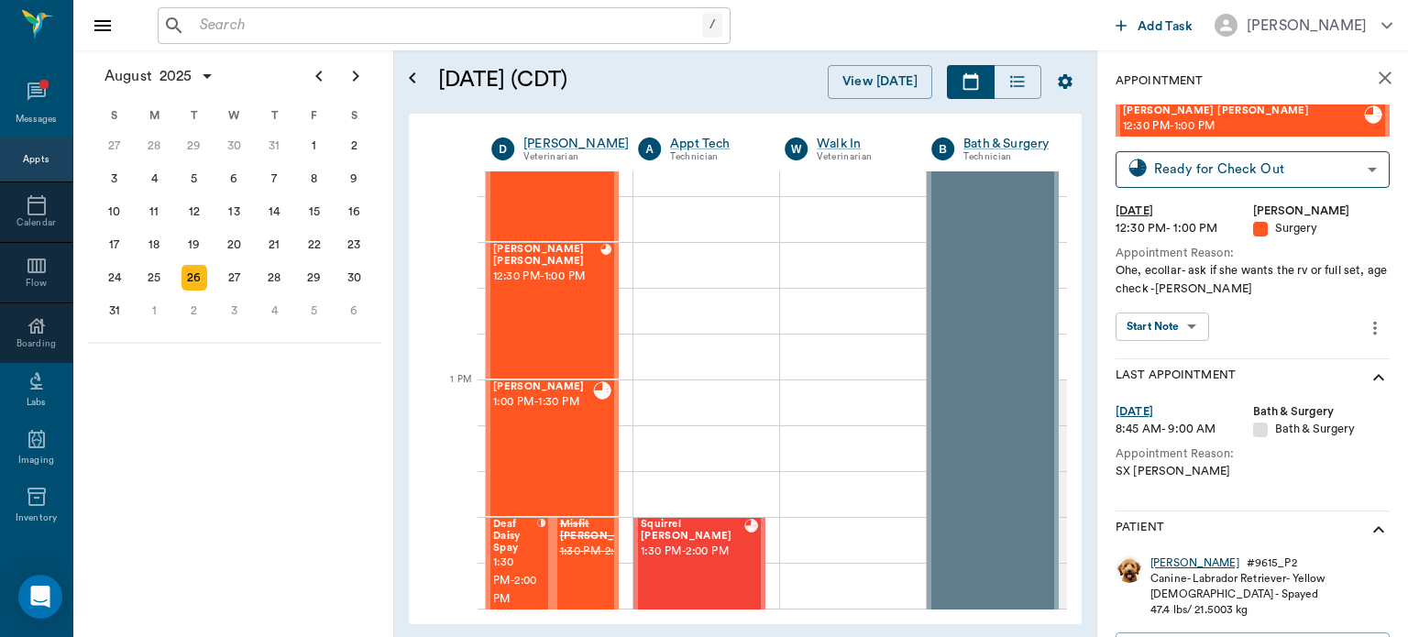
click at [1181, 567] on div "Ruby Bazar" at bounding box center [1194, 563] width 89 height 16
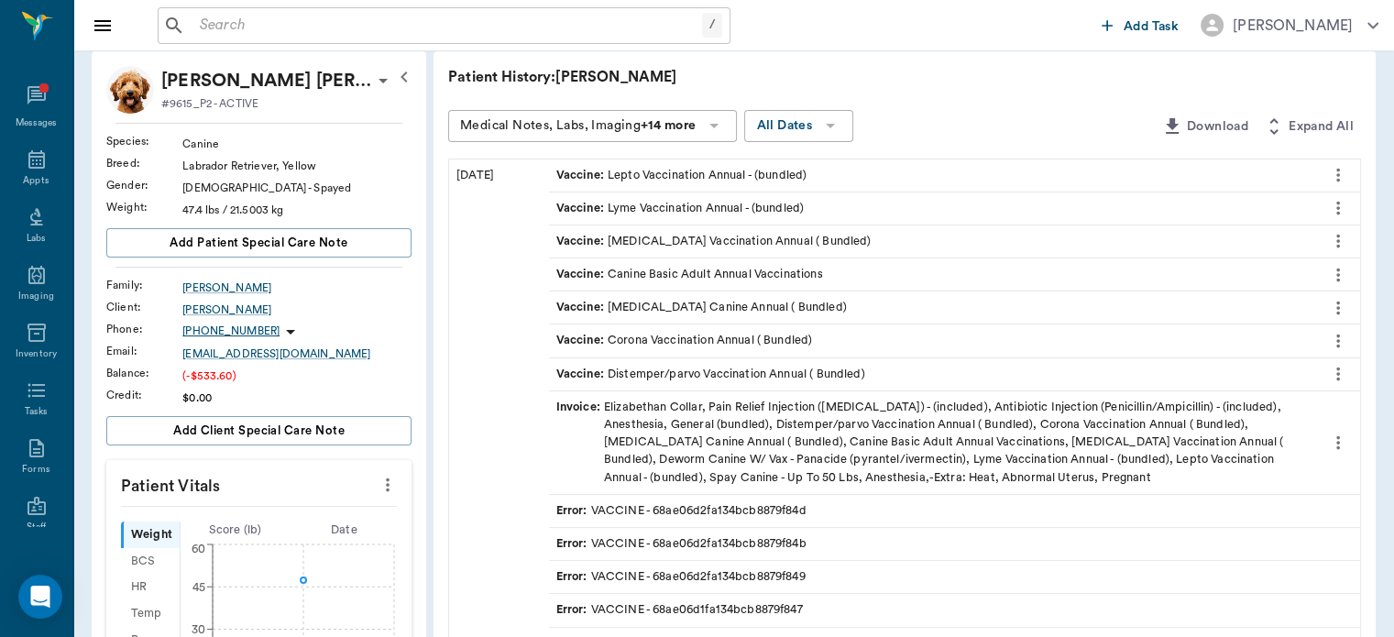
scroll to position [118, 0]
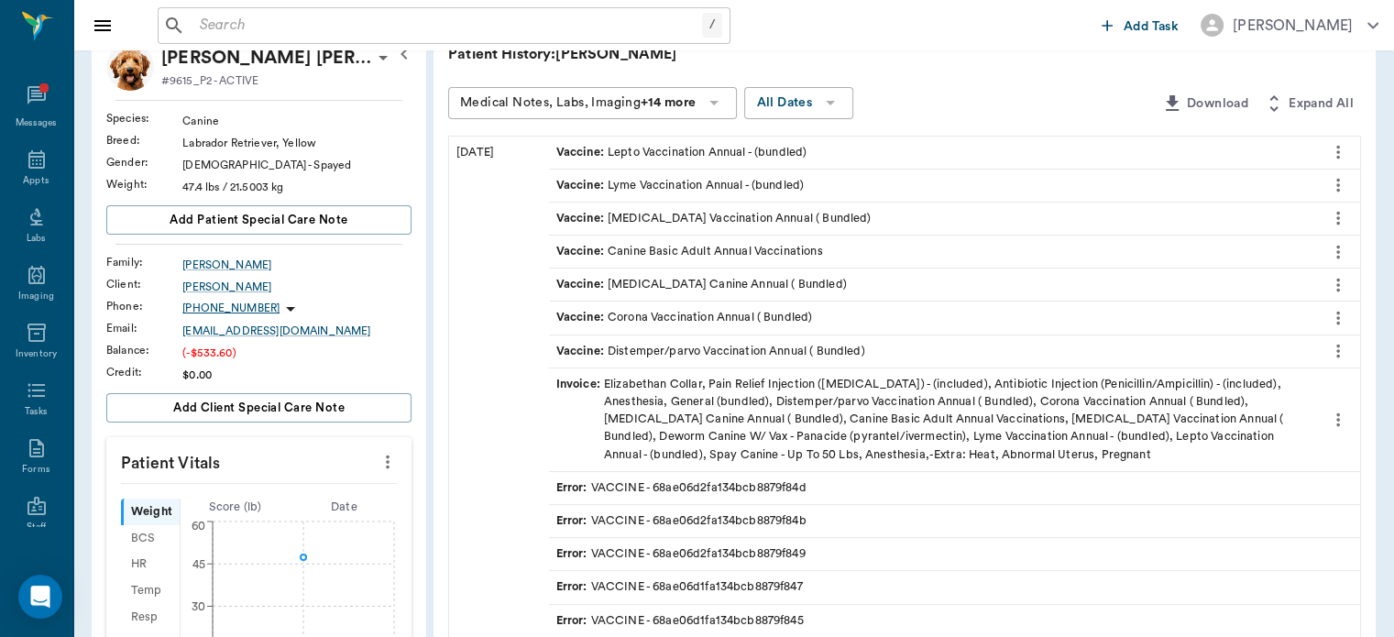
click at [580, 382] on span "Invoice :" at bounding box center [580, 420] width 48 height 88
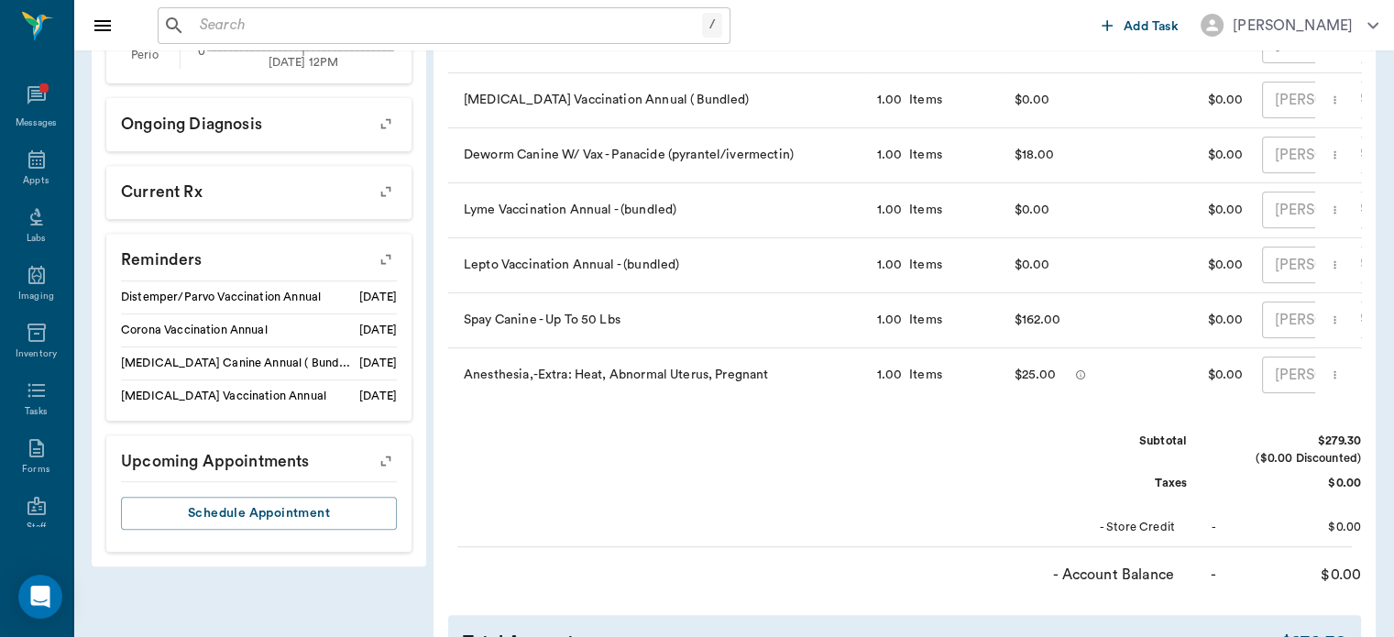
scroll to position [759, 0]
click at [26, 164] on icon at bounding box center [37, 159] width 22 height 22
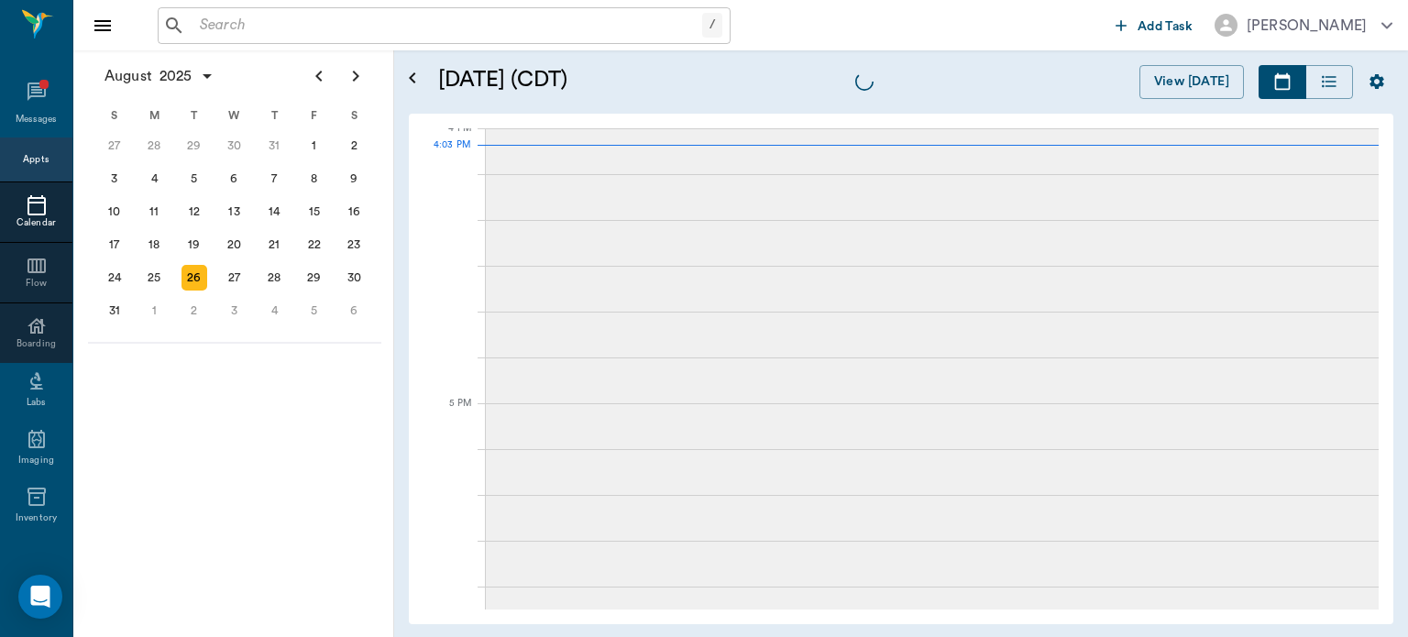
scroll to position [2204, 0]
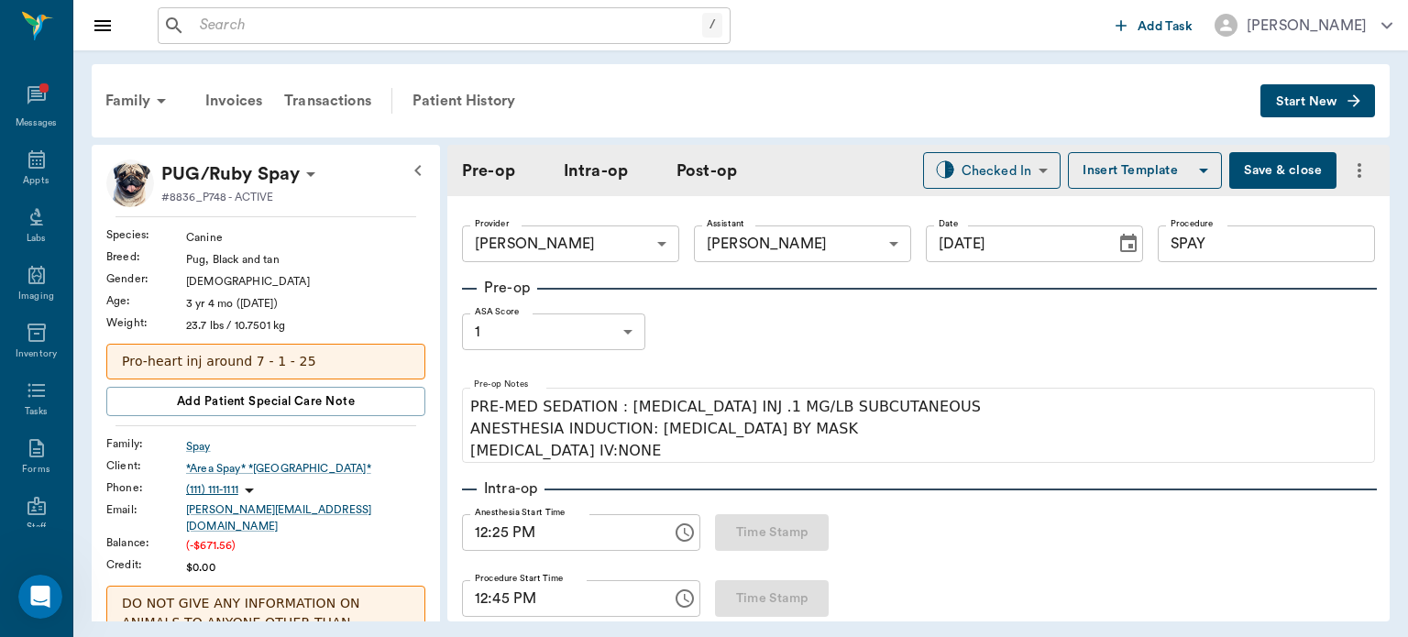
scroll to position [1045, 0]
